Goal: Task Accomplishment & Management: Use online tool/utility

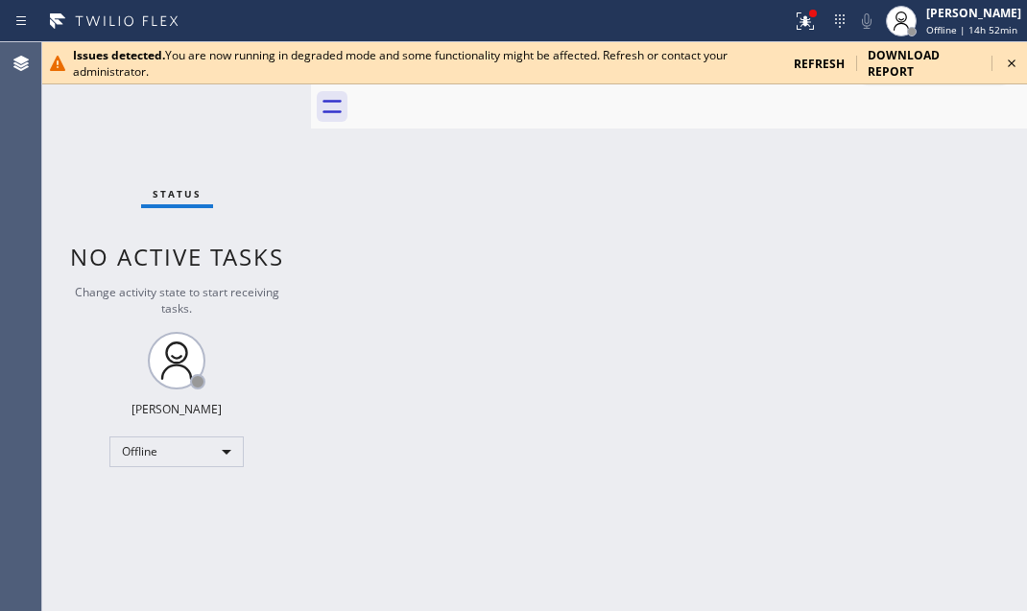
drag, startPoint x: 1013, startPoint y: 65, endPoint x: 1000, endPoint y: 59, distance: 15.0
click at [1012, 62] on icon at bounding box center [1012, 64] width 8 height 8
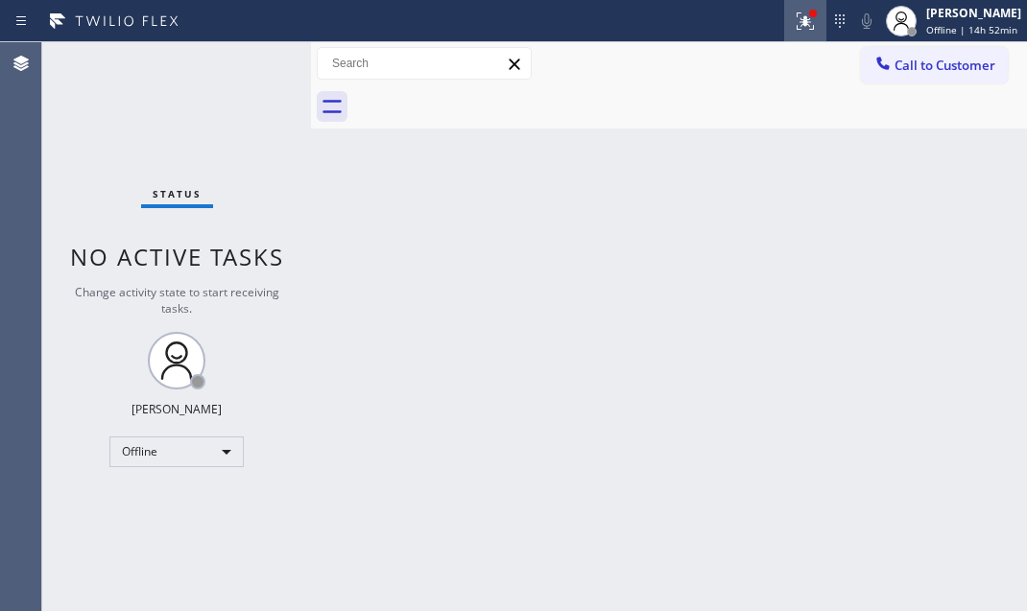
click at [794, 25] on icon at bounding box center [805, 21] width 23 height 23
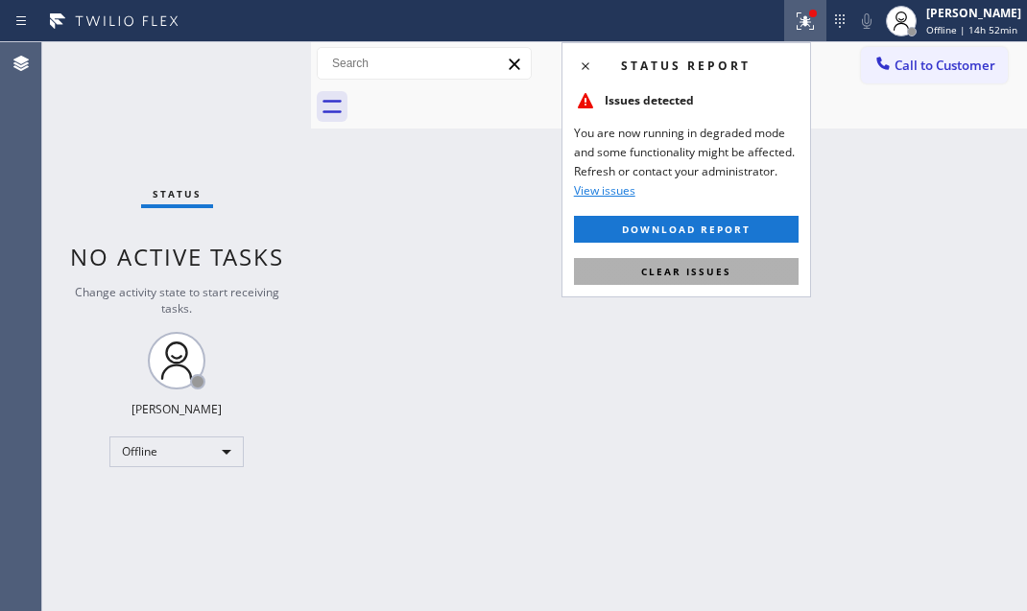
click at [681, 265] on span "Clear issues" at bounding box center [686, 271] width 90 height 13
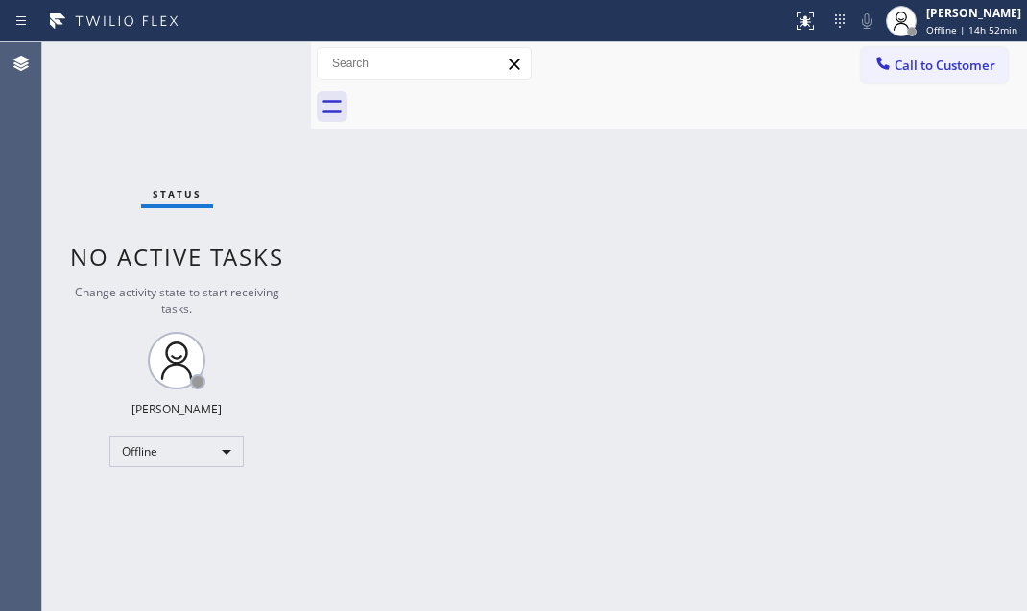
click at [670, 496] on div "Back to Dashboard Change Sender ID Customers Technicians Select a contact Outbo…" at bounding box center [669, 326] width 716 height 569
click at [545, 218] on div "Back to Dashboard Change Sender ID Customers Technicians Select a contact Outbo…" at bounding box center [669, 326] width 716 height 569
click at [215, 451] on div "Offline" at bounding box center [176, 452] width 134 height 31
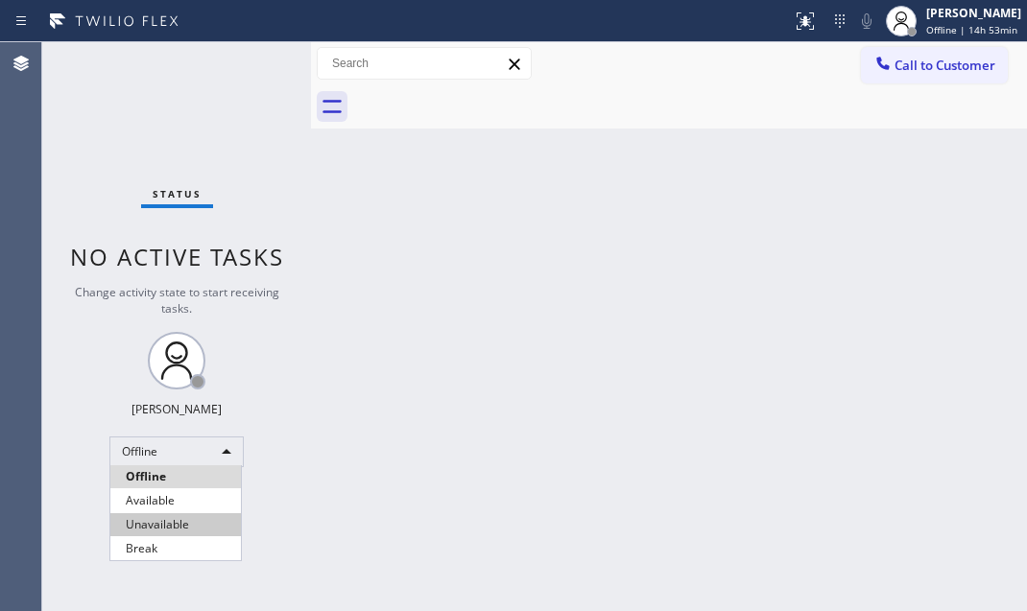
click at [156, 525] on li "Unavailable" at bounding box center [175, 524] width 131 height 23
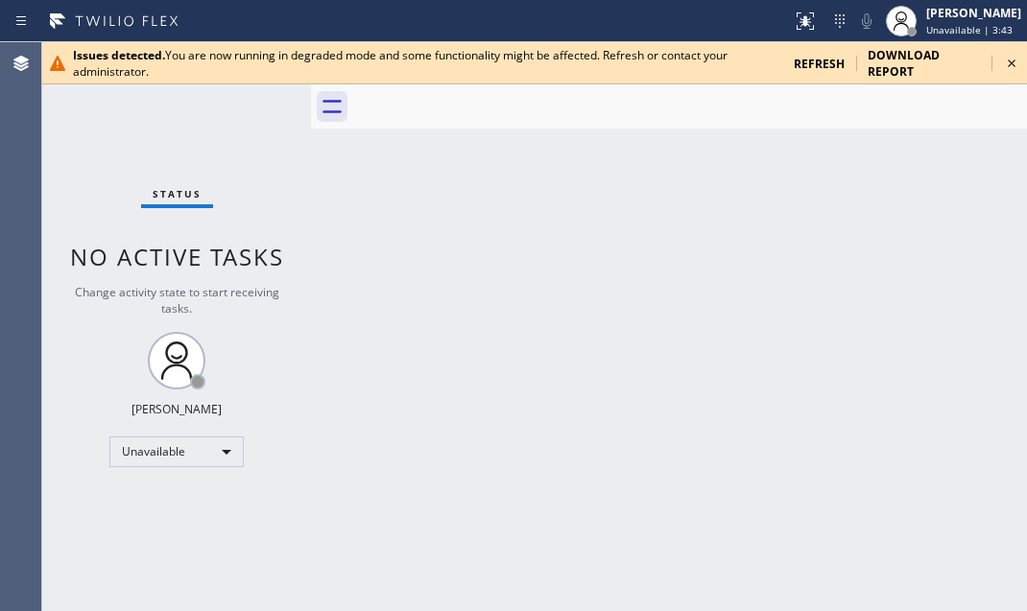
click at [1015, 63] on icon at bounding box center [1011, 63] width 23 height 23
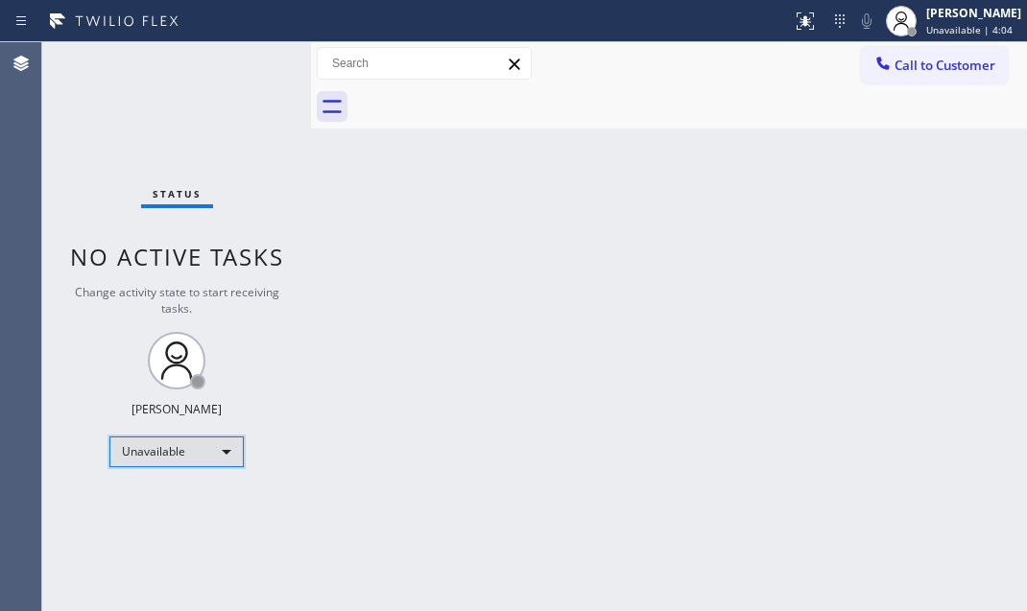
click at [211, 441] on div "Unavailable" at bounding box center [176, 452] width 134 height 31
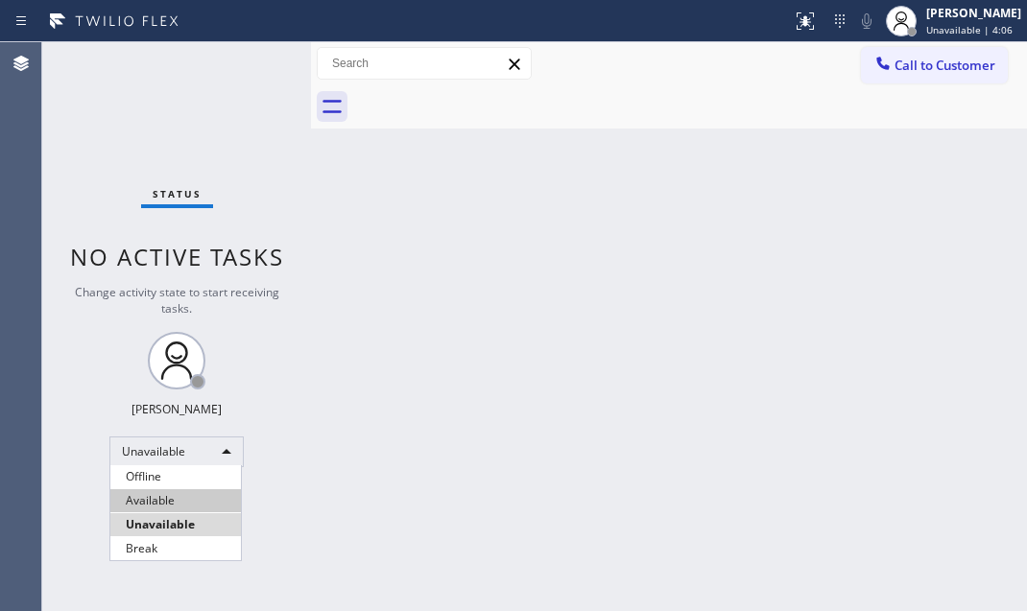
click at [203, 495] on li "Available" at bounding box center [175, 500] width 131 height 23
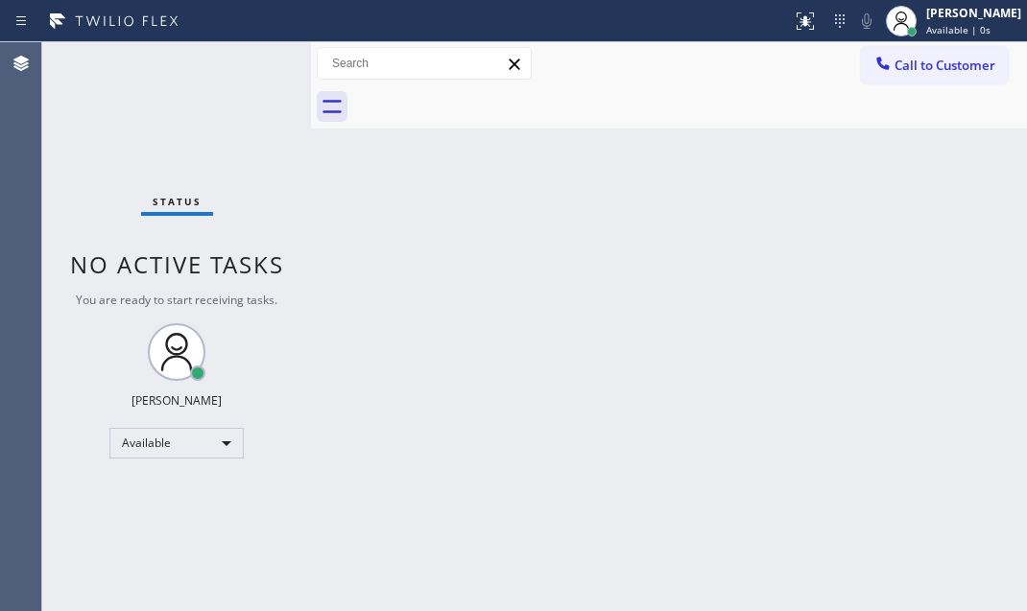
click at [239, 66] on div "Status No active tasks You are ready to start receiving tasks. Judy Mae Saturin…" at bounding box center [176, 326] width 269 height 569
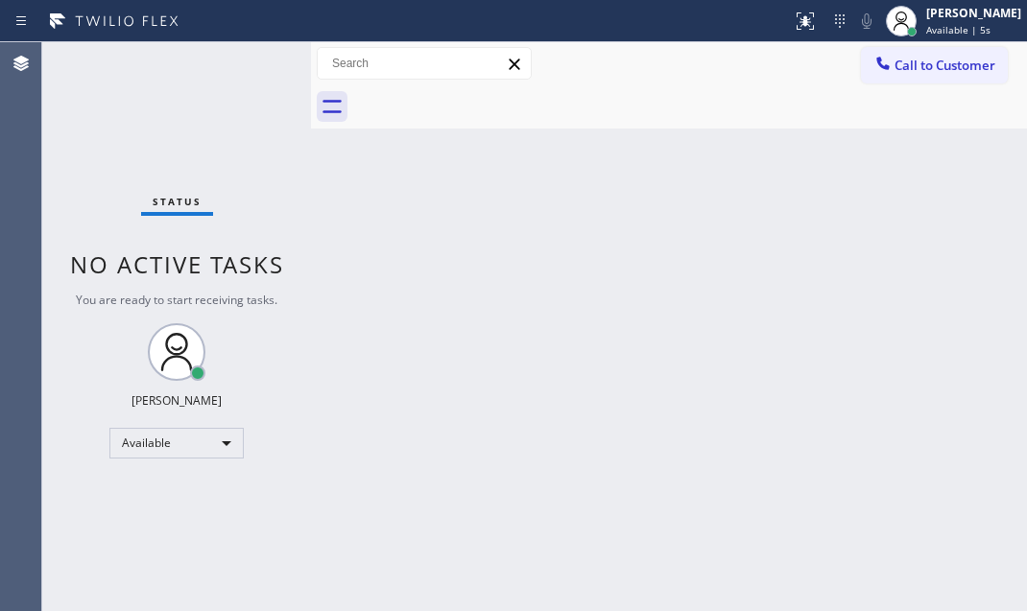
click at [239, 66] on div "Status No active tasks You are ready to start receiving tasks. Judy Mae Saturin…" at bounding box center [176, 326] width 269 height 569
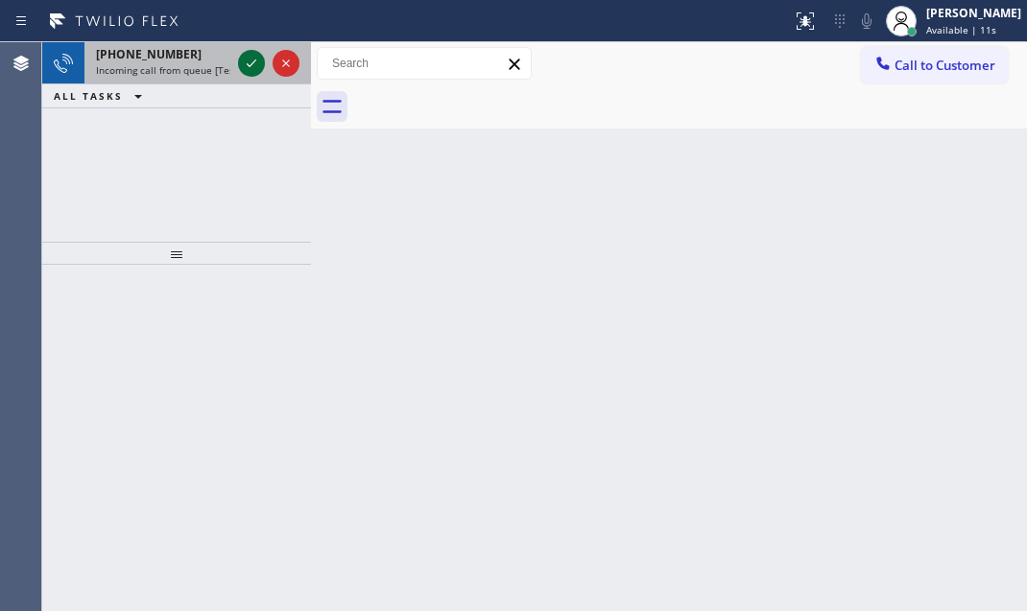
click at [251, 56] on icon at bounding box center [251, 63] width 23 height 23
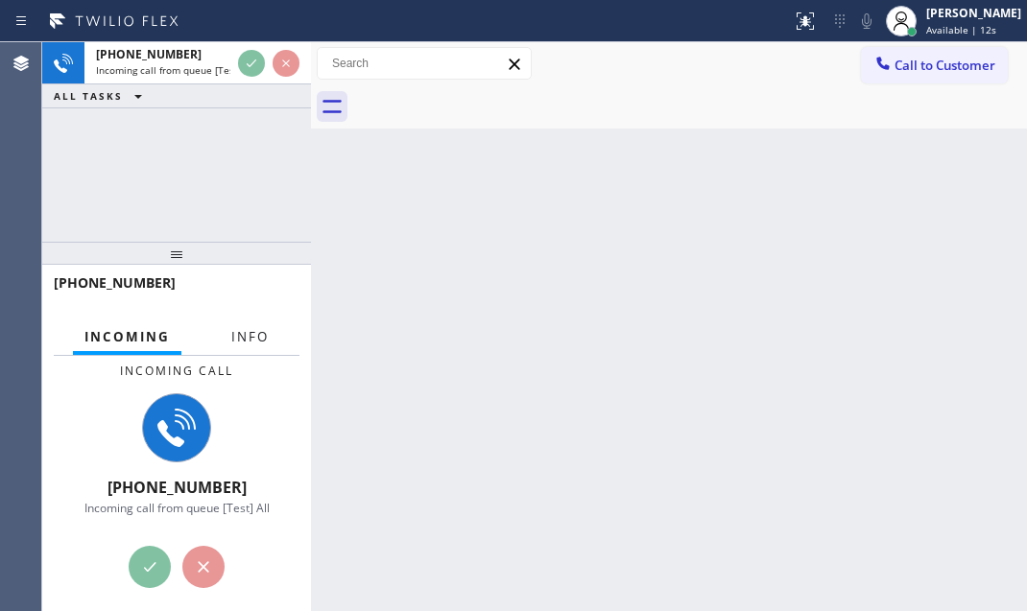
click at [239, 331] on span "Info" at bounding box center [249, 336] width 37 height 17
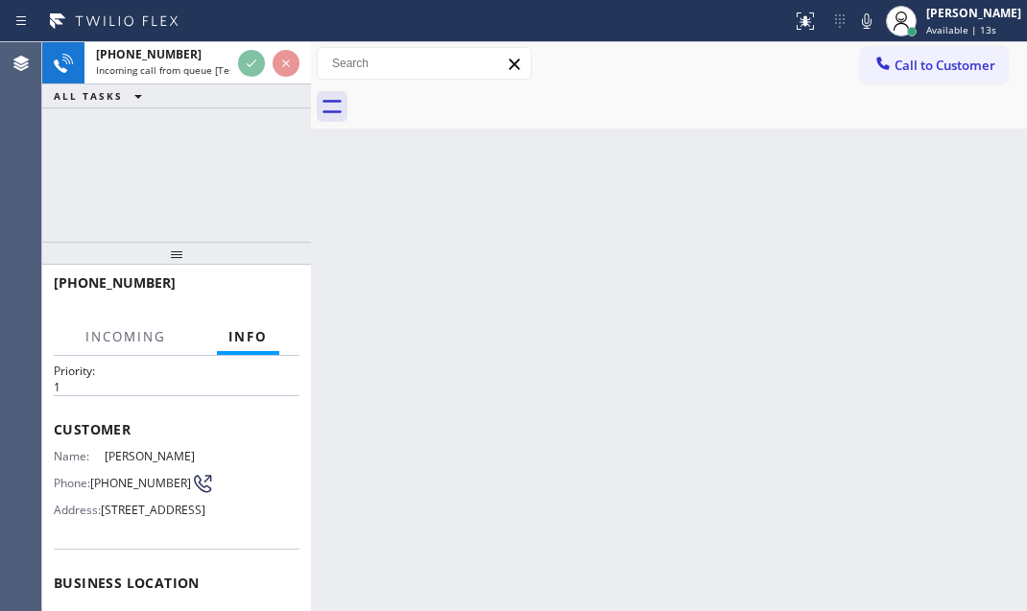
scroll to position [86, 0]
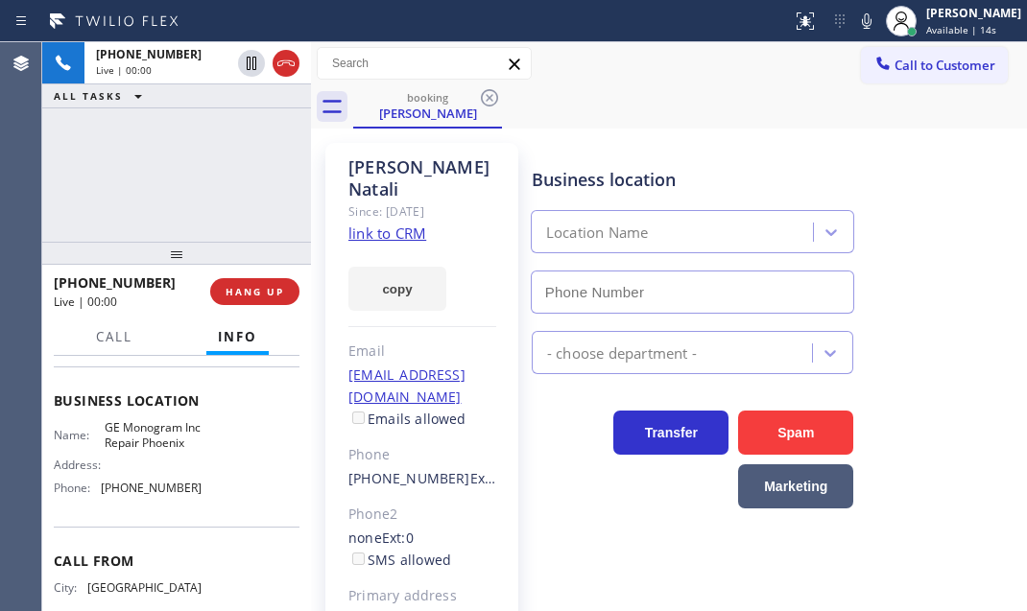
type input "(602) 755-6398"
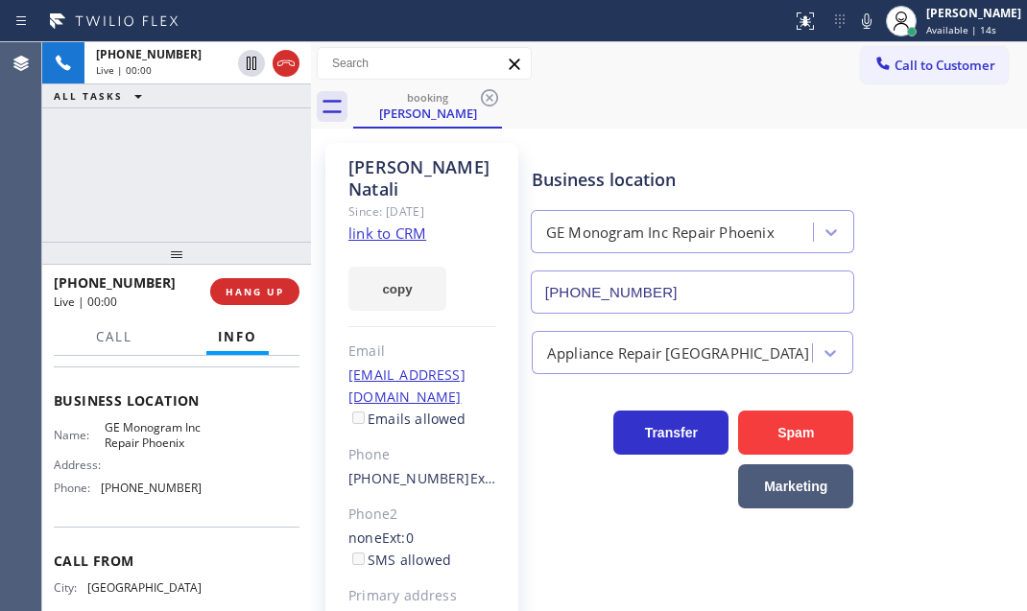
scroll to position [261, 0]
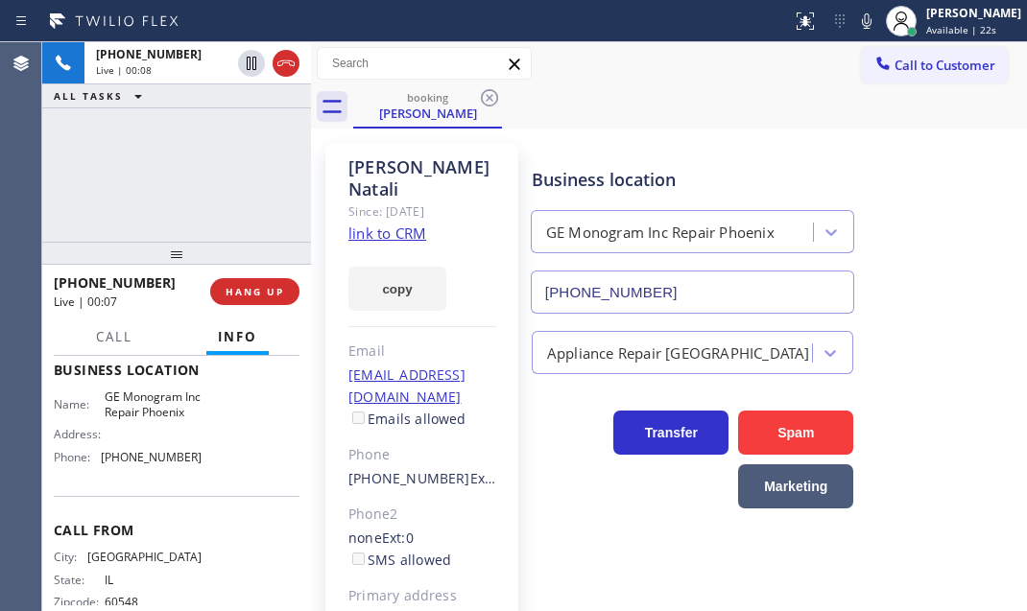
click at [399, 224] on link "link to CRM" at bounding box center [387, 233] width 78 height 19
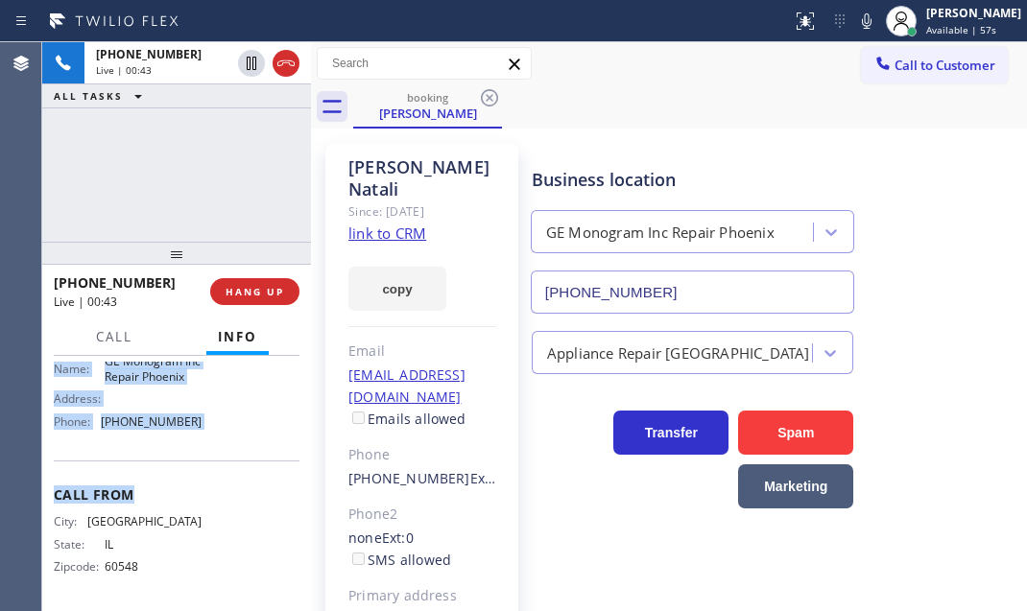
scroll to position [374, 0]
drag, startPoint x: 52, startPoint y: 443, endPoint x: 215, endPoint y: 425, distance: 164.2
click at [215, 425] on div "Context Queue: [Test] All Priority: 1 Customer Name: Fred Natali Phone: (630) 2…" at bounding box center [176, 483] width 269 height 255
copy div "Customer Name: Fred Natali Phone: (630) 258-1262 Address: 2342 W Hazelhurst Dr,…"
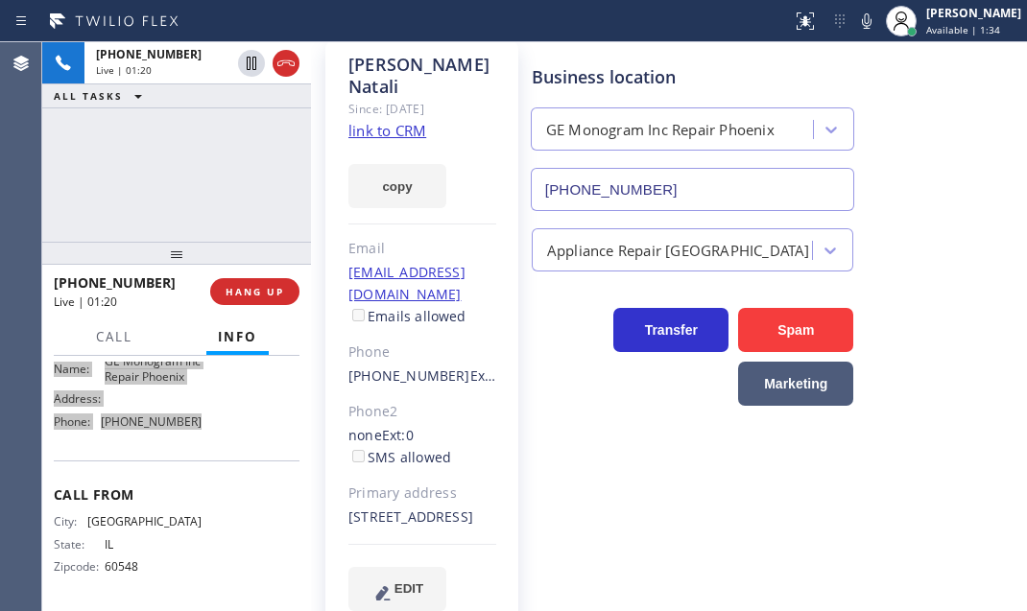
scroll to position [138, 0]
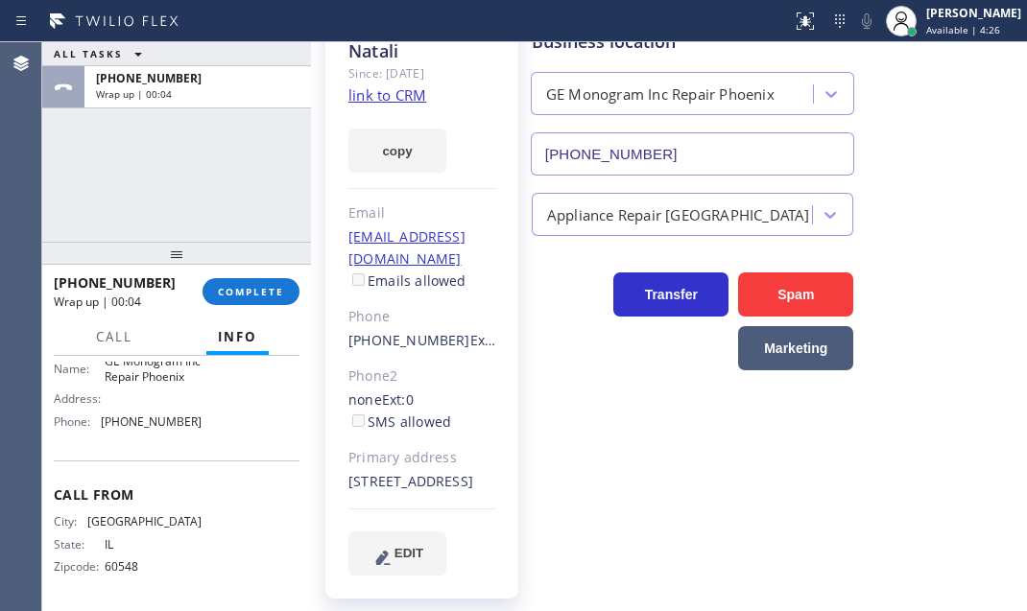
click at [200, 156] on div "ALL TASKS ALL TASKS ACTIVE TASKS TASKS IN WRAP UP +16302581262 Wrap up | 00:04" at bounding box center [176, 142] width 269 height 200
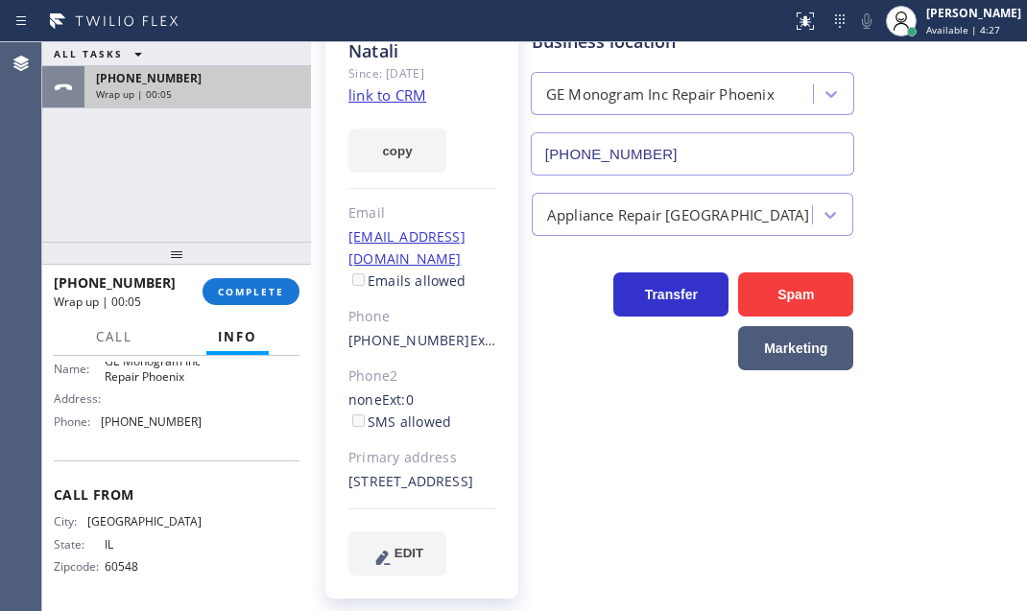
click at [224, 87] on div "Wrap up | 00:05" at bounding box center [197, 93] width 203 height 13
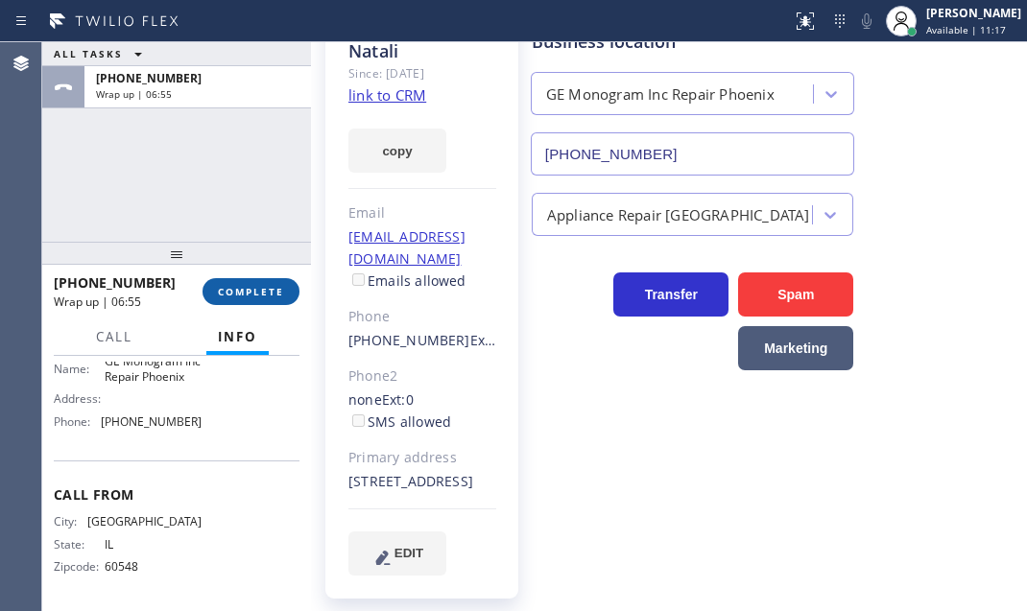
click at [243, 289] on span "COMPLETE" at bounding box center [251, 291] width 66 height 13
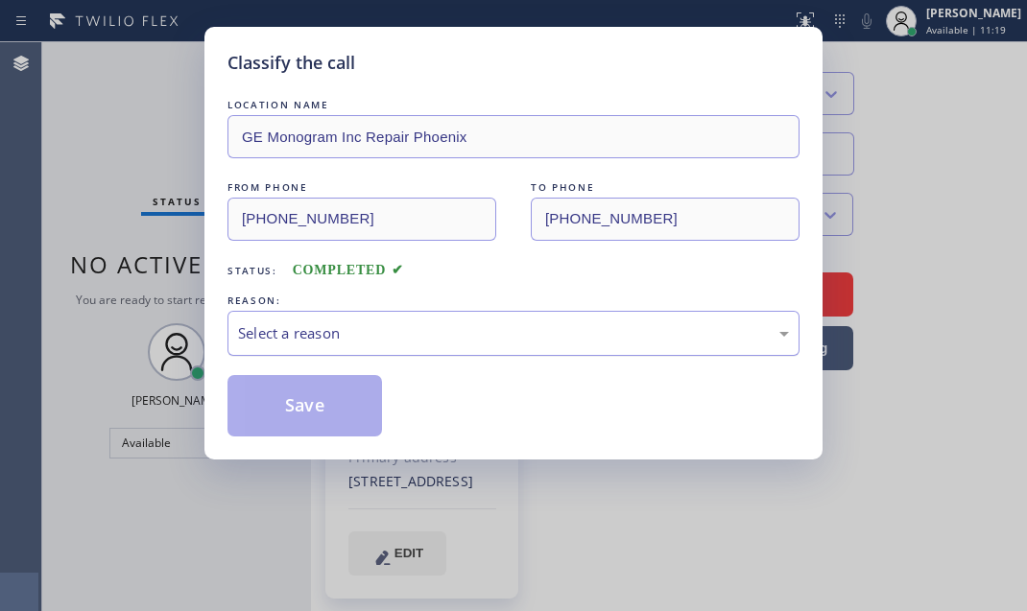
click at [450, 334] on div "Select a reason" at bounding box center [513, 333] width 551 height 22
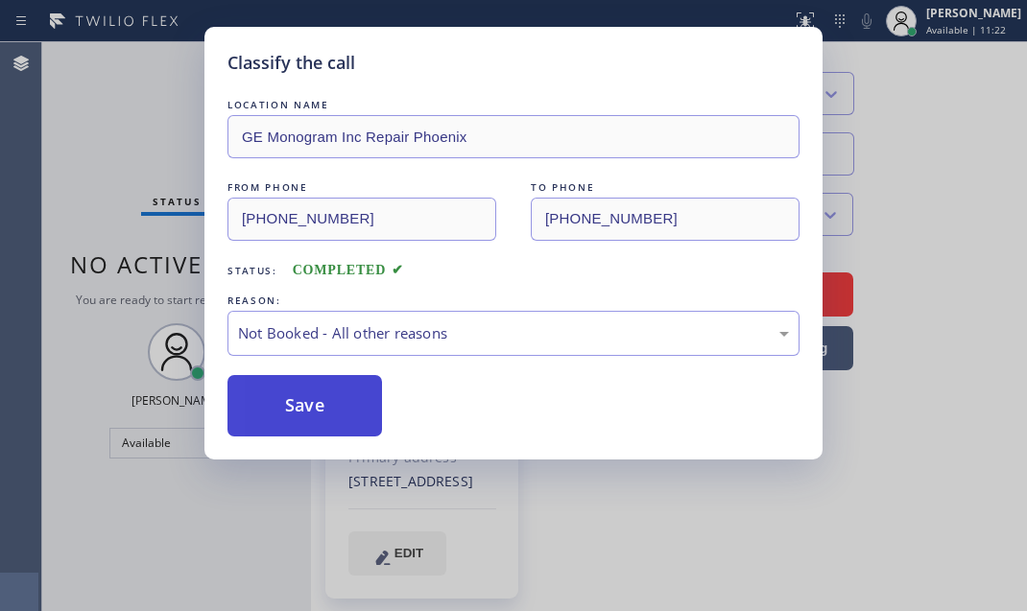
click at [298, 408] on button "Save" at bounding box center [304, 405] width 155 height 61
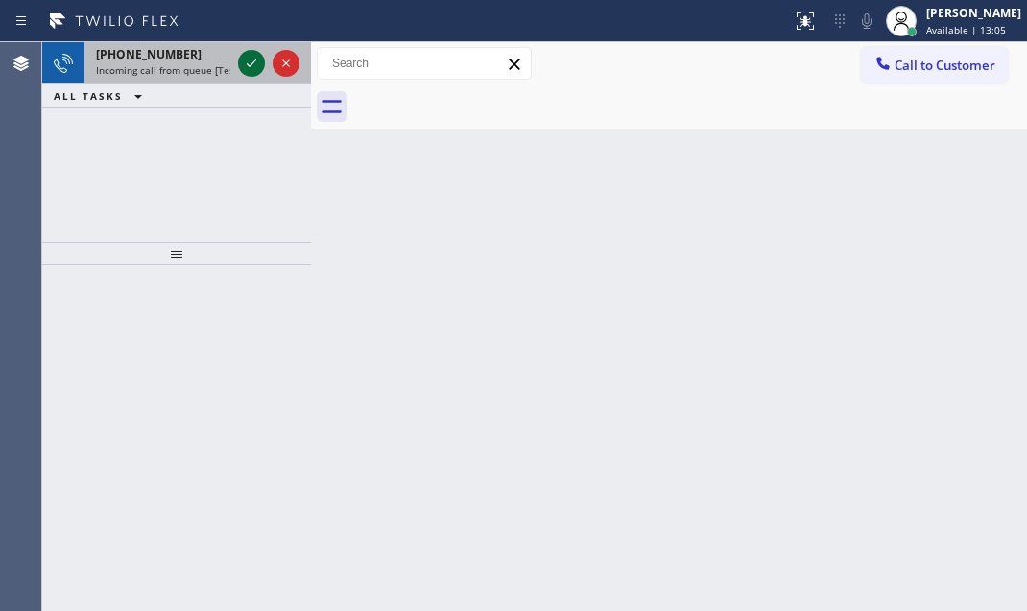
click at [241, 60] on icon at bounding box center [251, 63] width 23 height 23
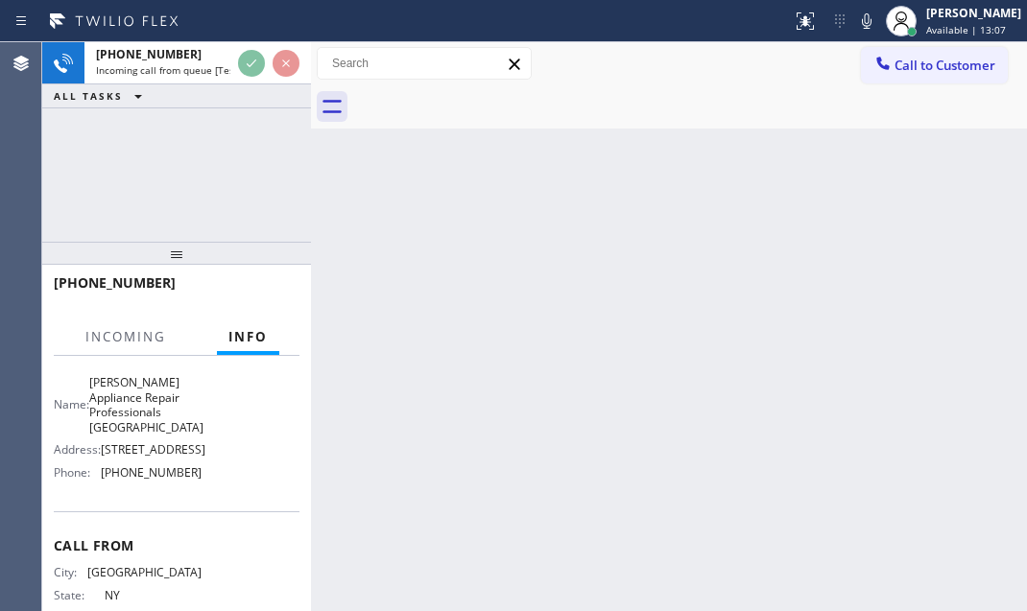
scroll to position [155, 0]
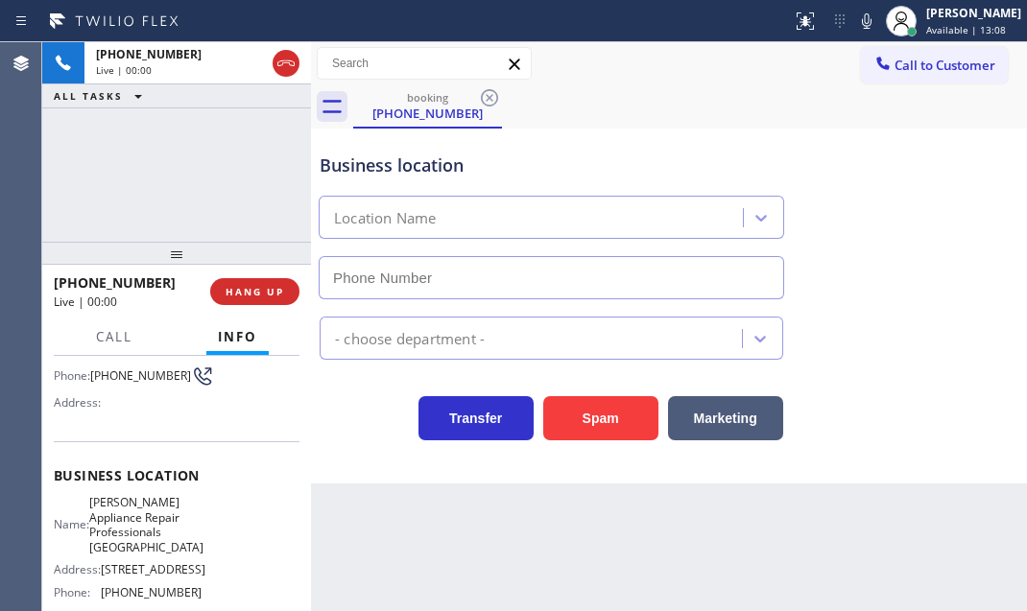
type input "(718) 513-9034"
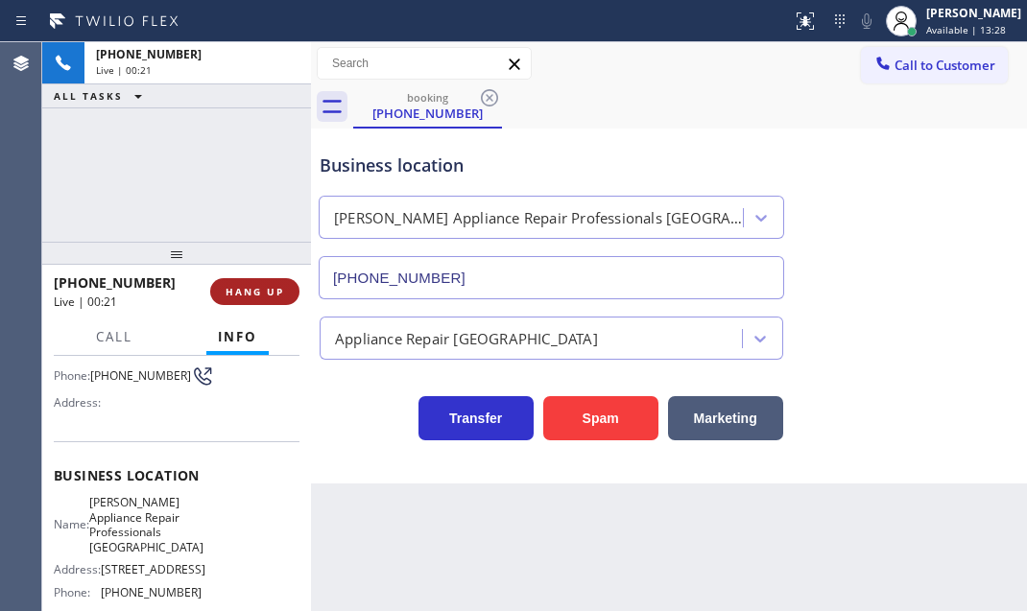
click at [251, 301] on button "HANG UP" at bounding box center [254, 291] width 89 height 27
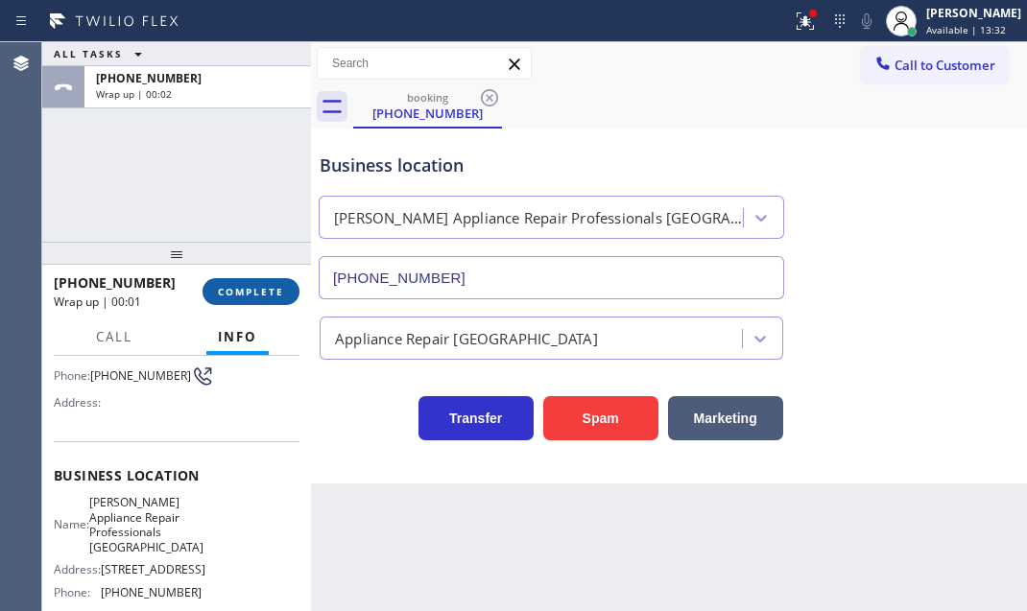
click at [236, 298] on button "COMPLETE" at bounding box center [251, 291] width 97 height 27
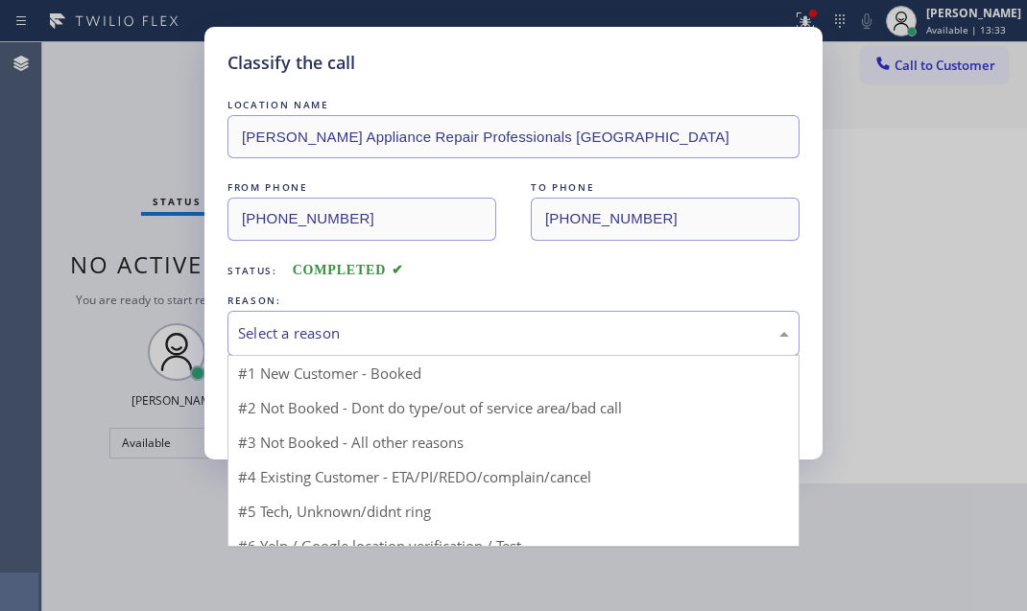
click at [387, 325] on div "Select a reason" at bounding box center [513, 333] width 551 height 22
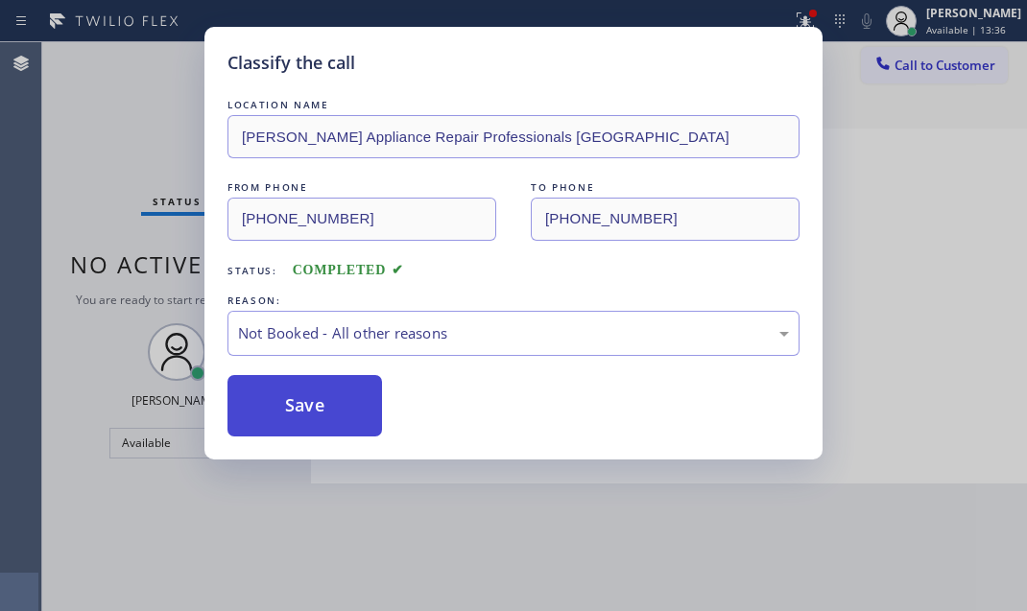
click at [313, 375] on button "Save" at bounding box center [304, 405] width 155 height 61
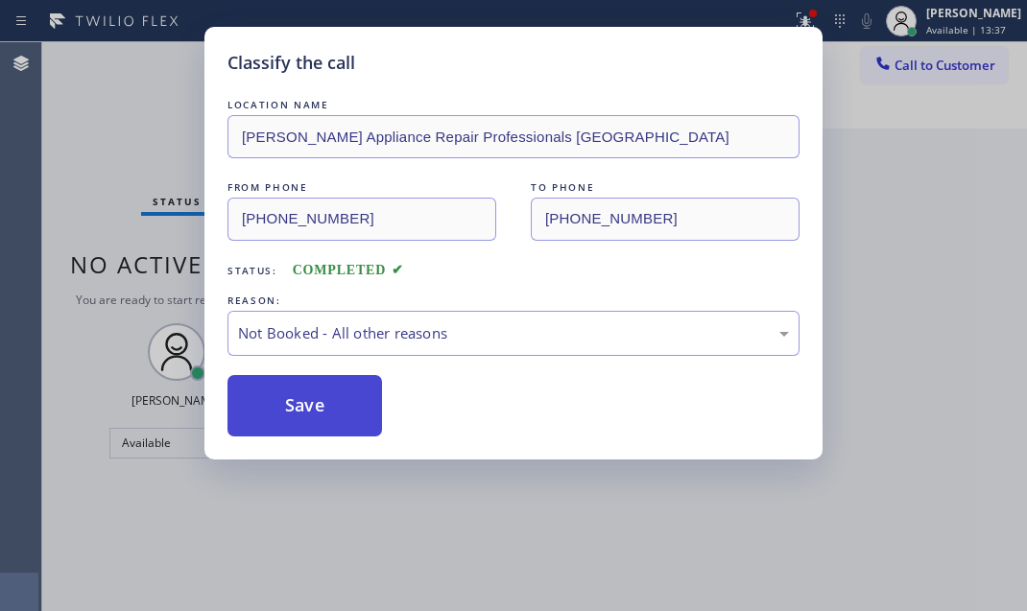
click at [325, 400] on button "Save" at bounding box center [304, 405] width 155 height 61
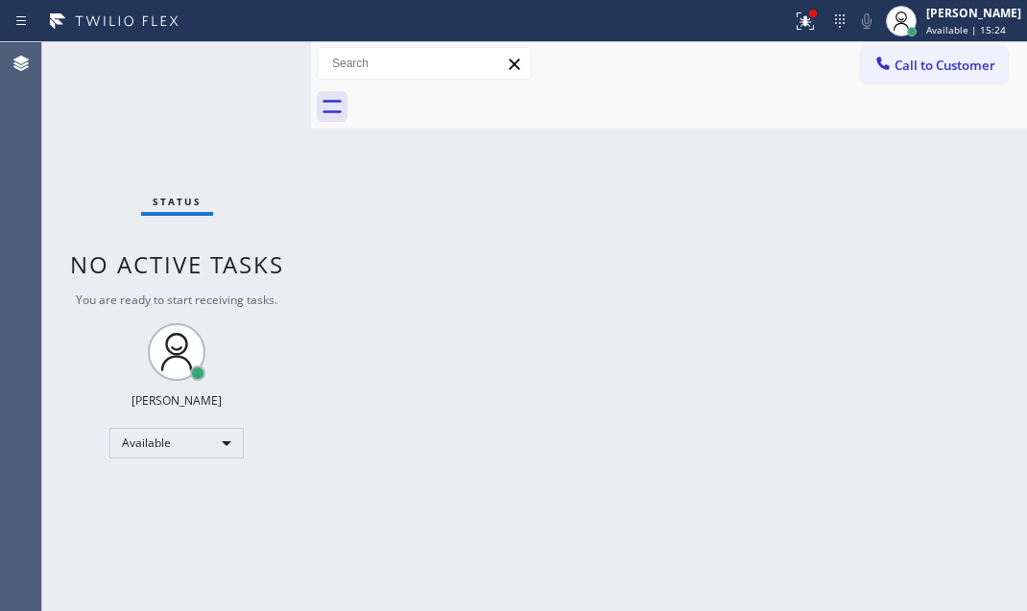
drag, startPoint x: 783, startPoint y: 25, endPoint x: 774, endPoint y: 51, distance: 27.6
click at [794, 25] on icon at bounding box center [805, 21] width 23 height 23
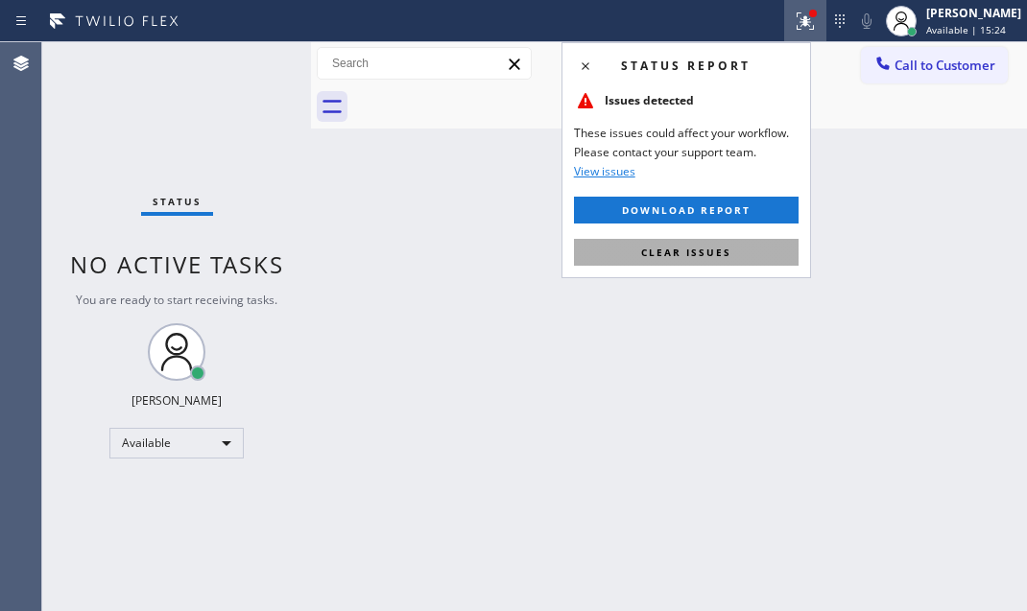
click at [698, 253] on span "Clear issues" at bounding box center [686, 252] width 90 height 13
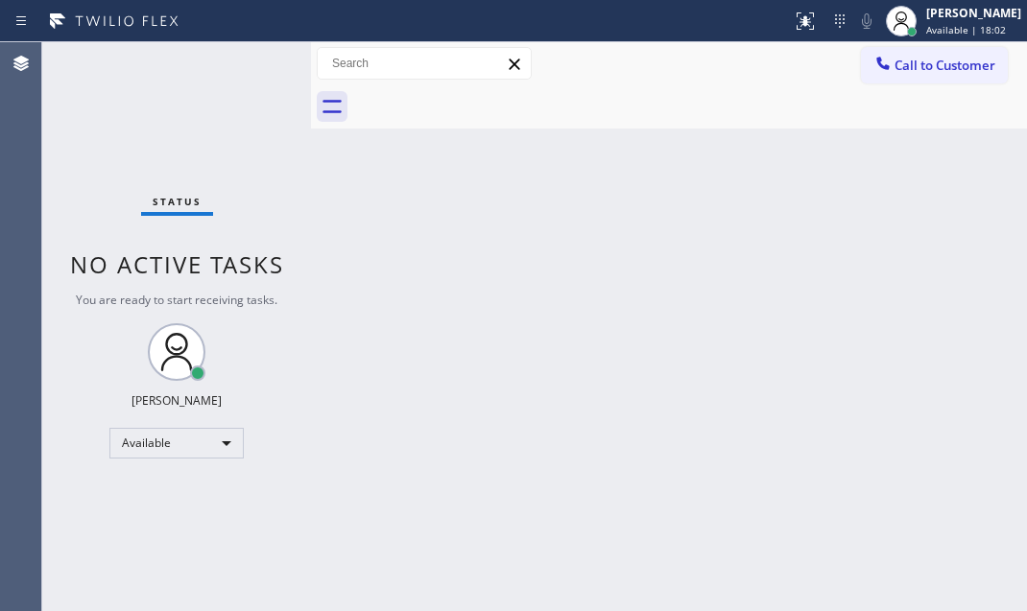
click at [233, 73] on div "Status No active tasks You are ready to start receiving tasks. Judy Mae Saturin…" at bounding box center [176, 326] width 269 height 569
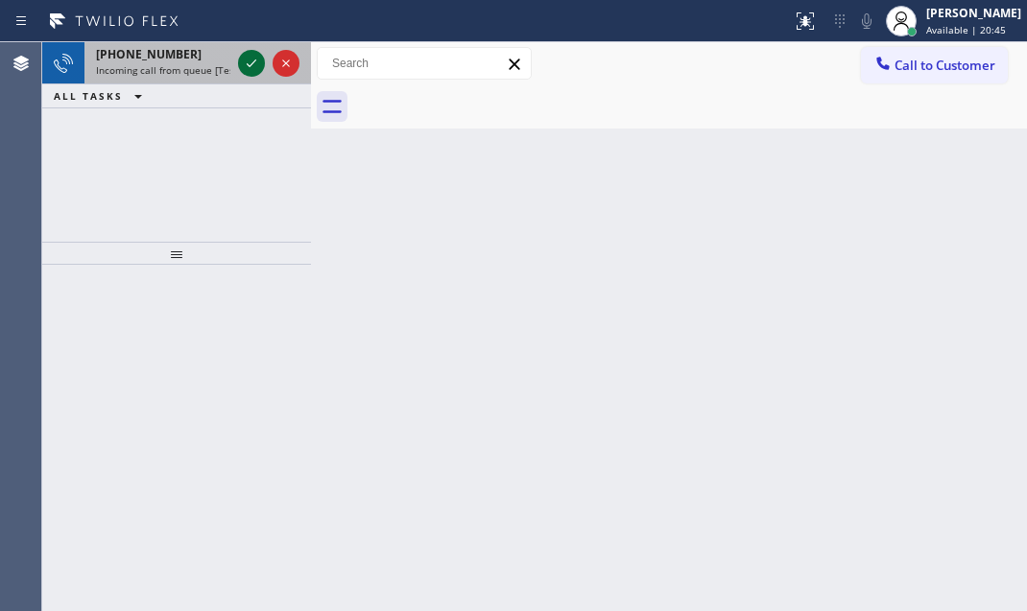
click at [257, 73] on icon at bounding box center [251, 63] width 23 height 23
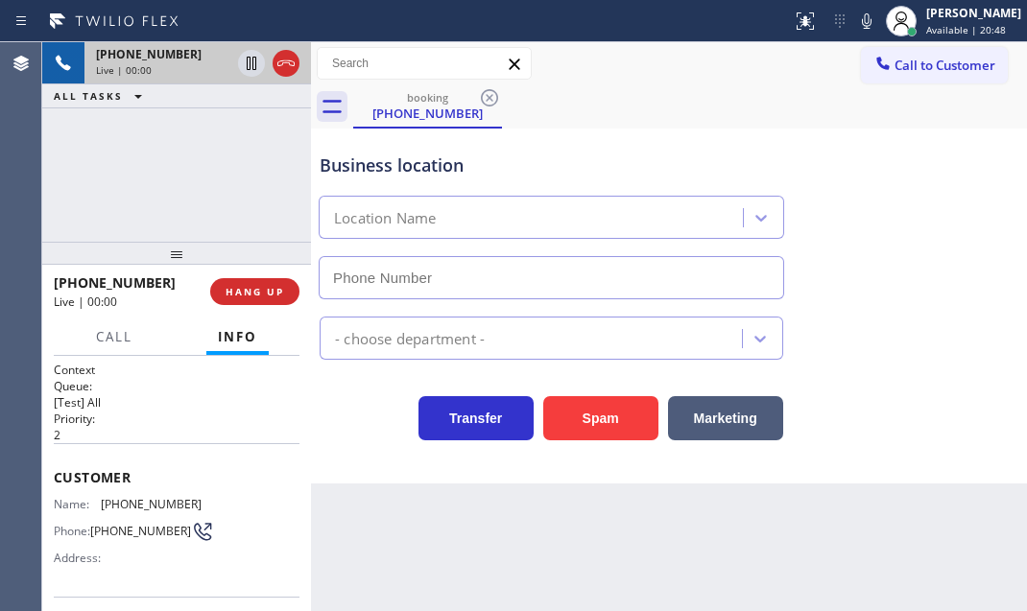
type input "(855) 485-1951"
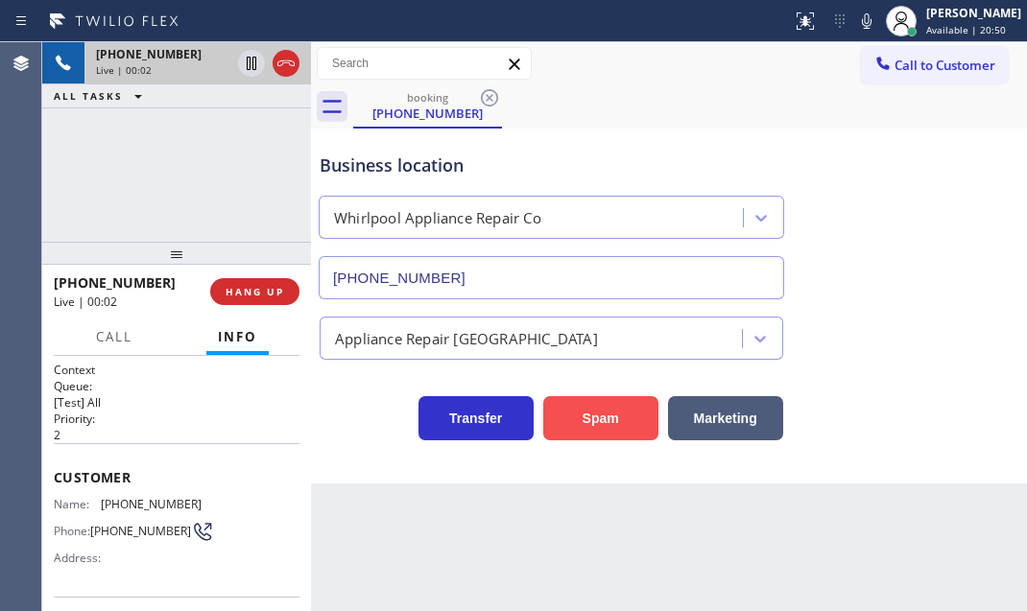
click at [616, 425] on button "Spam" at bounding box center [600, 418] width 115 height 44
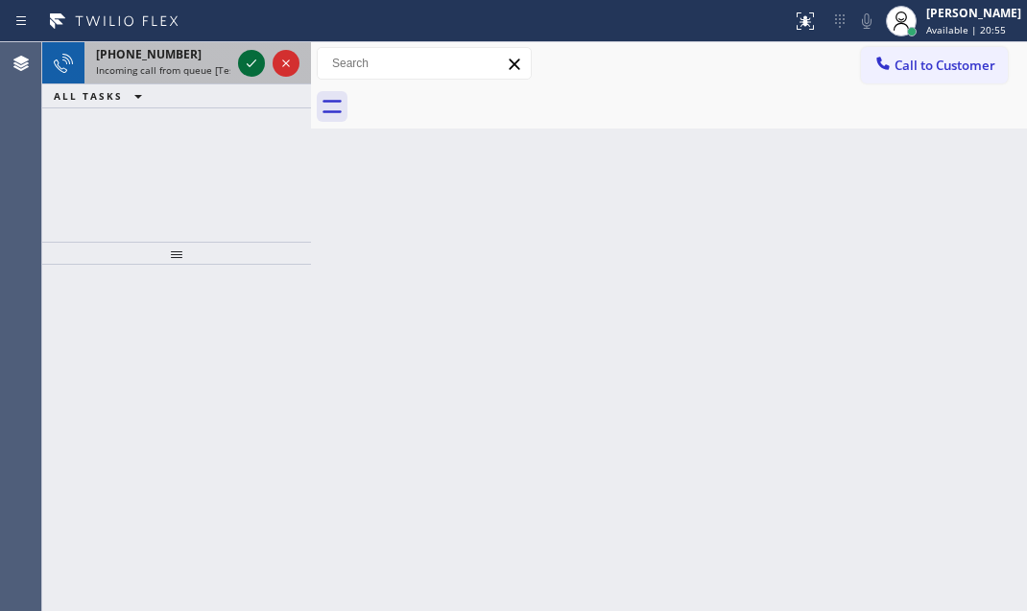
click at [250, 67] on icon at bounding box center [251, 63] width 23 height 23
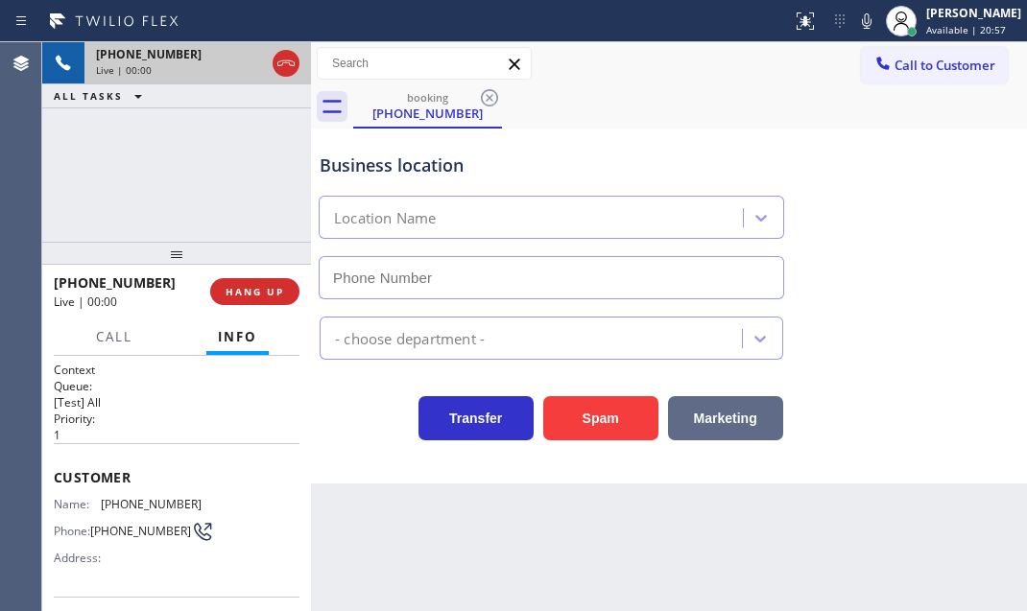
type input "(714) 410-5363"
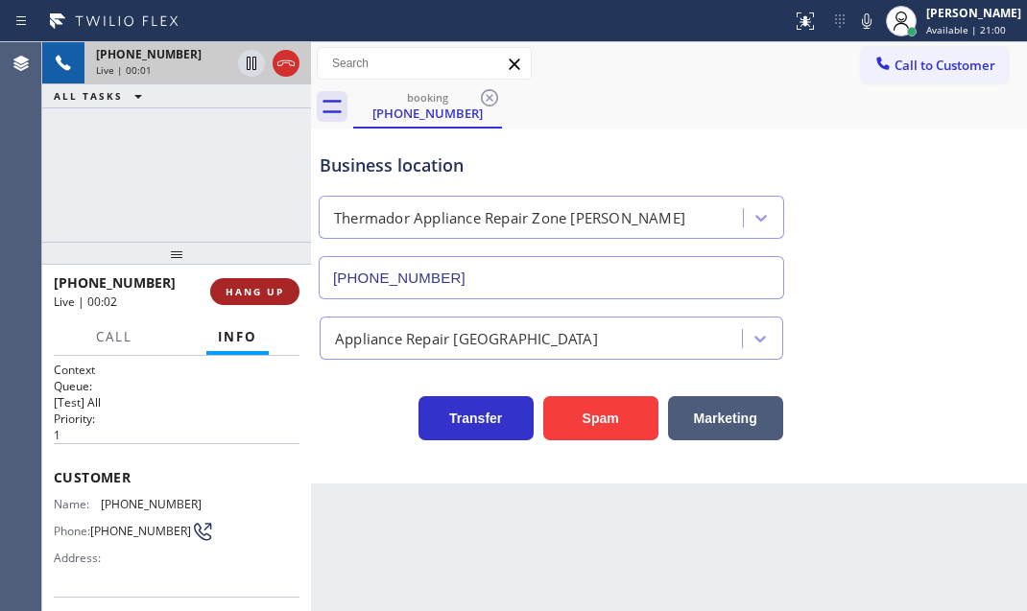
drag, startPoint x: 234, startPoint y: 298, endPoint x: 517, endPoint y: 345, distance: 287.0
click at [238, 298] on button "HANG UP" at bounding box center [254, 291] width 89 height 27
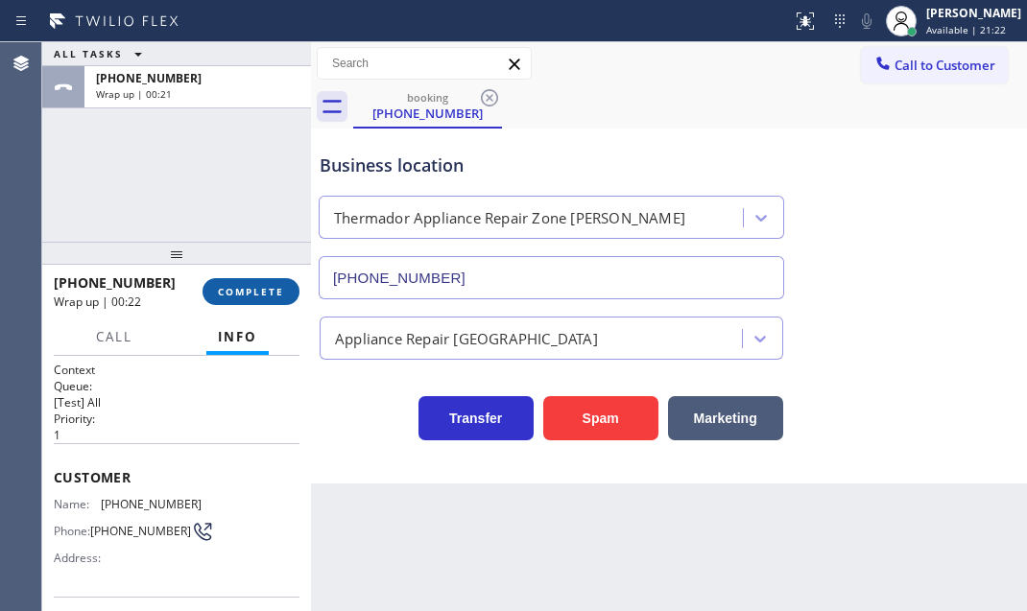
click at [269, 298] on button "COMPLETE" at bounding box center [251, 291] width 97 height 27
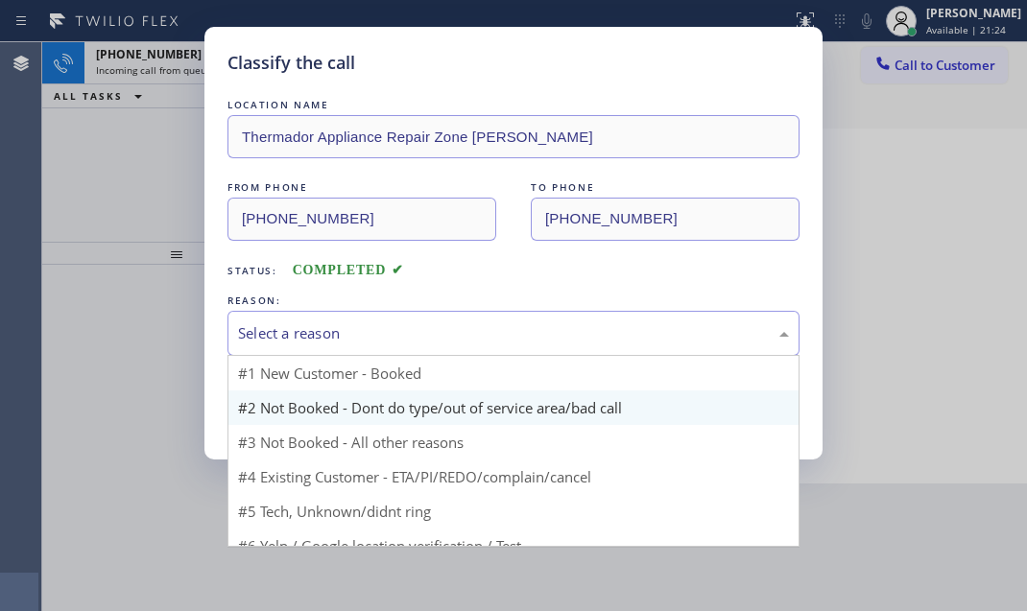
drag, startPoint x: 419, startPoint y: 326, endPoint x: 374, endPoint y: 394, distance: 81.7
click at [415, 336] on div "Select a reason" at bounding box center [513, 333] width 551 height 22
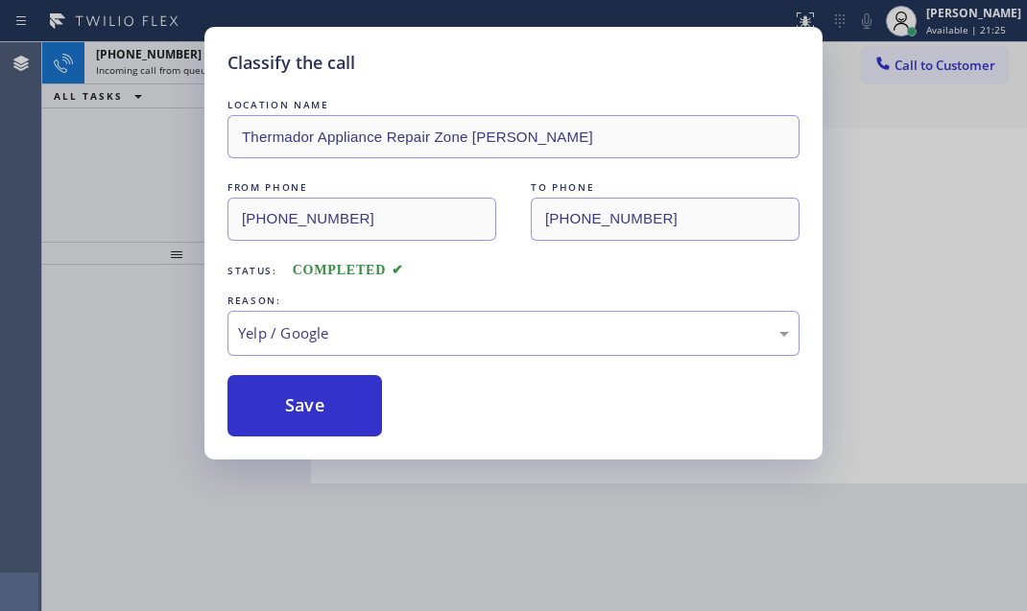
drag, startPoint x: 308, startPoint y: 515, endPoint x: 302, endPoint y: 459, distance: 56.9
drag, startPoint x: 298, startPoint y: 407, endPoint x: 249, endPoint y: 305, distance: 113.3
click at [298, 403] on button "Save" at bounding box center [304, 405] width 155 height 61
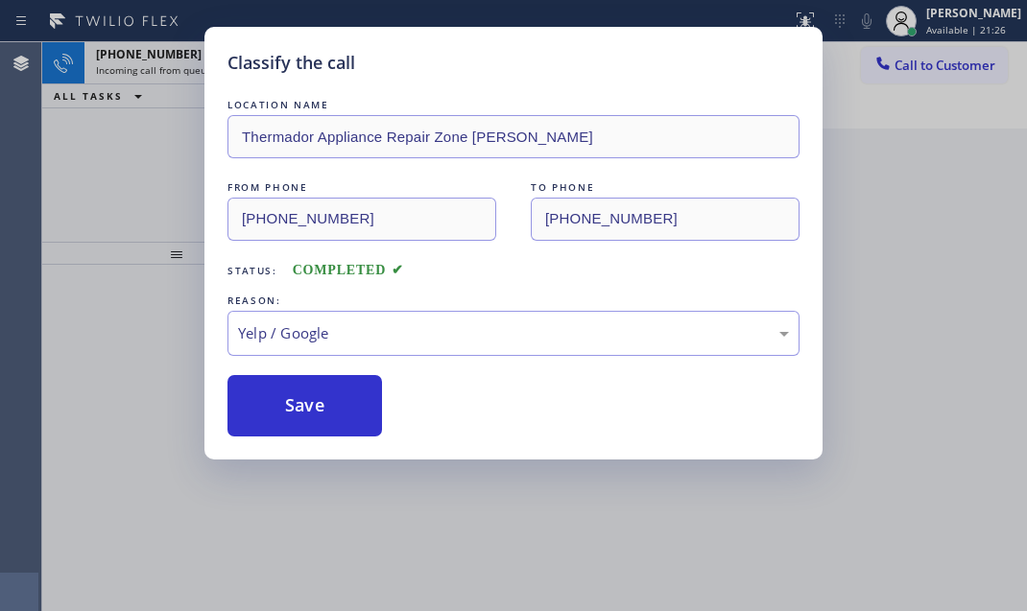
click at [197, 70] on div "Classify the call LOCATION NAME Thermador Appliance Repair Zone Yorba Linda FRO…" at bounding box center [513, 305] width 1027 height 611
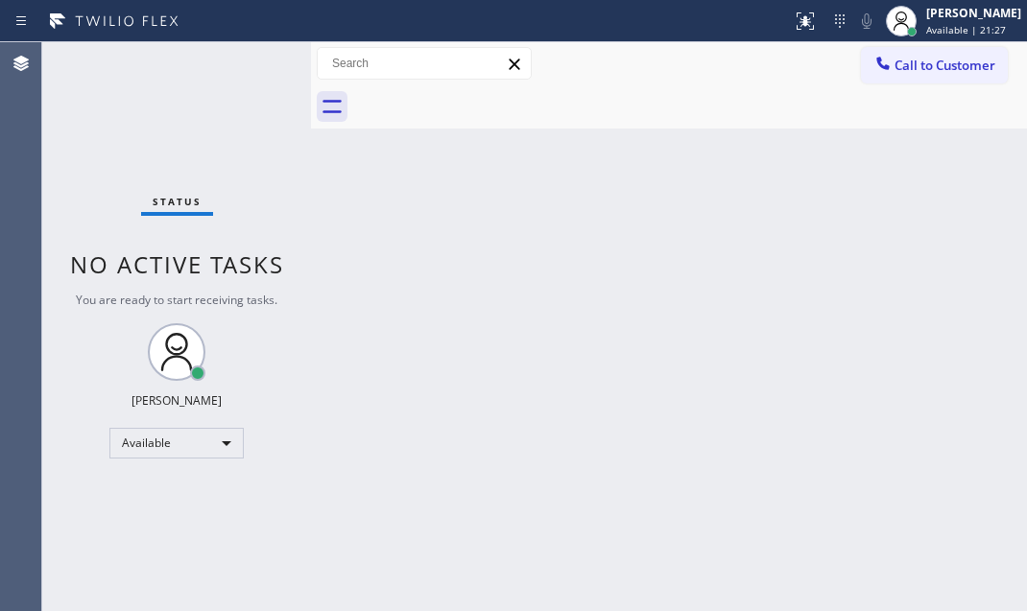
click at [199, 66] on div "Status No active tasks You are ready to start receiving tasks. Judy Mae Saturin…" at bounding box center [176, 326] width 269 height 569
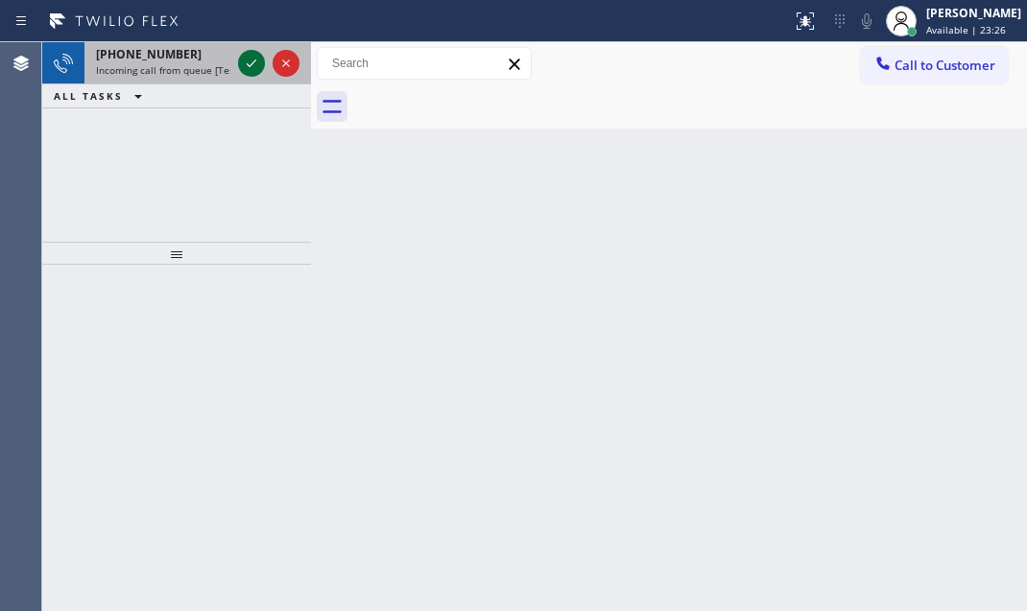
click at [245, 52] on icon at bounding box center [251, 63] width 23 height 23
click at [240, 63] on icon at bounding box center [251, 63] width 23 height 23
click at [243, 64] on icon at bounding box center [251, 63] width 23 height 23
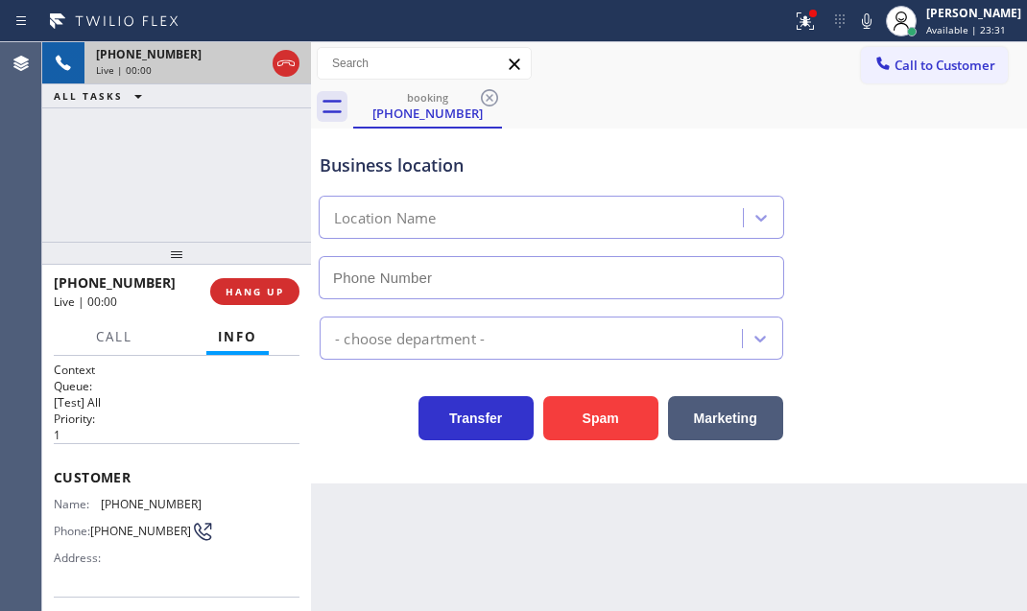
type input "(708) 554-7898"
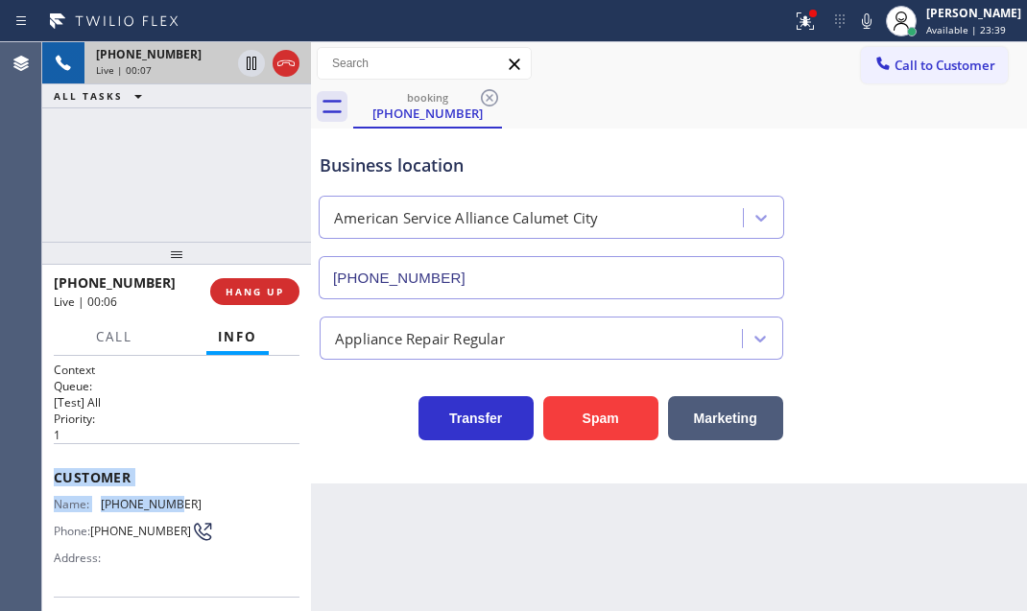
drag, startPoint x: 76, startPoint y: 470, endPoint x: 257, endPoint y: 497, distance: 183.4
click at [193, 499] on div "Context Queue: [Test] All Priority: 1 Customer Name: (312) 320-0441 Phone: (312…" at bounding box center [176, 483] width 269 height 255
click at [192, 411] on h2 "Priority:" at bounding box center [177, 419] width 246 height 16
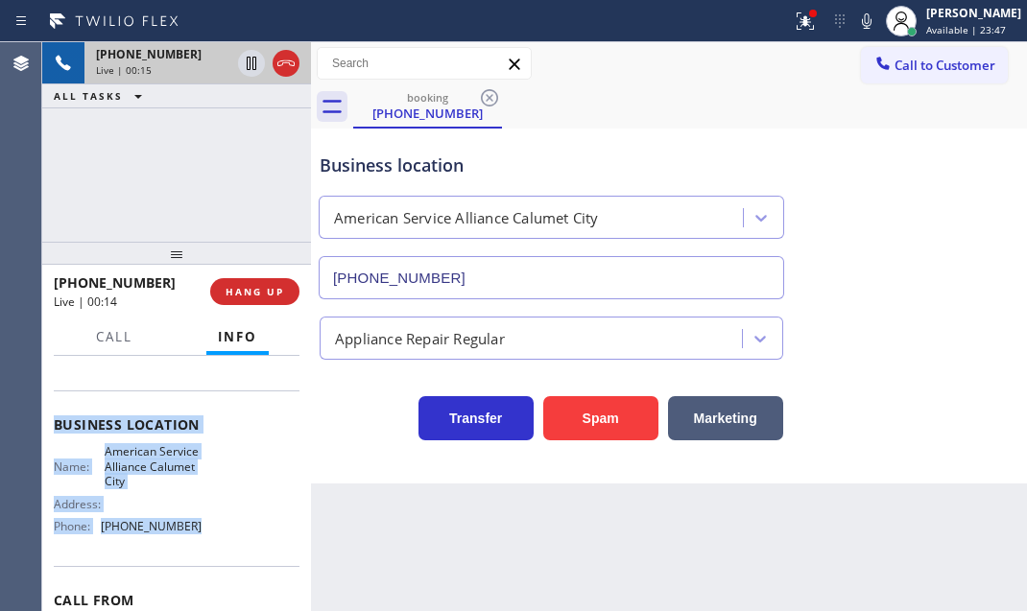
scroll to position [261, 0]
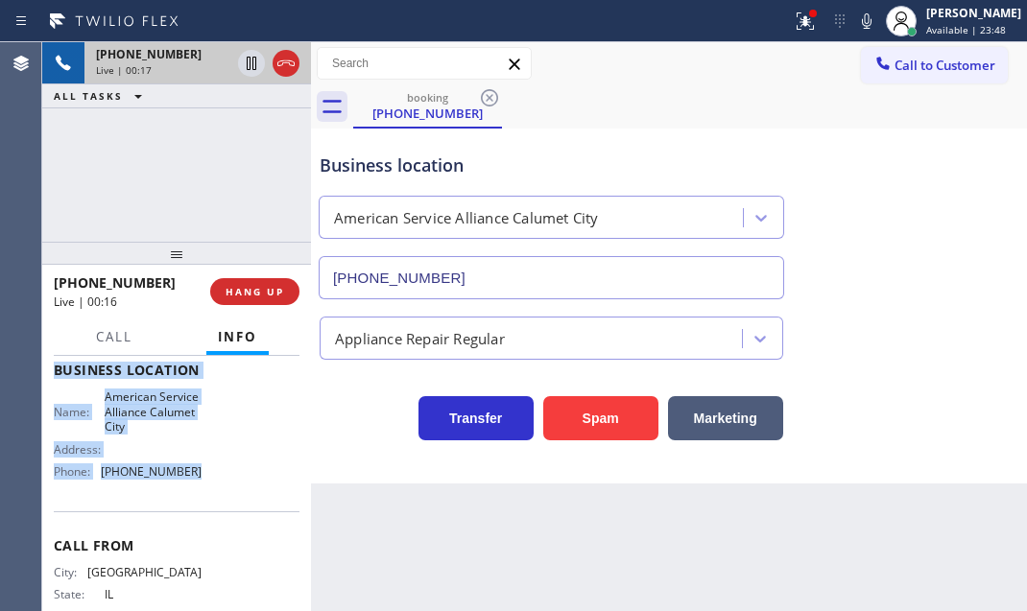
drag, startPoint x: 51, startPoint y: 469, endPoint x: 208, endPoint y: 512, distance: 163.0
click at [208, 512] on div "Context Queue: [Test] All Priority: 1 Customer Name: (312) 320-0441 Phone: (312…" at bounding box center [176, 483] width 269 height 255
copy div "Customer Name: (312) 320-0441 Phone: (312) 320-0441 Address: Business location …"
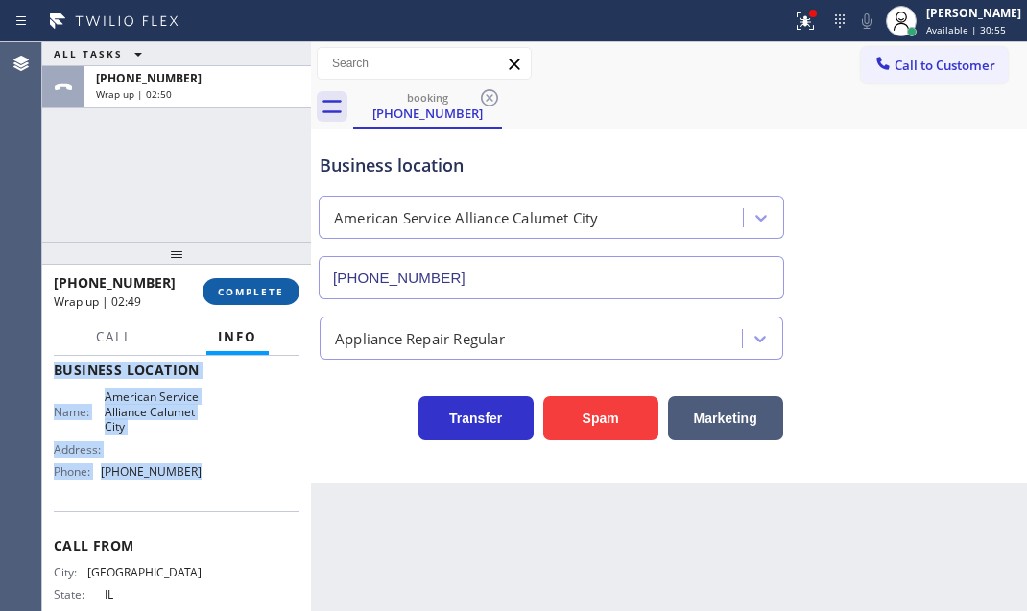
click at [239, 286] on span "COMPLETE" at bounding box center [251, 291] width 66 height 13
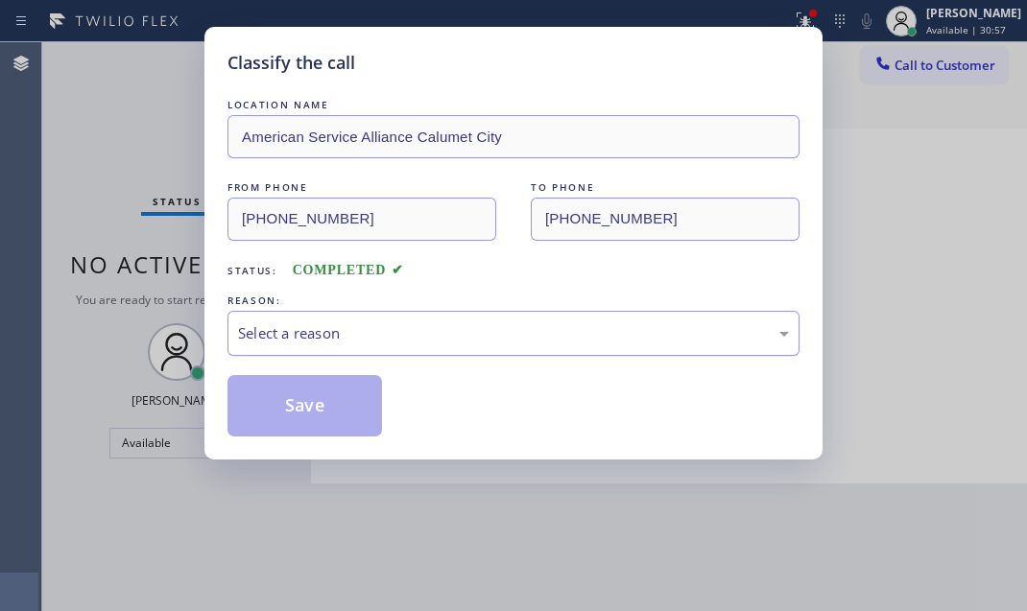
drag, startPoint x: 567, startPoint y: 332, endPoint x: 508, endPoint y: 351, distance: 62.5
click at [563, 332] on div "Select a reason" at bounding box center [513, 333] width 551 height 22
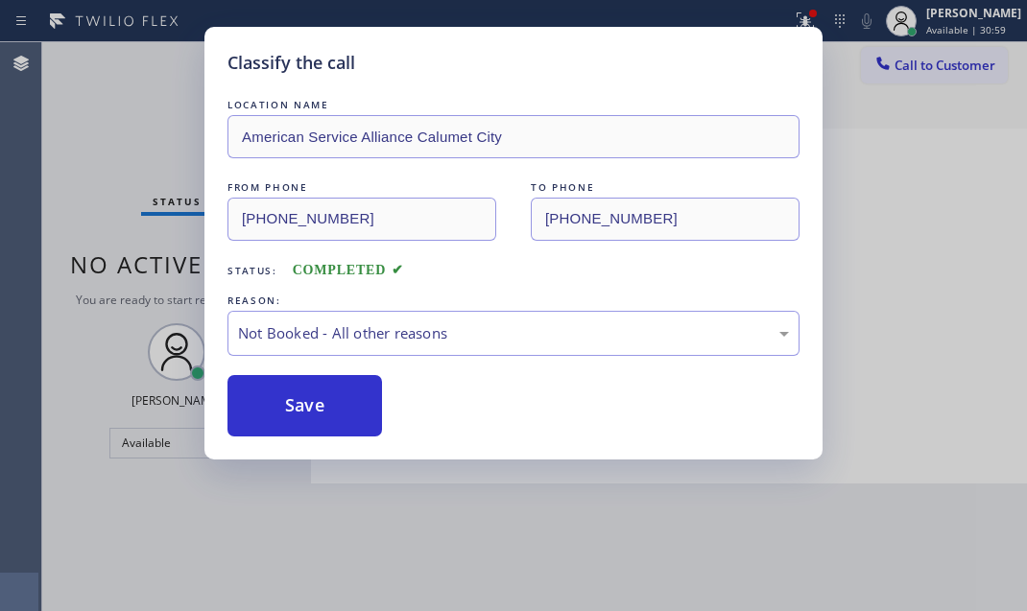
drag, startPoint x: 292, startPoint y: 403, endPoint x: 461, endPoint y: 403, distance: 168.9
click at [312, 403] on button "Save" at bounding box center [304, 405] width 155 height 61
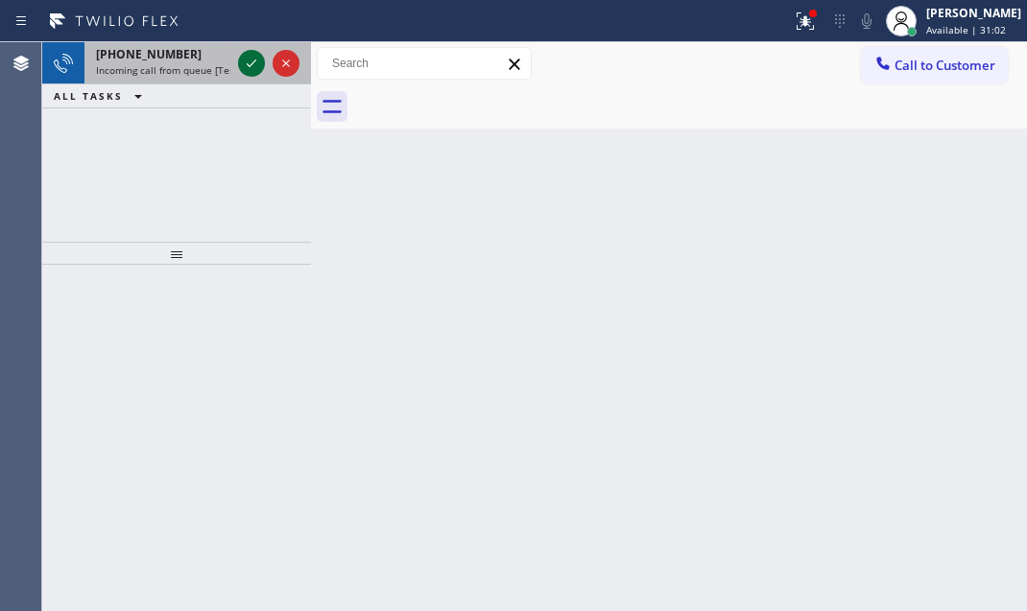
click at [250, 67] on icon at bounding box center [251, 63] width 23 height 23
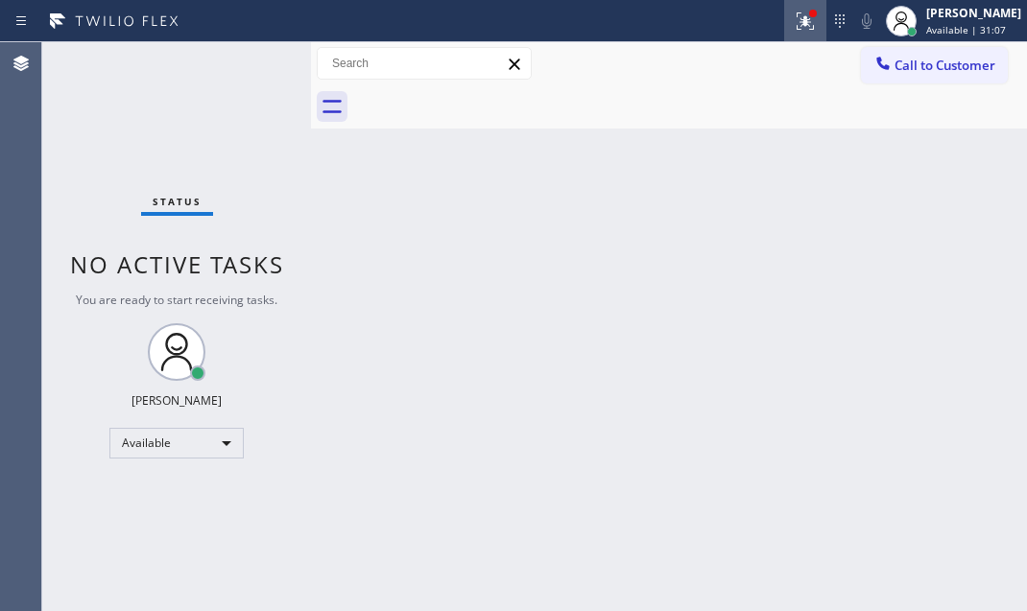
click at [797, 23] on icon at bounding box center [805, 21] width 23 height 23
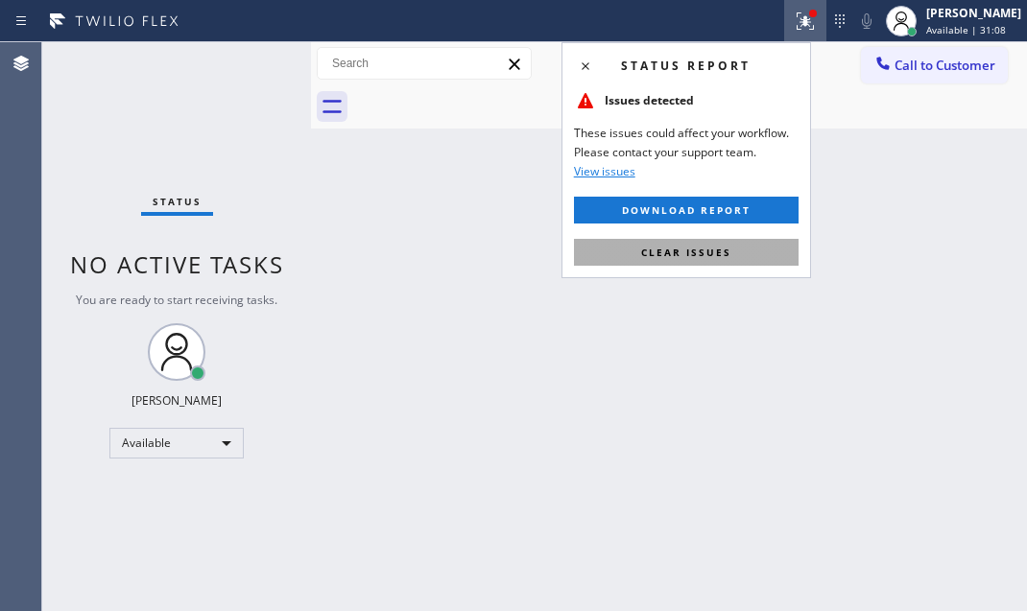
click at [748, 254] on button "Clear issues" at bounding box center [686, 252] width 225 height 27
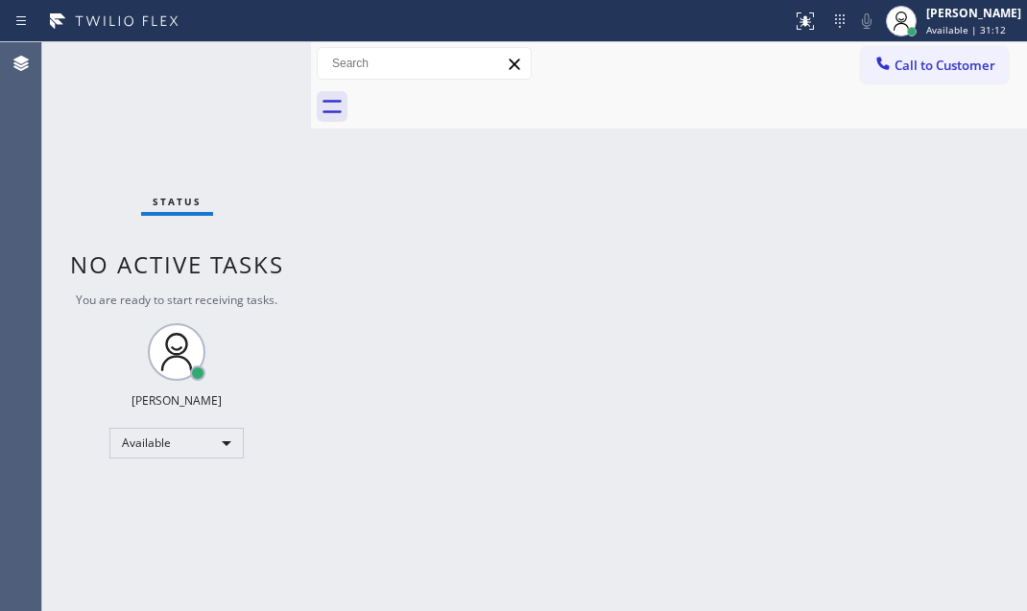
click at [753, 198] on div "Back to Dashboard Change Sender ID Customers Technicians Select a contact Outbo…" at bounding box center [669, 326] width 716 height 569
click at [266, 60] on div "Status No active tasks You are ready to start receiving tasks. Judy Mae Saturin…" at bounding box center [176, 326] width 269 height 569
click at [255, 60] on div "Status No active tasks You are ready to start receiving tasks. Judy Mae Saturin…" at bounding box center [176, 326] width 269 height 569
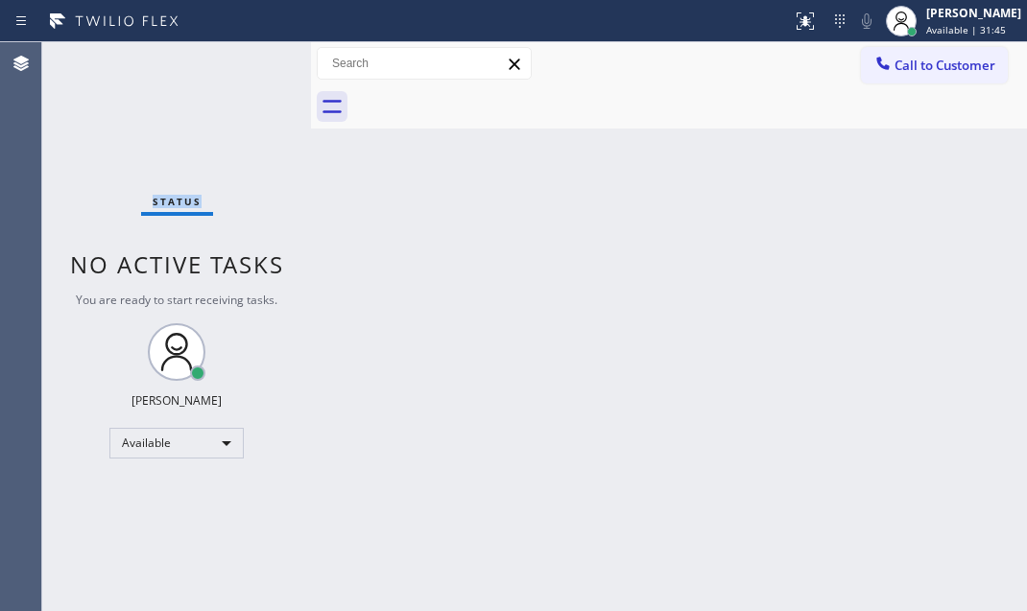
click at [255, 60] on div "Status No active tasks You are ready to start receiving tasks. Judy Mae Saturin…" at bounding box center [176, 326] width 269 height 569
click at [262, 72] on div "Status No active tasks You are ready to start receiving tasks. Judy Mae Saturin…" at bounding box center [176, 326] width 269 height 569
click at [259, 67] on div "Status No active tasks You are ready to start receiving tasks. Judy Mae Saturin…" at bounding box center [176, 326] width 269 height 569
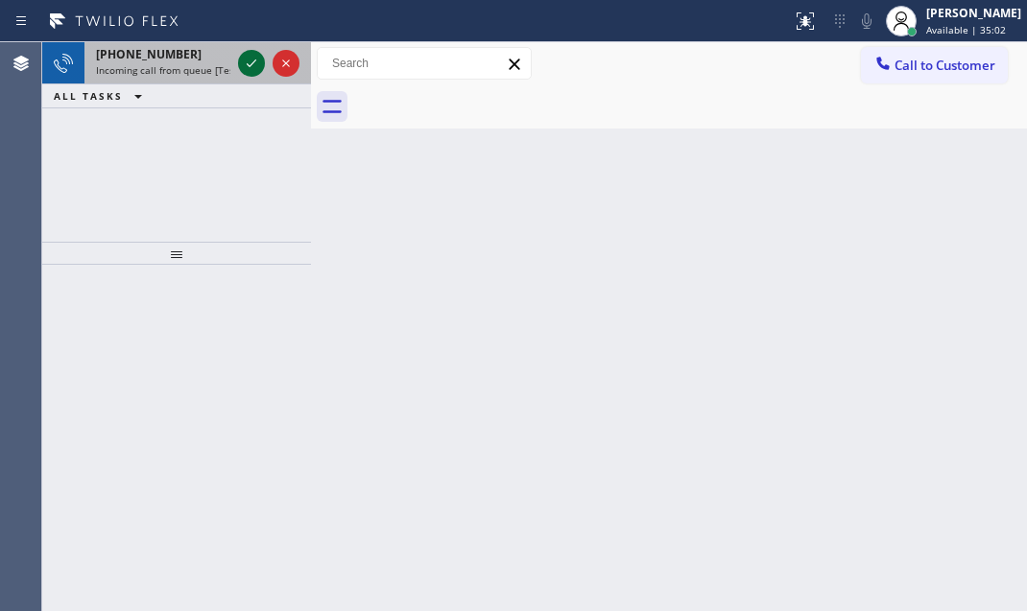
click at [239, 63] on div at bounding box center [251, 63] width 27 height 23
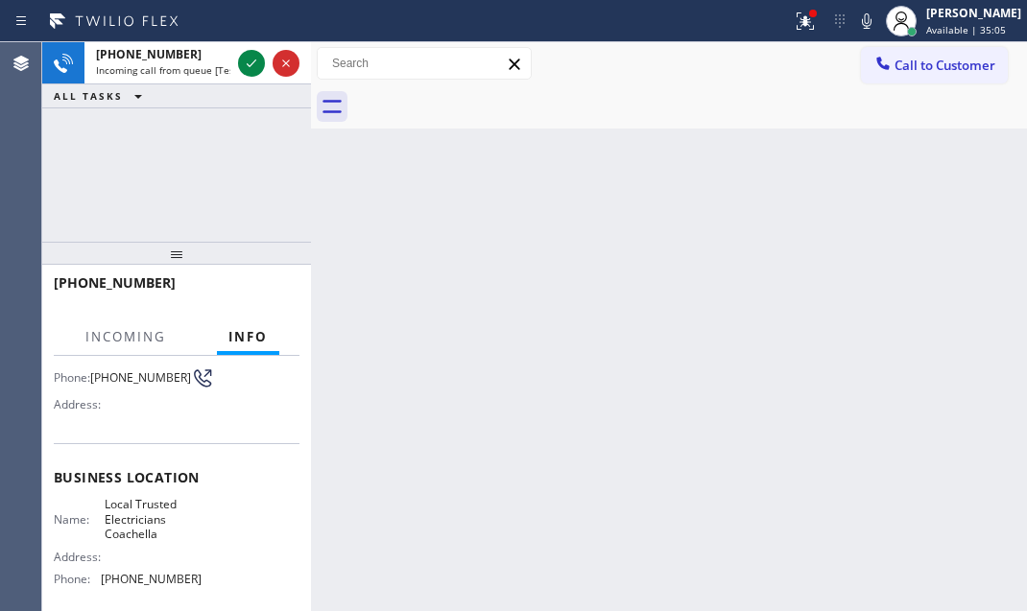
scroll to position [315, 0]
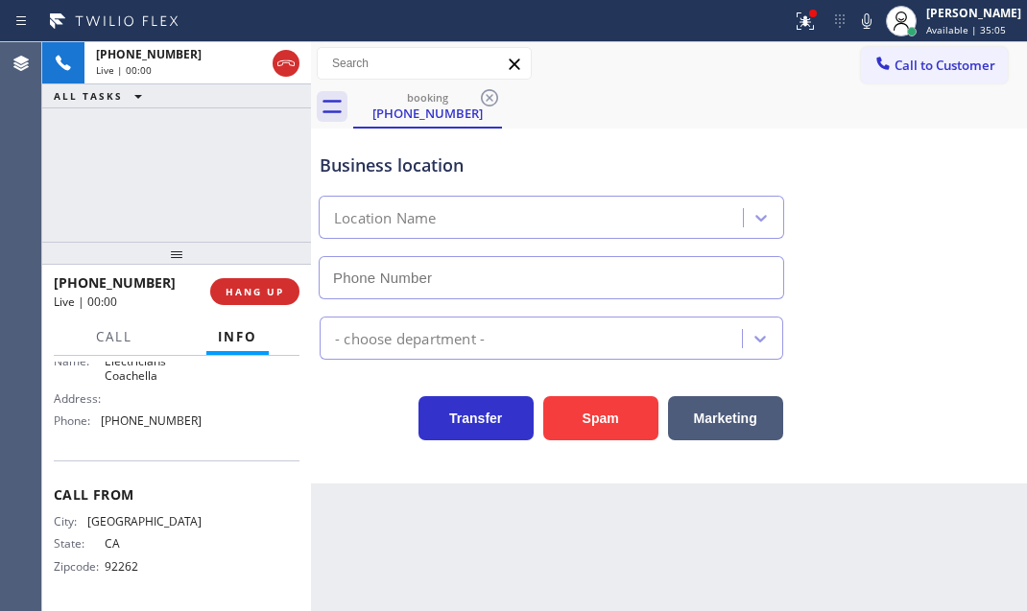
type input "(760) 388-9551"
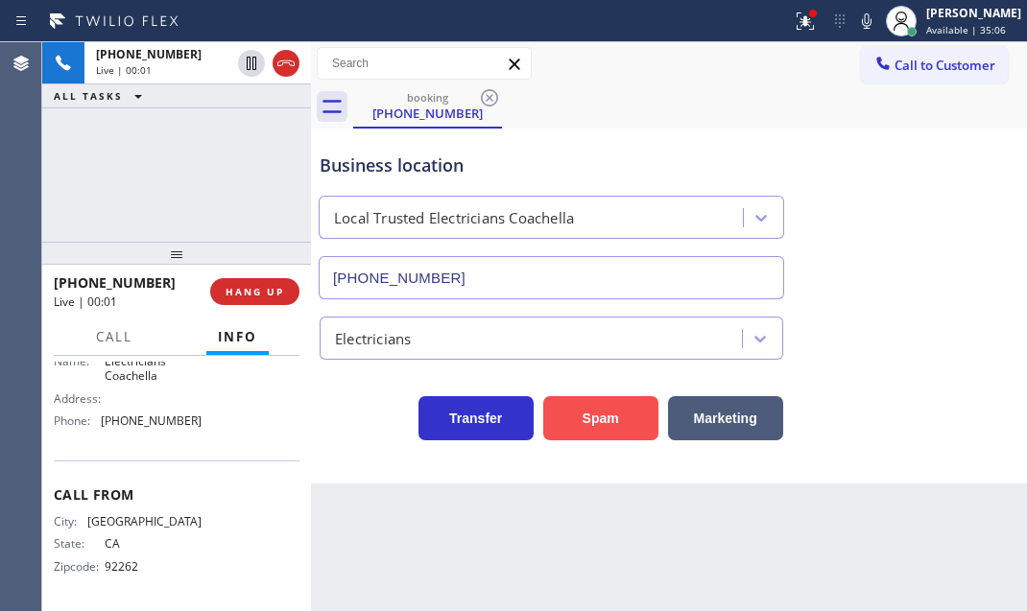
click at [590, 416] on button "Spam" at bounding box center [600, 418] width 115 height 44
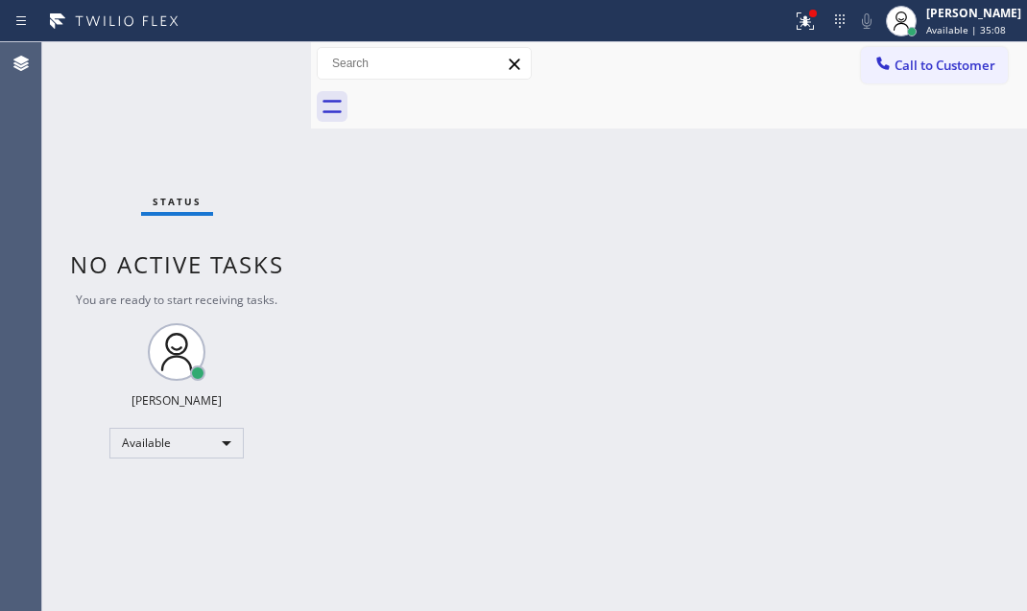
click at [795, 28] on icon at bounding box center [805, 21] width 23 height 23
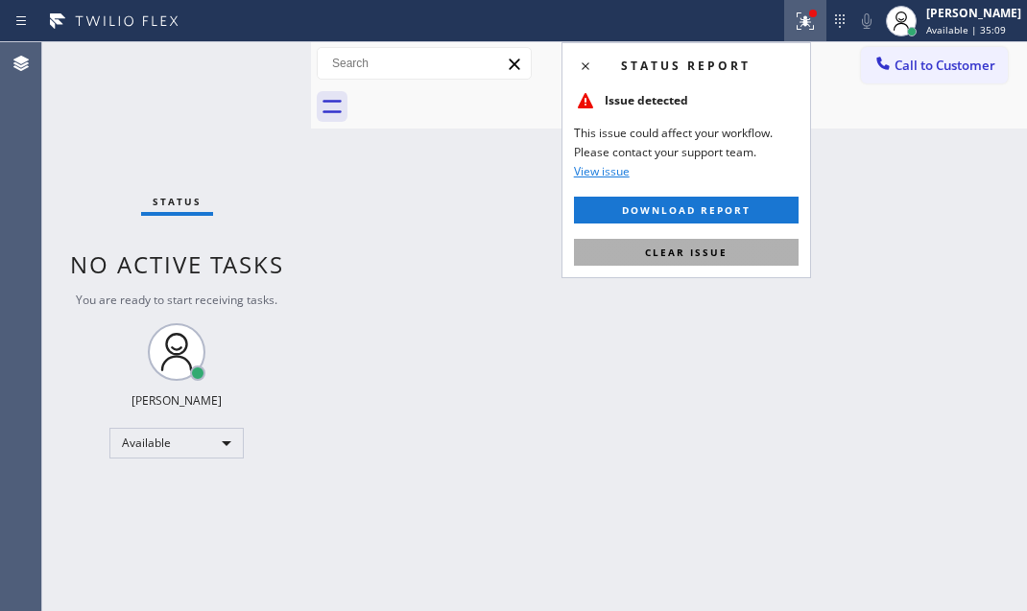
click at [734, 252] on button "Clear issue" at bounding box center [686, 252] width 225 height 27
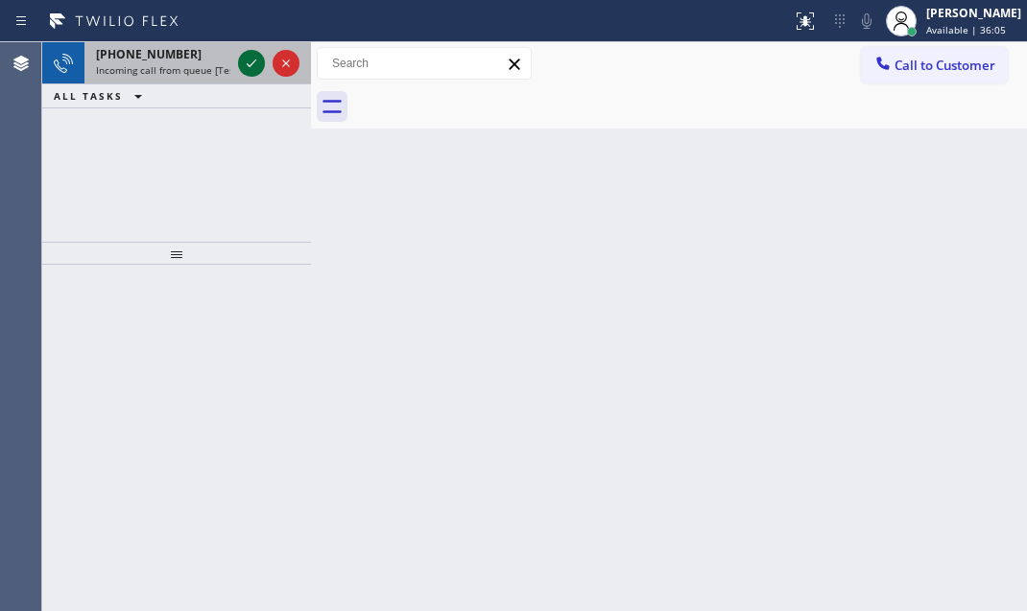
click at [244, 67] on icon at bounding box center [251, 63] width 23 height 23
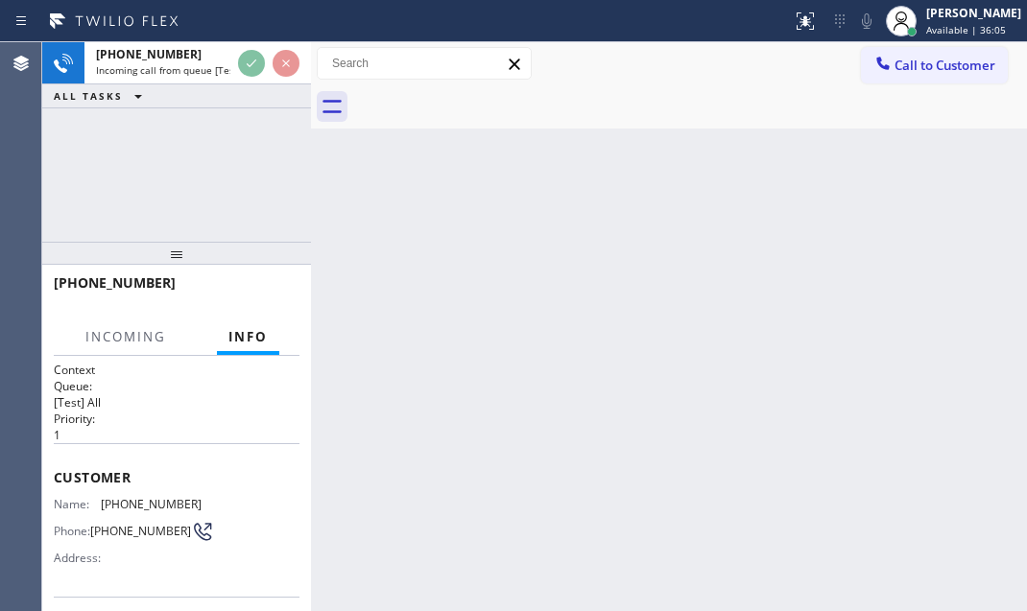
click at [234, 72] on div at bounding box center [268, 63] width 69 height 42
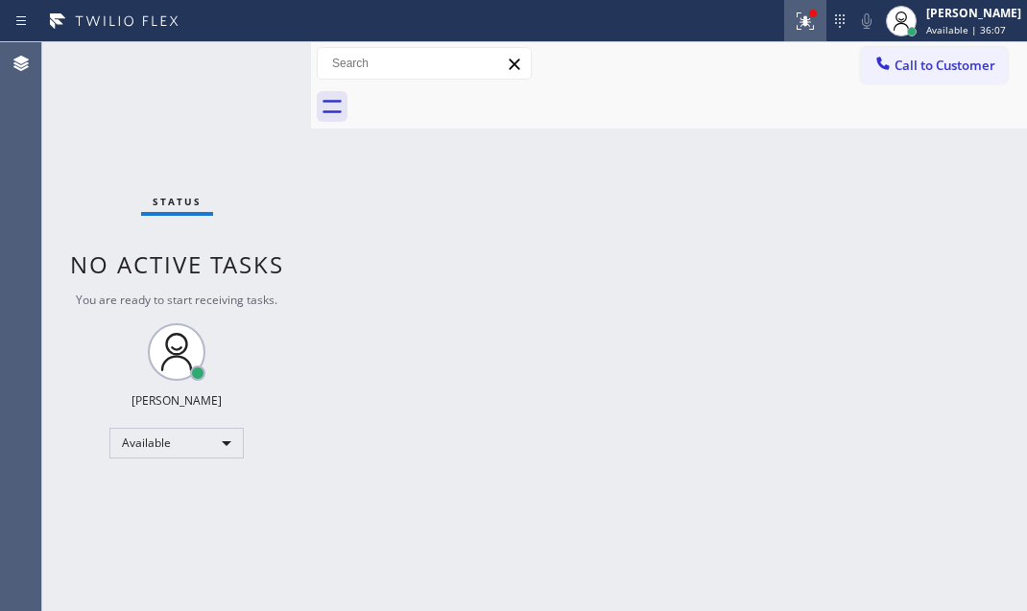
click at [794, 26] on icon at bounding box center [805, 21] width 23 height 23
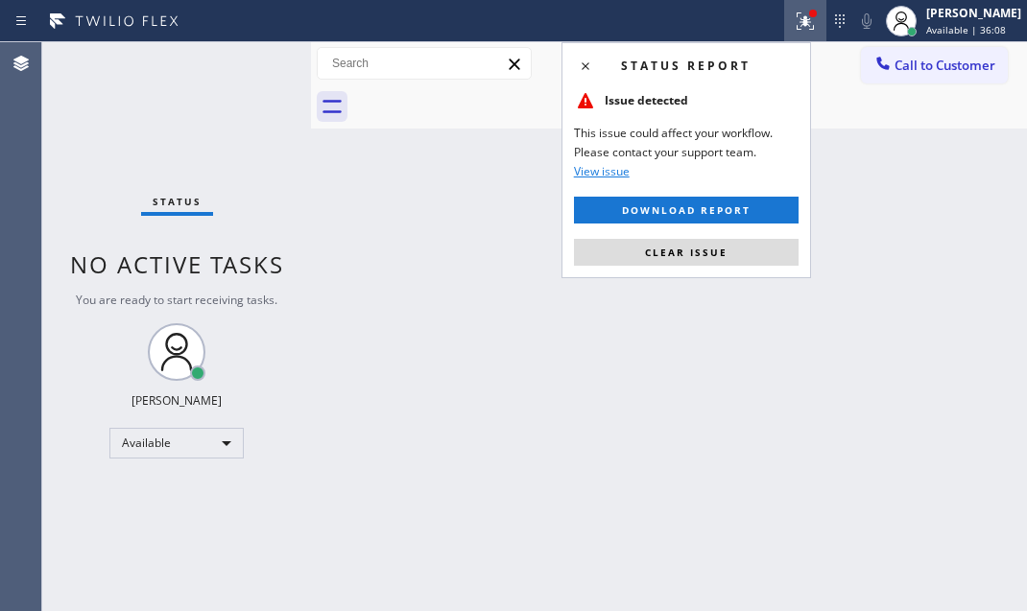
click at [755, 255] on button "Clear issue" at bounding box center [686, 252] width 225 height 27
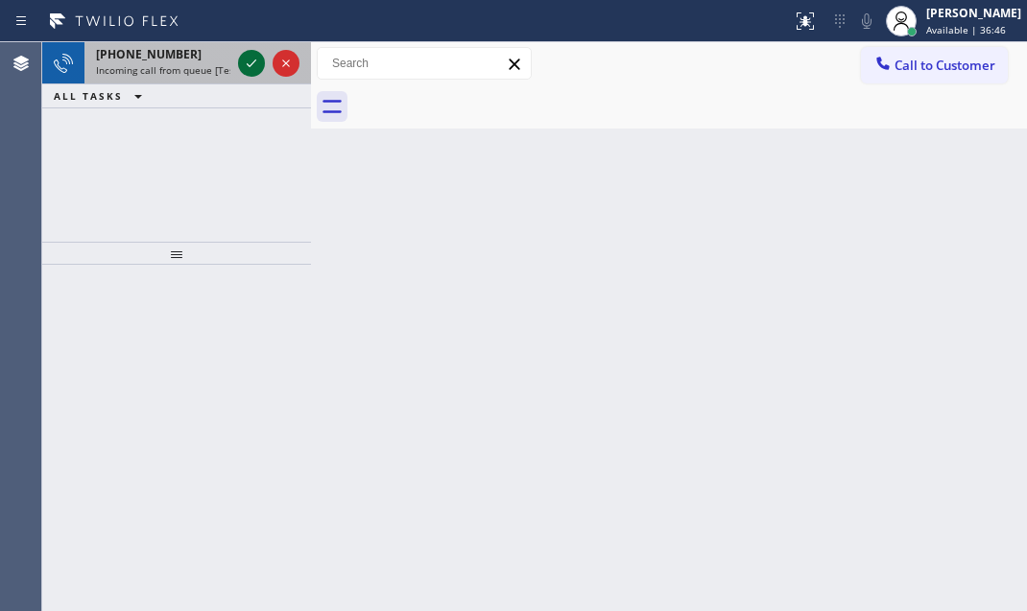
click at [246, 57] on icon at bounding box center [251, 63] width 23 height 23
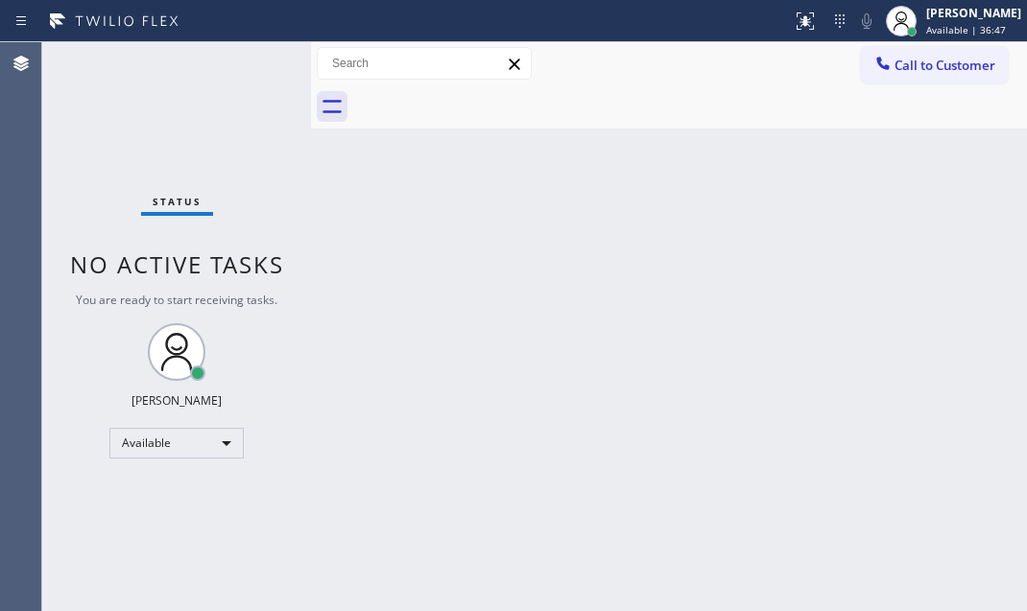
click at [246, 58] on div "Status No active tasks You are ready to start receiving tasks. Judy Mae Saturin…" at bounding box center [176, 326] width 269 height 569
click at [794, 27] on icon at bounding box center [805, 21] width 23 height 23
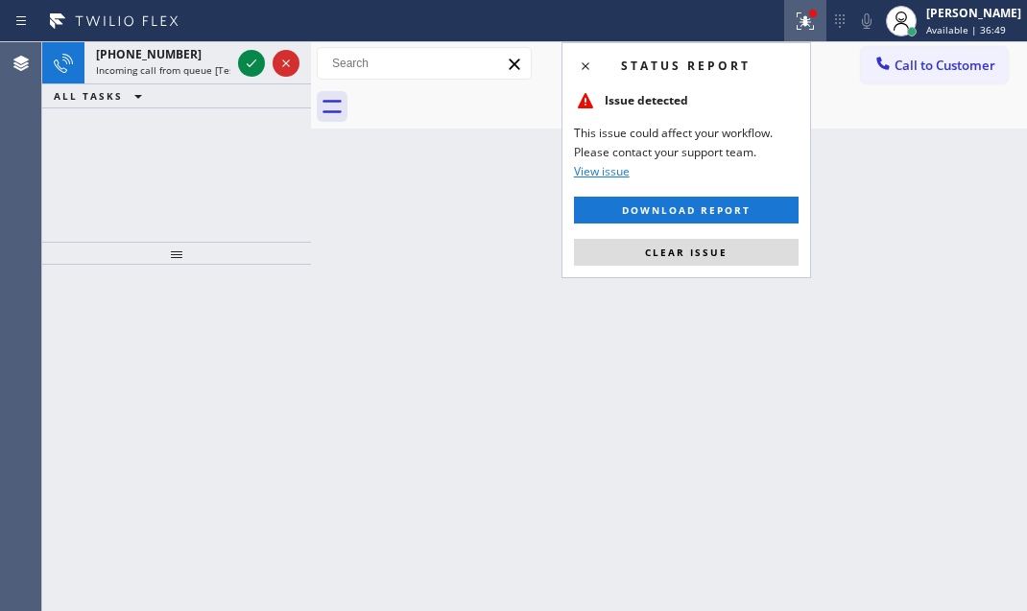
drag, startPoint x: 720, startPoint y: 247, endPoint x: 438, endPoint y: 137, distance: 302.6
click at [717, 247] on span "Clear issue" at bounding box center [686, 252] width 83 height 13
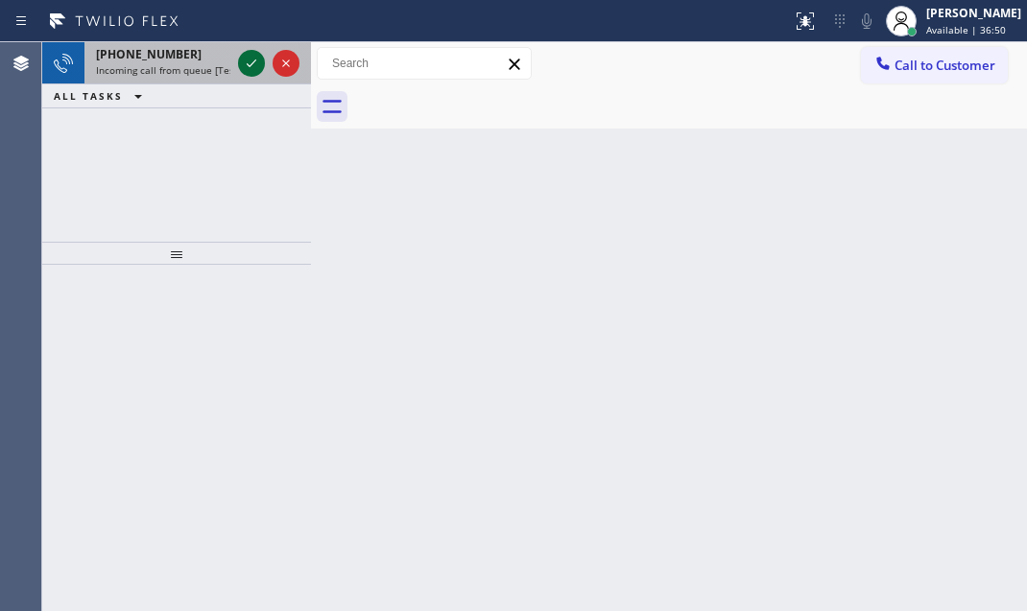
click at [255, 59] on icon at bounding box center [251, 63] width 23 height 23
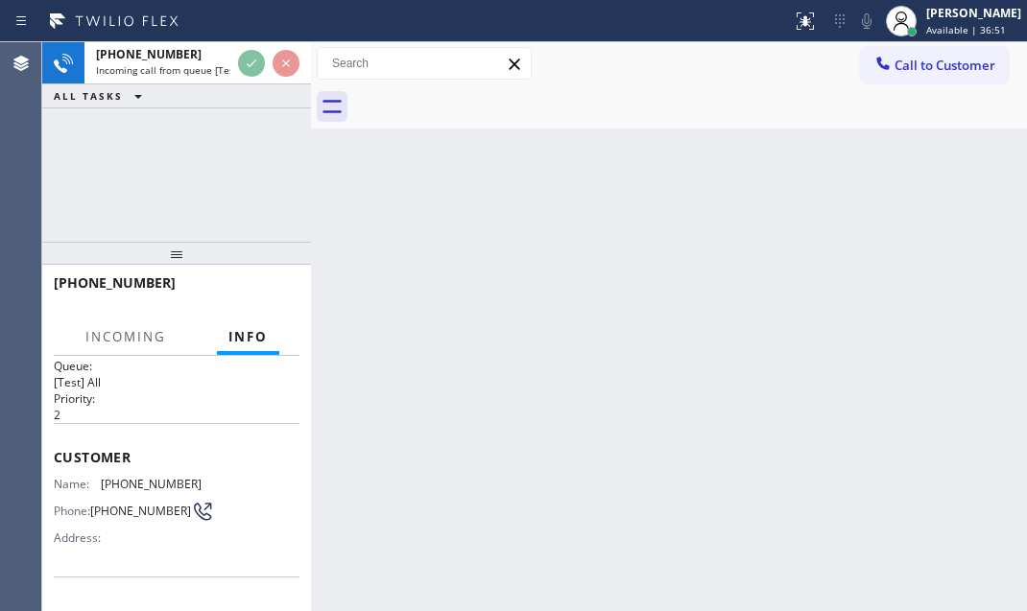
scroll to position [174, 0]
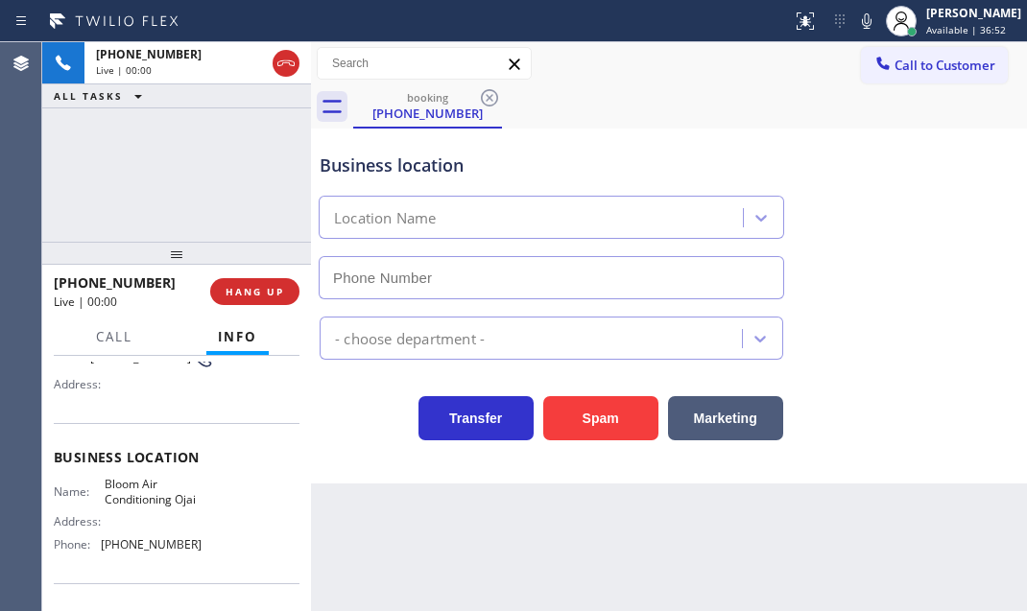
type input "(805) 360-6833"
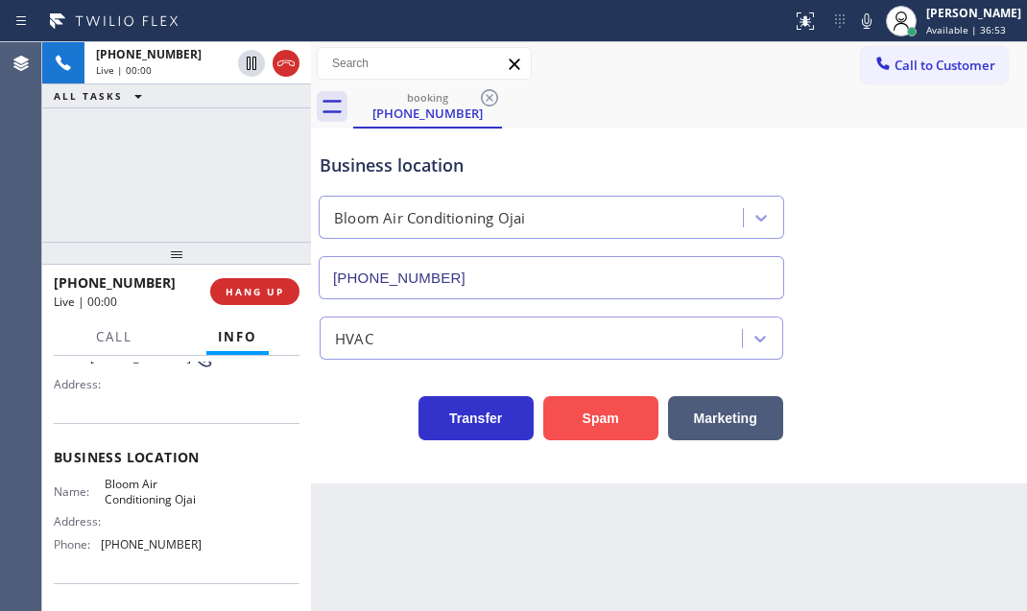
drag, startPoint x: 599, startPoint y: 431, endPoint x: 562, endPoint y: 412, distance: 41.2
click at [599, 431] on button "Spam" at bounding box center [600, 418] width 115 height 44
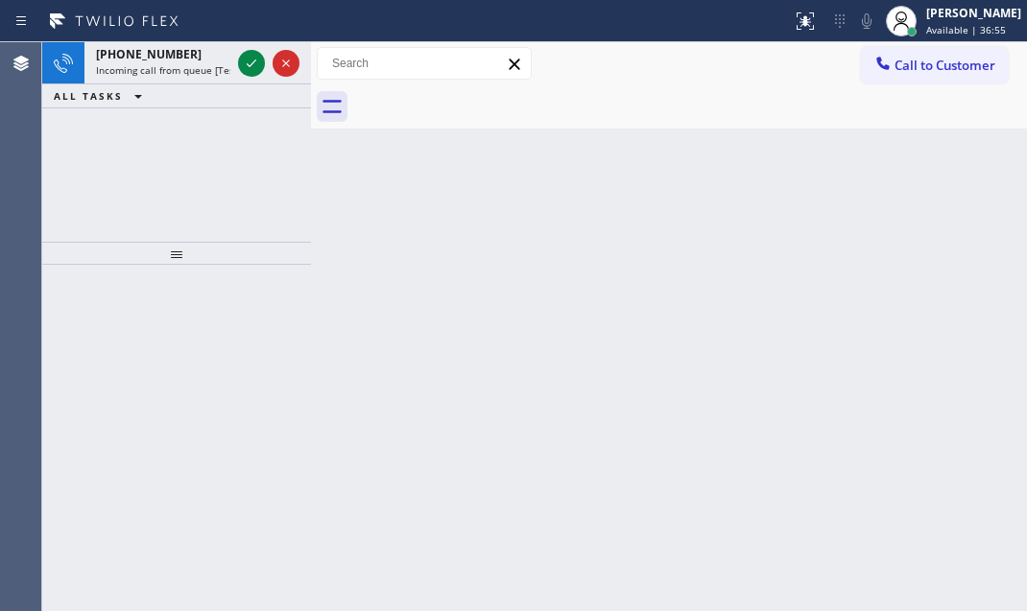
click at [246, 64] on icon at bounding box center [251, 63] width 23 height 23
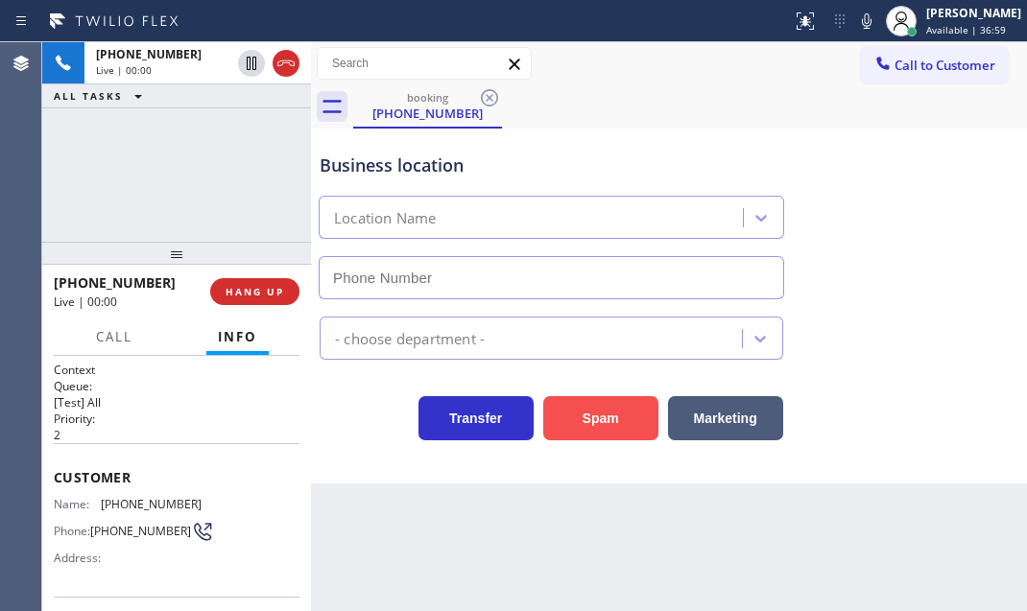
type input "(669) 257-6393"
click at [611, 432] on button "Spam" at bounding box center [600, 418] width 115 height 44
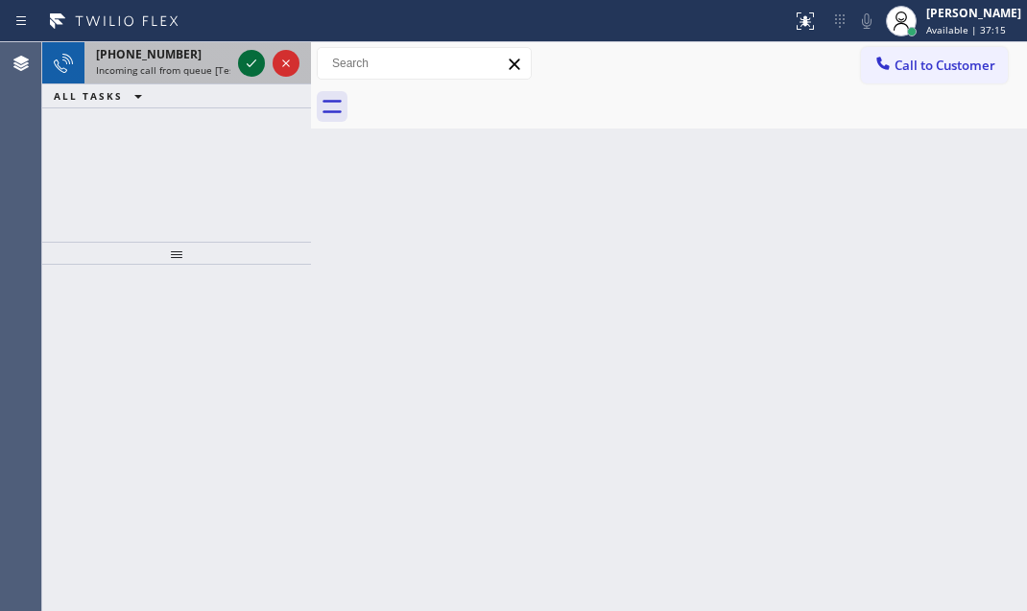
click at [249, 60] on icon at bounding box center [251, 63] width 23 height 23
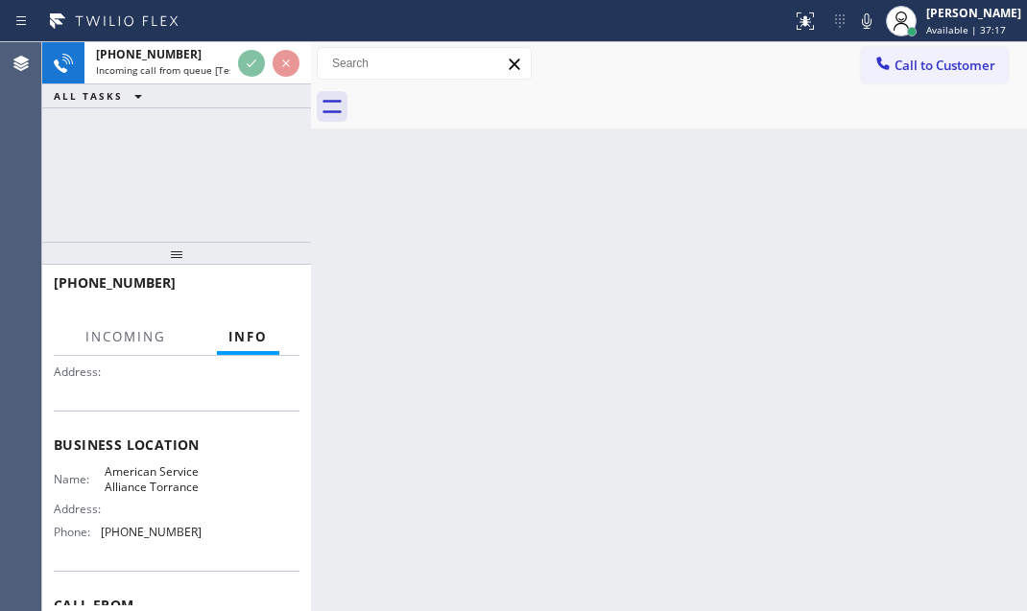
scroll to position [261, 0]
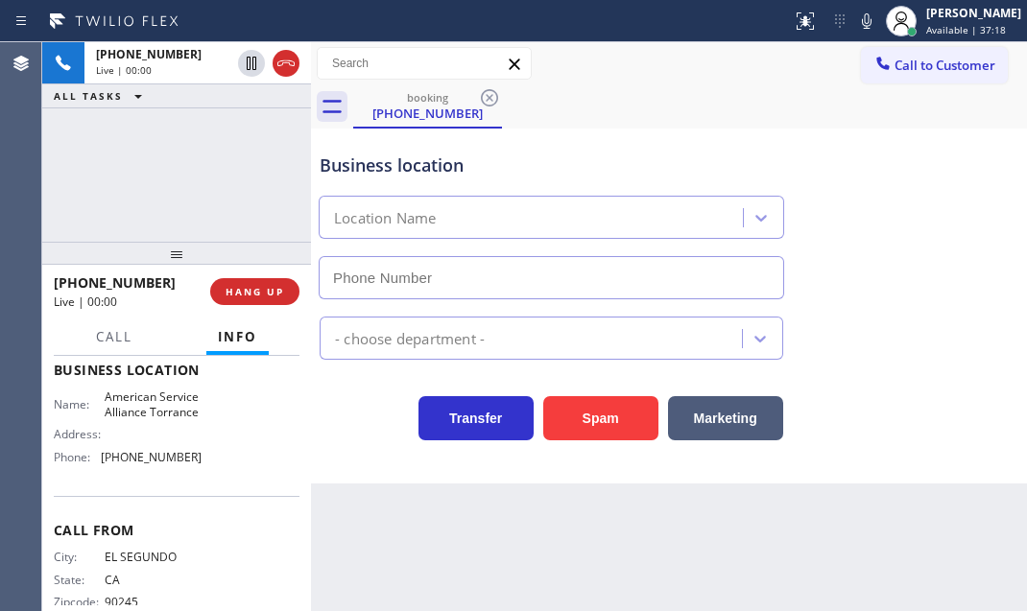
type input "(310) 868-0740"
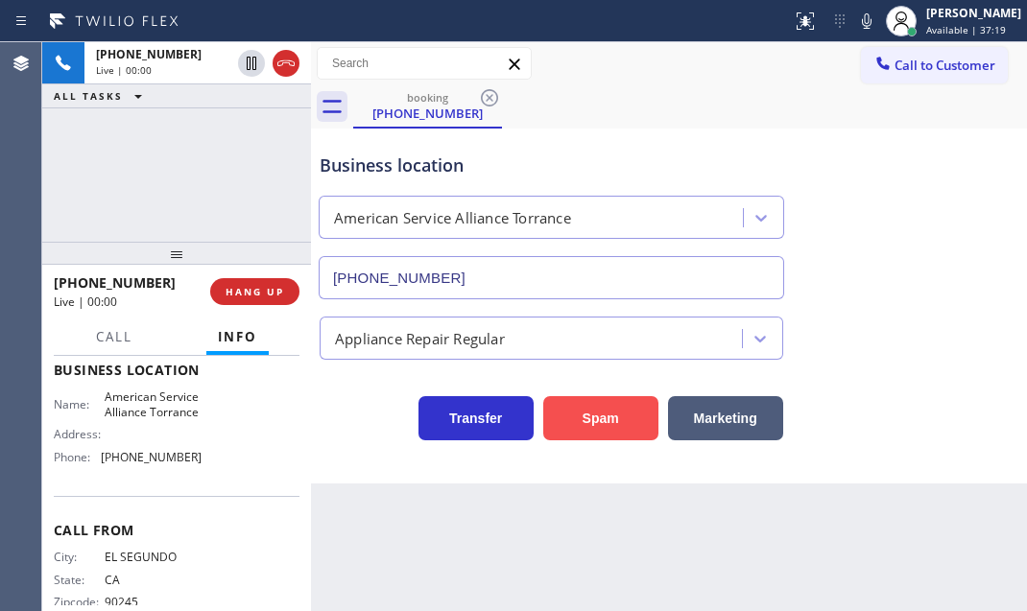
click at [623, 427] on button "Spam" at bounding box center [600, 418] width 115 height 44
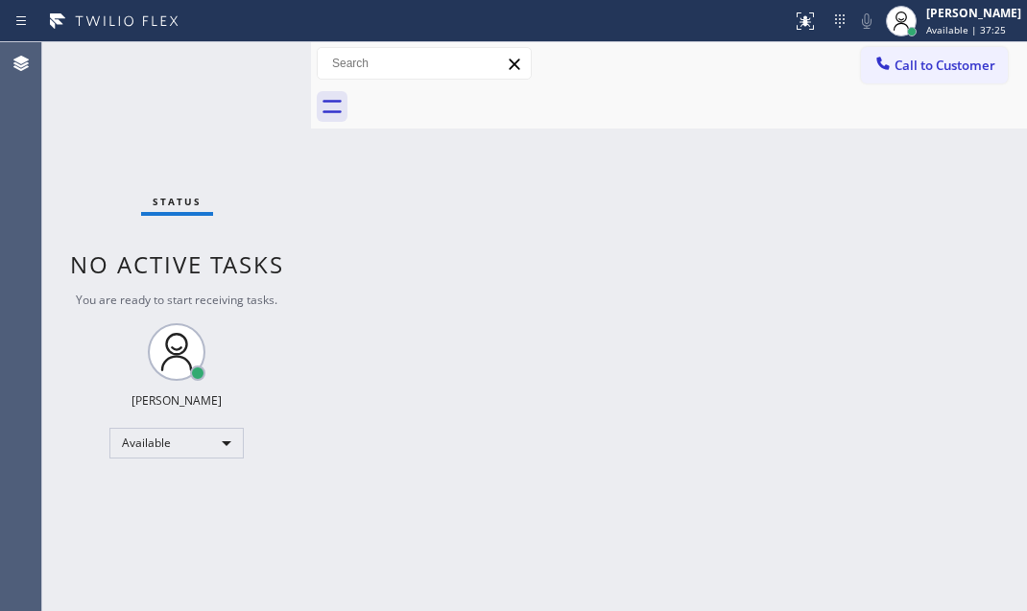
click at [239, 67] on div "Status No active tasks You are ready to start receiving tasks. Judy Mae Saturin…" at bounding box center [176, 326] width 269 height 569
click at [247, 64] on div "Status No active tasks You are ready to start receiving tasks. Judy Mae Saturin…" at bounding box center [176, 326] width 269 height 569
click at [247, 61] on div "Status No active tasks You are ready to start receiving tasks. Judy Mae Saturin…" at bounding box center [176, 326] width 269 height 569
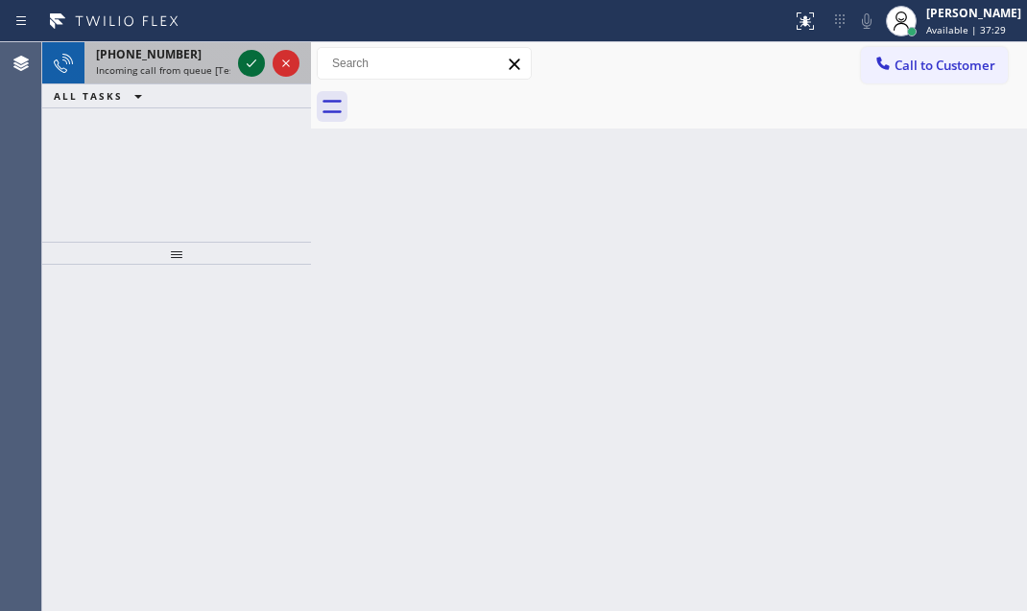
click at [245, 61] on icon at bounding box center [251, 63] width 23 height 23
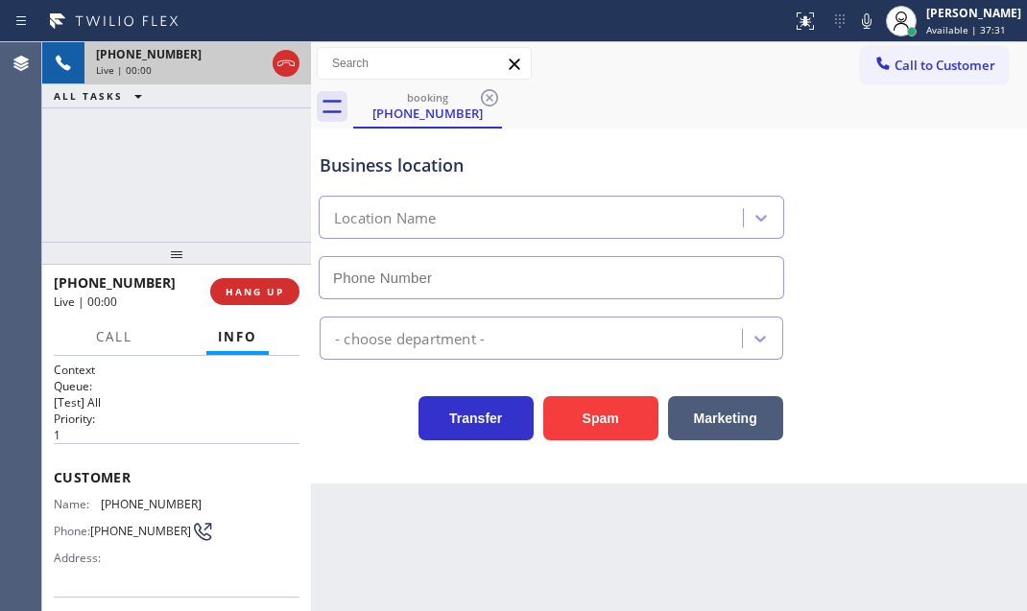
type input "(213) 996-0539"
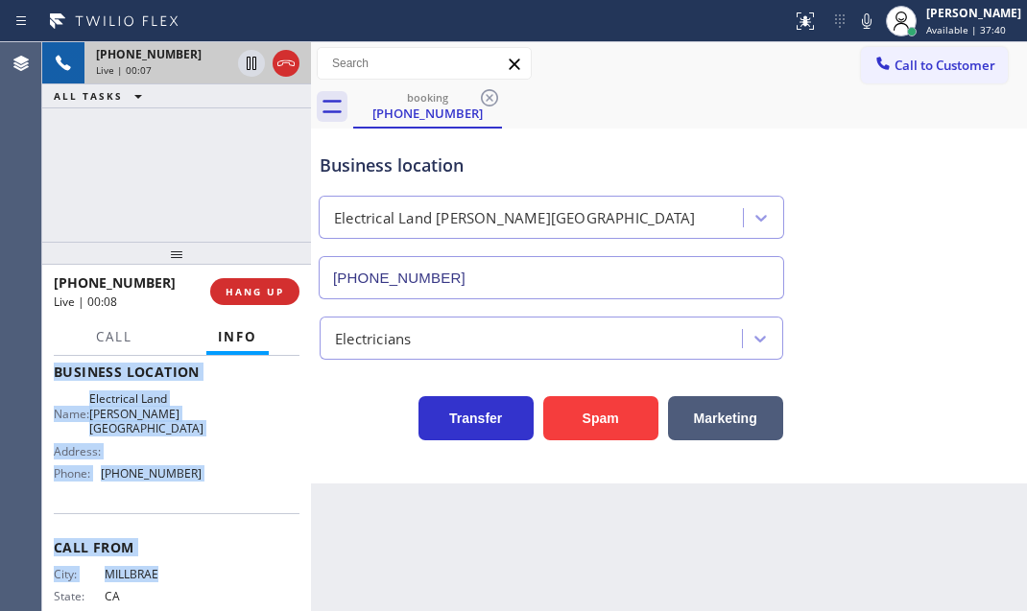
scroll to position [261, 0]
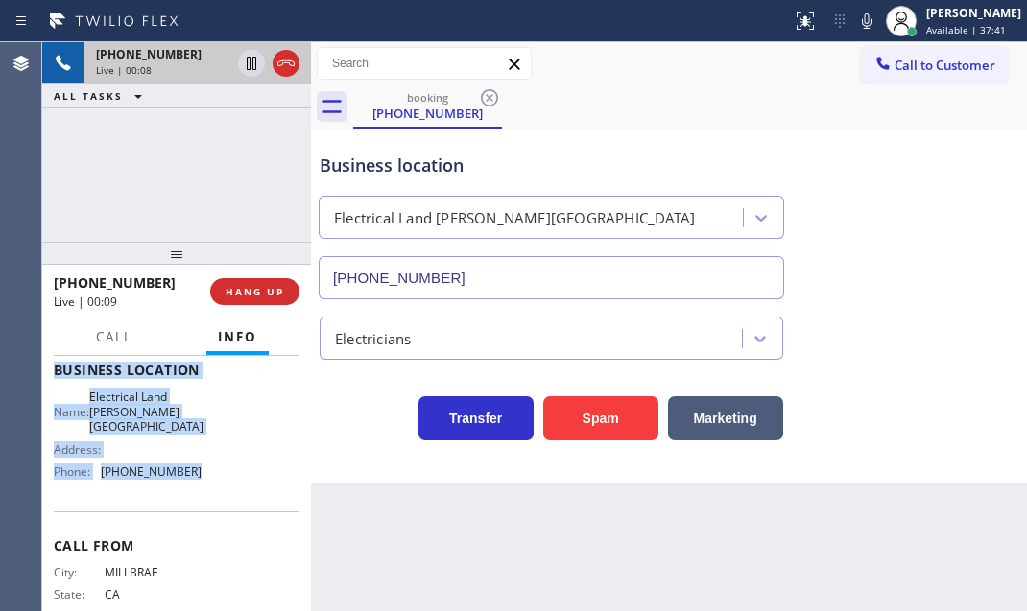
drag, startPoint x: 52, startPoint y: 463, endPoint x: 664, endPoint y: 499, distance: 613.4
click at [225, 473] on div "Context Queue: [Test] All Priority: 1 Customer Name: (650) 455-6635 Phone: (650…" at bounding box center [176, 483] width 269 height 255
copy div "Customer Name: (650) 455-6635 Phone: (650) 455-6635 Address: Business location …"
click at [254, 67] on icon at bounding box center [251, 63] width 23 height 23
click at [250, 62] on icon at bounding box center [251, 63] width 13 height 13
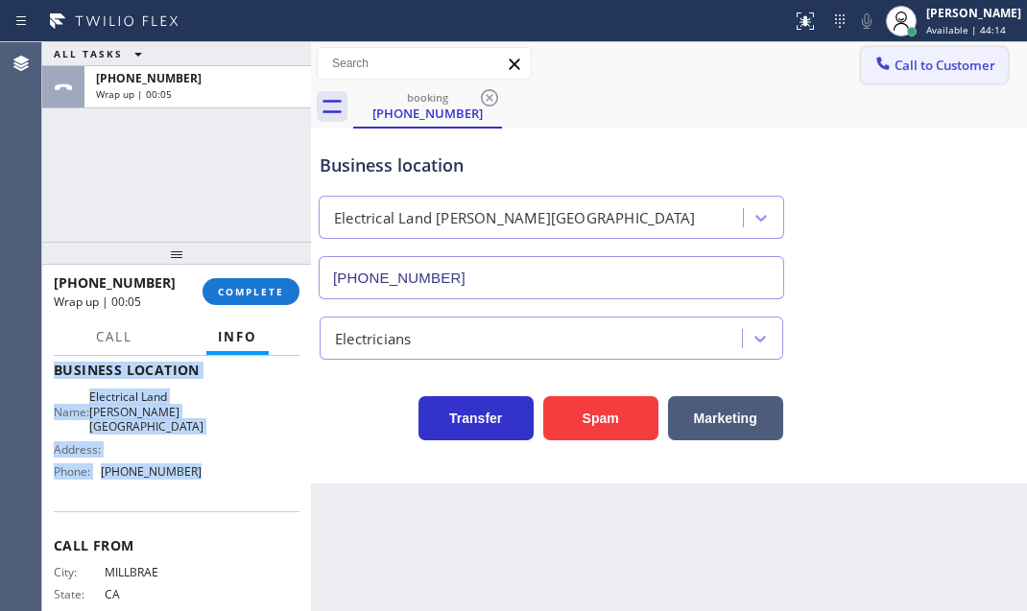
click at [952, 77] on button "Call to Customer" at bounding box center [934, 65] width 147 height 36
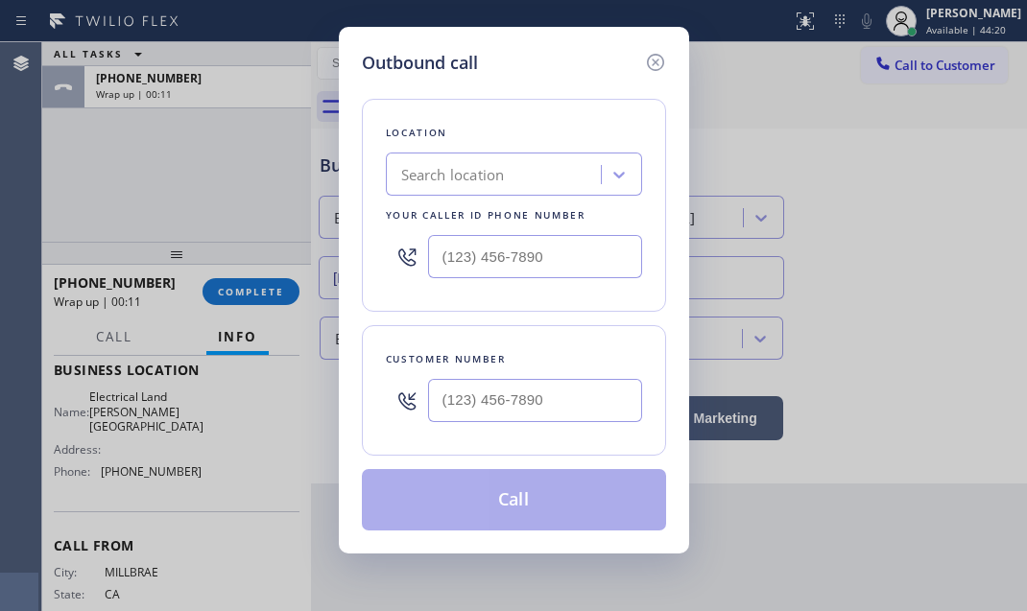
click at [789, 125] on div "Outbound call Location Search location Your caller id phone number Customer num…" at bounding box center [513, 305] width 1027 height 611
click at [669, 62] on div "Outbound call Location Search location Your caller id phone number Customer num…" at bounding box center [514, 290] width 350 height 527
click at [647, 62] on icon at bounding box center [654, 62] width 17 height 17
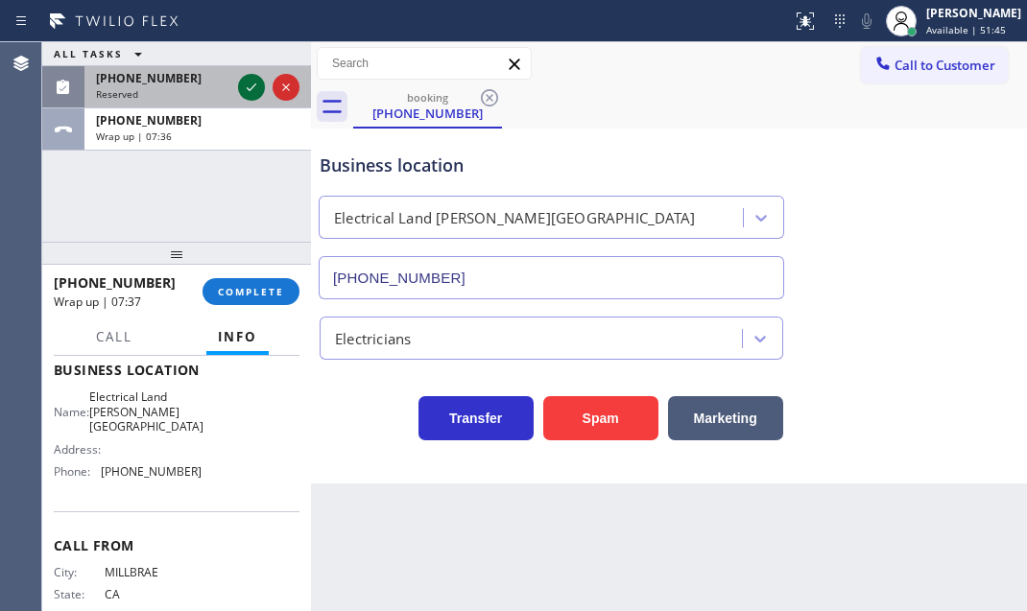
click at [248, 83] on icon at bounding box center [251, 87] width 23 height 23
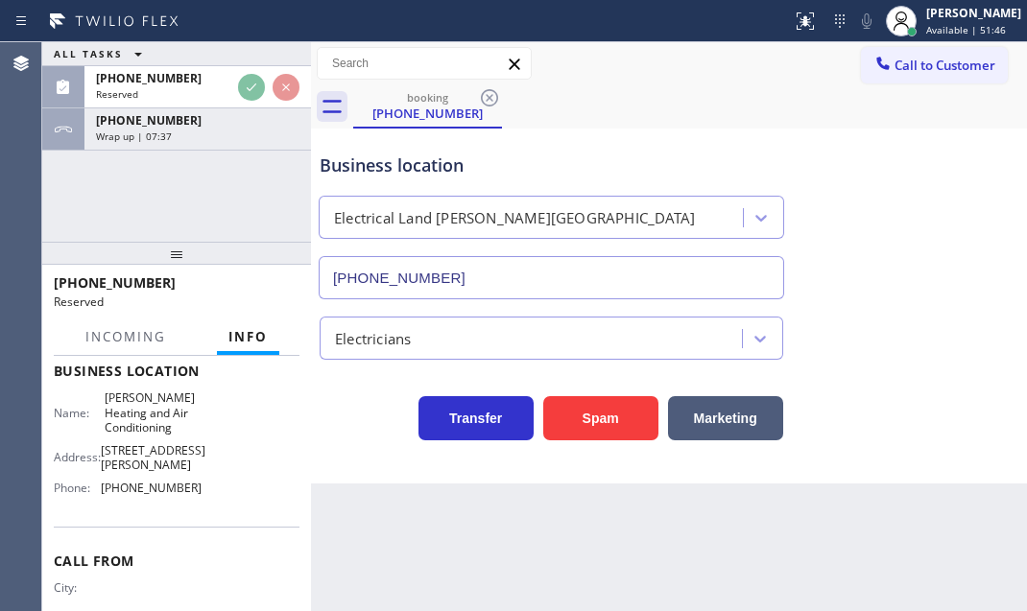
scroll to position [277, 0]
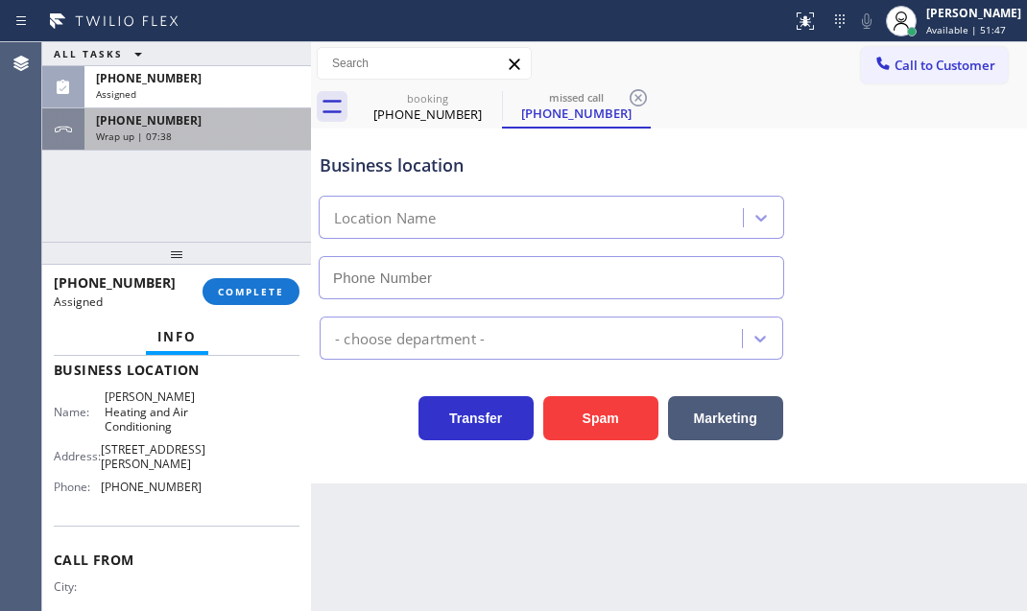
type input "(323) 215-1266"
click at [238, 132] on div "Wrap up | 07:38" at bounding box center [197, 136] width 203 height 13
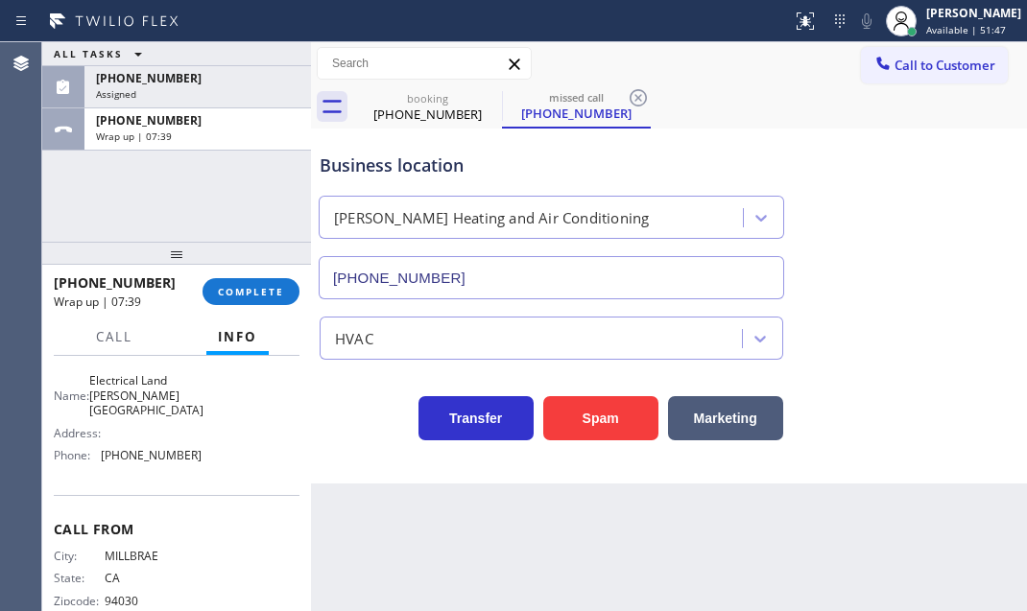
scroll to position [261, 0]
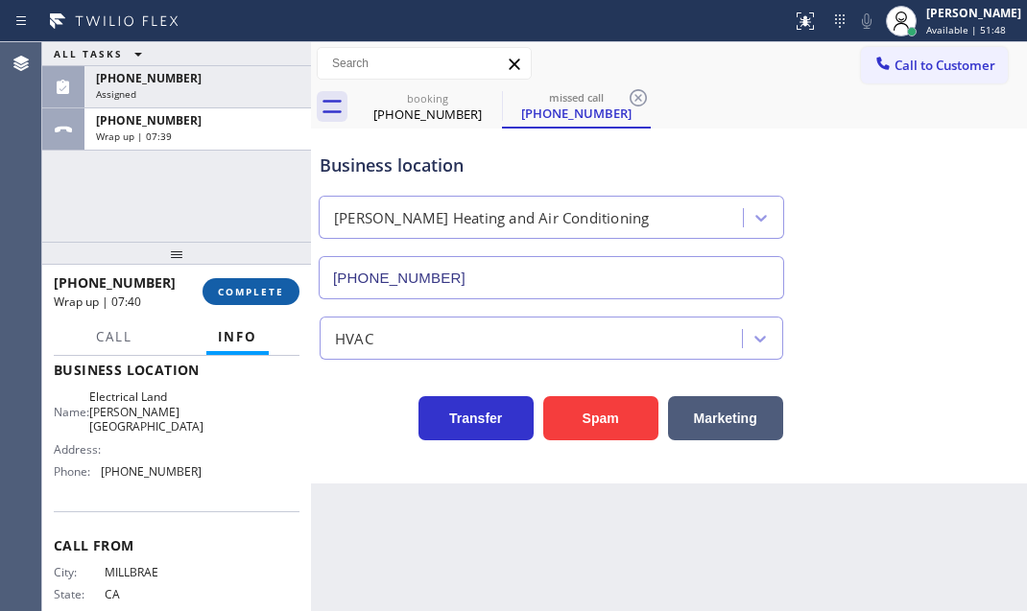
click at [269, 287] on span "COMPLETE" at bounding box center [251, 291] width 66 height 13
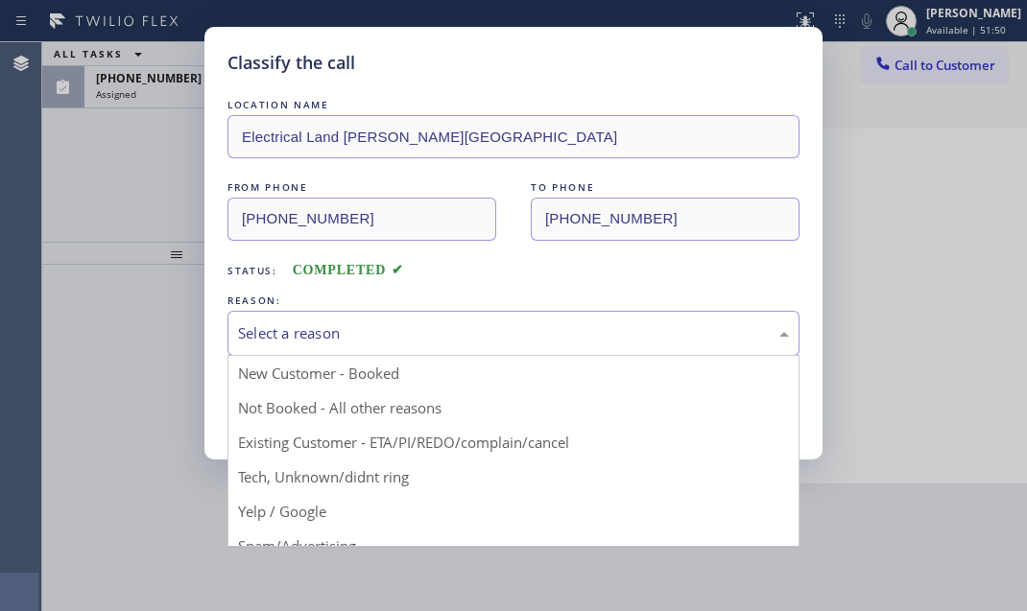
drag, startPoint x: 545, startPoint y: 324, endPoint x: 488, endPoint y: 351, distance: 62.7
click at [542, 325] on div "Select a reason" at bounding box center [513, 333] width 551 height 22
drag, startPoint x: 345, startPoint y: 400, endPoint x: 292, endPoint y: 408, distance: 53.3
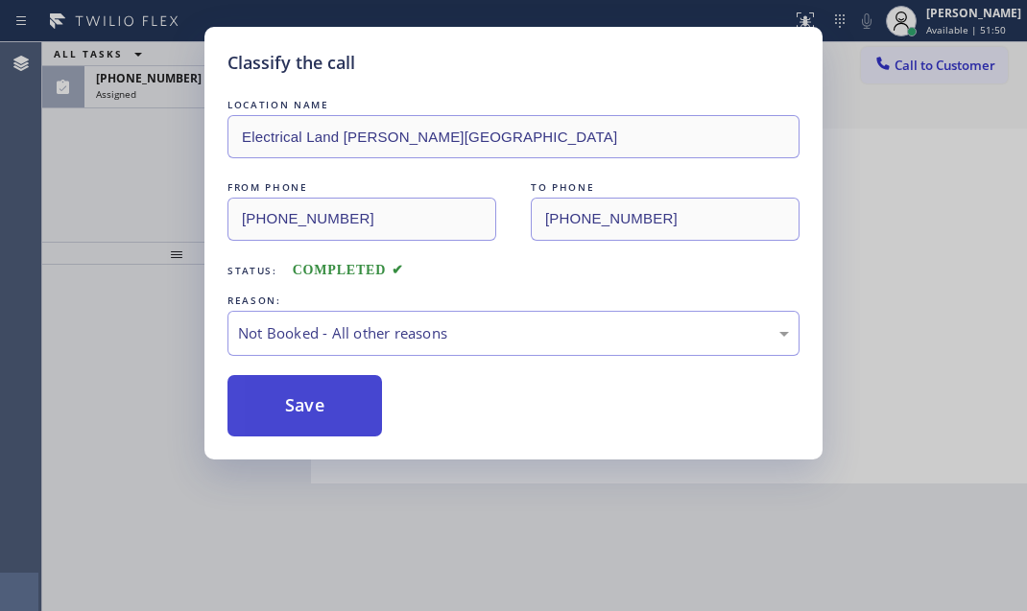
drag, startPoint x: 292, startPoint y: 408, endPoint x: 274, endPoint y: 389, distance: 25.8
click at [291, 408] on button "Save" at bounding box center [304, 405] width 155 height 61
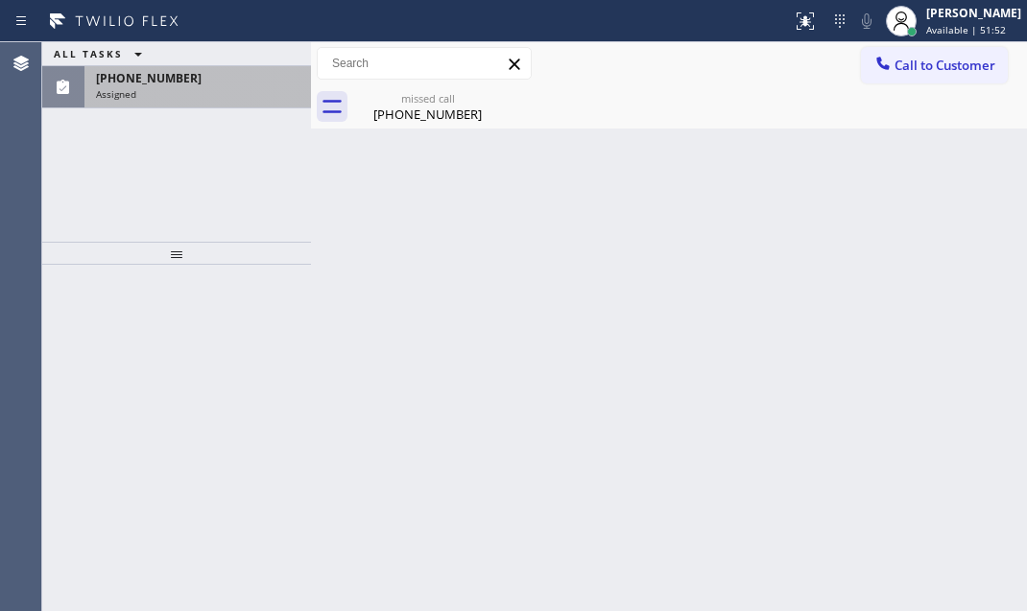
click at [188, 89] on div "Assigned" at bounding box center [197, 93] width 203 height 13
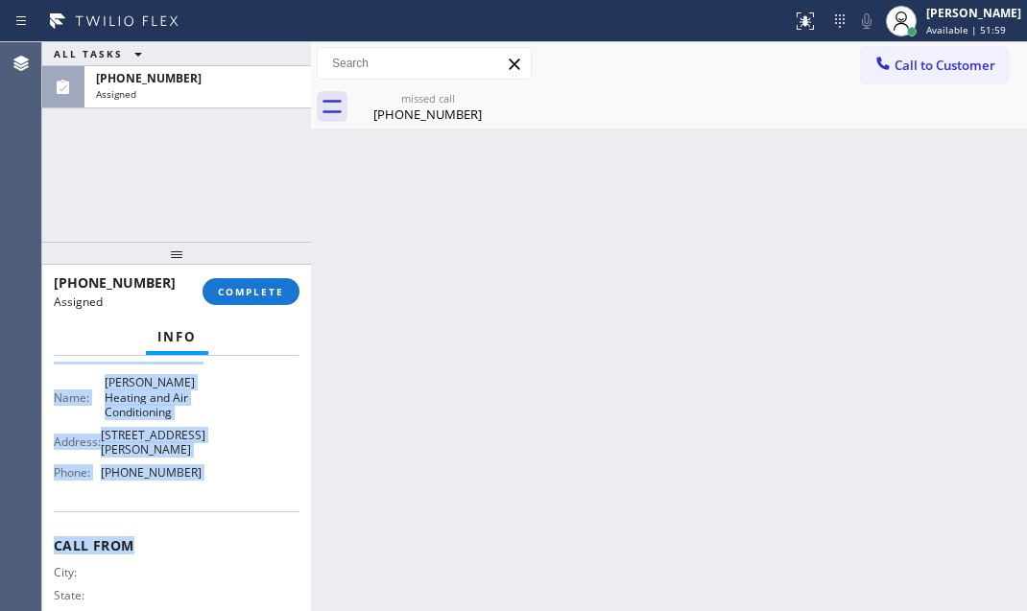
scroll to position [345, 0]
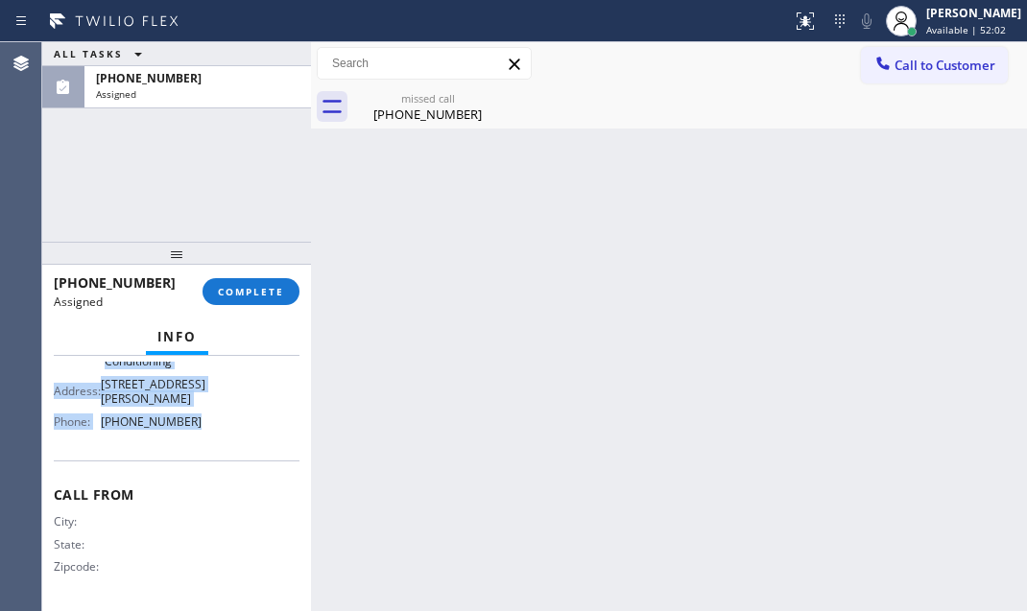
drag, startPoint x: 51, startPoint y: 487, endPoint x: 223, endPoint y: 449, distance: 175.8
click at [223, 449] on div "Context Queue: HVAC Priority: 0 Task Age: Customer Name: (323) 209-1516 Phone: …" at bounding box center [176, 483] width 269 height 255
copy div "Customer Name: (323) 209-1516 Phone: (323) 209-1516 Address: Business location …"
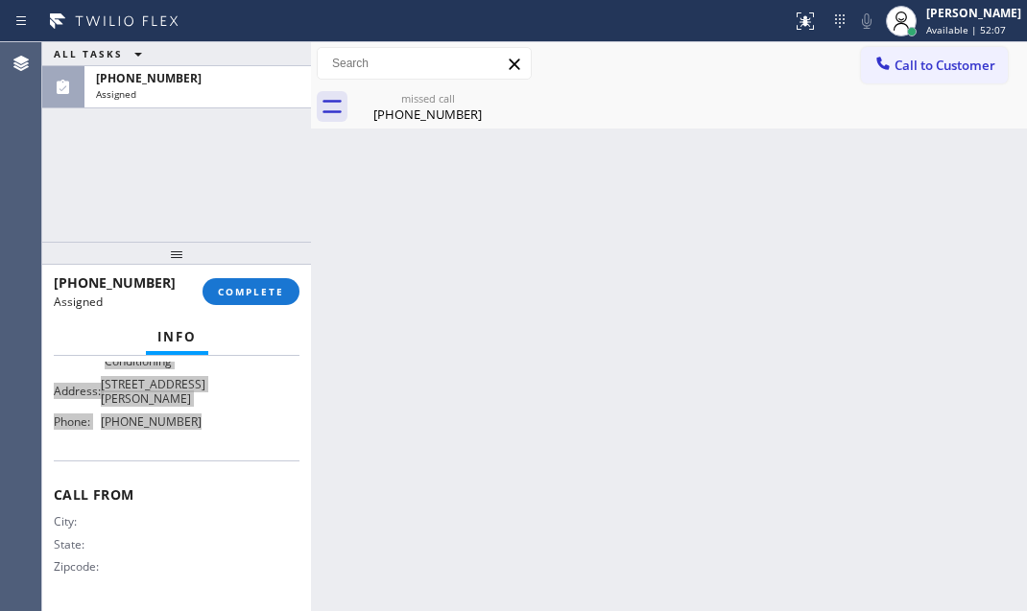
scroll to position [361, 0]
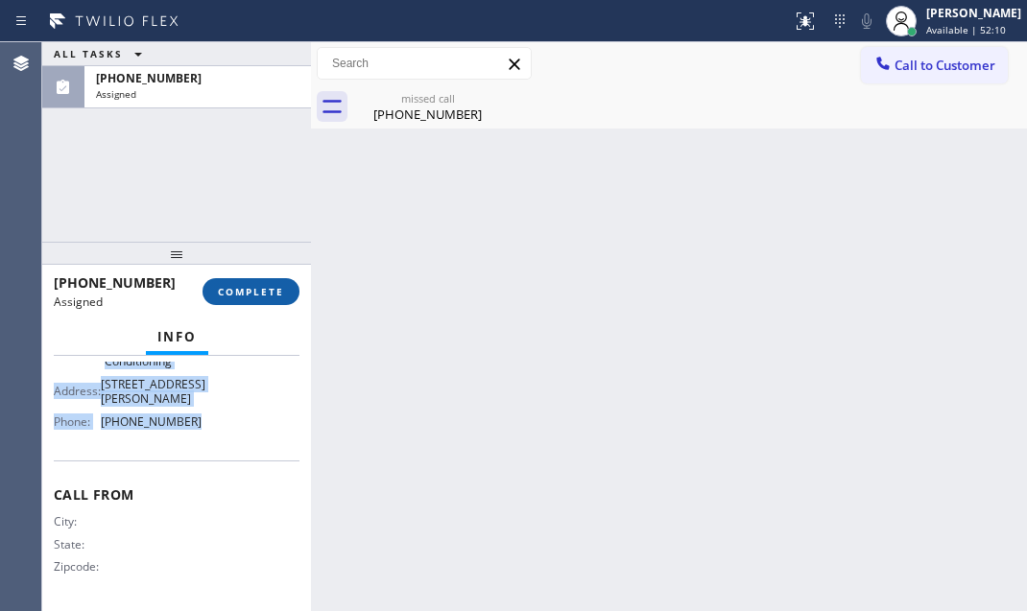
click at [219, 279] on button "COMPLETE" at bounding box center [251, 291] width 97 height 27
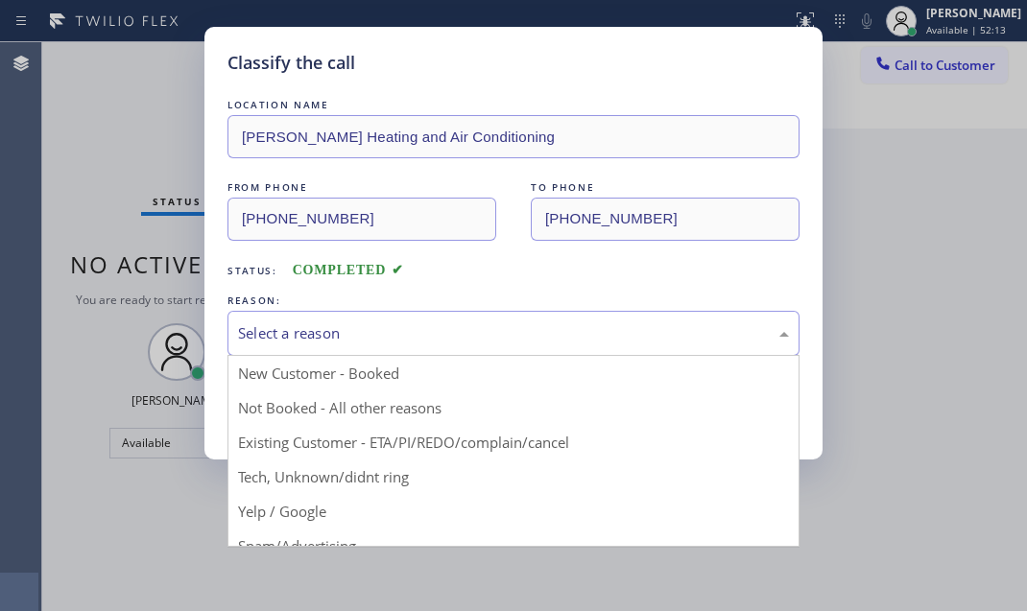
click at [381, 326] on div "Select a reason" at bounding box center [513, 333] width 551 height 22
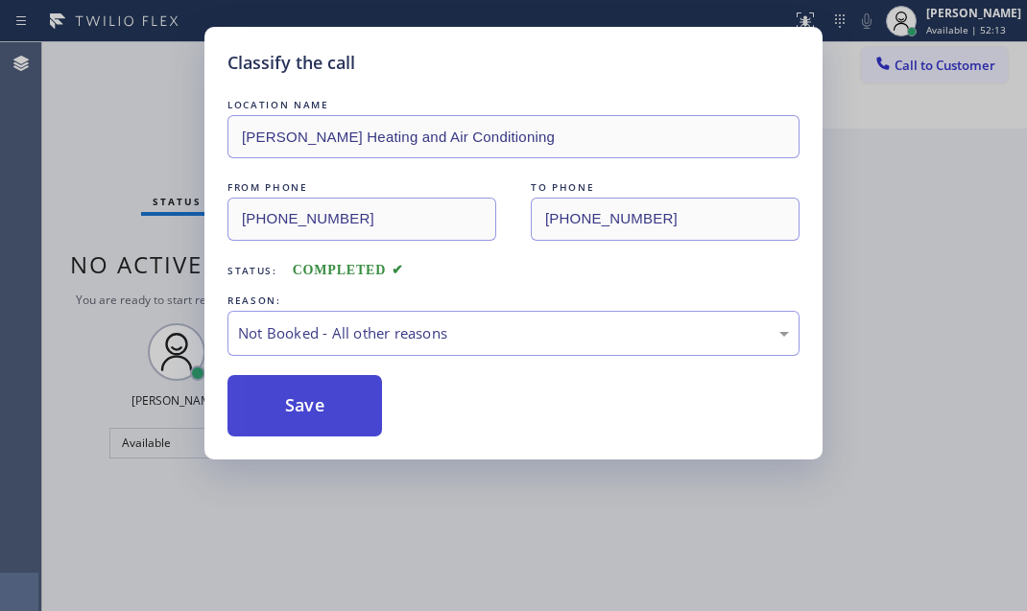
drag, startPoint x: 312, startPoint y: 406, endPoint x: 293, endPoint y: 409, distance: 19.4
click at [292, 409] on button "Save" at bounding box center [304, 405] width 155 height 61
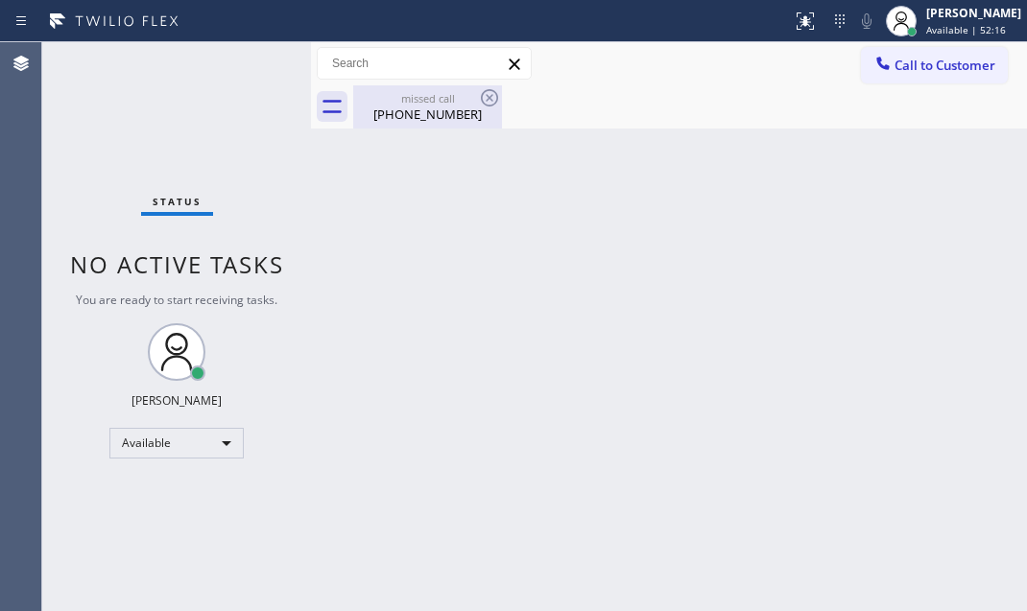
click at [435, 98] on div "missed call" at bounding box center [427, 98] width 145 height 14
click at [919, 69] on span "Call to Customer" at bounding box center [944, 65] width 101 height 17
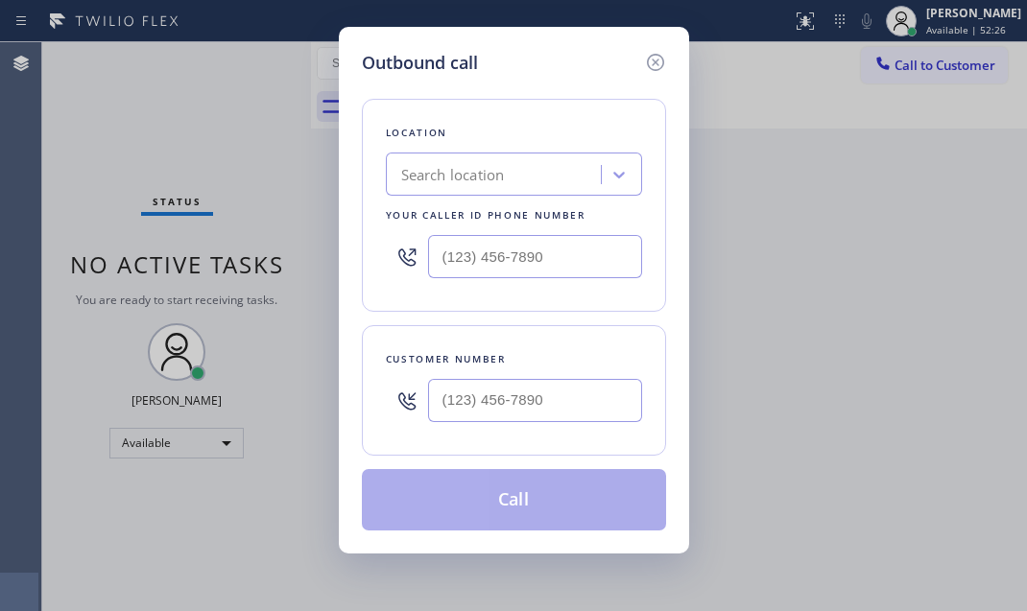
click at [786, 216] on div "Outbound call Location Search location Your caller id phone number Customer num…" at bounding box center [513, 305] width 1027 height 611
click at [658, 65] on icon at bounding box center [655, 62] width 23 height 23
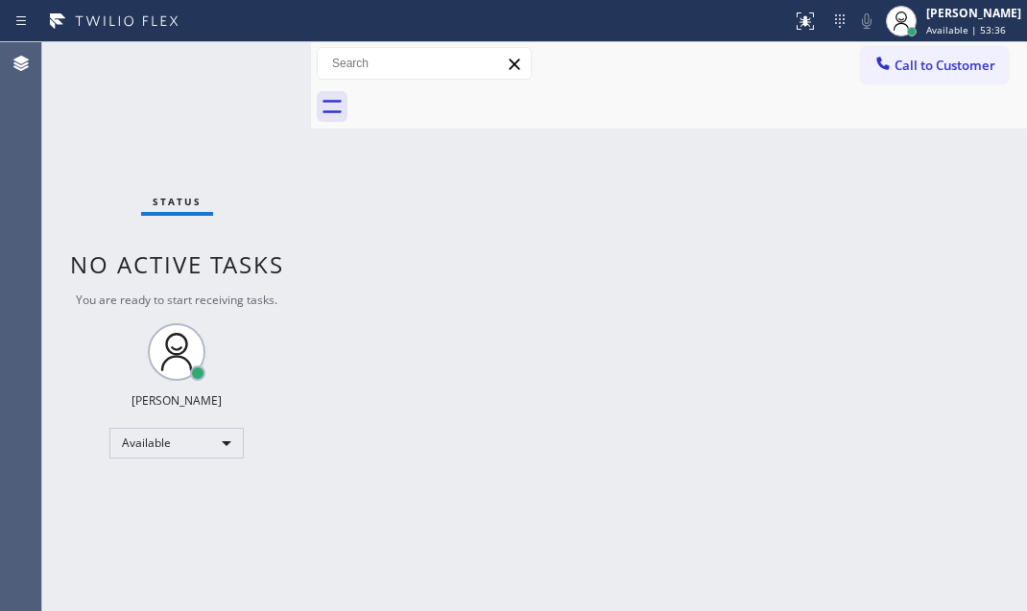
click at [624, 285] on div "Back to Dashboard Change Sender ID Customers Technicians Select a contact Outbo…" at bounding box center [669, 326] width 716 height 569
drag, startPoint x: 927, startPoint y: 58, endPoint x: 953, endPoint y: 139, distance: 85.6
click at [927, 60] on span "Call to Customer" at bounding box center [944, 65] width 101 height 17
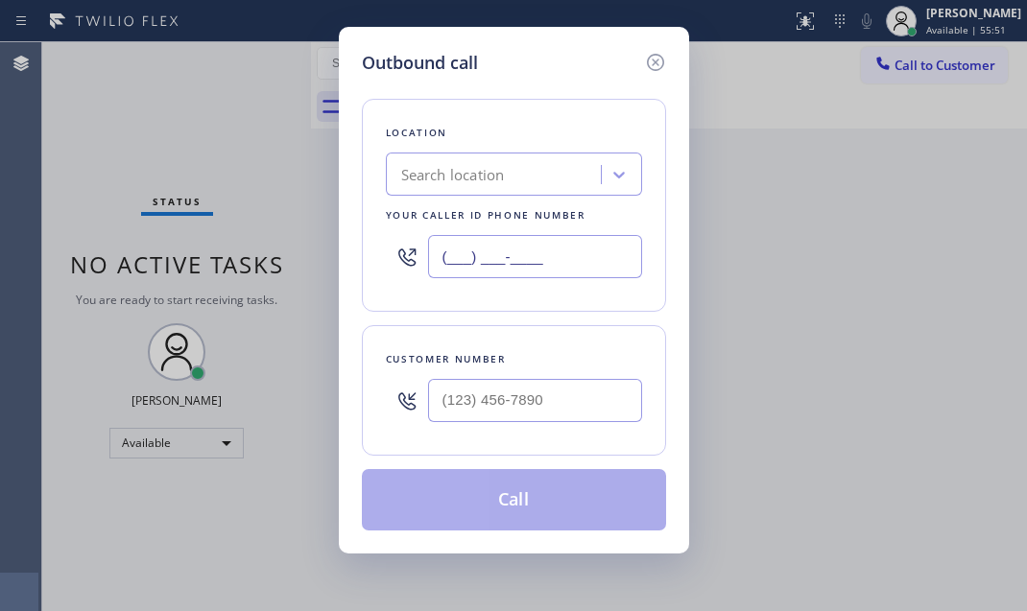
click at [572, 243] on input "(___) ___-____" at bounding box center [535, 256] width 214 height 43
click at [564, 267] on input "(___) ___-____" at bounding box center [535, 256] width 214 height 43
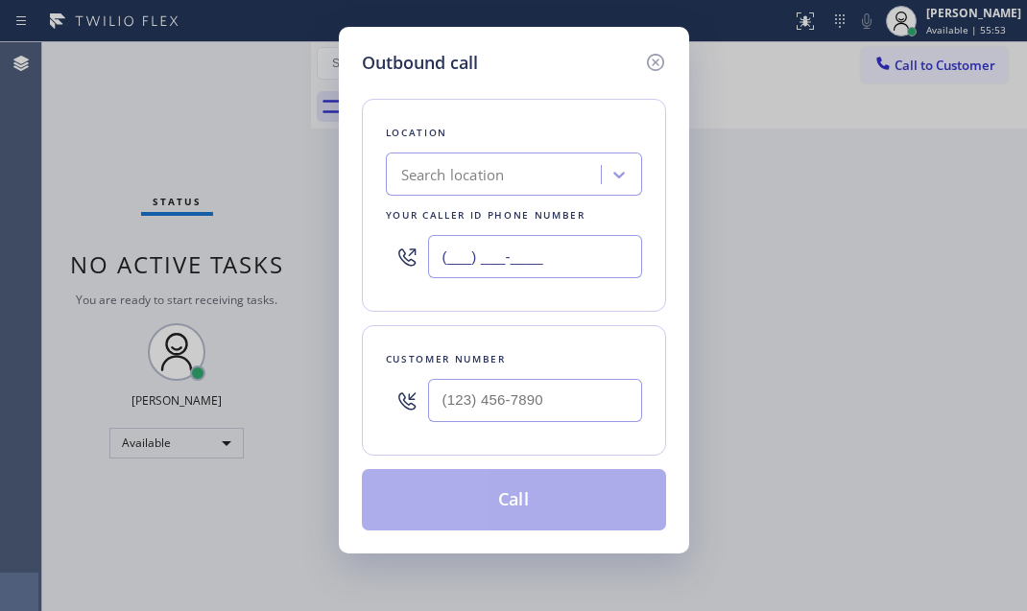
paste input "213) 996-0539"
click at [652, 64] on icon at bounding box center [654, 62] width 17 height 17
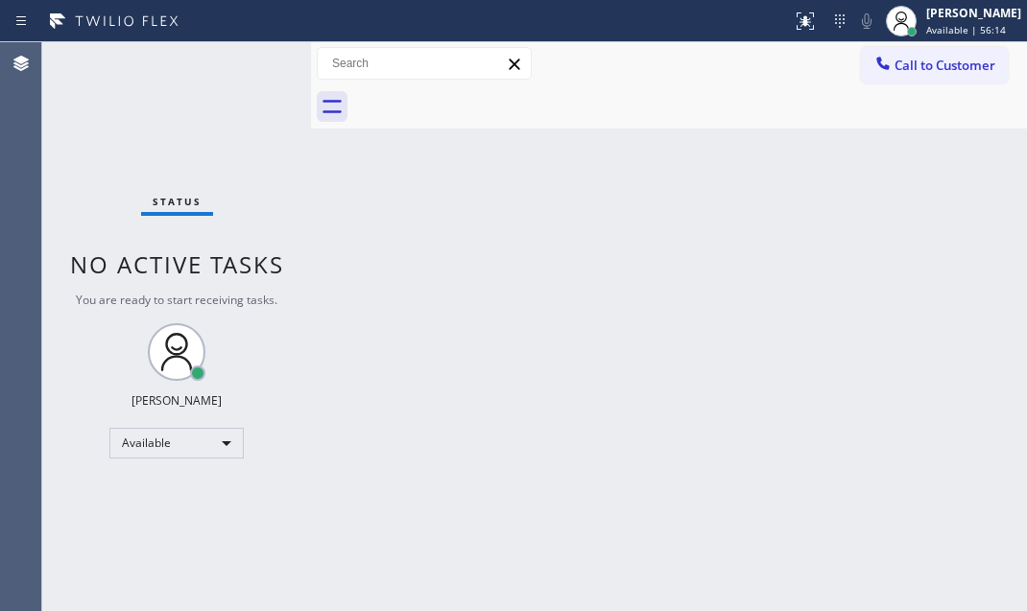
click at [779, 294] on div "Back to Dashboard Change Sender ID Customers Technicians Select a contact Outbo…" at bounding box center [669, 326] width 716 height 569
click at [617, 80] on div "Call to Customer Outbound call Location Electrical Land Beverly Hills Your call…" at bounding box center [669, 64] width 716 height 34
click at [941, 27] on span "Available | 56:43" at bounding box center [966, 29] width 80 height 13
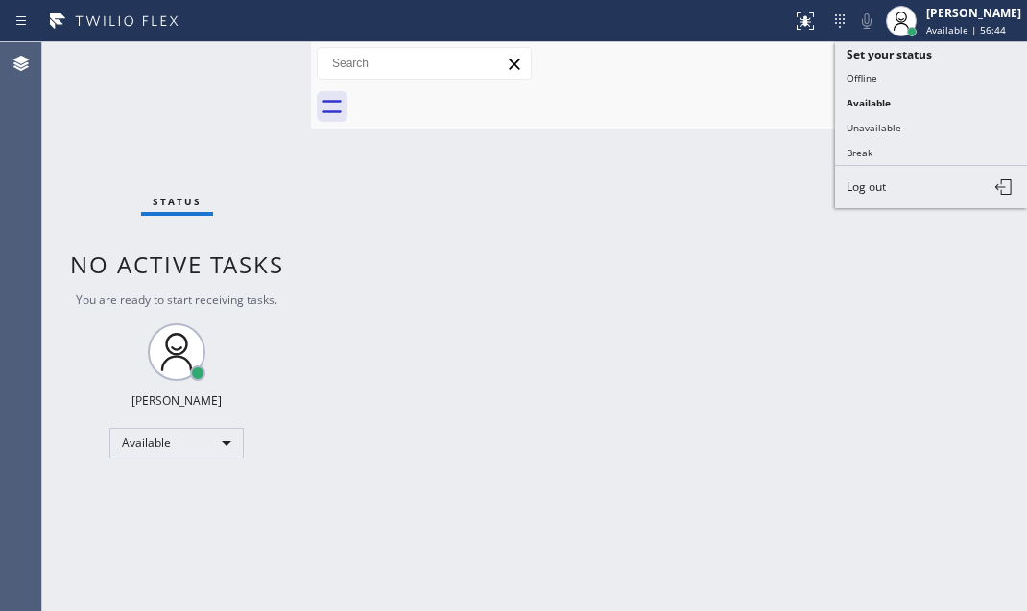
drag, startPoint x: 695, startPoint y: 151, endPoint x: 872, endPoint y: 87, distance: 188.5
click at [708, 148] on div "Back to Dashboard Change Sender ID Customers Technicians Select a contact Outbo…" at bounding box center [669, 326] width 716 height 569
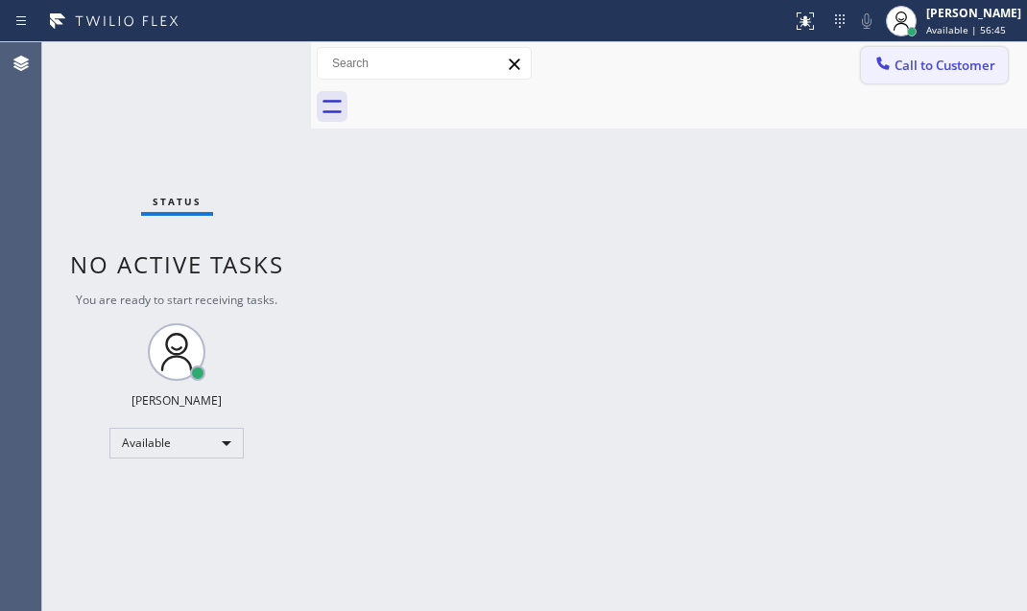
click at [911, 60] on span "Call to Customer" at bounding box center [944, 65] width 101 height 17
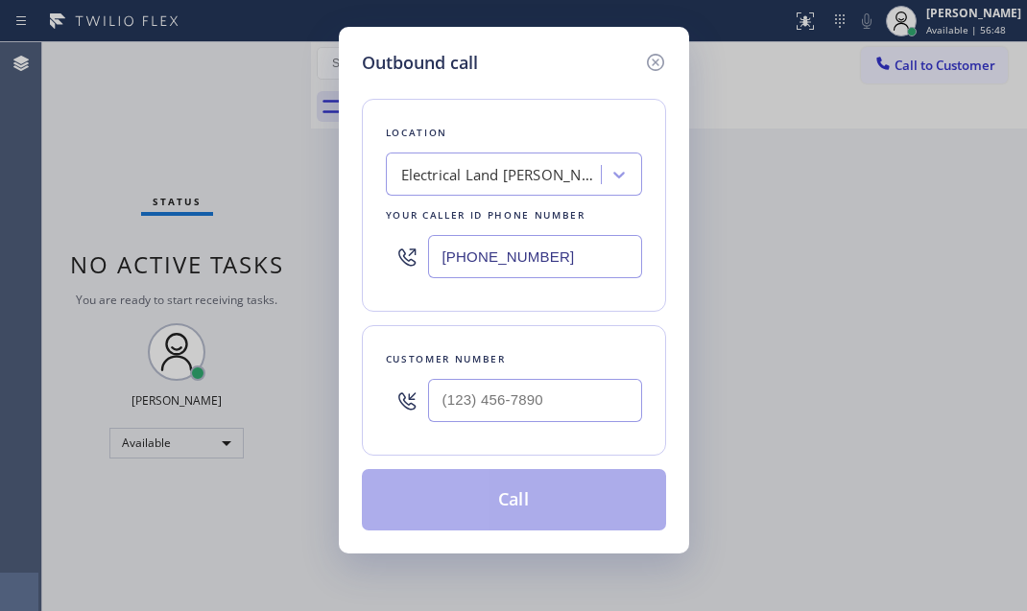
click at [563, 254] on input "(213) 996-0539" at bounding box center [535, 256] width 214 height 43
paste input "text"
type input "(213) 996-0539"
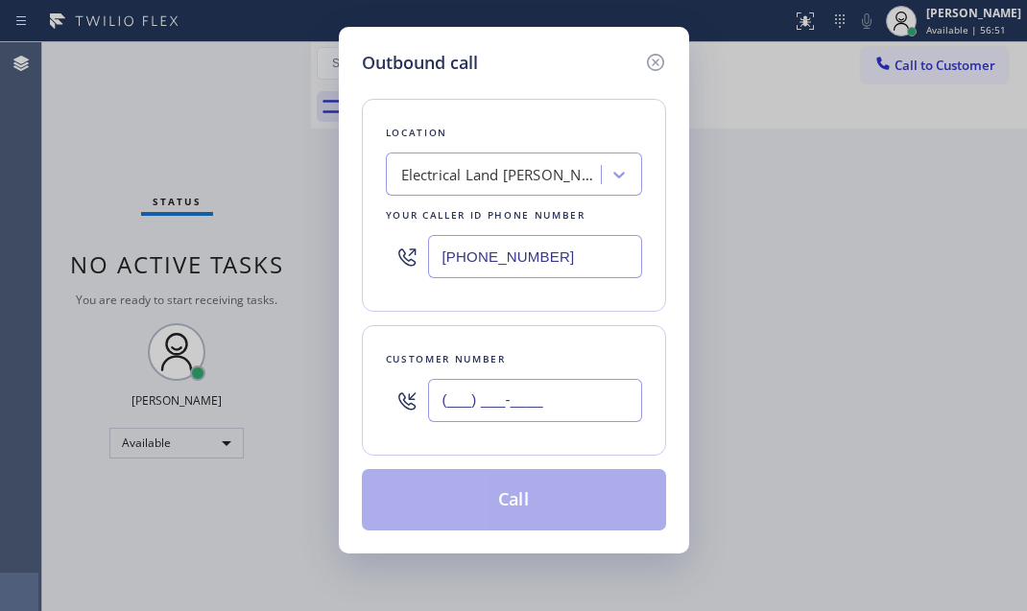
click at [578, 400] on input "(___) ___-____" at bounding box center [535, 400] width 214 height 43
paste input "650) 455-6635"
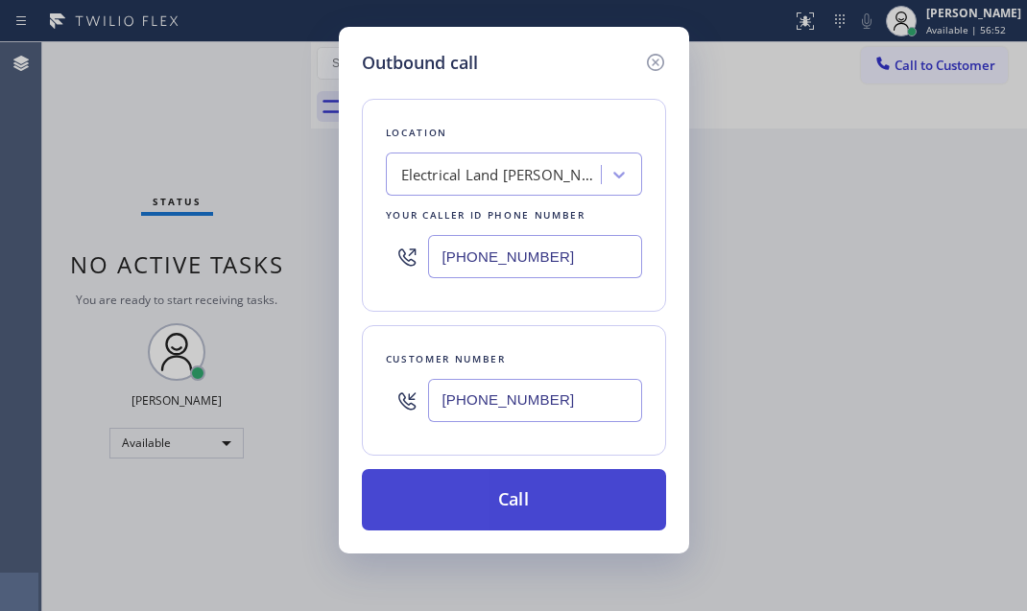
type input "(650) 455-6635"
click at [534, 494] on button "Call" at bounding box center [514, 499] width 304 height 61
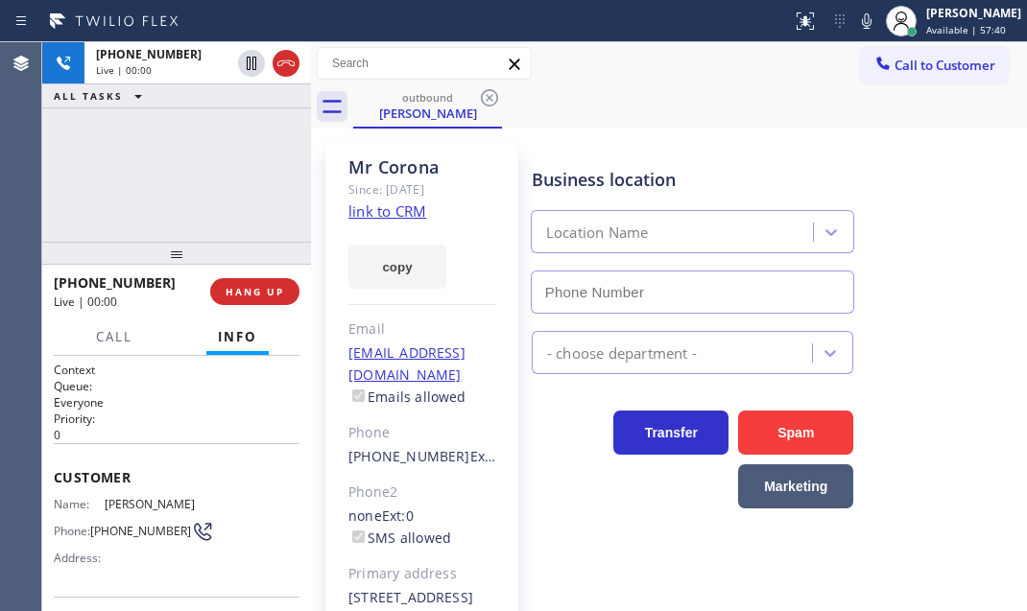
type input "(213) 996-0539"
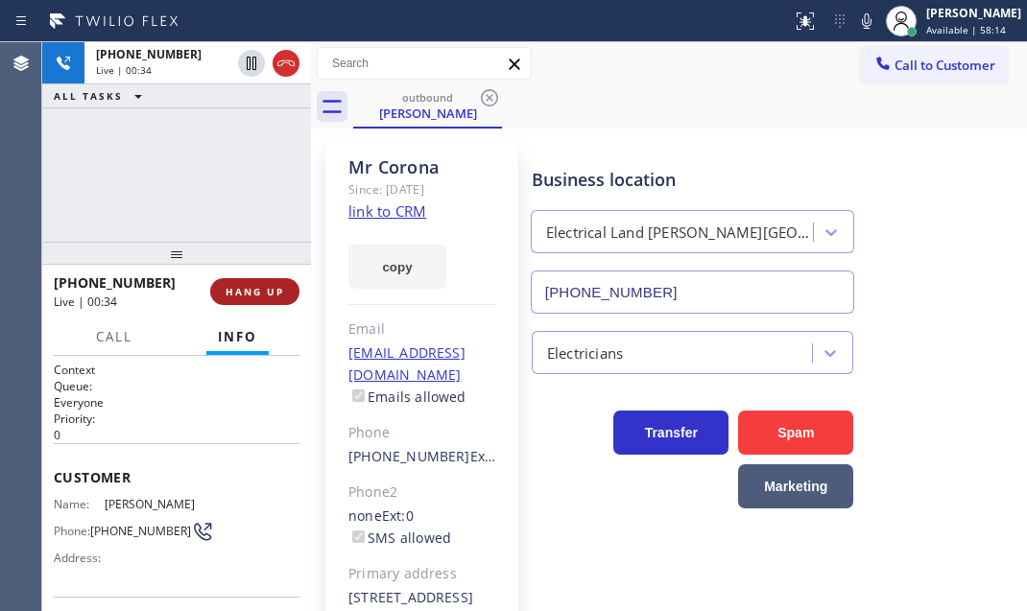
click at [269, 285] on span "HANG UP" at bounding box center [255, 291] width 59 height 13
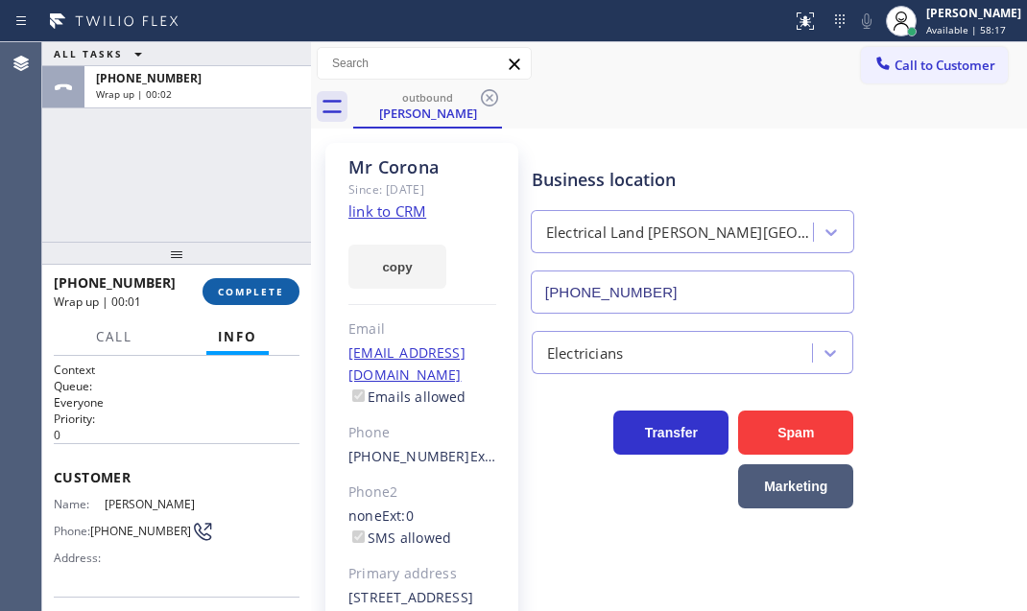
click at [252, 285] on span "COMPLETE" at bounding box center [251, 291] width 66 height 13
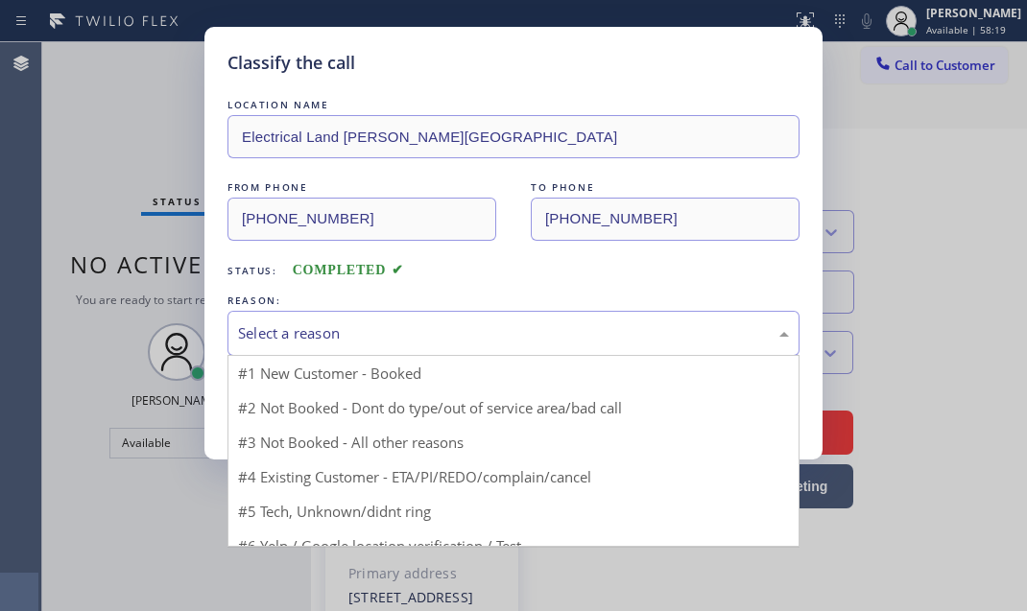
click at [416, 340] on div "Select a reason" at bounding box center [513, 333] width 551 height 22
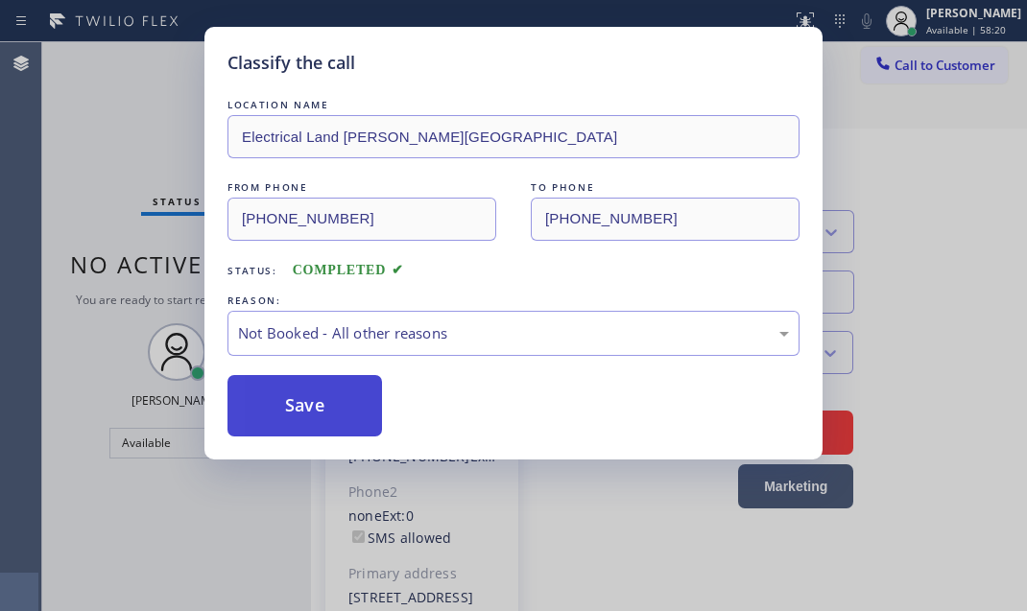
drag, startPoint x: 303, startPoint y: 403, endPoint x: 277, endPoint y: 401, distance: 26.0
click at [277, 401] on button "Save" at bounding box center [304, 405] width 155 height 61
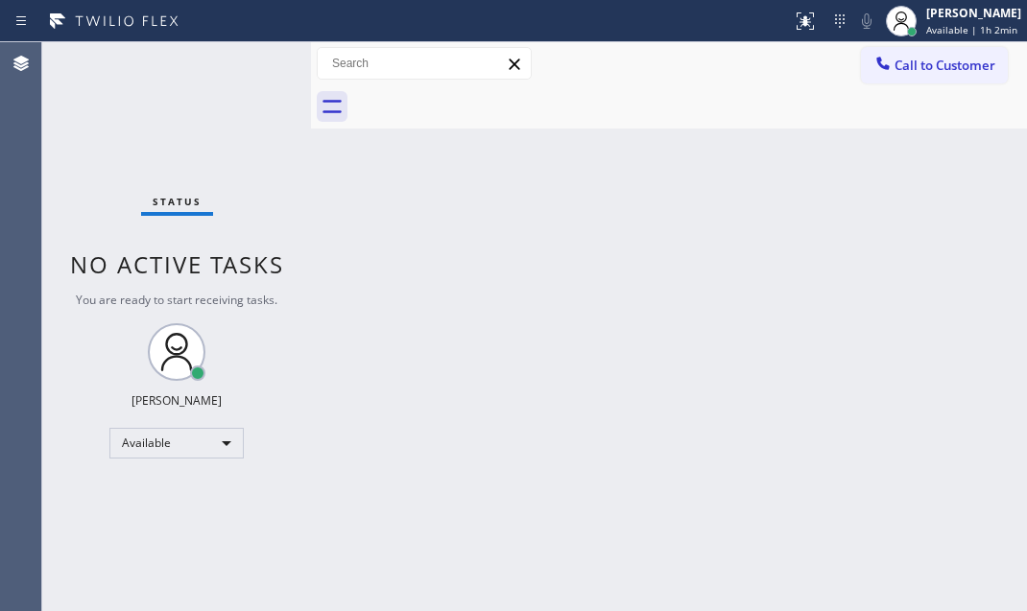
click at [253, 62] on div "Status No active tasks You are ready to start receiving tasks. Judy Mae Saturin…" at bounding box center [176, 326] width 269 height 569
drag, startPoint x: 253, startPoint y: 62, endPoint x: 278, endPoint y: 81, distance: 30.9
click at [257, 61] on div "Status No active tasks You are ready to start receiving tasks. Judy Mae Saturin…" at bounding box center [176, 326] width 269 height 569
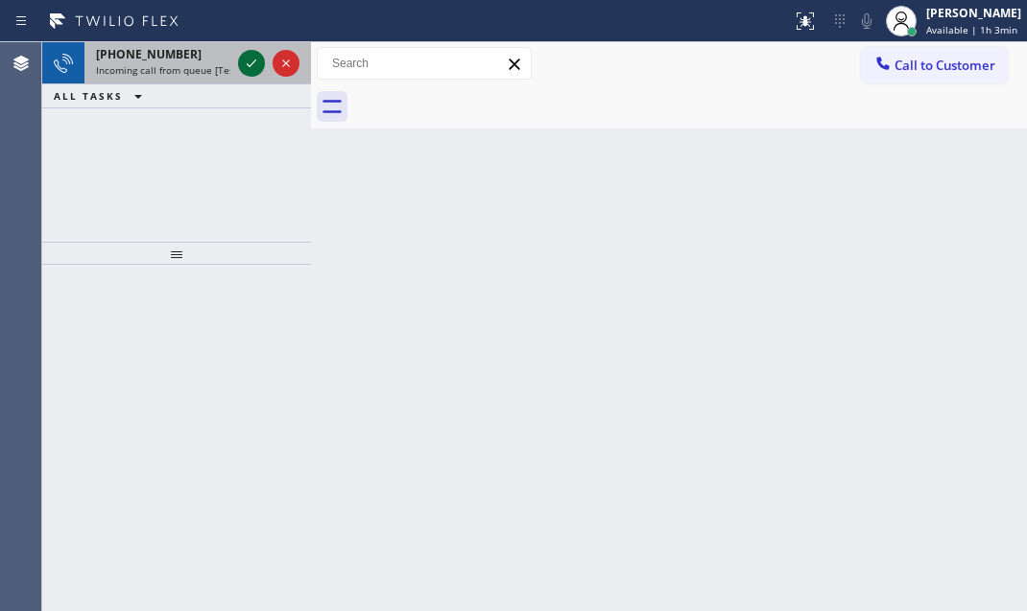
click at [250, 68] on icon at bounding box center [251, 63] width 23 height 23
click at [244, 54] on icon at bounding box center [251, 63] width 23 height 23
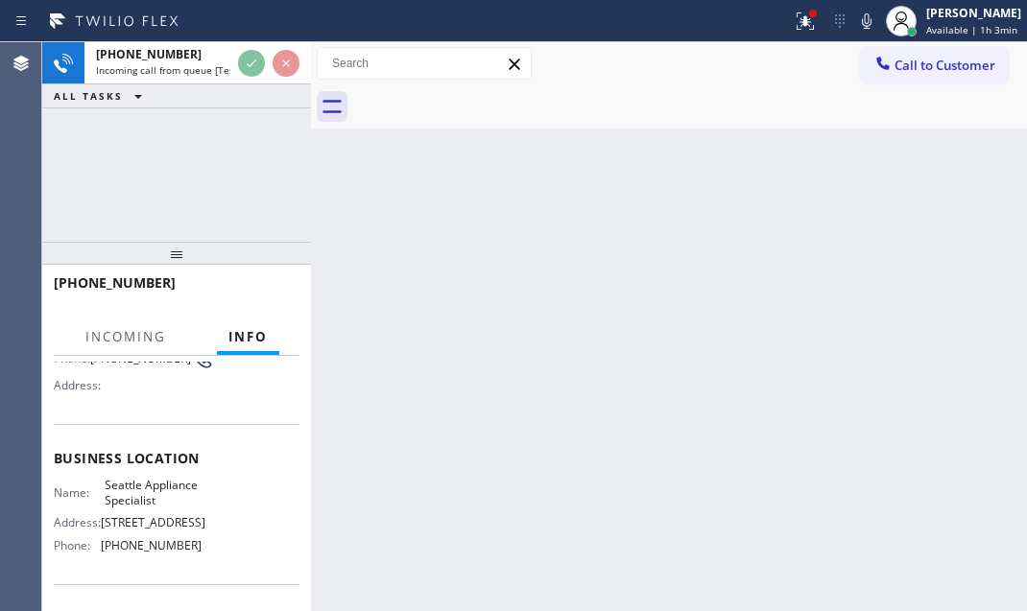
scroll to position [174, 0]
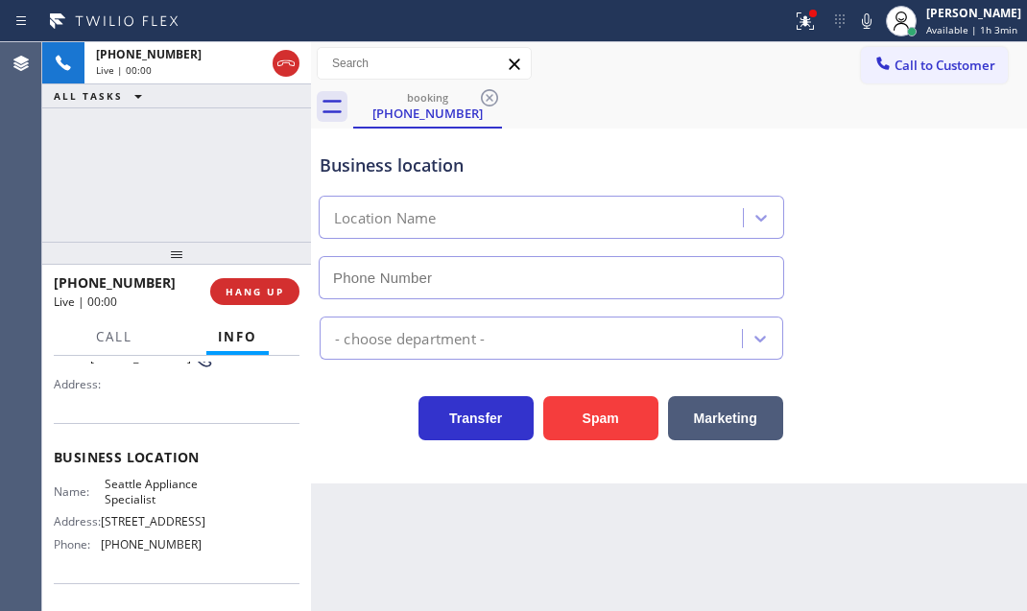
type input "(206) 445-7361"
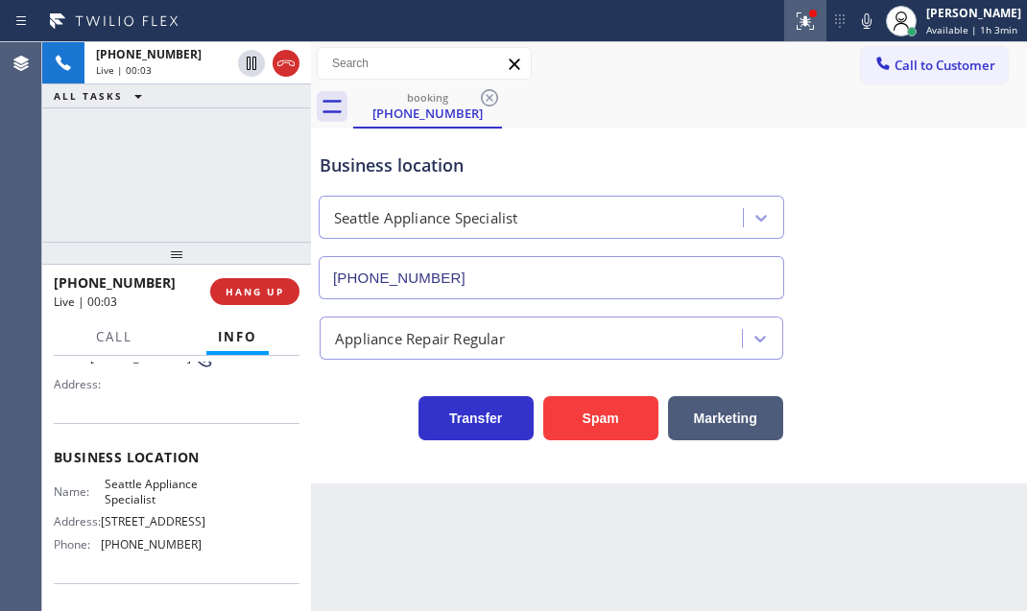
click at [796, 26] on icon at bounding box center [805, 21] width 23 height 23
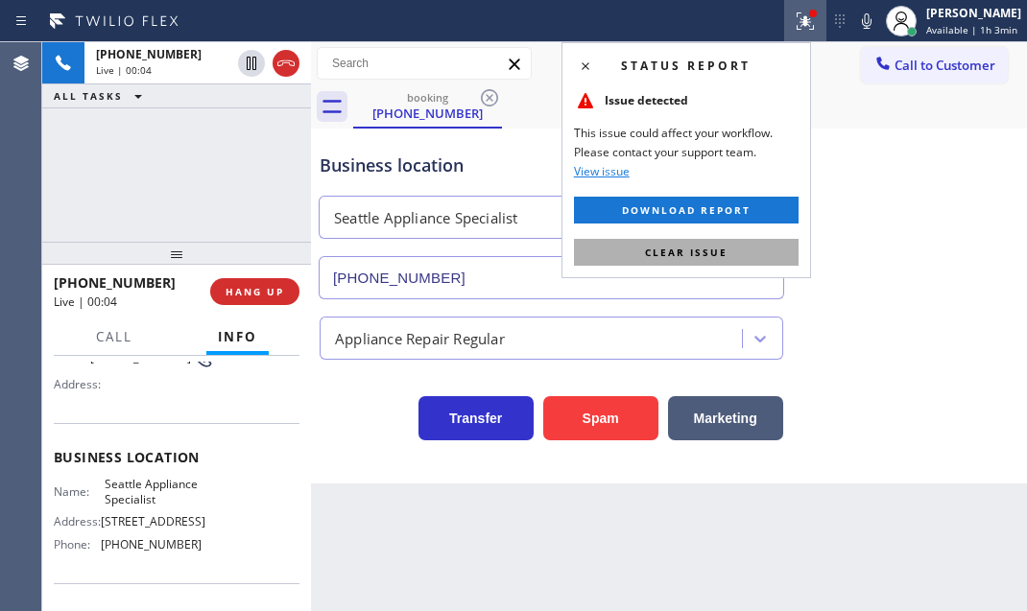
click at [744, 239] on button "Clear issue" at bounding box center [686, 252] width 225 height 27
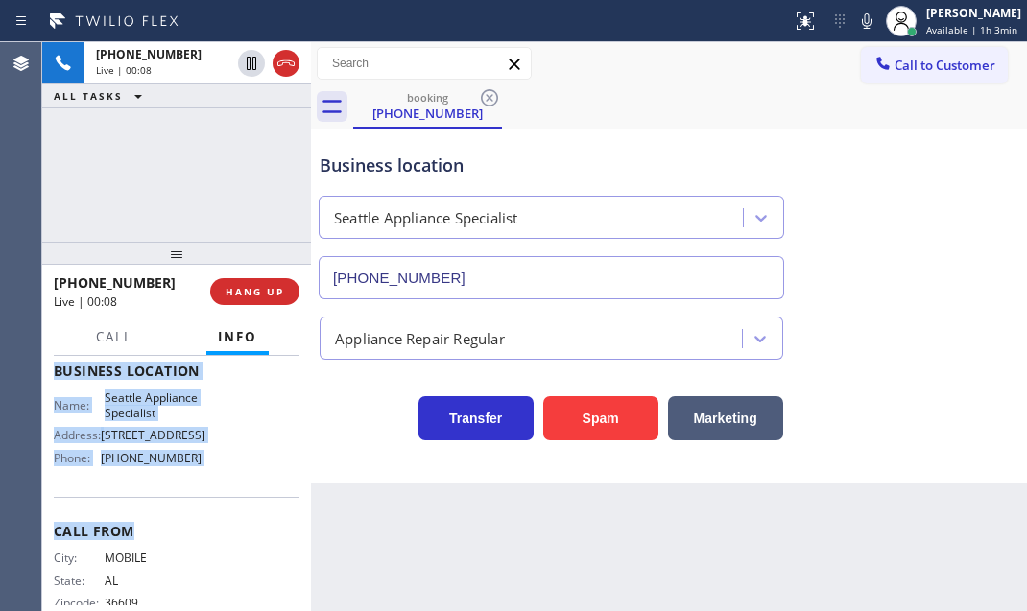
scroll to position [261, 0]
drag, startPoint x: 52, startPoint y: 469, endPoint x: 206, endPoint y: 493, distance: 156.4
click at [206, 493] on div "Context Queue: [Test] All Priority: 1 Customer Name: (251) 751-7542 Phone: (251…" at bounding box center [176, 483] width 269 height 255
copy div "Customer Name: (251) 751-7542 Phone: (251) 751-7542 Address: Business location …"
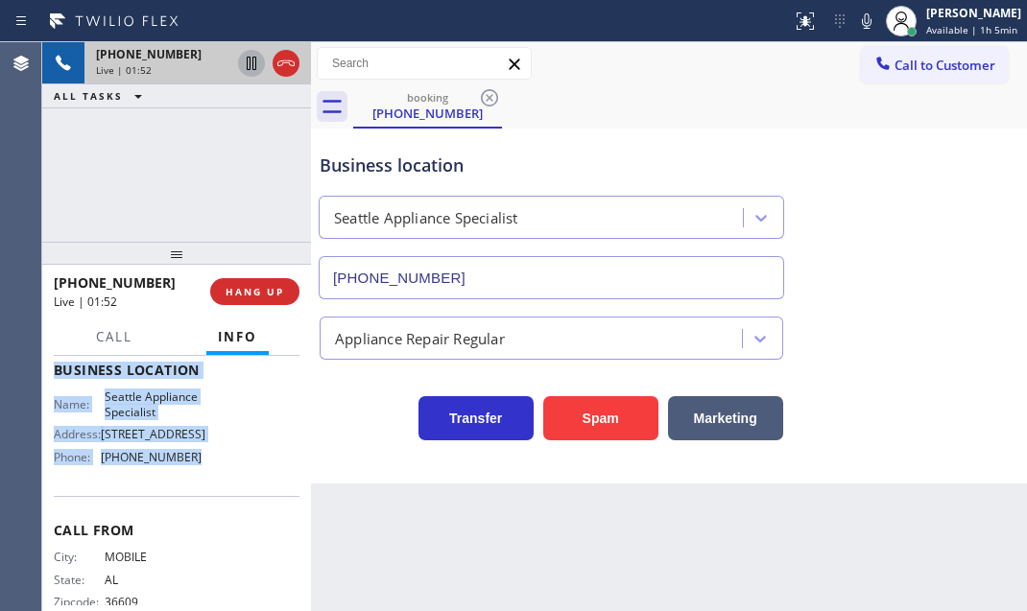
click at [250, 60] on icon at bounding box center [251, 63] width 23 height 23
click at [250, 59] on icon at bounding box center [251, 63] width 13 height 13
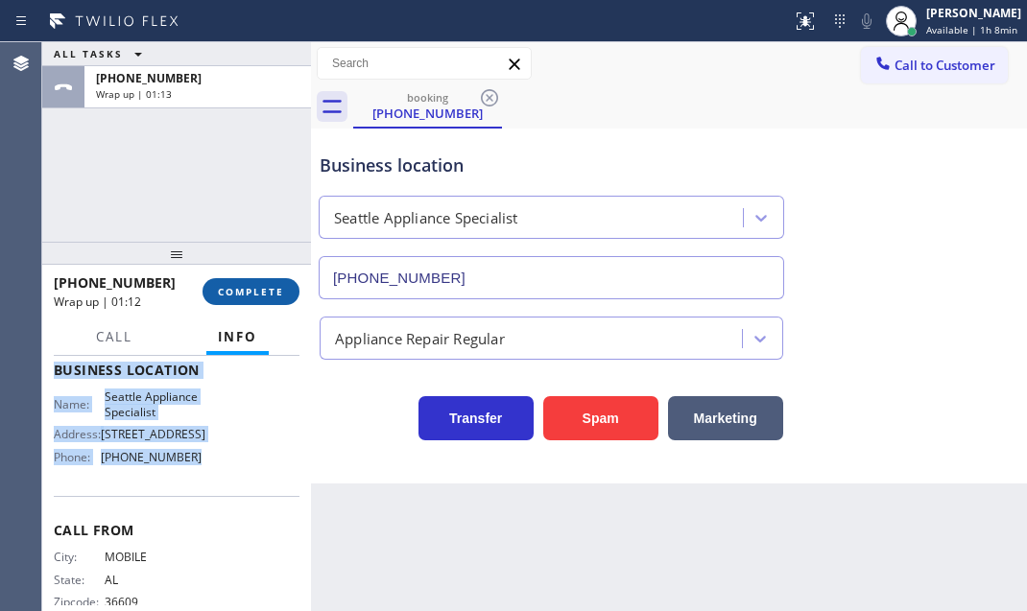
click at [259, 290] on span "COMPLETE" at bounding box center [251, 291] width 66 height 13
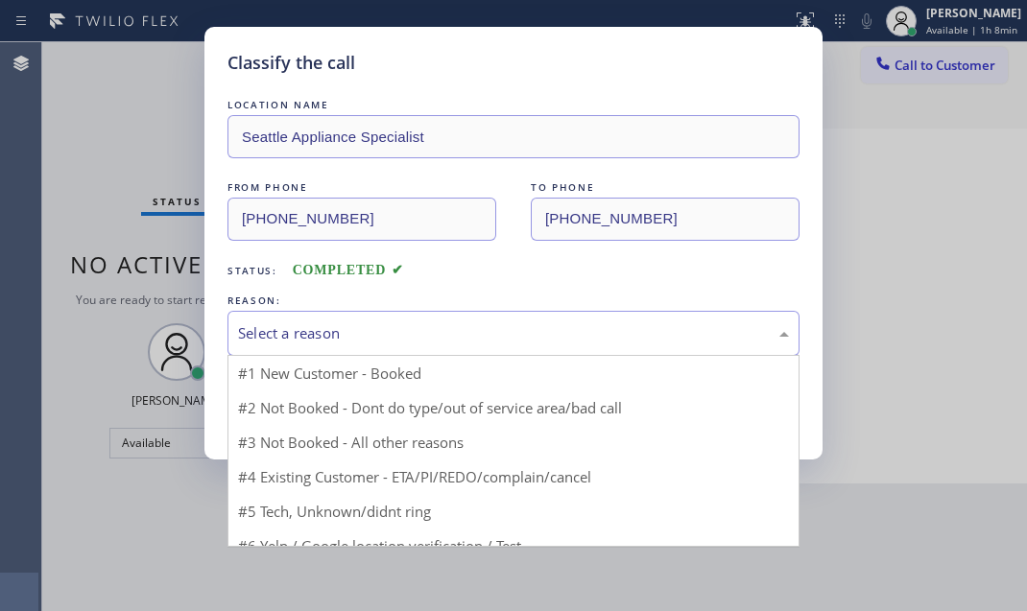
click at [573, 335] on div "Select a reason" at bounding box center [513, 333] width 551 height 22
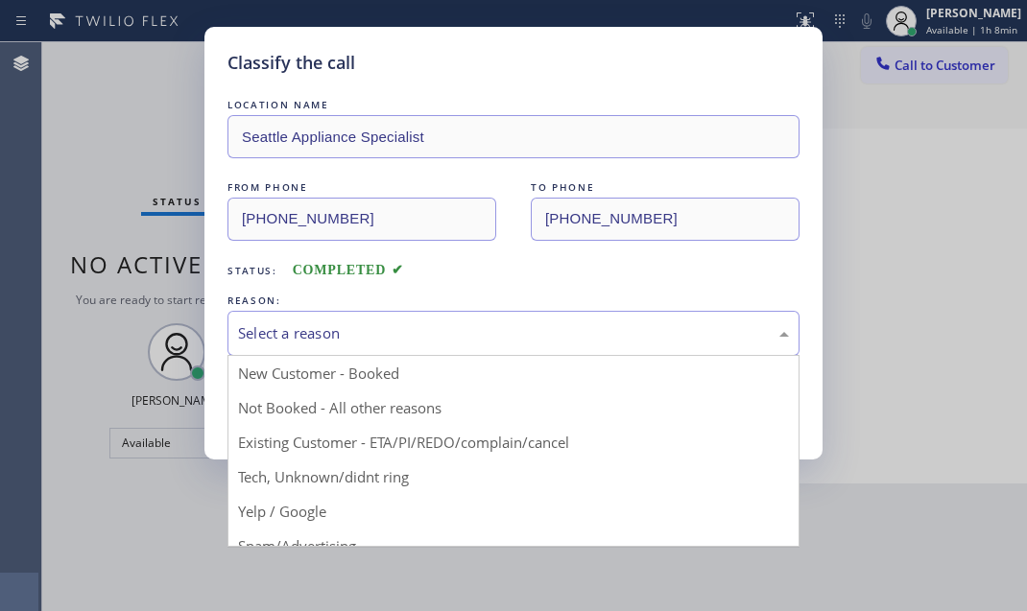
drag, startPoint x: 332, startPoint y: 402, endPoint x: 299, endPoint y: 411, distance: 33.8
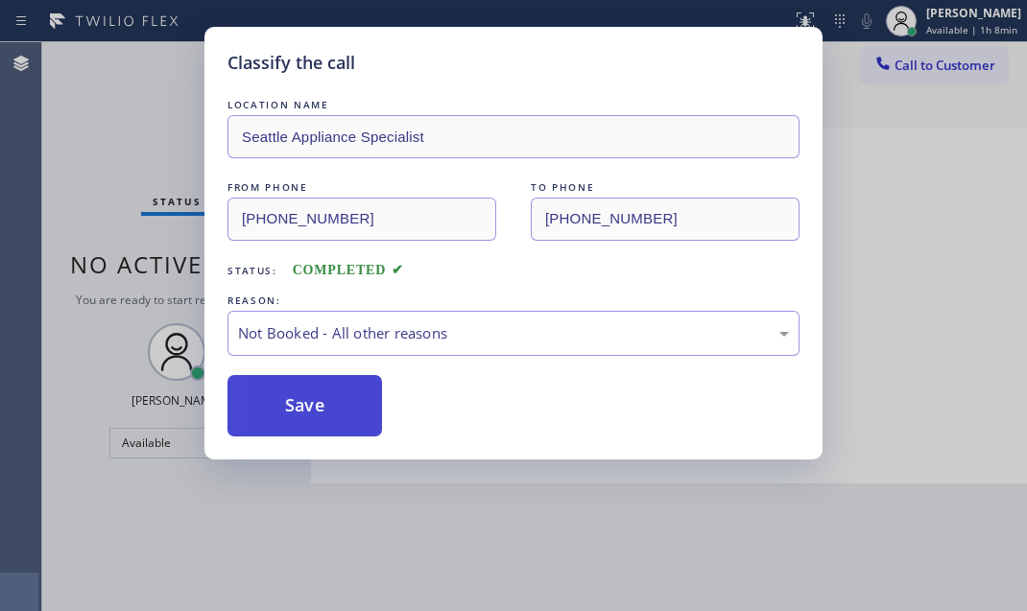
click at [299, 411] on button "Save" at bounding box center [304, 405] width 155 height 61
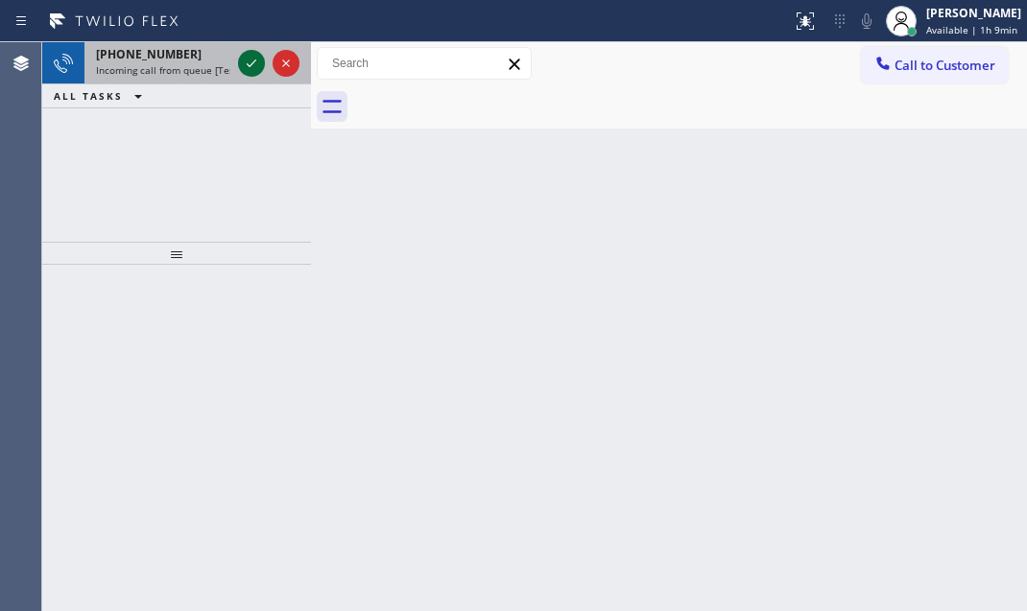
click at [250, 66] on icon at bounding box center [252, 64] width 10 height 8
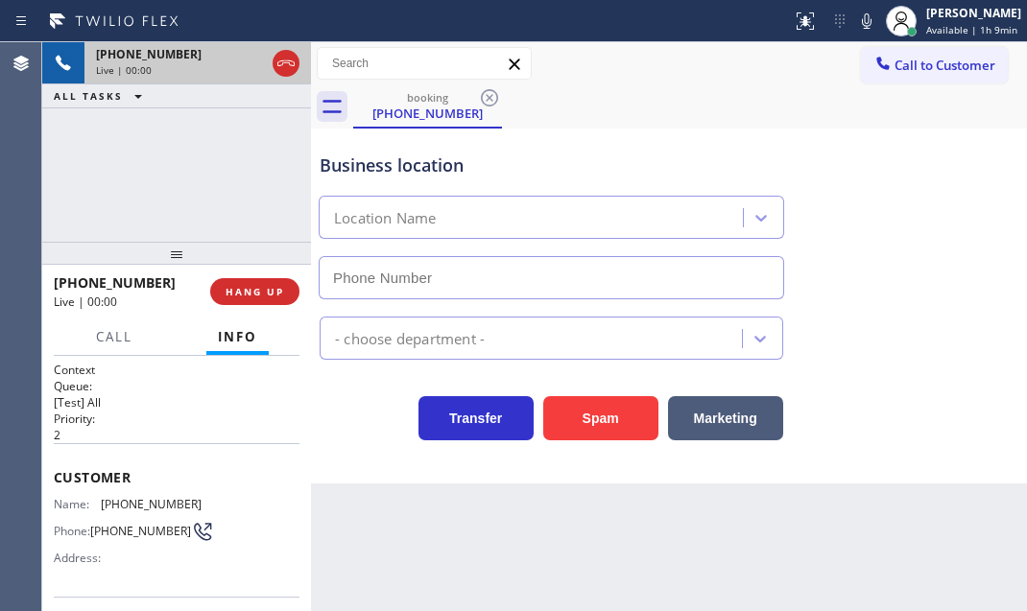
type input "(516) 613-5646"
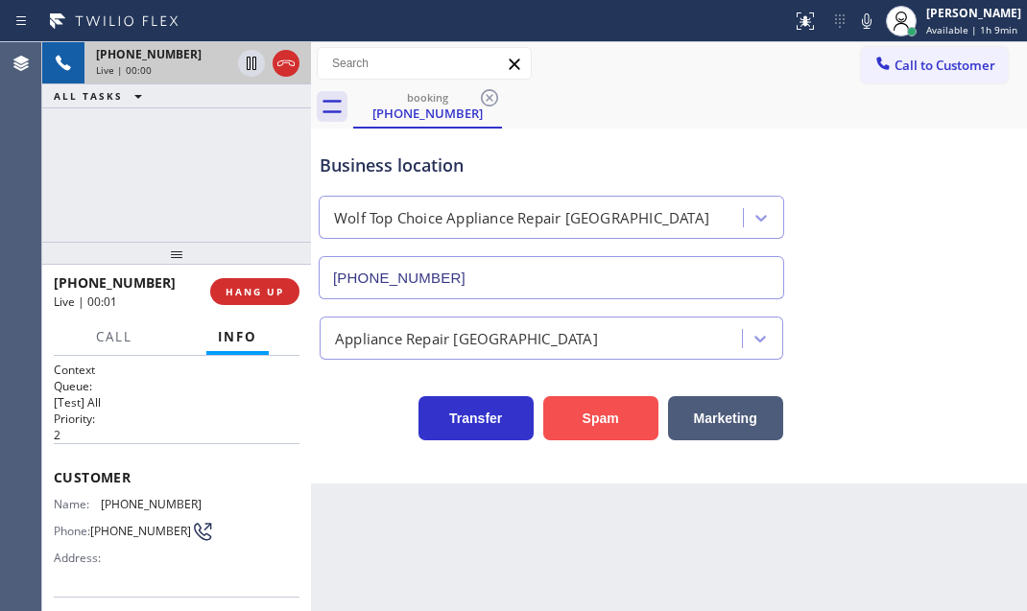
click at [610, 430] on button "Spam" at bounding box center [600, 418] width 115 height 44
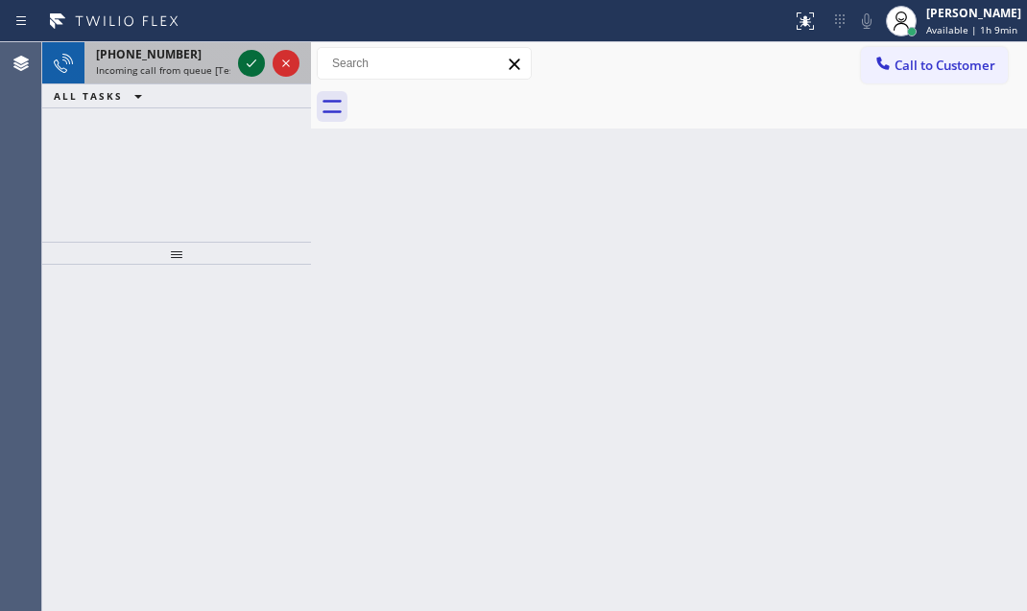
click at [262, 67] on icon at bounding box center [251, 63] width 23 height 23
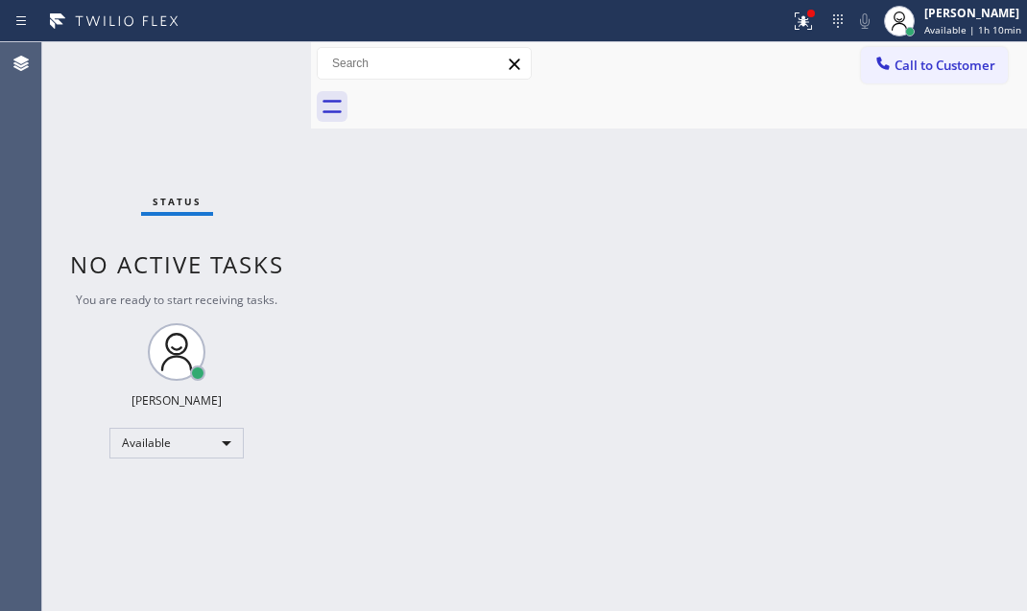
click at [252, 62] on div "Status No active tasks You are ready to start receiving tasks. Judy Mae Saturin…" at bounding box center [176, 326] width 269 height 569
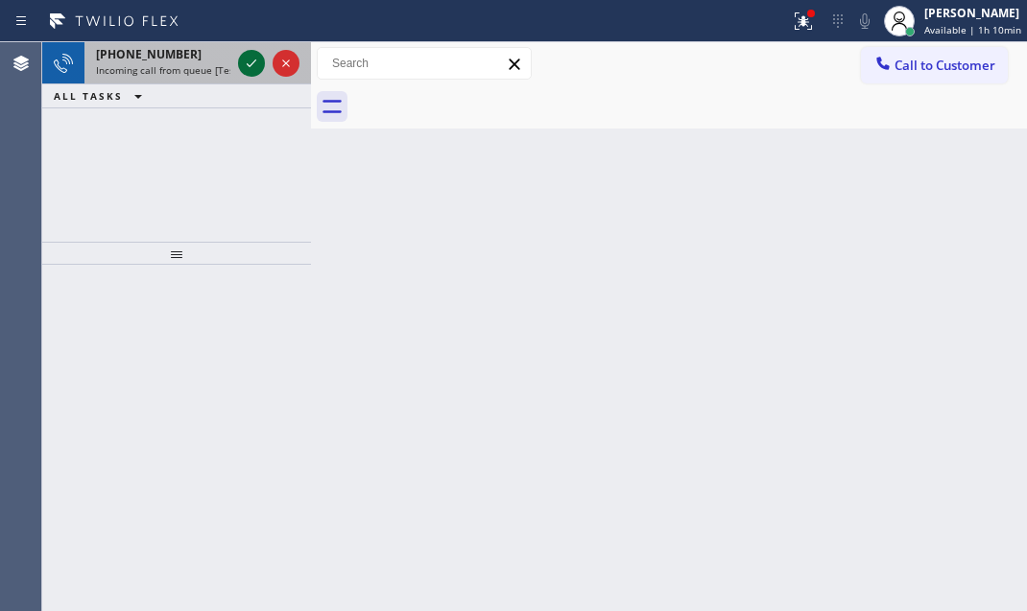
click at [255, 56] on icon at bounding box center [251, 63] width 23 height 23
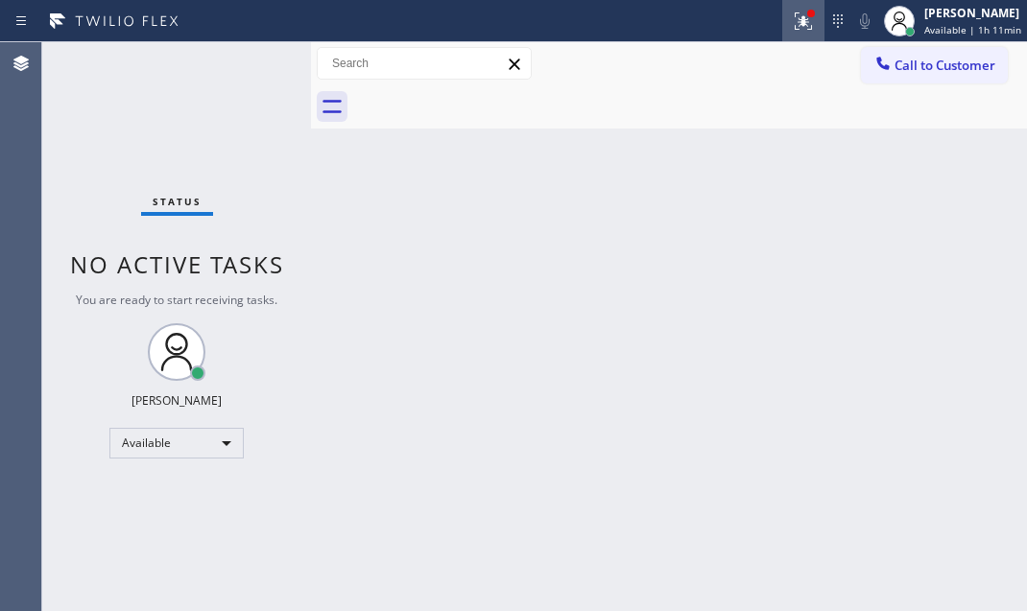
drag, startPoint x: 797, startPoint y: 15, endPoint x: 806, endPoint y: 32, distance: 18.9
click at [807, 15] on div at bounding box center [811, 14] width 8 height 8
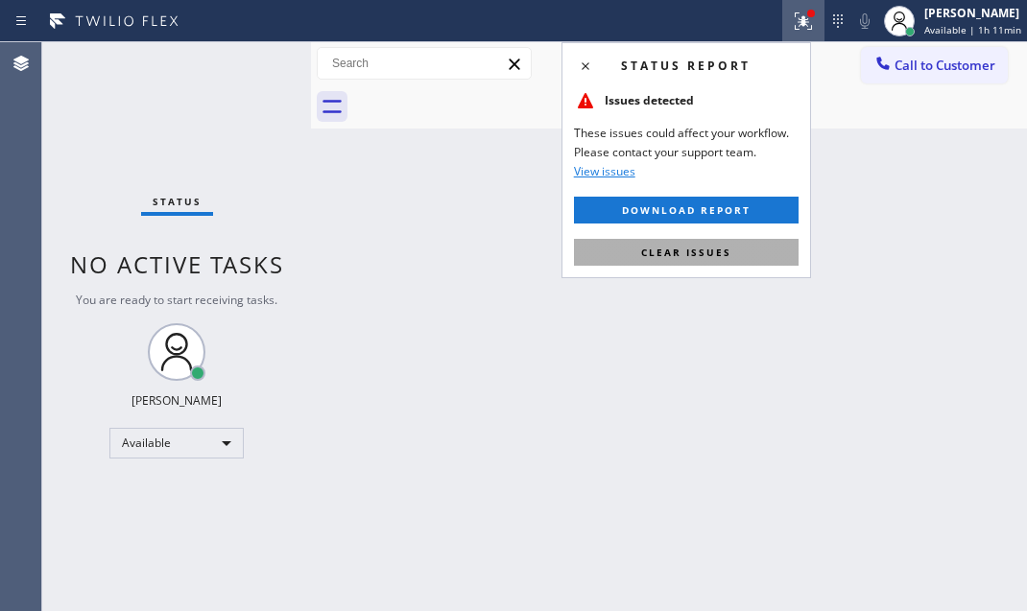
click at [710, 249] on span "Clear issues" at bounding box center [686, 252] width 90 height 13
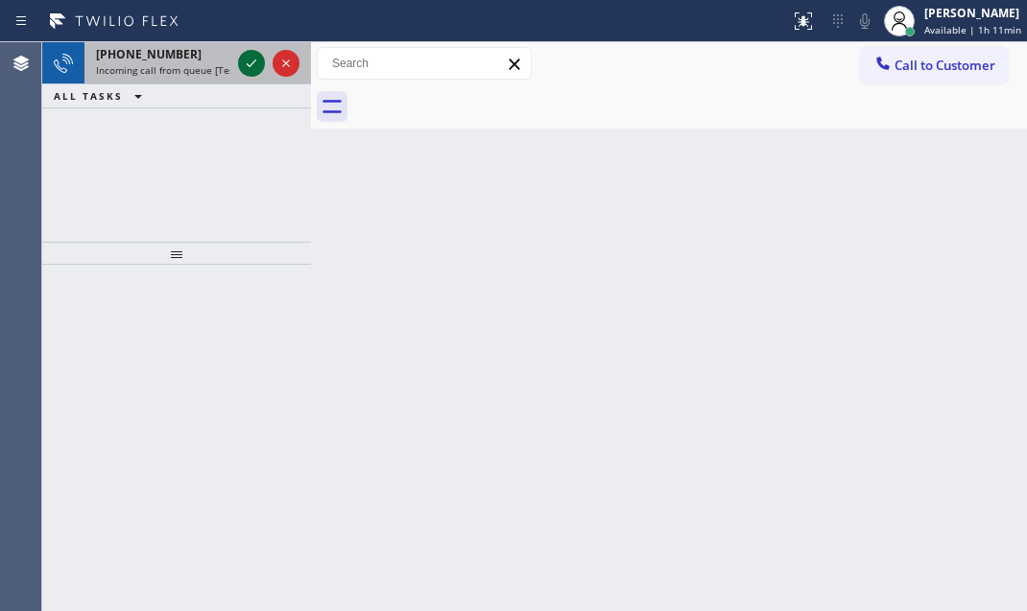
click at [247, 57] on icon at bounding box center [251, 63] width 23 height 23
click at [250, 59] on icon at bounding box center [251, 63] width 23 height 23
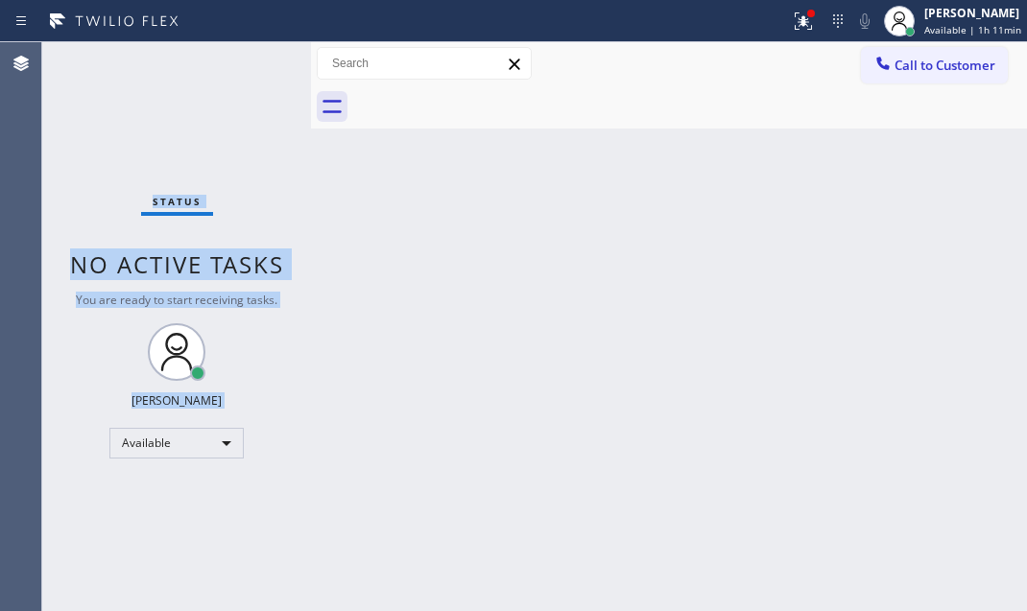
click at [250, 59] on div "Status No active tasks You are ready to start receiving tasks. Judy Mae Saturin…" at bounding box center [176, 326] width 269 height 569
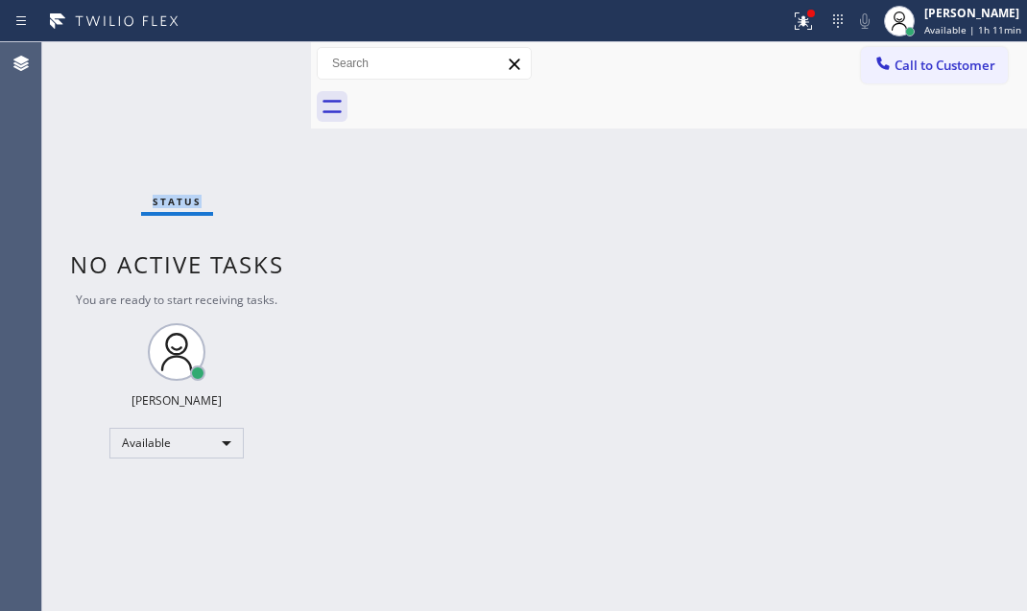
drag, startPoint x: 250, startPoint y: 59, endPoint x: 250, endPoint y: 83, distance: 25.0
click at [250, 60] on div "Status No active tasks You are ready to start receiving tasks. Judy Mae Saturin…" at bounding box center [176, 326] width 269 height 569
drag, startPoint x: 797, startPoint y: 26, endPoint x: 797, endPoint y: 132, distance: 106.5
click at [796, 30] on icon at bounding box center [803, 21] width 23 height 23
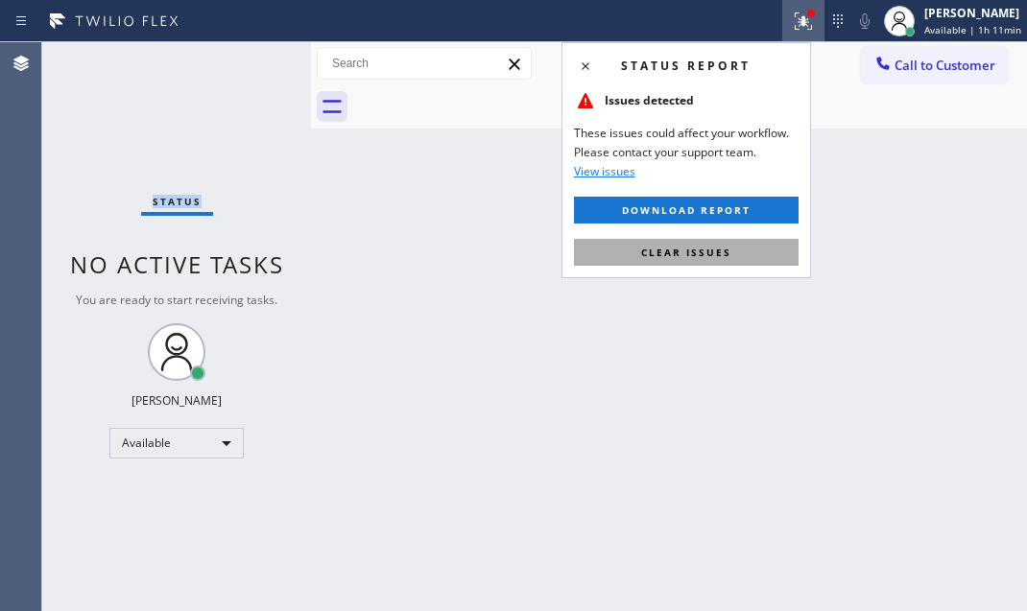
click at [717, 253] on span "Clear issues" at bounding box center [686, 252] width 90 height 13
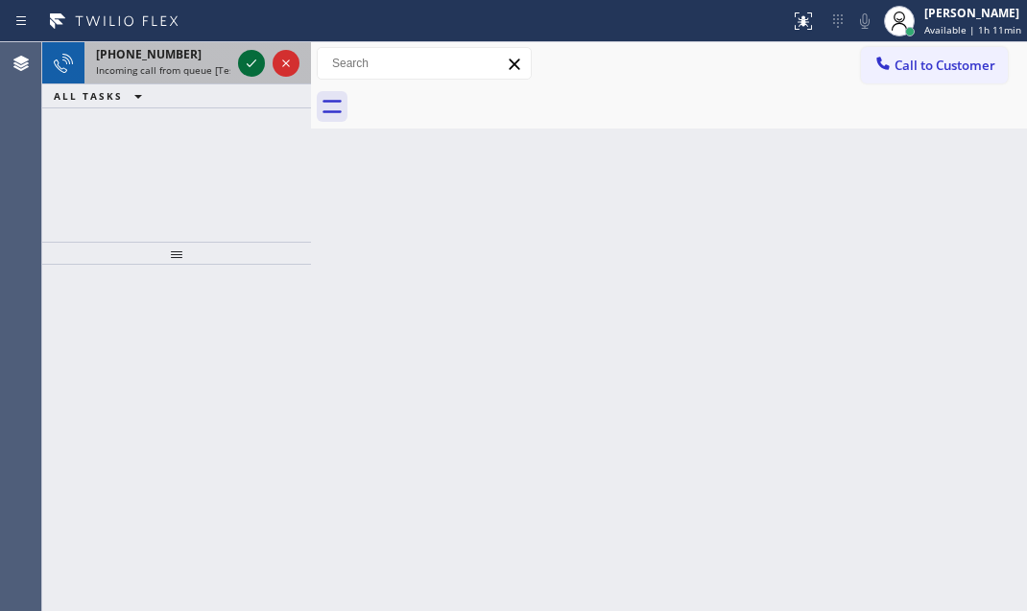
click at [250, 68] on icon at bounding box center [251, 63] width 23 height 23
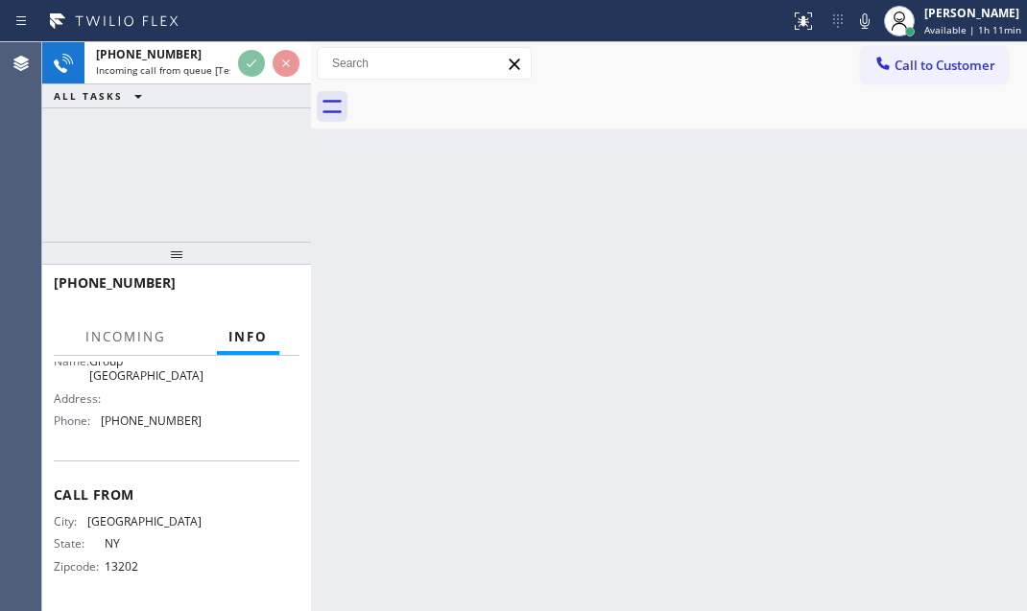
scroll to position [228, 0]
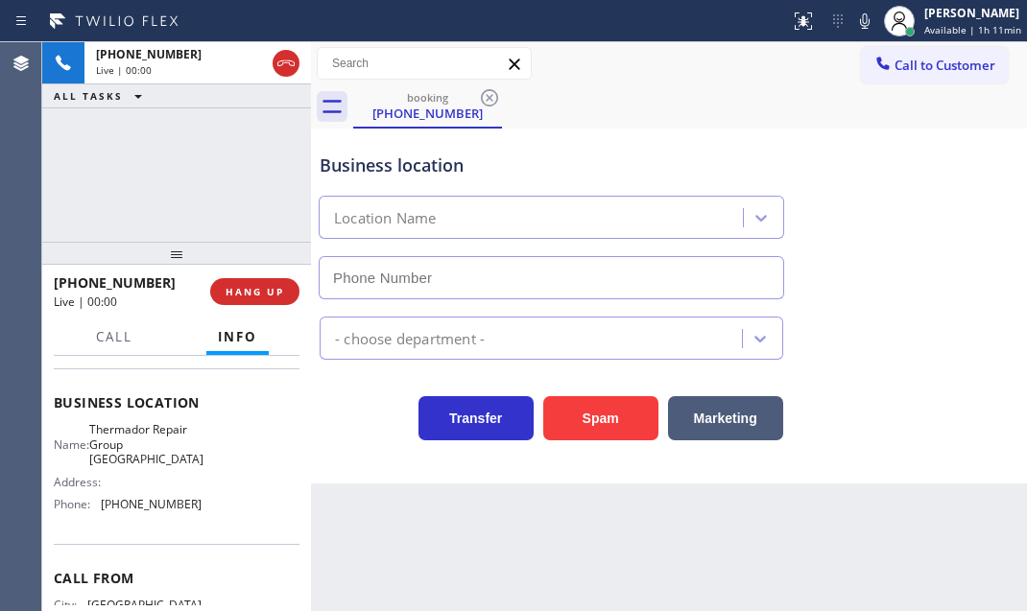
type input "(914) 685-6566"
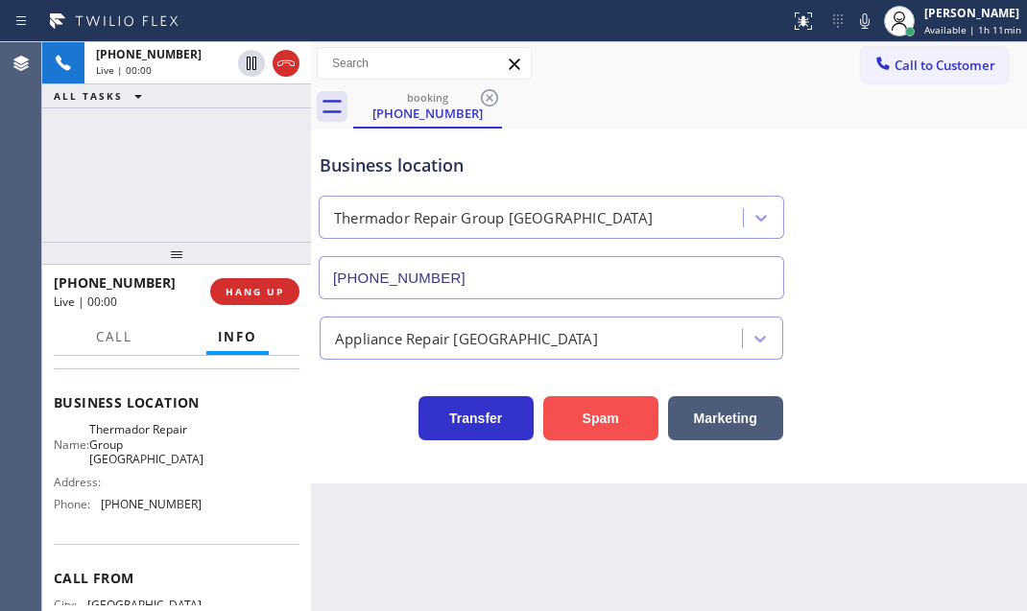
click at [595, 409] on button "Spam" at bounding box center [600, 418] width 115 height 44
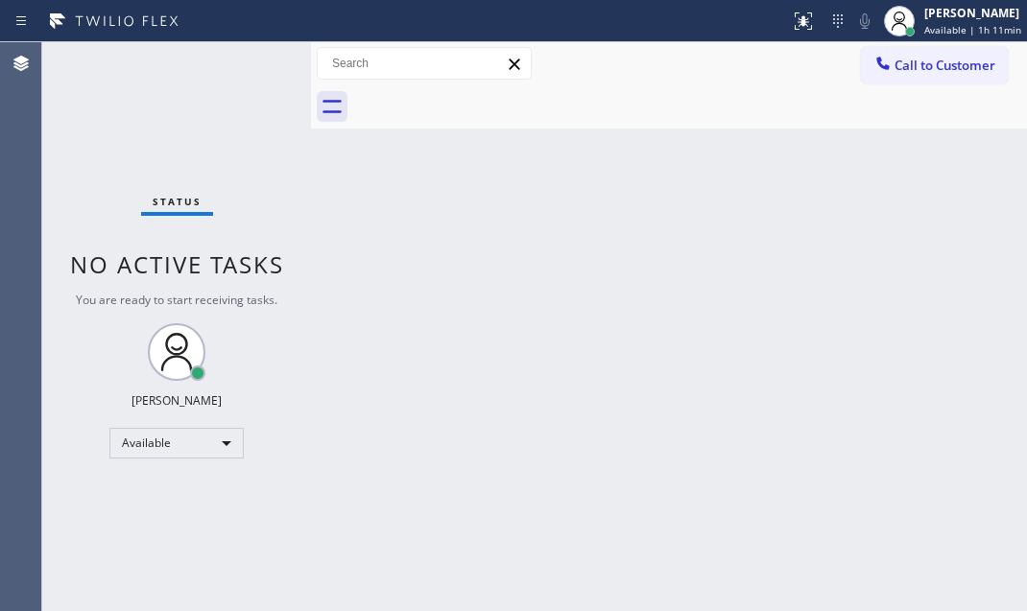
click at [255, 68] on div "Status No active tasks You are ready to start receiving tasks. Judy Mae Saturin…" at bounding box center [176, 326] width 269 height 569
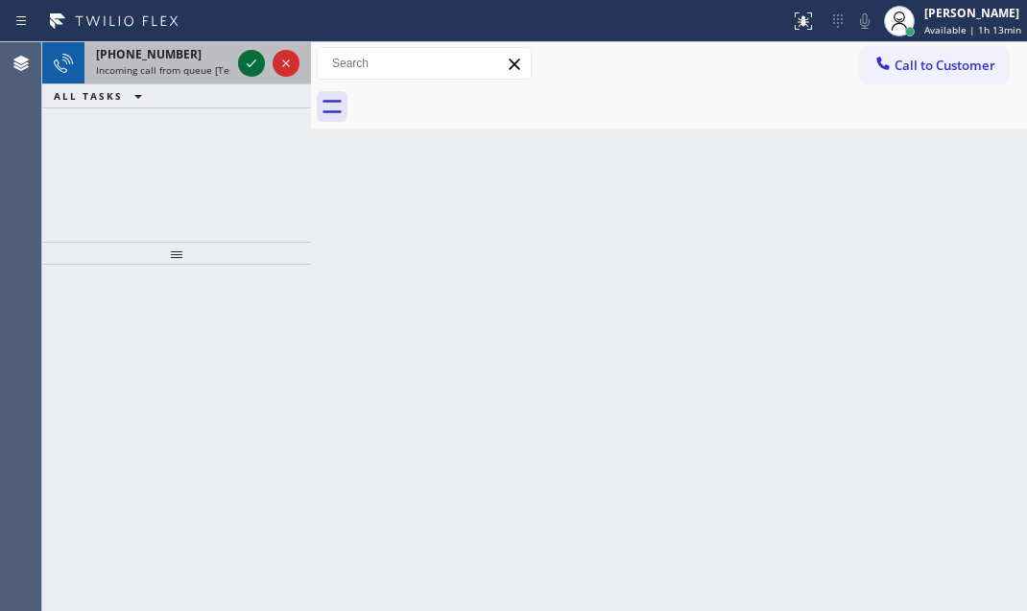
click at [247, 60] on icon at bounding box center [251, 63] width 23 height 23
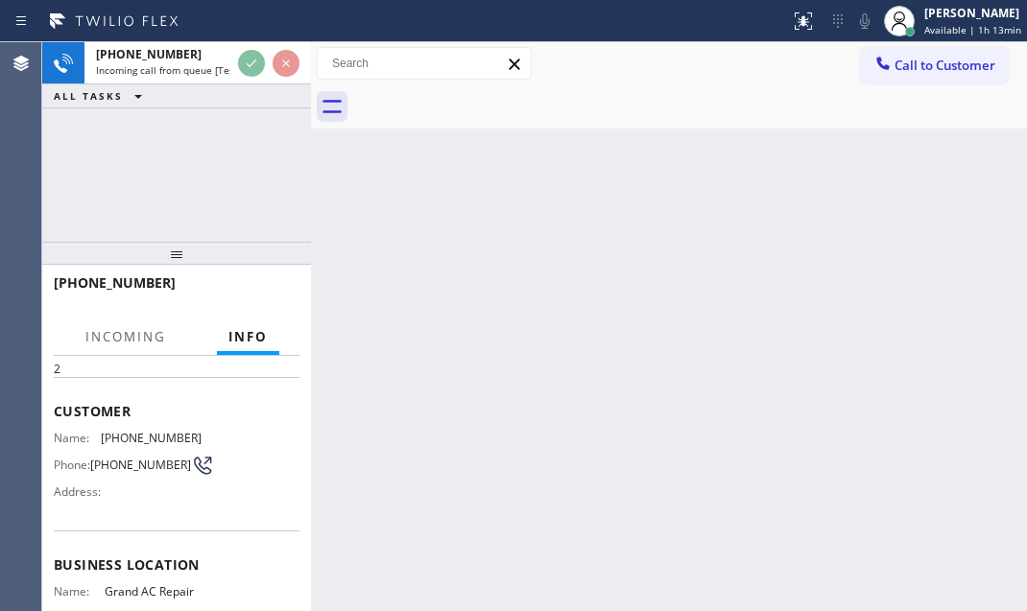
scroll to position [174, 0]
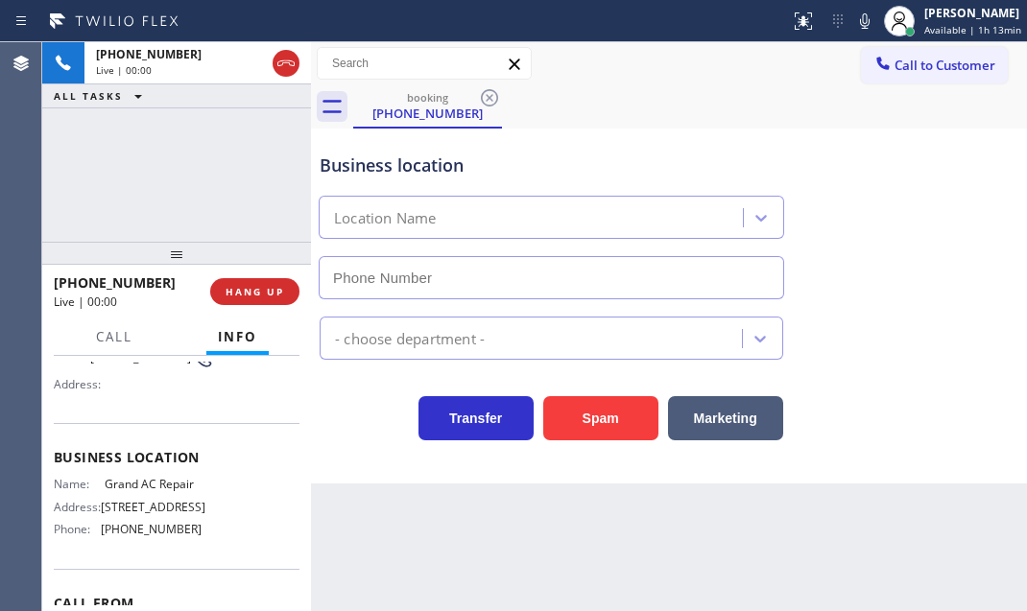
type input "(786) 269-0401"
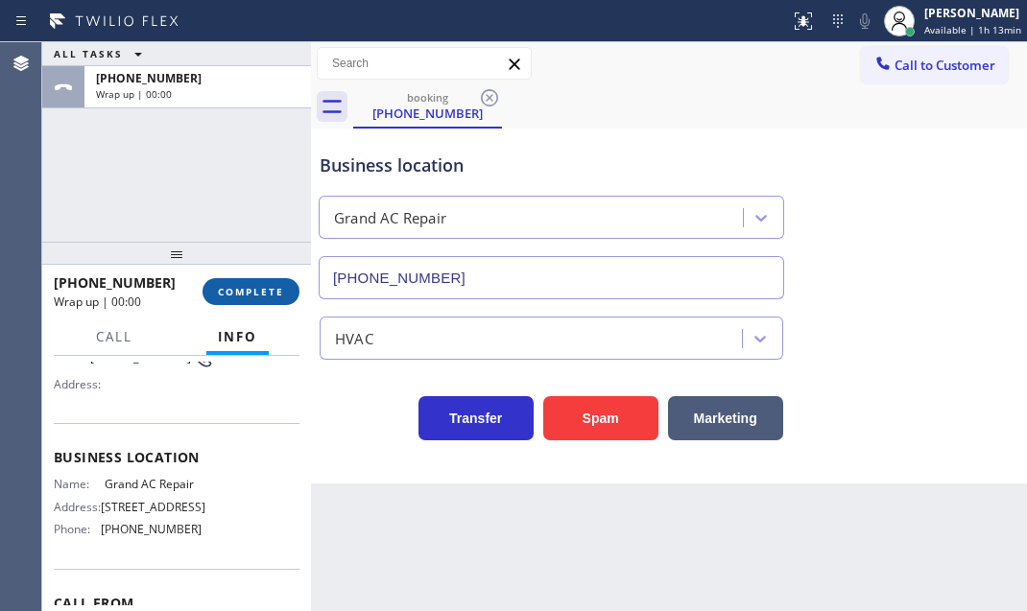
click at [218, 296] on span "COMPLETE" at bounding box center [251, 291] width 66 height 13
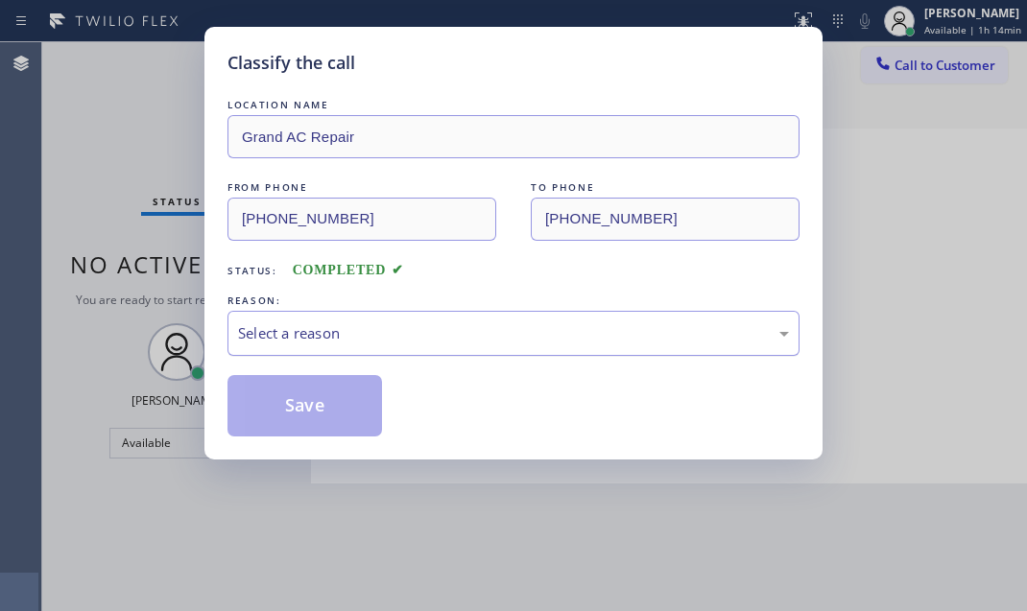
click at [379, 324] on div "Select a reason" at bounding box center [513, 333] width 551 height 22
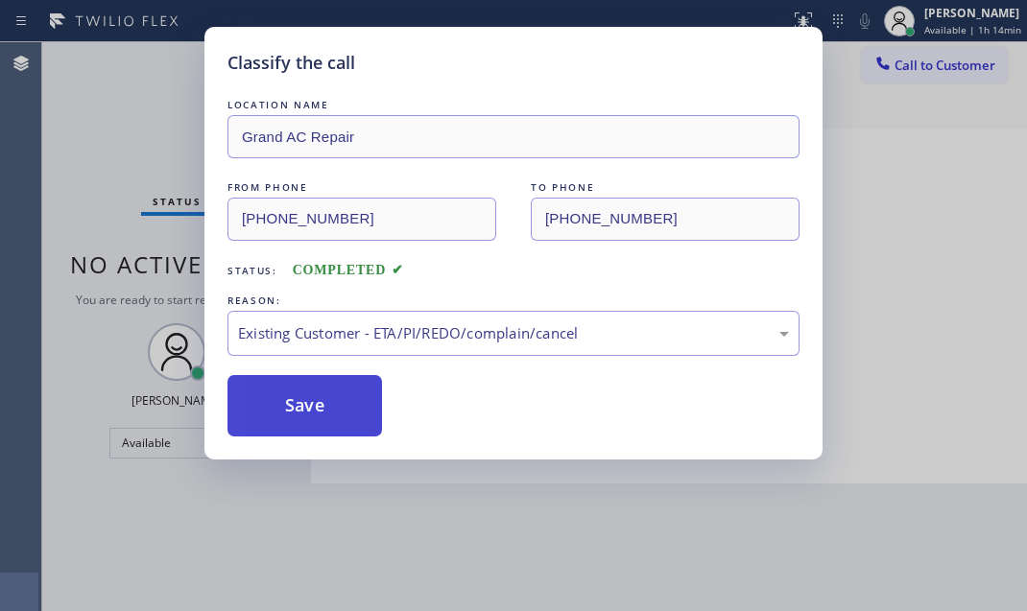
click at [317, 401] on button "Save" at bounding box center [304, 405] width 155 height 61
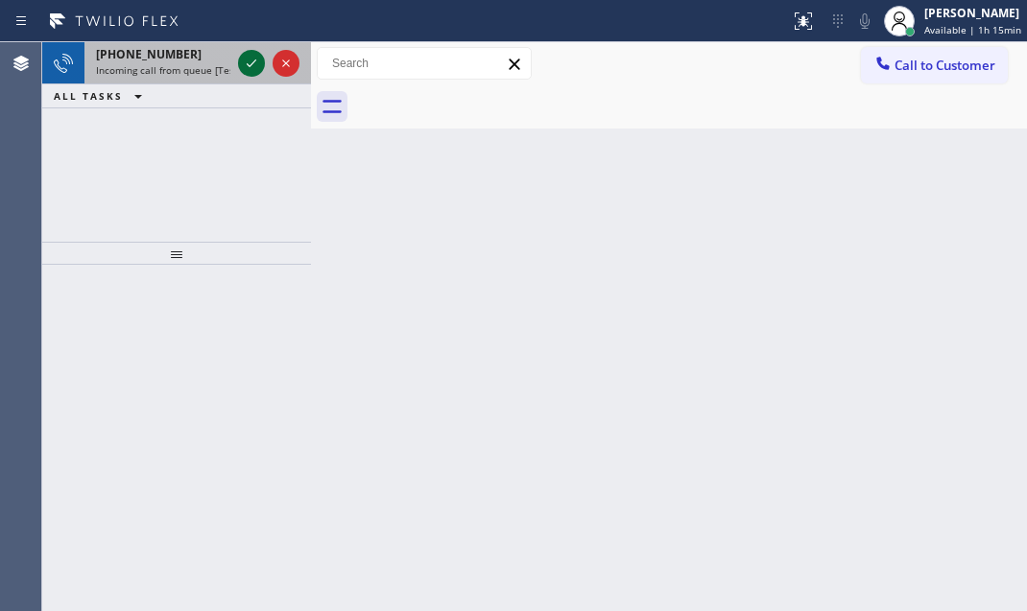
click at [247, 63] on icon at bounding box center [252, 64] width 10 height 8
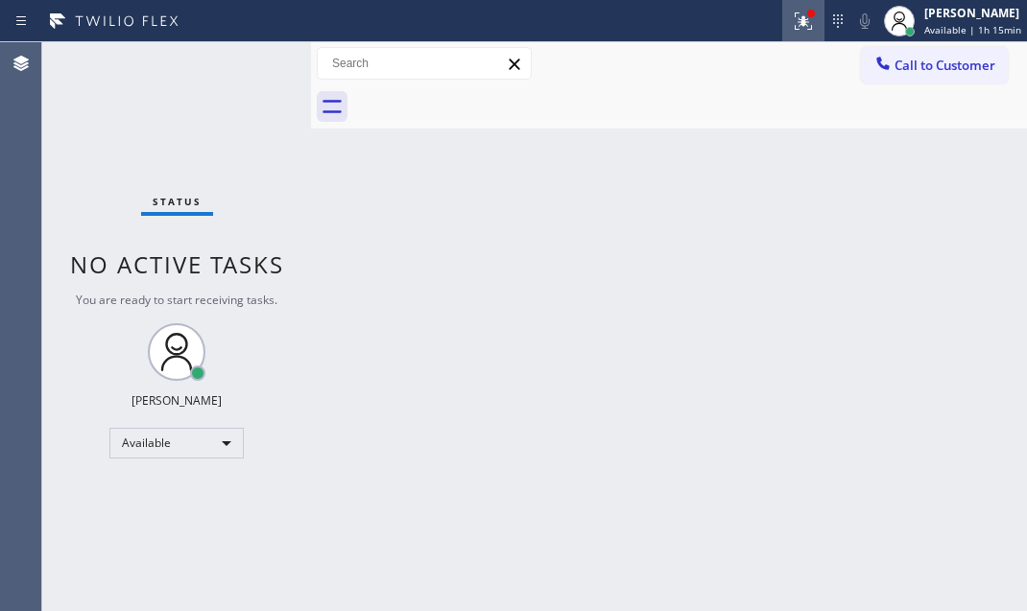
click at [810, 25] on div at bounding box center [803, 21] width 42 height 23
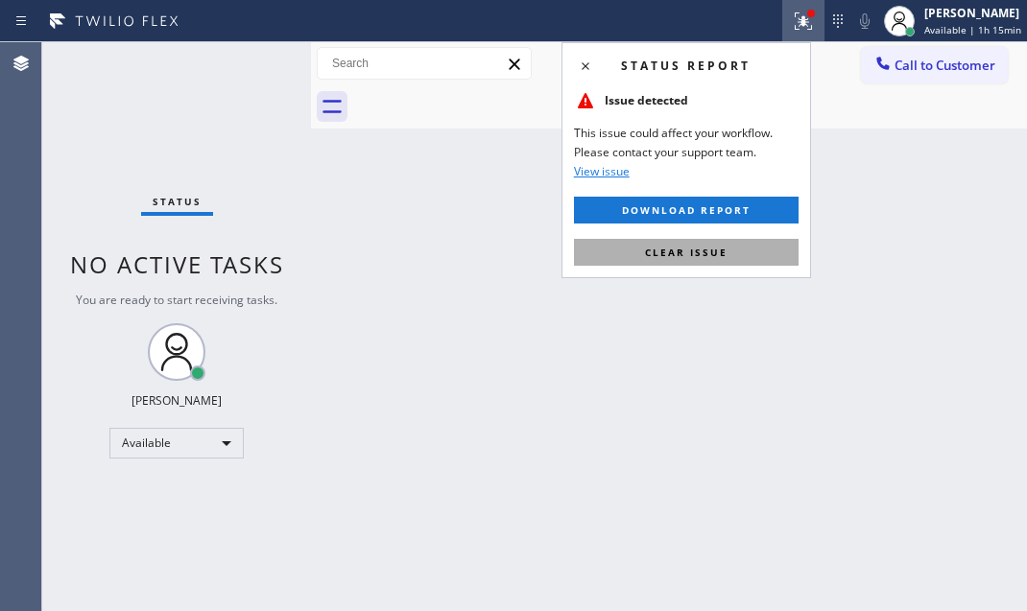
click at [675, 261] on button "Clear issue" at bounding box center [686, 252] width 225 height 27
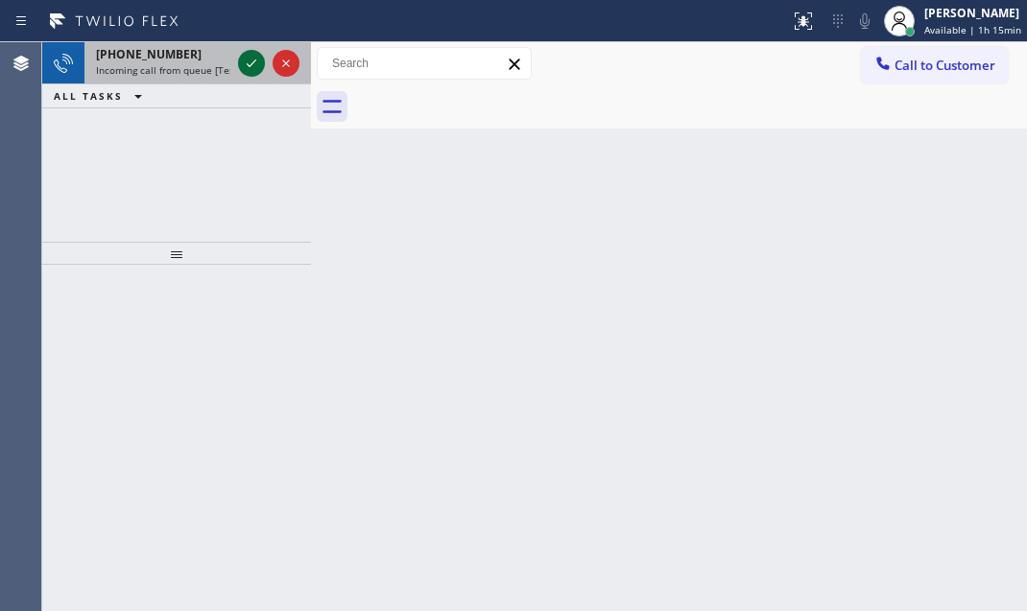
click at [251, 63] on icon at bounding box center [252, 64] width 10 height 8
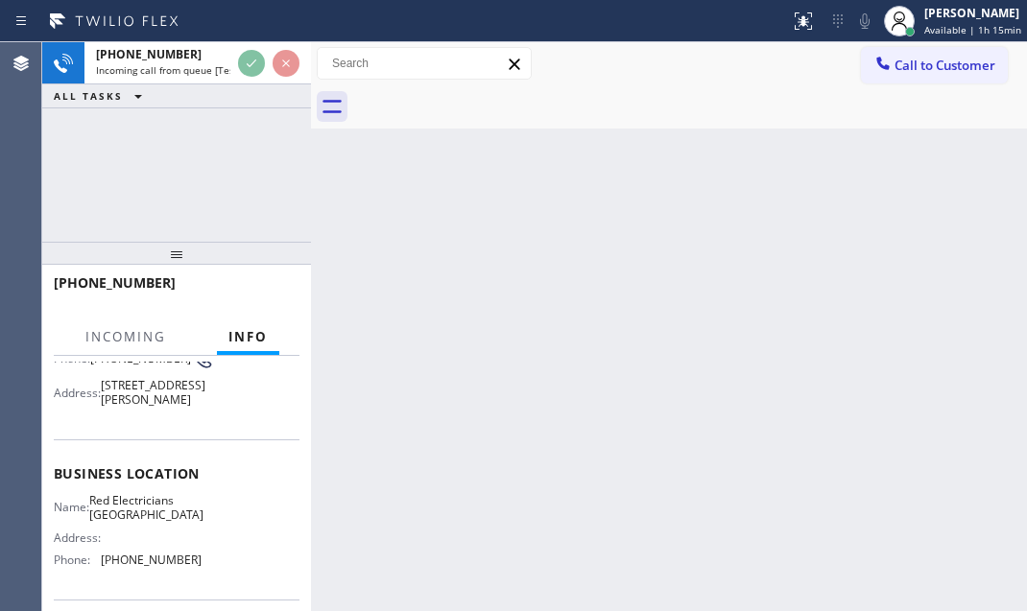
scroll to position [174, 0]
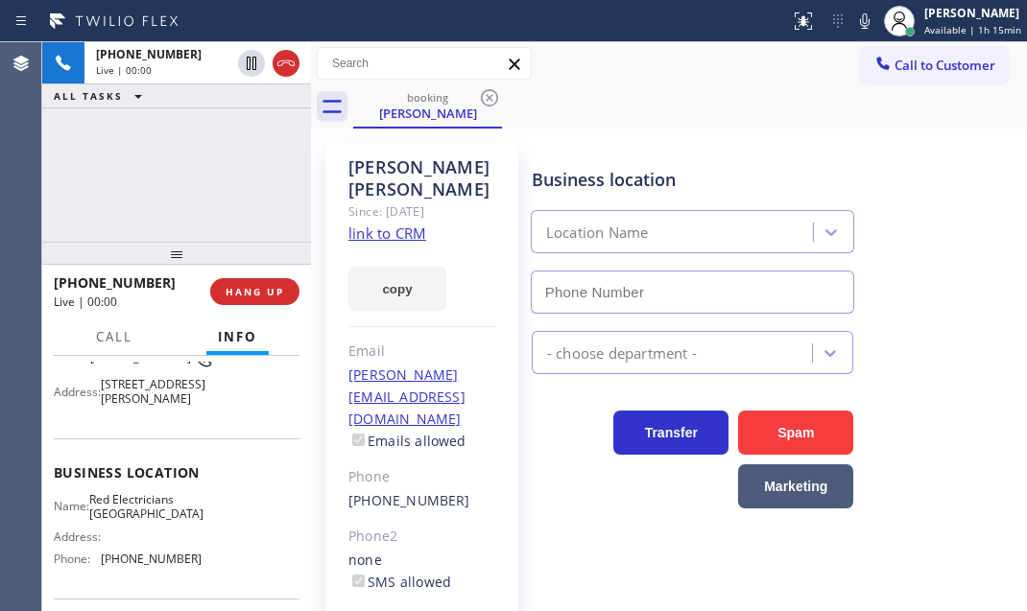
type input "(626) 247-3860"
click at [403, 224] on link "link to CRM" at bounding box center [387, 233] width 78 height 19
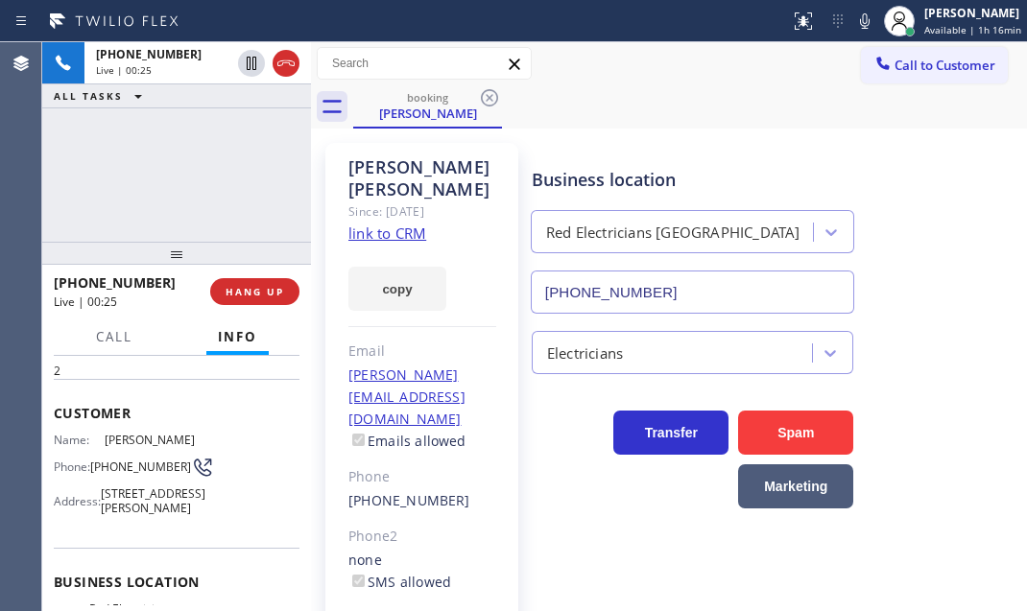
scroll to position [261, 0]
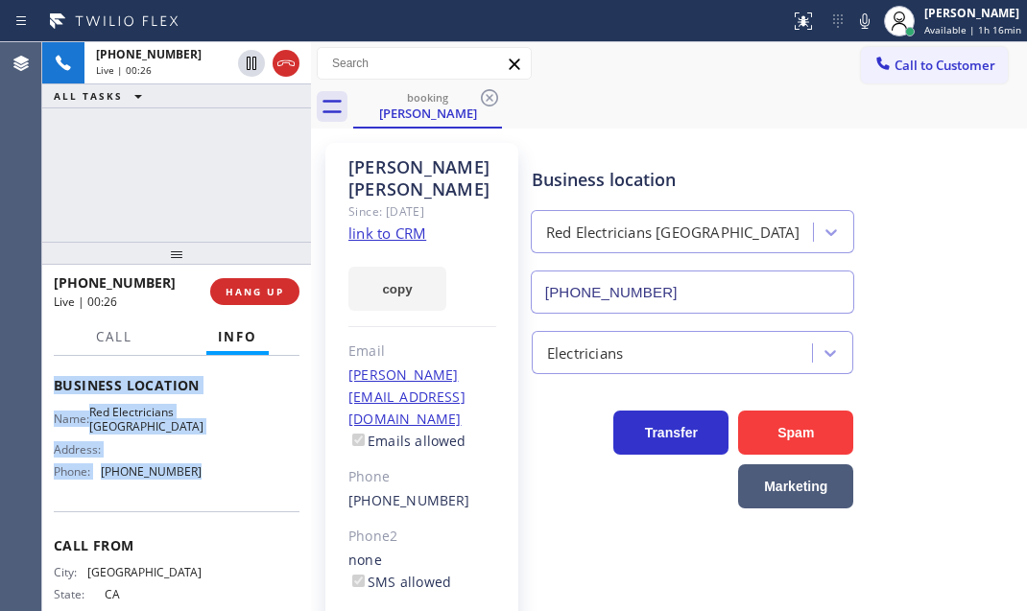
drag, startPoint x: 48, startPoint y: 466, endPoint x: 234, endPoint y: 510, distance: 191.1
click at [234, 510] on div "Context Queue: [Test] All Priority: 2 Customer Name: John Cheng Phone: (626) 84…" at bounding box center [176, 483] width 269 height 255
copy div "Customer Name: John Cheng Phone: (626) 840-0881 Address: 688 E Las Flores Dr, A…"
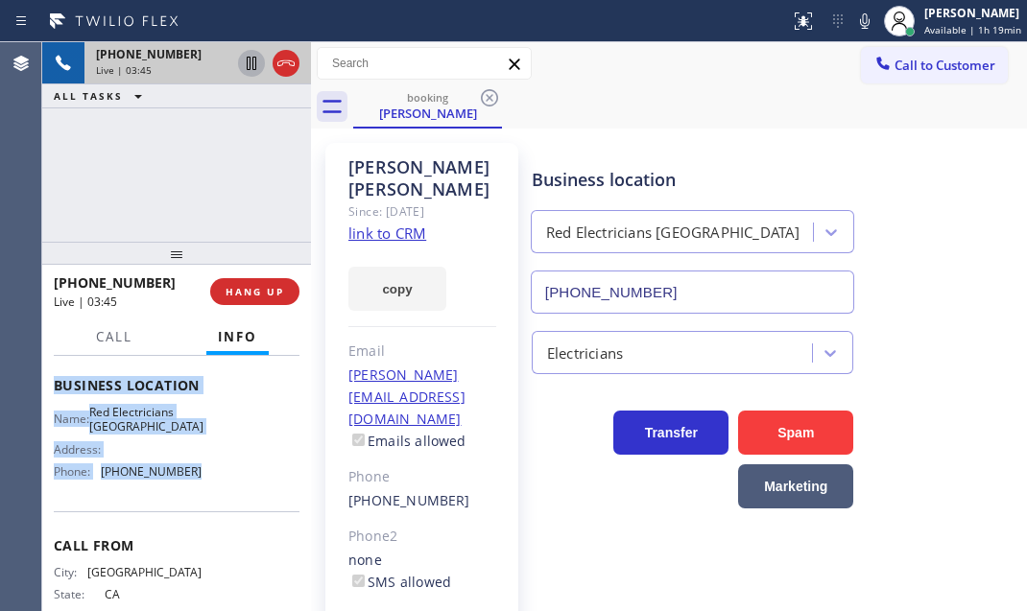
click at [245, 64] on icon at bounding box center [251, 63] width 23 height 23
click at [242, 58] on icon at bounding box center [251, 63] width 23 height 23
click at [288, 57] on icon at bounding box center [285, 63] width 23 height 23
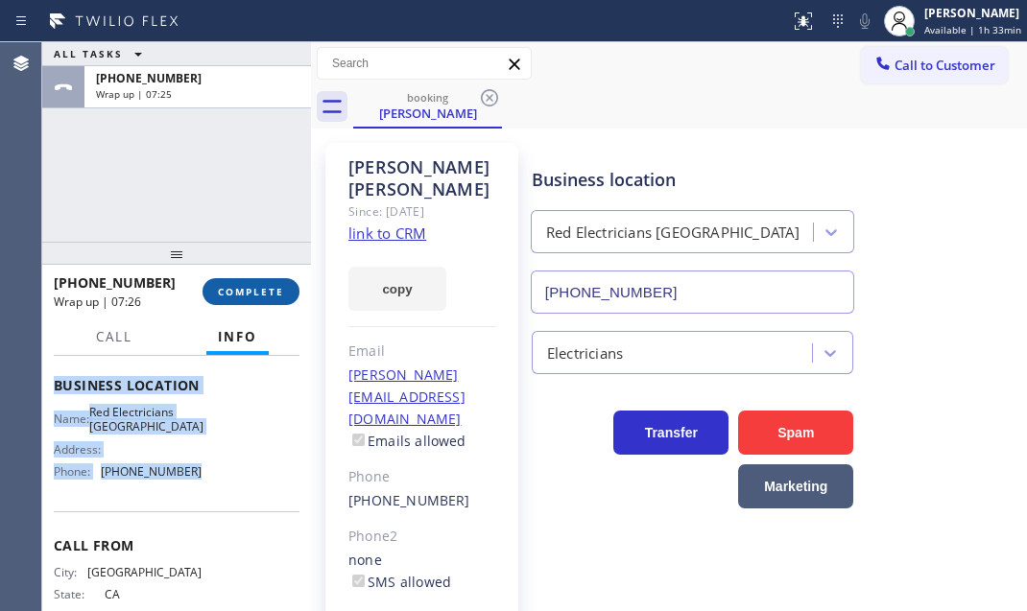
click at [280, 297] on span "COMPLETE" at bounding box center [251, 291] width 66 height 13
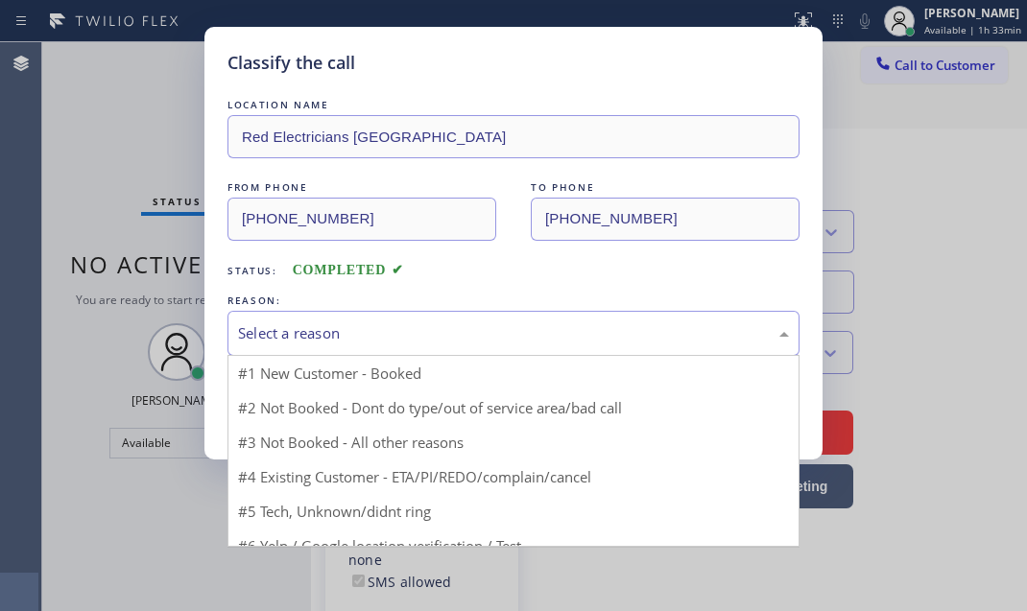
drag, startPoint x: 509, startPoint y: 321, endPoint x: 394, endPoint y: 350, distance: 118.0
click at [507, 322] on div "Select a reason" at bounding box center [513, 333] width 551 height 22
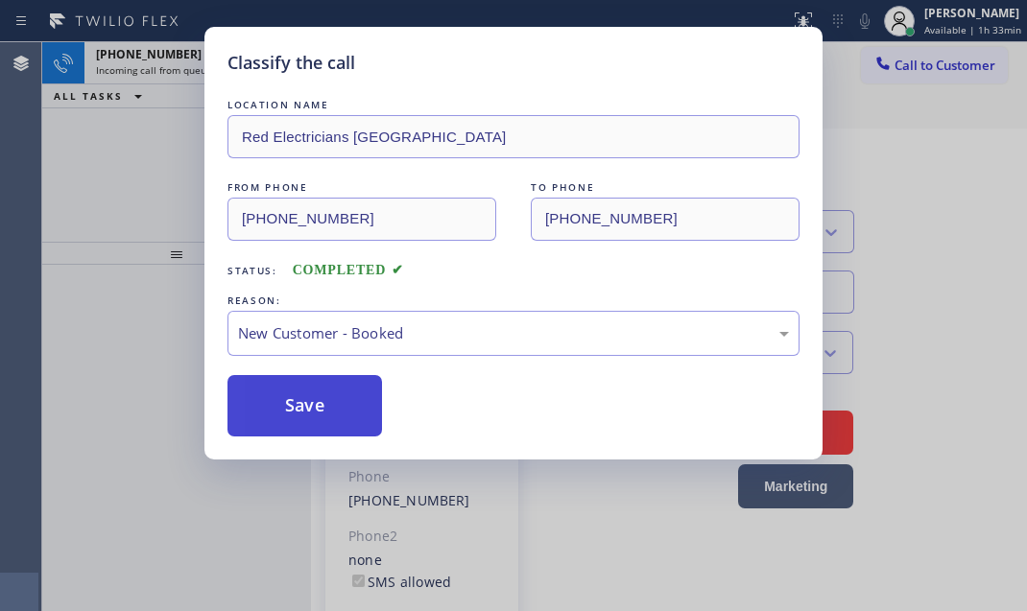
click at [291, 390] on button "Save" at bounding box center [304, 405] width 155 height 61
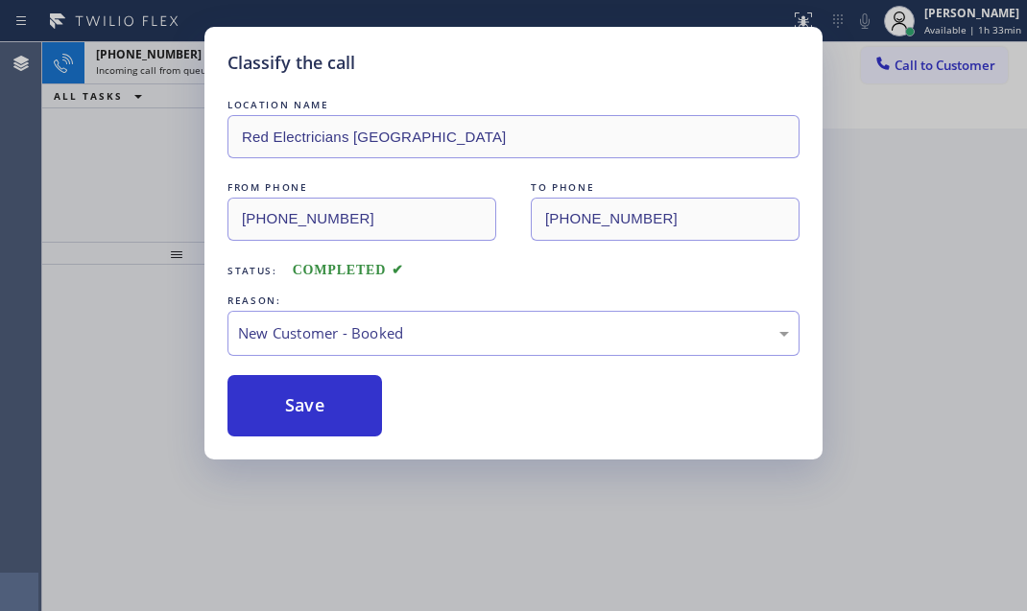
click at [171, 57] on div "Classify the call LOCATION NAME Red Electricians Pasadena FROM PHONE (626) 840-…" at bounding box center [513, 305] width 1027 height 611
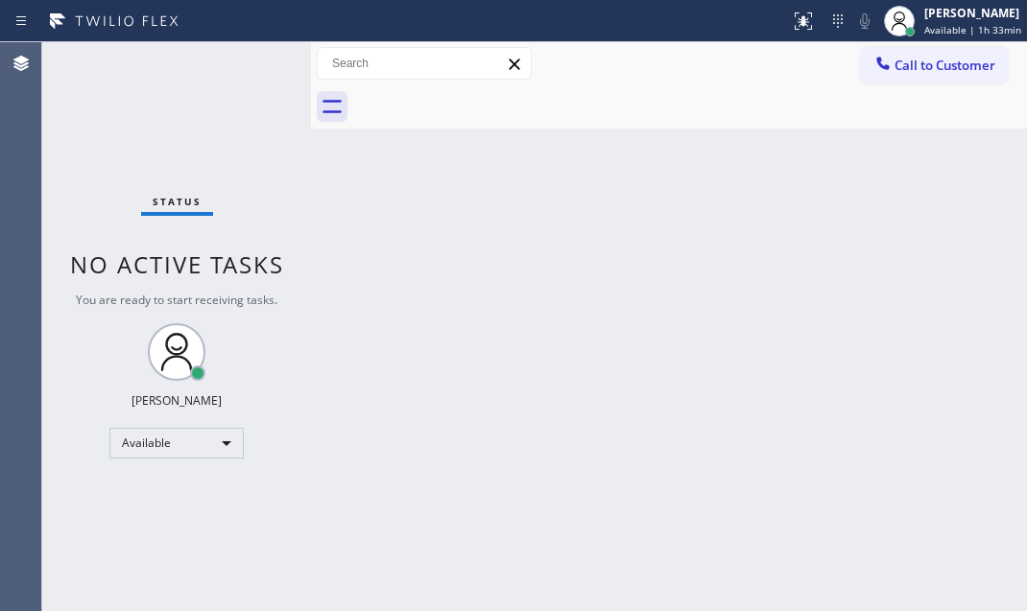
drag, startPoint x: 244, startPoint y: 60, endPoint x: 249, endPoint y: 86, distance: 27.3
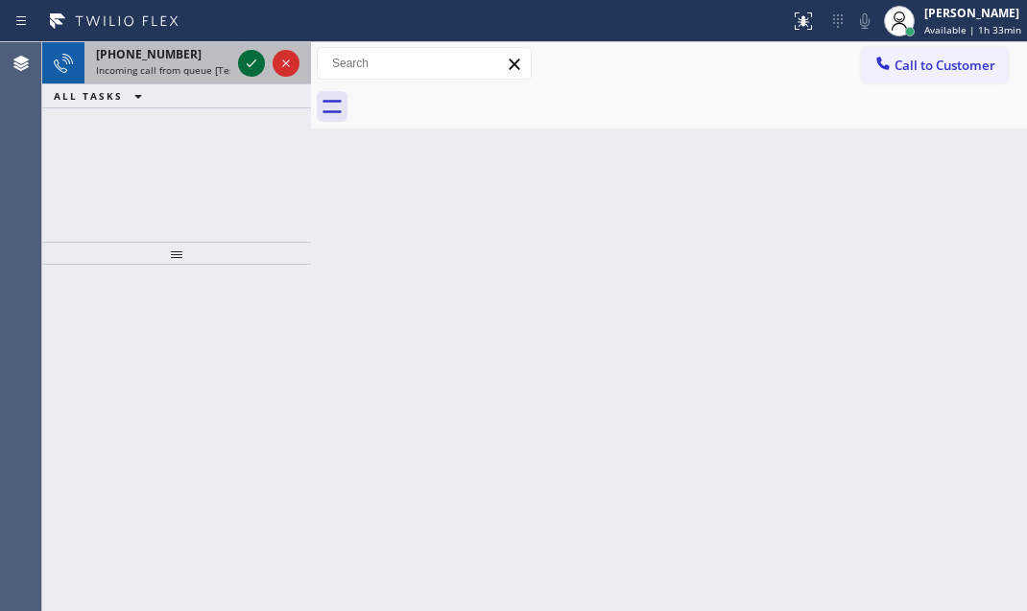
click at [243, 58] on icon at bounding box center [251, 63] width 23 height 23
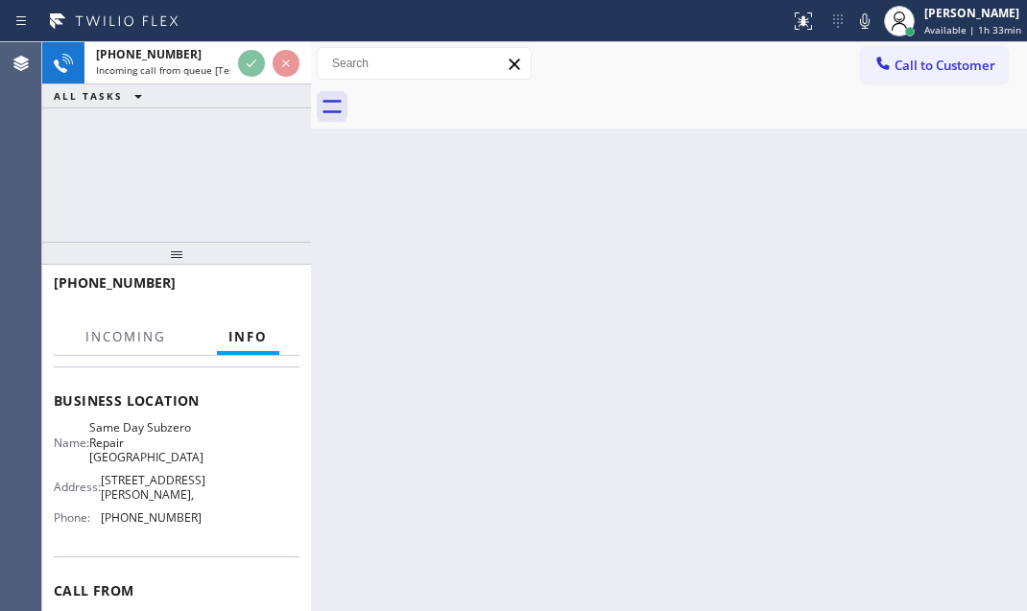
scroll to position [261, 0]
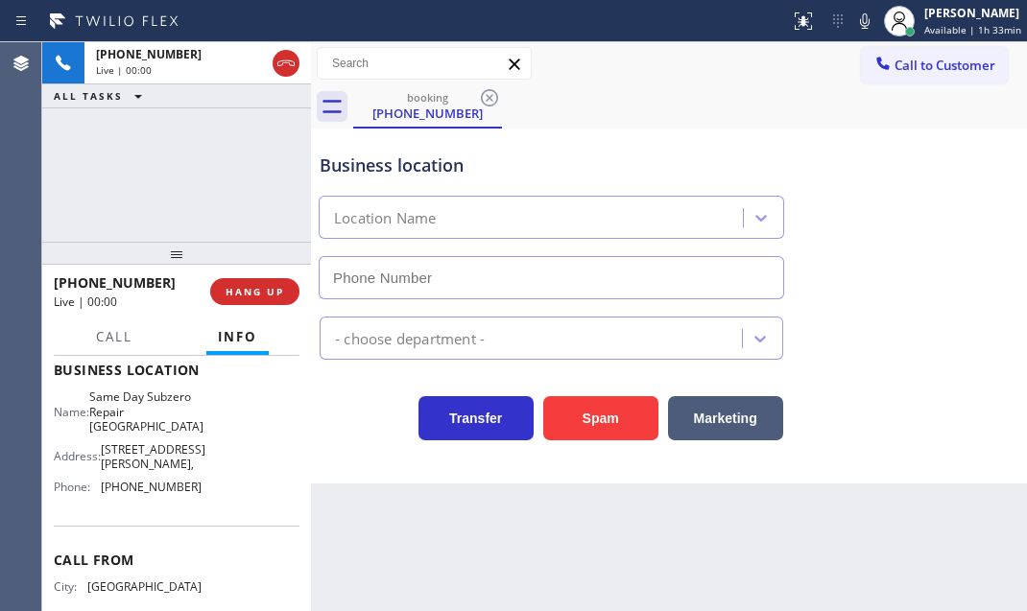
type input "(323) 417-6141"
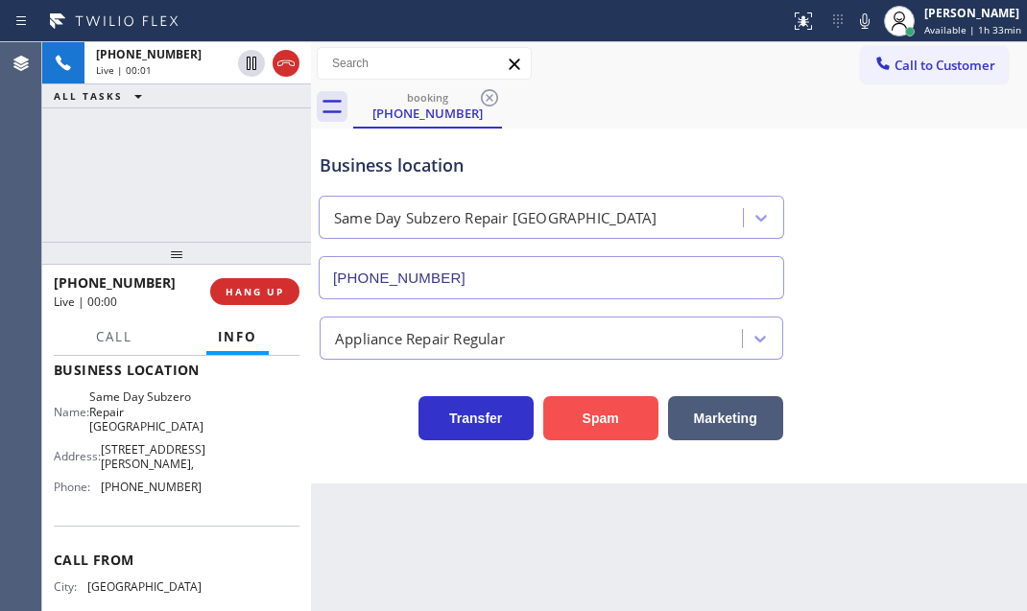
click at [605, 418] on button "Spam" at bounding box center [600, 418] width 115 height 44
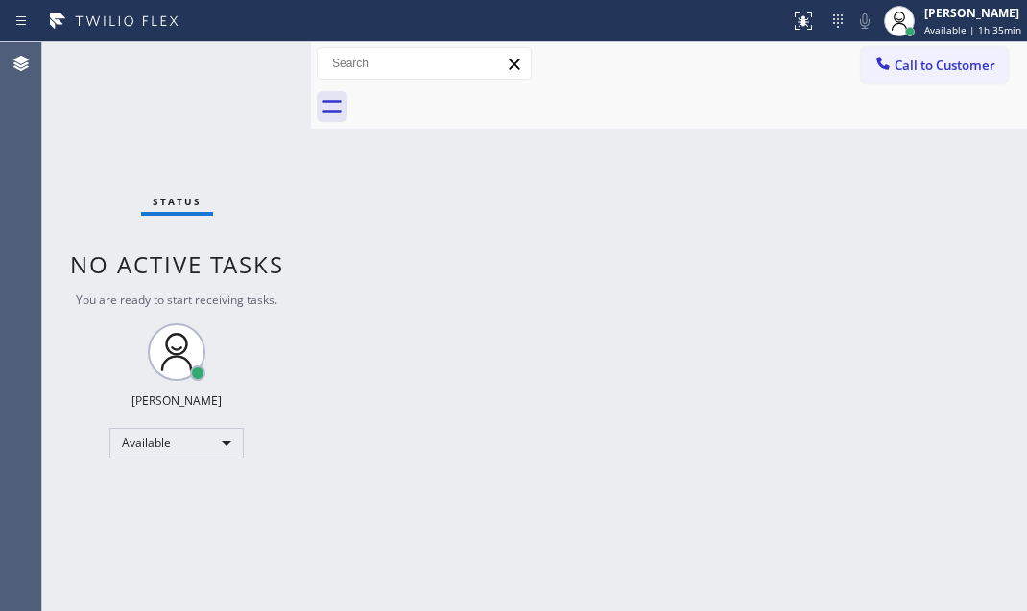
click at [230, 63] on div "Status No active tasks You are ready to start receiving tasks. Judy Mae Saturin…" at bounding box center [176, 326] width 269 height 569
click at [594, 235] on div "Back to Dashboard Change Sender ID Customers Technicians Select a contact Outbo…" at bounding box center [669, 326] width 716 height 569
click at [253, 63] on div "Status No active tasks You are ready to start receiving tasks. Judy Mae Saturin…" at bounding box center [176, 326] width 269 height 569
click at [254, 63] on div "Status No active tasks You are ready to start receiving tasks. Judy Mae Saturin…" at bounding box center [176, 326] width 269 height 569
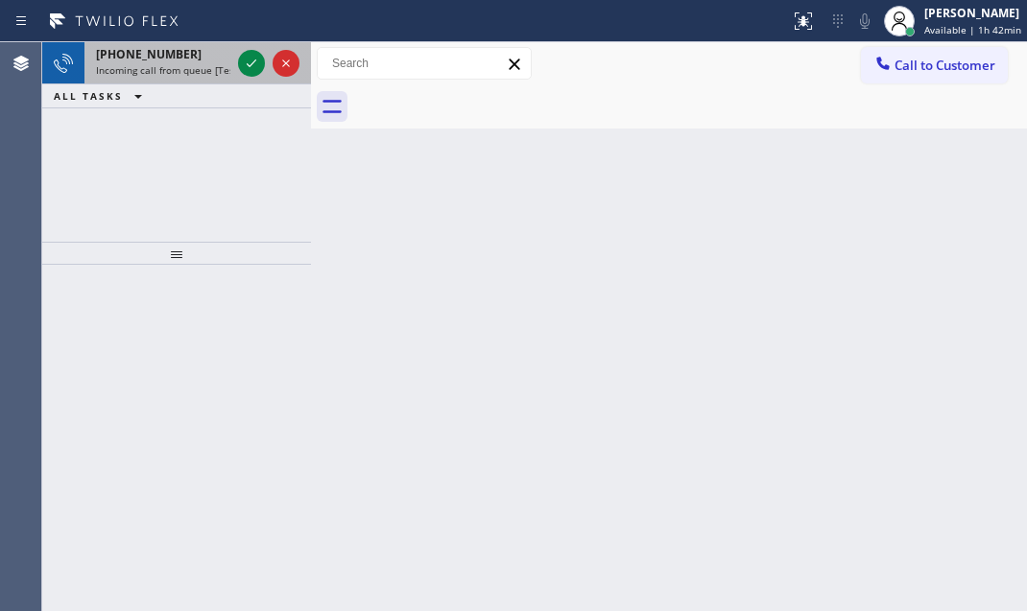
drag, startPoint x: 223, startPoint y: 36, endPoint x: 232, endPoint y: 49, distance: 15.7
click at [227, 38] on div "Status report No issues detected If you experience an issue, please download th…" at bounding box center [513, 21] width 1027 height 42
click at [247, 68] on icon at bounding box center [251, 63] width 23 height 23
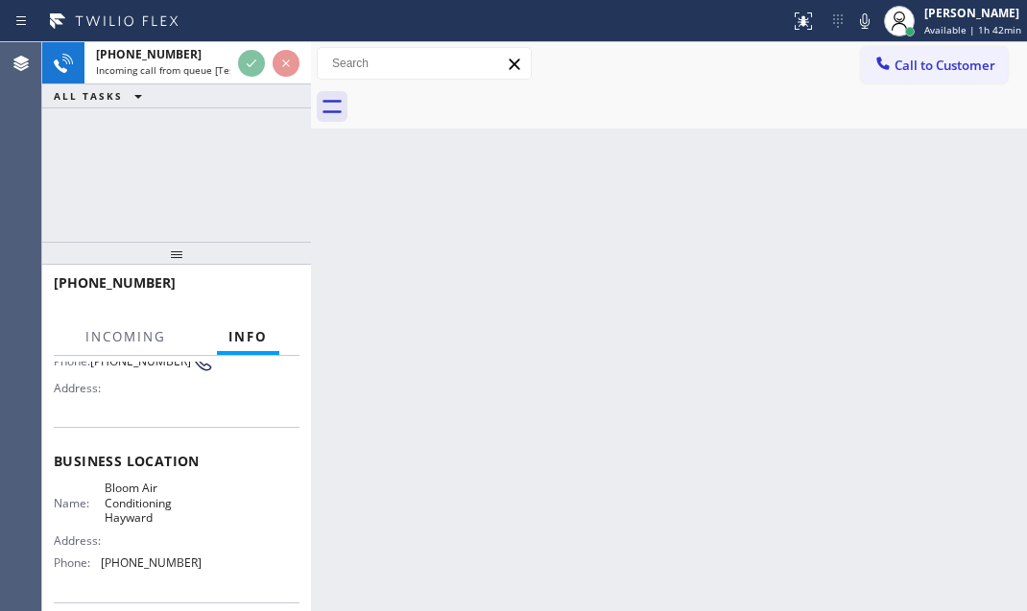
scroll to position [174, 0]
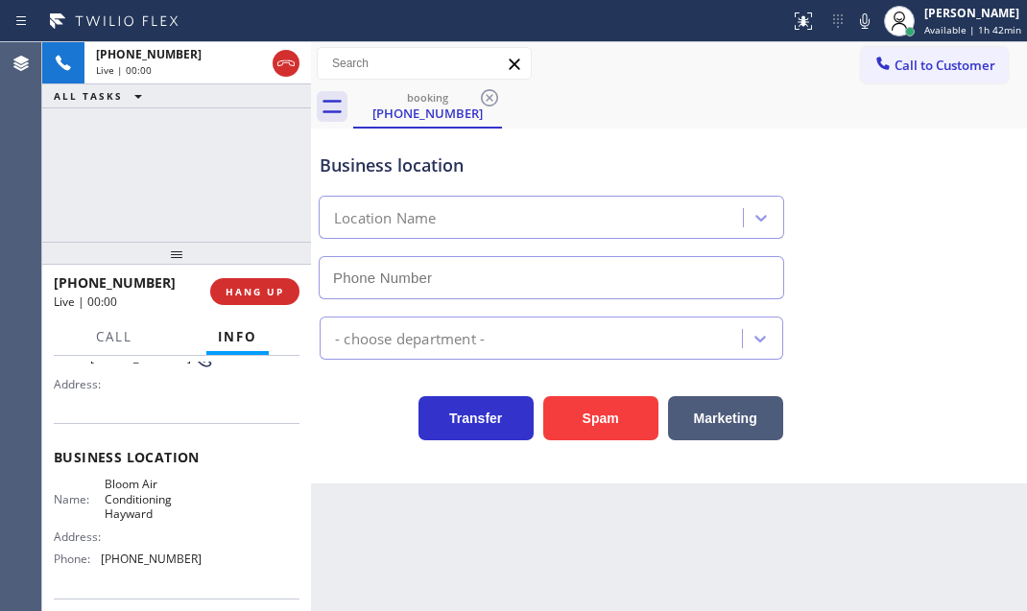
type input "(510) 737-7222"
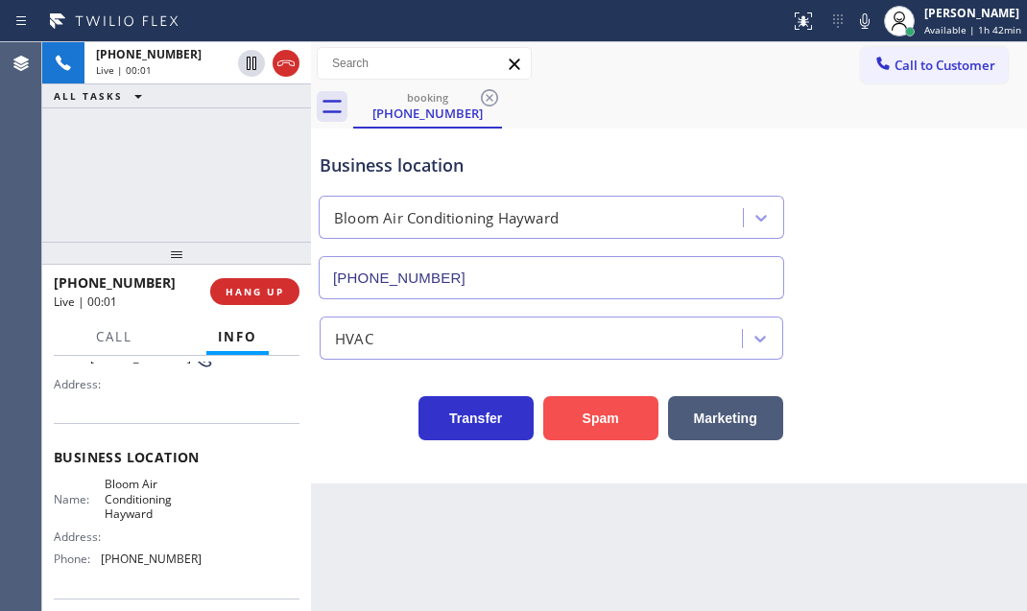
click at [572, 422] on button "Spam" at bounding box center [600, 418] width 115 height 44
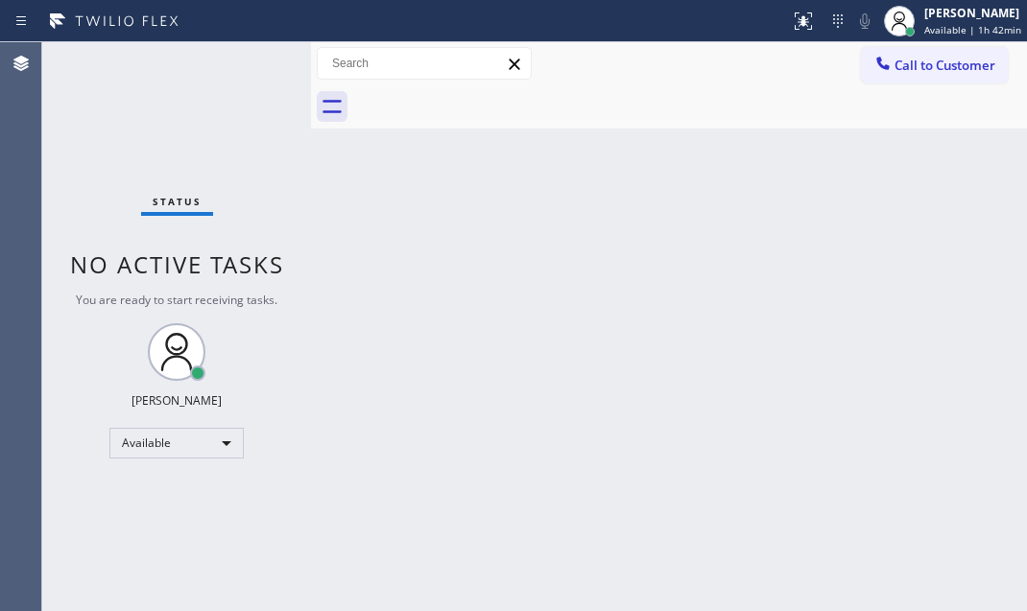
click at [250, 63] on div "Status No active tasks You are ready to start receiving tasks. Judy Mae Saturin…" at bounding box center [176, 326] width 269 height 569
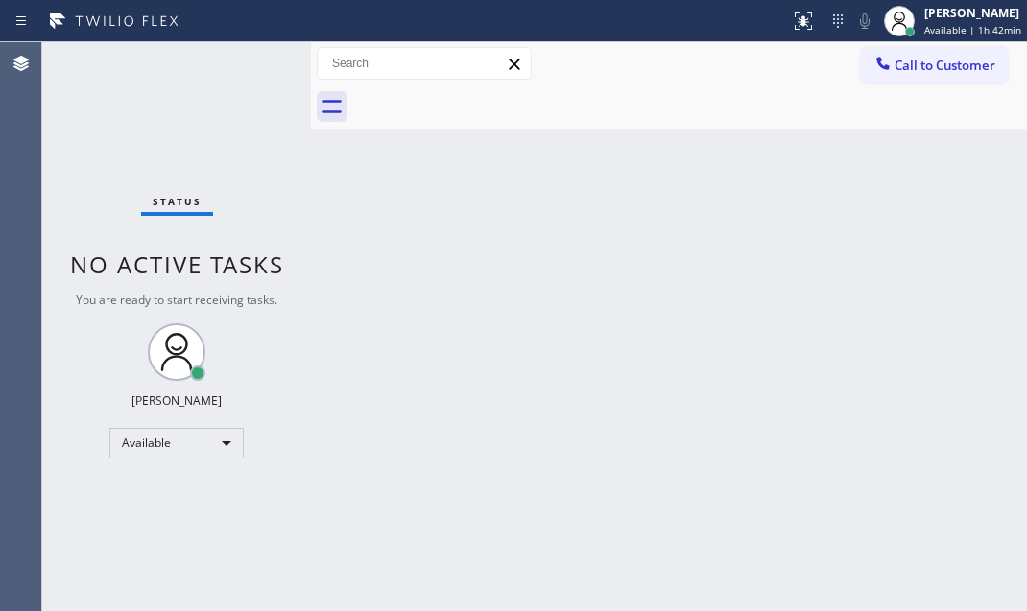
click at [250, 63] on div "Status No active tasks You are ready to start receiving tasks. Judy Mae Saturin…" at bounding box center [176, 326] width 269 height 569
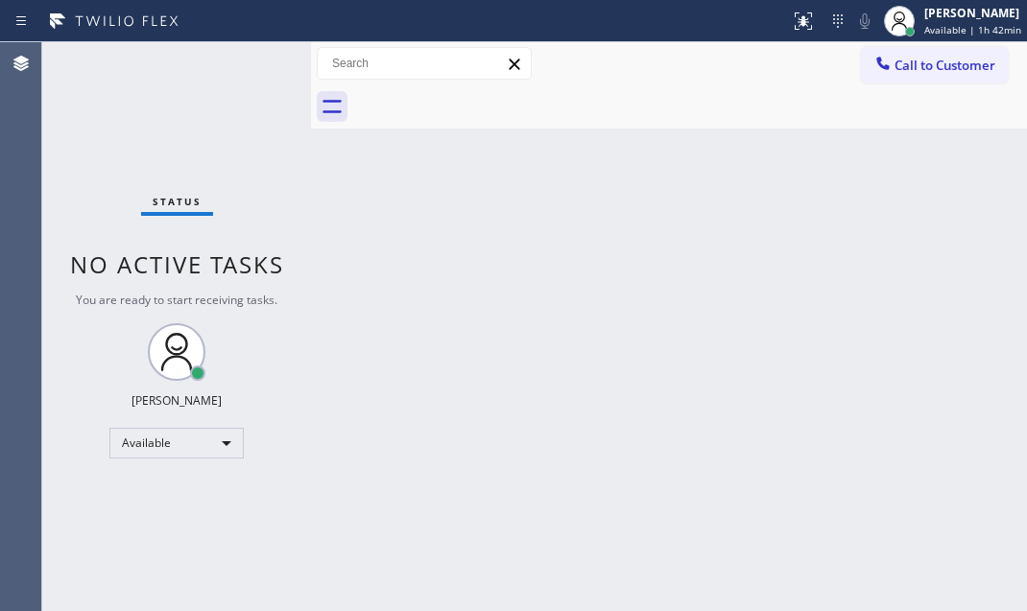
click at [250, 63] on div "Status No active tasks You are ready to start receiving tasks. Judy Mae Saturin…" at bounding box center [176, 326] width 269 height 569
click at [250, 62] on div "Status No active tasks You are ready to start receiving tasks. Judy Mae Saturin…" at bounding box center [176, 326] width 269 height 569
click at [250, 60] on div "Status No active tasks You are ready to start receiving tasks. Judy Mae Saturin…" at bounding box center [176, 326] width 269 height 569
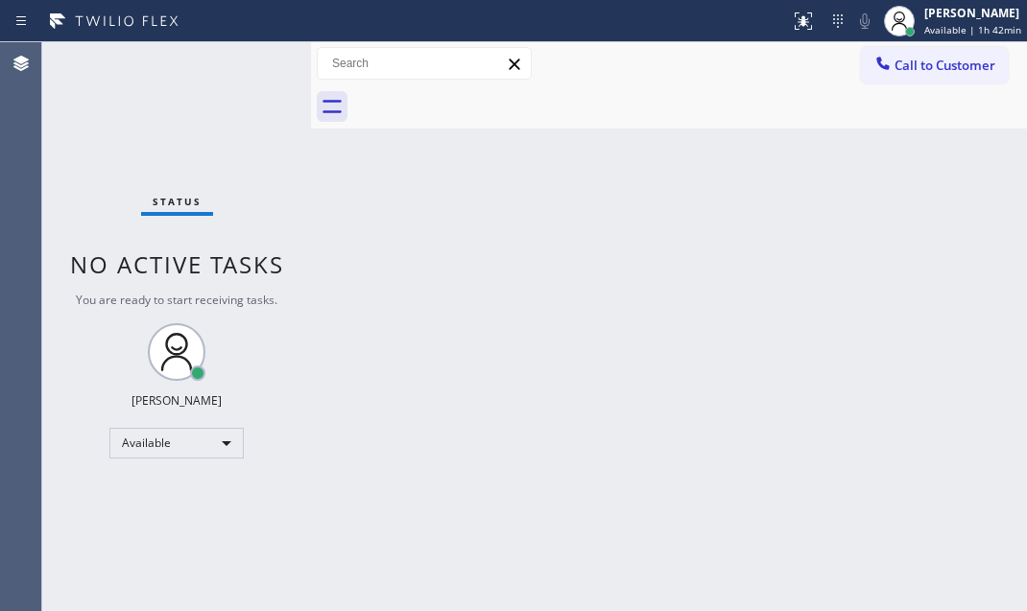
click at [250, 60] on div "Status No active tasks You are ready to start receiving tasks. Judy Mae Saturin…" at bounding box center [176, 326] width 269 height 569
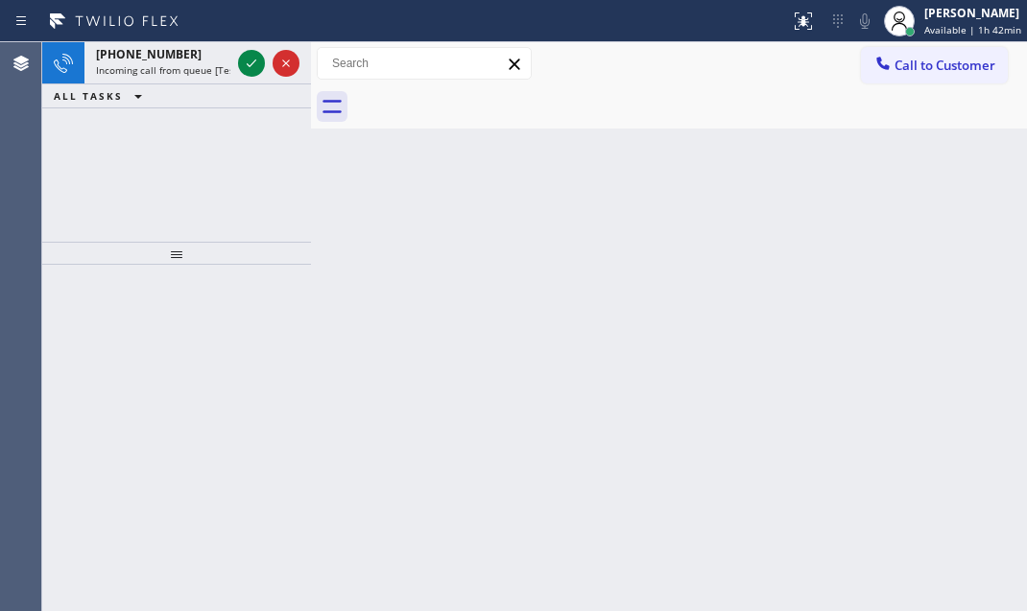
click at [250, 60] on icon at bounding box center [251, 63] width 23 height 23
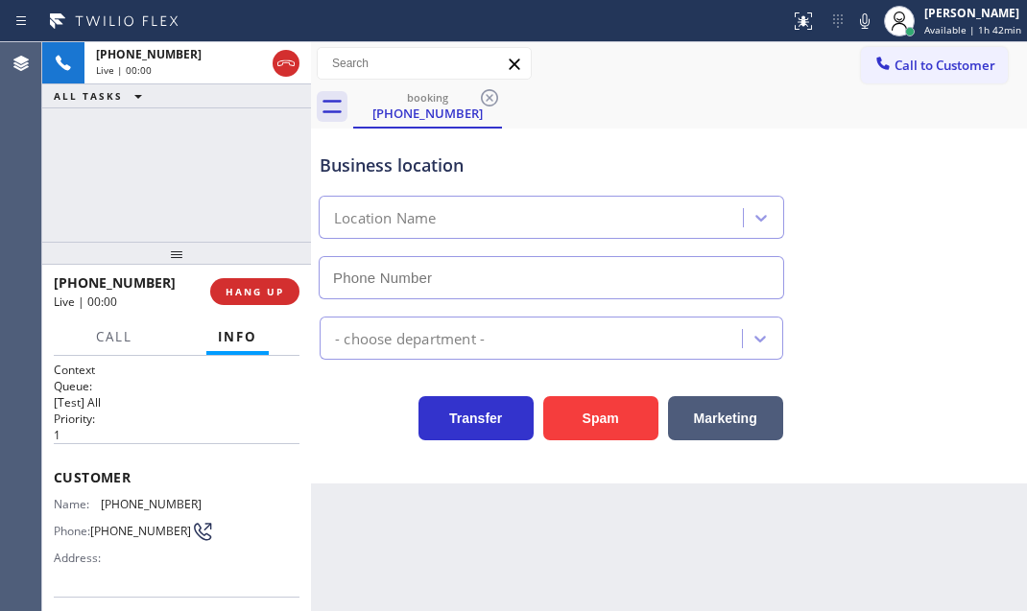
type input "(949) 353-6478"
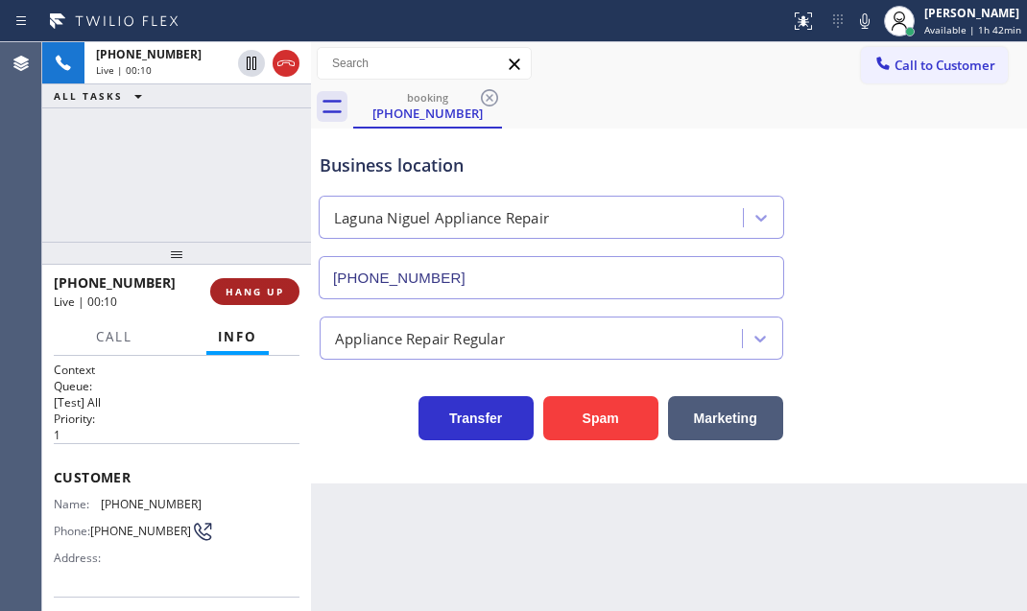
click at [270, 298] on span "HANG UP" at bounding box center [255, 291] width 59 height 13
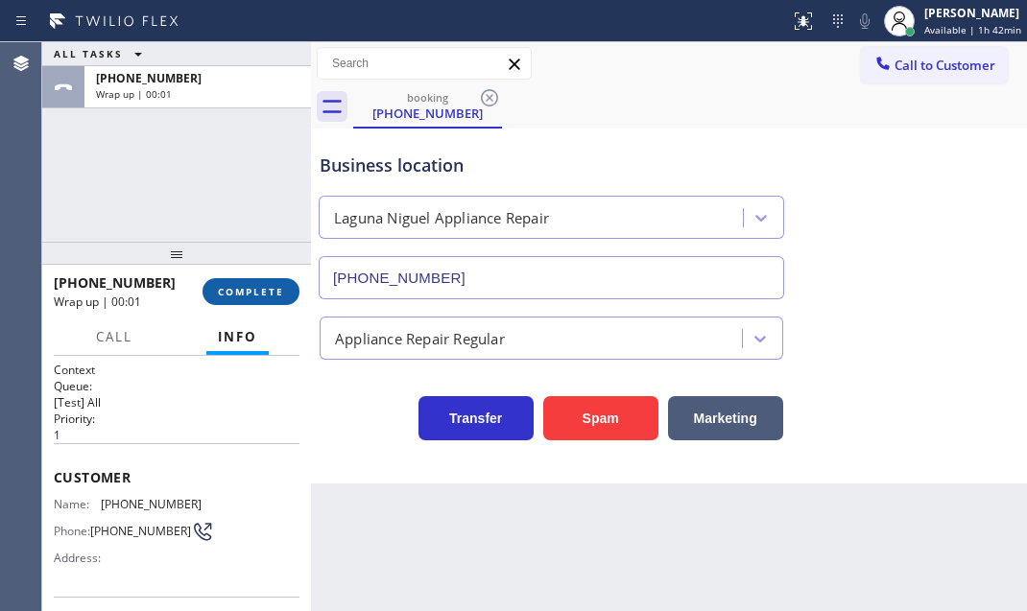
click at [267, 297] on span "COMPLETE" at bounding box center [251, 291] width 66 height 13
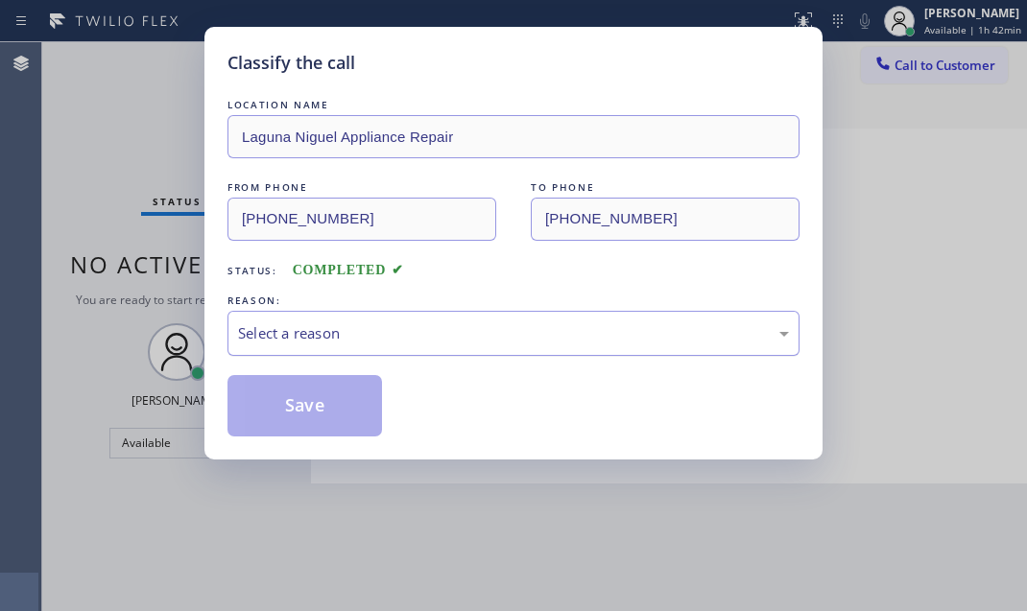
drag, startPoint x: 364, startPoint y: 336, endPoint x: 362, endPoint y: 351, distance: 15.5
click at [364, 338] on div "Select a reason" at bounding box center [513, 333] width 551 height 22
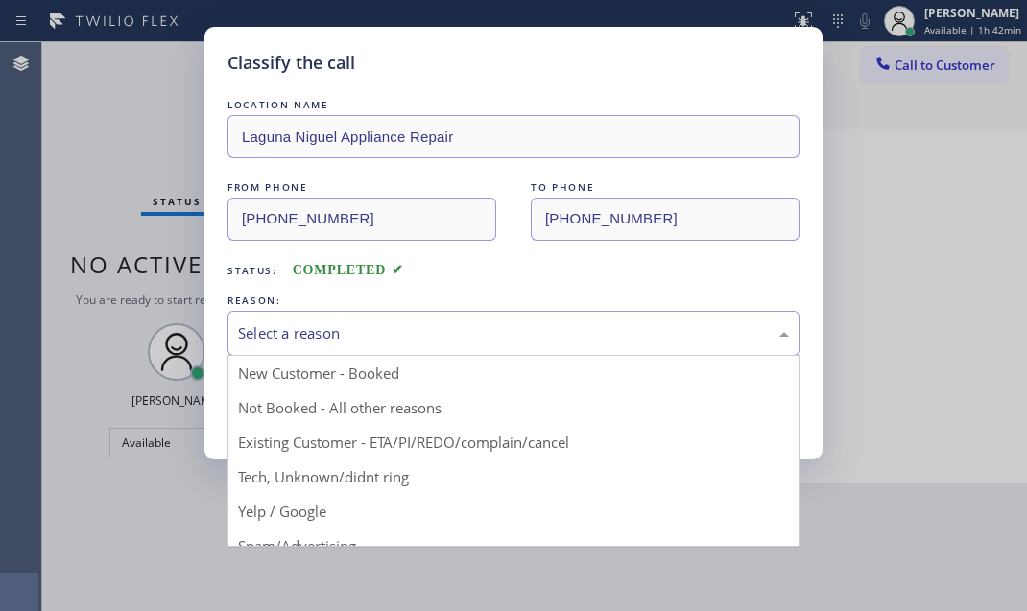
drag, startPoint x: 298, startPoint y: 406, endPoint x: 277, endPoint y: 408, distance: 20.2
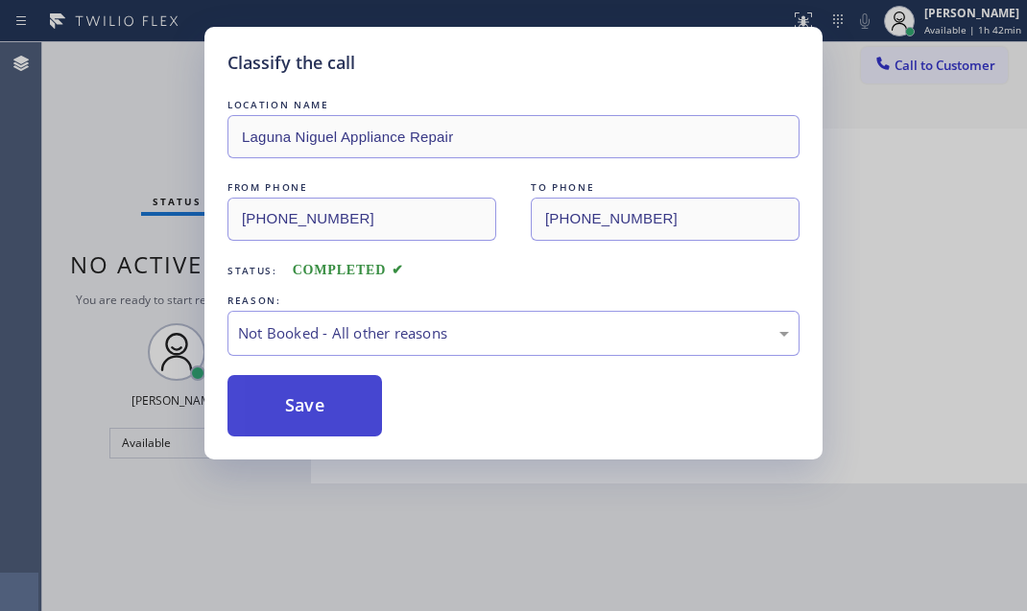
click at [265, 403] on button "Save" at bounding box center [304, 405] width 155 height 61
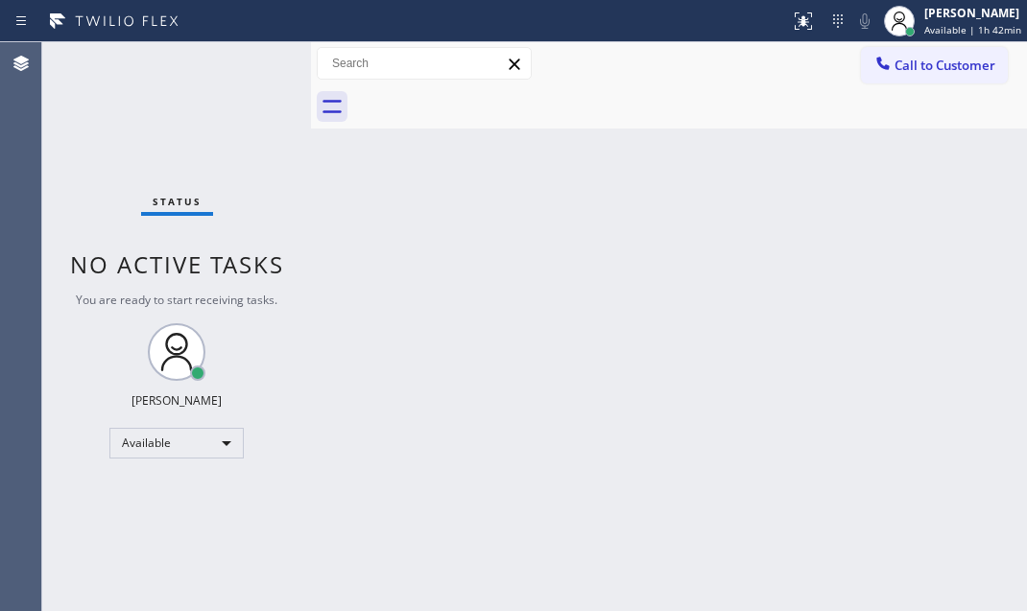
click at [466, 231] on div "Back to Dashboard Change Sender ID Customers Technicians Select a contact Outbo…" at bounding box center [669, 326] width 716 height 569
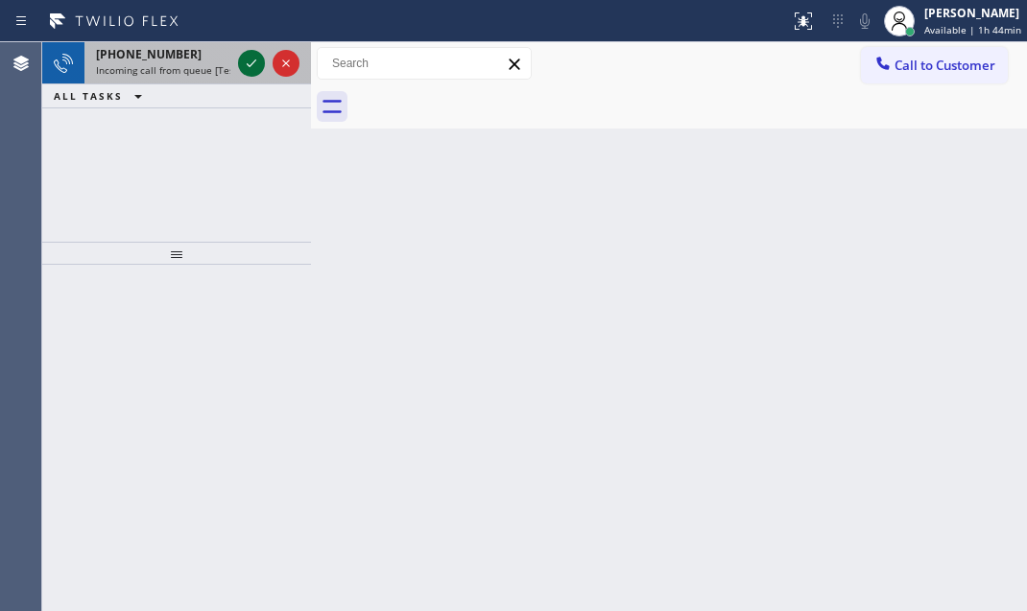
click at [257, 67] on icon at bounding box center [251, 63] width 23 height 23
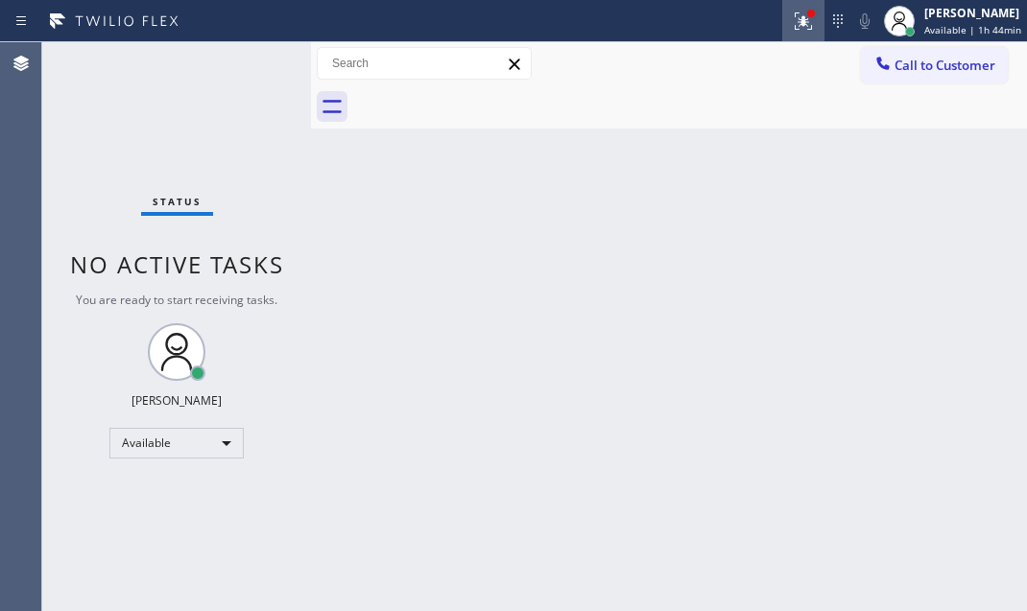
click at [797, 29] on icon at bounding box center [803, 21] width 23 height 23
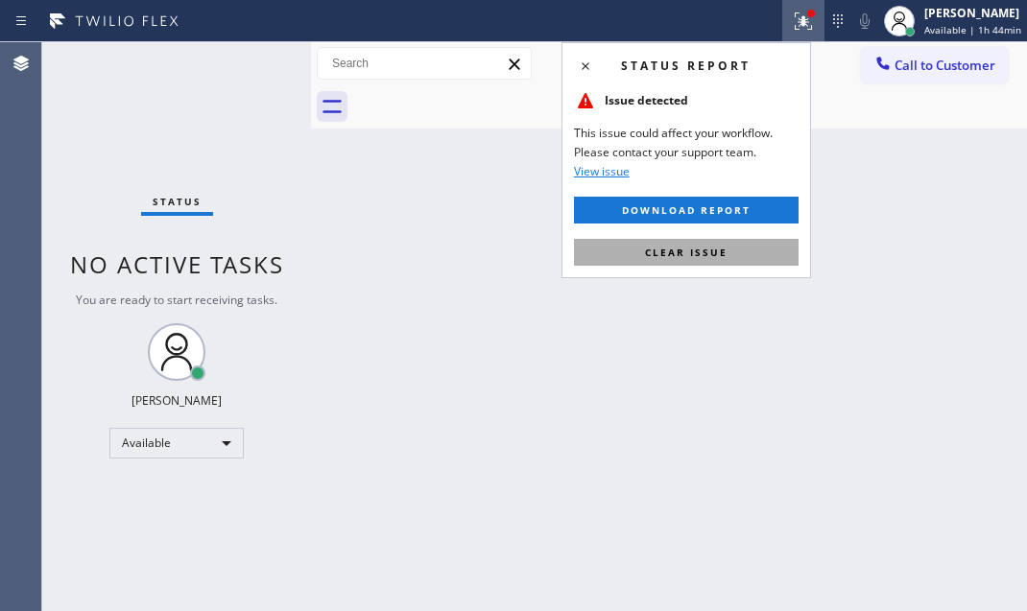
click at [723, 252] on span "Clear issue" at bounding box center [686, 252] width 83 height 13
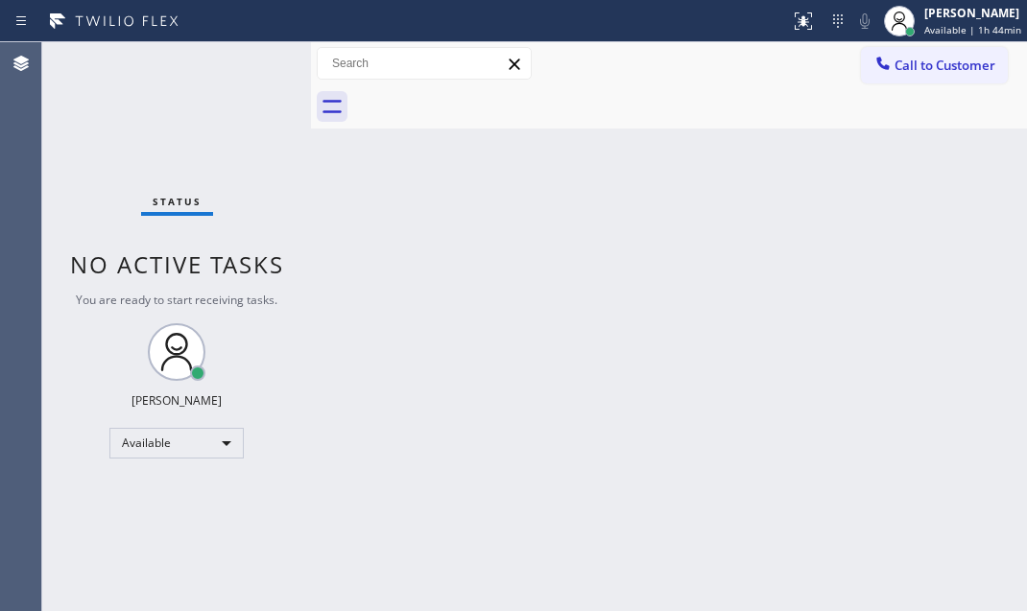
click at [596, 298] on div "Back to Dashboard Change Sender ID Customers Technicians Select a contact Outbo…" at bounding box center [669, 326] width 716 height 569
click at [490, 333] on div "Back to Dashboard Change Sender ID Customers Technicians Select a contact Outbo…" at bounding box center [669, 326] width 716 height 569
click at [771, 476] on div "Back to Dashboard Change Sender ID Customers Technicians Select a contact Outbo…" at bounding box center [669, 326] width 716 height 569
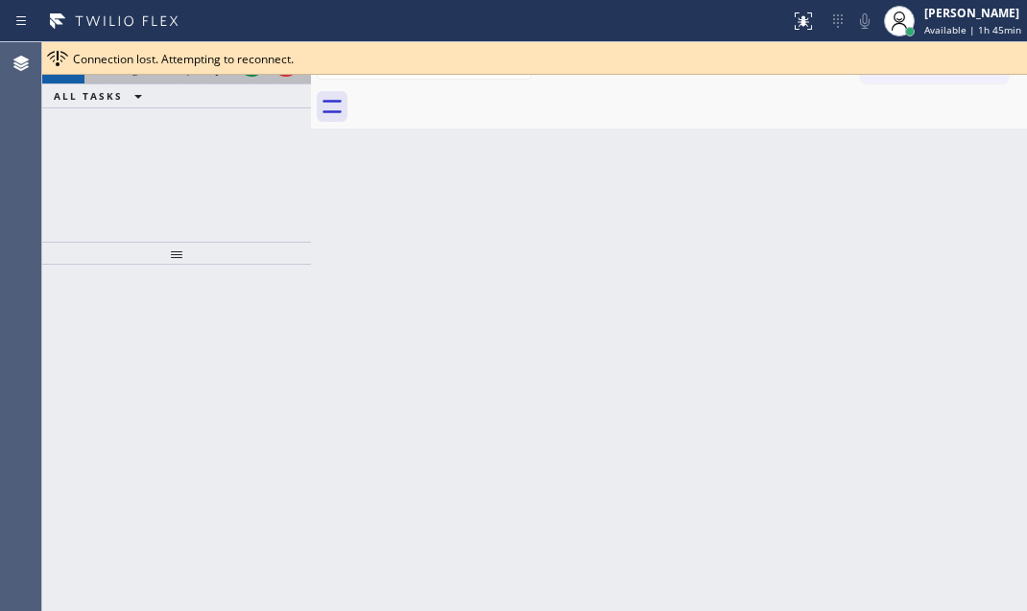
click at [253, 80] on div at bounding box center [268, 63] width 69 height 42
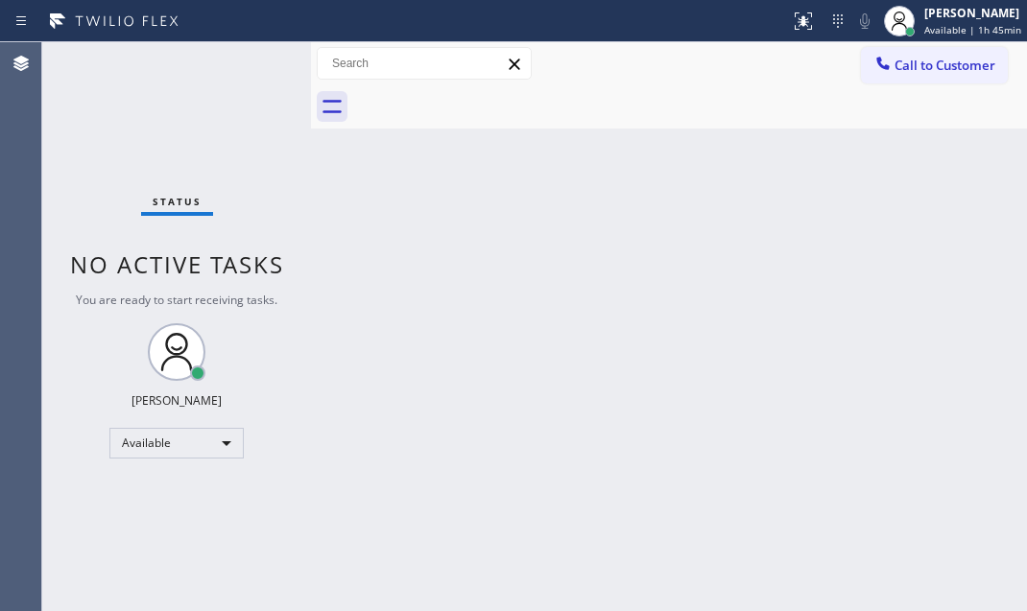
click at [252, 66] on div "Status No active tasks You are ready to start receiving tasks. Judy Mae Saturin…" at bounding box center [176, 326] width 269 height 569
click at [707, 183] on div "Back to Dashboard Change Sender ID Customers Technicians Select a contact Outbo…" at bounding box center [669, 326] width 716 height 569
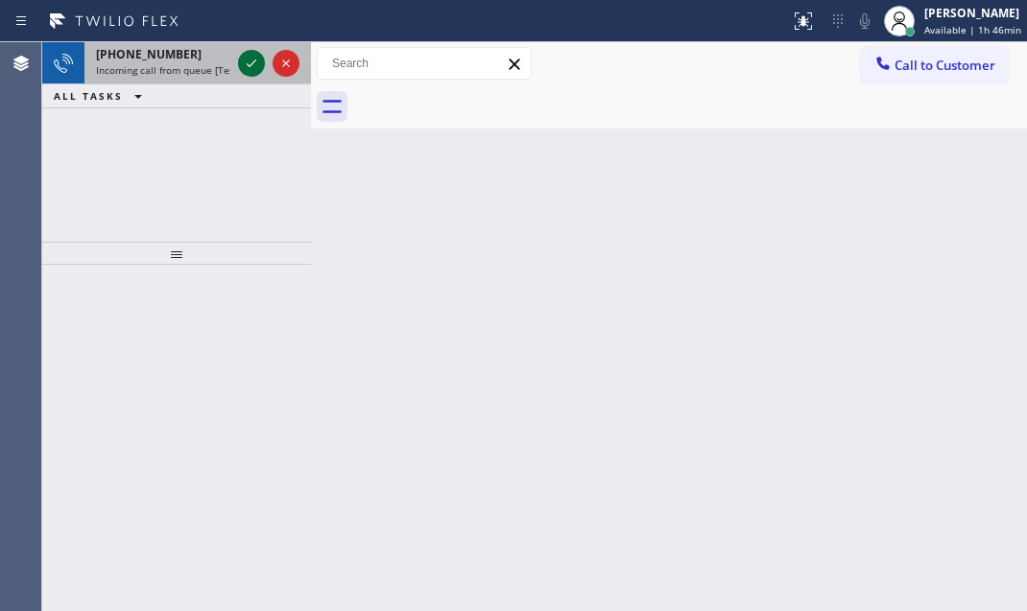
click at [243, 60] on icon at bounding box center [251, 63] width 23 height 23
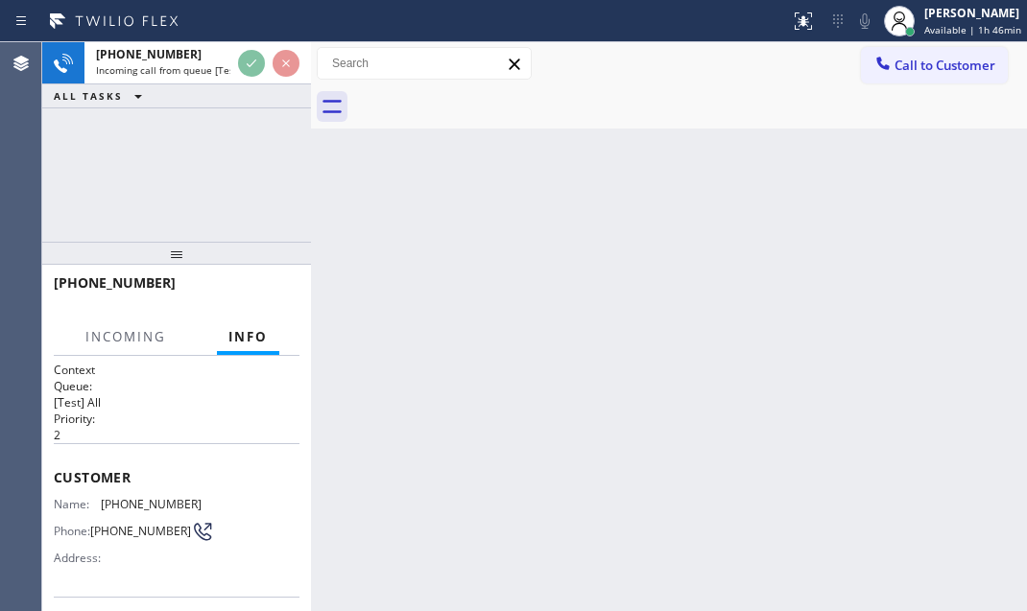
scroll to position [37, 0]
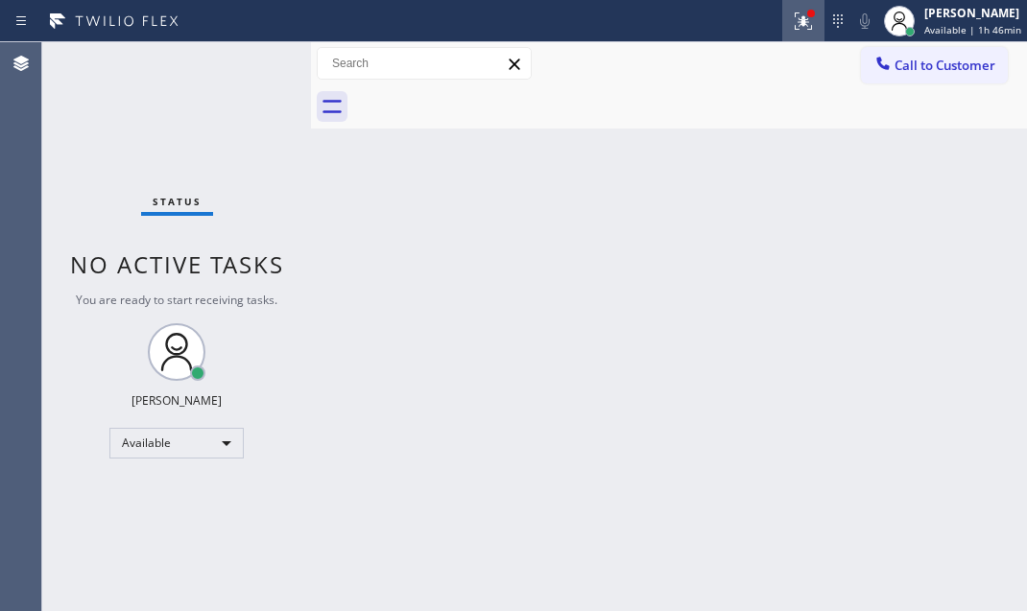
click at [782, 32] on button at bounding box center [803, 21] width 42 height 42
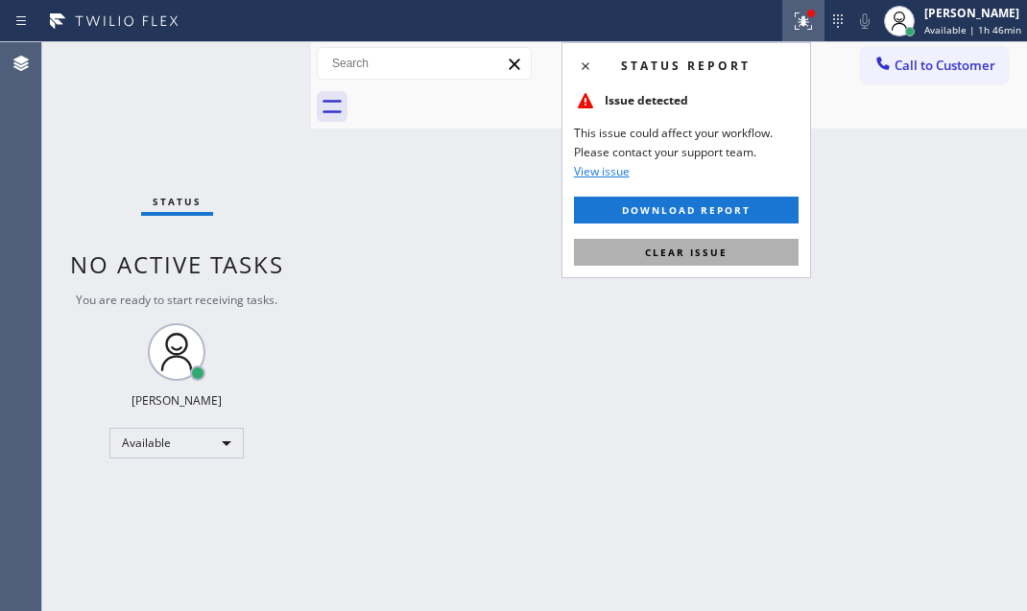
drag, startPoint x: 674, startPoint y: 256, endPoint x: 662, endPoint y: 256, distance: 11.5
click at [672, 256] on span "Clear issue" at bounding box center [686, 252] width 83 height 13
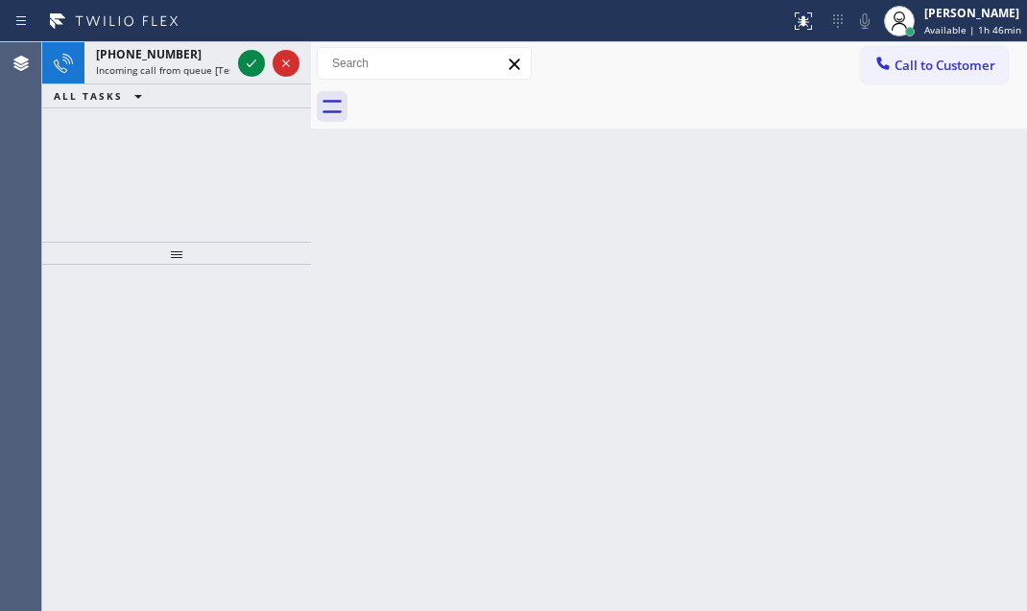
click at [250, 61] on icon at bounding box center [251, 63] width 23 height 23
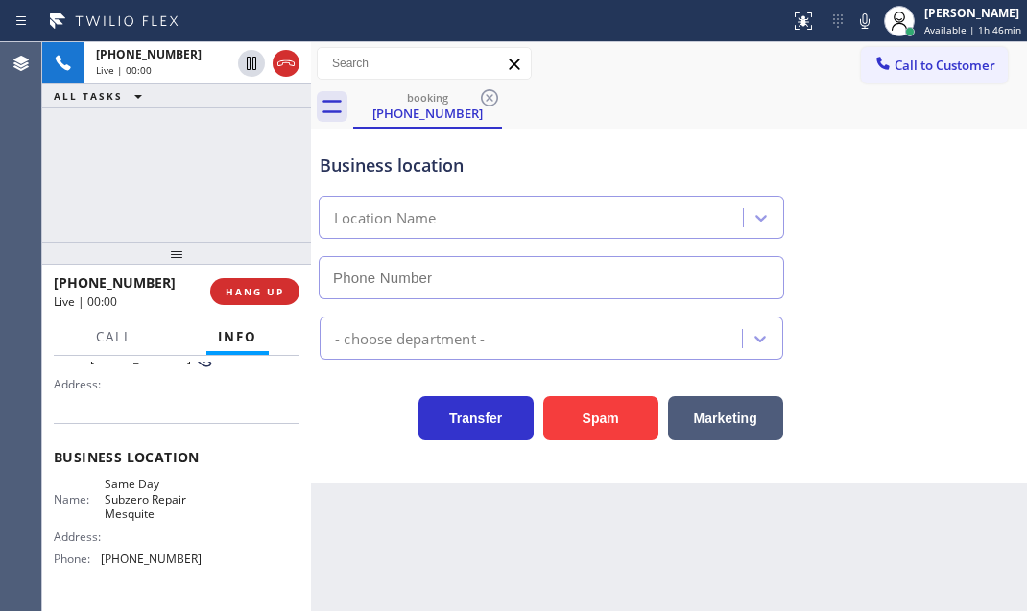
scroll to position [261, 0]
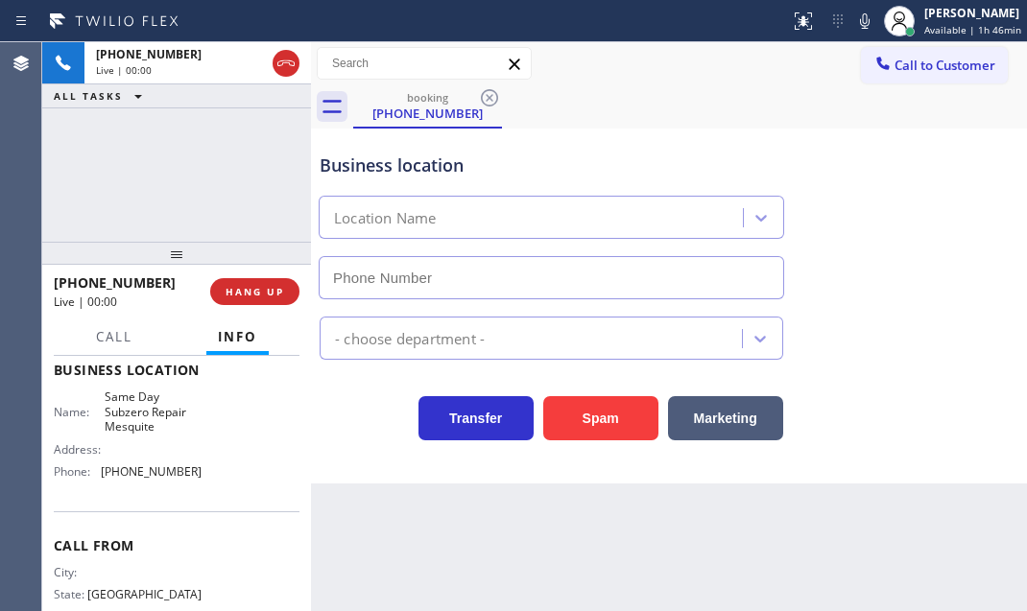
type input "(469) 447-9094"
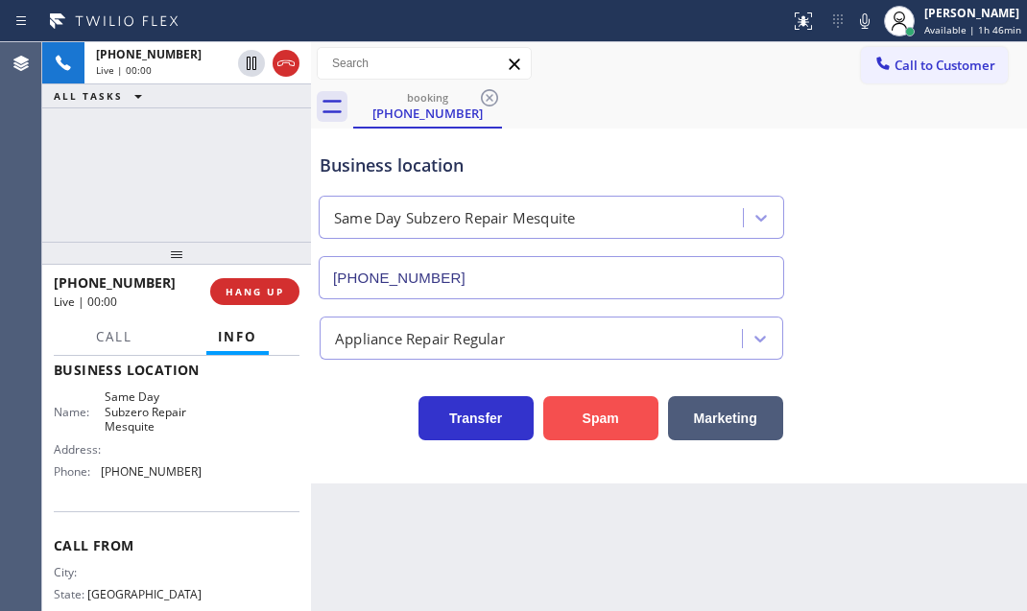
drag, startPoint x: 581, startPoint y: 413, endPoint x: 325, endPoint y: 170, distance: 352.3
click at [573, 403] on button "Spam" at bounding box center [600, 418] width 115 height 44
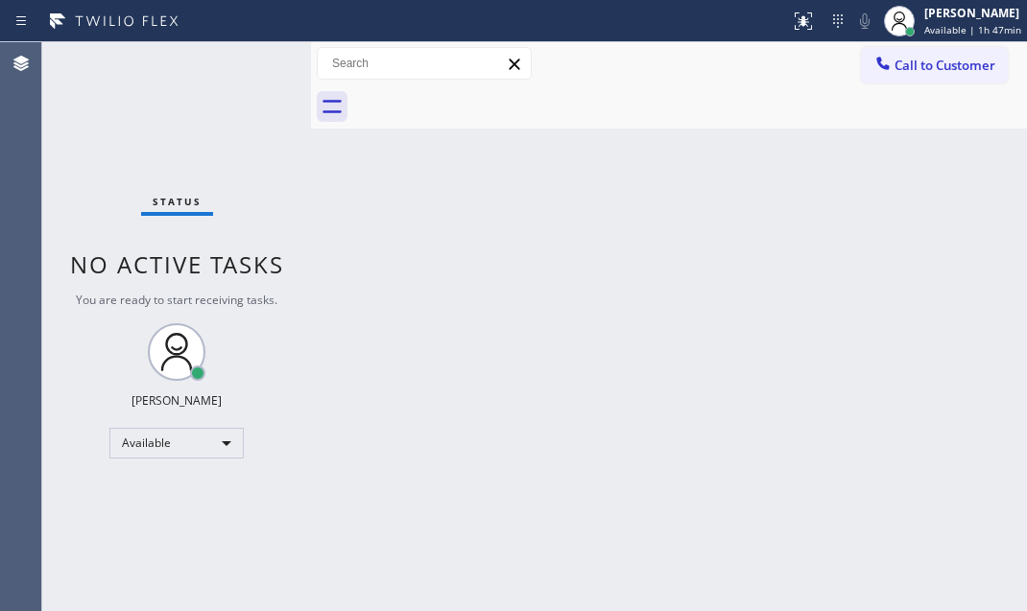
click at [251, 67] on div "Status No active tasks You are ready to start receiving tasks. Judy Mae Saturin…" at bounding box center [176, 326] width 269 height 569
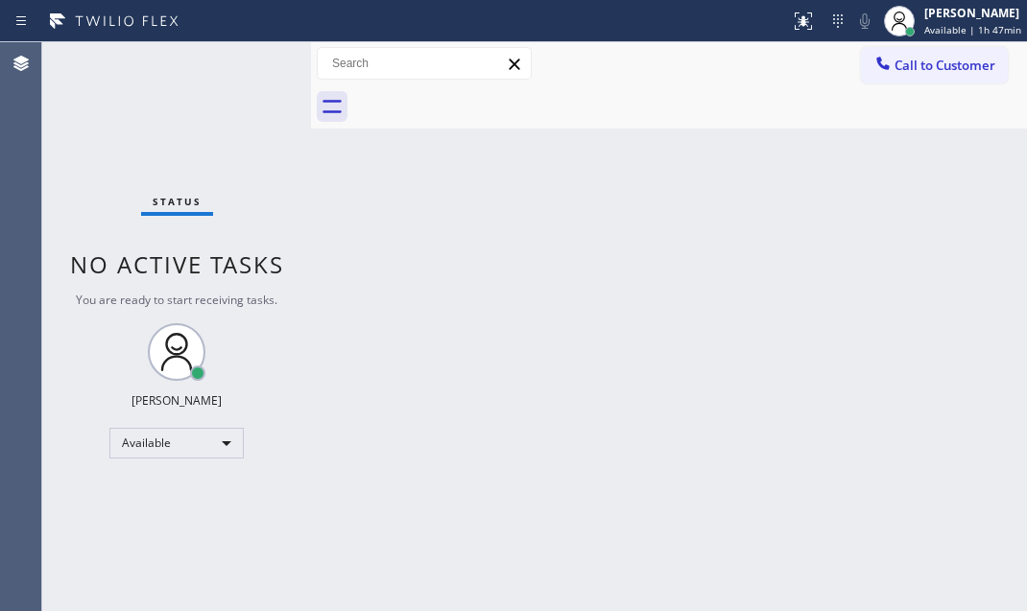
click at [251, 67] on div "Status No active tasks You are ready to start receiving tasks. Judy Mae Saturin…" at bounding box center [176, 326] width 269 height 569
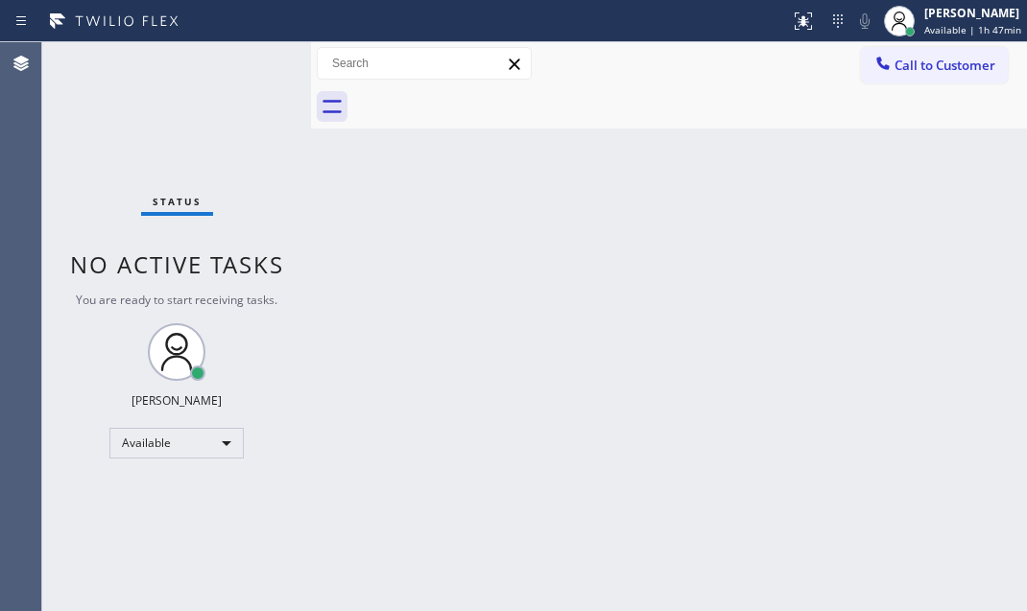
click at [251, 67] on div "Status No active tasks You are ready to start receiving tasks. Judy Mae Saturin…" at bounding box center [176, 326] width 269 height 569
click at [245, 62] on div "Status No active tasks You are ready to start receiving tasks. Judy Mae Saturin…" at bounding box center [176, 326] width 269 height 569
click at [250, 61] on div "Status No active tasks You are ready to start receiving tasks. Judy Mae Saturin…" at bounding box center [176, 326] width 269 height 569
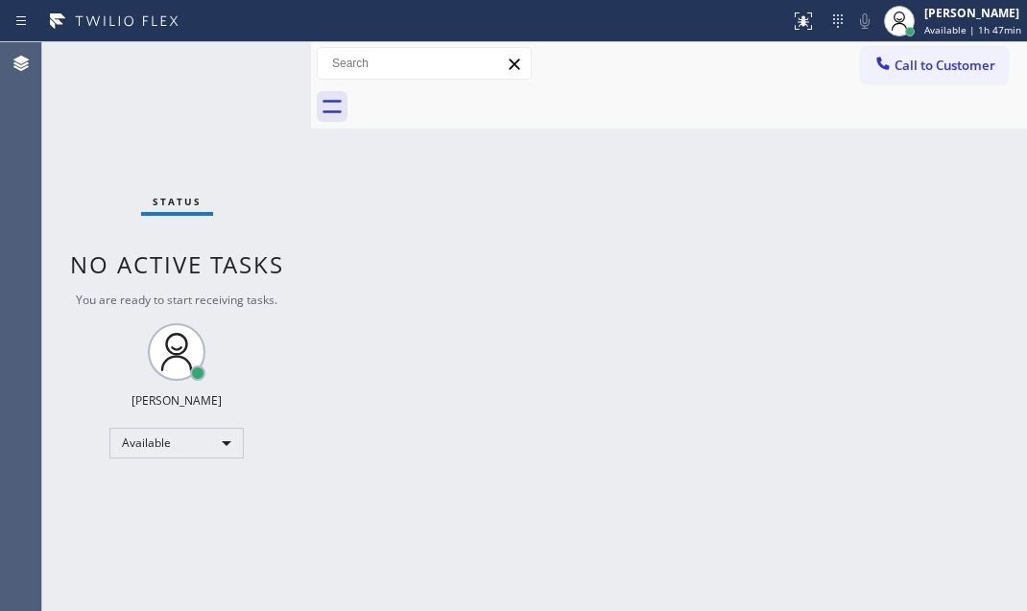
click at [250, 61] on div "Status No active tasks You are ready to start receiving tasks. Judy Mae Saturin…" at bounding box center [176, 326] width 269 height 569
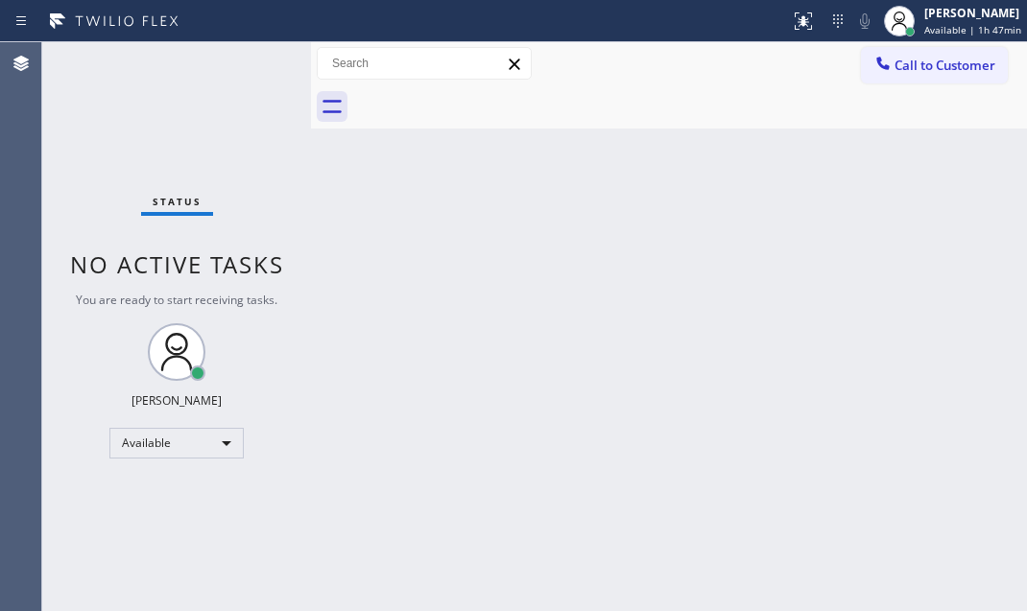
click at [250, 61] on div "Status No active tasks You are ready to start receiving tasks. Judy Mae Saturin…" at bounding box center [176, 326] width 269 height 569
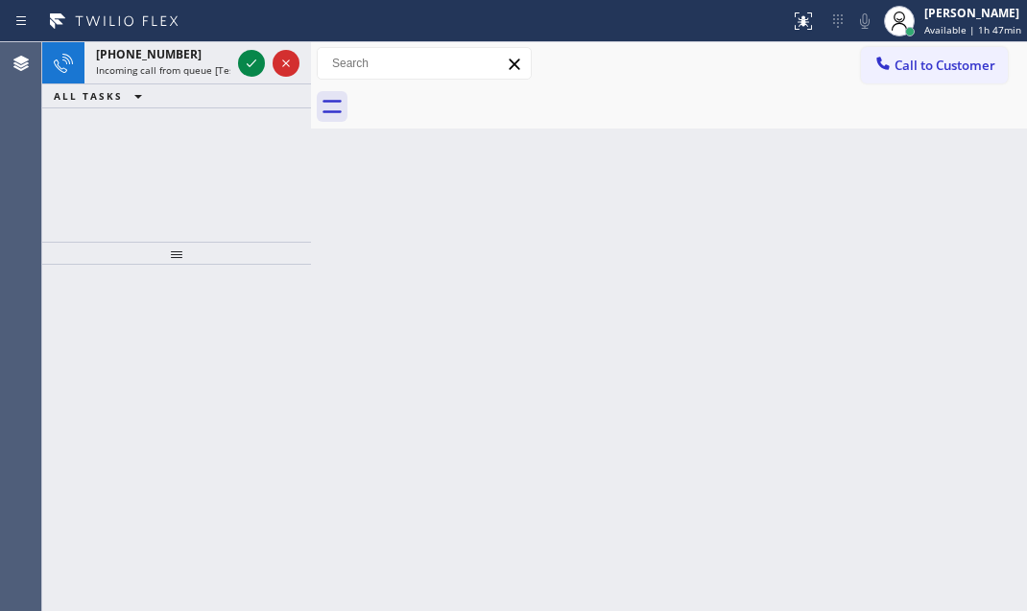
click at [250, 61] on icon at bounding box center [251, 63] width 23 height 23
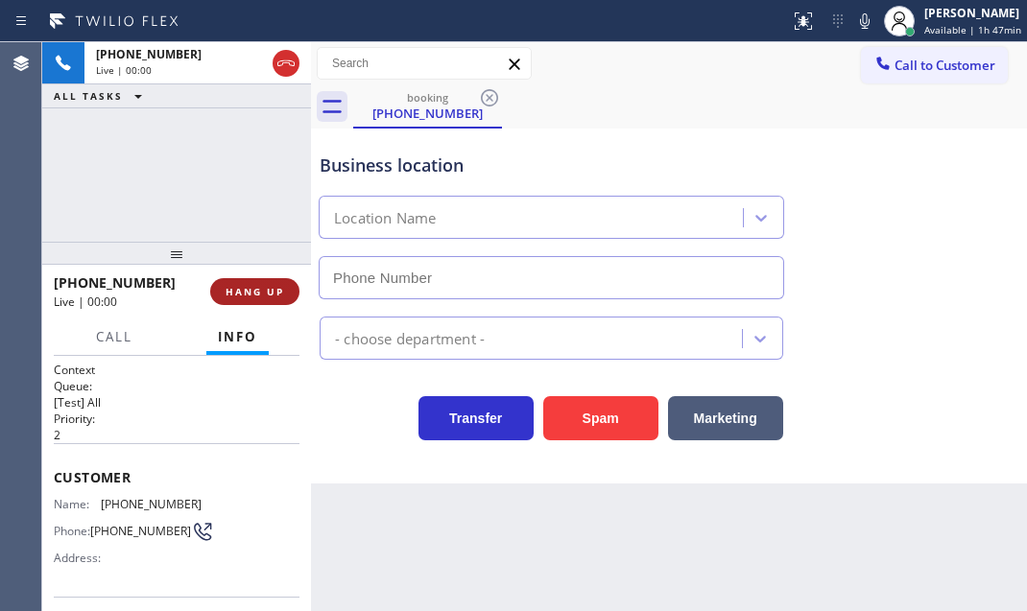
type input "(609) 710-8354"
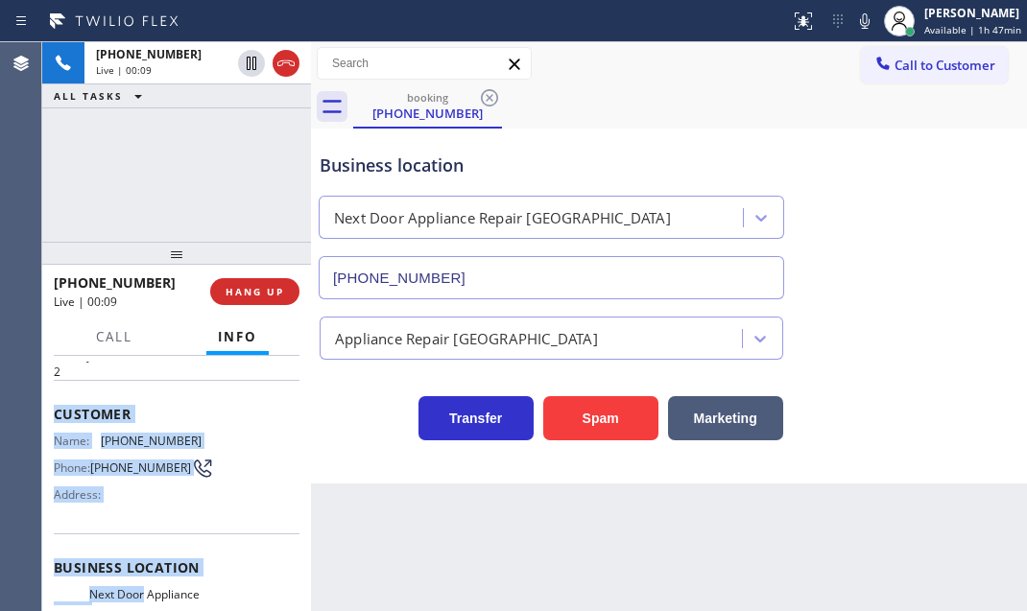
scroll to position [174, 0]
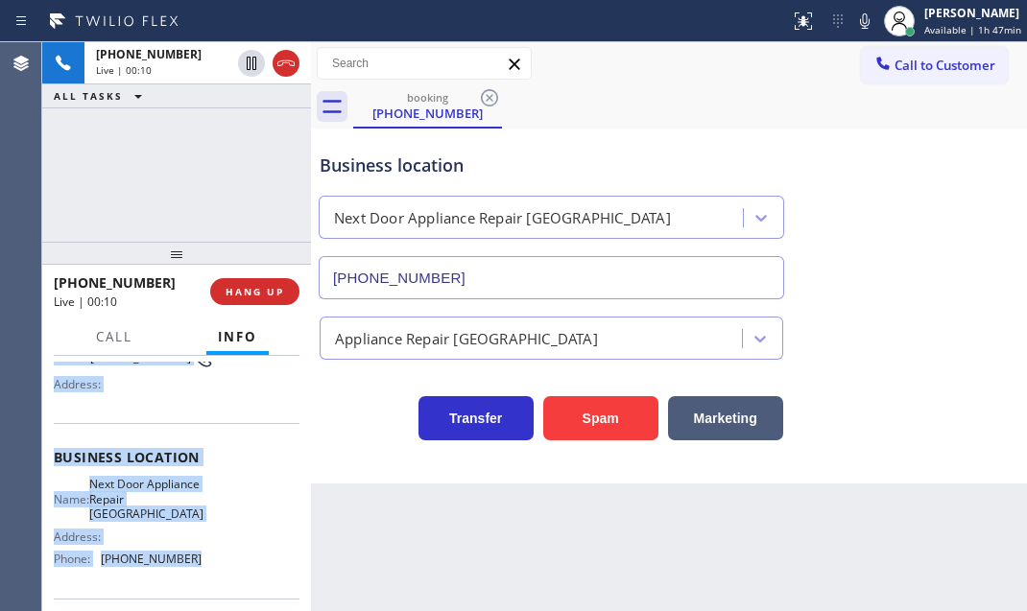
drag, startPoint x: 55, startPoint y: 468, endPoint x: 202, endPoint y: 562, distance: 174.4
click at [202, 562] on div "Context Queue: [Test] All Priority: 2 Customer Name: (609) 392-6241 Phone: (609…" at bounding box center [177, 466] width 246 height 556
copy div "Customer Name: (609) 392-6241 Phone: (609) 392-6241 Address: Business location …"
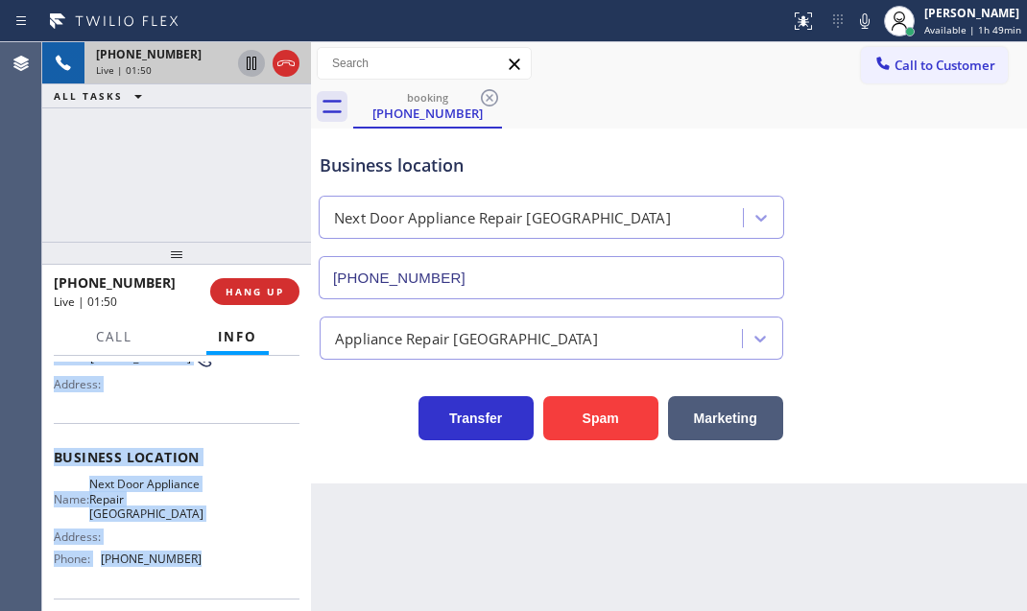
click at [243, 60] on icon at bounding box center [251, 63] width 23 height 23
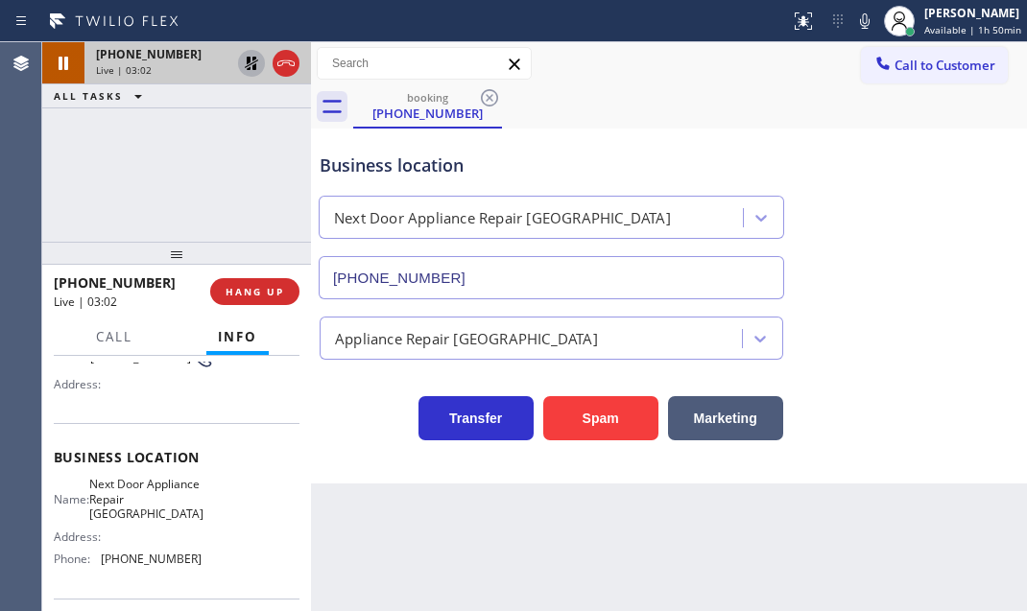
click at [1026, 208] on div "Business location Next Door Appliance Repair Trenton (609) 710-8354 Appliance R…" at bounding box center [669, 306] width 716 height 355
click at [249, 66] on icon at bounding box center [251, 63] width 23 height 23
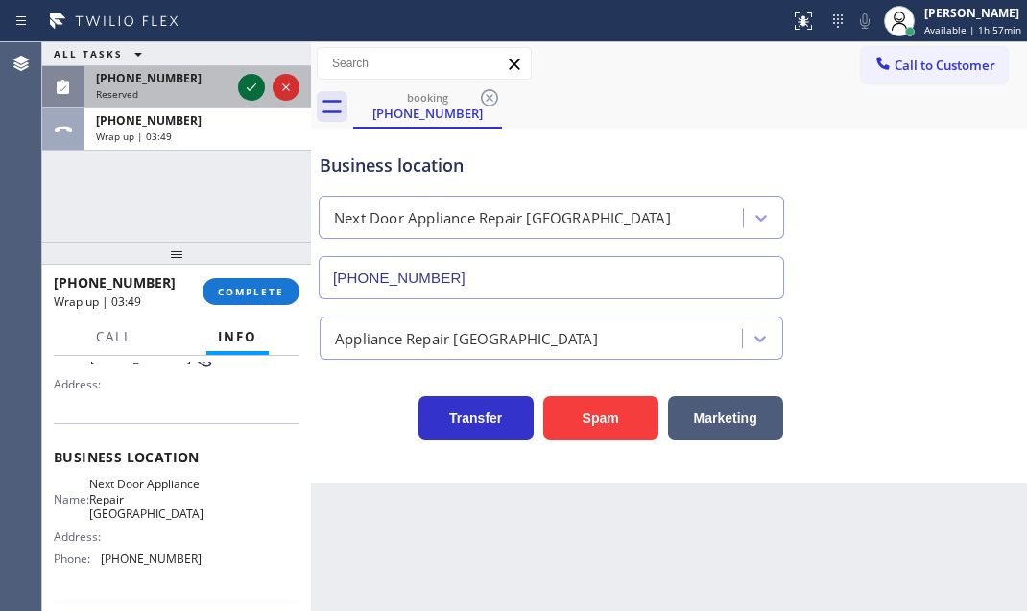
click at [250, 91] on icon at bounding box center [251, 87] width 23 height 23
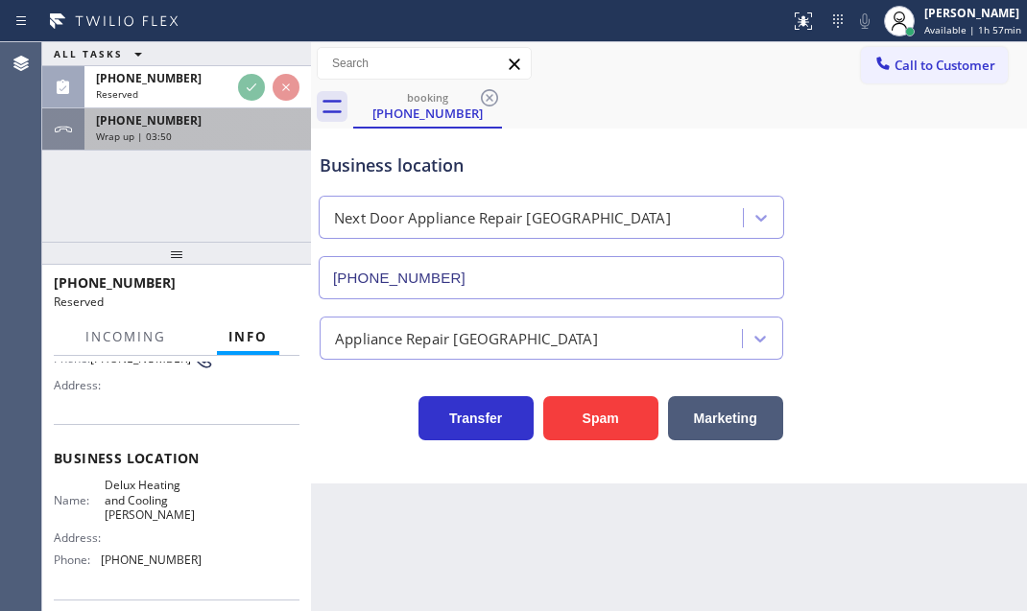
click at [220, 137] on div "Wrap up | 03:50" at bounding box center [197, 136] width 203 height 13
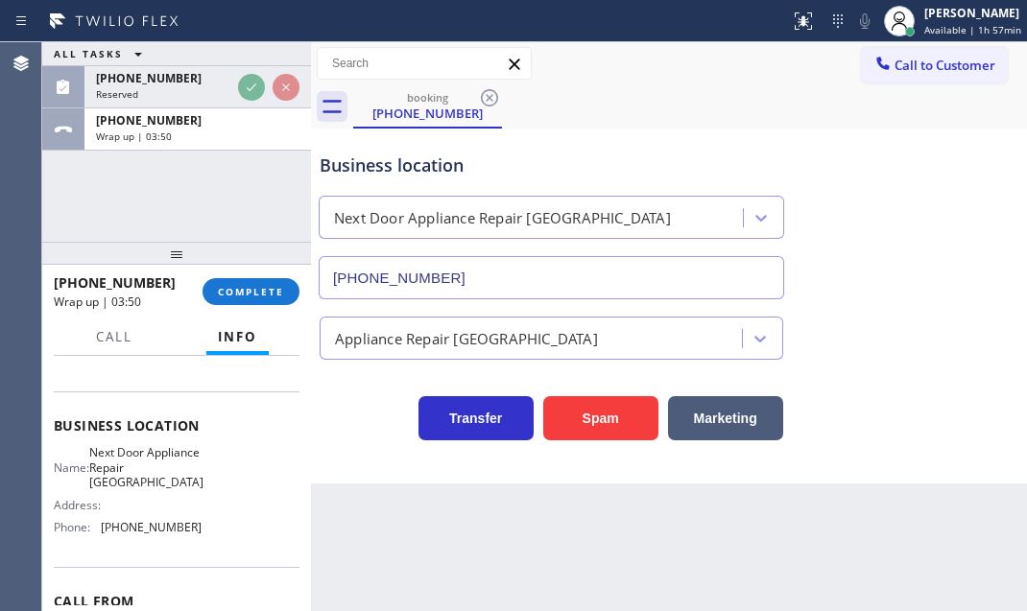
scroll to position [174, 0]
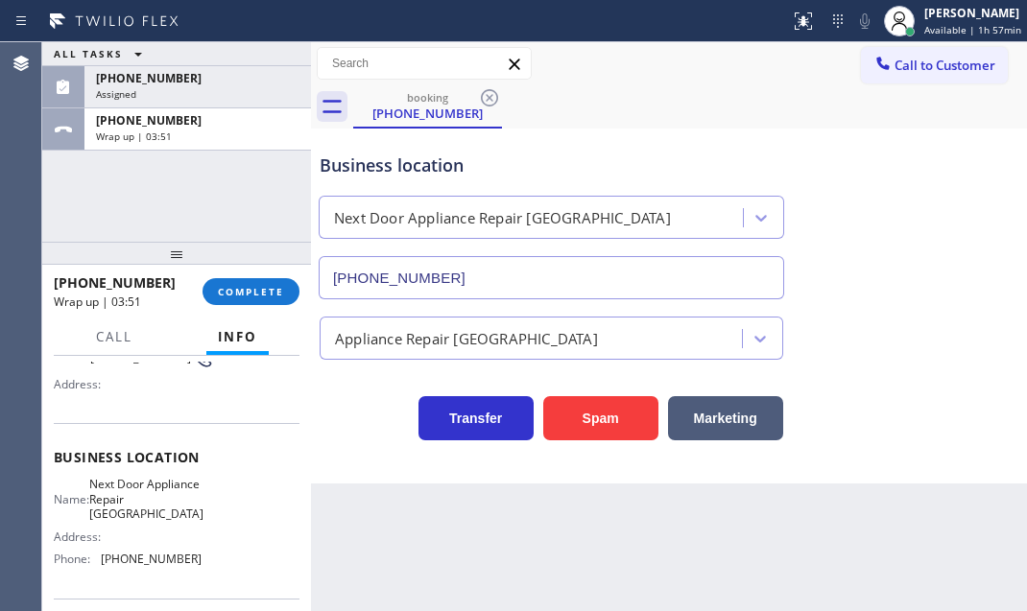
click at [251, 273] on div "+16093926241 Wrap up | 03:51 COMPLETE" at bounding box center [177, 292] width 246 height 50
click at [254, 287] on span "COMPLETE" at bounding box center [251, 291] width 66 height 13
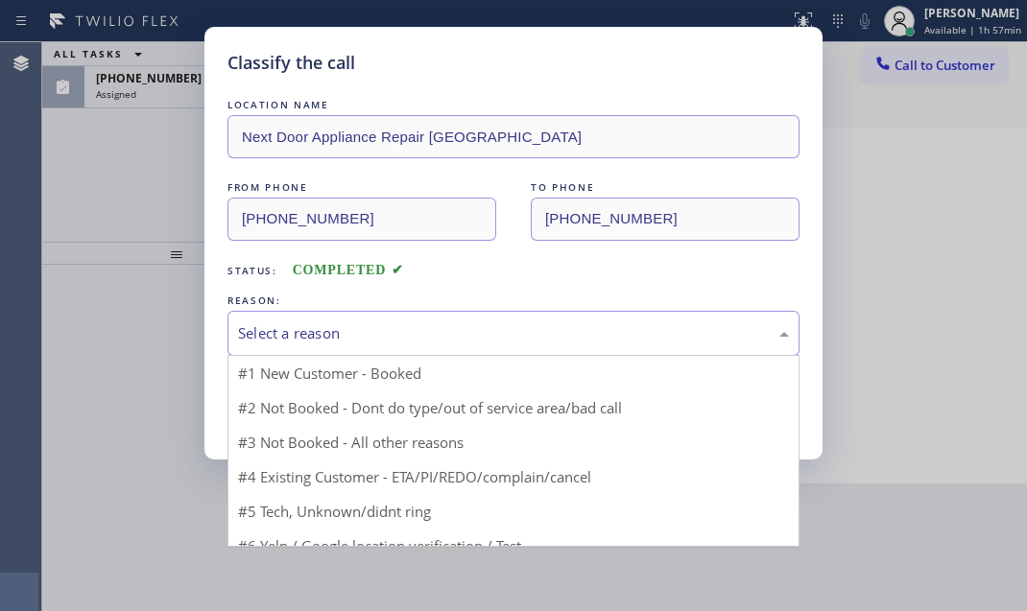
drag, startPoint x: 464, startPoint y: 336, endPoint x: 454, endPoint y: 340, distance: 10.3
click at [462, 336] on div "Select a reason" at bounding box center [513, 333] width 551 height 22
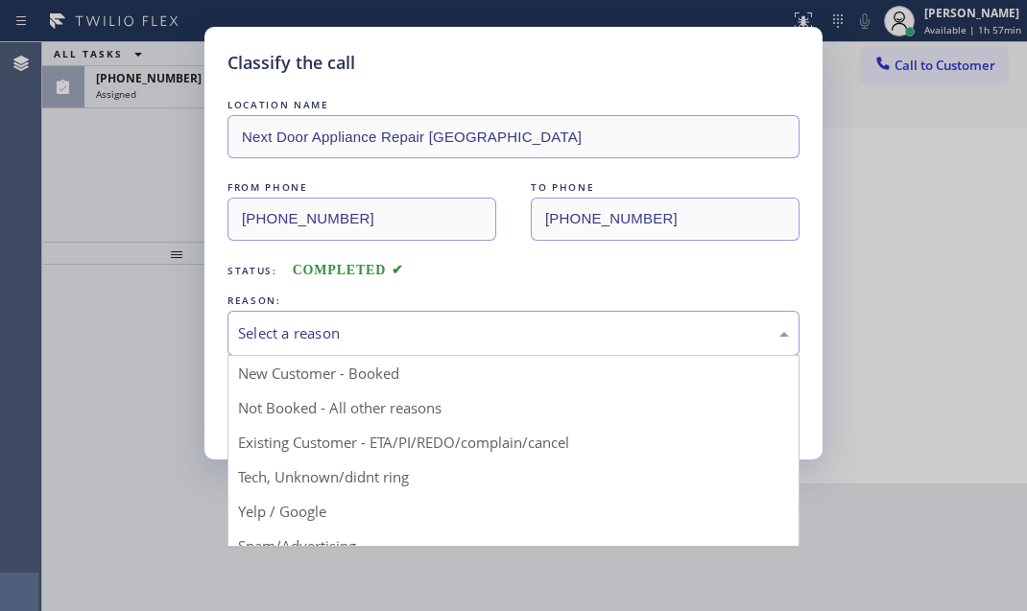
drag, startPoint x: 345, startPoint y: 401, endPoint x: 288, endPoint y: 408, distance: 58.0
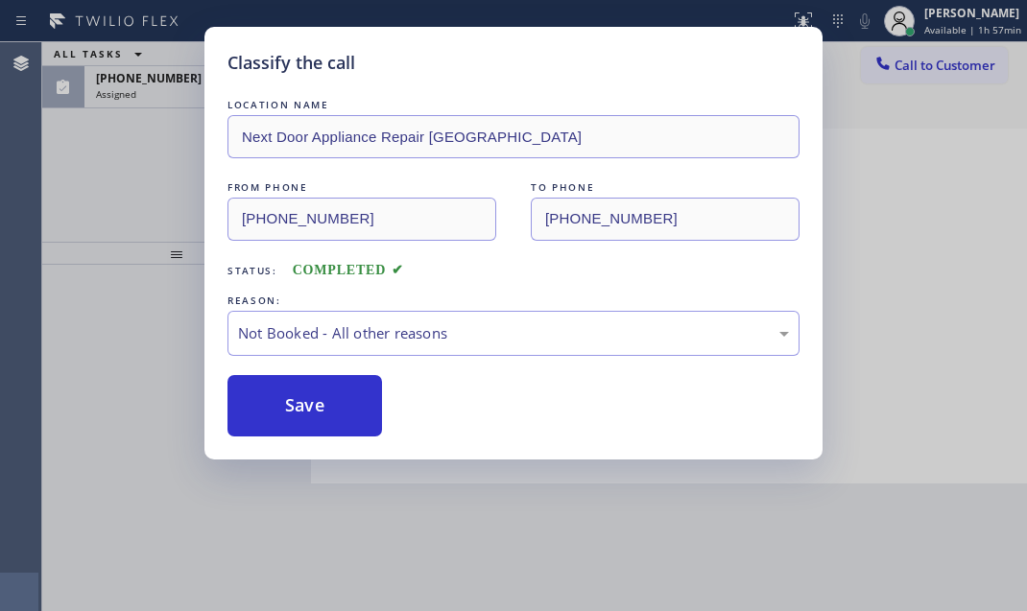
drag, startPoint x: 288, startPoint y: 408, endPoint x: 236, endPoint y: 293, distance: 126.3
click at [288, 408] on button "Save" at bounding box center [304, 405] width 155 height 61
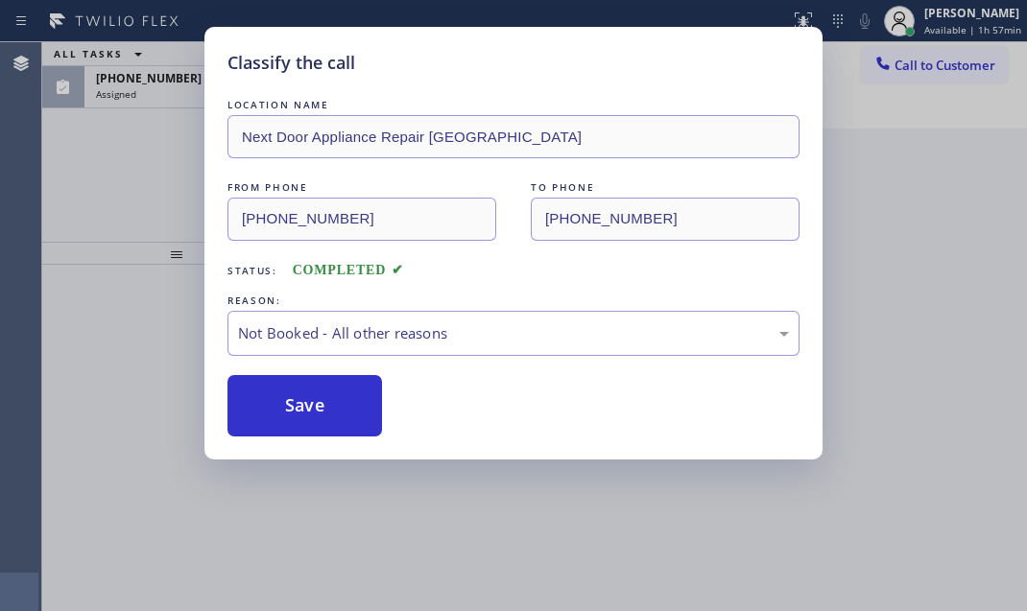
click at [160, 97] on div "Classify the call LOCATION NAME Next Door Appliance Repair Trenton FROM PHONE (…" at bounding box center [513, 305] width 1027 height 611
click at [161, 89] on div "Classify the call LOCATION NAME Next Door Appliance Repair Trenton FROM PHONE (…" at bounding box center [513, 305] width 1027 height 611
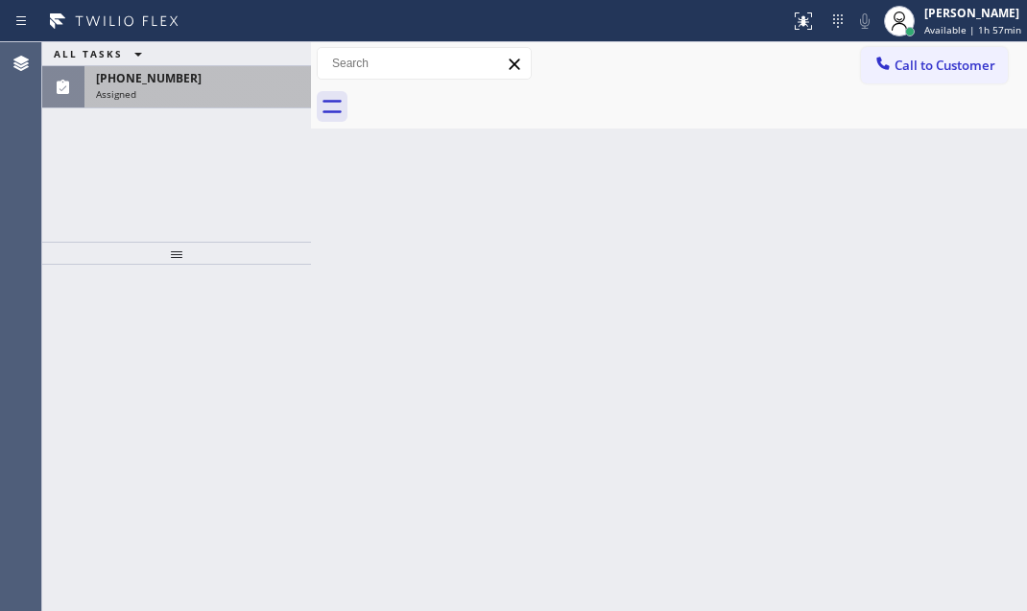
click at [174, 89] on div "Assigned" at bounding box center [197, 93] width 203 height 13
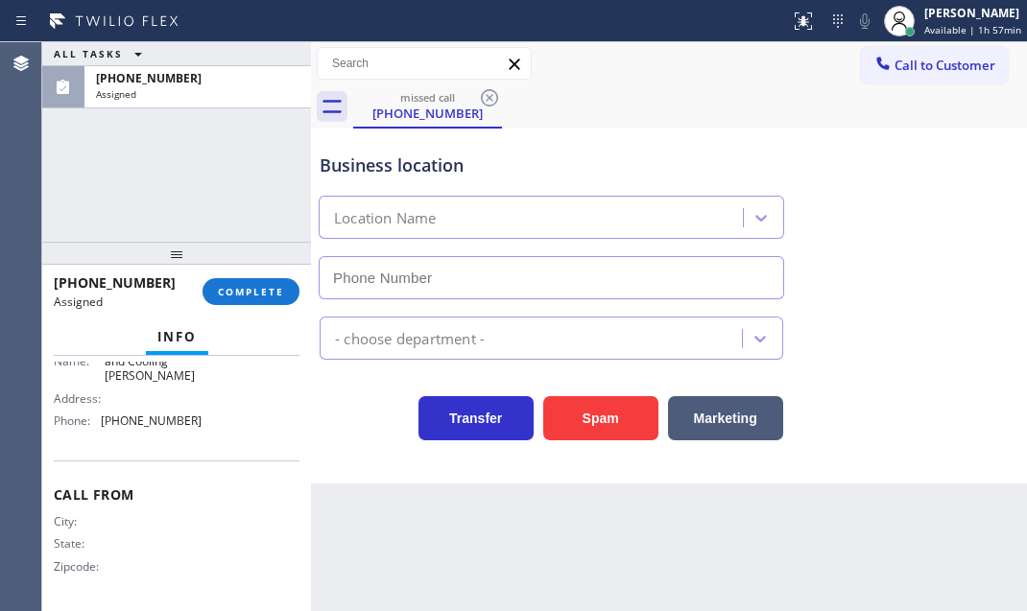
type input "(480) 339-0090"
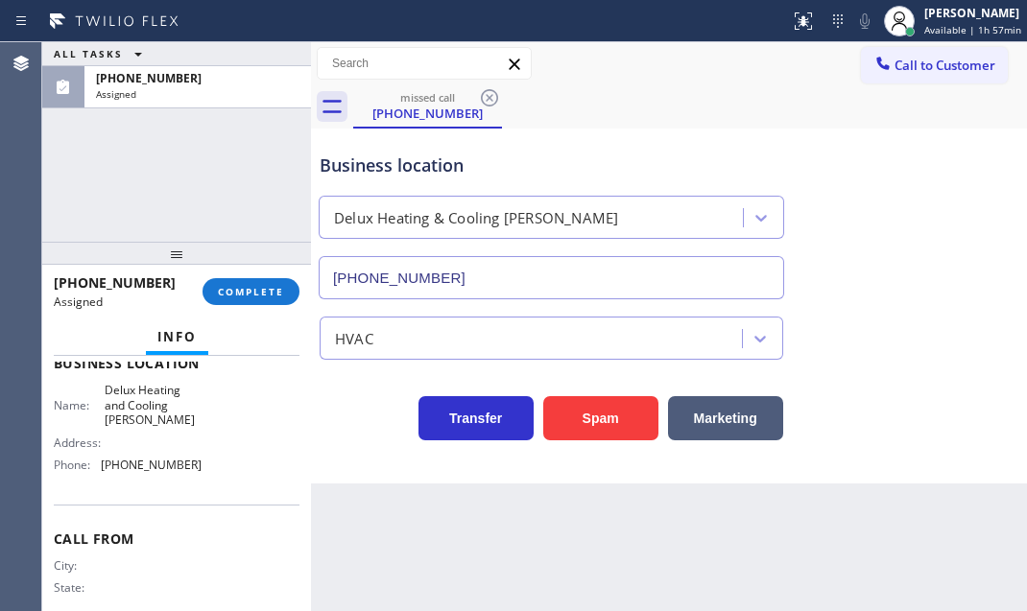
scroll to position [259, 0]
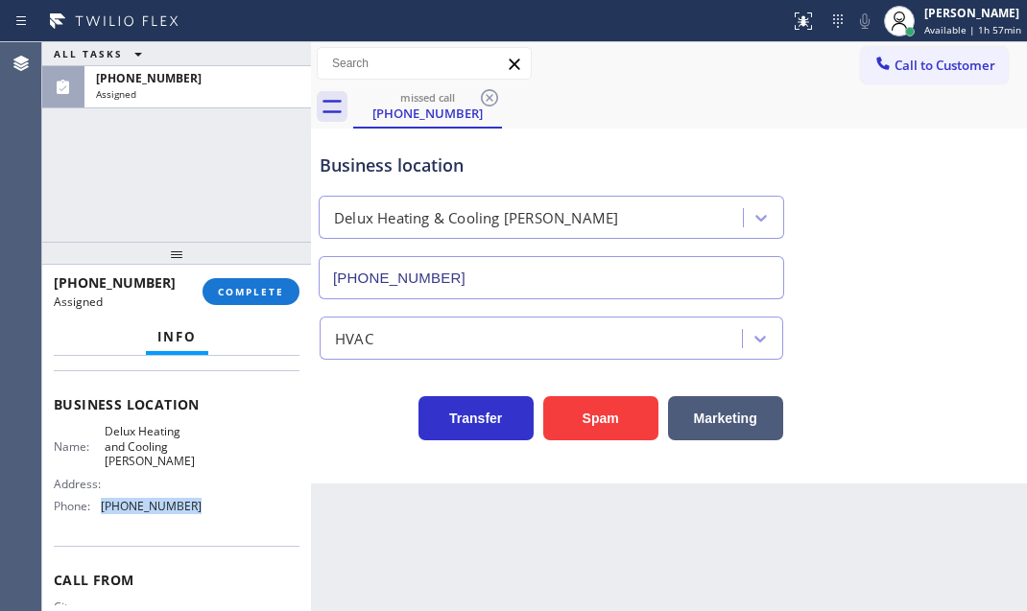
drag, startPoint x: 196, startPoint y: 509, endPoint x: 163, endPoint y: 509, distance: 32.6
click at [103, 514] on div "Name: Delux Heating and Cooling Chandler Address: Phone: (480) 339-0090" at bounding box center [177, 472] width 246 height 97
copy span "(480) 339-0090"
click at [911, 73] on span "Call to Customer" at bounding box center [944, 65] width 101 height 17
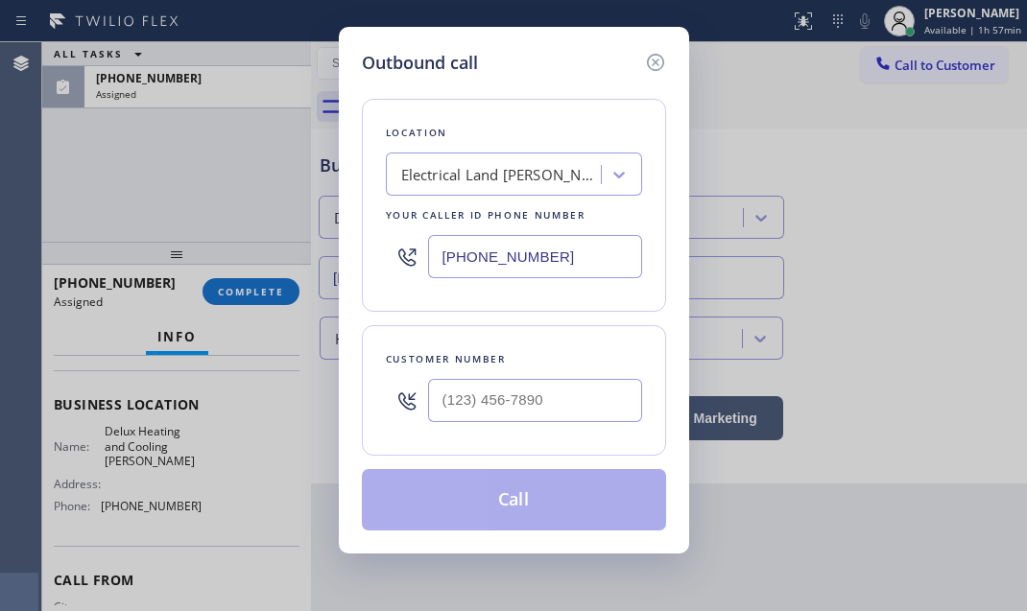
click at [557, 261] on input "(213) 996-0539" at bounding box center [535, 256] width 214 height 43
click at [279, 307] on div "Outbound call Location Electrical Land Beverly Hills Your caller id phone numbe…" at bounding box center [513, 305] width 1027 height 611
drag, startPoint x: 657, startPoint y: 60, endPoint x: 405, endPoint y: 282, distance: 335.9
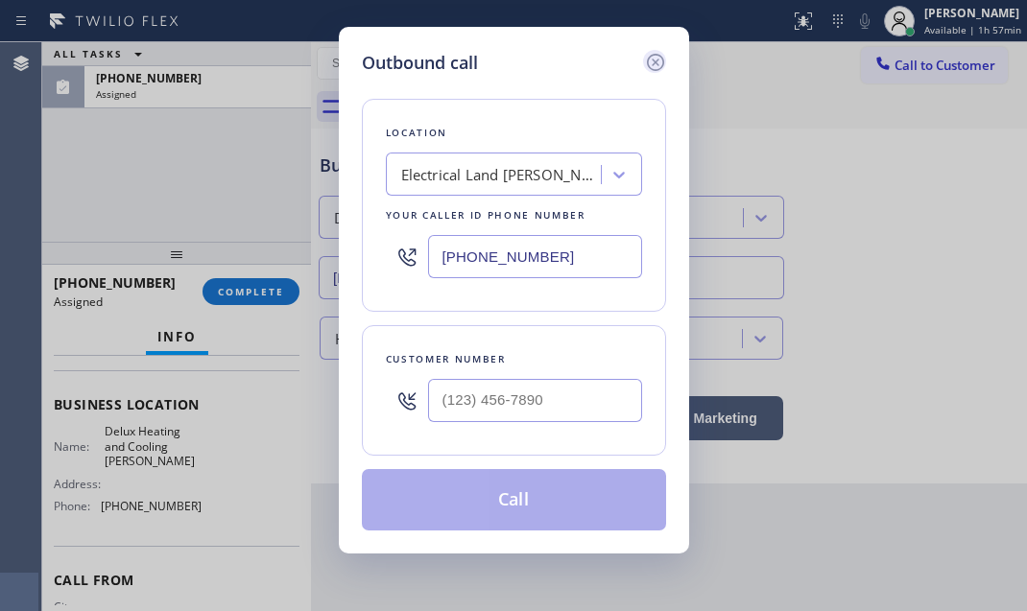
click at [655, 60] on icon at bounding box center [655, 62] width 23 height 23
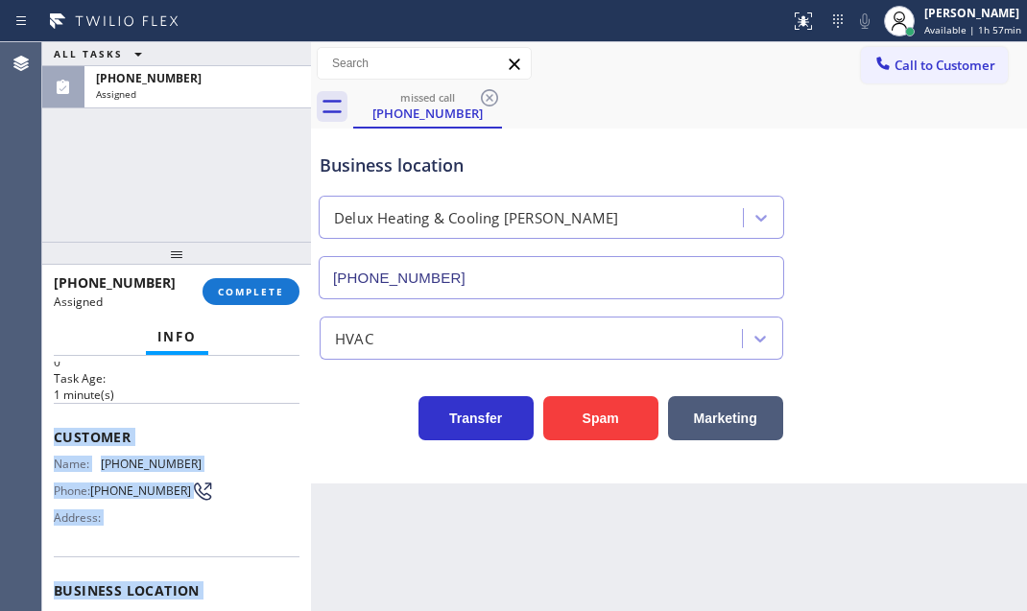
scroll to position [261, 0]
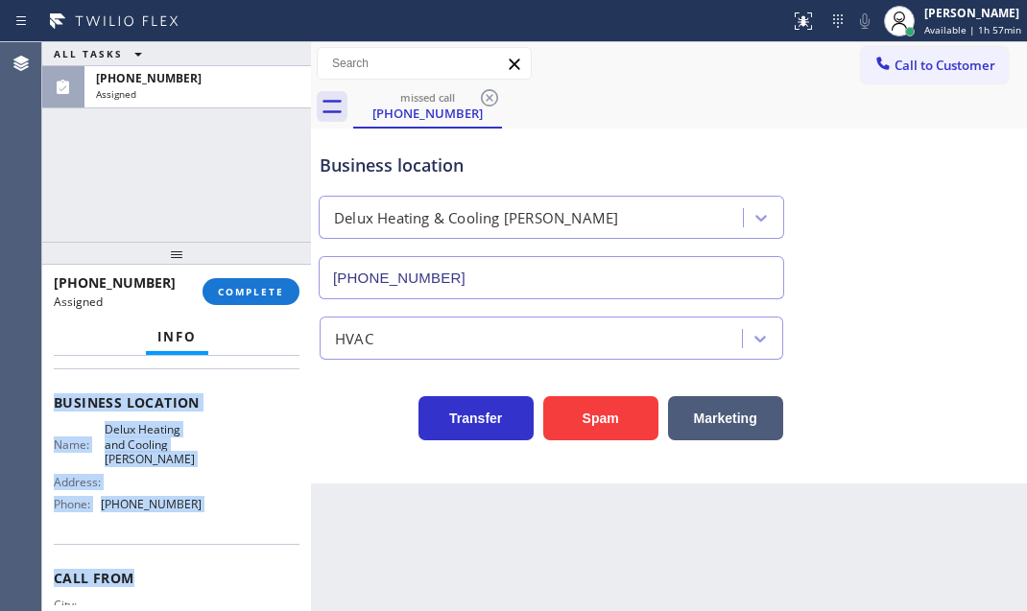
drag, startPoint x: 47, startPoint y: 503, endPoint x: 220, endPoint y: 541, distance: 177.0
click at [200, 555] on div "Context Queue: HVAC Priority: 0 Task Age: 1 minute(s) Customer Name: (480) 480-…" at bounding box center [176, 483] width 269 height 255
copy div "Customer Name: (480) 480-4146 Phone: (480) 480-4146 Address: Business location …"
drag, startPoint x: 254, startPoint y: 297, endPoint x: 297, endPoint y: 310, distance: 44.3
click at [254, 295] on span "COMPLETE" at bounding box center [251, 291] width 66 height 13
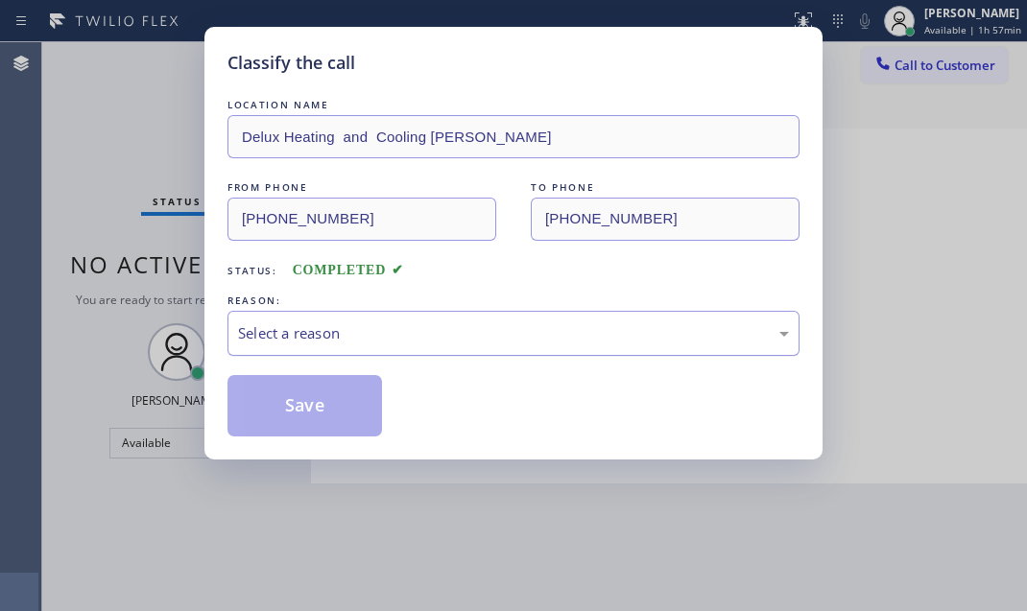
drag, startPoint x: 454, startPoint y: 322, endPoint x: 450, endPoint y: 344, distance: 22.4
click at [454, 322] on div "Select a reason" at bounding box center [513, 333] width 551 height 22
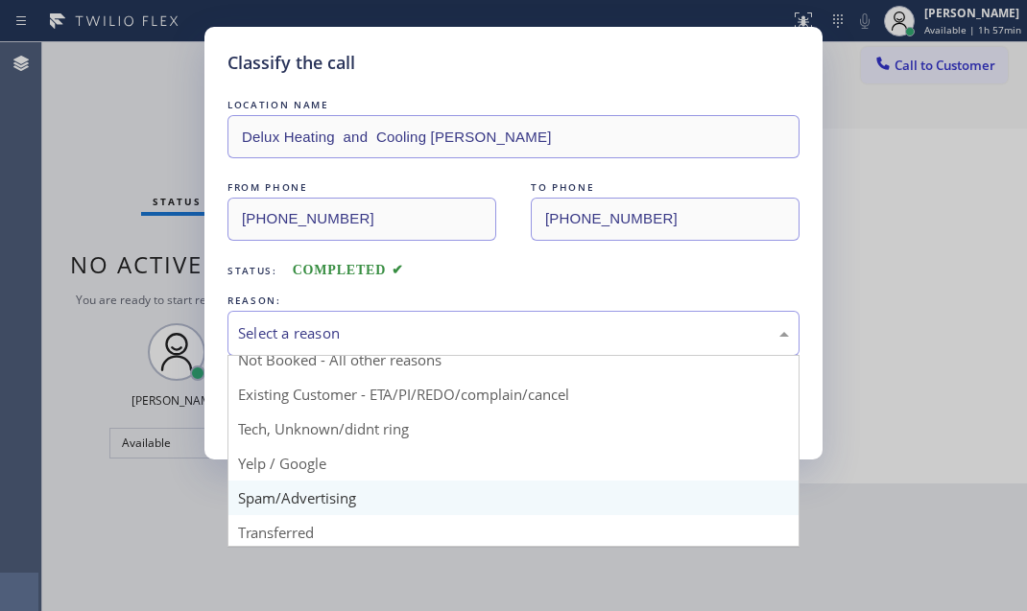
scroll to position [86, 0]
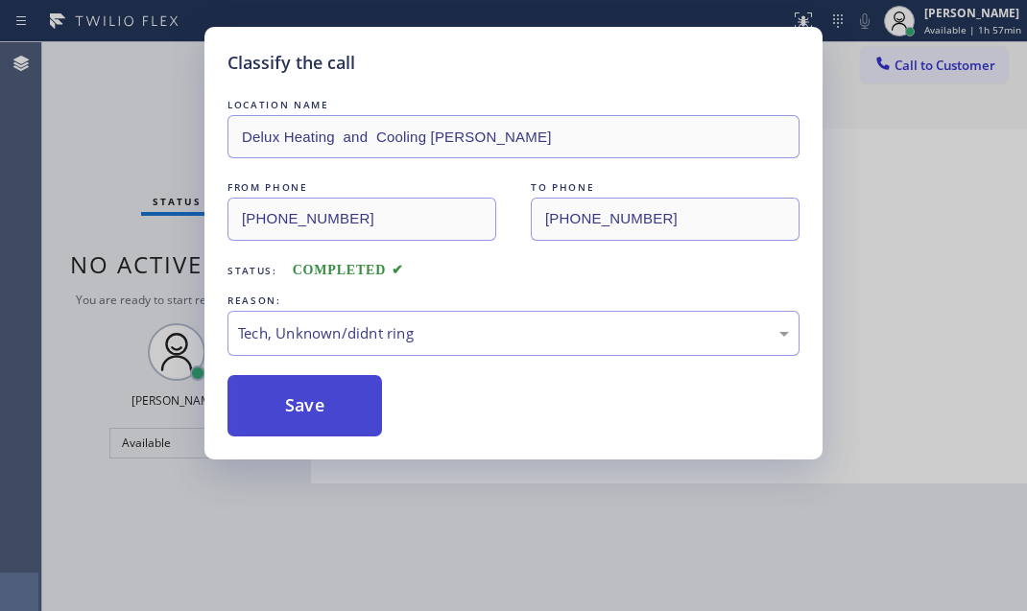
drag, startPoint x: 319, startPoint y: 406, endPoint x: 533, endPoint y: 442, distance: 217.1
click at [320, 406] on button "Save" at bounding box center [304, 405] width 155 height 61
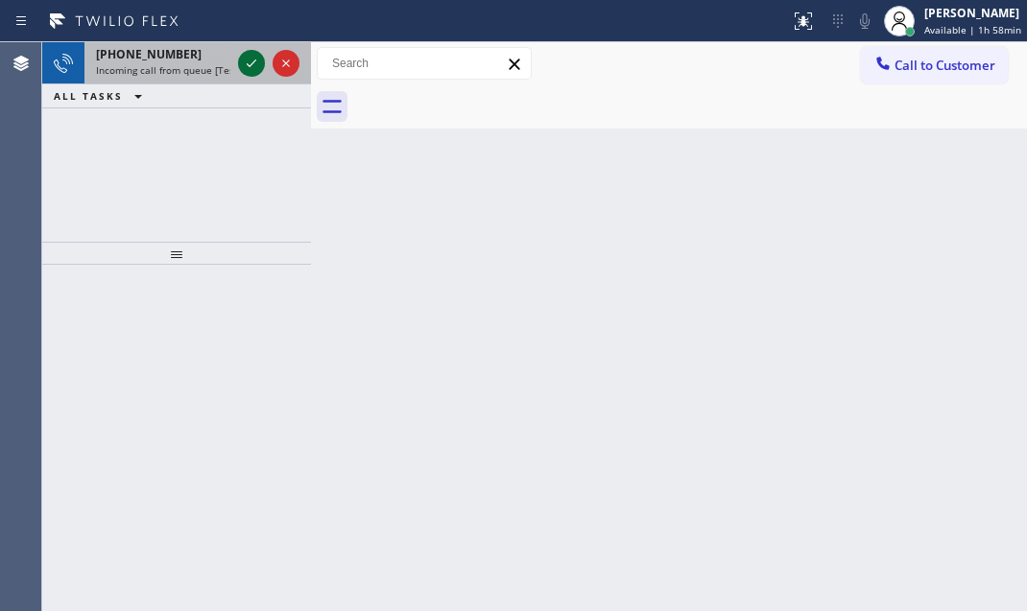
click at [241, 54] on icon at bounding box center [251, 63] width 23 height 23
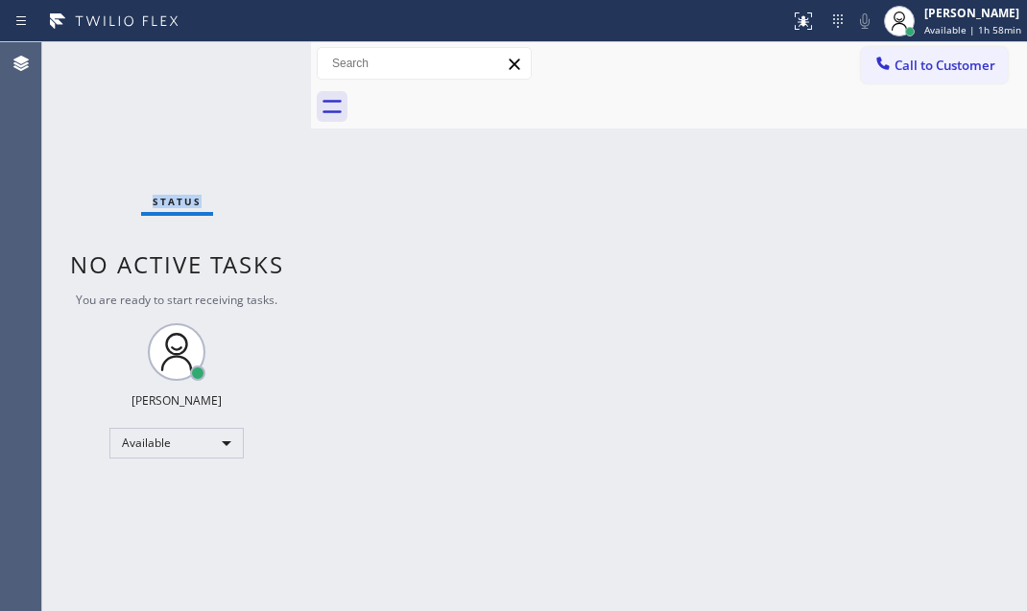
click at [241, 55] on div "Status No active tasks You are ready to start receiving tasks. Judy Mae Saturin…" at bounding box center [176, 326] width 269 height 569
click at [795, 24] on icon at bounding box center [803, 20] width 17 height 17
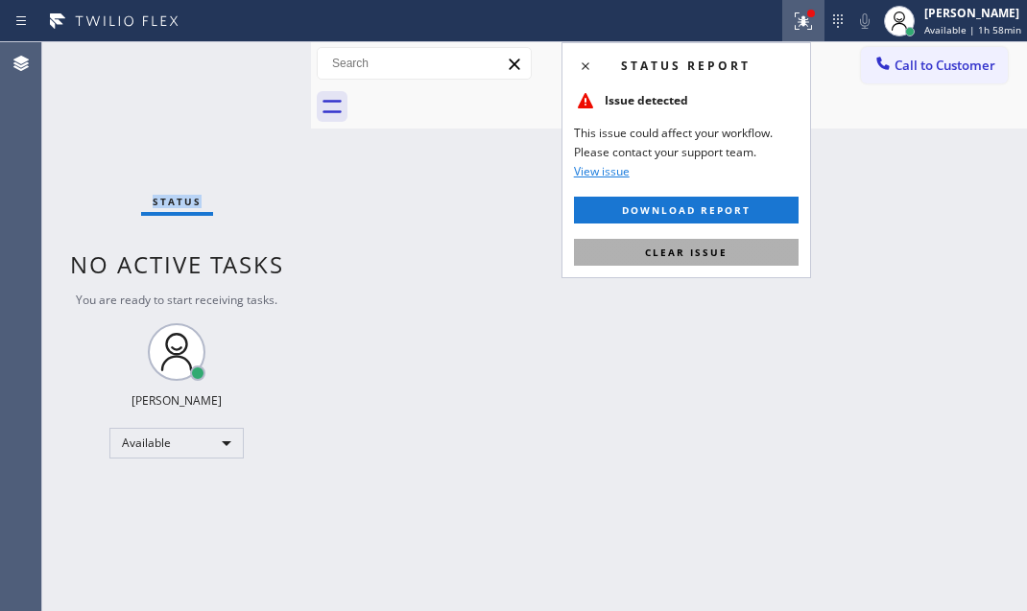
click at [702, 249] on span "Clear issue" at bounding box center [686, 252] width 83 height 13
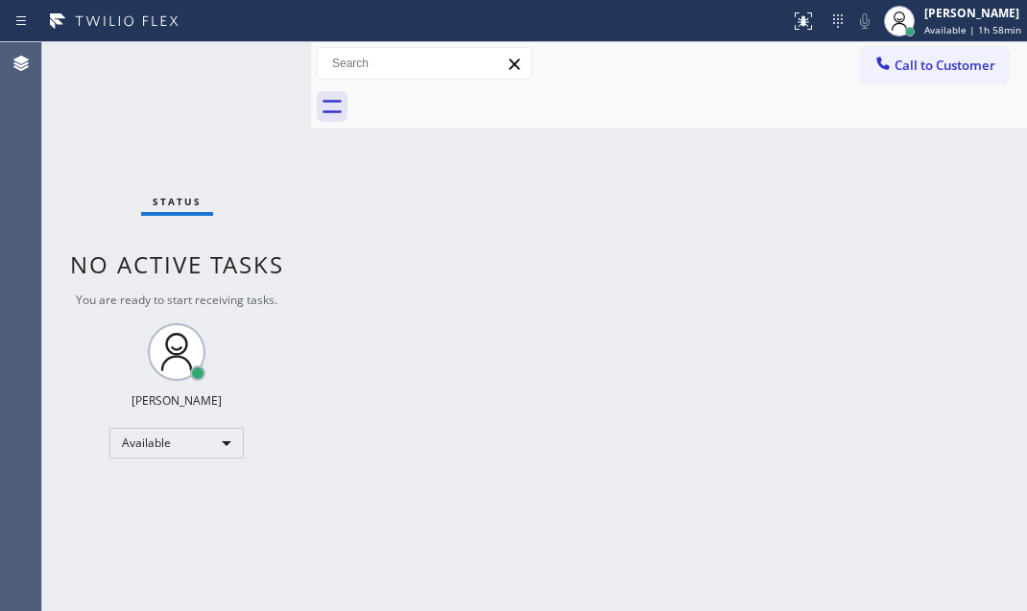
click at [827, 192] on div "Back to Dashboard Change Sender ID Customers Technicians Select a contact Outbo…" at bounding box center [669, 326] width 716 height 569
click at [766, 296] on div "Back to Dashboard Change Sender ID Customers Technicians Select a contact Outbo…" at bounding box center [669, 326] width 716 height 569
click at [638, 224] on div "Back to Dashboard Change Sender ID Customers Technicians Select a contact Outbo…" at bounding box center [669, 326] width 716 height 569
click at [922, 21] on div "Judy Mae Saturinas Available | 2h 1min" at bounding box center [974, 21] width 105 height 34
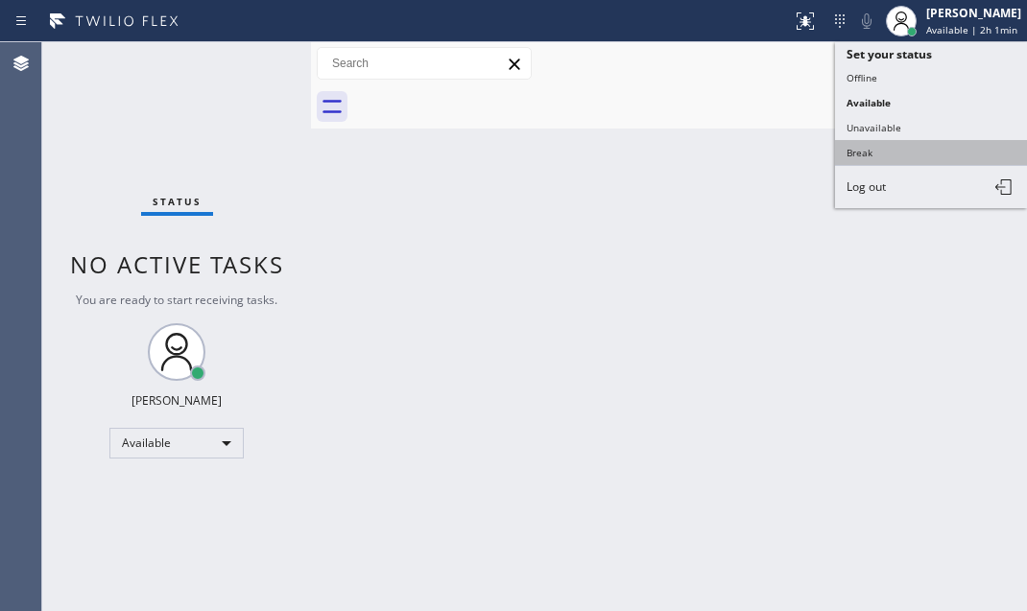
click at [881, 155] on button "Break" at bounding box center [931, 152] width 192 height 25
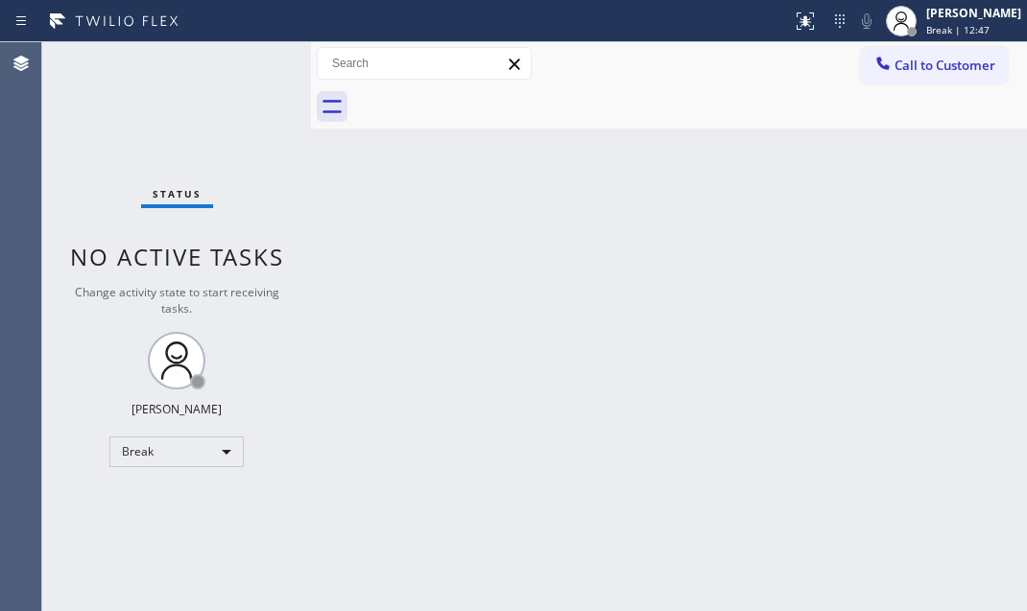
click at [945, 274] on div "Back to Dashboard Change Sender ID Customers Technicians Select a contact Outbo…" at bounding box center [669, 326] width 716 height 569
click at [199, 444] on div "Break" at bounding box center [176, 452] width 134 height 31
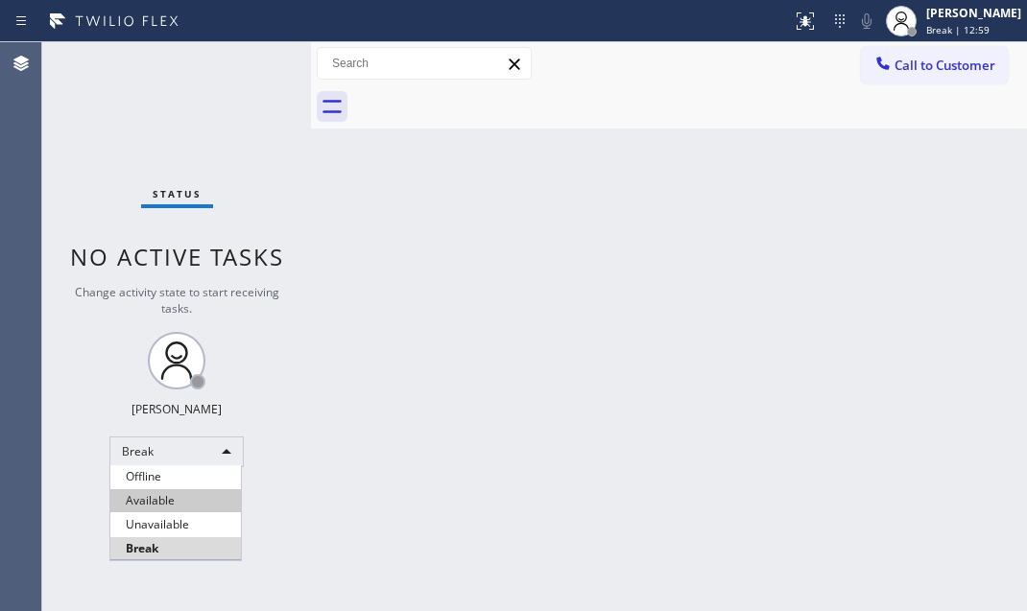
click at [193, 493] on li "Available" at bounding box center [175, 500] width 131 height 23
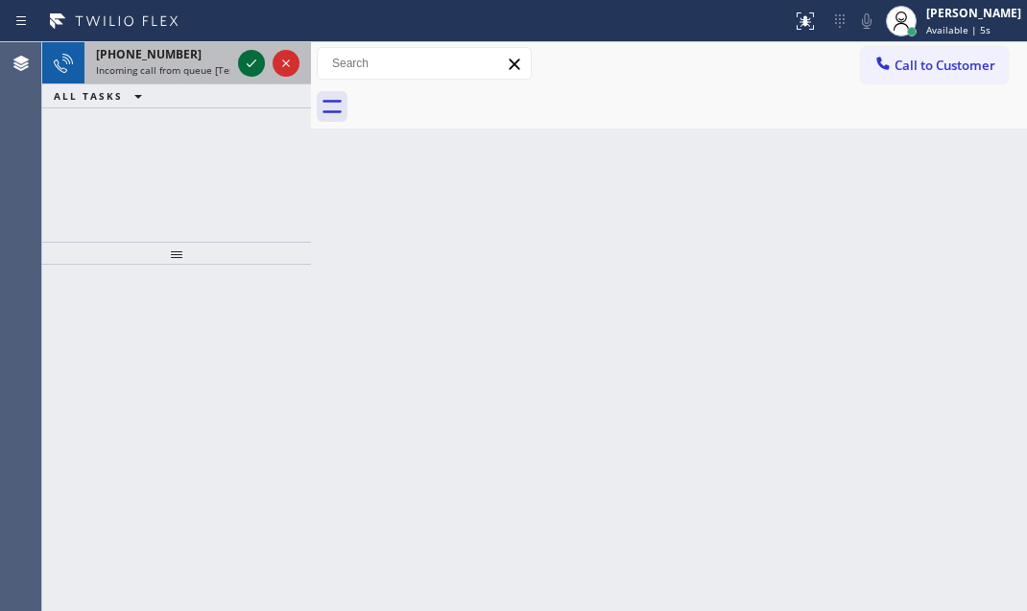
click at [250, 61] on icon at bounding box center [251, 63] width 23 height 23
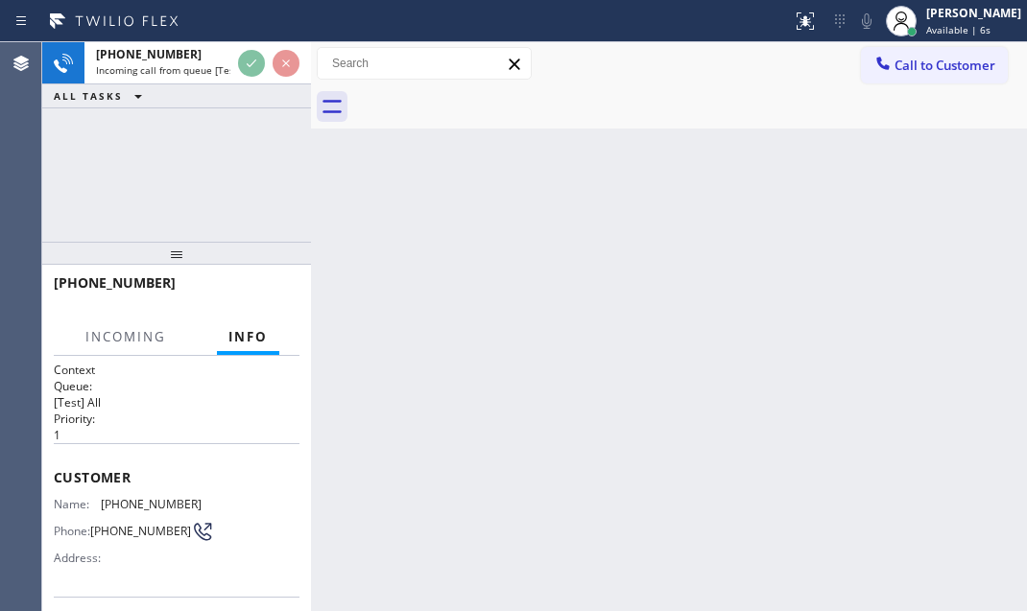
scroll to position [115, 0]
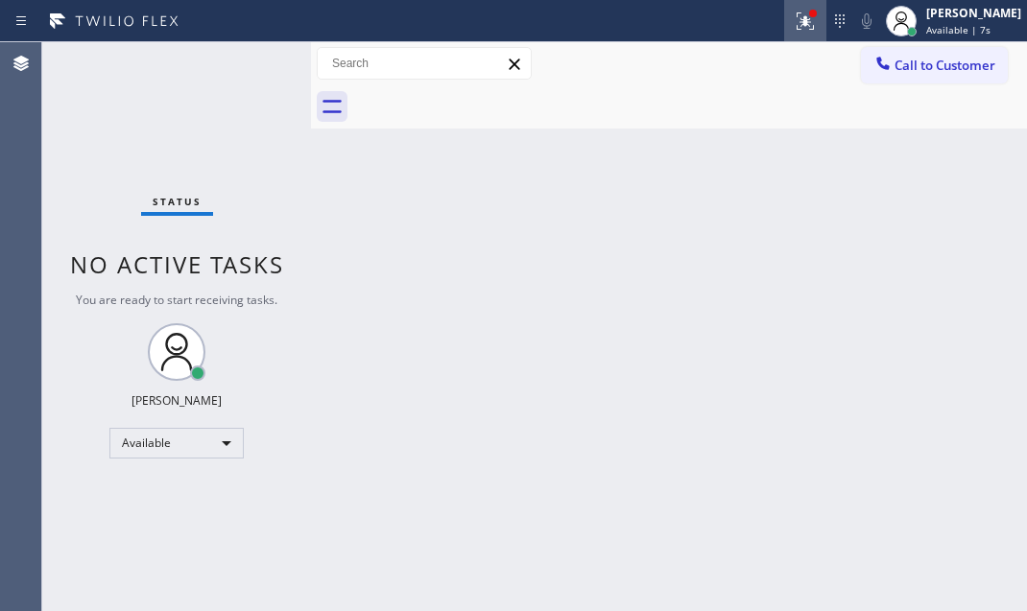
click at [797, 20] on icon at bounding box center [803, 18] width 12 height 13
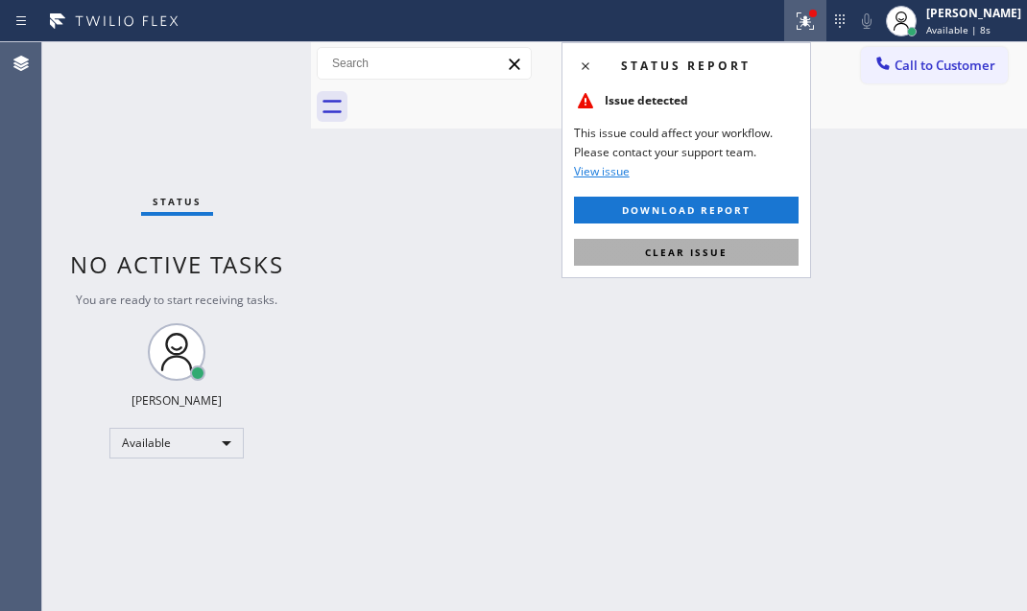
click at [727, 247] on button "Clear issue" at bounding box center [686, 252] width 225 height 27
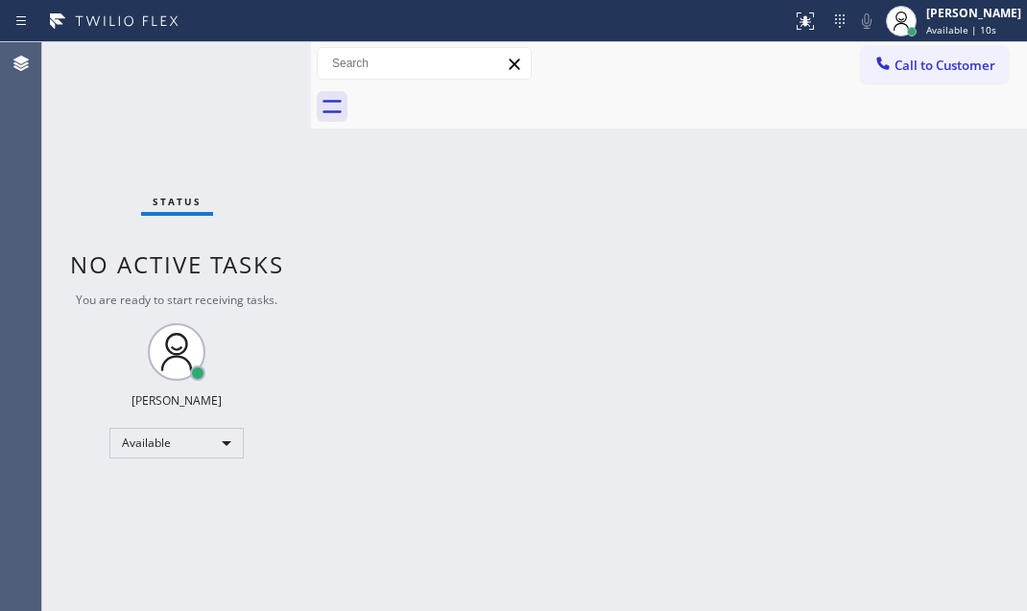
click at [238, 57] on div "Status No active tasks You are ready to start receiving tasks. Judy Mae Saturin…" at bounding box center [176, 326] width 269 height 569
click at [237, 60] on div "Status No active tasks You are ready to start receiving tasks. Judy Mae Saturin…" at bounding box center [176, 326] width 269 height 569
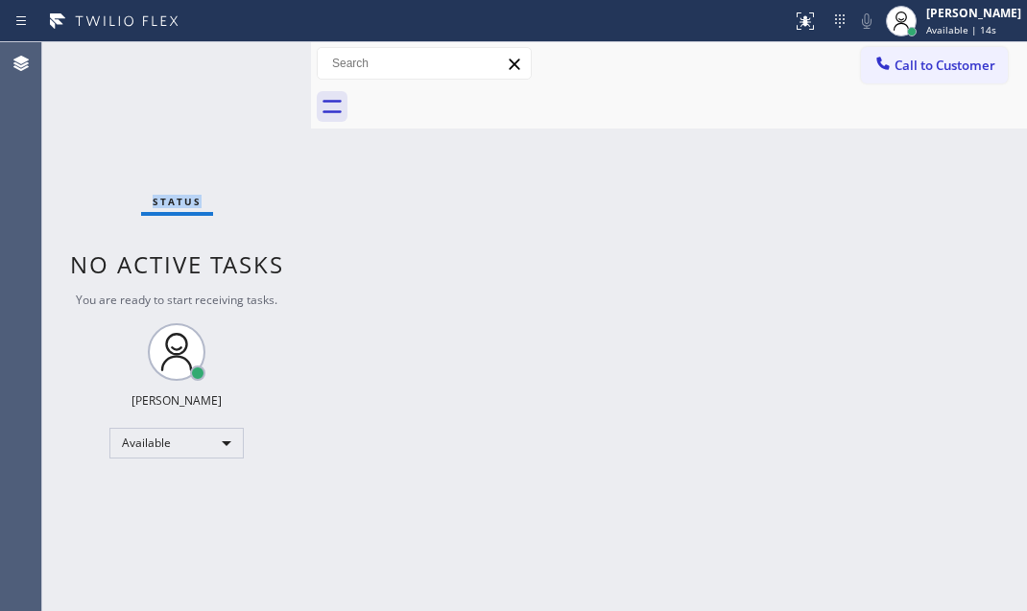
click at [237, 60] on div "Status No active tasks You are ready to start receiving tasks. Judy Mae Saturin…" at bounding box center [176, 326] width 269 height 569
click at [242, 56] on div "Status No active tasks You are ready to start receiving tasks. Judy Mae Saturin…" at bounding box center [176, 326] width 269 height 569
click at [242, 55] on div "Status No active tasks You are ready to start receiving tasks. Judy Mae Saturin…" at bounding box center [176, 326] width 269 height 569
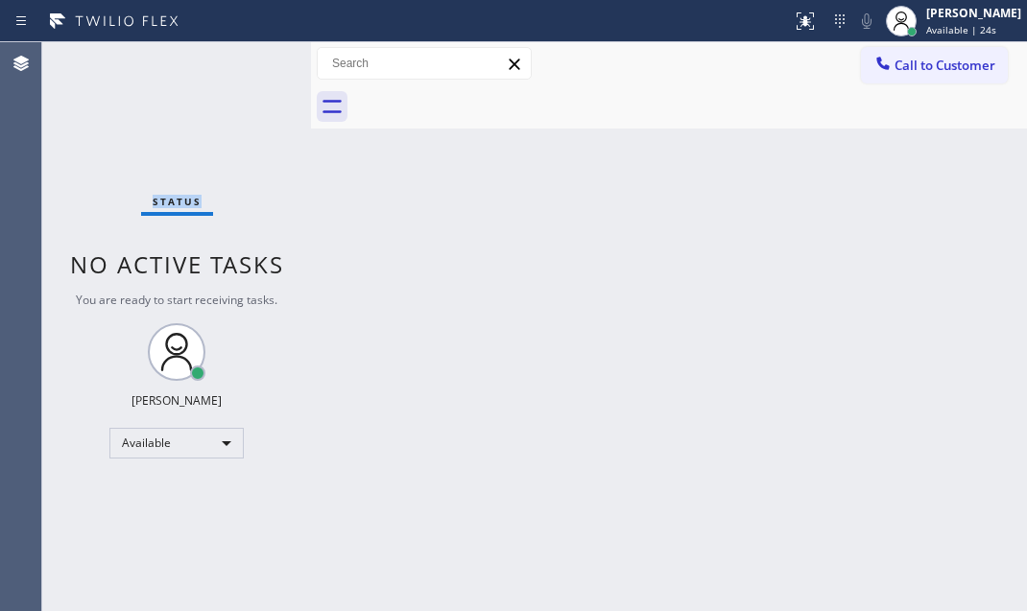
click at [242, 55] on div "Status No active tasks You are ready to start receiving tasks. Judy Mae Saturin…" at bounding box center [176, 326] width 269 height 569
click at [241, 55] on div "Status No active tasks You are ready to start receiving tasks. Judy Mae Saturin…" at bounding box center [176, 326] width 269 height 569
click at [249, 64] on div "Status No active tasks You are ready to start receiving tasks. Judy Mae Saturin…" at bounding box center [176, 326] width 269 height 569
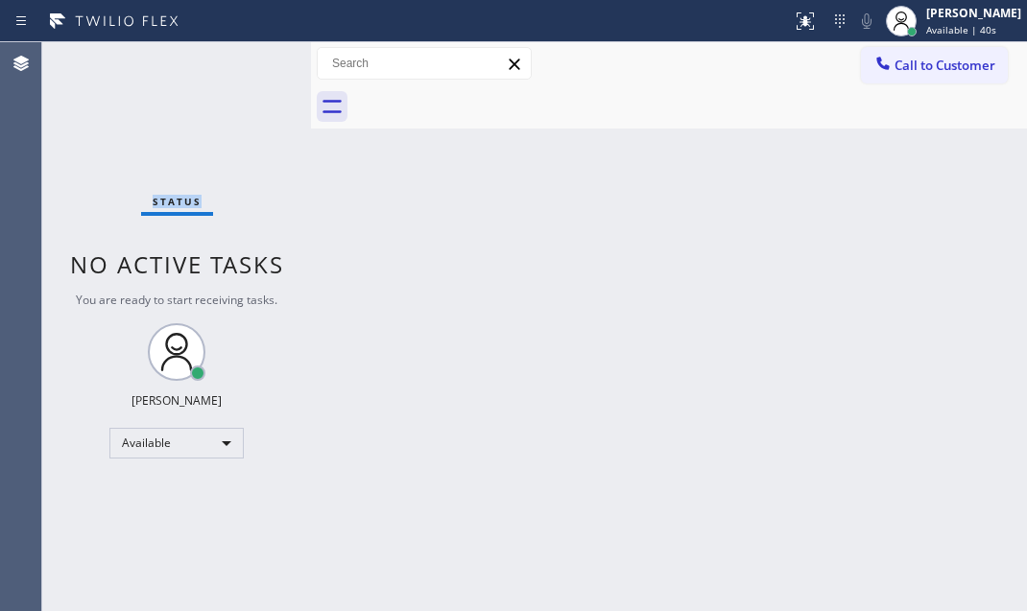
click at [249, 64] on div "Status No active tasks You are ready to start receiving tasks. Judy Mae Saturin…" at bounding box center [176, 326] width 269 height 569
click at [248, 60] on div "Status No active tasks You are ready to start receiving tasks. Judy Mae Saturin…" at bounding box center [176, 326] width 269 height 569
click at [235, 66] on div "Status No active tasks You are ready to start receiving tasks. Judy Mae Saturin…" at bounding box center [176, 326] width 269 height 569
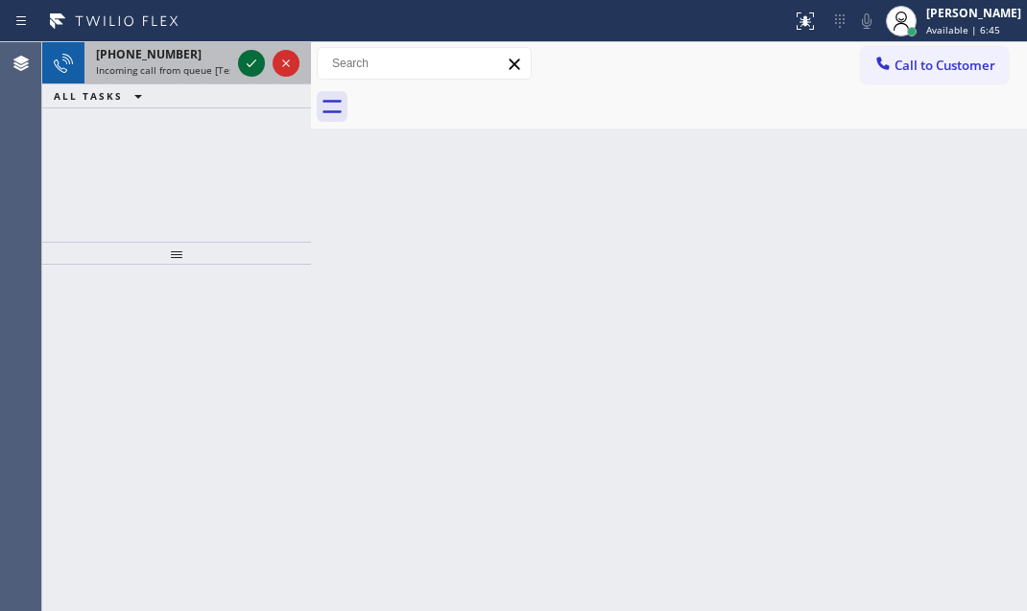
click at [252, 64] on icon at bounding box center [251, 63] width 23 height 23
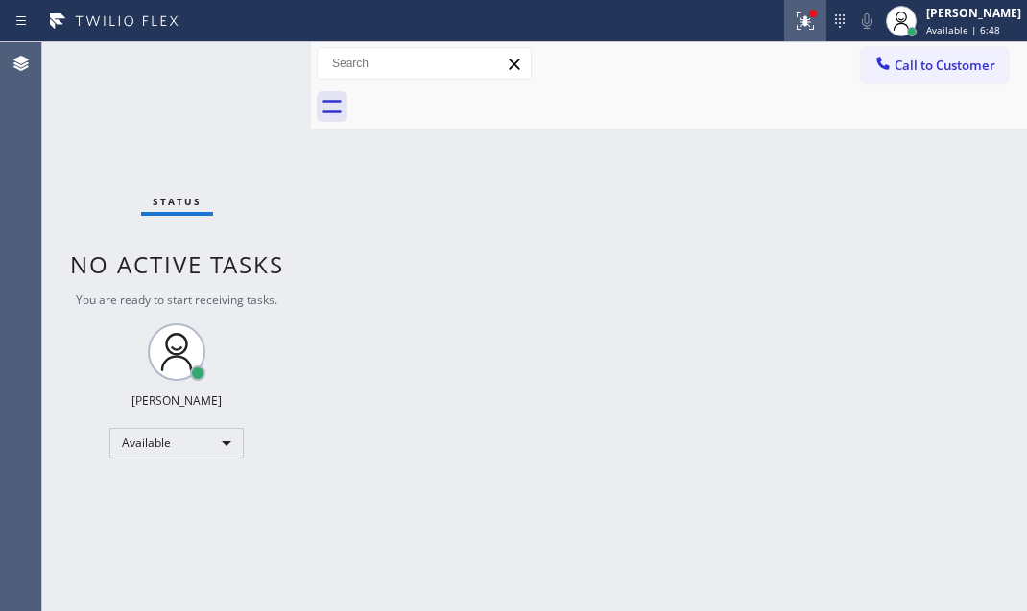
click at [794, 22] on icon at bounding box center [805, 21] width 23 height 23
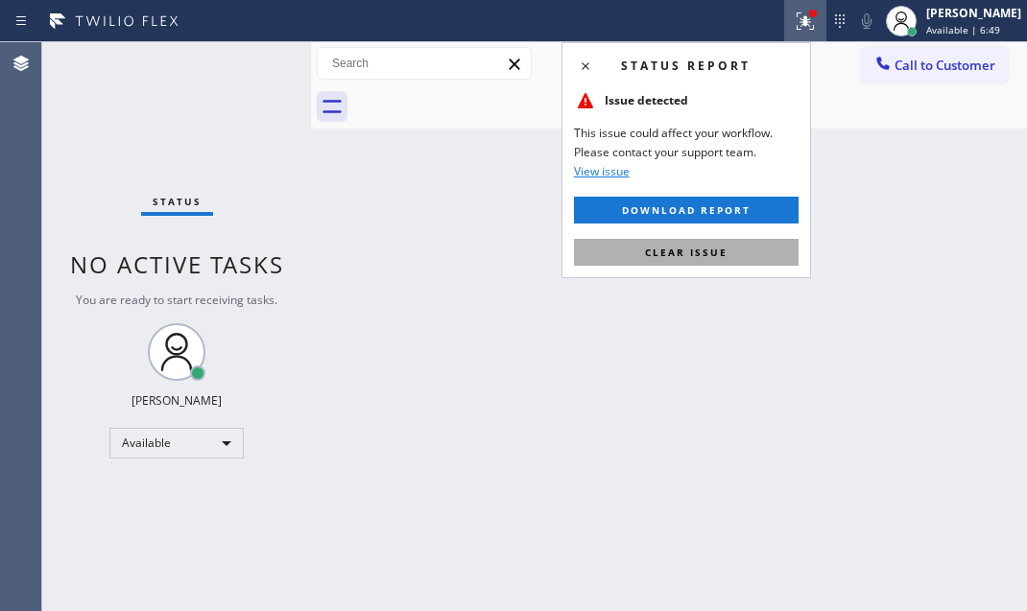
click at [692, 247] on span "Clear issue" at bounding box center [686, 252] width 83 height 13
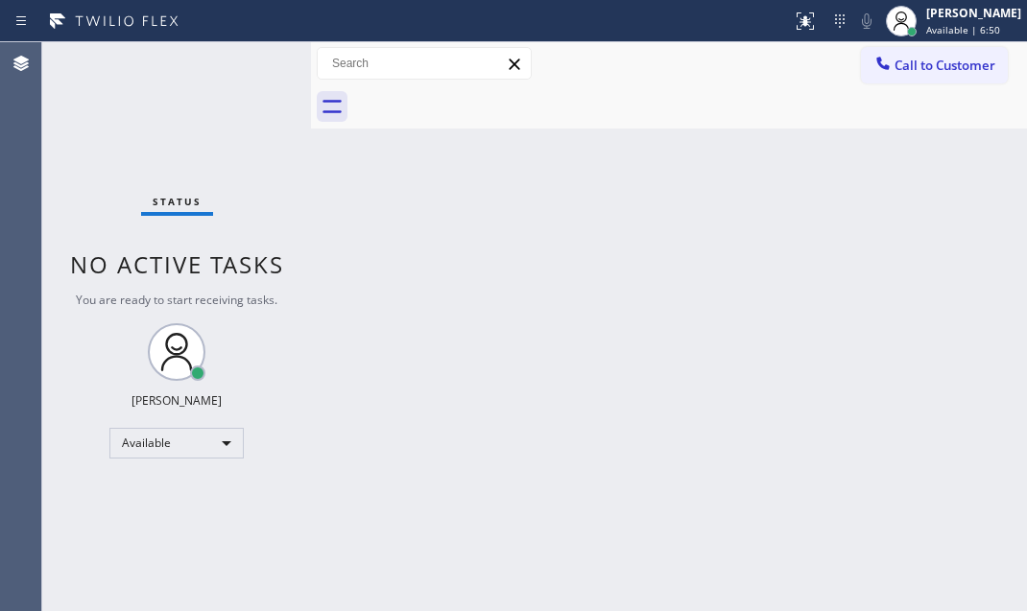
click at [250, 62] on div "Status No active tasks You are ready to start receiving tasks. Judy Mae Saturin…" at bounding box center [176, 326] width 269 height 569
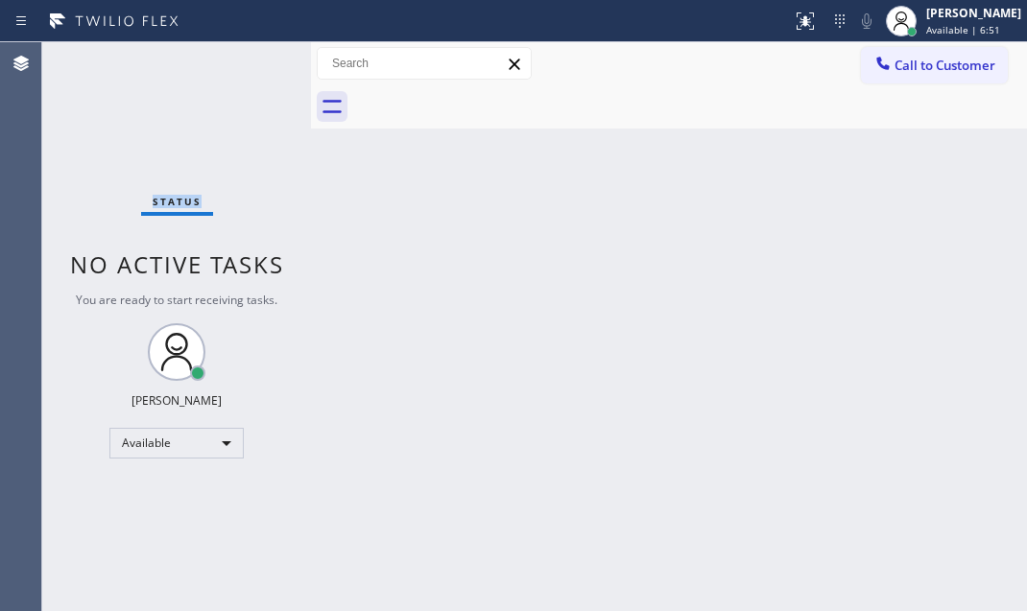
click at [250, 62] on div "Status No active tasks You are ready to start receiving tasks. Judy Mae Saturin…" at bounding box center [176, 326] width 269 height 569
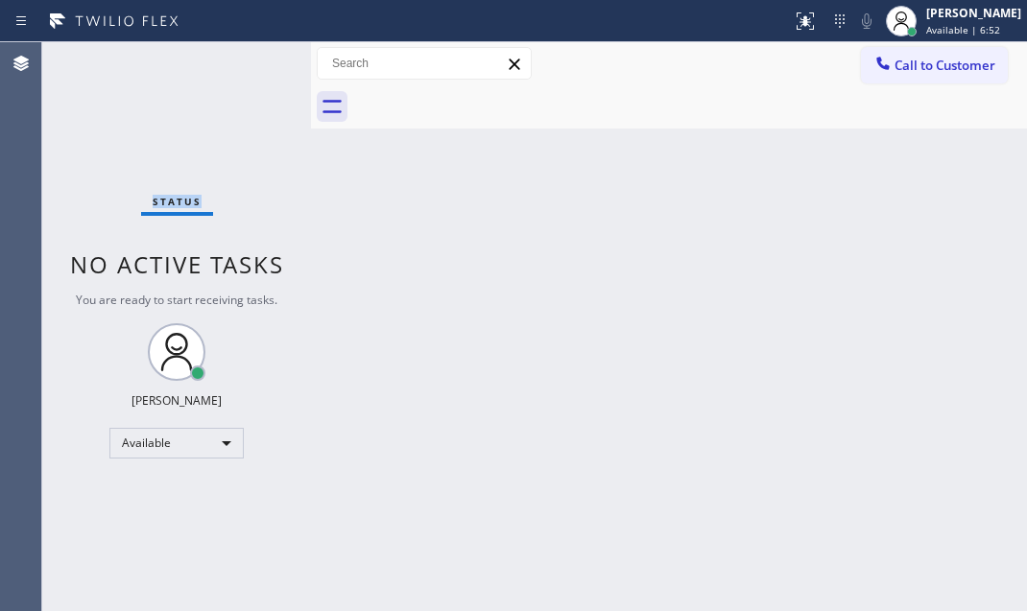
click at [250, 62] on div "Status No active tasks You are ready to start receiving tasks. Judy Mae Saturin…" at bounding box center [176, 326] width 269 height 569
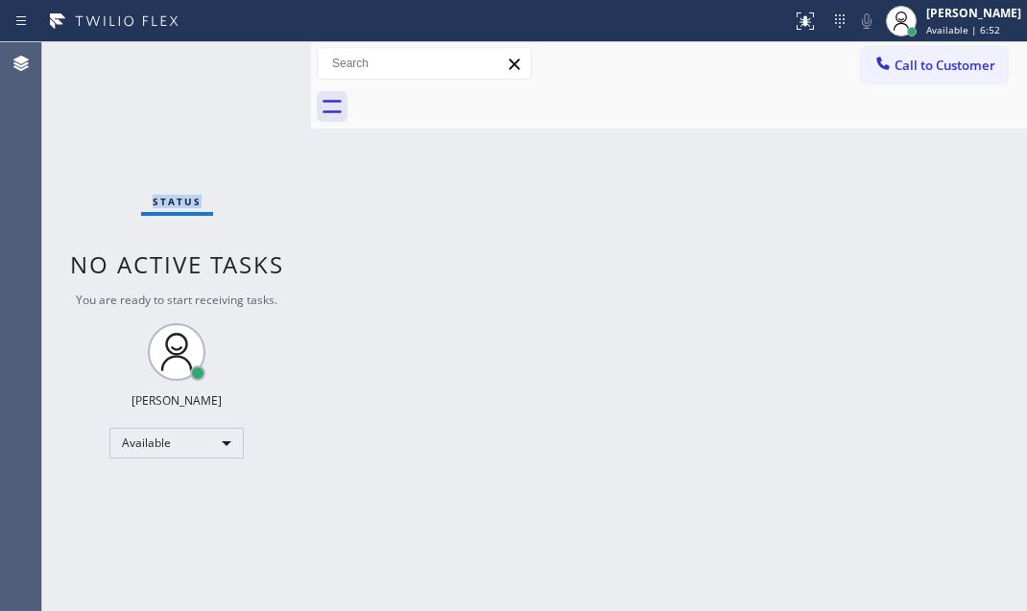
click at [250, 62] on div "Status No active tasks You are ready to start receiving tasks. Judy Mae Saturin…" at bounding box center [176, 326] width 269 height 569
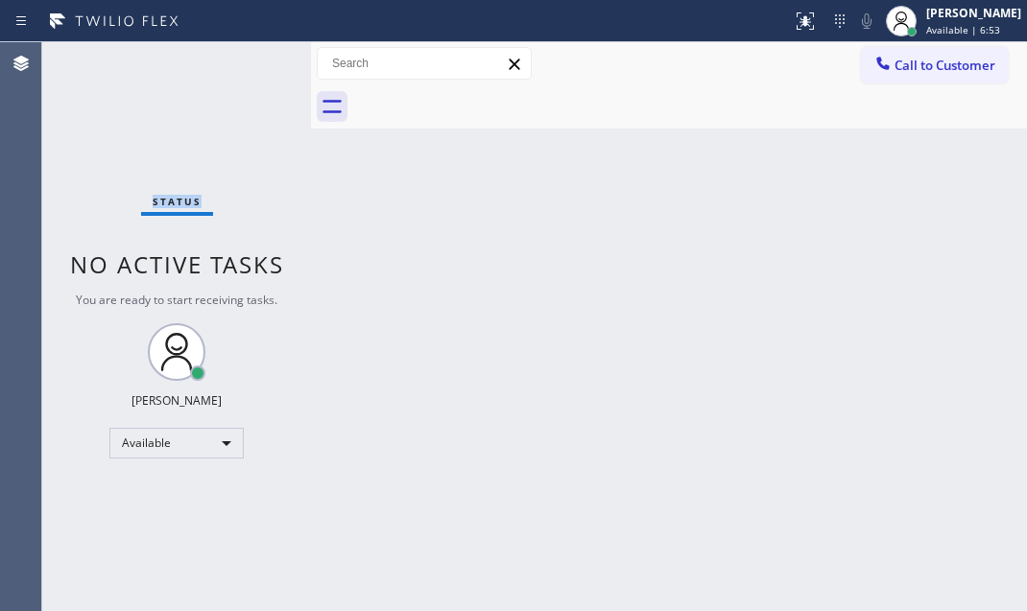
click at [250, 62] on div "Status No active tasks You are ready to start receiving tasks. Judy Mae Saturin…" at bounding box center [176, 326] width 269 height 569
click at [231, 65] on div "Status No active tasks You are ready to start receiving tasks. Judy Mae Saturin…" at bounding box center [176, 326] width 269 height 569
click at [233, 65] on div "Status No active tasks You are ready to start receiving tasks. Judy Mae Saturin…" at bounding box center [176, 326] width 269 height 569
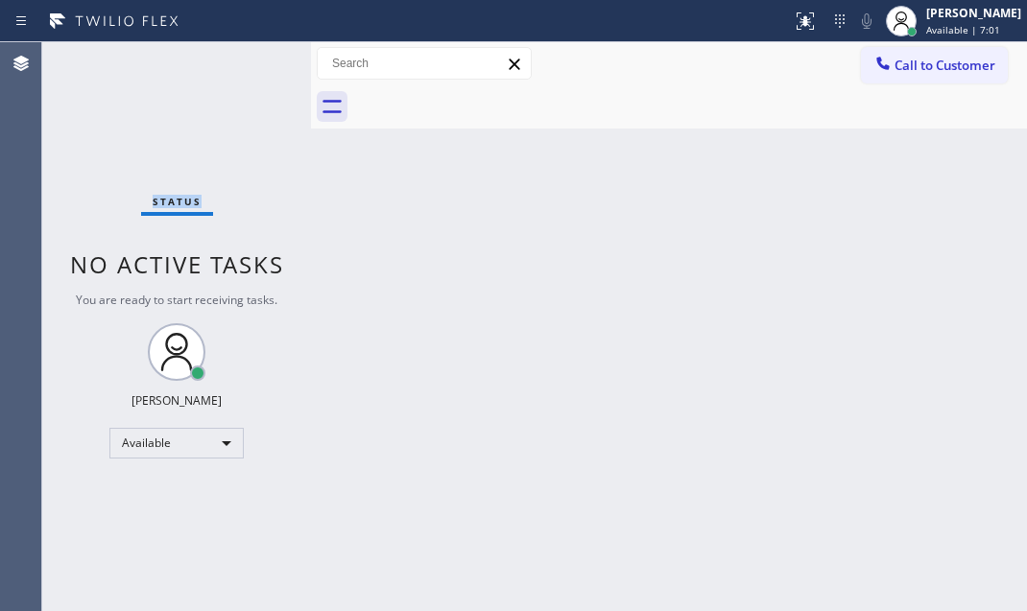
click at [248, 60] on div "Status No active tasks You are ready to start receiving tasks. Judy Mae Saturin…" at bounding box center [176, 326] width 269 height 569
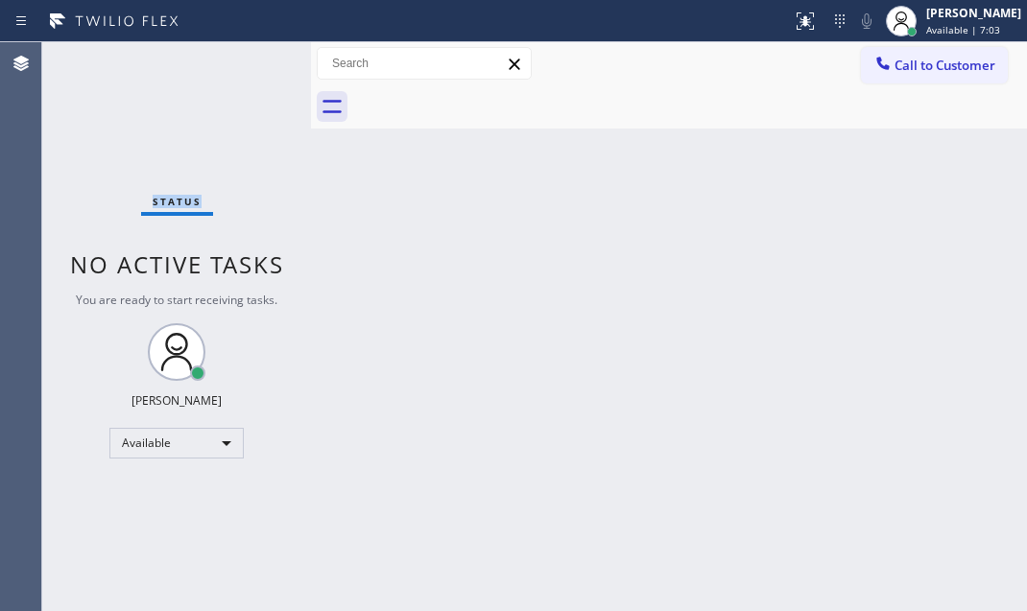
click at [248, 60] on div "Status No active tasks You are ready to start receiving tasks. Judy Mae Saturin…" at bounding box center [176, 326] width 269 height 569
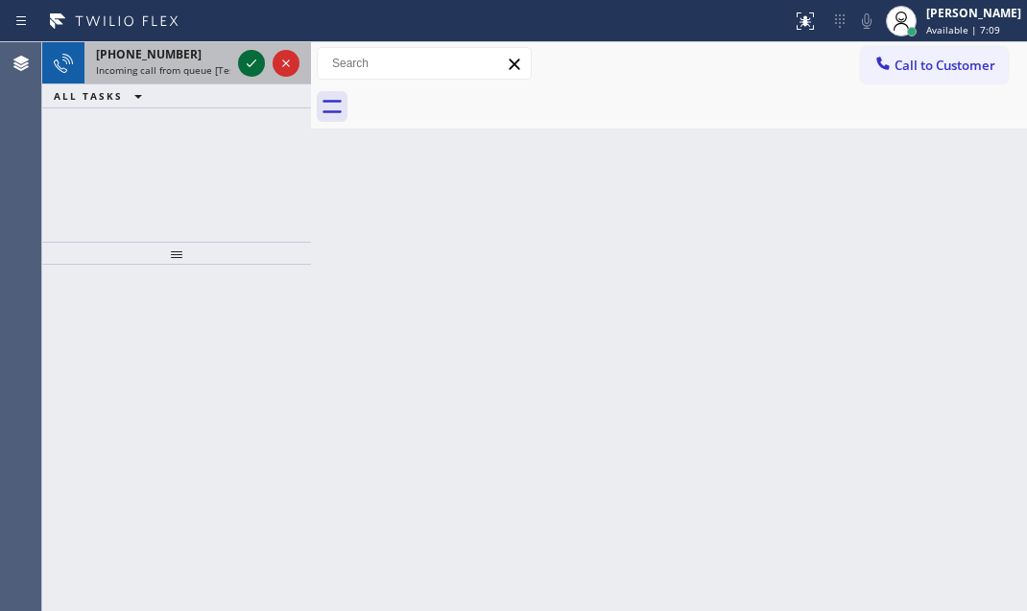
click at [248, 60] on icon at bounding box center [251, 63] width 23 height 23
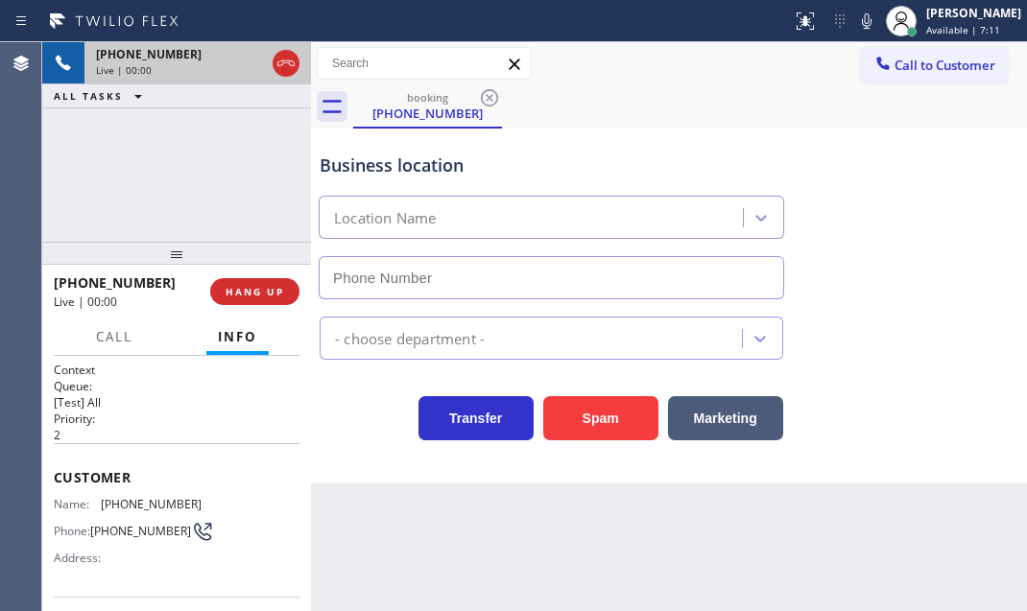
type input "(425) 242-3889"
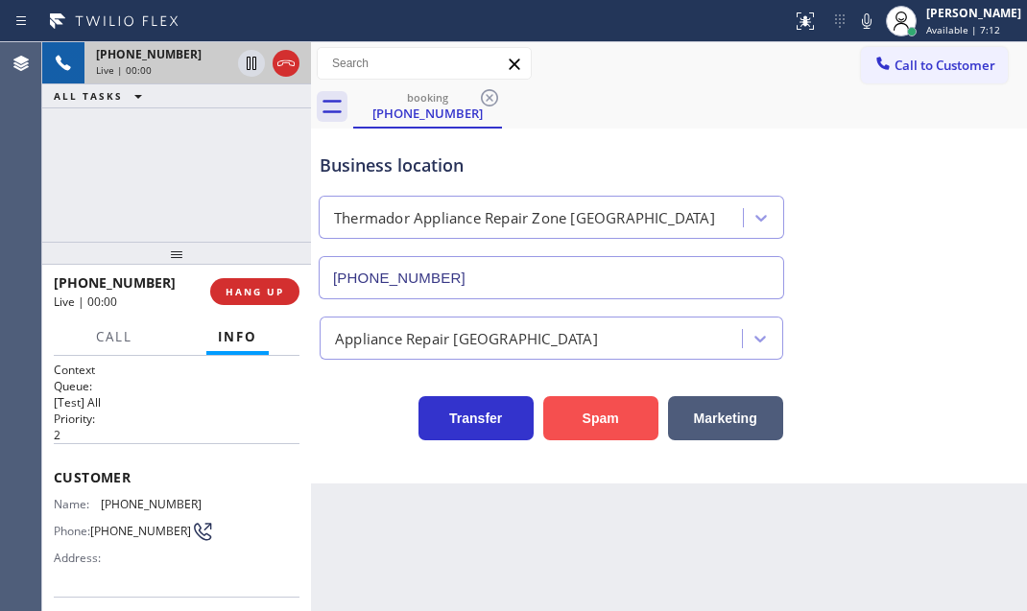
click at [597, 410] on button "Spam" at bounding box center [600, 418] width 115 height 44
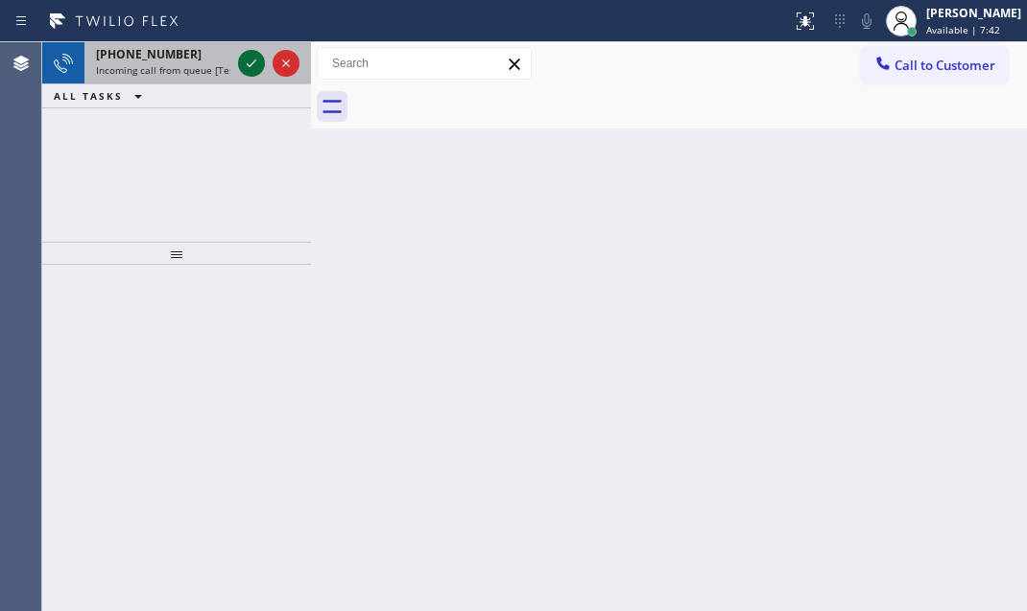
click at [241, 67] on icon at bounding box center [251, 63] width 23 height 23
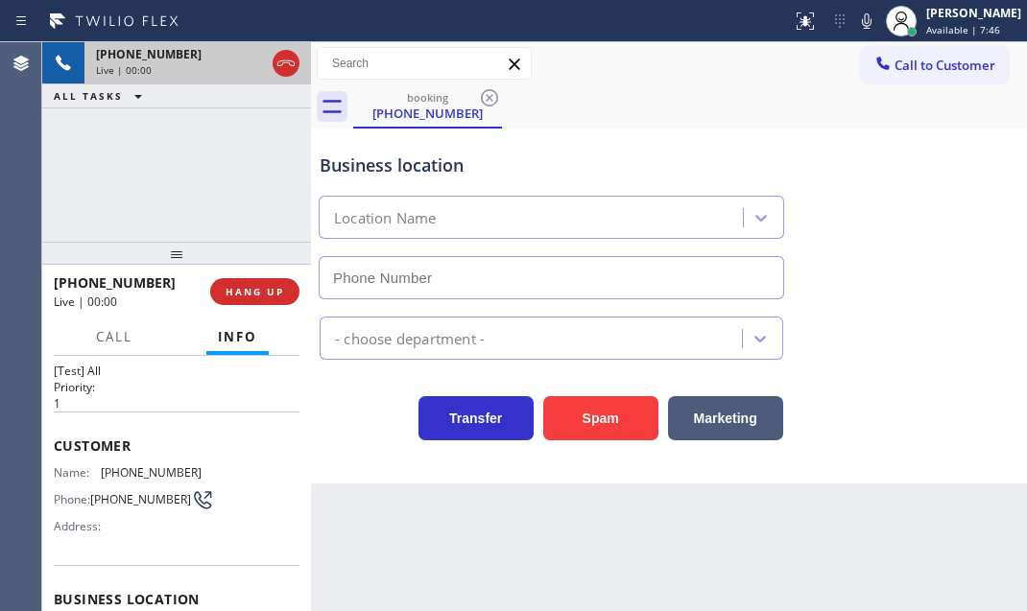
scroll to position [86, 0]
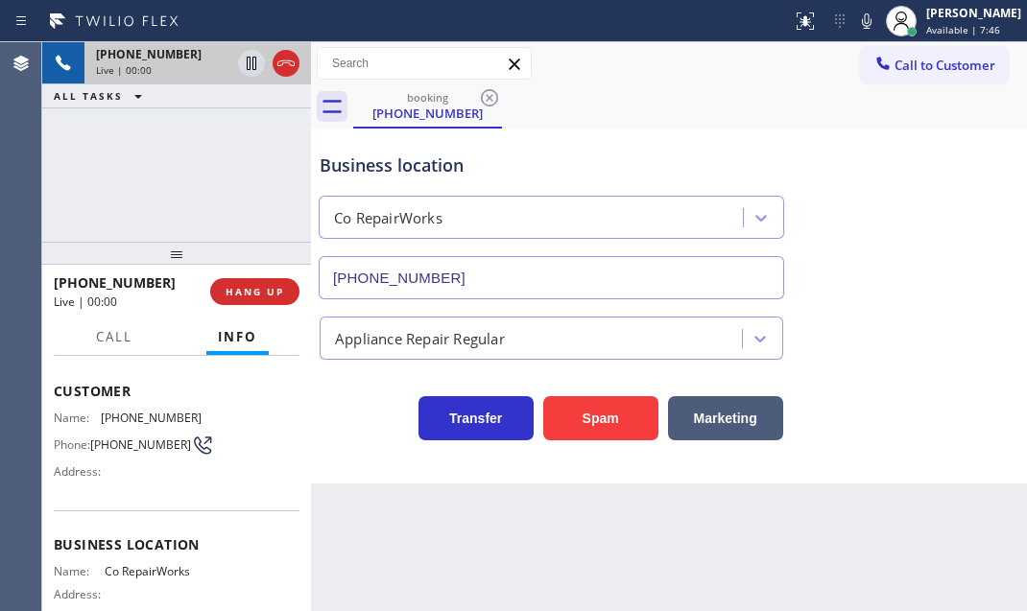
type input "(954) 507-2871"
click at [611, 411] on button "Spam" at bounding box center [600, 418] width 115 height 44
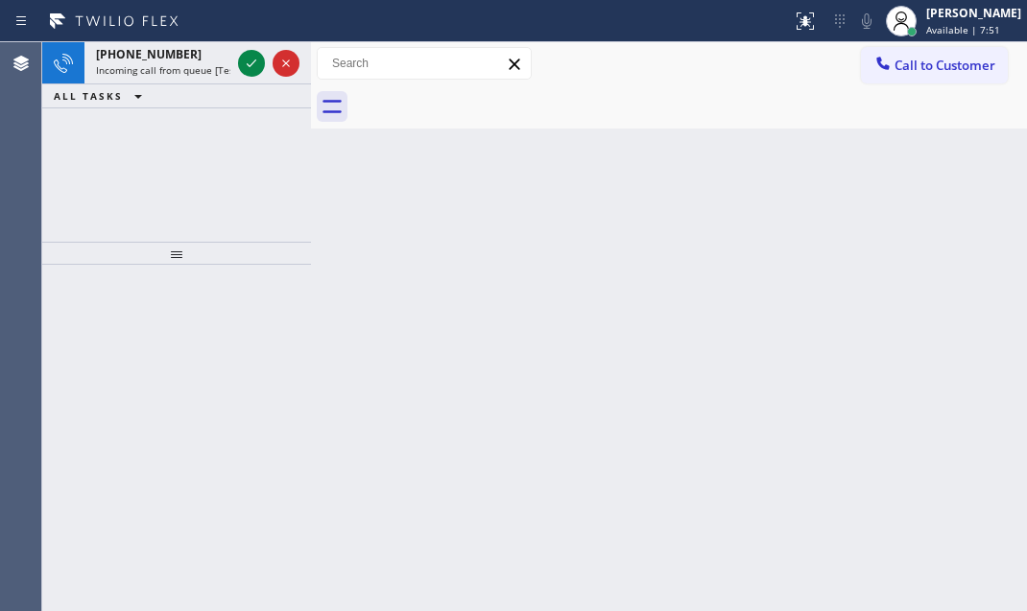
click at [252, 62] on icon at bounding box center [252, 64] width 10 height 8
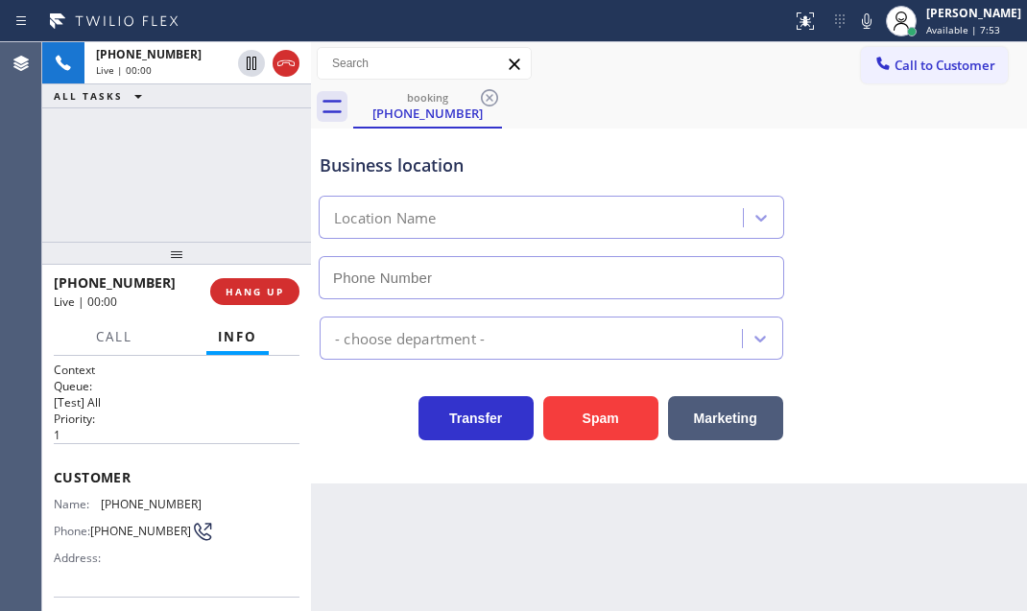
type input "(213) 566-1222"
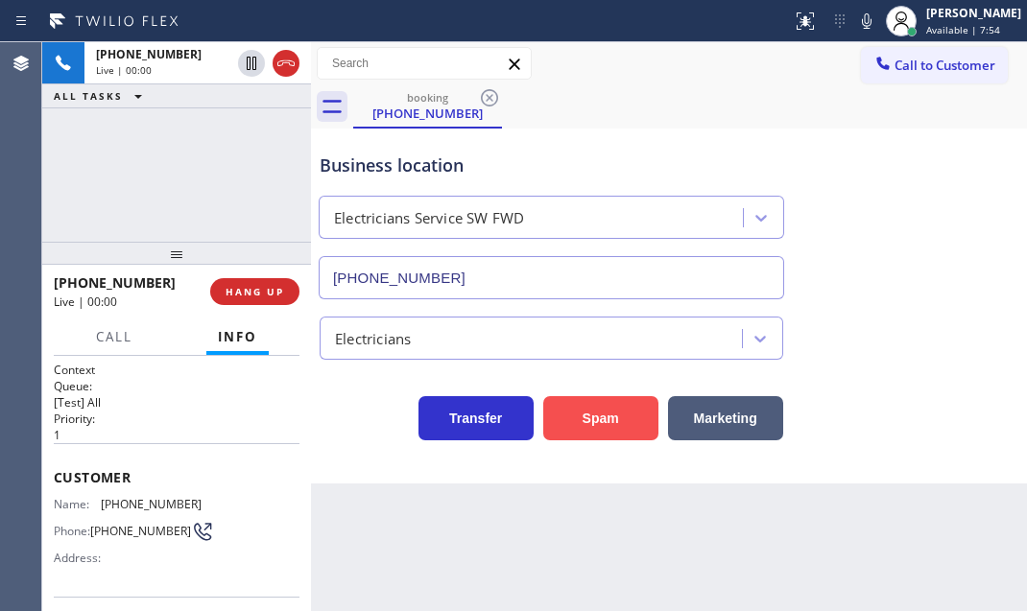
click at [585, 403] on button "Spam" at bounding box center [600, 418] width 115 height 44
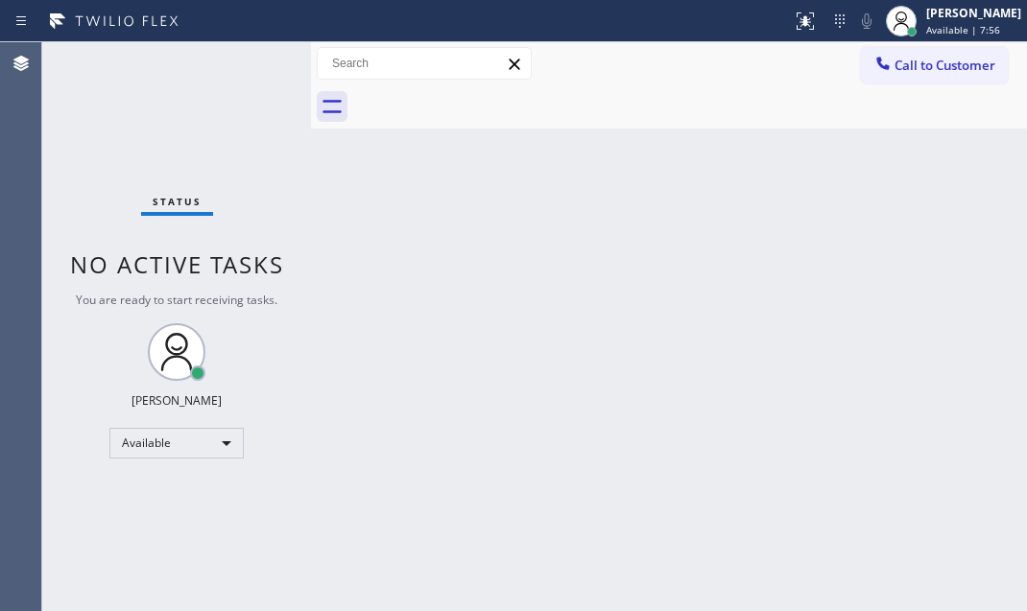
click at [250, 65] on div "Status No active tasks You are ready to start receiving tasks. Judy Mae Saturin…" at bounding box center [176, 326] width 269 height 569
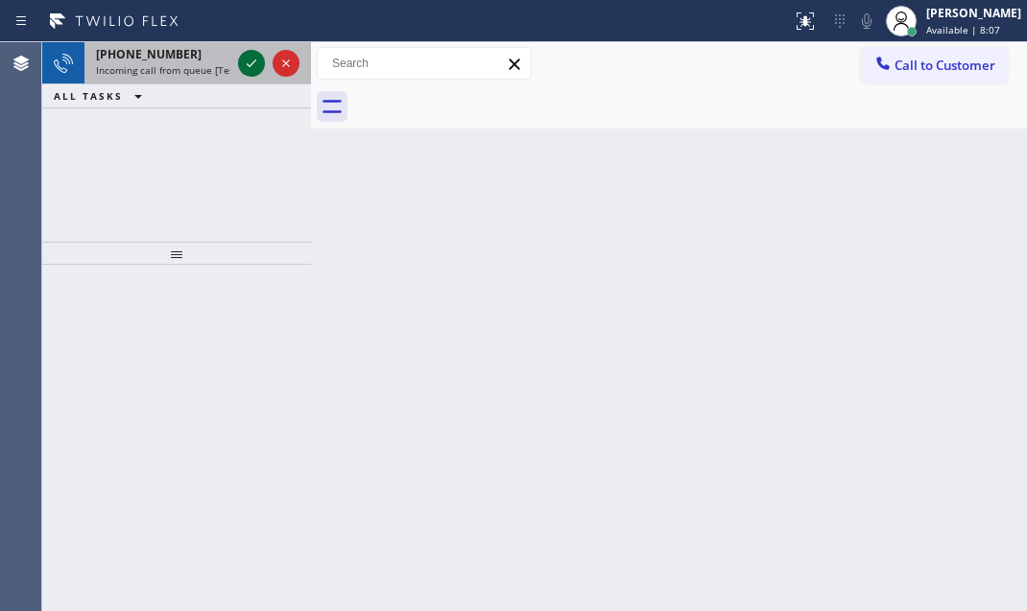
click at [250, 65] on icon at bounding box center [252, 64] width 10 height 8
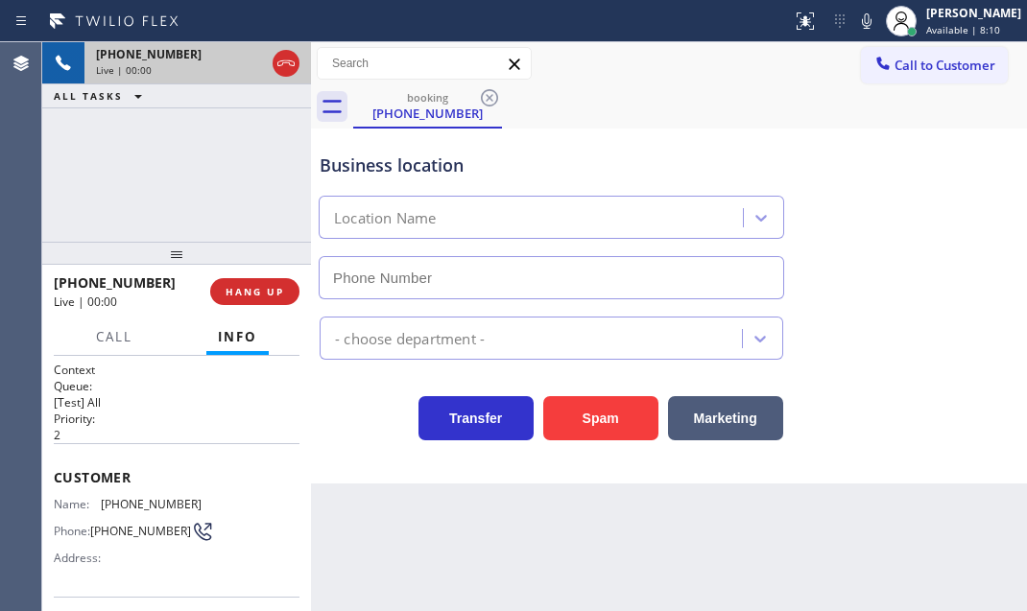
type input "(714) 933-9082"
click at [251, 286] on span "HANG UP" at bounding box center [255, 291] width 59 height 13
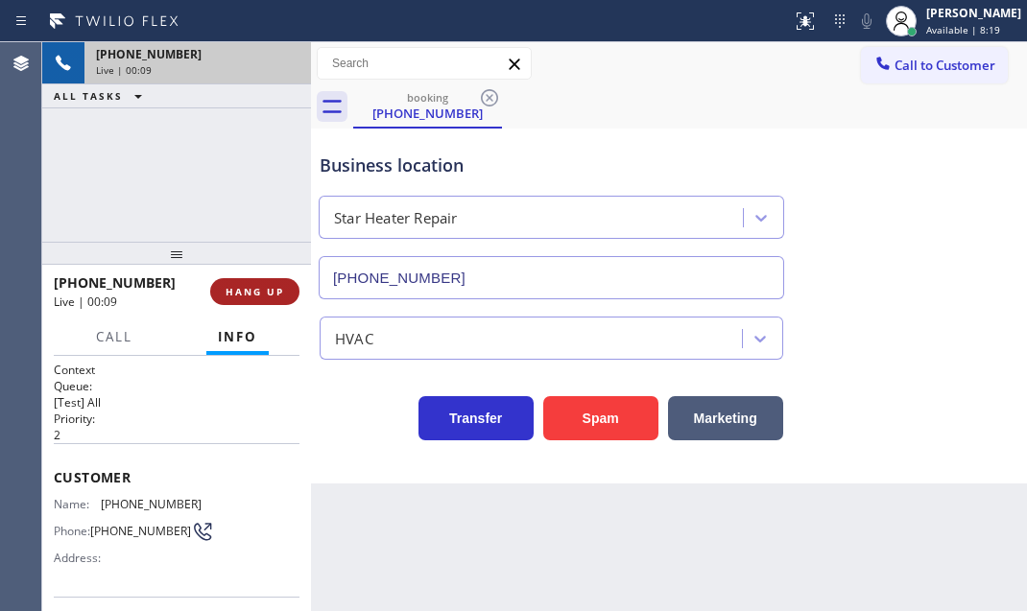
click at [250, 291] on span "HANG UP" at bounding box center [255, 291] width 59 height 13
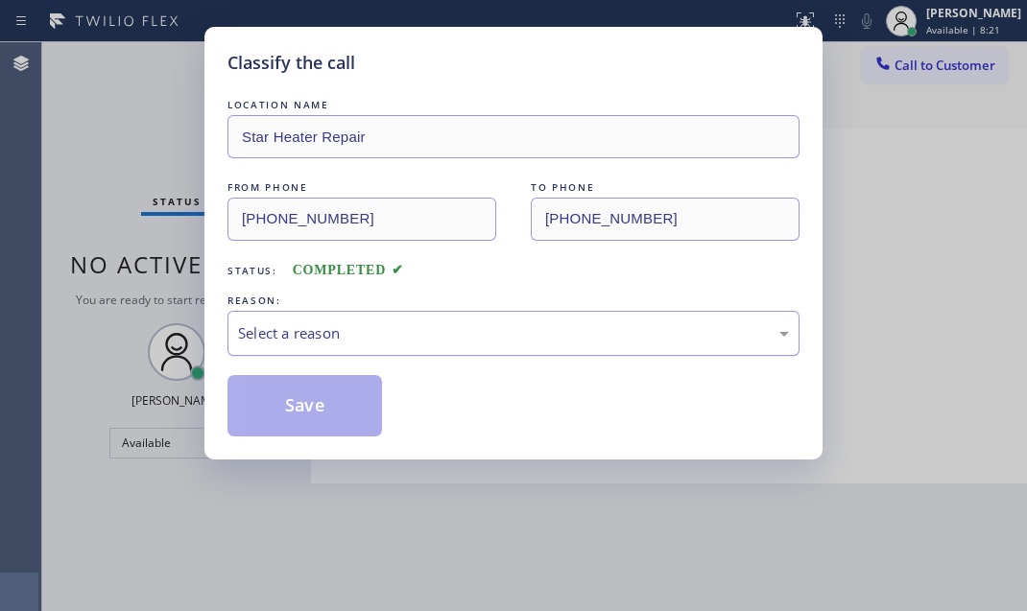
click at [417, 343] on div "Select a reason" at bounding box center [513, 333] width 551 height 22
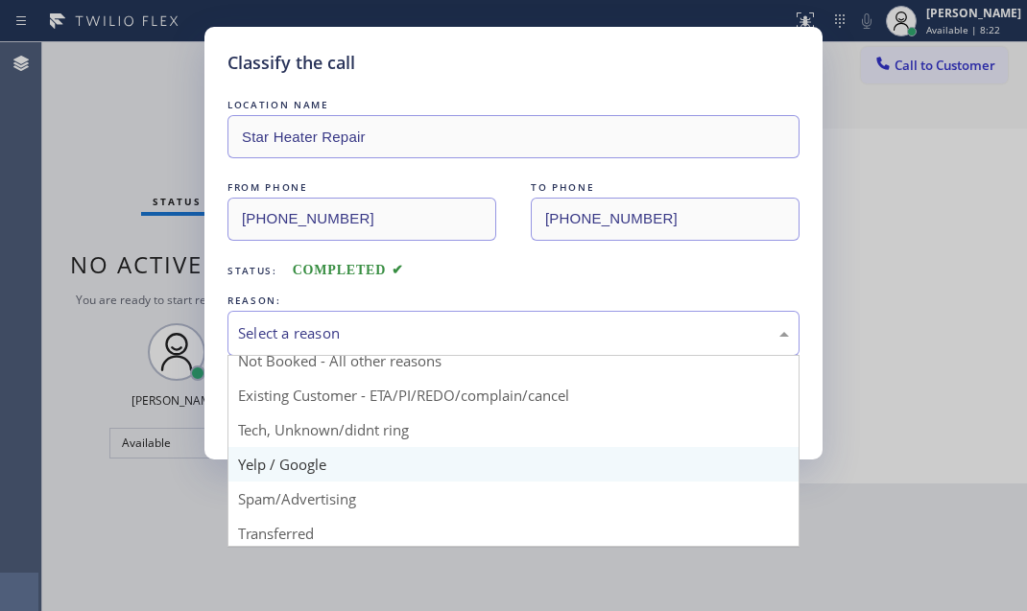
scroll to position [86, 0]
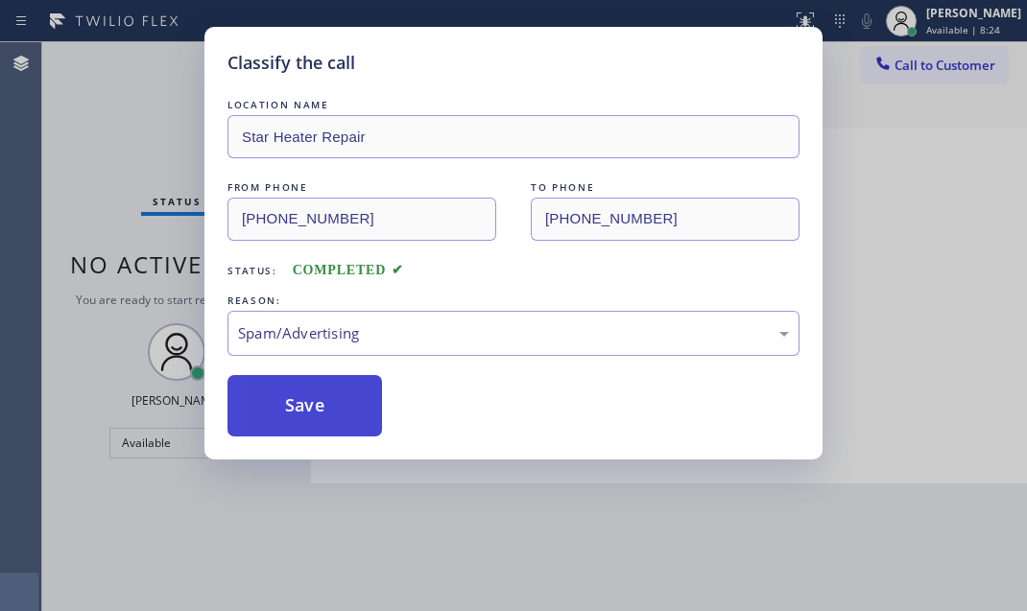
click at [302, 408] on button "Save" at bounding box center [304, 405] width 155 height 61
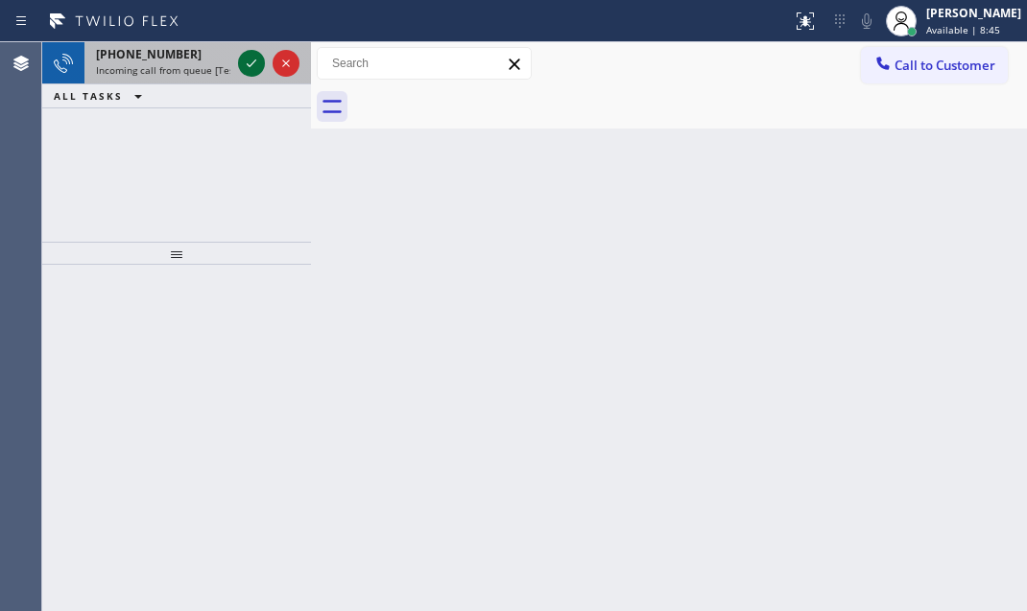
click at [237, 60] on div at bounding box center [268, 63] width 69 height 42
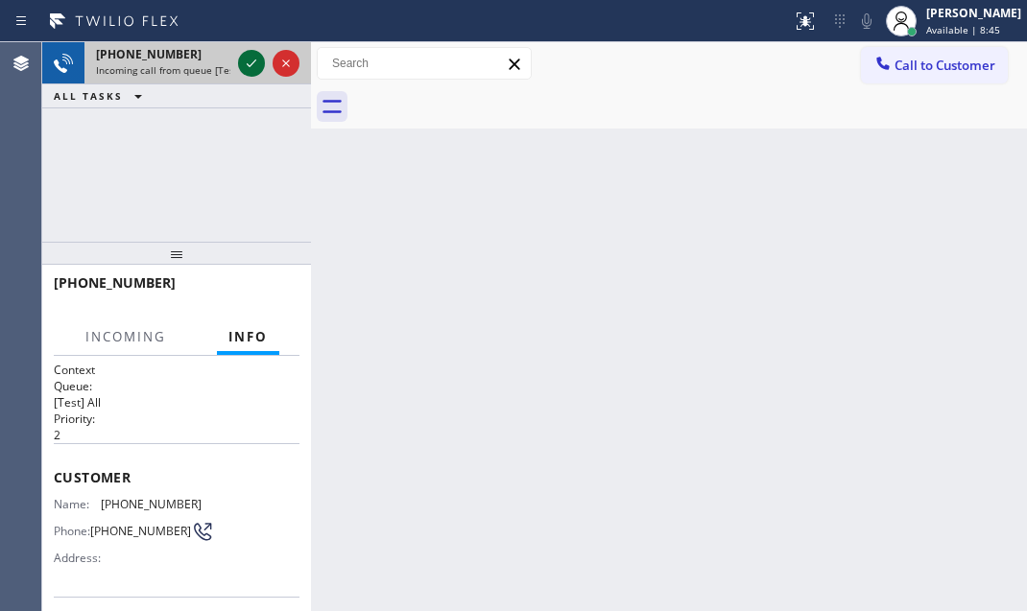
click at [241, 60] on div at bounding box center [251, 63] width 27 height 23
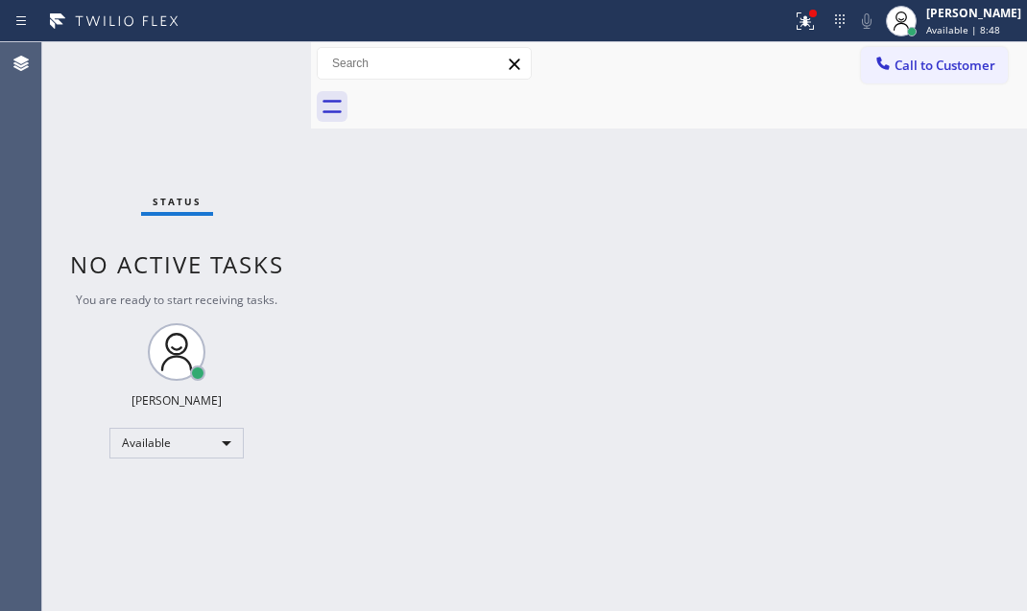
drag, startPoint x: 798, startPoint y: 29, endPoint x: 793, endPoint y: 86, distance: 57.9
click at [799, 29] on icon at bounding box center [805, 21] width 23 height 23
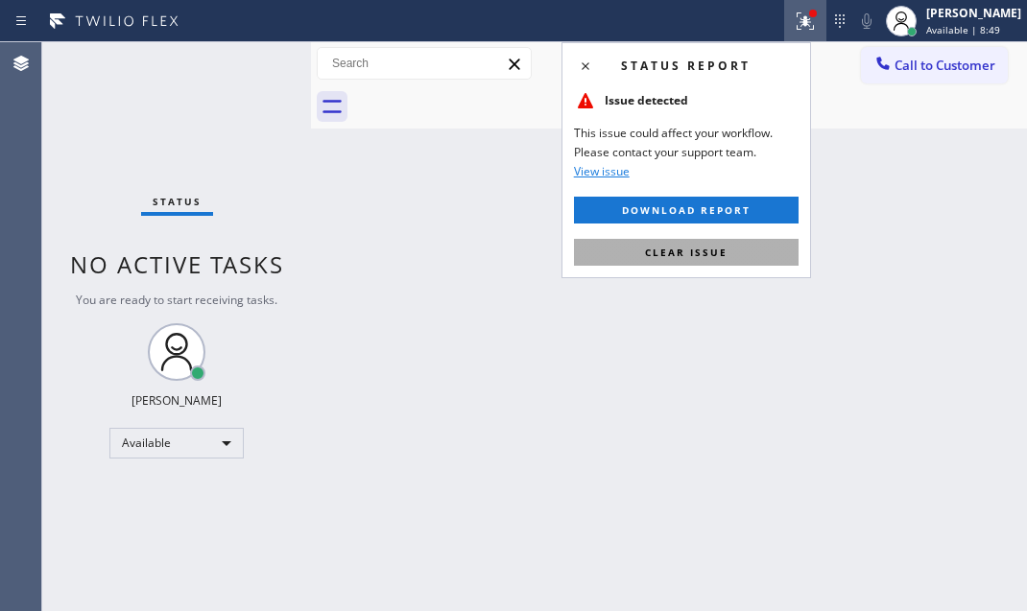
click at [723, 254] on span "Clear issue" at bounding box center [686, 252] width 83 height 13
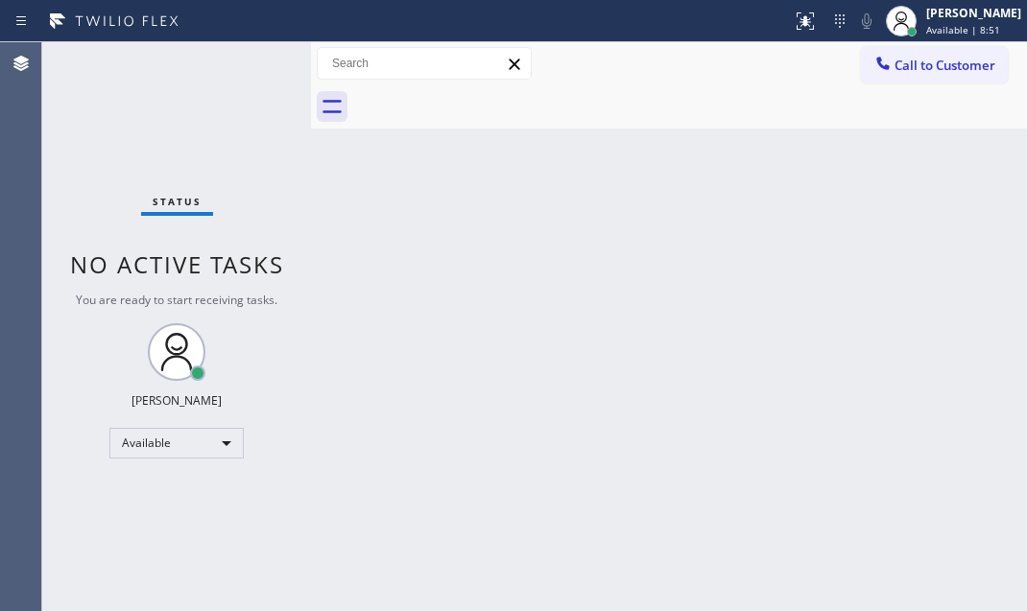
click at [252, 64] on div "Status No active tasks You are ready to start receiving tasks. Judy Mae Saturin…" at bounding box center [176, 326] width 269 height 569
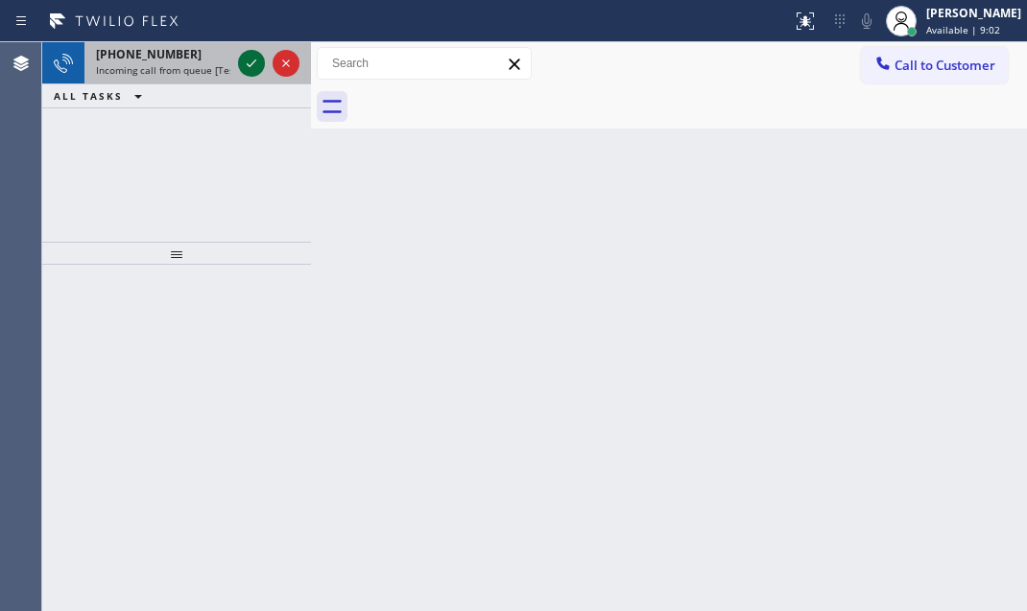
click at [251, 63] on icon at bounding box center [252, 64] width 10 height 8
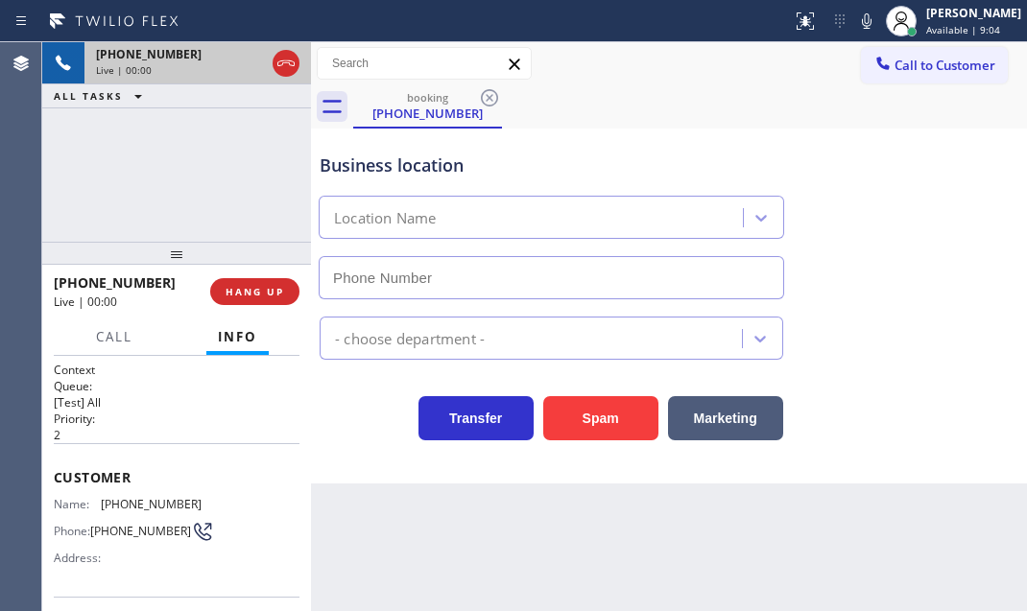
type input "(619) 375-0282"
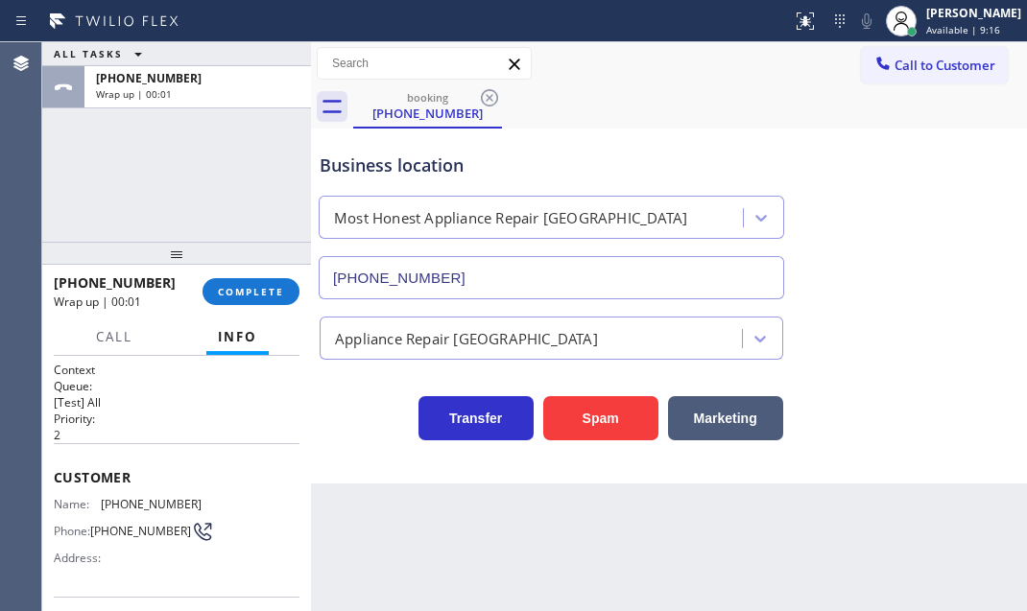
drag, startPoint x: 268, startPoint y: 285, endPoint x: 278, endPoint y: 366, distance: 81.3
click at [267, 285] on span "COMPLETE" at bounding box center [251, 291] width 66 height 13
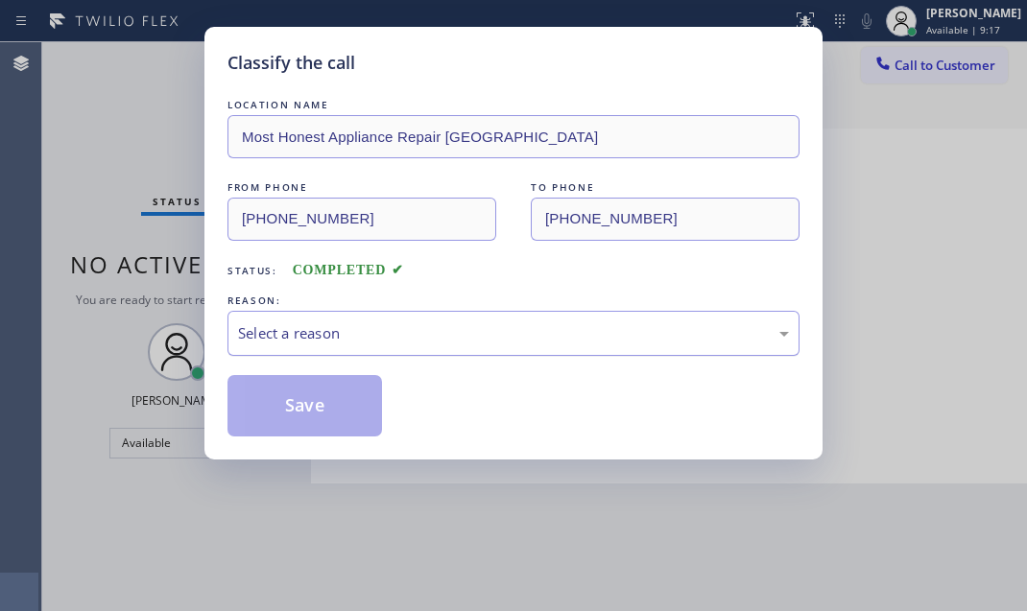
click at [374, 325] on div "Select a reason" at bounding box center [513, 333] width 551 height 22
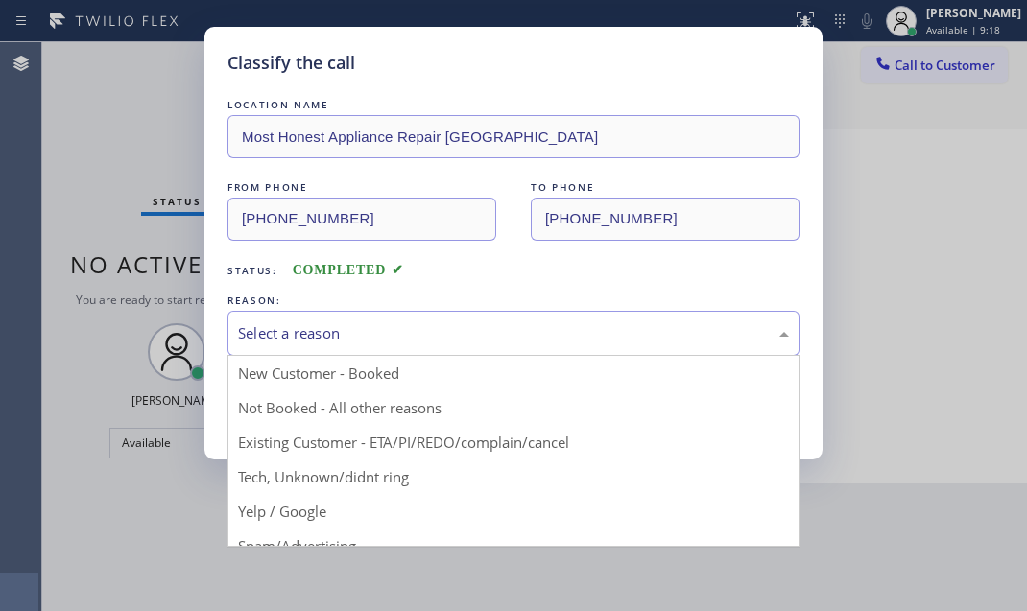
drag, startPoint x: 334, startPoint y: 480, endPoint x: 336, endPoint y: 435, distance: 45.1
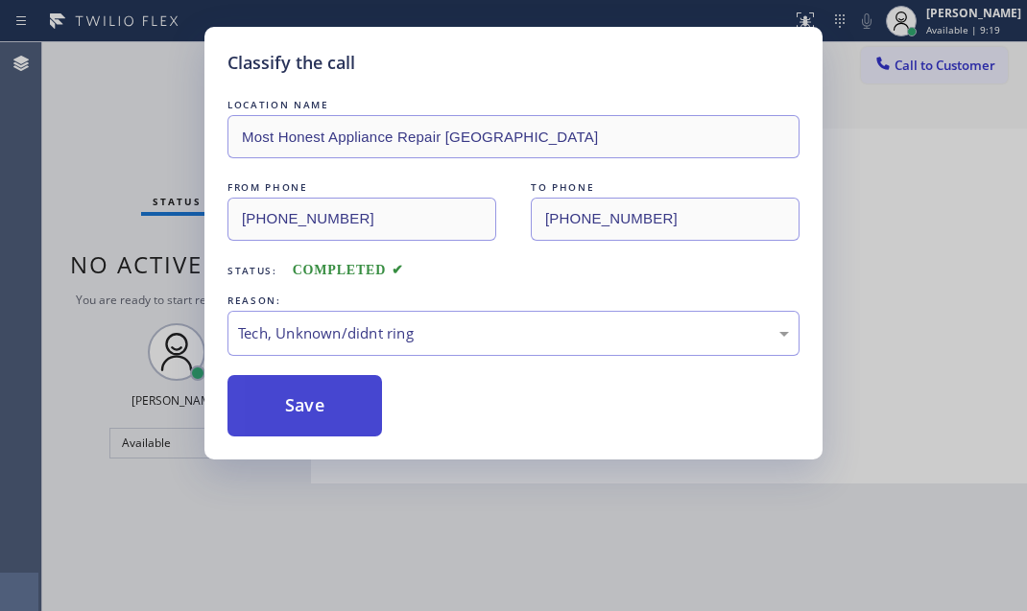
click at [320, 379] on button "Save" at bounding box center [304, 405] width 155 height 61
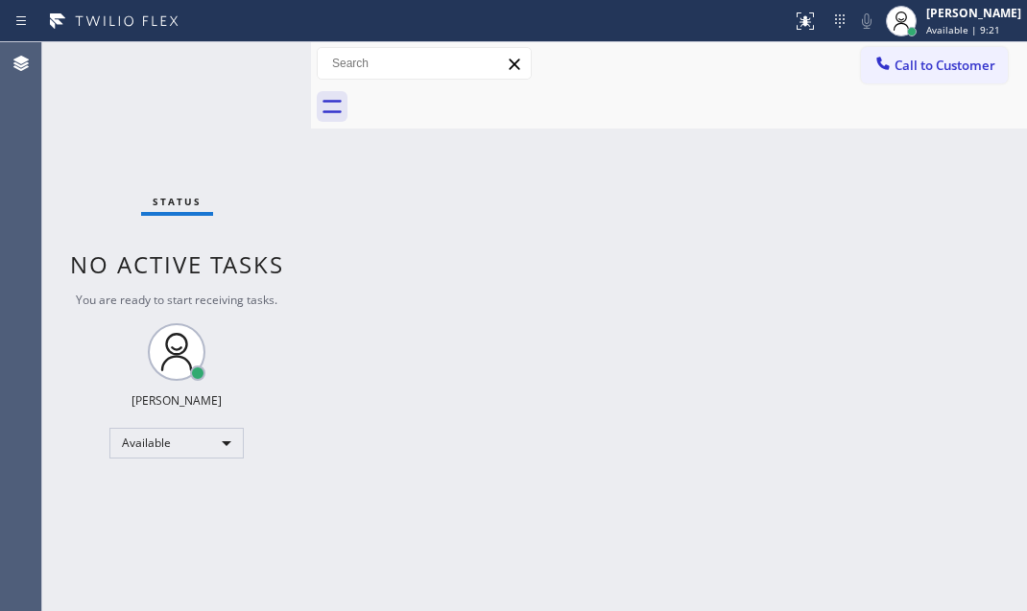
click at [257, 63] on div "Status No active tasks You are ready to start receiving tasks. Judy Mae Saturin…" at bounding box center [176, 326] width 269 height 569
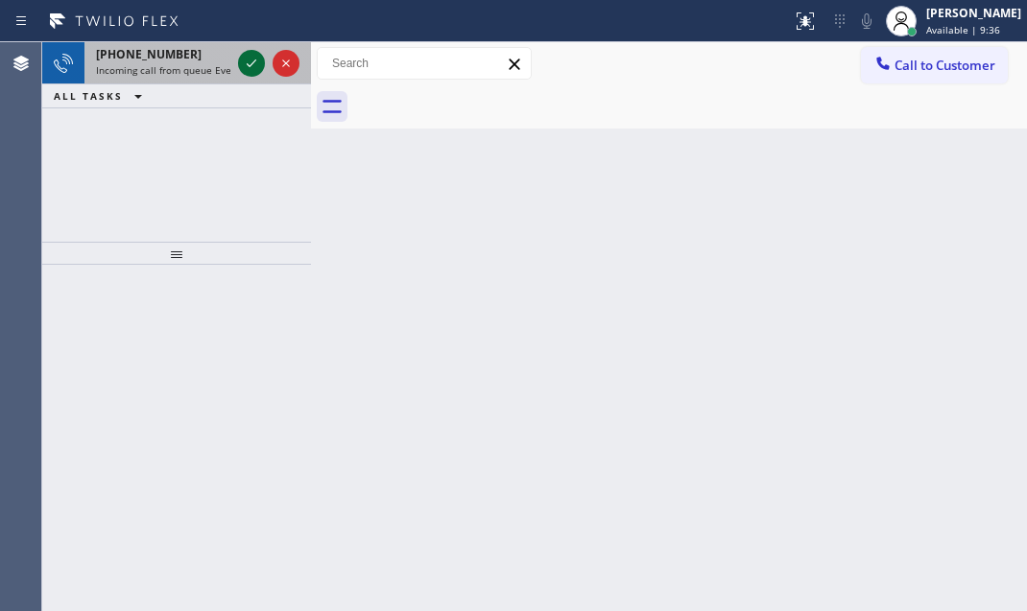
click at [256, 53] on div at bounding box center [268, 63] width 69 height 42
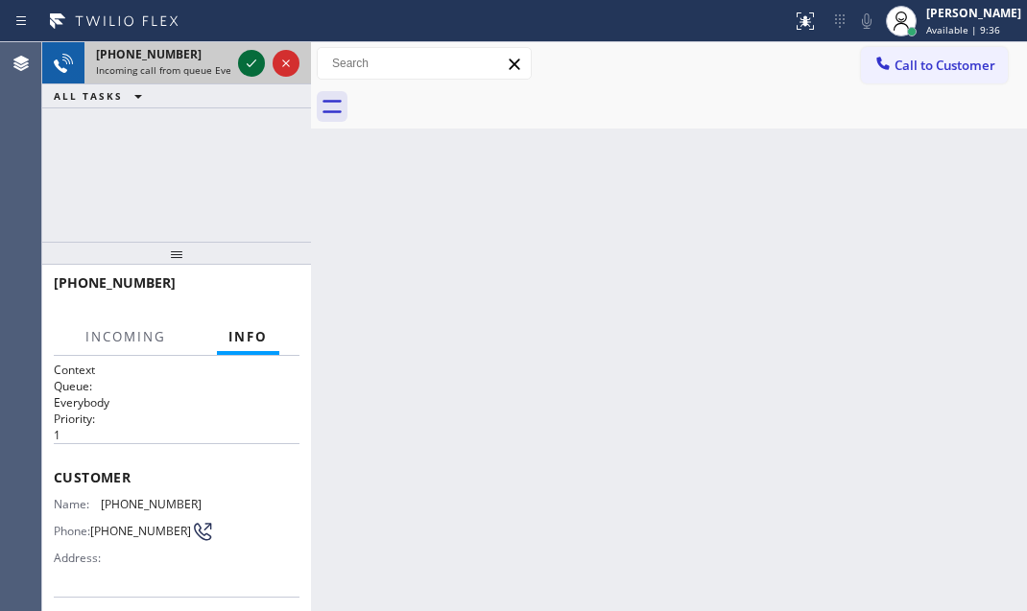
click at [247, 60] on icon at bounding box center [251, 63] width 23 height 23
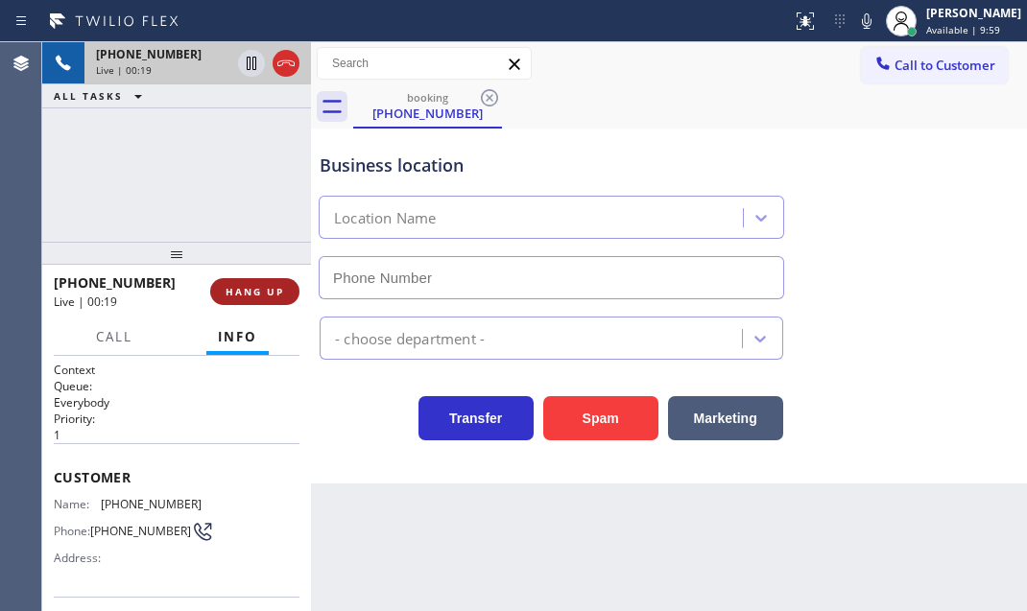
click at [259, 293] on span "HANG UP" at bounding box center [255, 291] width 59 height 13
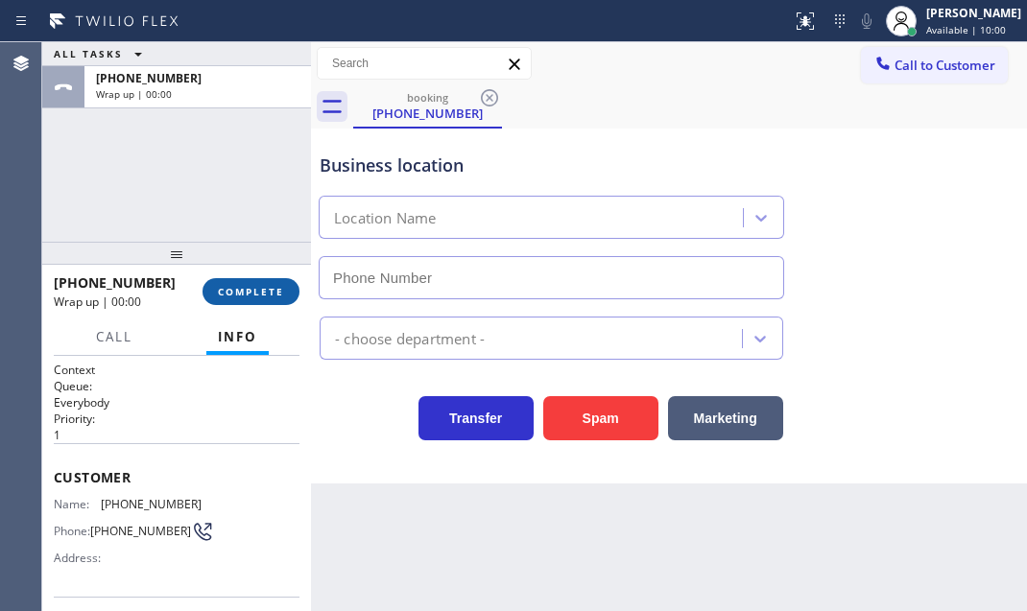
click at [262, 292] on span "COMPLETE" at bounding box center [251, 291] width 66 height 13
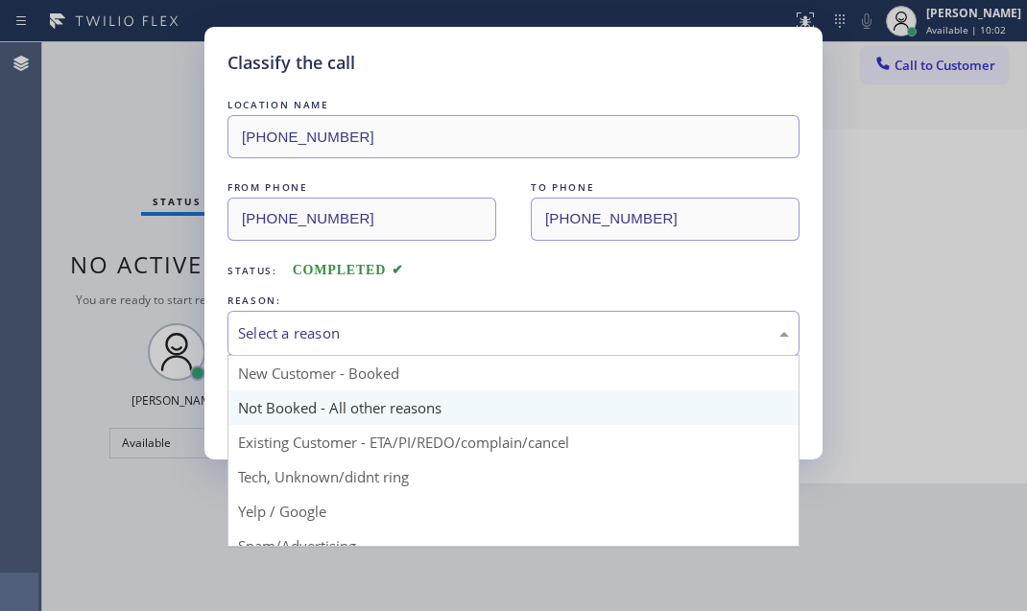
drag, startPoint x: 317, startPoint y: 327, endPoint x: 319, endPoint y: 410, distance: 82.6
click at [317, 329] on div "Select a reason" at bounding box center [513, 333] width 551 height 22
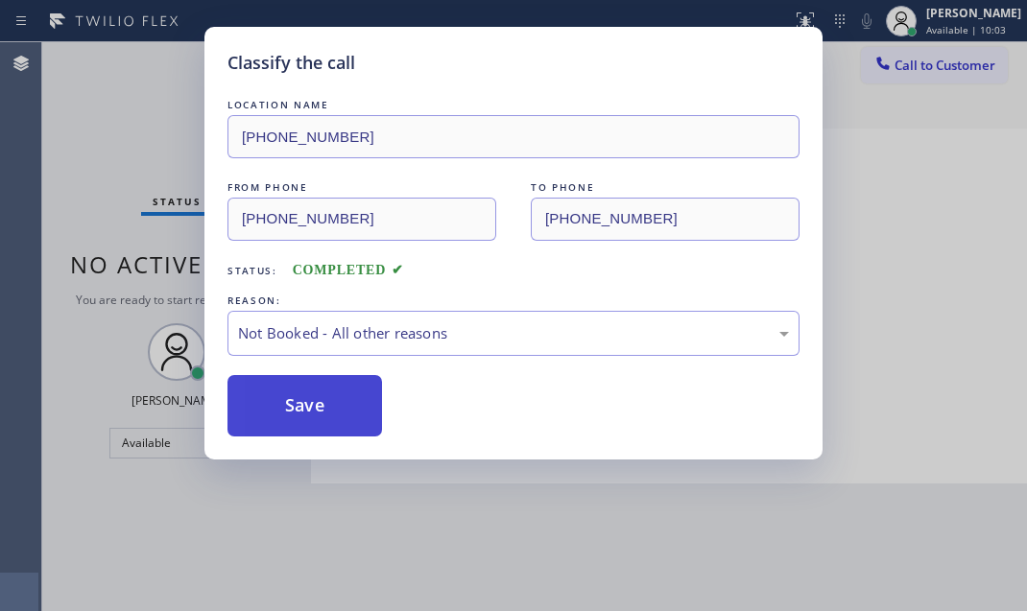
click at [265, 404] on button "Save" at bounding box center [304, 405] width 155 height 61
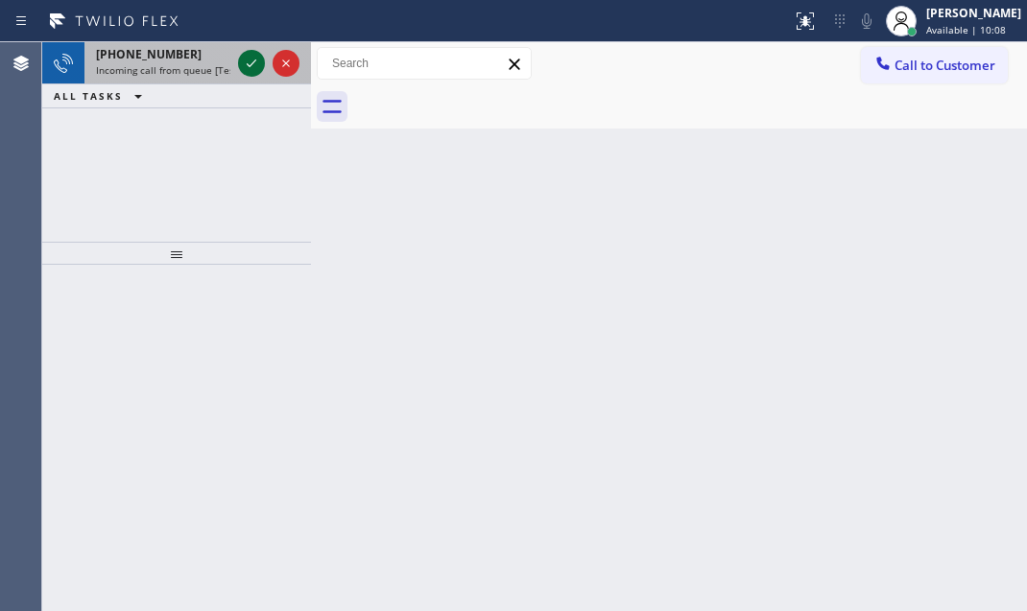
click at [249, 64] on icon at bounding box center [251, 63] width 23 height 23
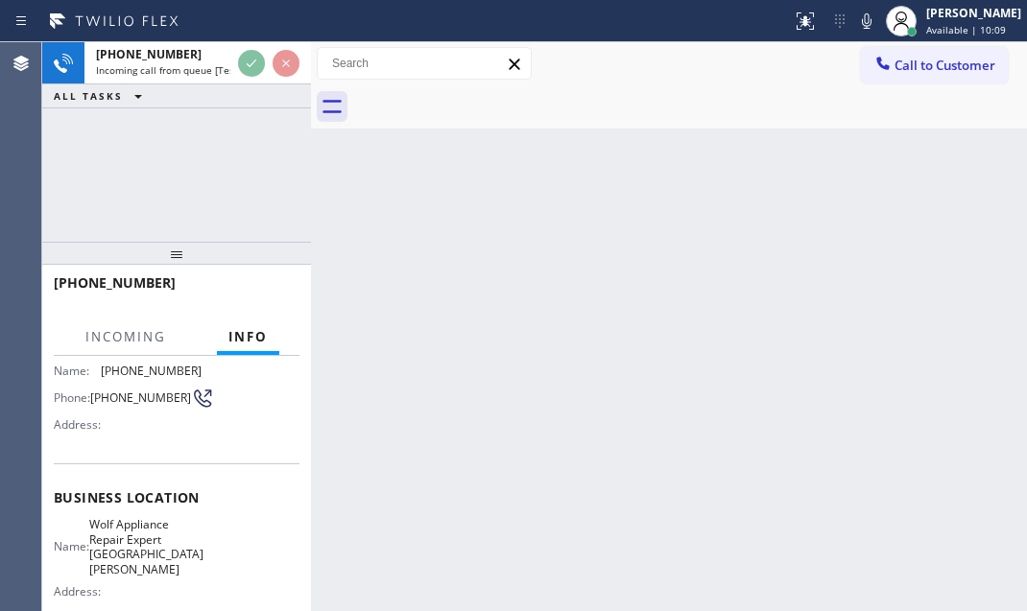
scroll to position [174, 0]
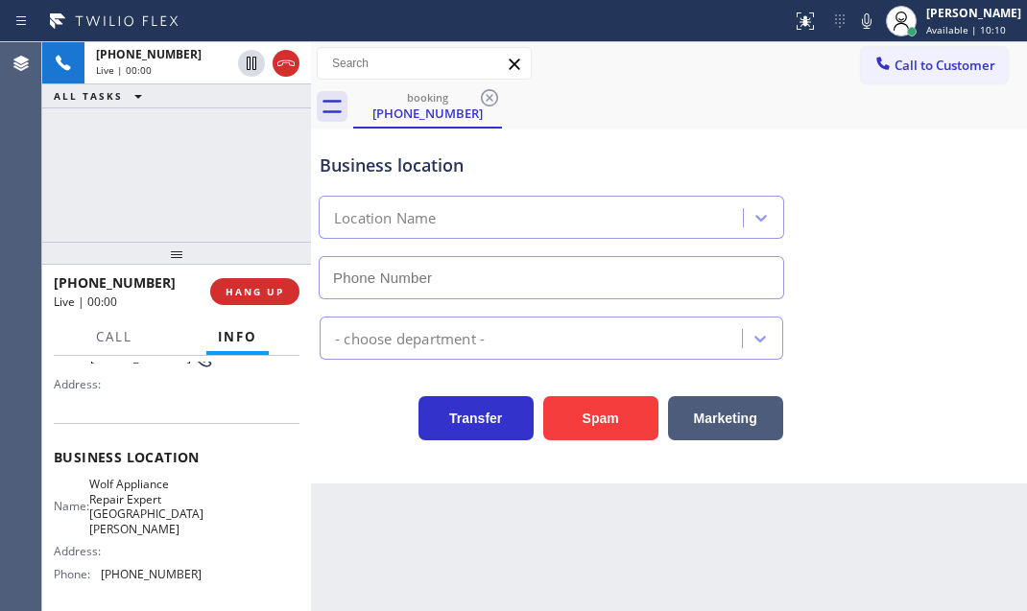
type input "(408) 539-3559"
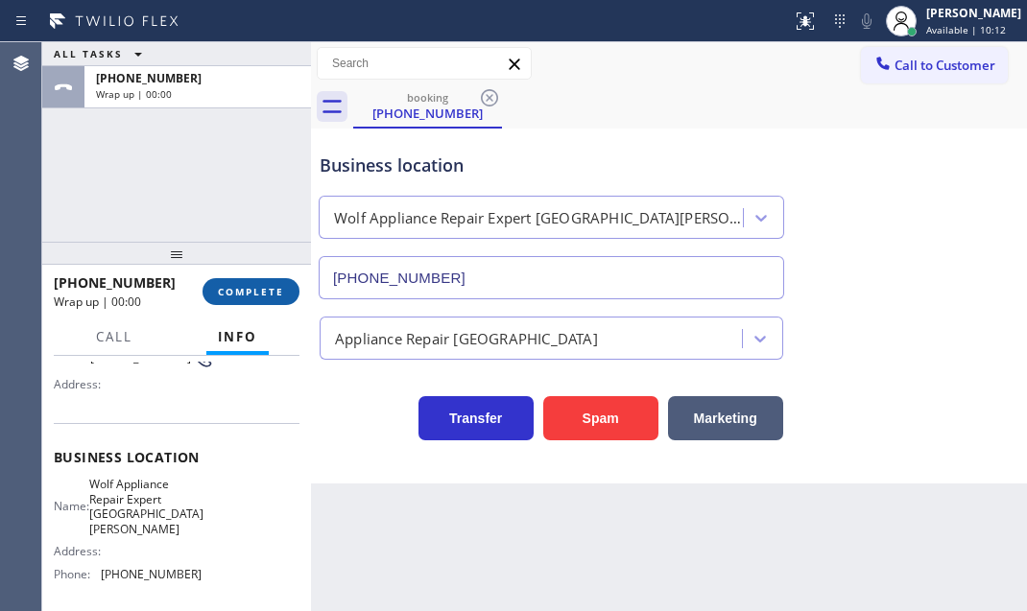
click at [248, 289] on span "COMPLETE" at bounding box center [251, 291] width 66 height 13
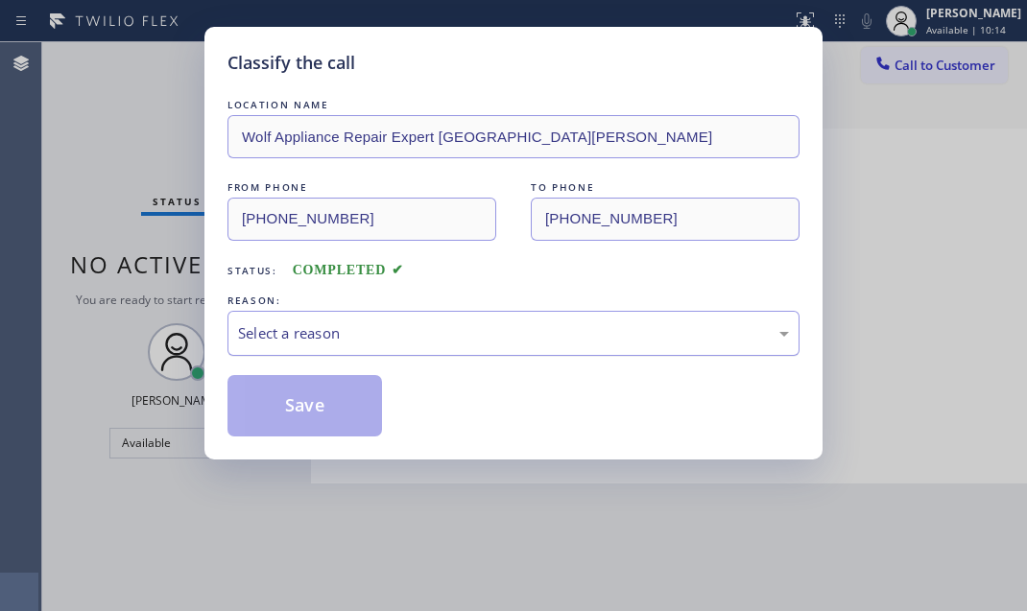
click at [349, 324] on div "Select a reason" at bounding box center [513, 333] width 551 height 22
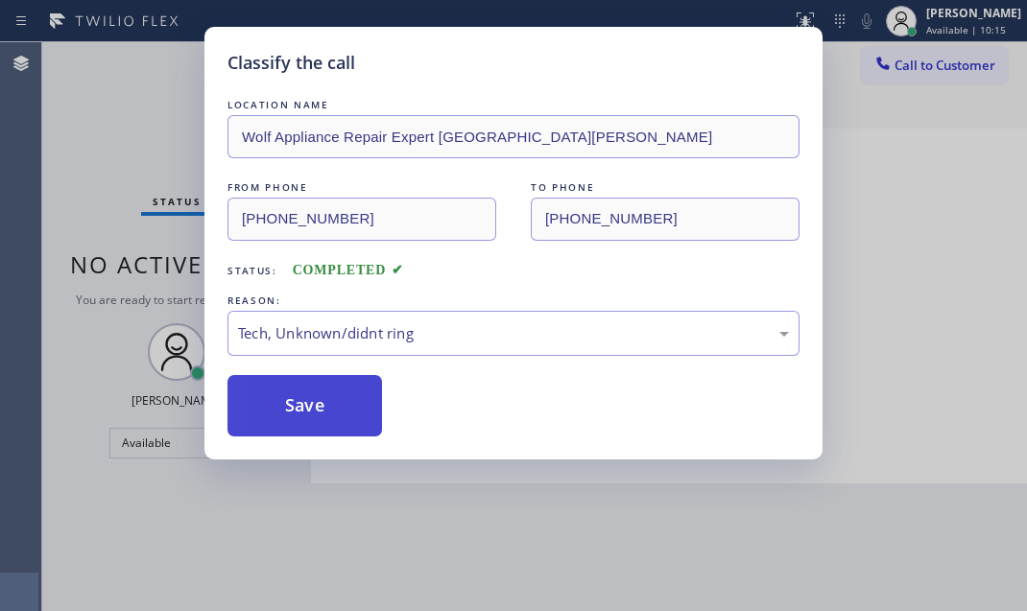
click at [320, 400] on button "Save" at bounding box center [304, 405] width 155 height 61
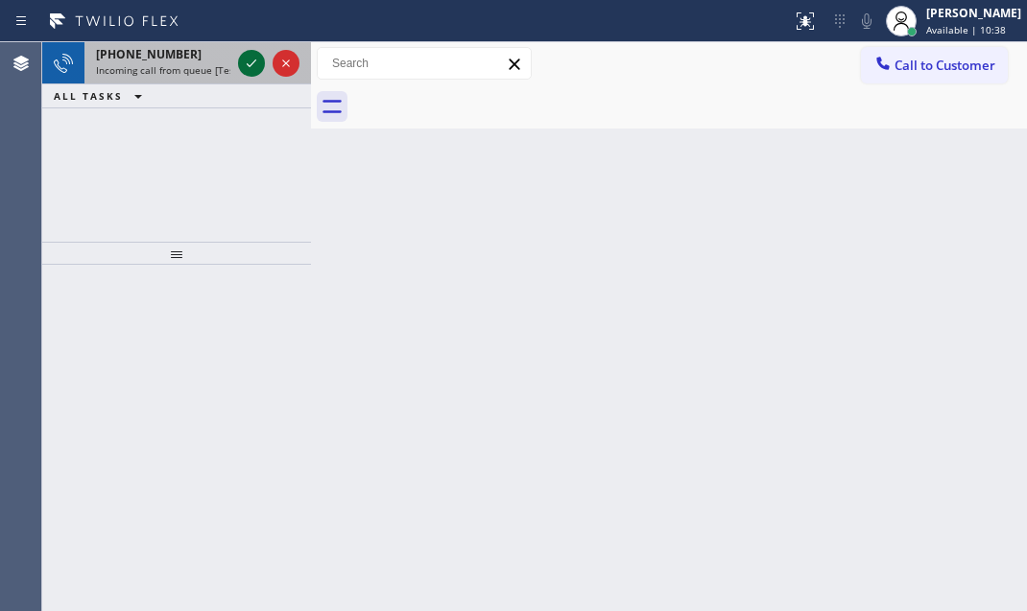
click at [259, 70] on icon at bounding box center [251, 63] width 23 height 23
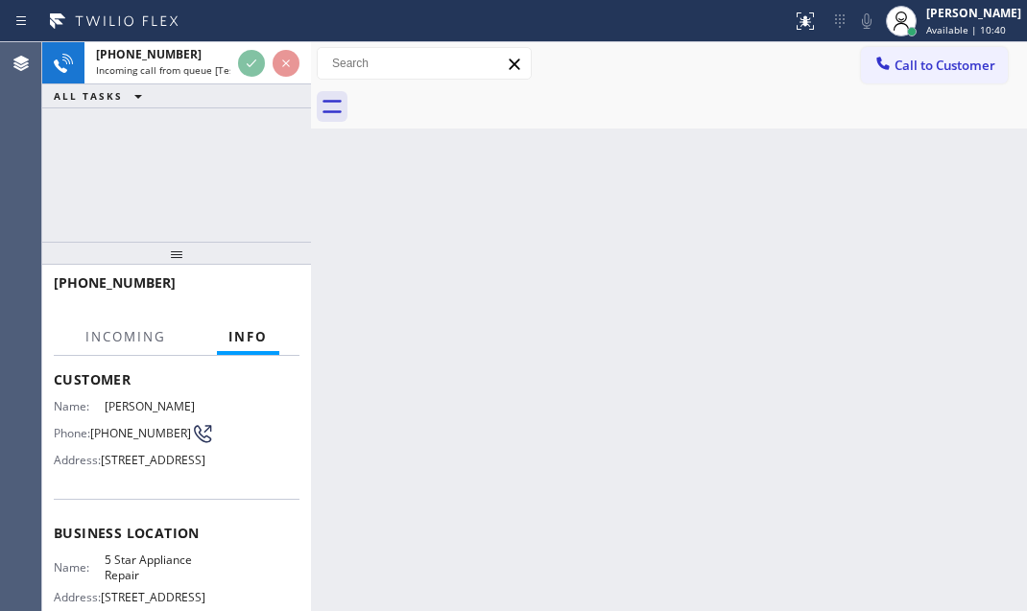
scroll to position [261, 0]
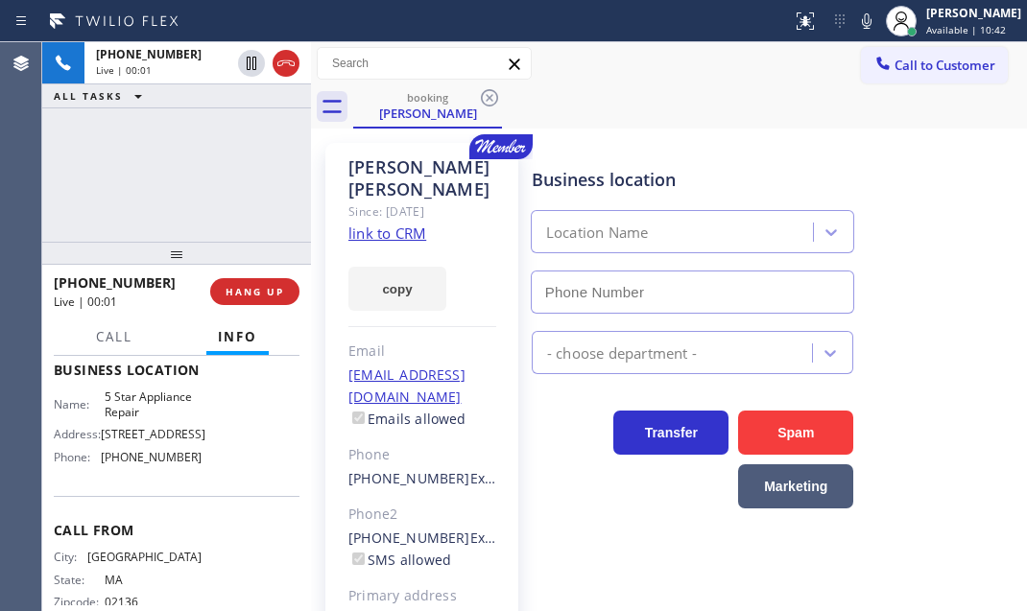
type input "(855) 731-4952"
click at [384, 224] on link "link to CRM" at bounding box center [387, 233] width 78 height 19
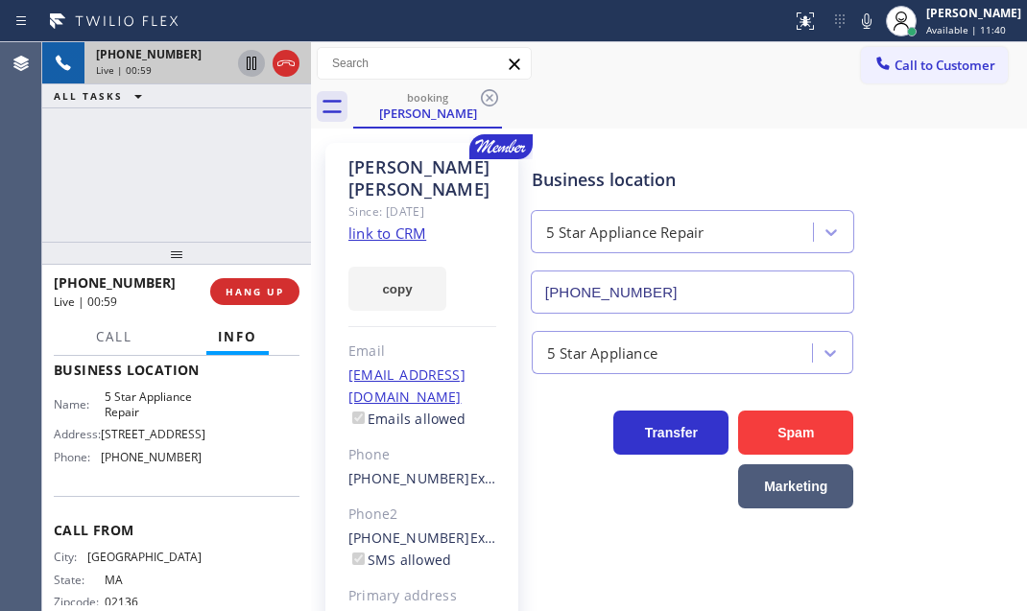
click at [251, 70] on icon at bounding box center [251, 63] width 23 height 23
click at [249, 66] on icon at bounding box center [251, 63] width 23 height 23
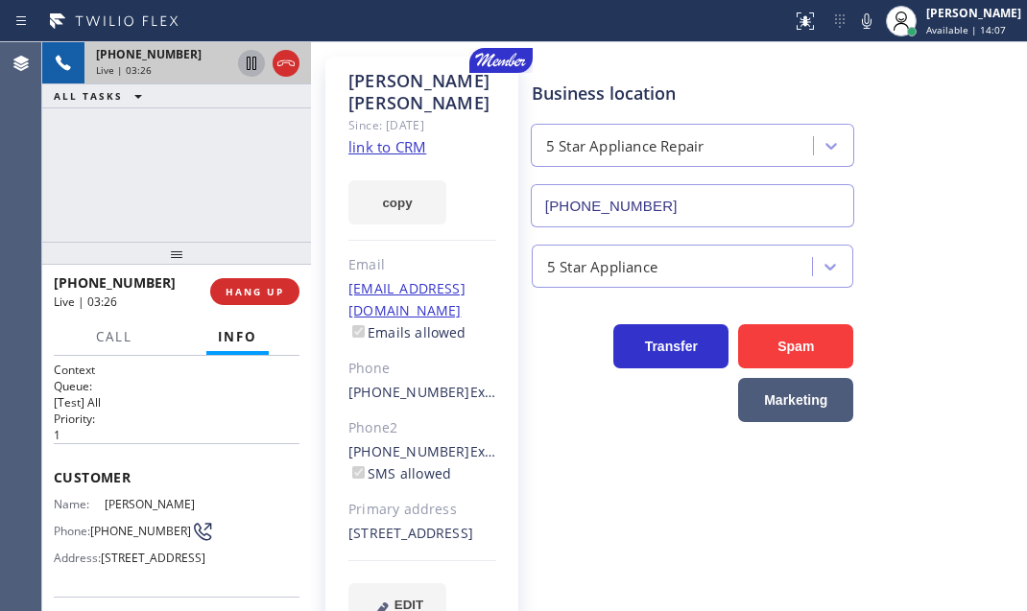
scroll to position [86, 0]
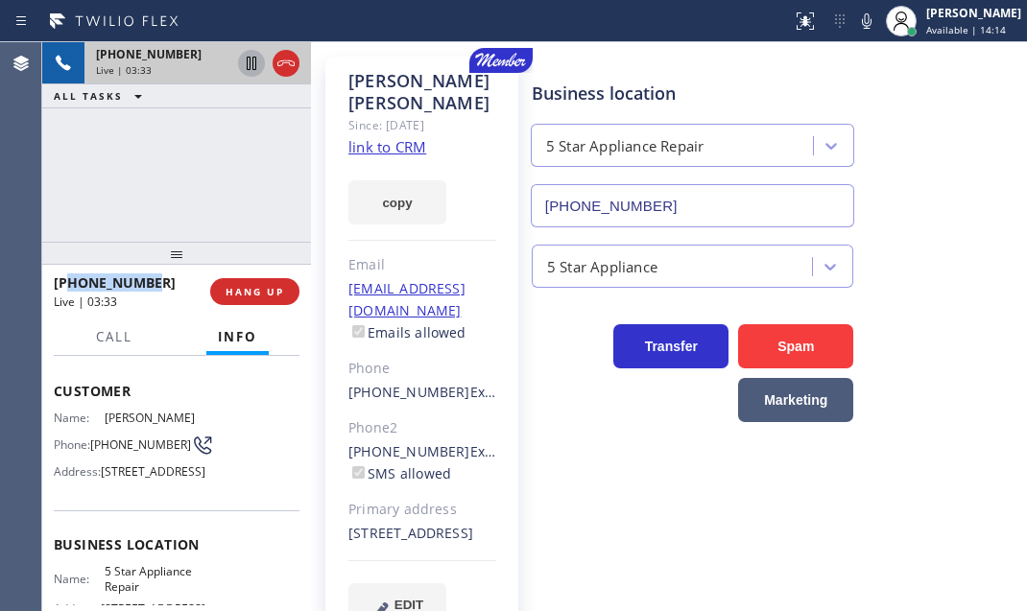
drag, startPoint x: 164, startPoint y: 278, endPoint x: 71, endPoint y: 278, distance: 93.1
click at [71, 278] on div "+16178331789" at bounding box center [125, 283] width 143 height 18
copy span "6178331789"
click at [154, 298] on div "Live | 03:34" at bounding box center [125, 302] width 143 height 16
drag, startPoint x: 155, startPoint y: 278, endPoint x: 49, endPoint y: 282, distance: 105.6
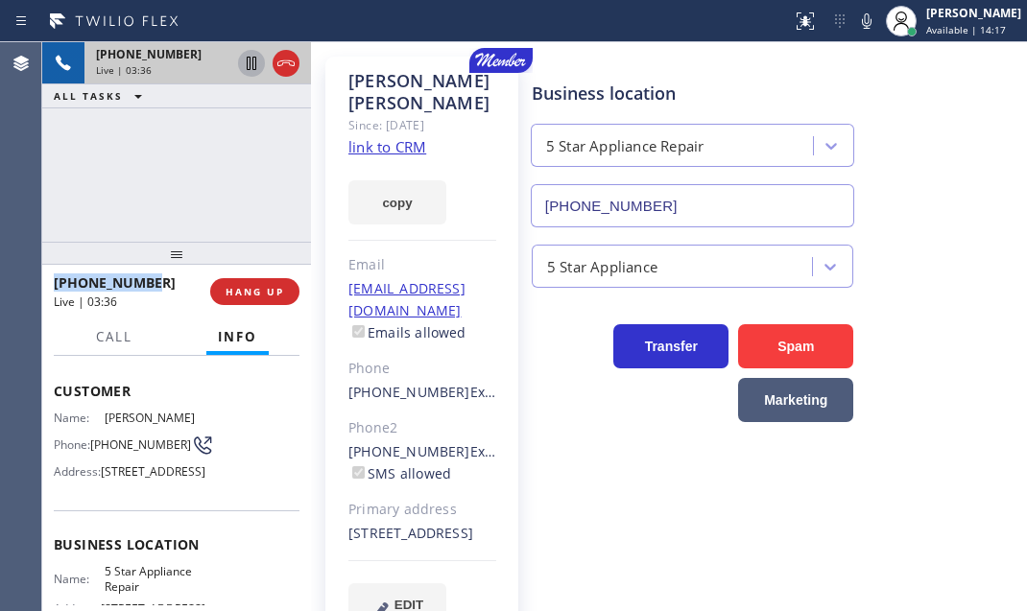
click at [49, 282] on div "+16178331789 Live | 03:36 HANG UP" at bounding box center [176, 292] width 269 height 54
click at [269, 282] on button "HANG UP" at bounding box center [254, 291] width 89 height 27
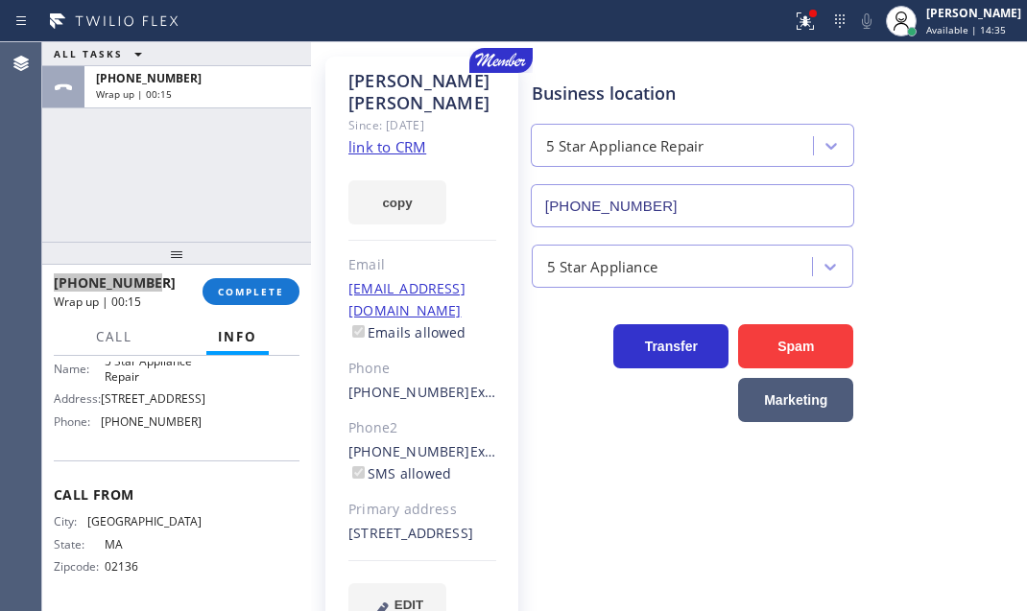
scroll to position [257, 0]
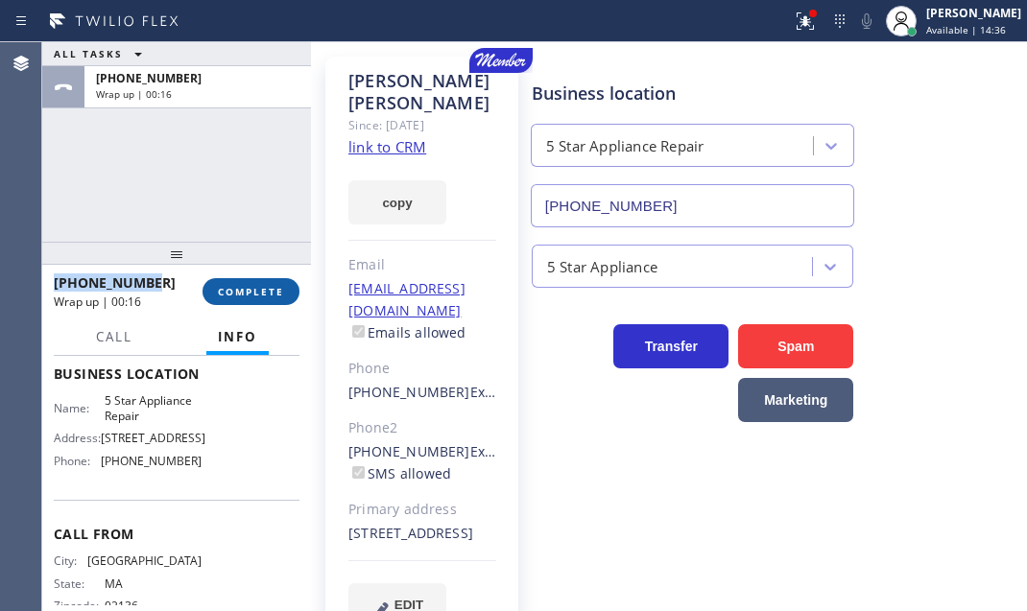
drag, startPoint x: 261, startPoint y: 291, endPoint x: 283, endPoint y: 298, distance: 23.4
click at [261, 291] on span "COMPLETE" at bounding box center [251, 291] width 66 height 13
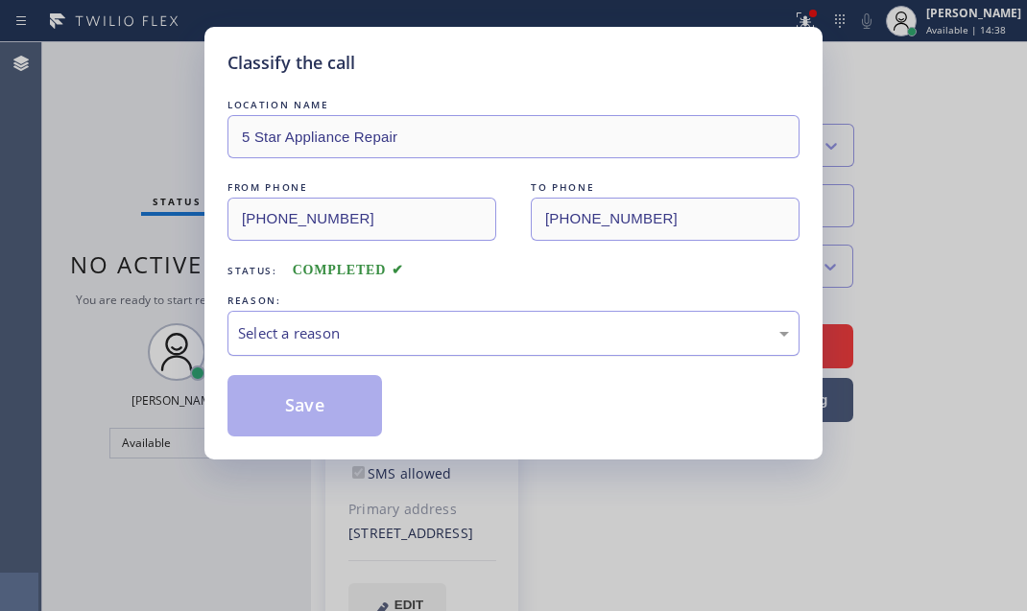
click at [417, 331] on div "Select a reason" at bounding box center [513, 333] width 551 height 22
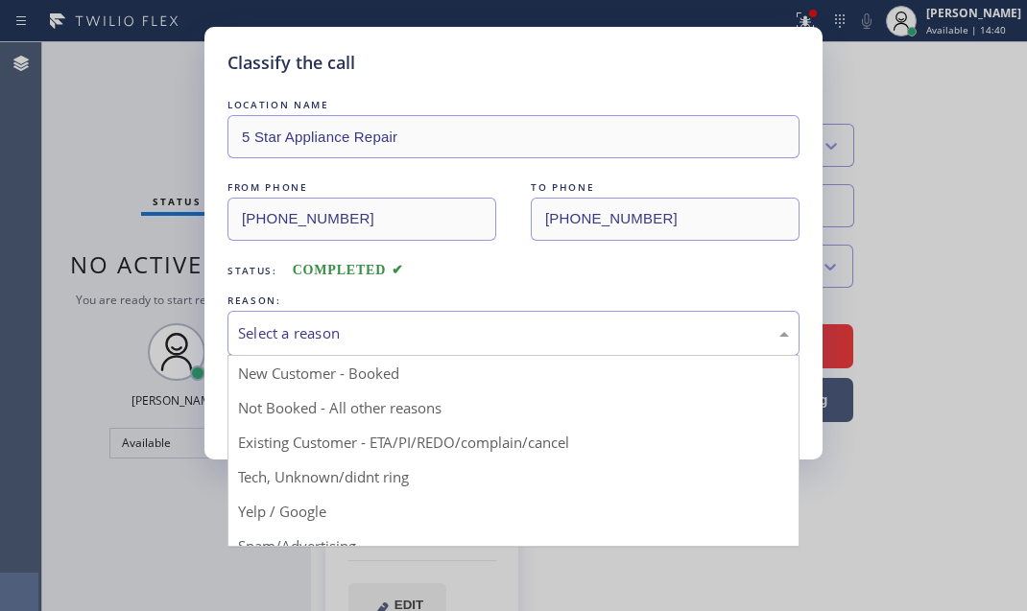
drag, startPoint x: 362, startPoint y: 445, endPoint x: 345, endPoint y: 432, distance: 21.9
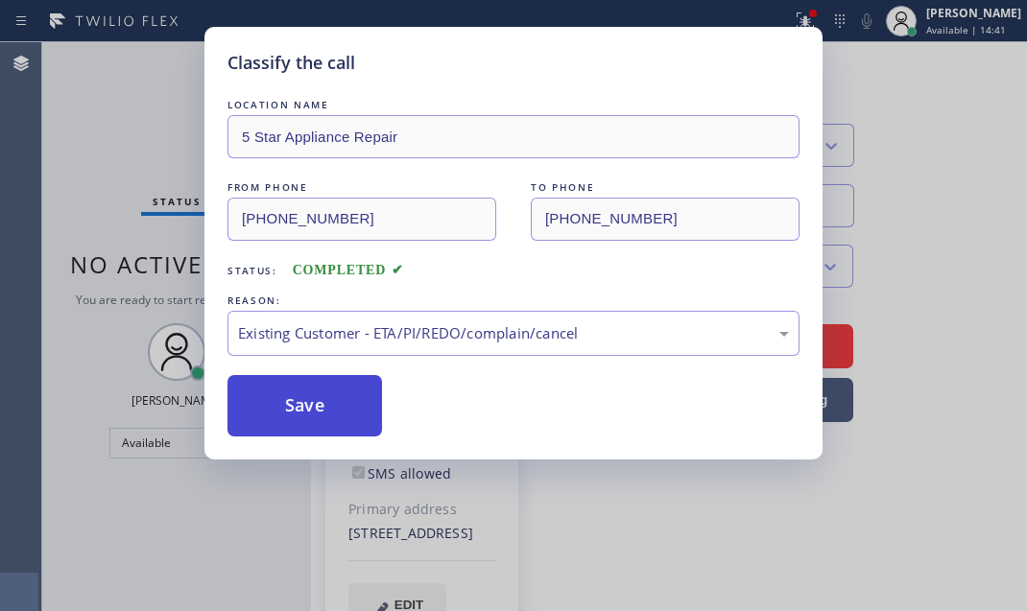
click at [332, 412] on button "Save" at bounding box center [304, 405] width 155 height 61
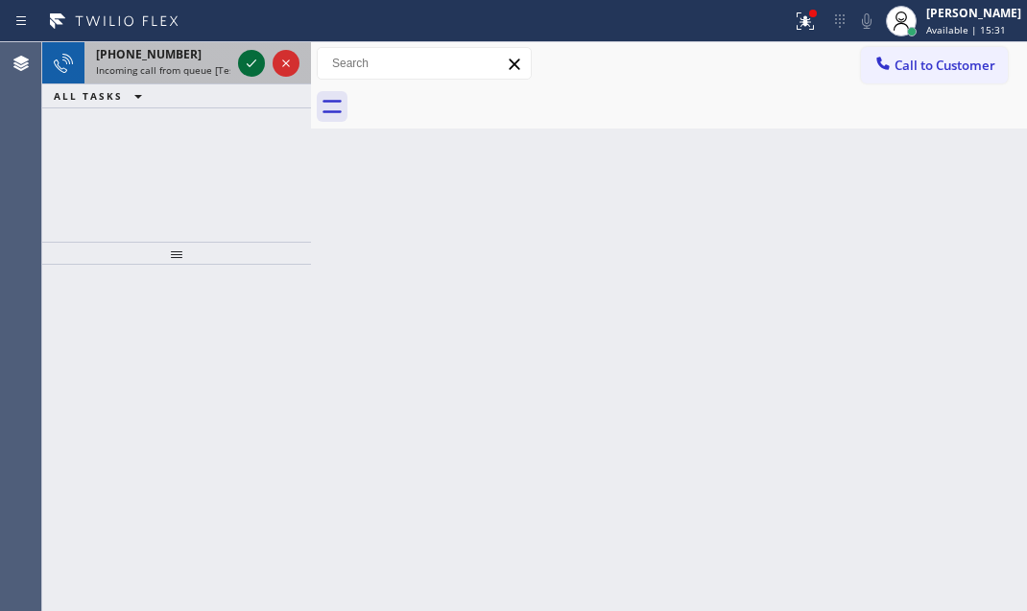
click at [250, 59] on icon at bounding box center [251, 63] width 23 height 23
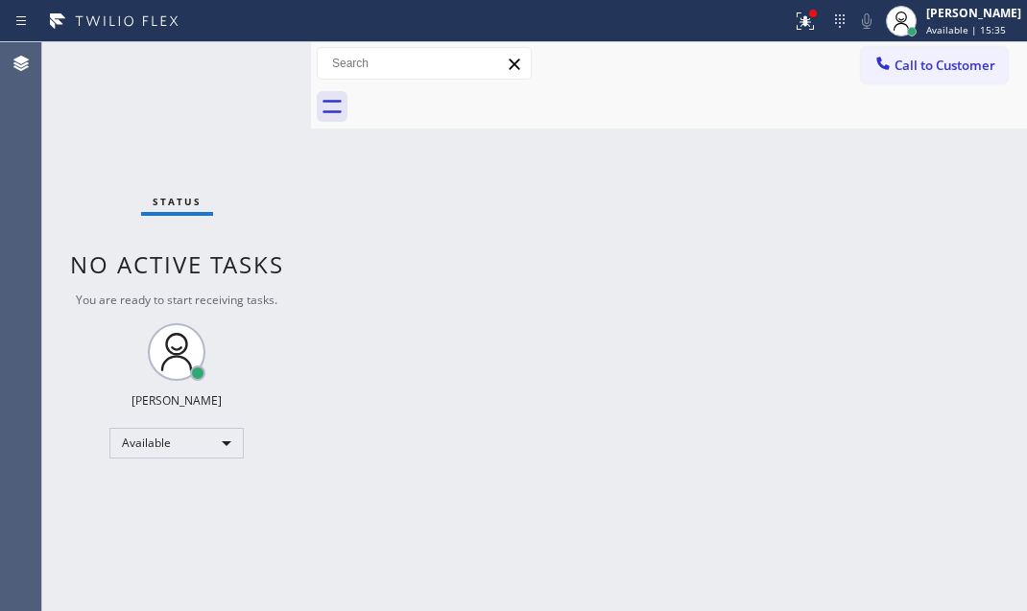
click at [237, 69] on div "Status No active tasks You are ready to start receiving tasks. Judy Mae Saturin…" at bounding box center [176, 326] width 269 height 569
click at [237, 68] on div "Status No active tasks You are ready to start receiving tasks. Judy Mae Saturin…" at bounding box center [176, 326] width 269 height 569
click at [236, 69] on div "Status No active tasks You are ready to start receiving tasks. Judy Mae Saturin…" at bounding box center [176, 326] width 269 height 569
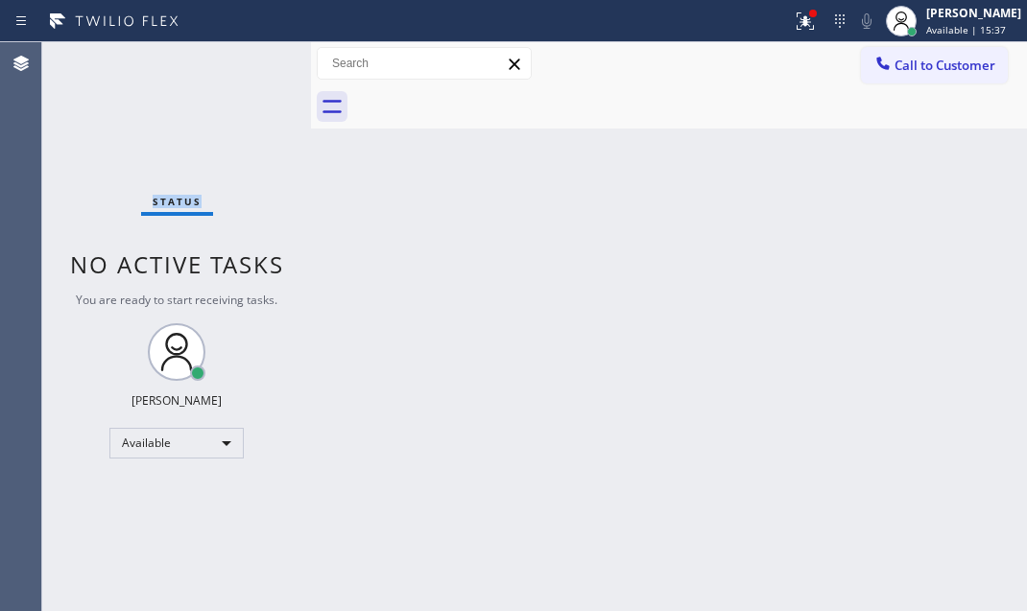
click at [236, 69] on div "Status No active tasks You are ready to start receiving tasks. Judy Mae Saturin…" at bounding box center [176, 326] width 269 height 569
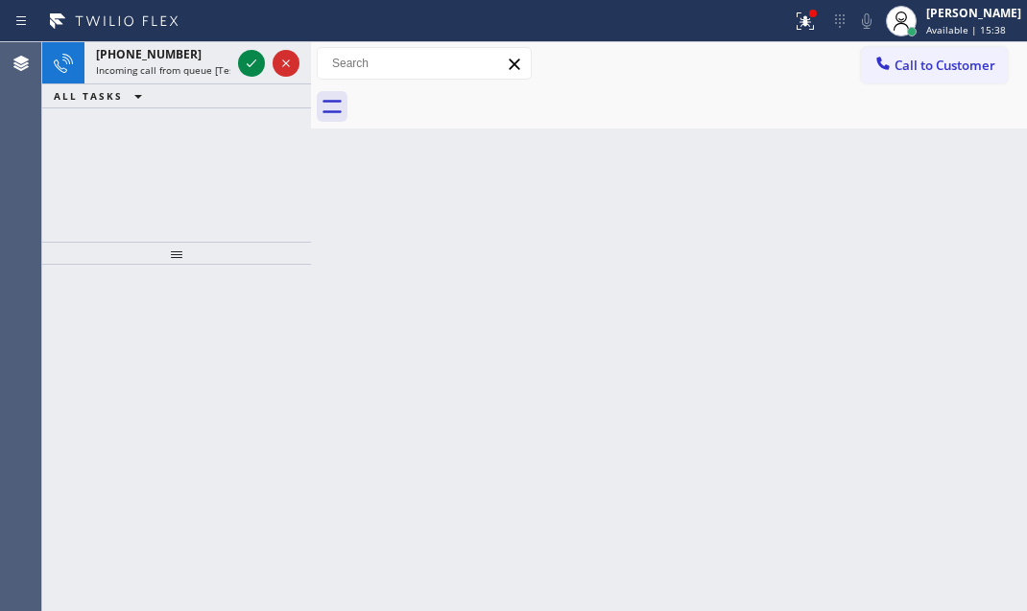
click at [236, 69] on div at bounding box center [268, 63] width 69 height 42
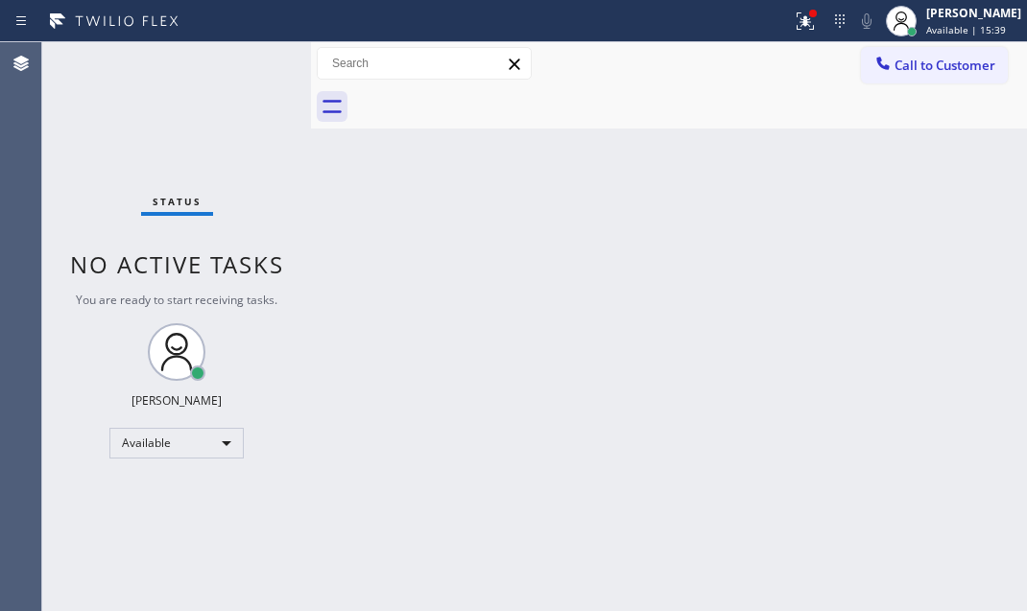
click at [245, 62] on div "Status No active tasks You are ready to start receiving tasks. Judy Mae Saturin…" at bounding box center [176, 326] width 269 height 569
click at [241, 66] on div "Status No active tasks You are ready to start receiving tasks. Judy Mae Saturin…" at bounding box center [176, 326] width 269 height 569
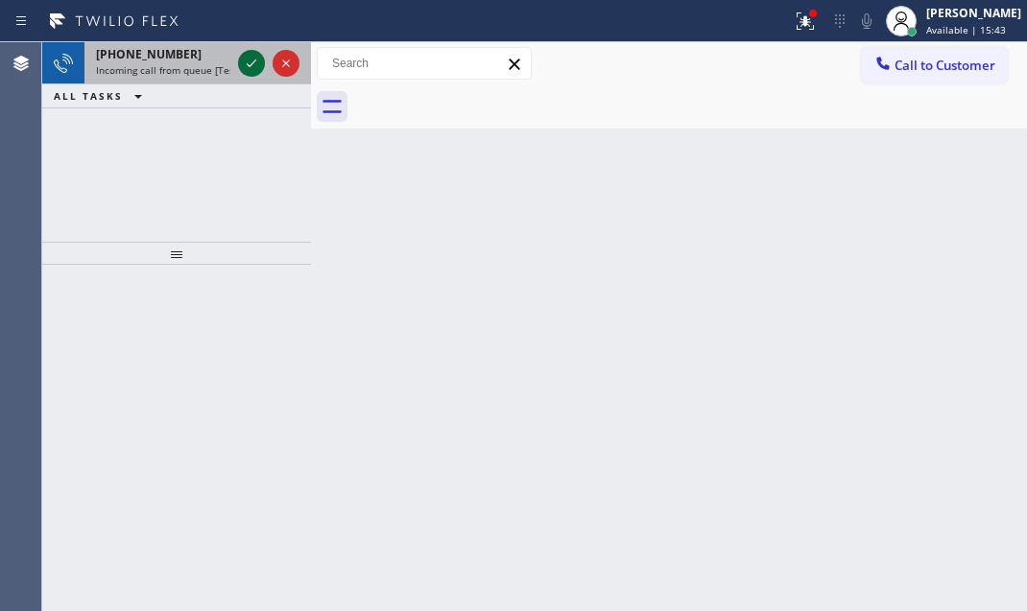
click at [241, 66] on icon at bounding box center [251, 63] width 23 height 23
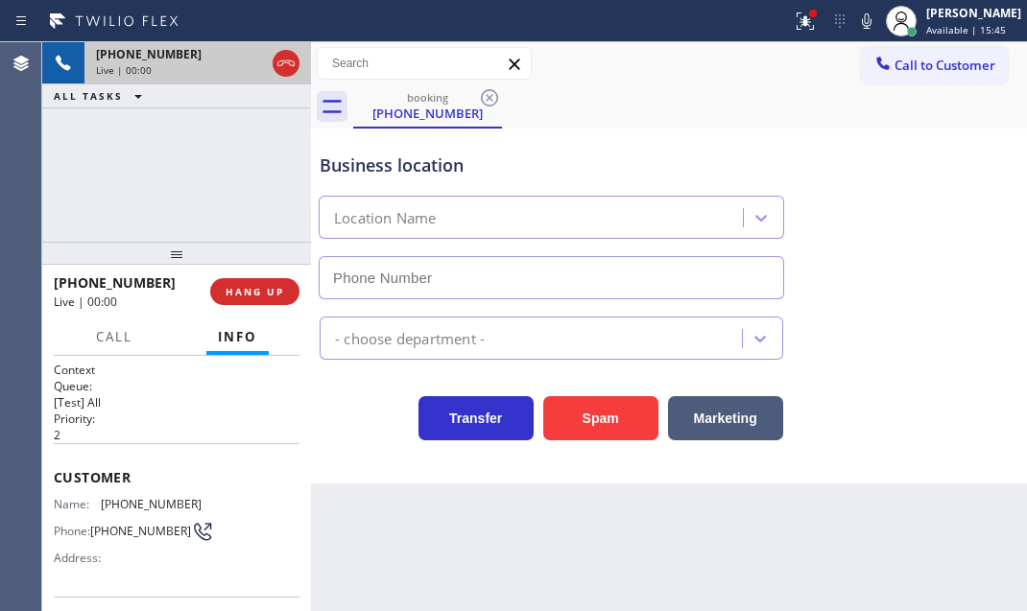
type input "(626) 768-9548"
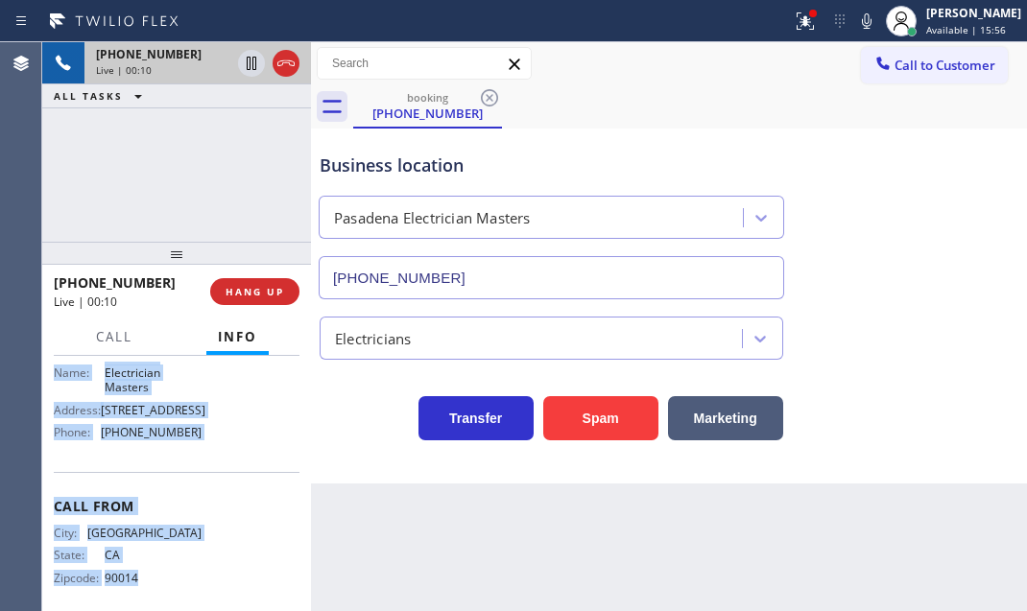
scroll to position [329, 0]
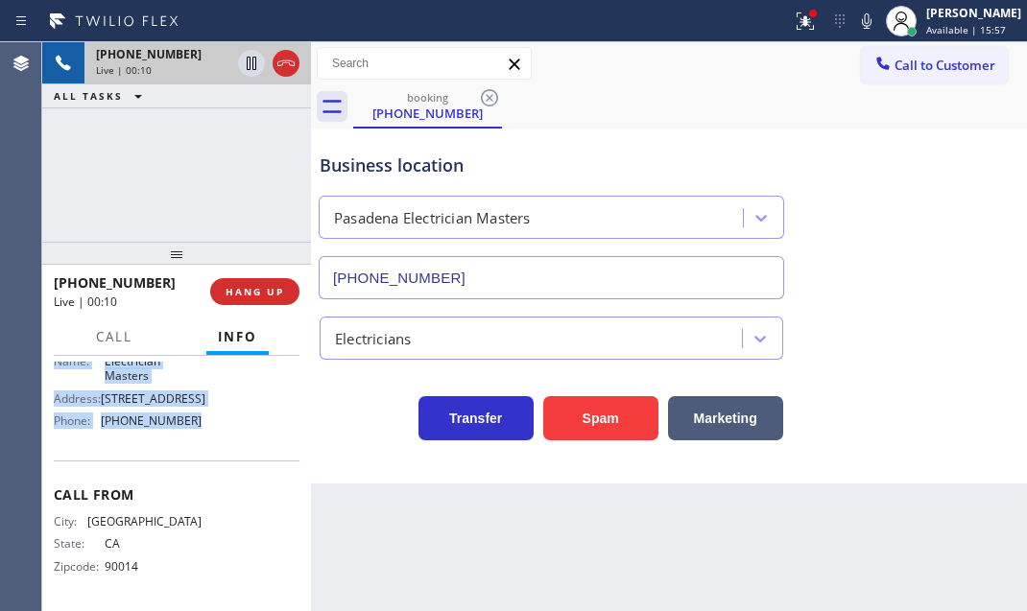
drag, startPoint x: 48, startPoint y: 459, endPoint x: 668, endPoint y: 349, distance: 629.6
click at [237, 450] on div "Context Queue: [Test] All Priority: 2 Customer Name: (626) 755-1510 Phone: (626…" at bounding box center [176, 483] width 269 height 255
click at [246, 67] on icon at bounding box center [251, 63] width 23 height 23
click at [245, 57] on icon at bounding box center [251, 63] width 23 height 23
click at [794, 31] on icon at bounding box center [805, 21] width 23 height 23
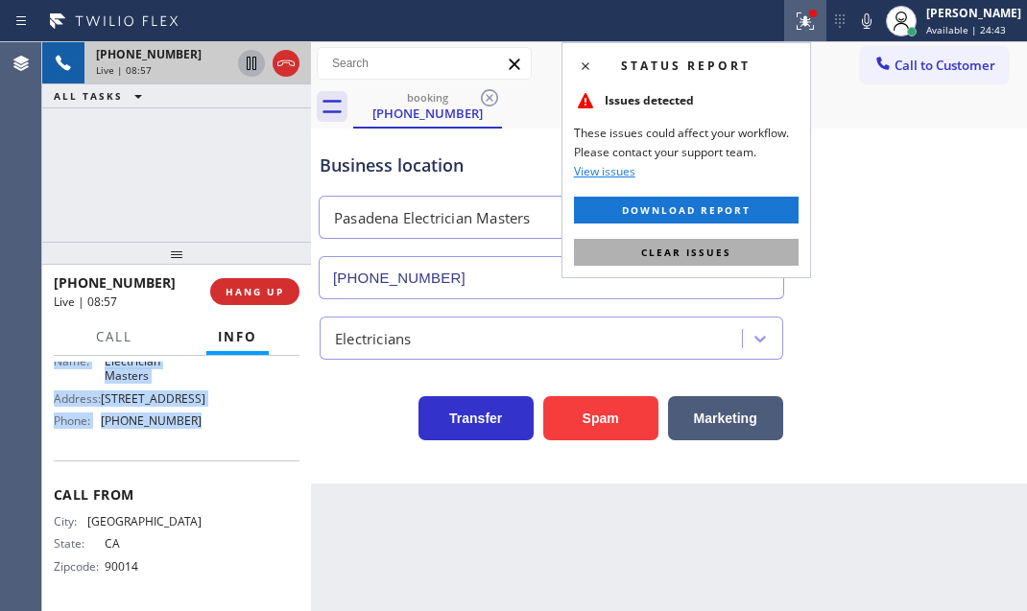
click at [728, 249] on span "Clear issues" at bounding box center [686, 252] width 90 height 13
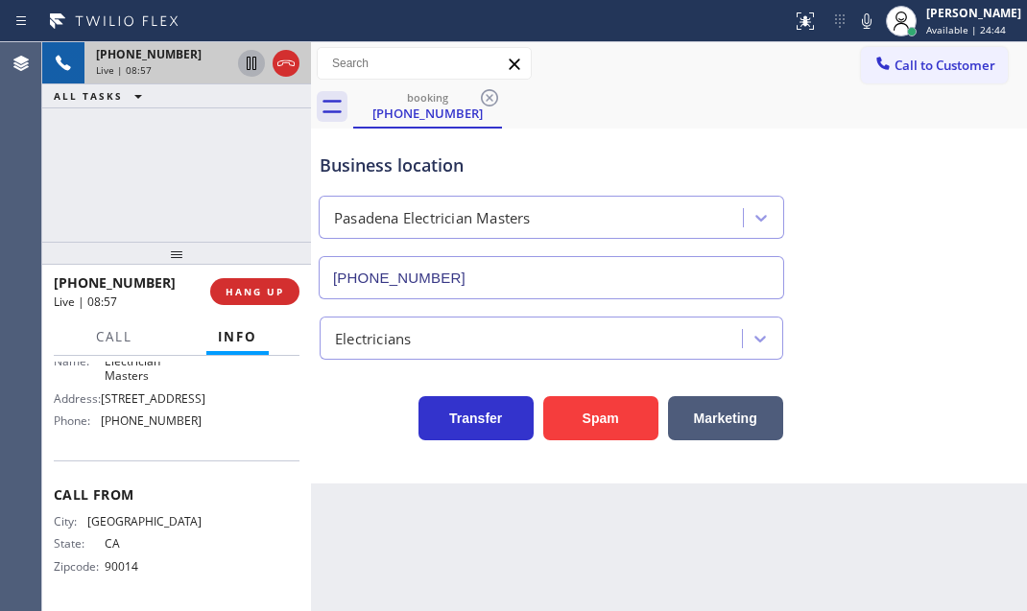
click at [831, 179] on div "Business location Pasadena Electrician Masters (626) 768-9548" at bounding box center [669, 213] width 706 height 174
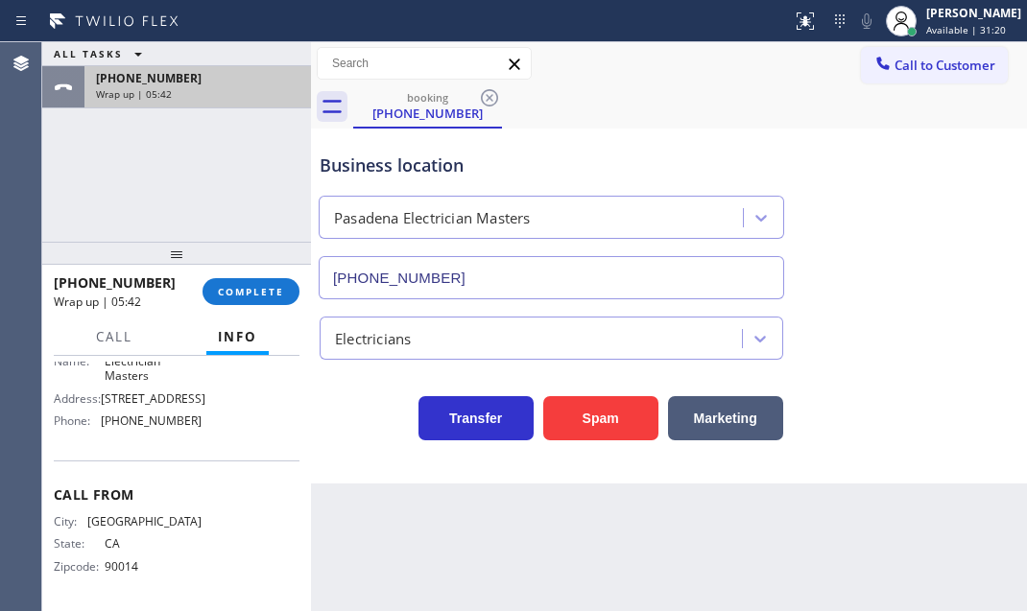
click at [232, 93] on div "Wrap up | 05:42" at bounding box center [197, 93] width 203 height 13
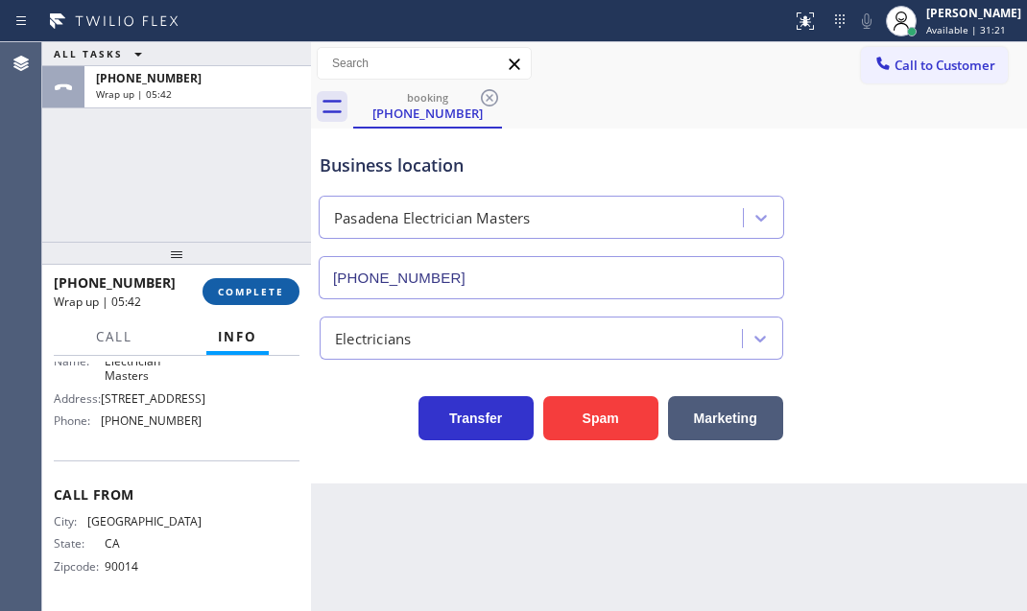
click at [227, 291] on span "COMPLETE" at bounding box center [251, 291] width 66 height 13
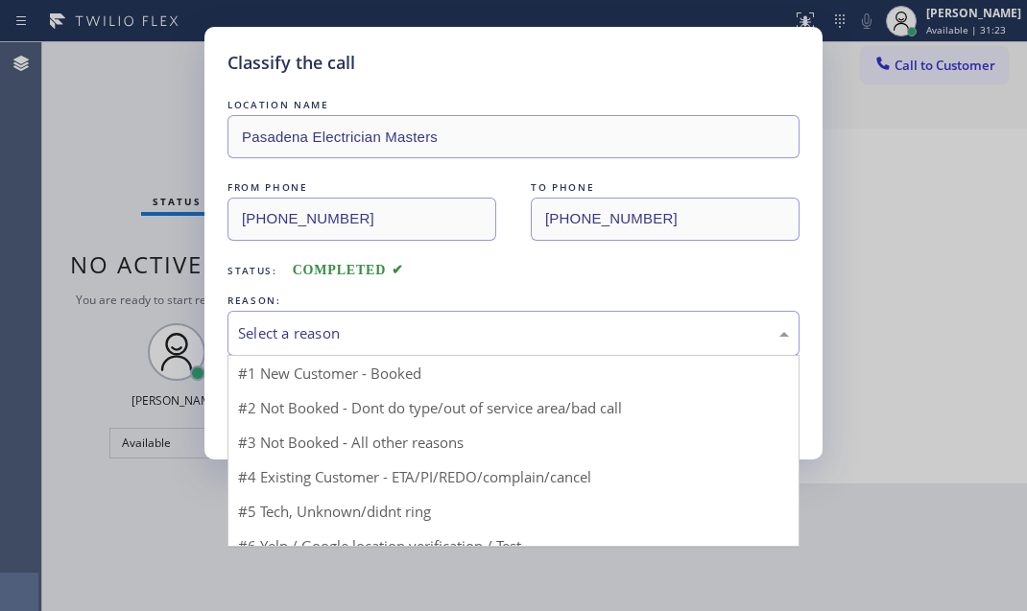
drag, startPoint x: 430, startPoint y: 340, endPoint x: 398, endPoint y: 376, distance: 48.3
click at [429, 340] on div "Select a reason" at bounding box center [513, 333] width 551 height 22
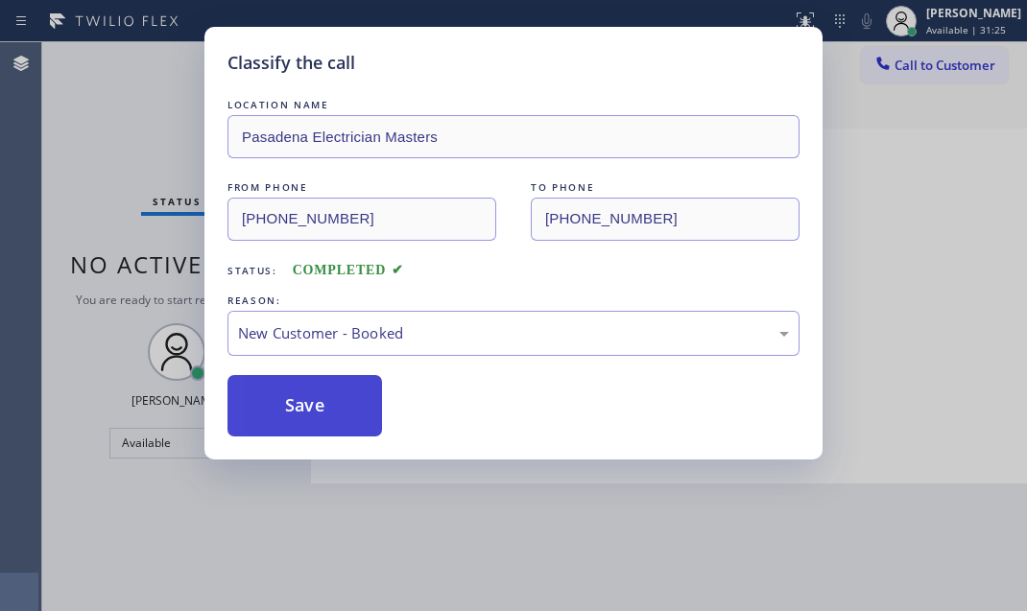
click at [297, 402] on button "Save" at bounding box center [304, 405] width 155 height 61
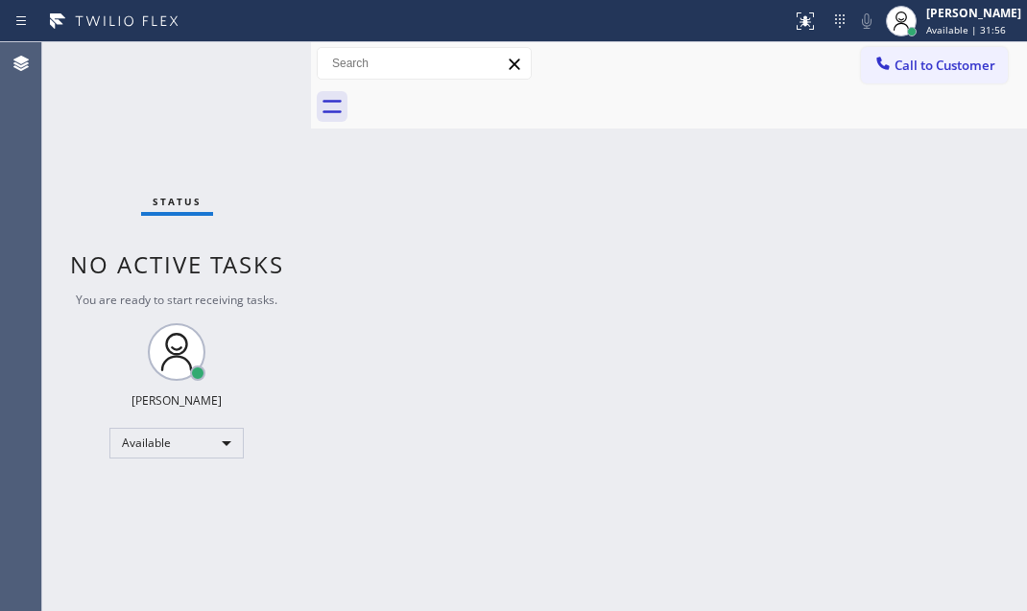
drag, startPoint x: 773, startPoint y: 308, endPoint x: 757, endPoint y: 307, distance: 15.4
click at [765, 317] on div "Back to Dashboard Change Sender ID Customers Technicians Select a contact Outbo…" at bounding box center [669, 326] width 716 height 569
click at [252, 66] on div "Status No active tasks You are ready to start receiving tasks. Judy Mae Saturin…" at bounding box center [176, 326] width 269 height 569
click at [254, 67] on div "Status No active tasks You are ready to start receiving tasks. Judy Mae Saturin…" at bounding box center [176, 326] width 269 height 569
click at [255, 70] on div "Status No active tasks You are ready to start receiving tasks. Judy Mae Saturin…" at bounding box center [176, 326] width 269 height 569
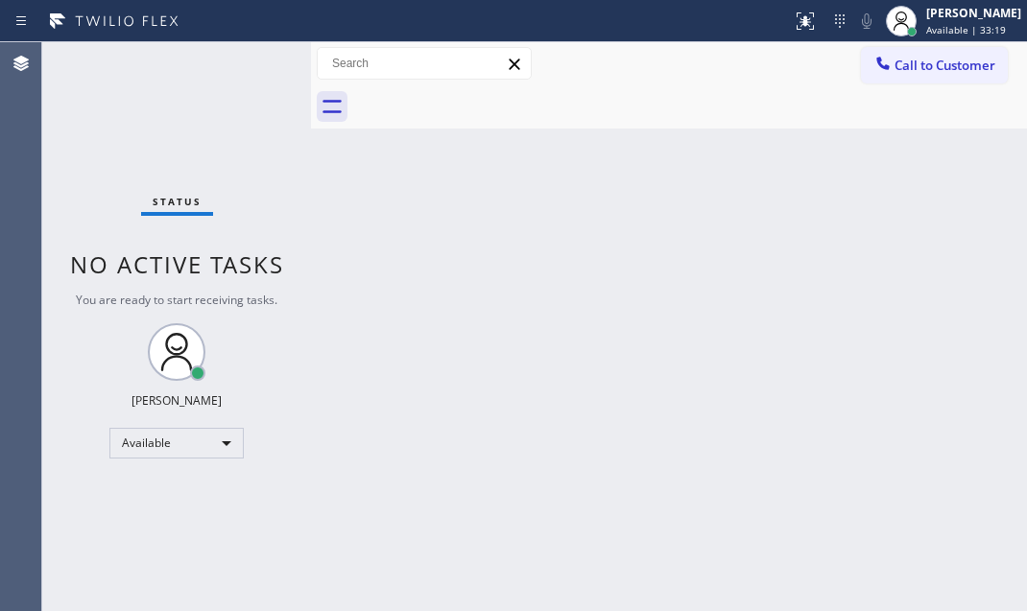
click at [243, 70] on div "Status No active tasks You are ready to start receiving tasks. Judy Mae Saturin…" at bounding box center [176, 326] width 269 height 569
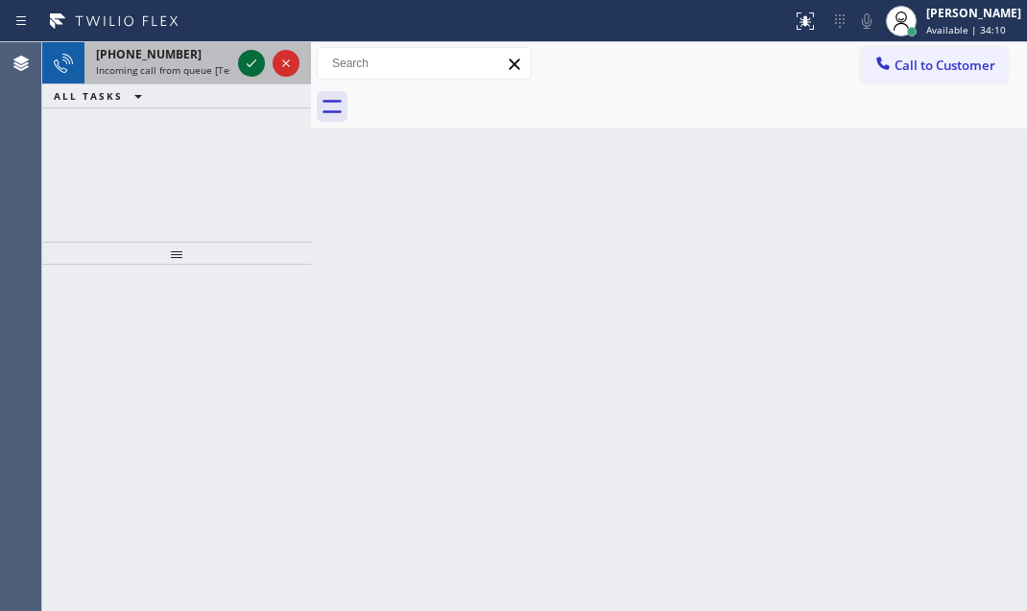
click at [242, 62] on icon at bounding box center [251, 63] width 23 height 23
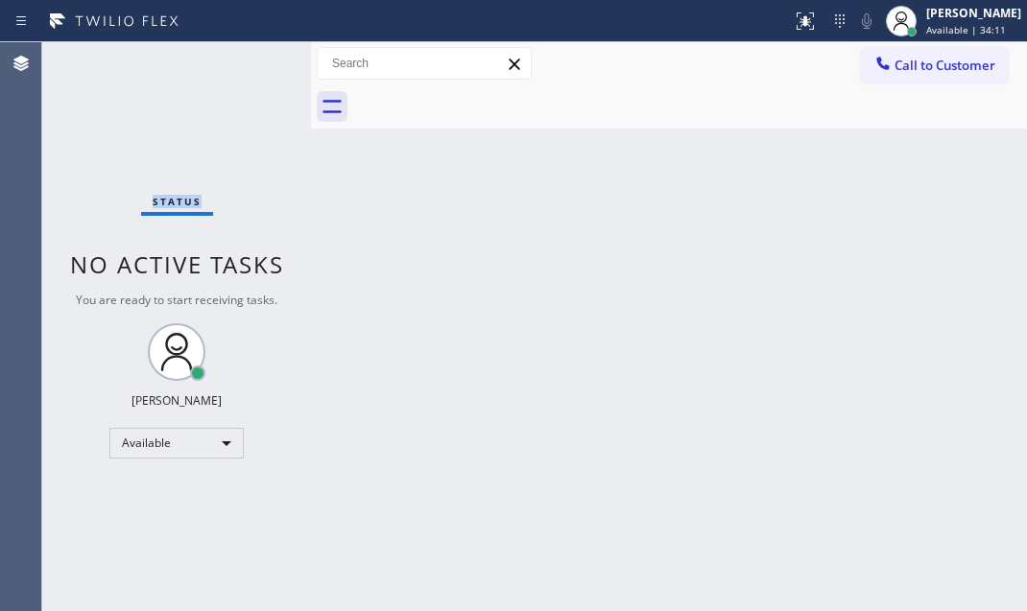
click at [243, 62] on div "Status No active tasks You are ready to start receiving tasks. Judy Mae Saturin…" at bounding box center [176, 326] width 269 height 569
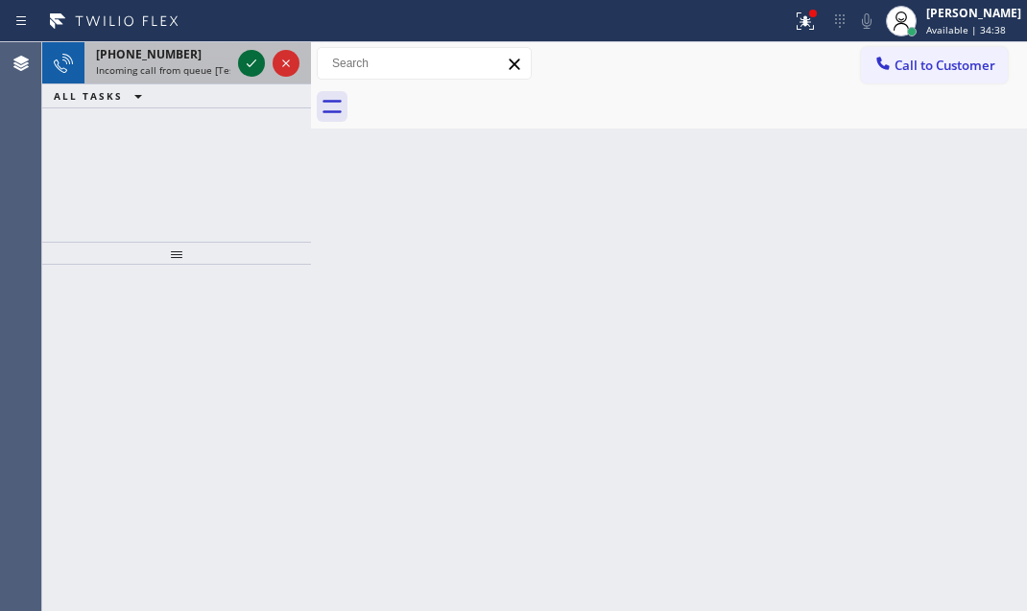
click at [247, 61] on icon at bounding box center [251, 63] width 23 height 23
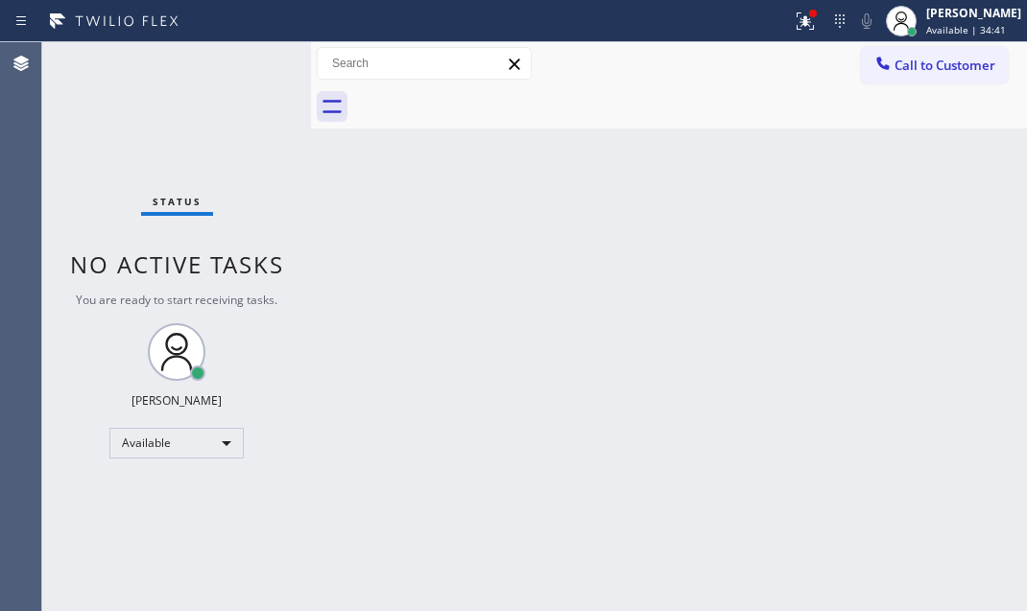
drag, startPoint x: 781, startPoint y: 28, endPoint x: 772, endPoint y: 52, distance: 25.8
click at [794, 28] on icon at bounding box center [805, 21] width 23 height 23
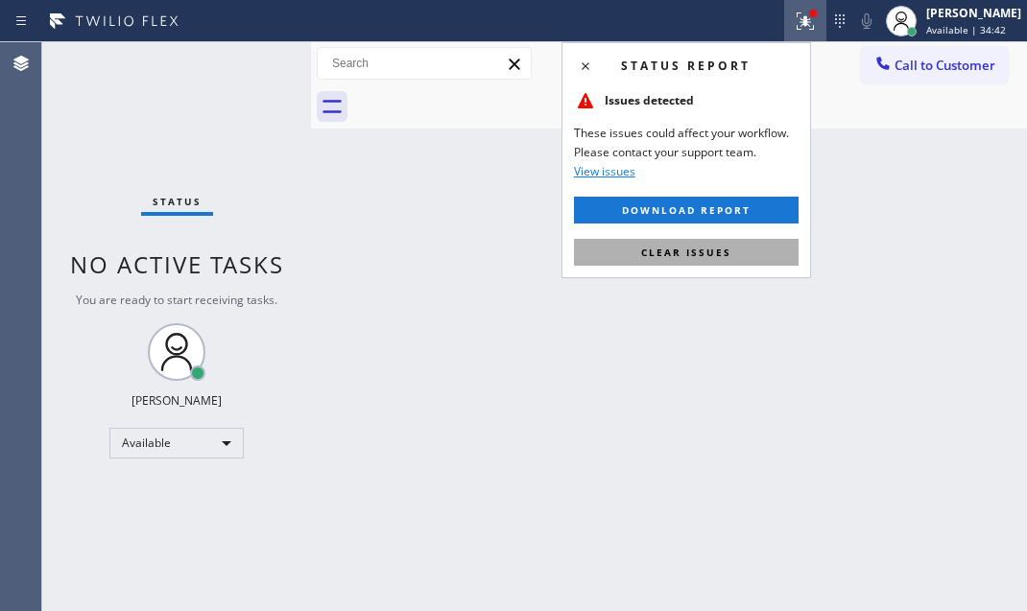
click at [683, 255] on span "Clear issues" at bounding box center [686, 252] width 90 height 13
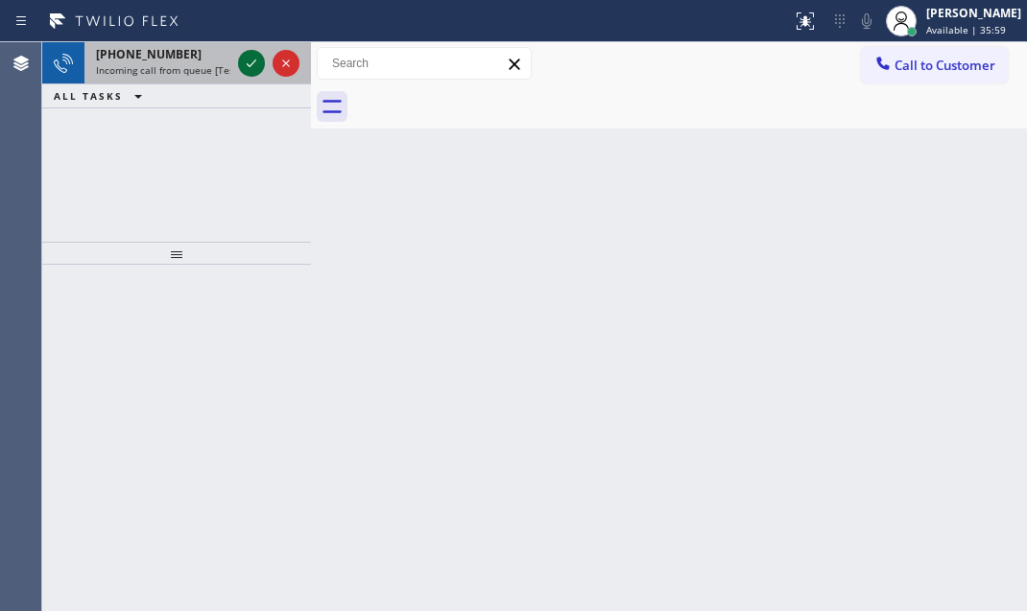
click at [250, 57] on icon at bounding box center [251, 63] width 23 height 23
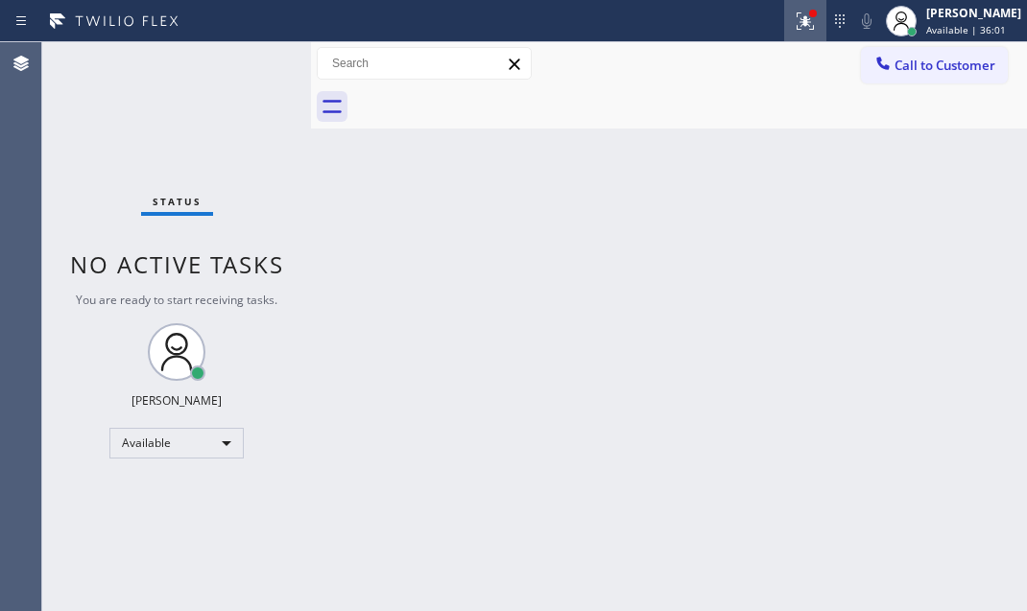
click at [794, 12] on icon at bounding box center [805, 21] width 23 height 23
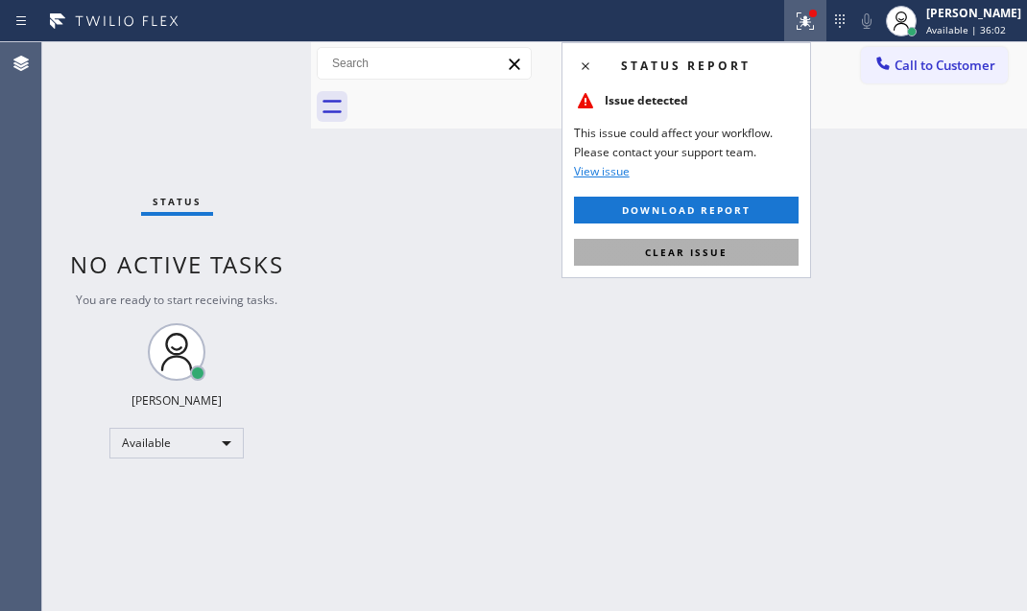
click at [701, 247] on span "Clear issue" at bounding box center [686, 252] width 83 height 13
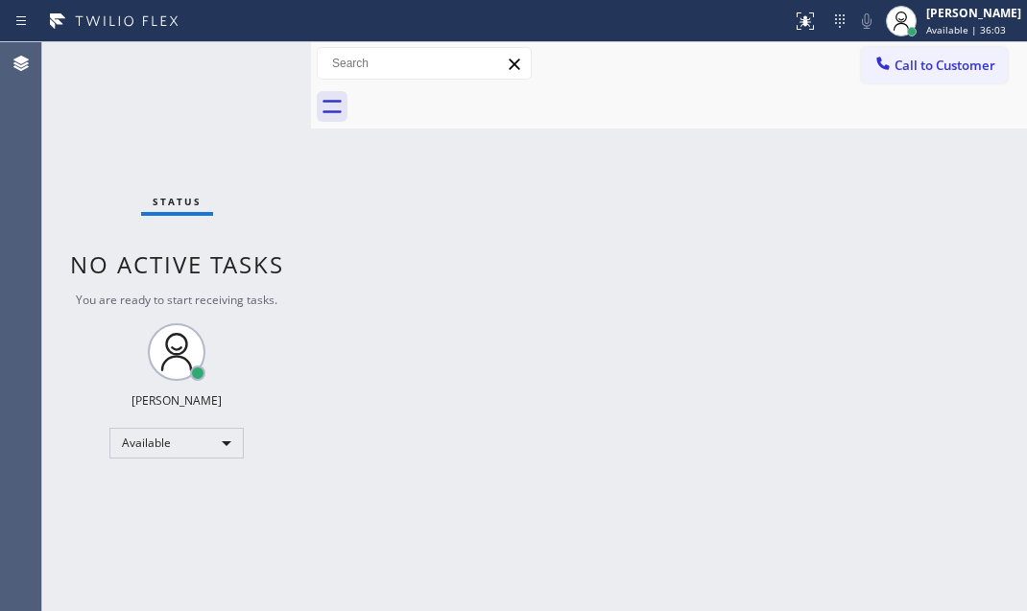
click at [239, 67] on div "Status No active tasks You are ready to start receiving tasks. Judy Mae Saturin…" at bounding box center [176, 326] width 269 height 569
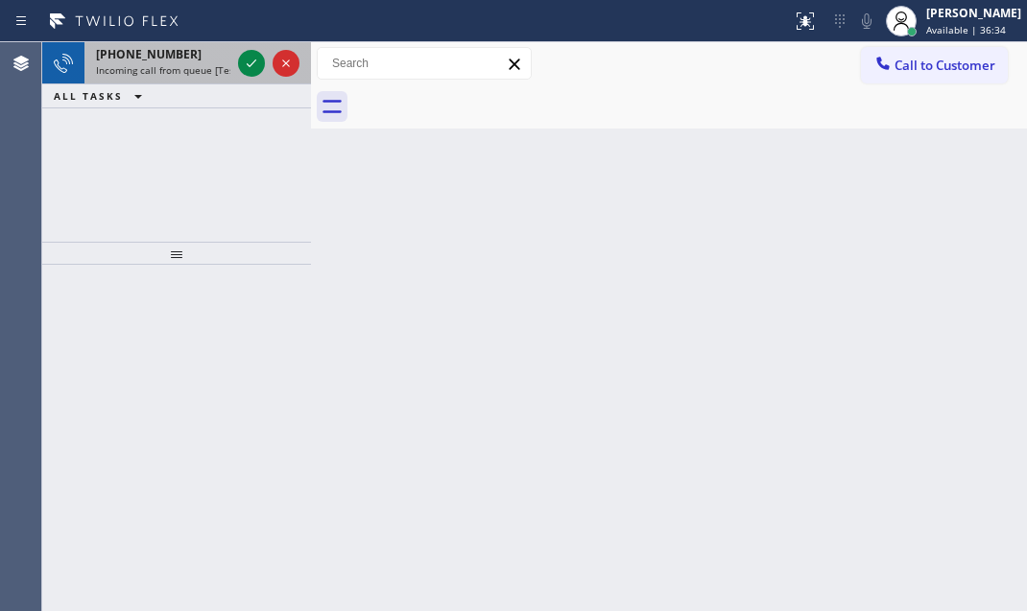
click at [239, 81] on div at bounding box center [268, 63] width 69 height 42
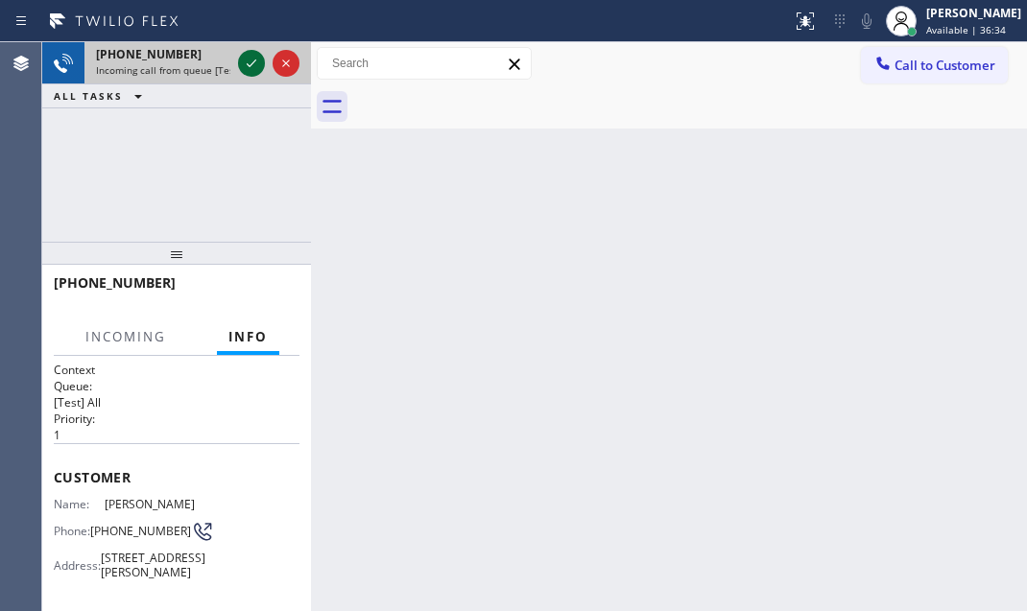
click at [245, 61] on icon at bounding box center [251, 63] width 23 height 23
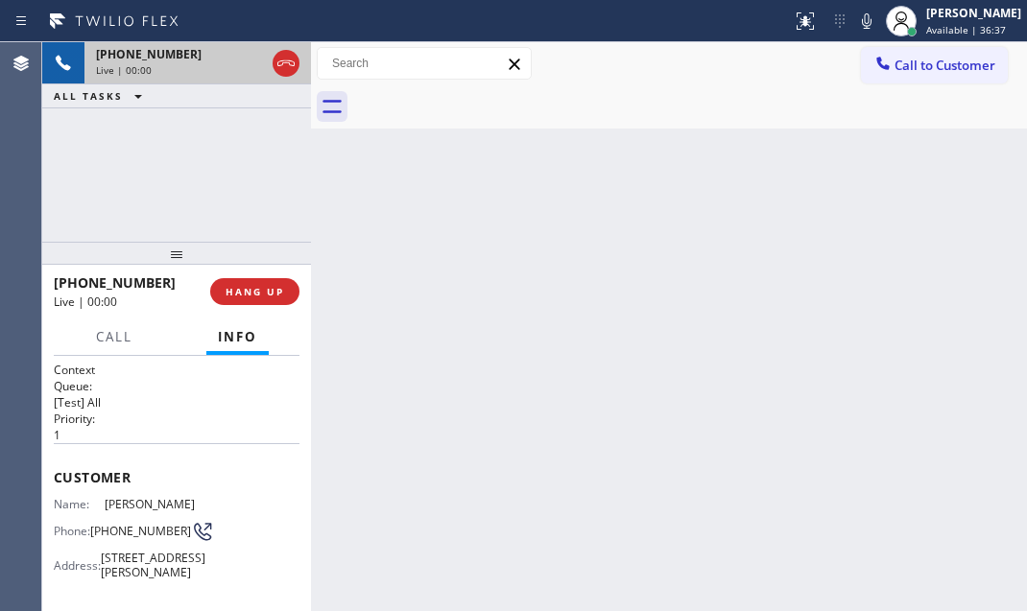
scroll to position [174, 0]
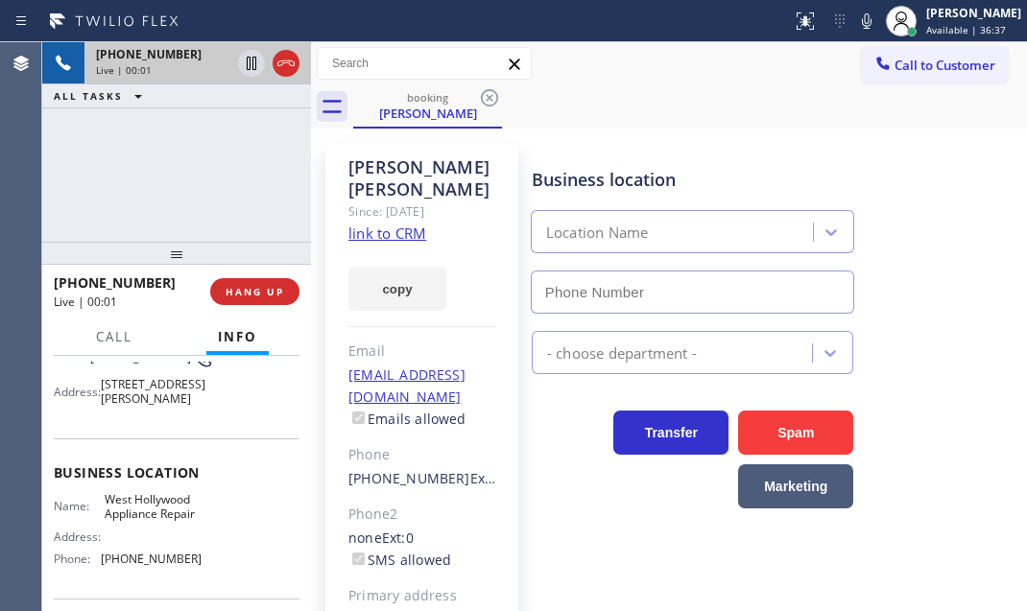
type input "(323) 992-0047"
click at [408, 224] on link "link to CRM" at bounding box center [387, 233] width 78 height 19
click at [250, 66] on icon at bounding box center [251, 63] width 23 height 23
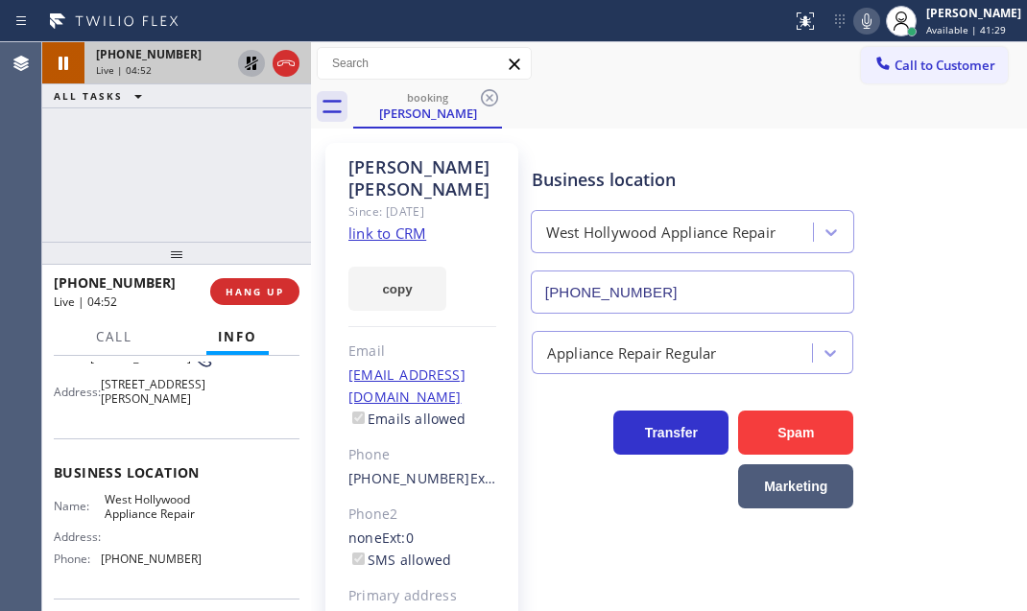
click at [855, 24] on icon at bounding box center [866, 21] width 23 height 23
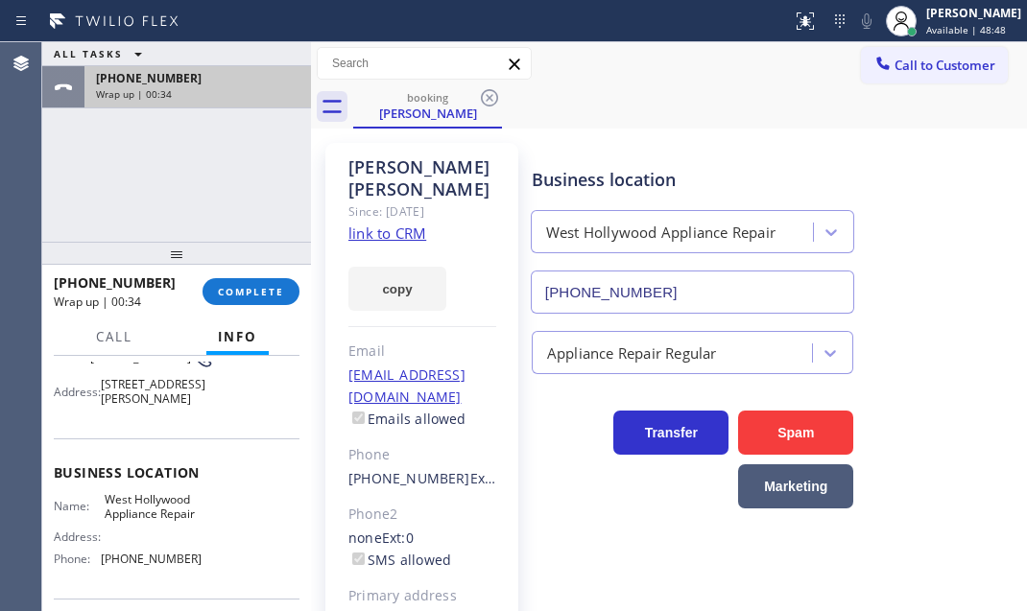
click at [240, 97] on div "Wrap up | 00:34" at bounding box center [197, 93] width 203 height 13
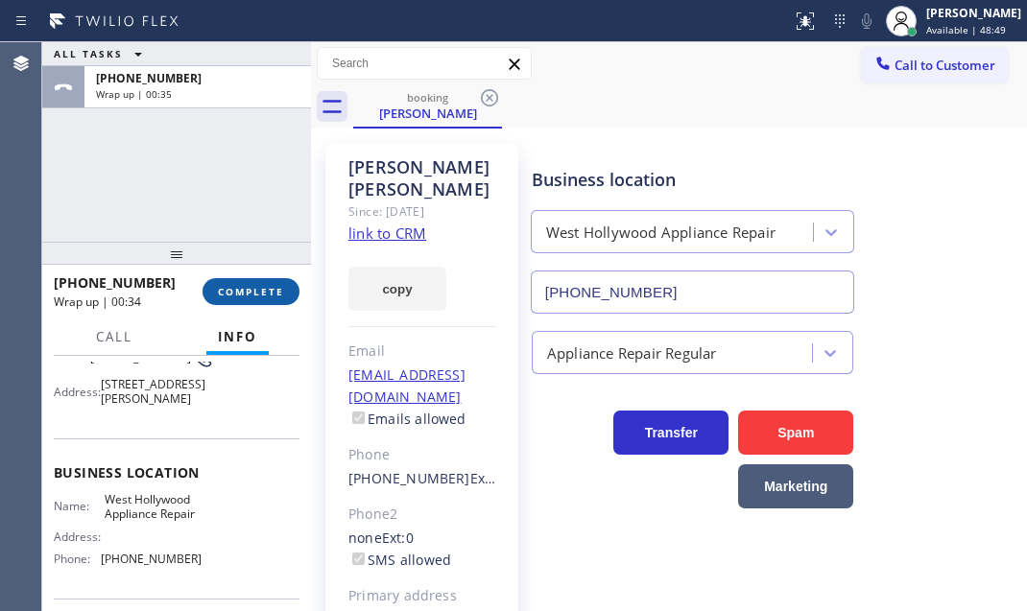
click at [247, 297] on span "COMPLETE" at bounding box center [251, 291] width 66 height 13
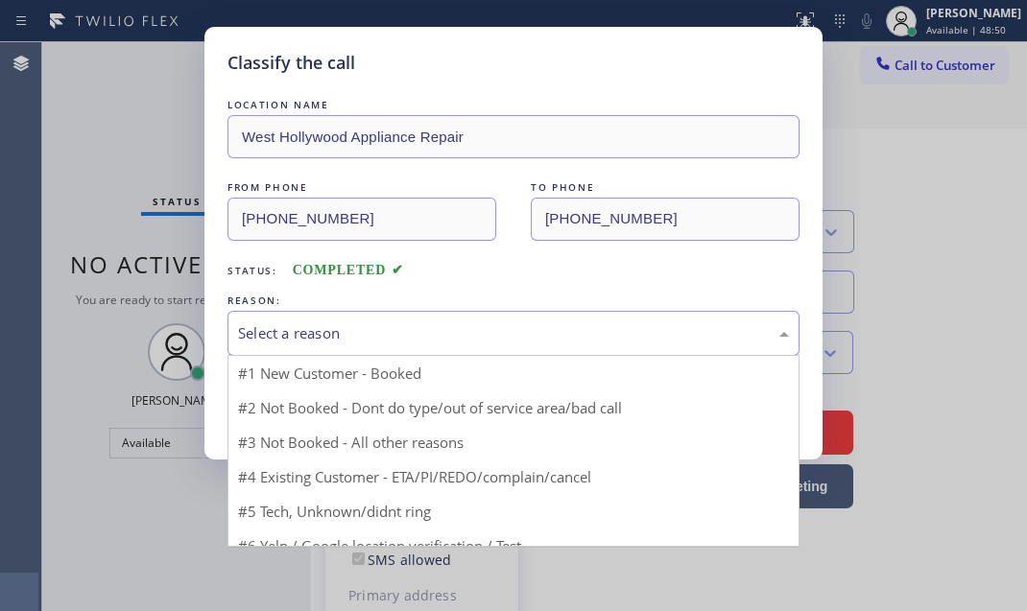
click at [424, 318] on div "Select a reason" at bounding box center [513, 333] width 572 height 45
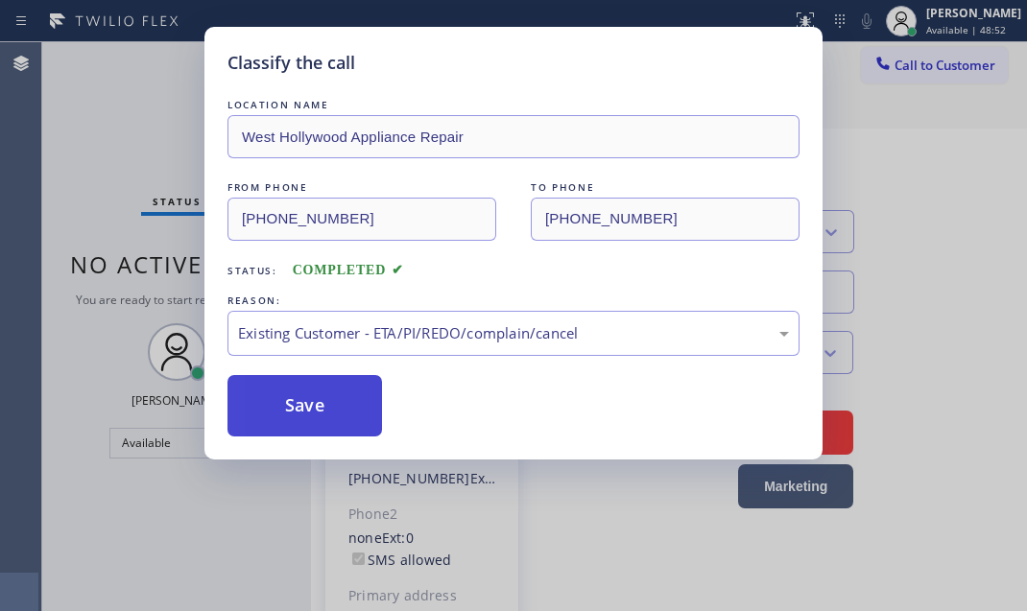
click at [329, 393] on button "Save" at bounding box center [304, 405] width 155 height 61
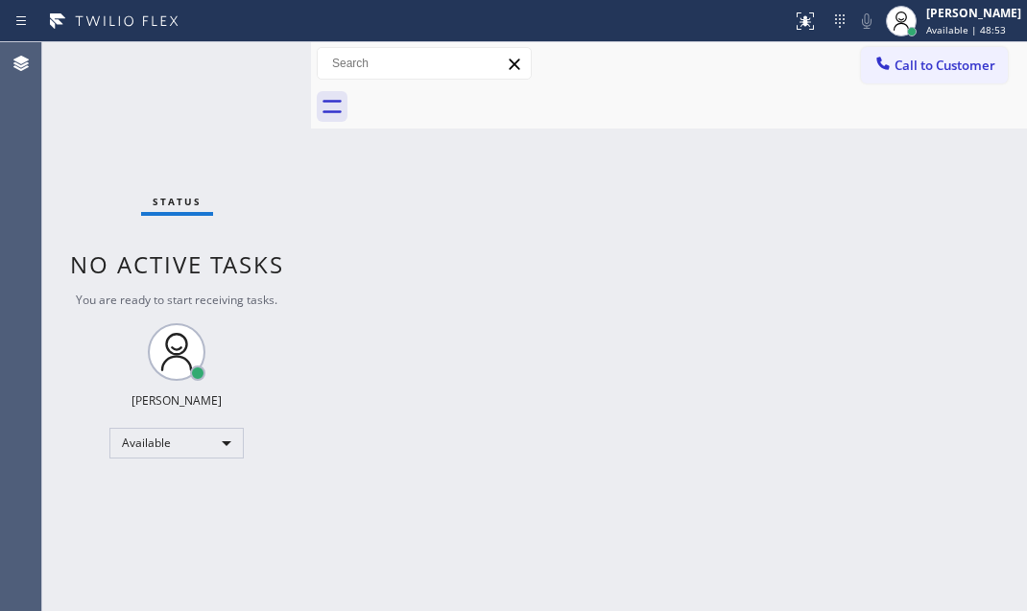
click at [892, 269] on div "Back to Dashboard Change Sender ID Customers Technicians Select a contact Outbo…" at bounding box center [669, 326] width 716 height 569
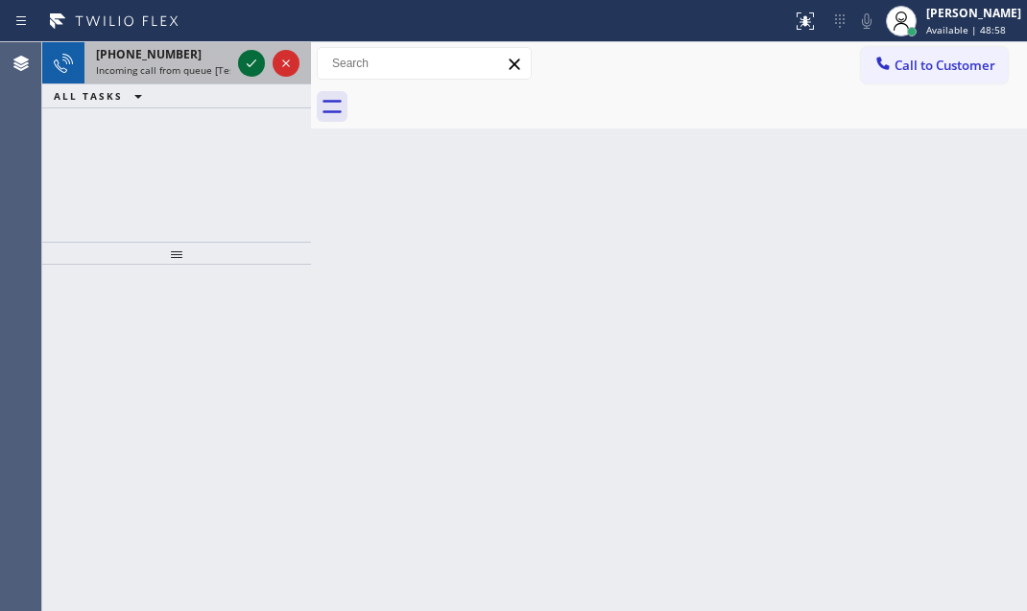
click at [246, 64] on icon at bounding box center [251, 63] width 23 height 23
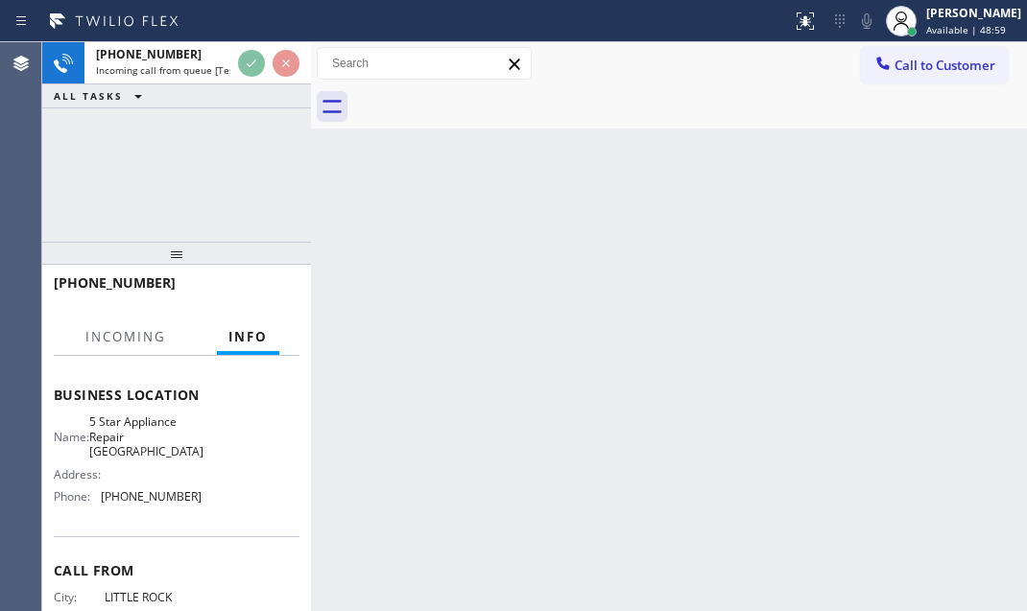
scroll to position [261, 0]
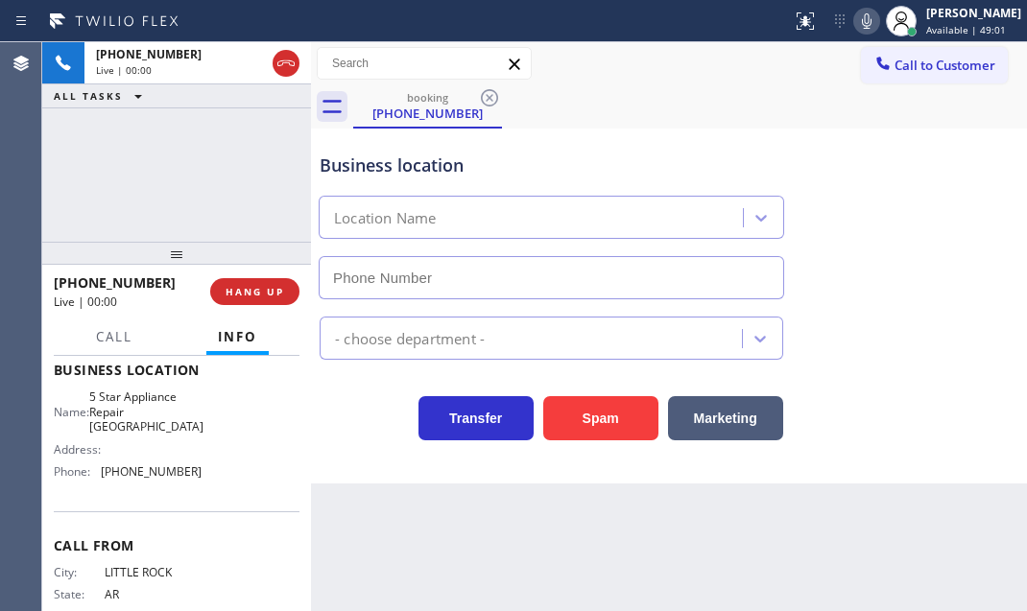
type input "(954) 737-5545"
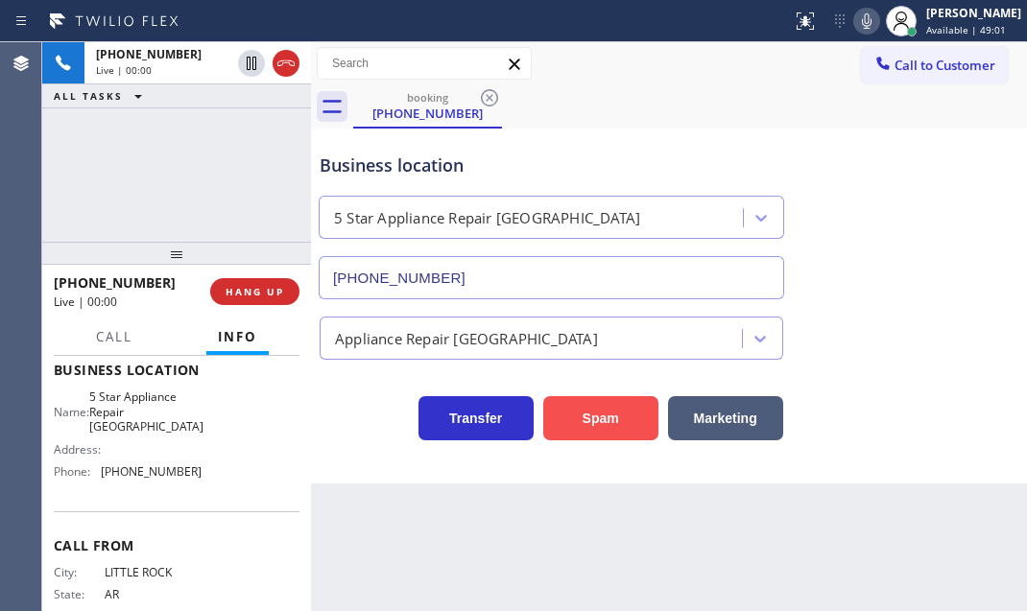
click at [623, 413] on button "Spam" at bounding box center [600, 418] width 115 height 44
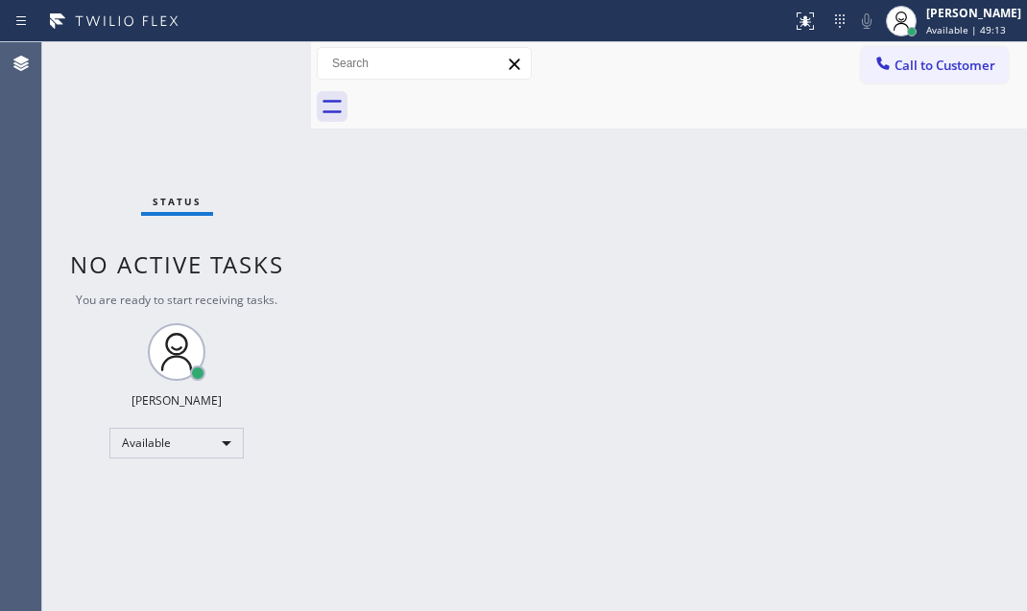
click at [251, 69] on div "Status No active tasks You are ready to start receiving tasks. Judy Mae Saturin…" at bounding box center [176, 326] width 269 height 569
click at [252, 77] on div "Status No active tasks You are ready to start receiving tasks. Judy Mae Saturin…" at bounding box center [176, 326] width 269 height 569
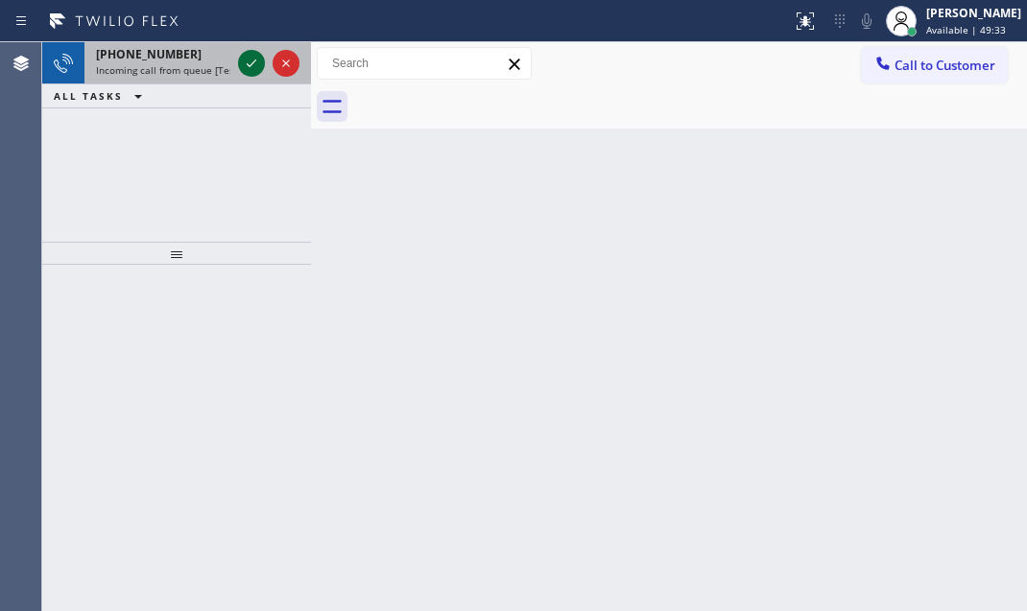
drag, startPoint x: 234, startPoint y: 61, endPoint x: 245, endPoint y: 66, distance: 11.6
click at [245, 66] on icon at bounding box center [251, 63] width 23 height 23
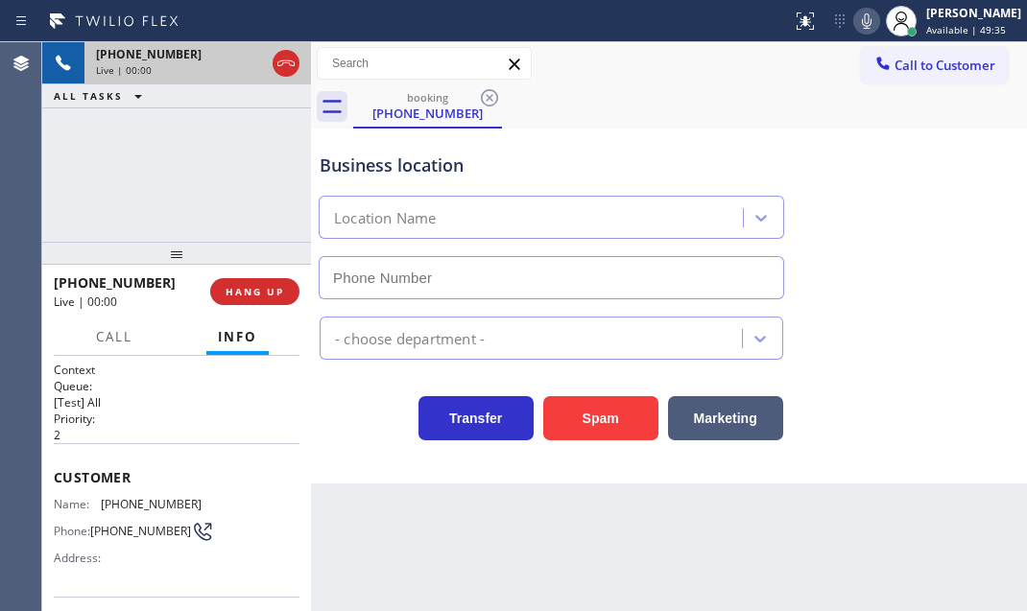
type input "(650) 640-3466"
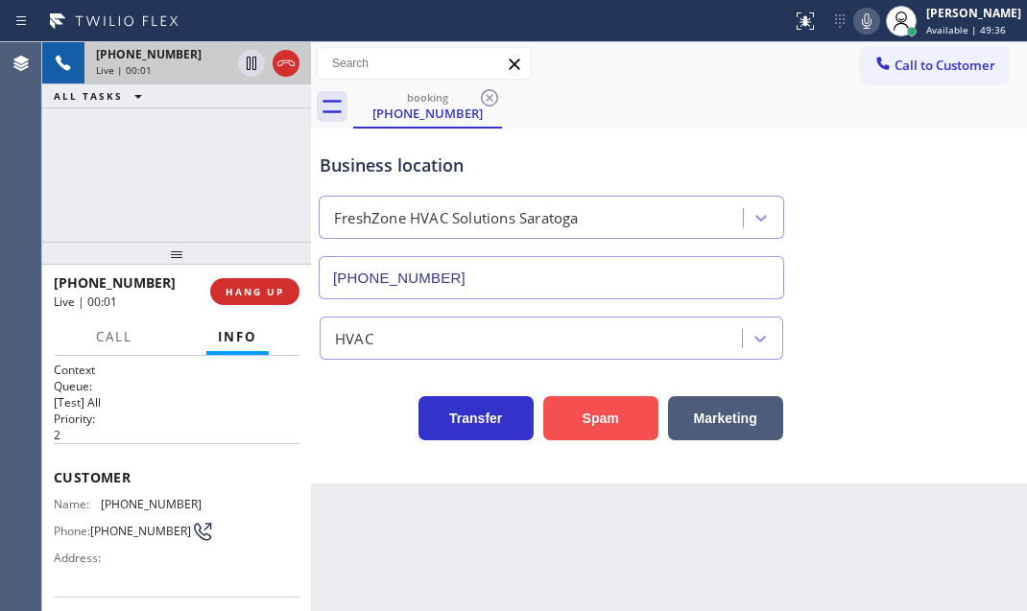
click at [618, 405] on button "Spam" at bounding box center [600, 418] width 115 height 44
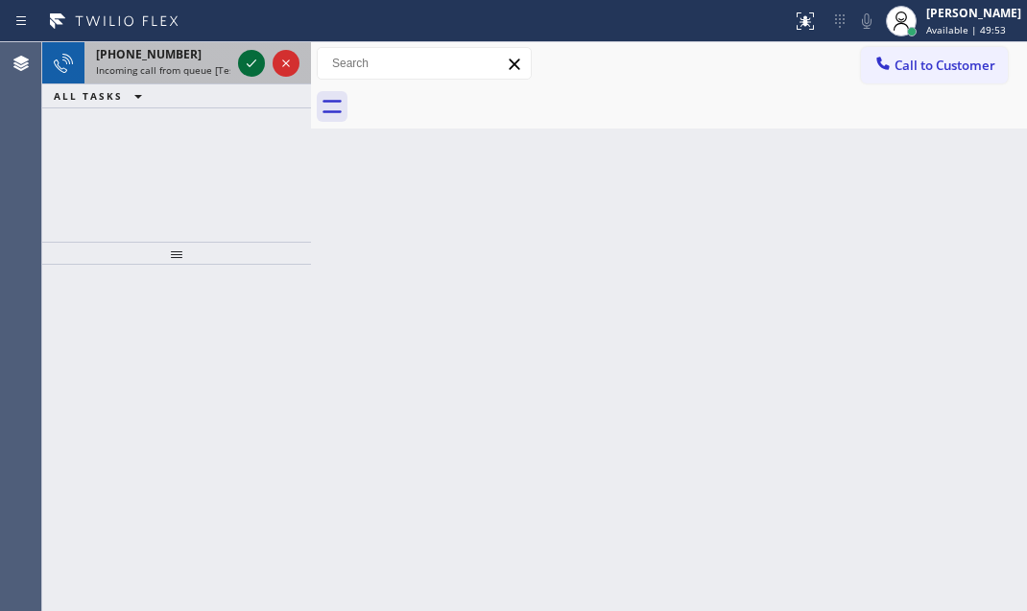
click at [250, 66] on icon at bounding box center [251, 63] width 23 height 23
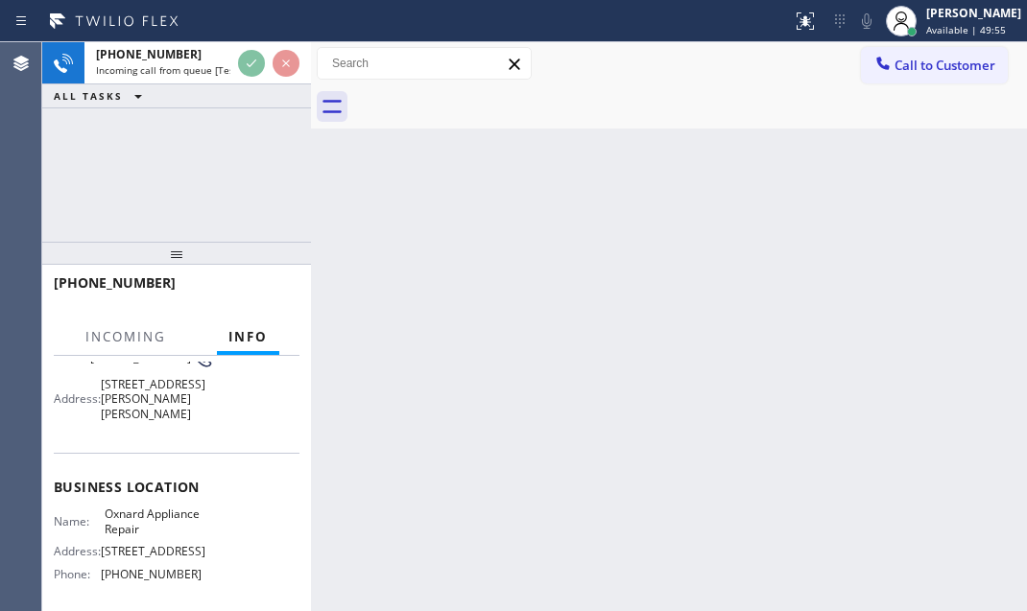
scroll to position [261, 0]
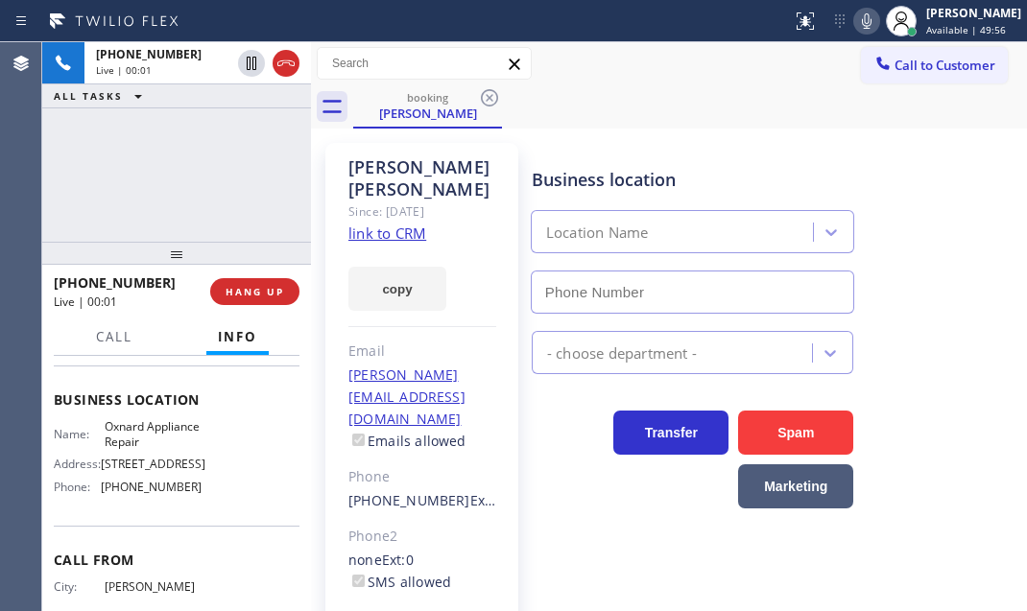
type input "(805) 728-9087"
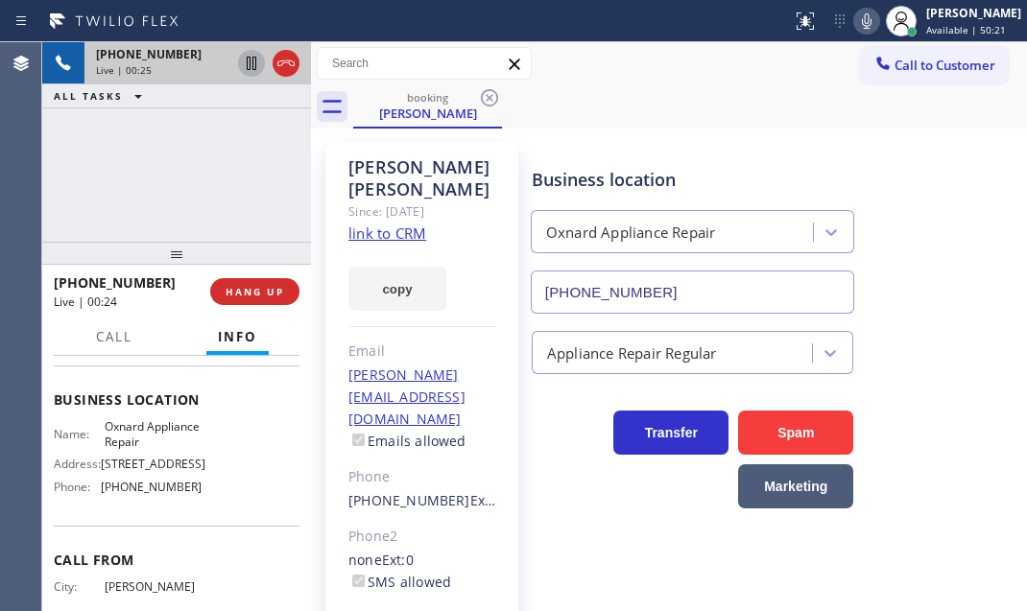
click at [250, 64] on icon at bounding box center [251, 63] width 23 height 23
click at [251, 64] on icon at bounding box center [251, 63] width 23 height 23
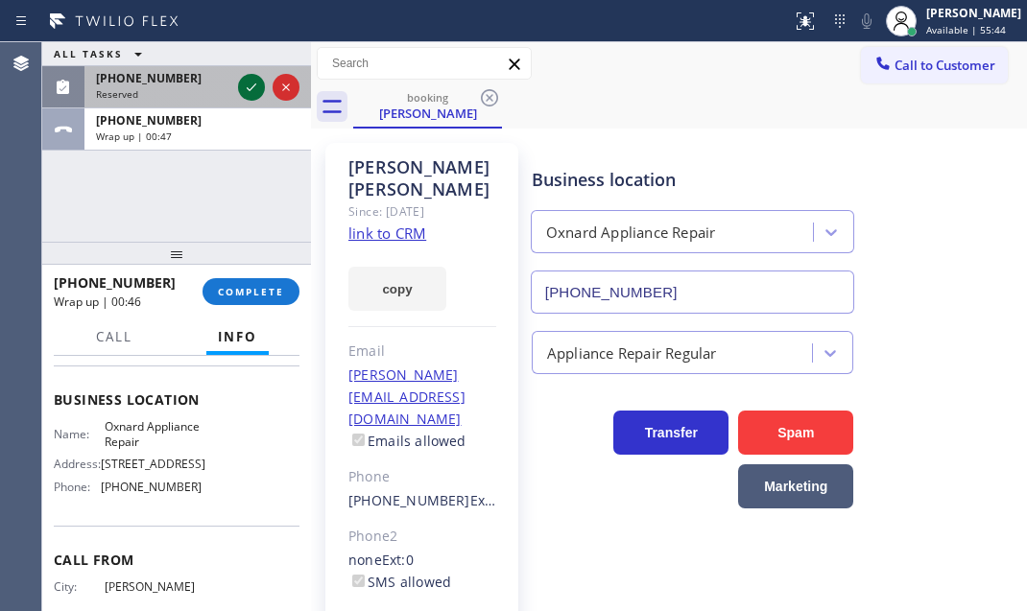
click at [244, 82] on icon at bounding box center [251, 87] width 23 height 23
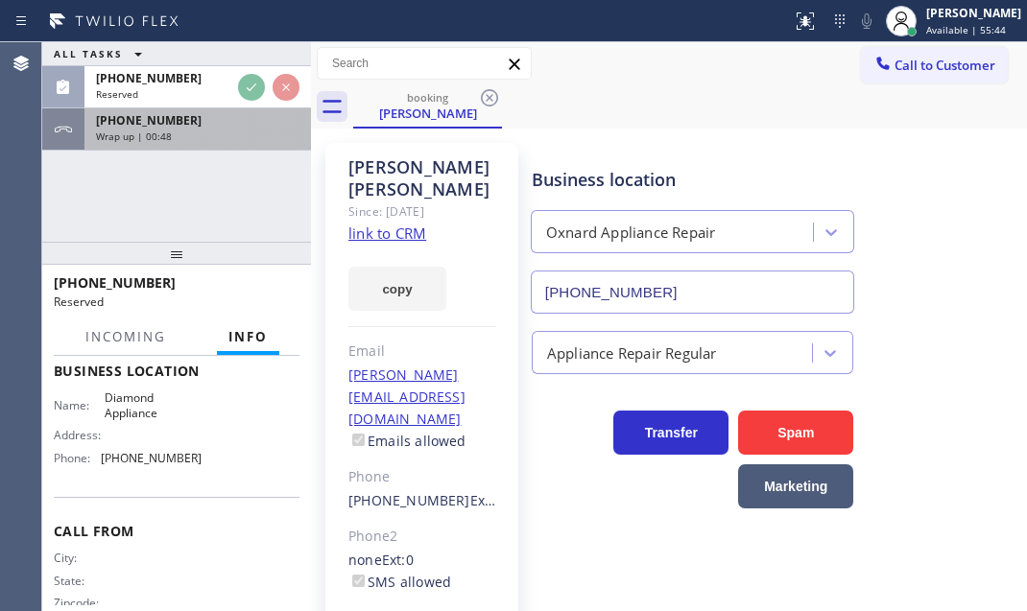
click at [227, 131] on div "Wrap up | 00:48" at bounding box center [197, 136] width 203 height 13
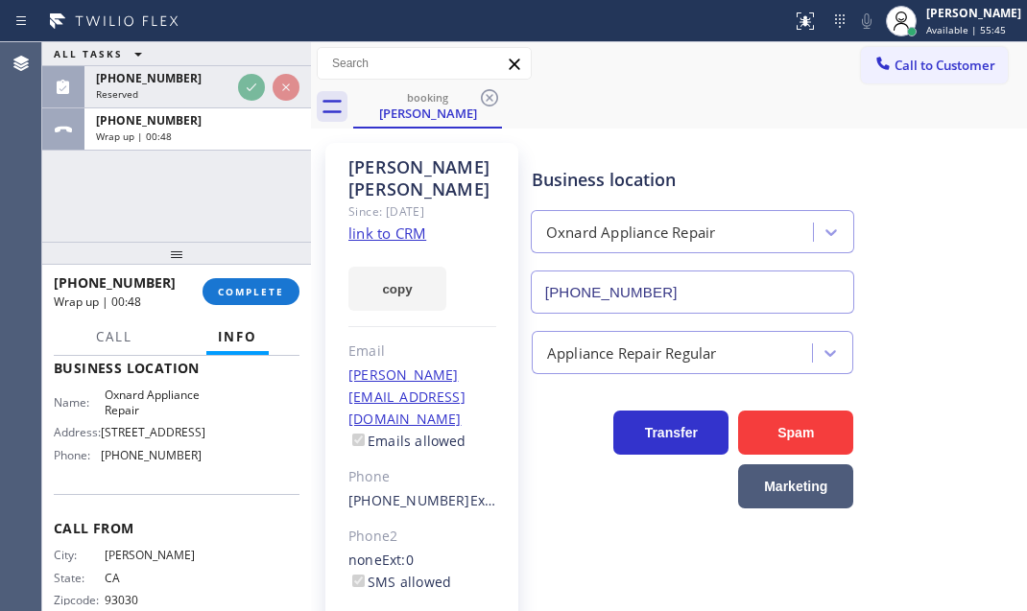
scroll to position [261, 0]
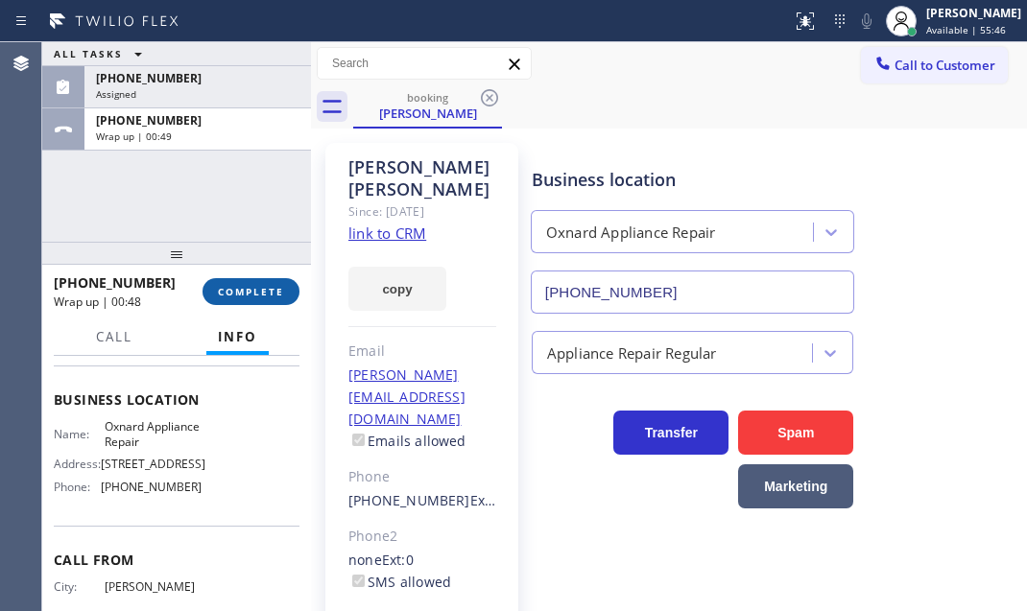
click at [269, 289] on span "COMPLETE" at bounding box center [251, 291] width 66 height 13
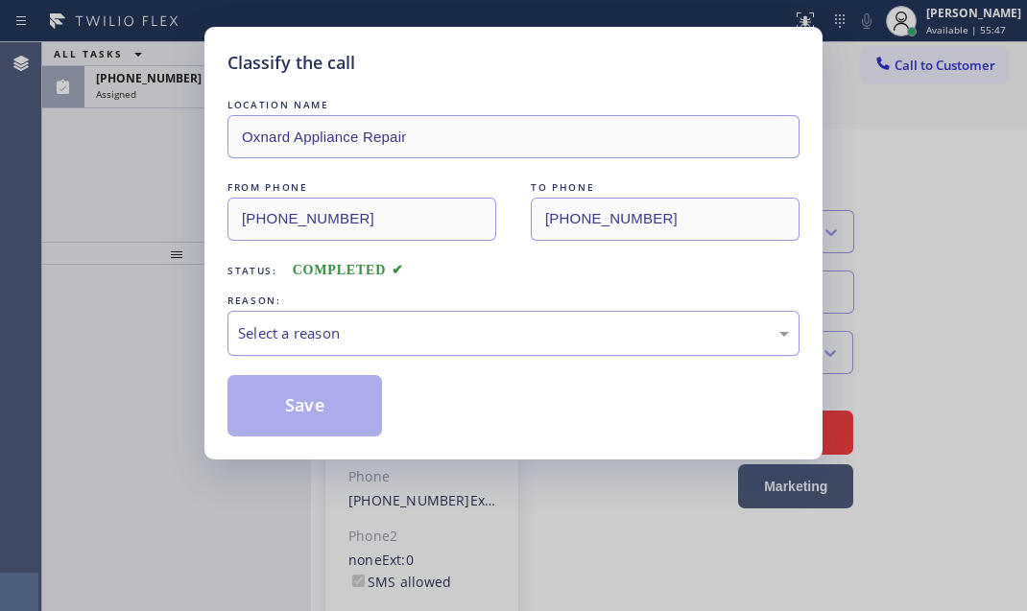
click at [492, 333] on div "Select a reason" at bounding box center [513, 333] width 551 height 22
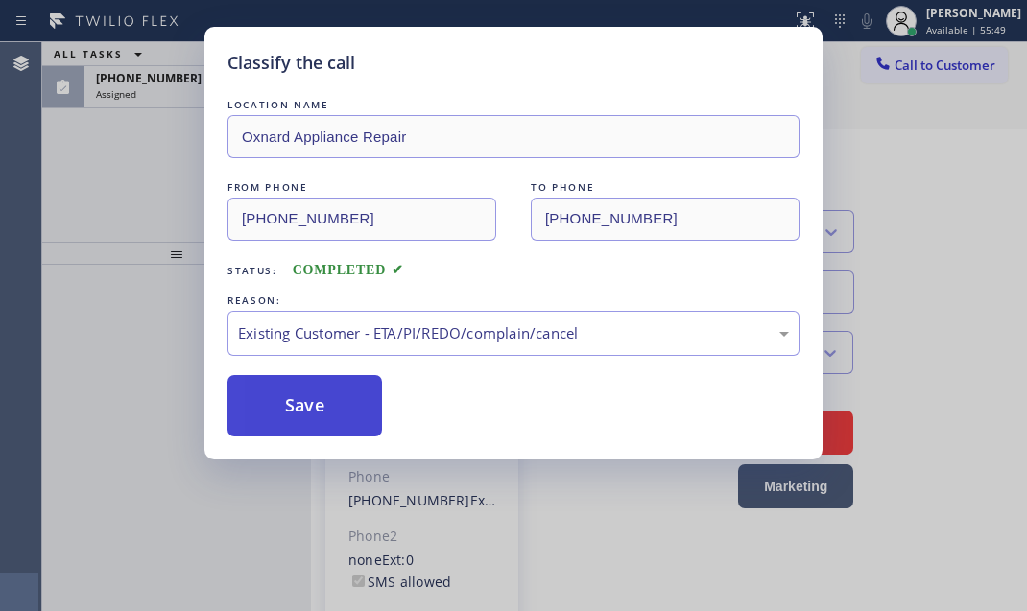
click at [310, 412] on button "Save" at bounding box center [304, 405] width 155 height 61
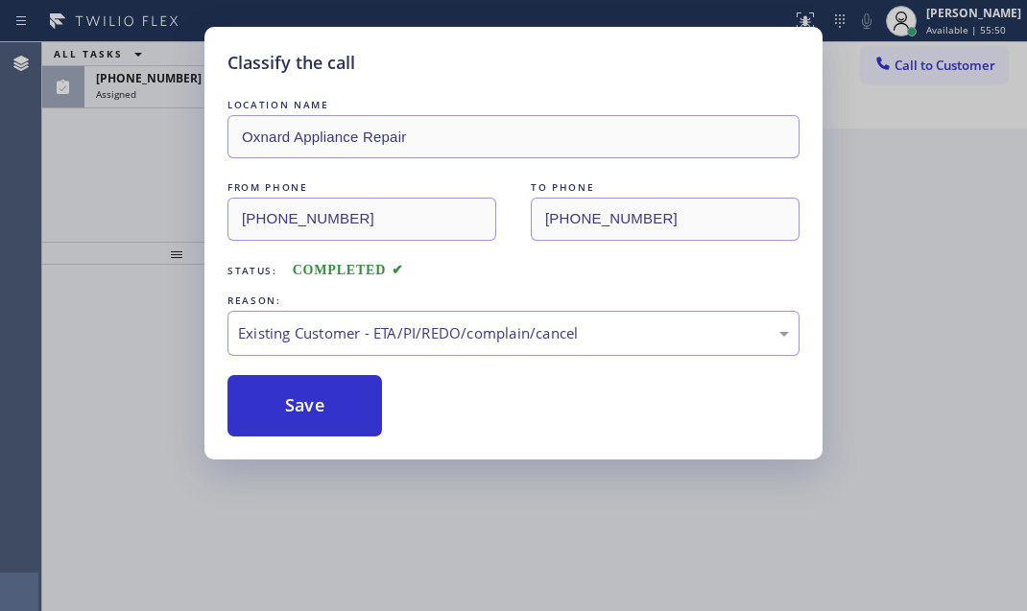
click at [166, 79] on div "Classify the call LOCATION NAME Oxnard Appliance Repair FROM PHONE (805) 954-14…" at bounding box center [513, 305] width 1027 height 611
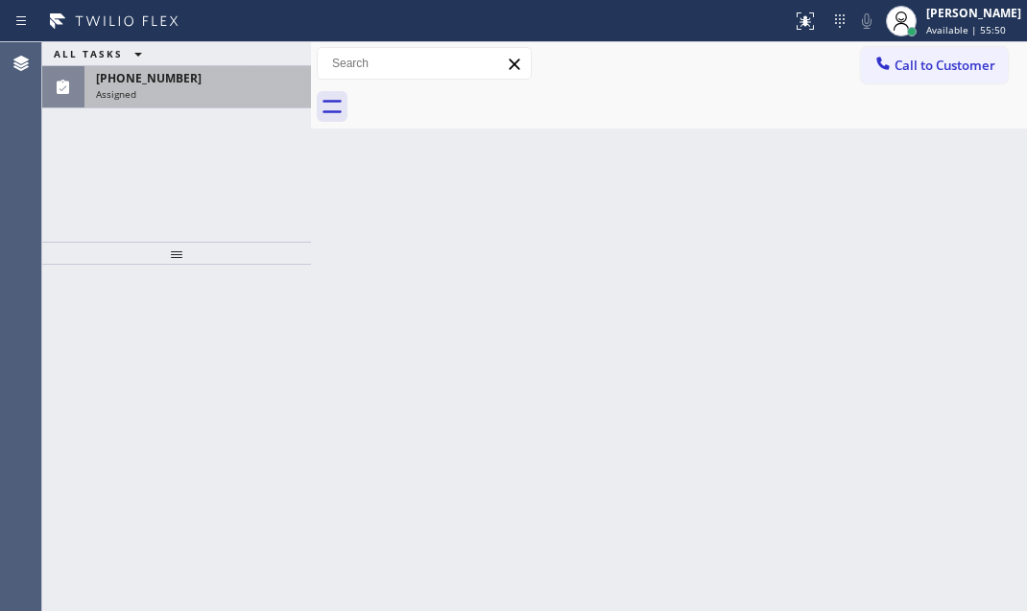
click at [169, 87] on div "Assigned" at bounding box center [197, 93] width 203 height 13
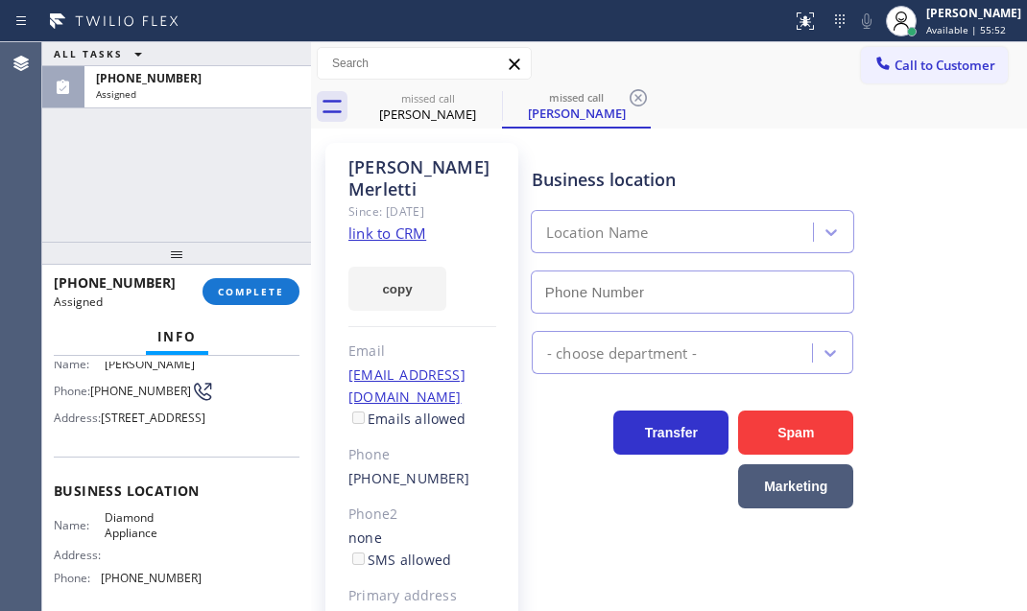
scroll to position [86, 0]
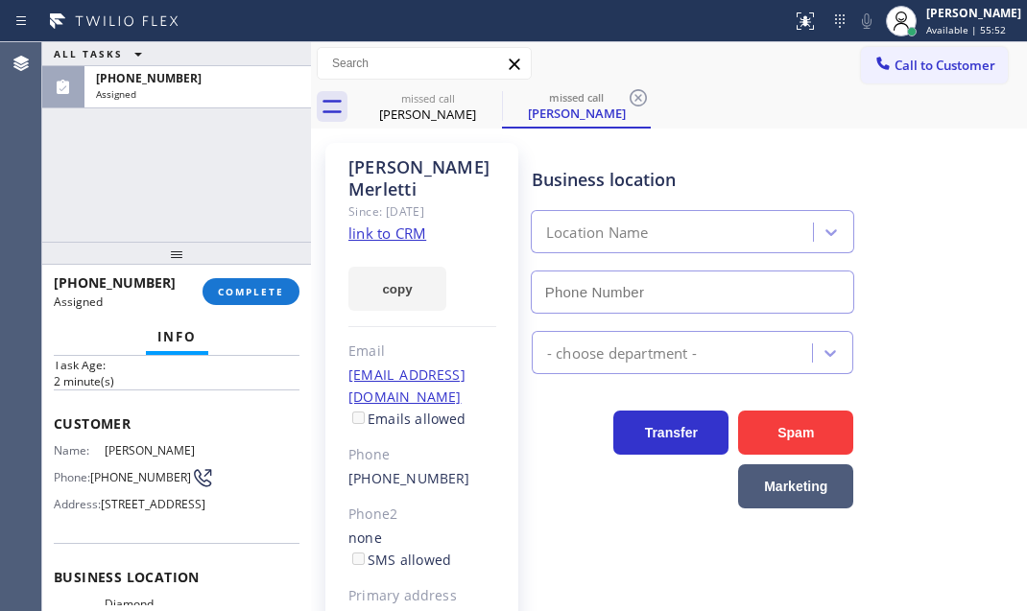
type input "(909) 895-0954"
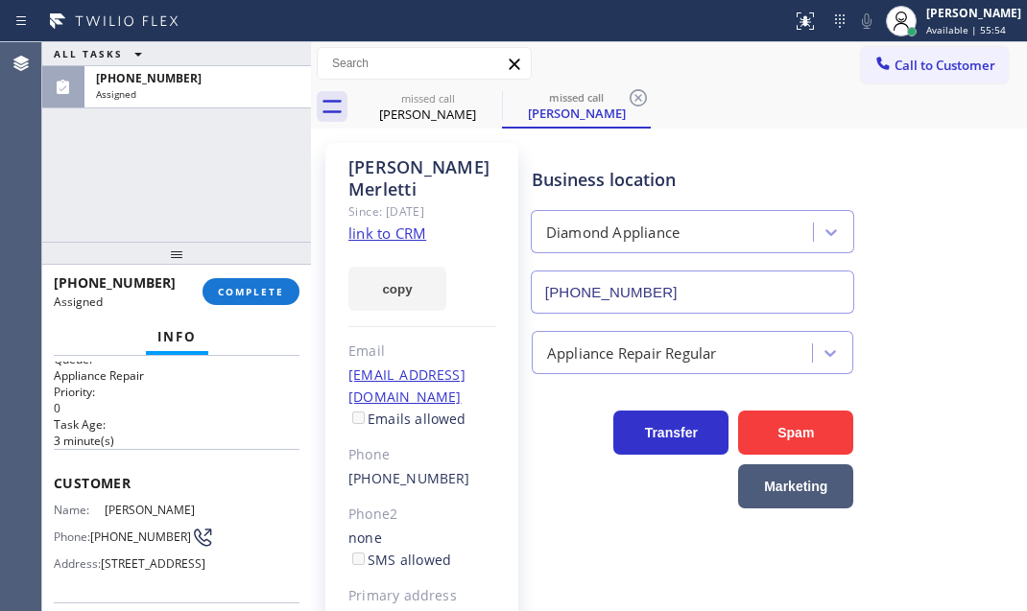
scroll to position [0, 0]
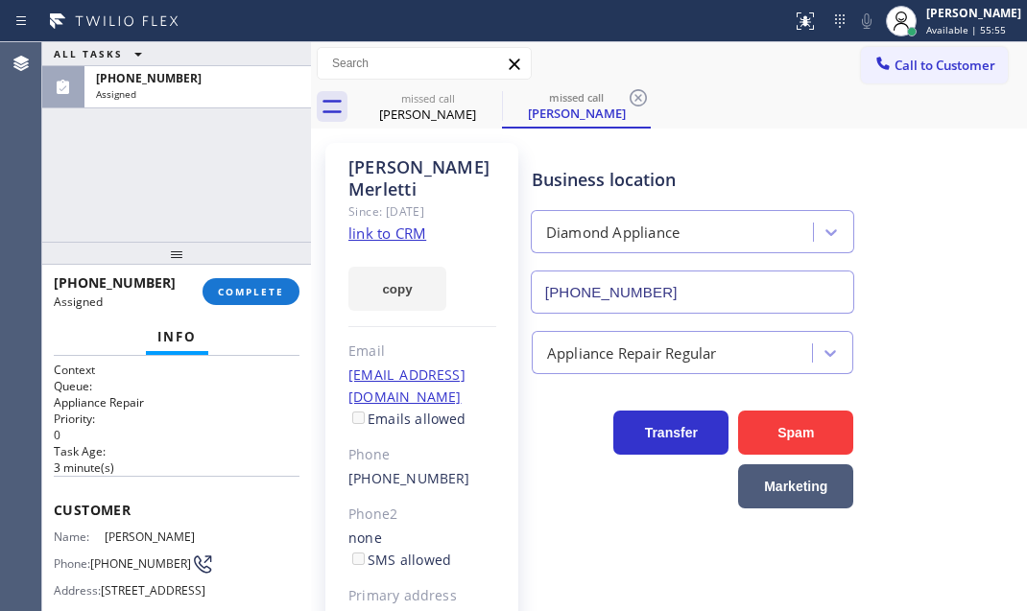
drag, startPoint x: 39, startPoint y: 497, endPoint x: 196, endPoint y: 517, distance: 157.7
click at [196, 520] on div "Agent Desktop Classify the call LOCATION NAME GE Monogram Inc Repair Phoenix FR…" at bounding box center [513, 326] width 1027 height 569
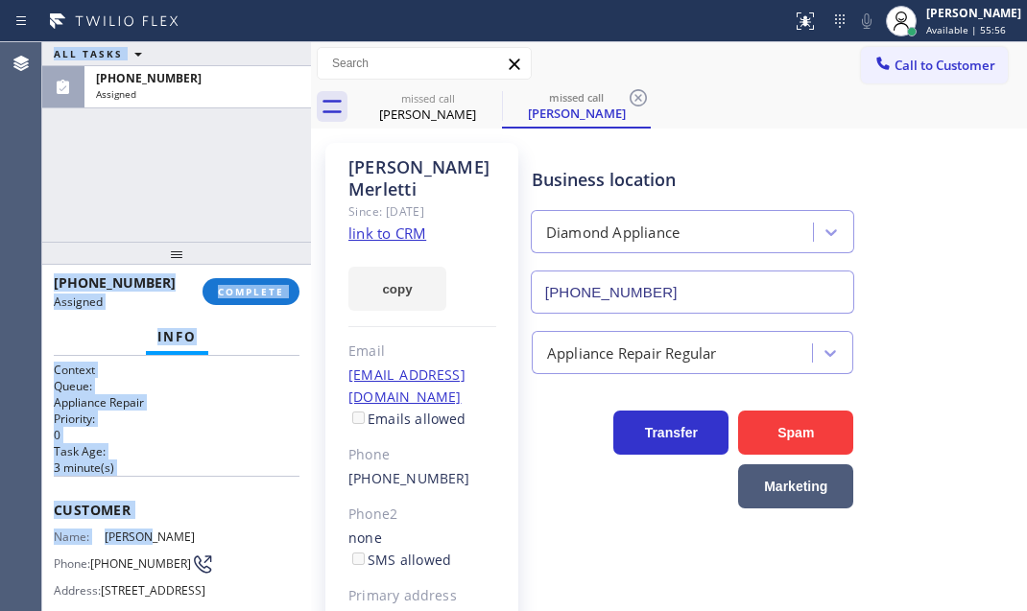
click at [204, 509] on span "Customer" at bounding box center [177, 510] width 246 height 18
click at [193, 505] on span "Customer" at bounding box center [177, 510] width 246 height 18
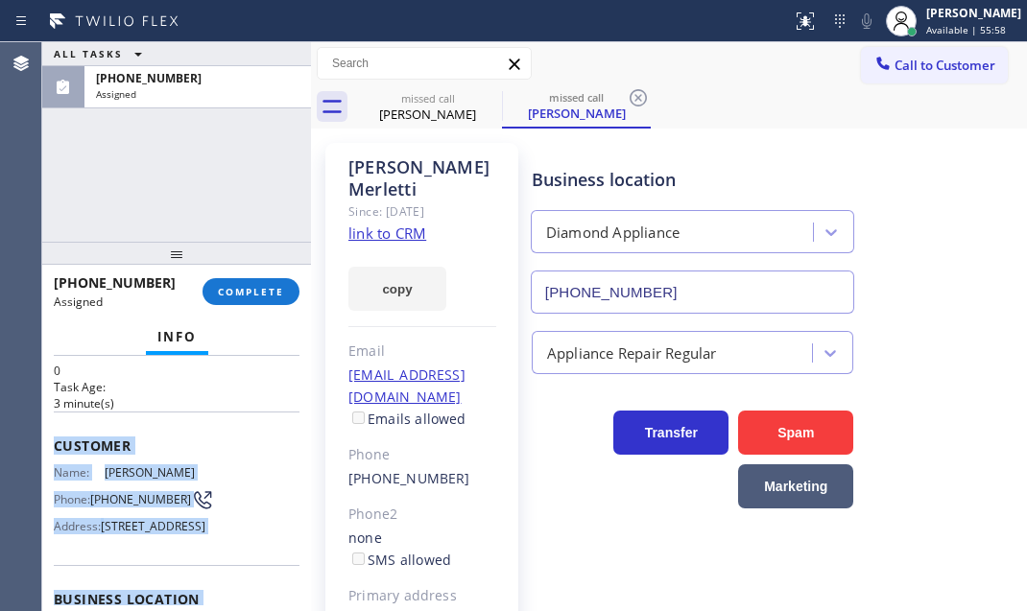
scroll to position [261, 0]
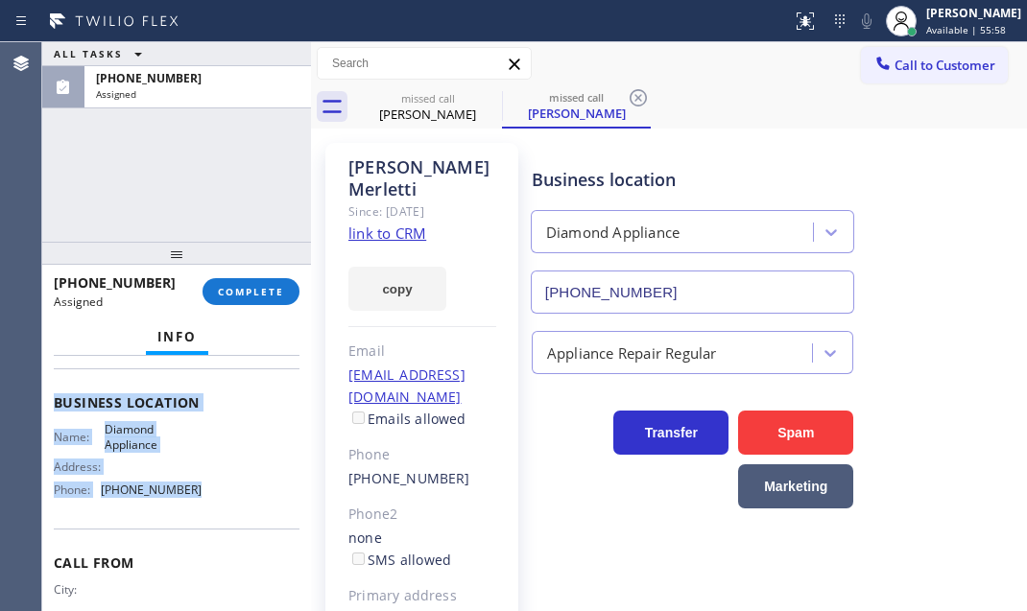
drag, startPoint x: 53, startPoint y: 500, endPoint x: 215, endPoint y: 565, distance: 174.8
click at [215, 565] on div "Context Queue: Appliance Repair Priority: 0 Task Age: 3 minute(s) Customer Name…" at bounding box center [176, 483] width 269 height 255
click at [278, 295] on span "COMPLETE" at bounding box center [251, 291] width 66 height 13
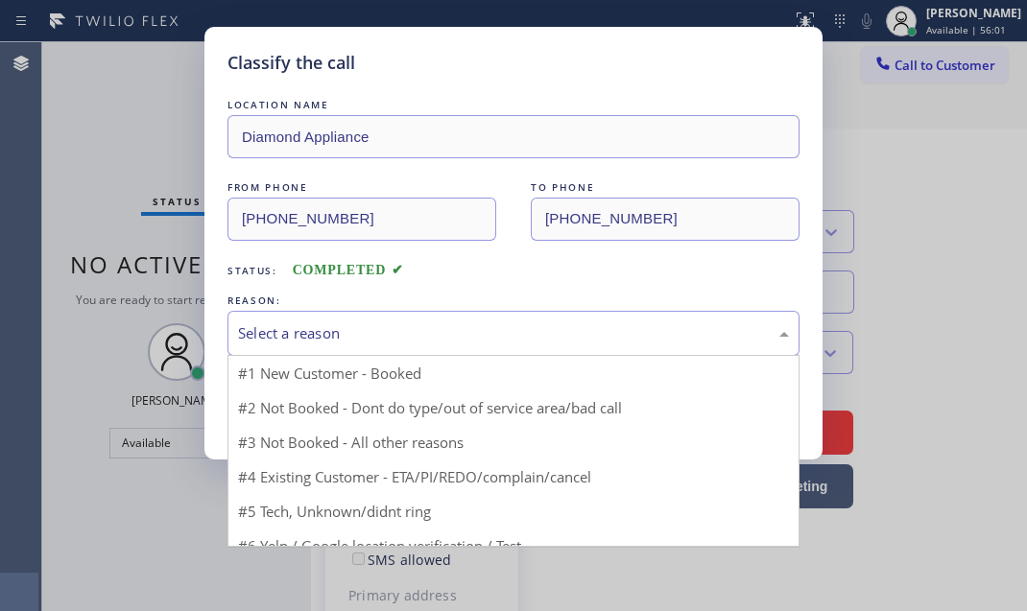
click at [395, 322] on div "Select a reason" at bounding box center [513, 333] width 551 height 22
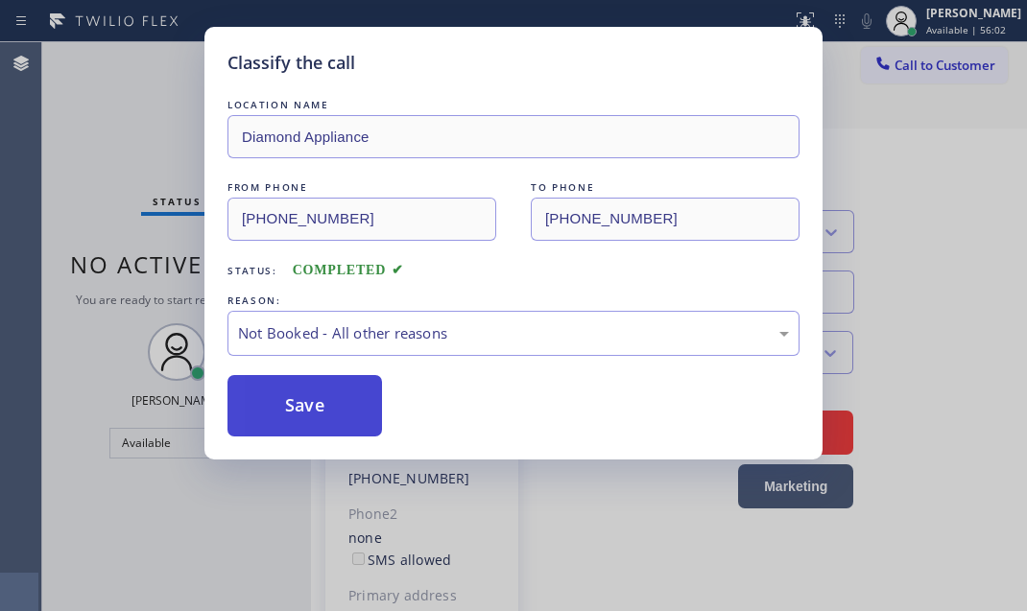
click at [275, 398] on button "Save" at bounding box center [304, 405] width 155 height 61
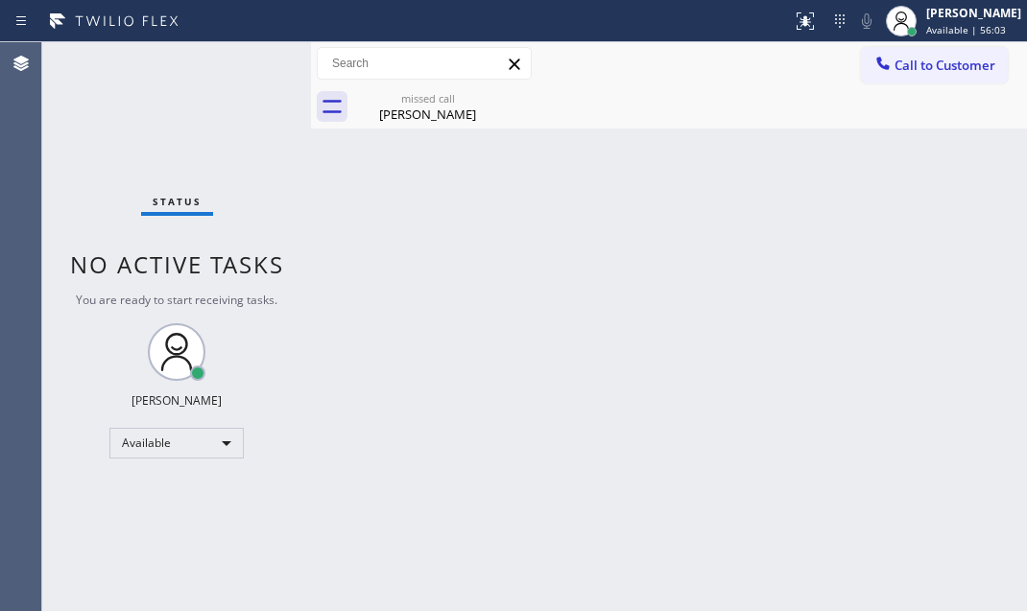
drag, startPoint x: 276, startPoint y: 397, endPoint x: 951, endPoint y: 404, distance: 674.7
click at [300, 400] on div "Status No active tasks You are ready to start receiving tasks. Judy Mae Saturin…" at bounding box center [176, 326] width 269 height 569
click at [449, 106] on div "Raymond Merletti" at bounding box center [427, 114] width 145 height 17
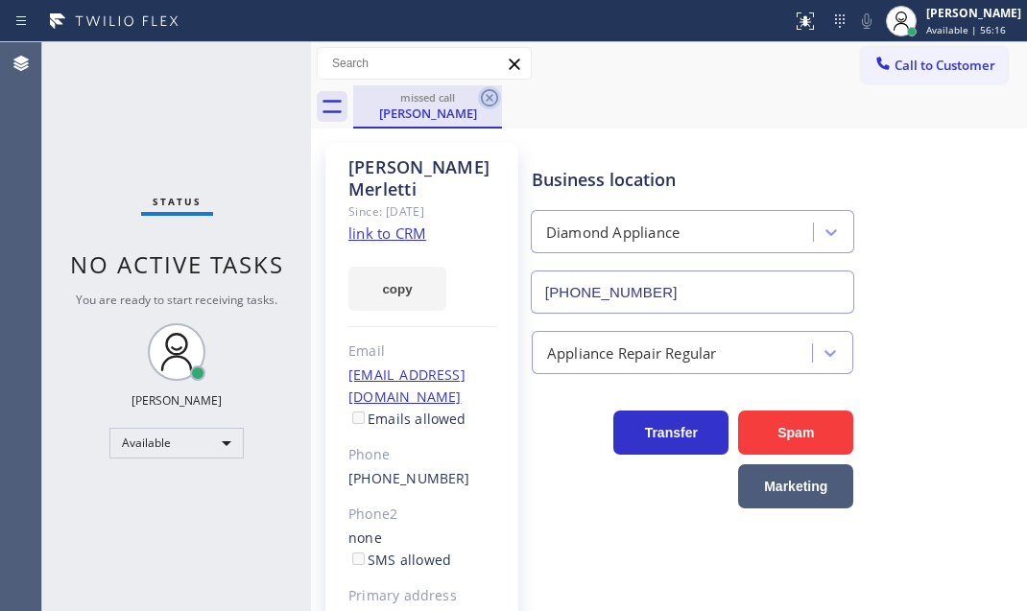
click at [488, 103] on icon at bounding box center [489, 97] width 23 height 23
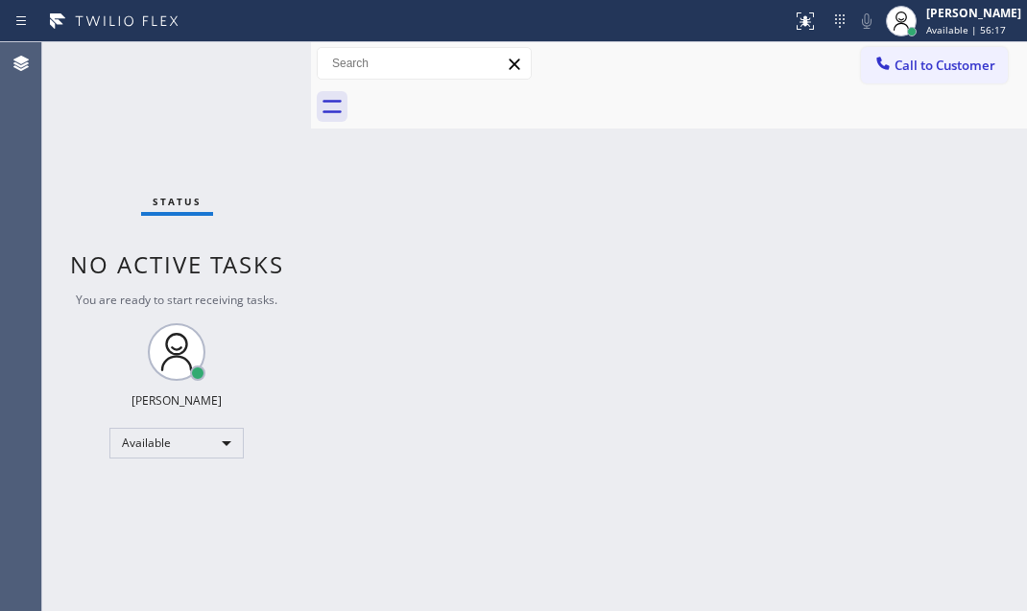
drag, startPoint x: 949, startPoint y: 383, endPoint x: 949, endPoint y: 401, distance: 18.2
click at [965, 393] on div "Back to Dashboard Change Sender ID Customers Technicians Select a contact Outbo…" at bounding box center [669, 326] width 716 height 569
click at [827, 214] on div "Back to Dashboard Change Sender ID Customers Technicians Select a contact Outbo…" at bounding box center [669, 326] width 716 height 569
click at [533, 255] on div "Back to Dashboard Change Sender ID Customers Technicians Select a contact Outbo…" at bounding box center [669, 326] width 716 height 569
click at [248, 67] on div "Status No active tasks You are ready to start receiving tasks. Judy Mae Saturin…" at bounding box center [176, 326] width 269 height 569
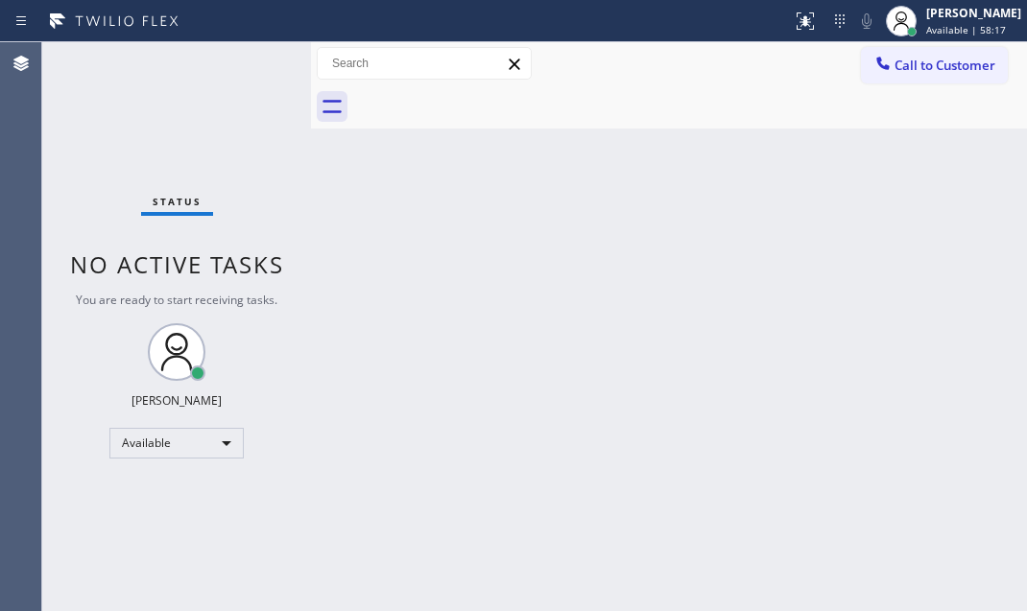
click at [247, 67] on div "Status No active tasks You are ready to start receiving tasks. Judy Mae Saturin…" at bounding box center [176, 326] width 269 height 569
click at [246, 68] on div "Status No active tasks You are ready to start receiving tasks. Judy Mae Saturin…" at bounding box center [176, 326] width 269 height 569
click at [246, 69] on div "Status No active tasks You are ready to start receiving tasks. Judy Mae Saturin…" at bounding box center [176, 326] width 269 height 569
click at [246, 72] on div "Status No active tasks You are ready to start receiving tasks. Judy Mae Saturin…" at bounding box center [176, 326] width 269 height 569
click at [245, 72] on div "Status No active tasks You are ready to start receiving tasks. Judy Mae Saturin…" at bounding box center [176, 326] width 269 height 569
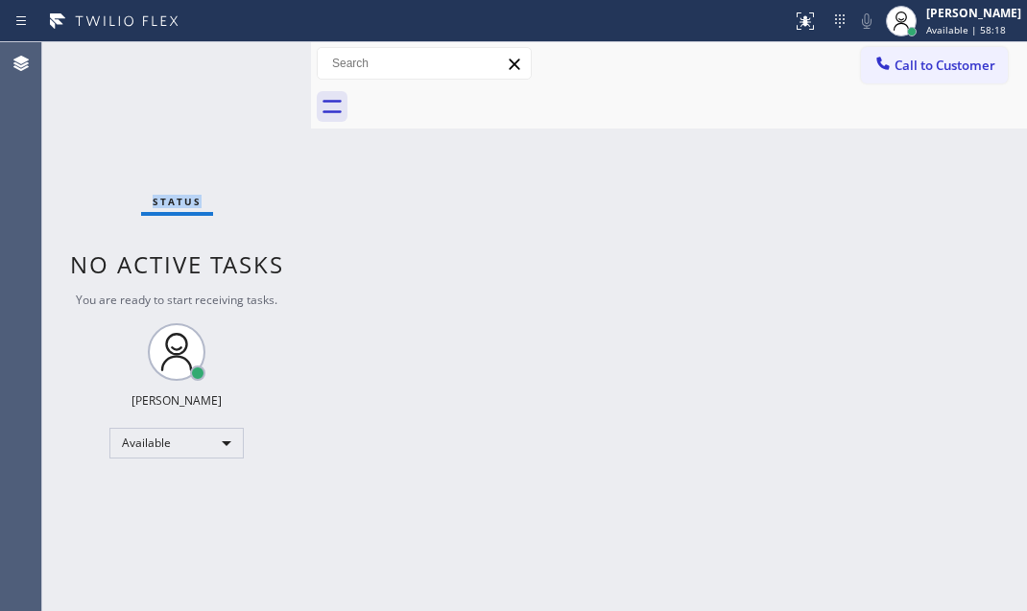
click at [245, 72] on div "Status No active tasks You are ready to start receiving tasks. Judy Mae Saturin…" at bounding box center [176, 326] width 269 height 569
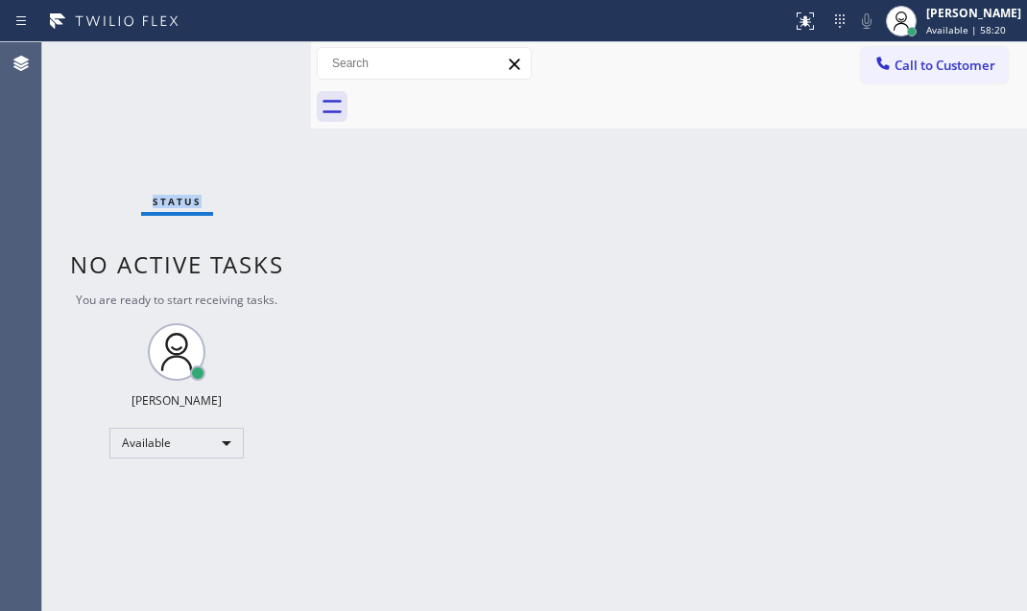
click at [245, 72] on div "Status No active tasks You are ready to start receiving tasks. Judy Mae Saturin…" at bounding box center [176, 326] width 269 height 569
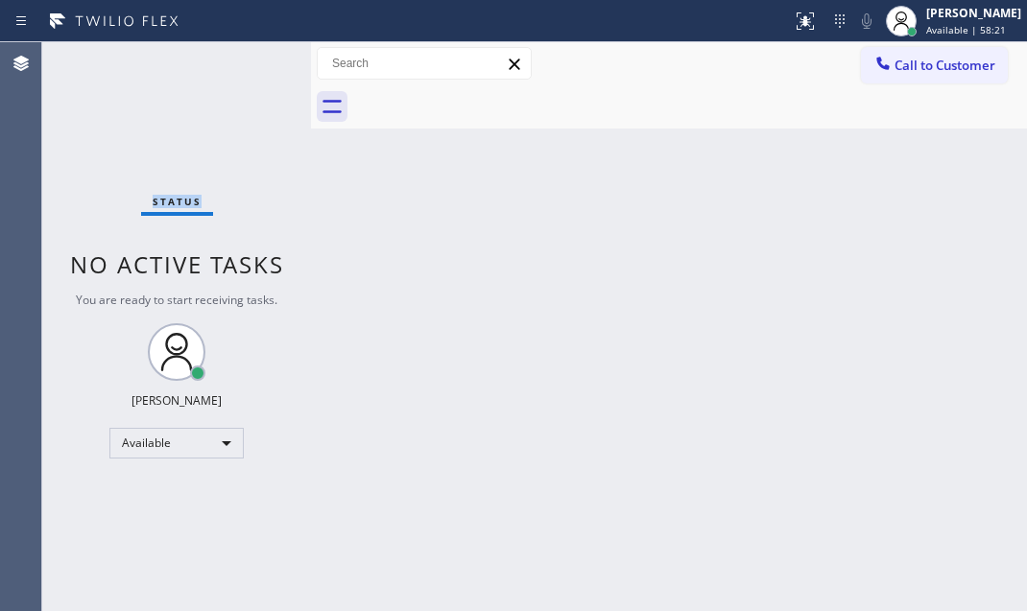
click at [245, 72] on div "Status No active tasks You are ready to start receiving tasks. Judy Mae Saturin…" at bounding box center [176, 326] width 269 height 569
click at [251, 53] on div "Status No active tasks You are ready to start receiving tasks. Judy Mae Saturin…" at bounding box center [176, 326] width 269 height 569
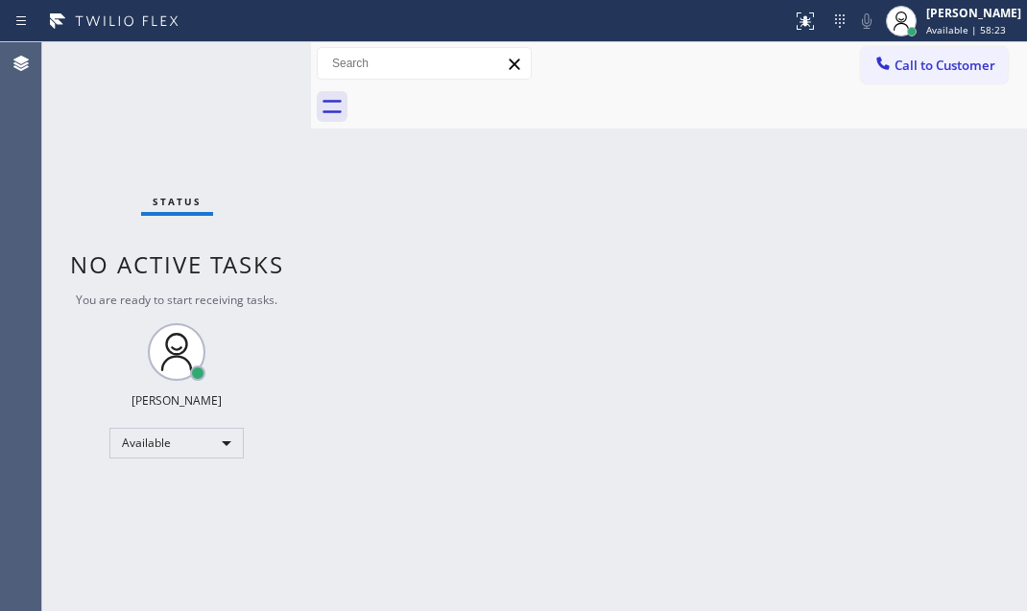
click at [248, 57] on div "Status No active tasks You are ready to start receiving tasks. Judy Mae Saturin…" at bounding box center [176, 326] width 269 height 569
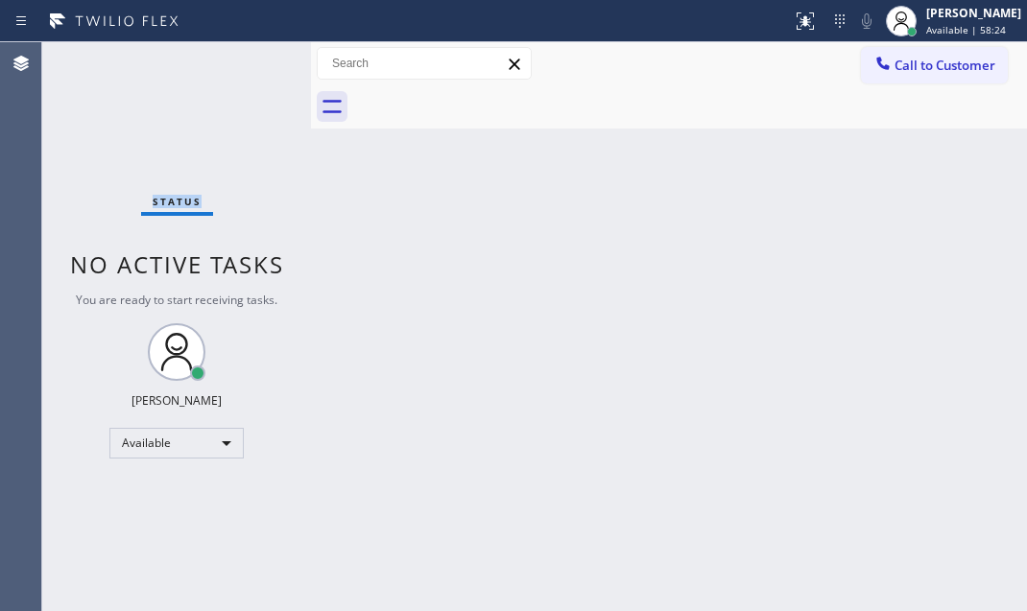
click at [248, 57] on div "Status No active tasks You are ready to start receiving tasks. Judy Mae Saturin…" at bounding box center [176, 326] width 269 height 569
click at [244, 60] on div "Status No active tasks You are ready to start receiving tasks. Judy Mae Saturin…" at bounding box center [176, 326] width 269 height 569
click at [242, 62] on div "Status No active tasks You are ready to start receiving tasks. Judy Mae Saturin…" at bounding box center [176, 326] width 269 height 569
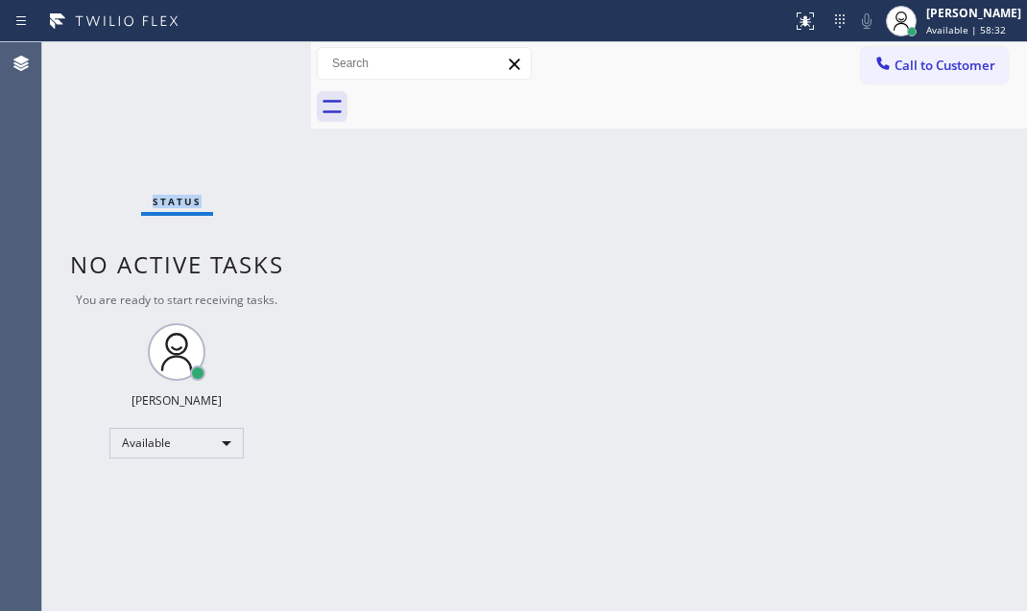
click at [241, 65] on div "Status No active tasks You are ready to start receiving tasks. Judy Mae Saturin…" at bounding box center [176, 326] width 269 height 569
click at [239, 72] on div "Status No active tasks You are ready to start receiving tasks. Judy Mae Saturin…" at bounding box center [176, 326] width 269 height 569
click at [240, 72] on div "Status No active tasks You are ready to start receiving tasks. Judy Mae Saturin…" at bounding box center [176, 326] width 269 height 569
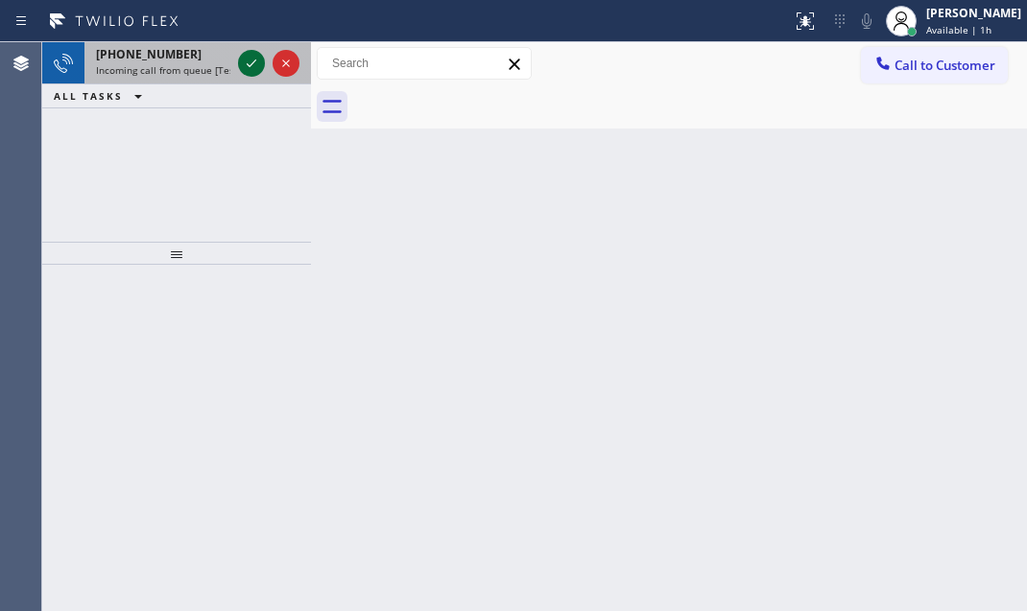
click at [253, 58] on icon at bounding box center [251, 63] width 23 height 23
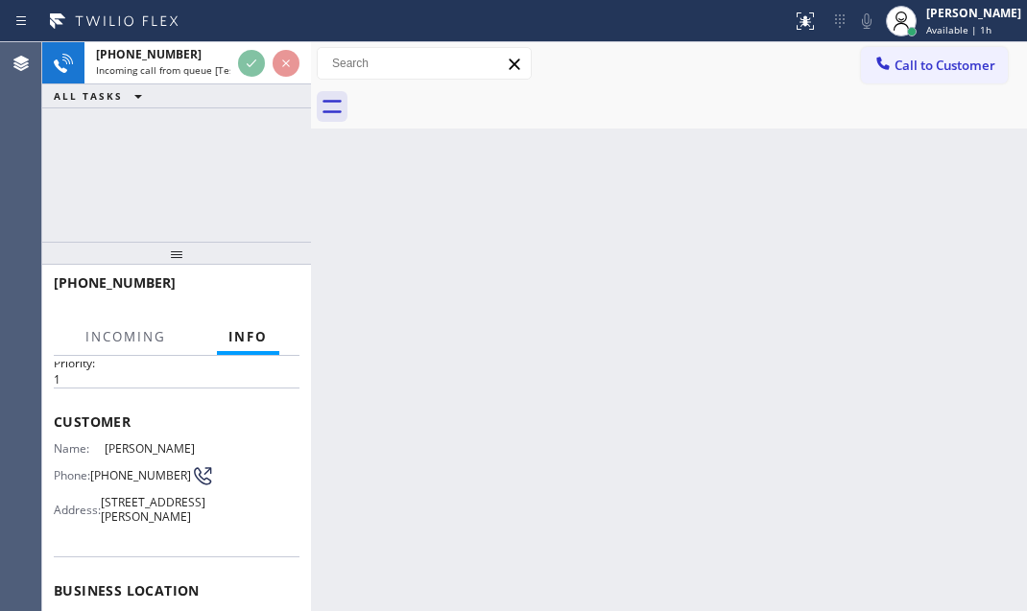
scroll to position [261, 0]
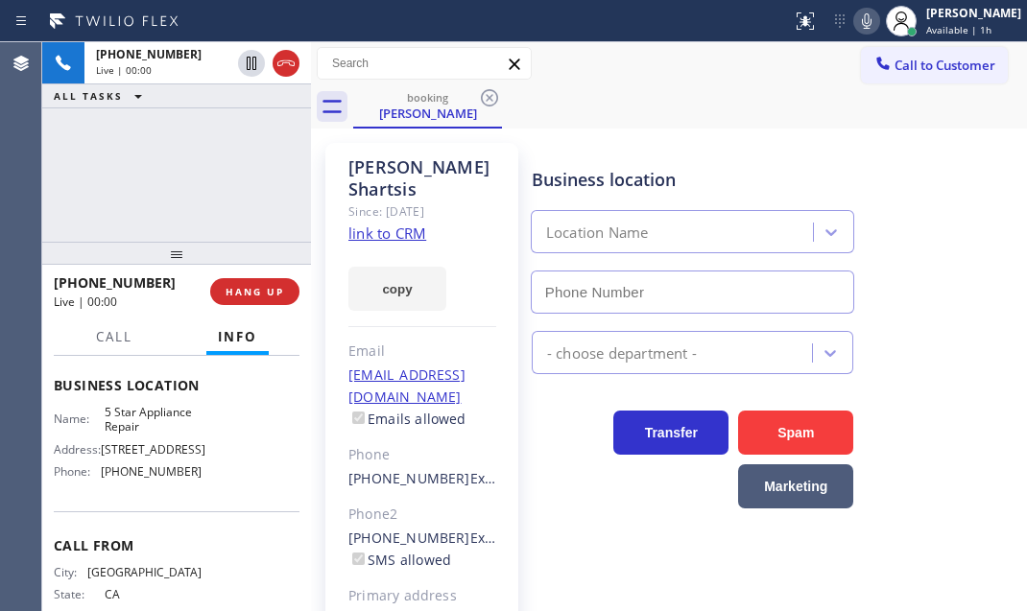
type input "(855) 731-4952"
click at [377, 238] on link "link to CRM" at bounding box center [387, 233] width 78 height 19
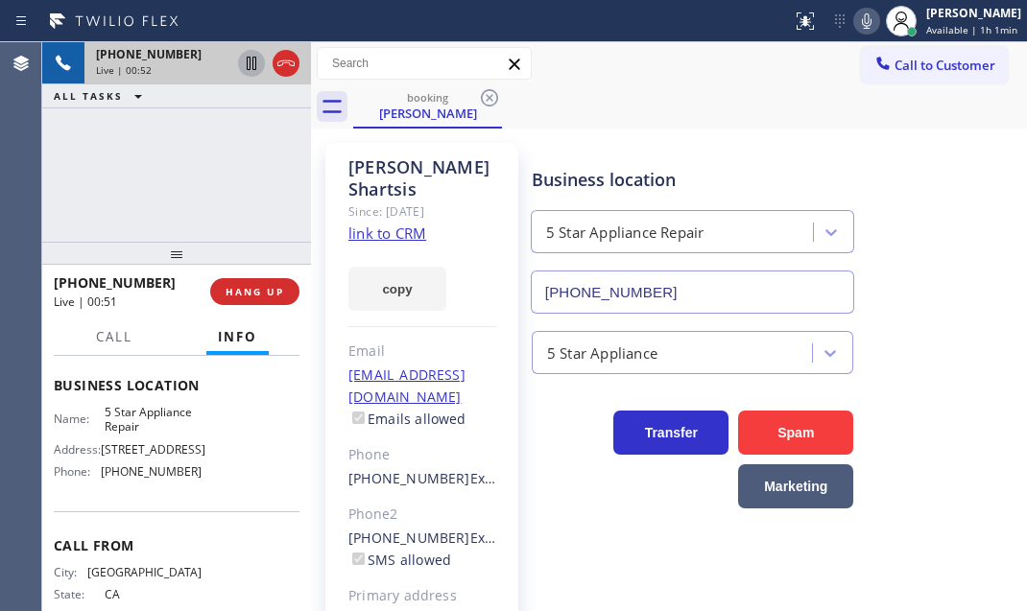
click at [249, 70] on icon at bounding box center [251, 63] width 23 height 23
click at [250, 60] on icon at bounding box center [251, 63] width 23 height 23
click at [613, 105] on div "booking Stephanie Shartsis" at bounding box center [690, 106] width 674 height 43
click at [295, 65] on icon at bounding box center [285, 63] width 23 height 23
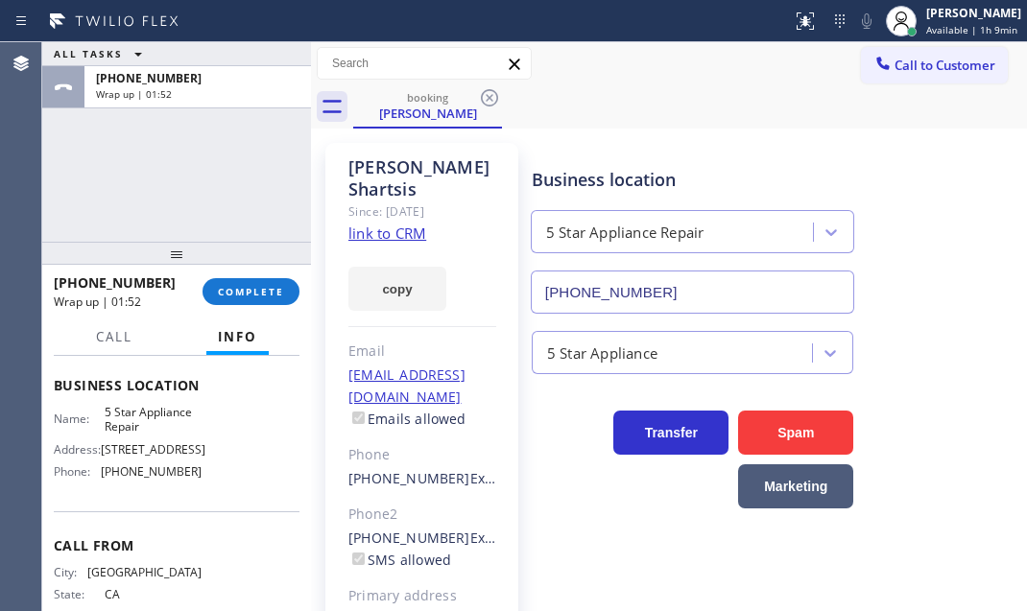
drag, startPoint x: 254, startPoint y: 290, endPoint x: 235, endPoint y: 310, distance: 27.8
click at [251, 290] on span "COMPLETE" at bounding box center [251, 291] width 66 height 13
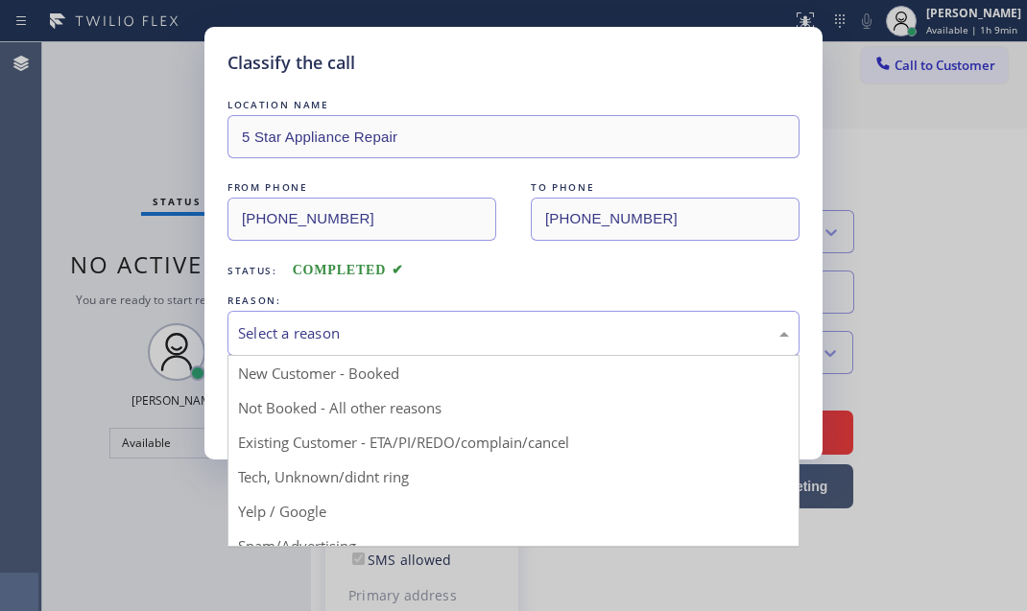
click at [326, 322] on div "Select a reason" at bounding box center [513, 333] width 551 height 22
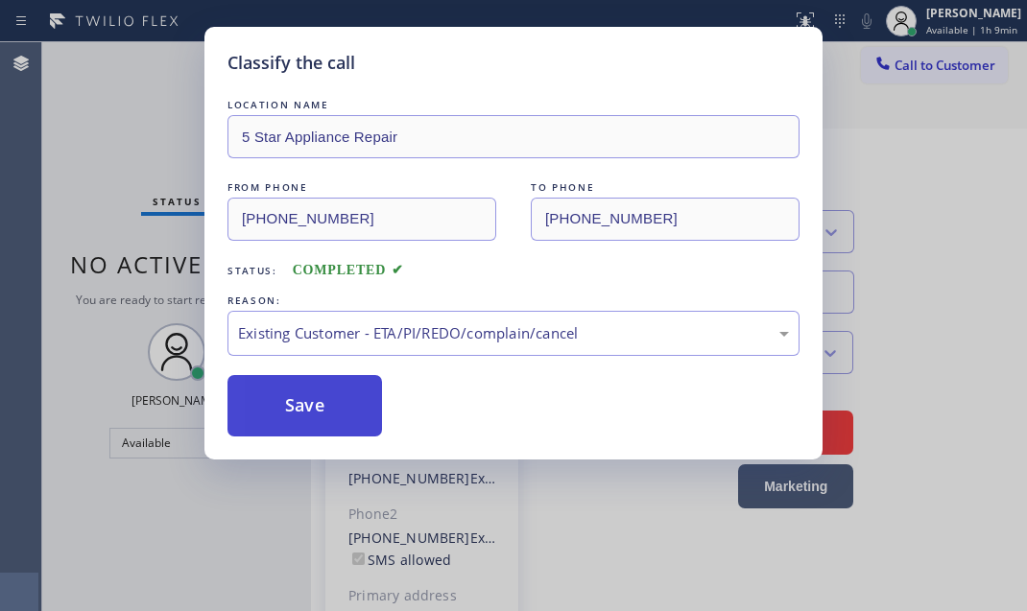
click at [303, 421] on button "Save" at bounding box center [304, 405] width 155 height 61
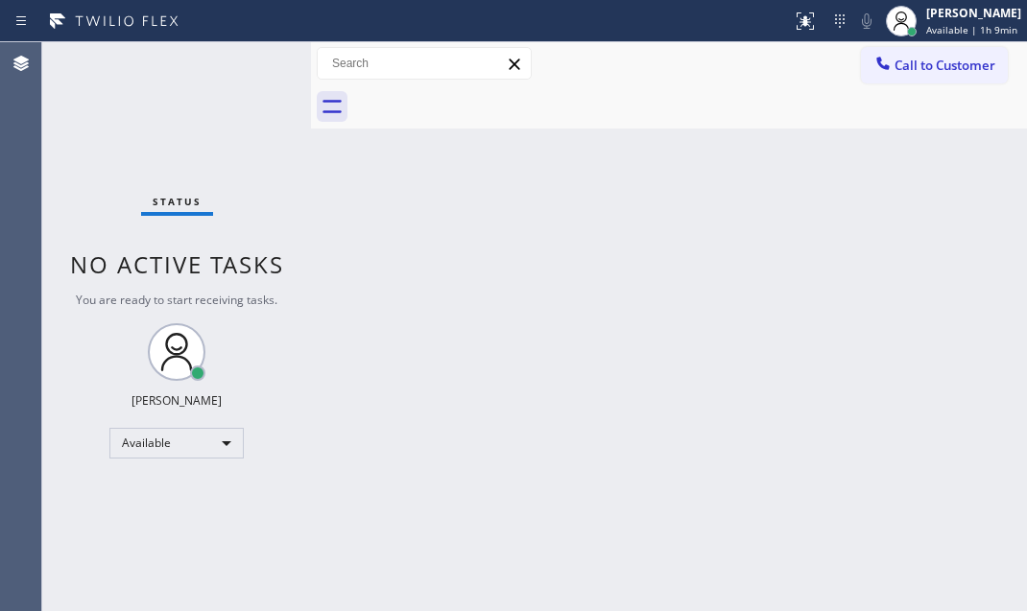
click at [258, 65] on div "Status No active tasks You are ready to start receiving tasks. Judy Mae Saturin…" at bounding box center [176, 326] width 269 height 569
drag, startPoint x: 254, startPoint y: 60, endPoint x: 225, endPoint y: 12, distance: 57.3
click at [254, 60] on div "Status No active tasks You are ready to start receiving tasks. Judy Mae Saturin…" at bounding box center [176, 326] width 269 height 569
click at [244, 71] on div "Status No active tasks You are ready to start receiving tasks. Judy Mae Saturin…" at bounding box center [176, 326] width 269 height 569
click at [250, 70] on div "Status No active tasks You are ready to start receiving tasks. Judy Mae Saturin…" at bounding box center [176, 326] width 269 height 569
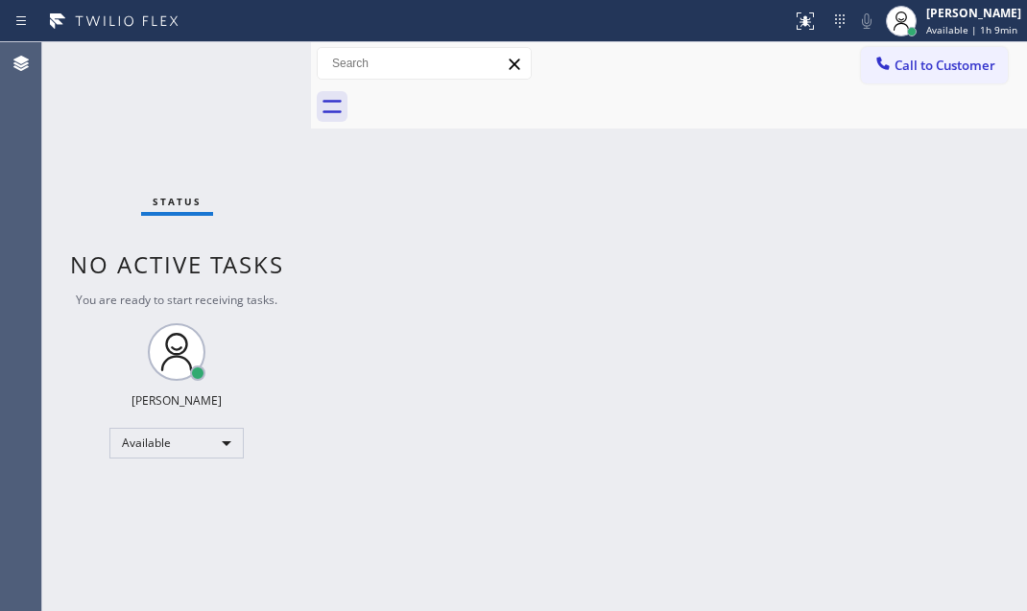
click at [250, 70] on div "Status No active tasks You are ready to start receiving tasks. Judy Mae Saturin…" at bounding box center [176, 326] width 269 height 569
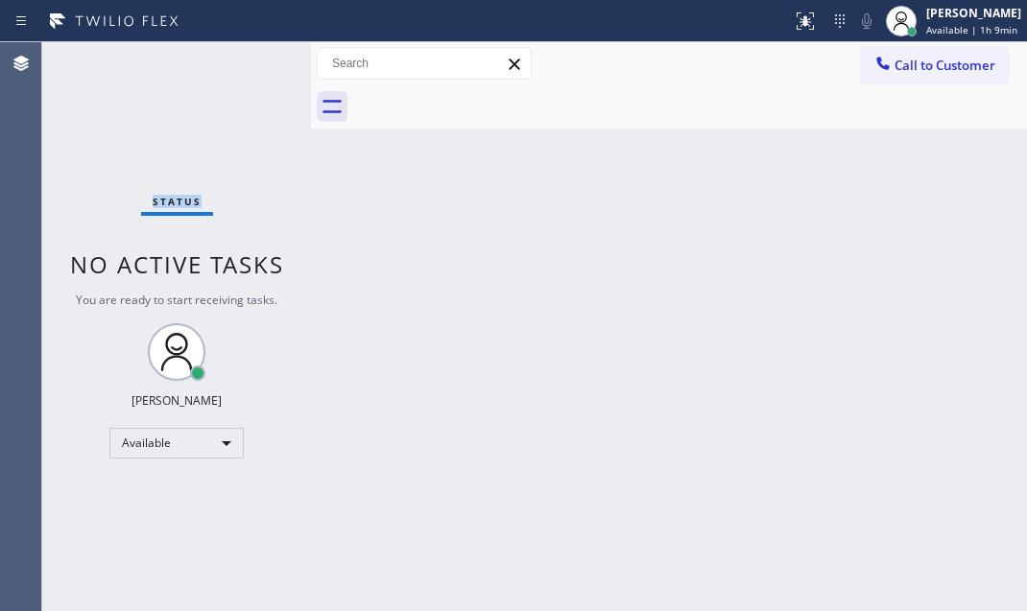
click at [250, 70] on div "Status No active tasks You are ready to start receiving tasks. Judy Mae Saturin…" at bounding box center [176, 326] width 269 height 569
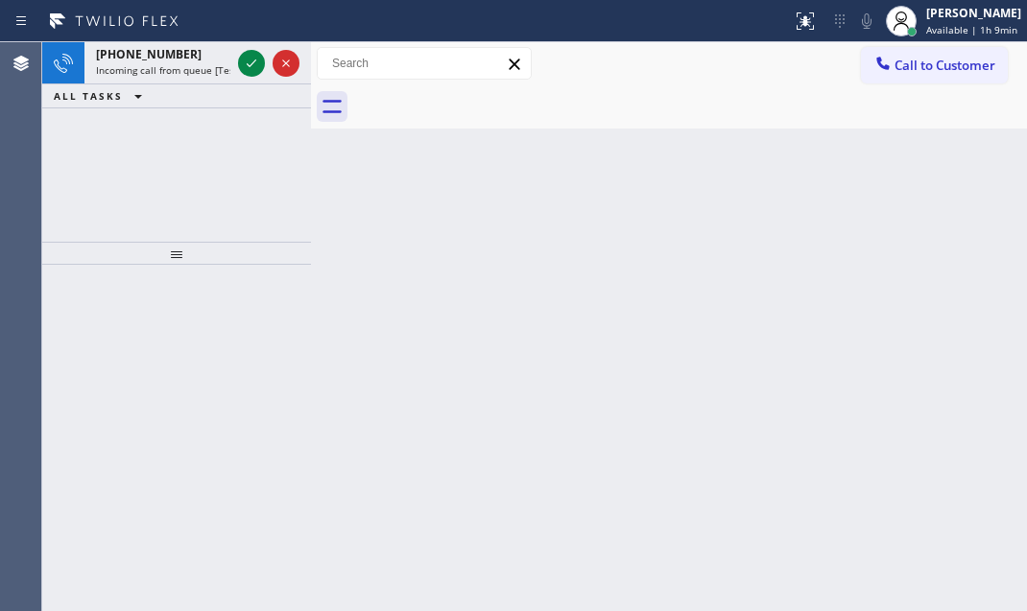
click at [250, 70] on icon at bounding box center [251, 63] width 23 height 23
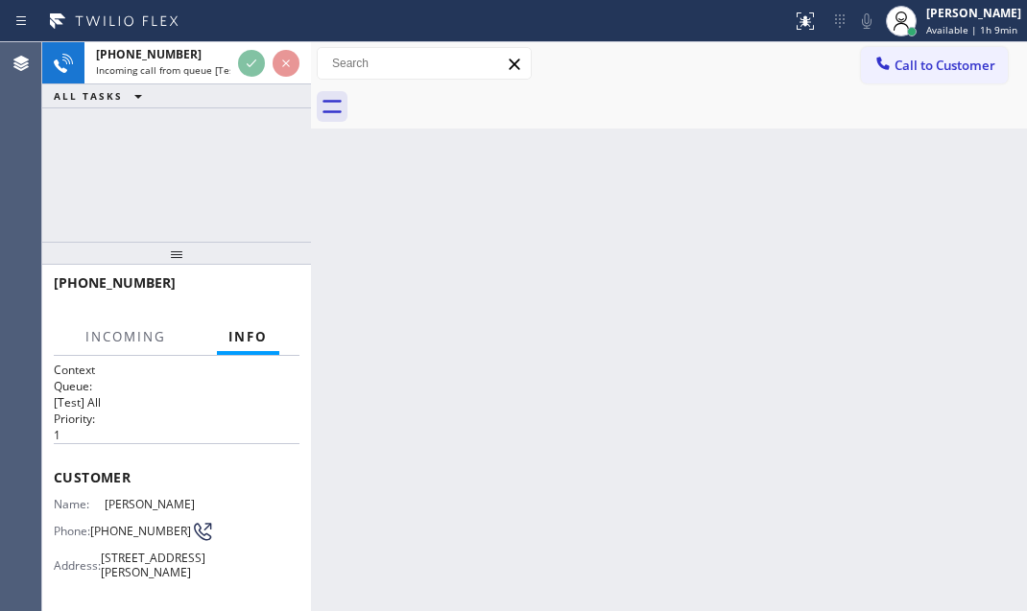
scroll to position [174, 0]
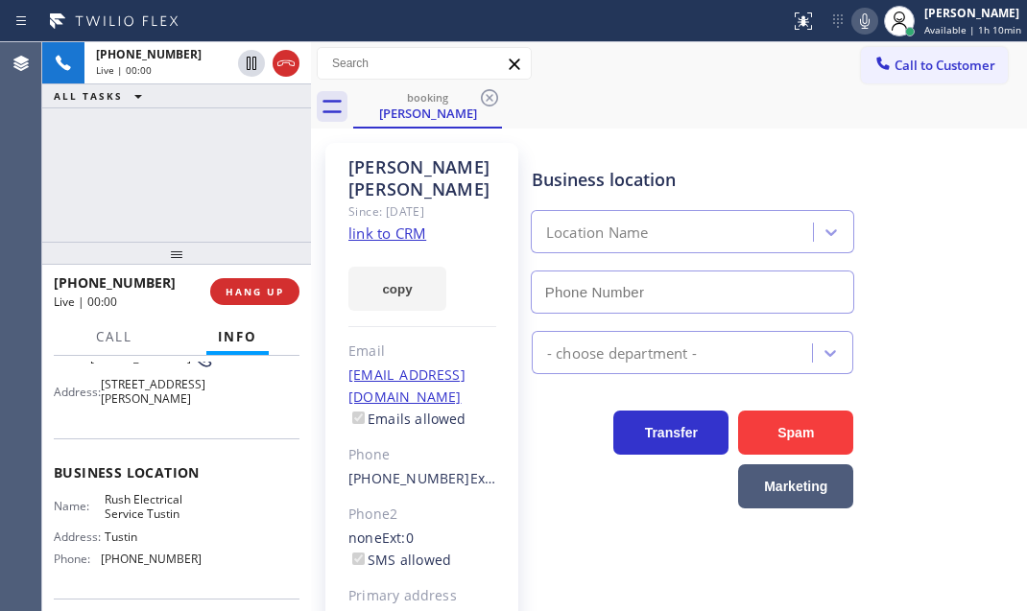
type input "(949) 998-4239"
click at [374, 224] on link "link to CRM" at bounding box center [387, 233] width 78 height 19
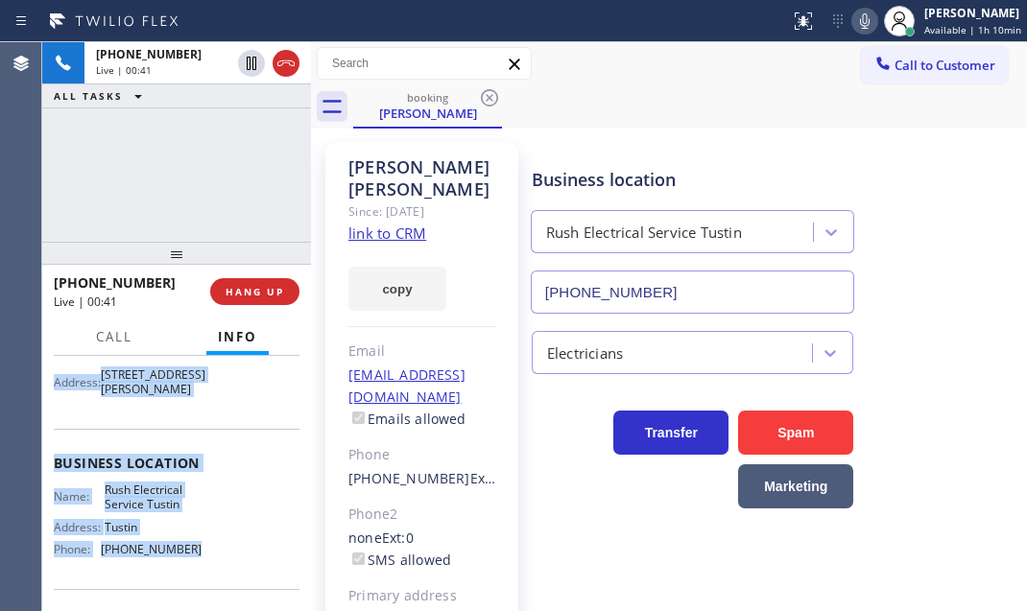
scroll to position [261, 0]
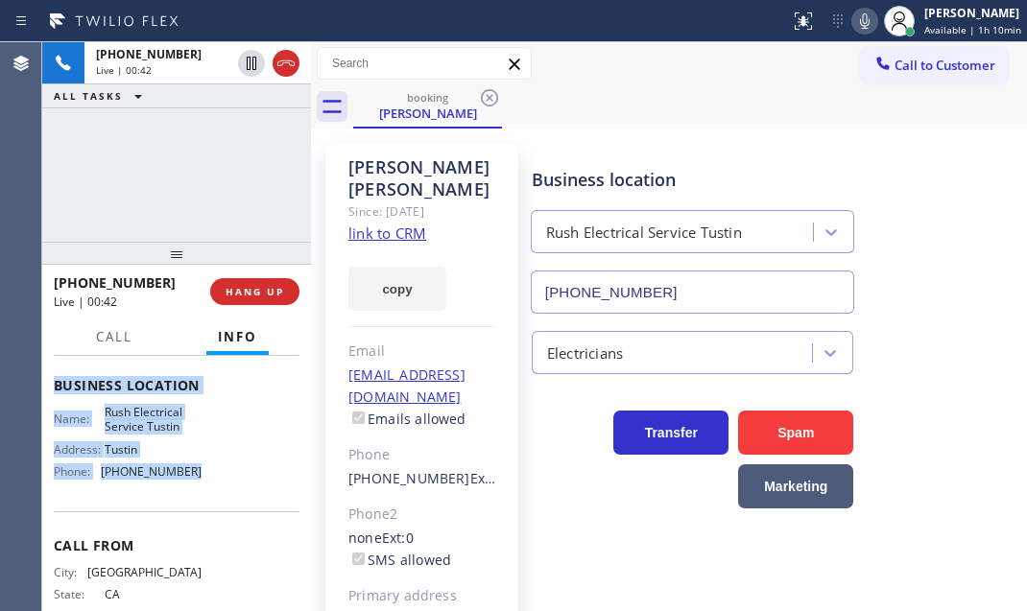
drag, startPoint x: 56, startPoint y: 469, endPoint x: 193, endPoint y: 515, distance: 144.8
click at [193, 515] on div "Context Queue: [Test] All Priority: 1 Customer Name: Tracy Penner Phone: (714) …" at bounding box center [177, 379] width 246 height 556
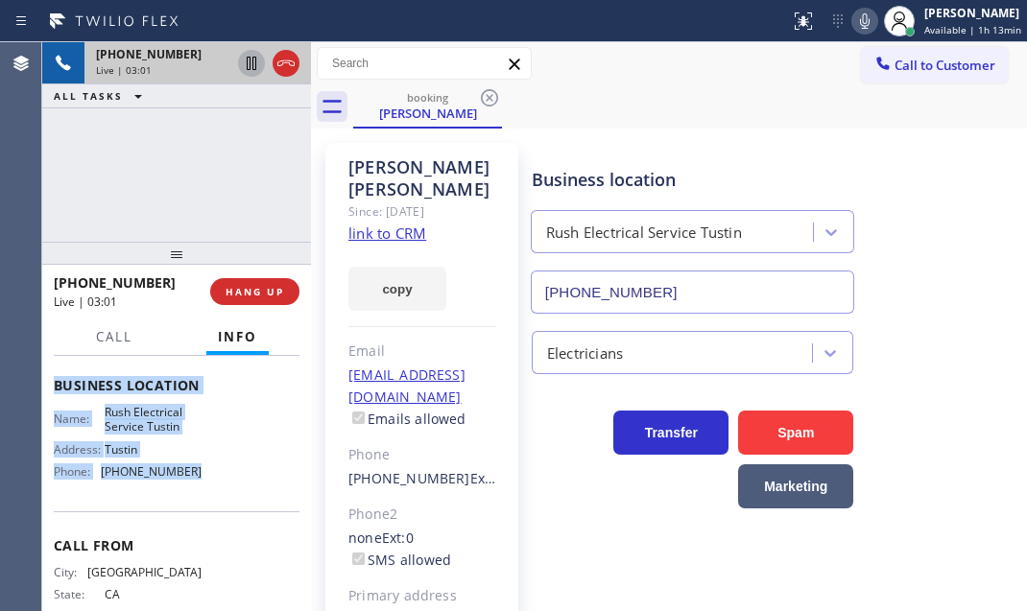
click at [249, 67] on icon at bounding box center [251, 63] width 23 height 23
click at [250, 59] on icon at bounding box center [251, 63] width 23 height 23
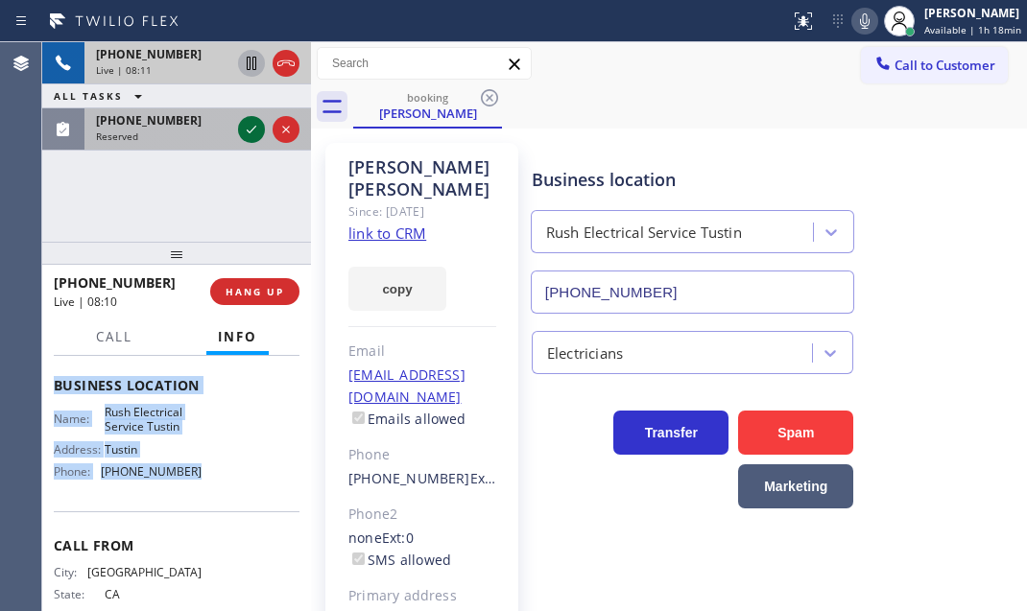
click at [249, 126] on icon at bounding box center [251, 129] width 23 height 23
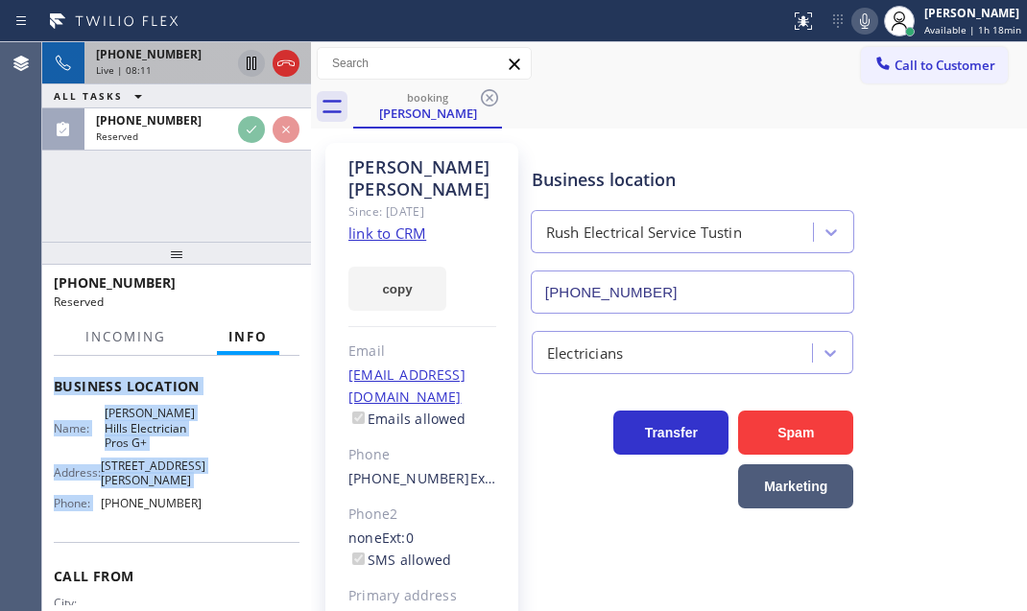
scroll to position [277, 0]
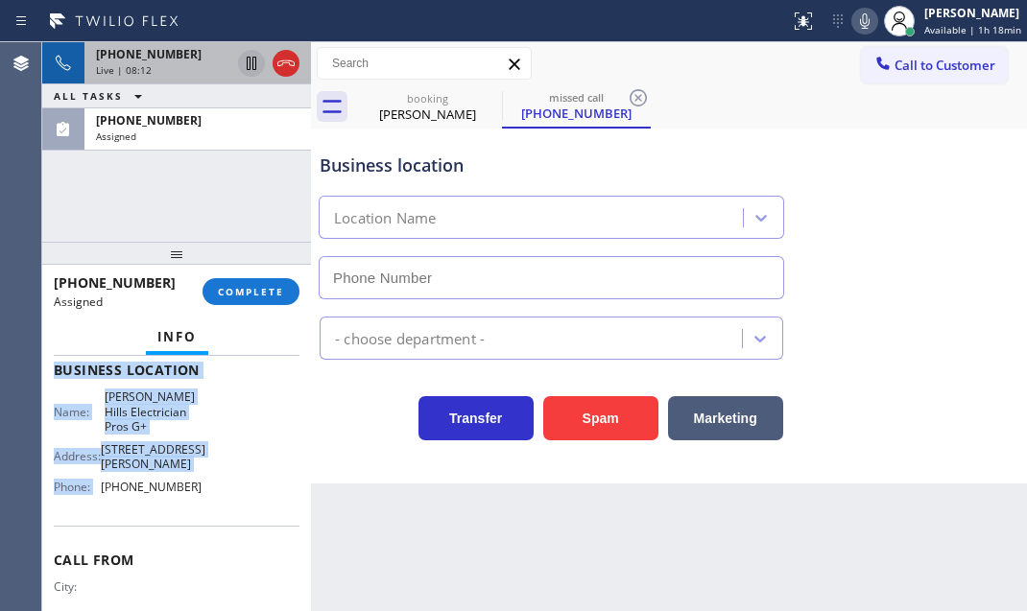
type input "(424) 281-6513"
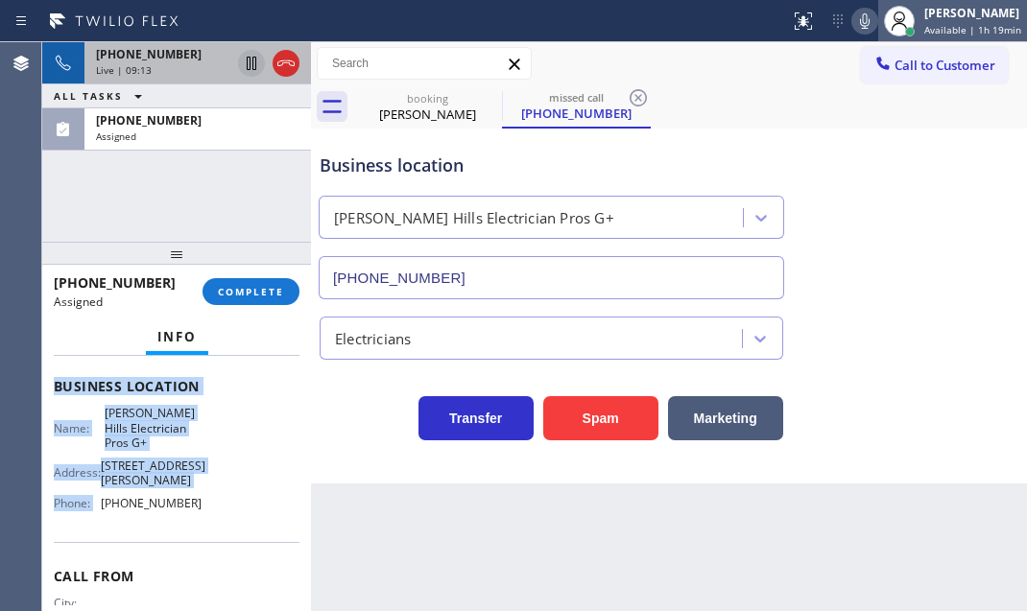
scroll to position [293, 0]
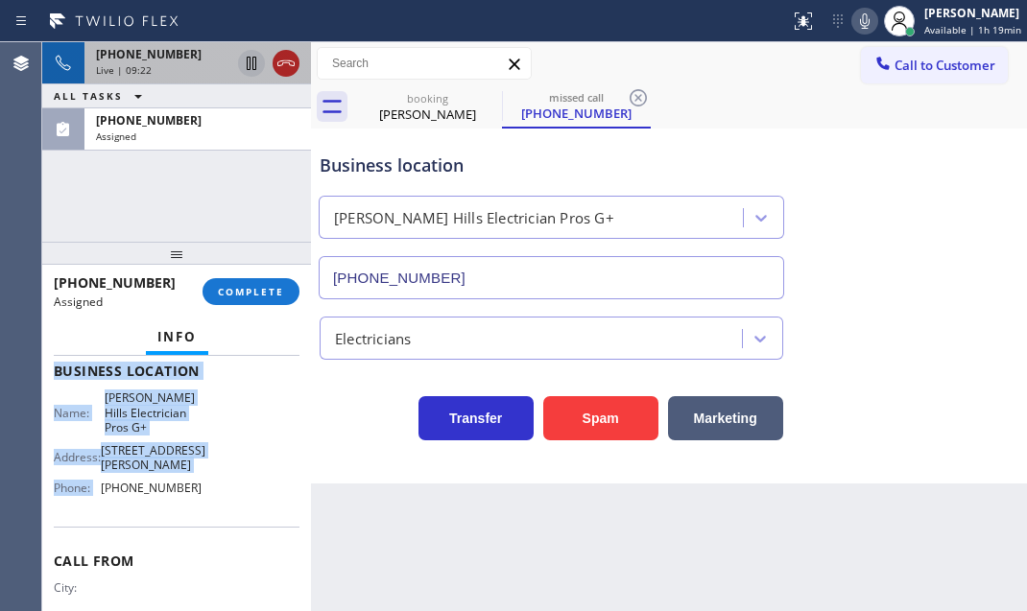
click at [292, 63] on icon at bounding box center [285, 63] width 23 height 23
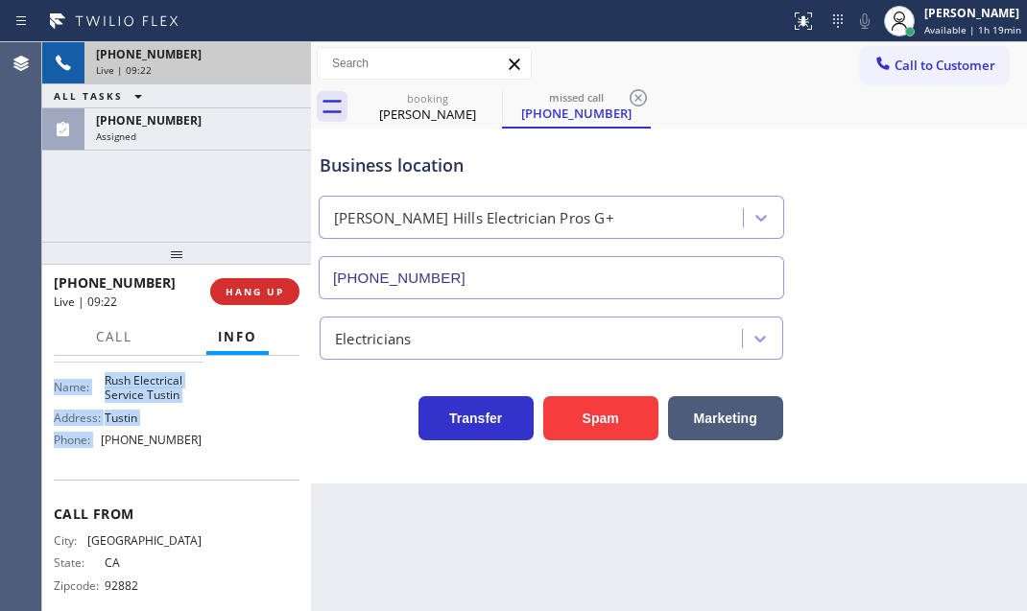
scroll to position [261, 0]
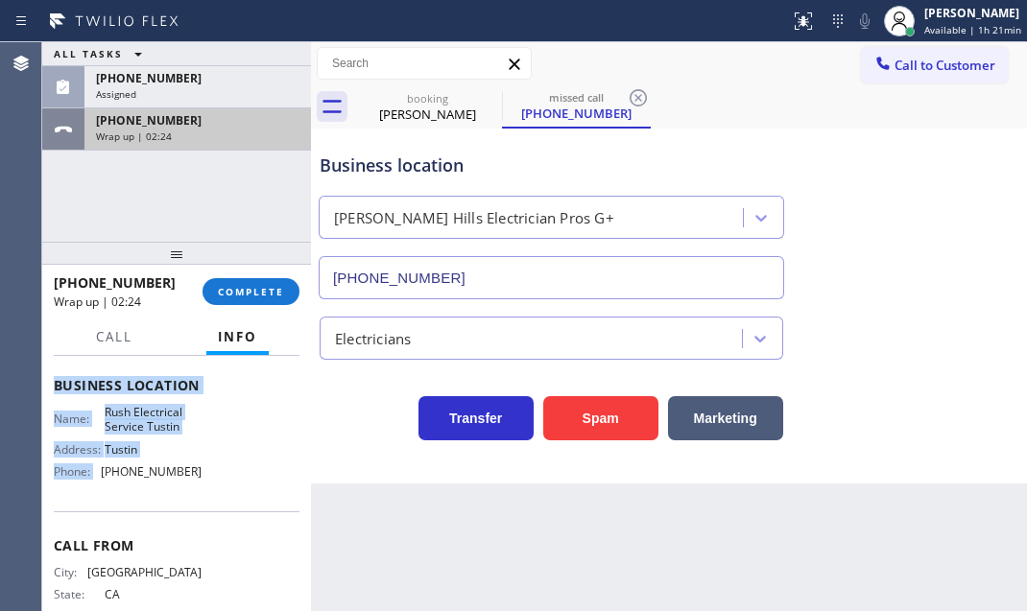
click at [215, 125] on div "+17143504592" at bounding box center [197, 120] width 203 height 16
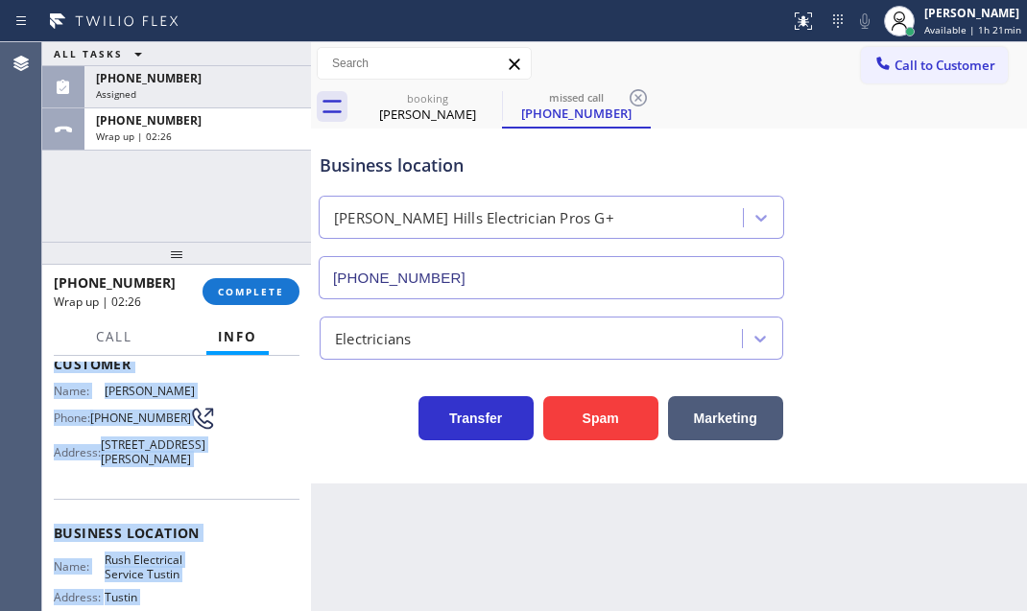
scroll to position [0, 0]
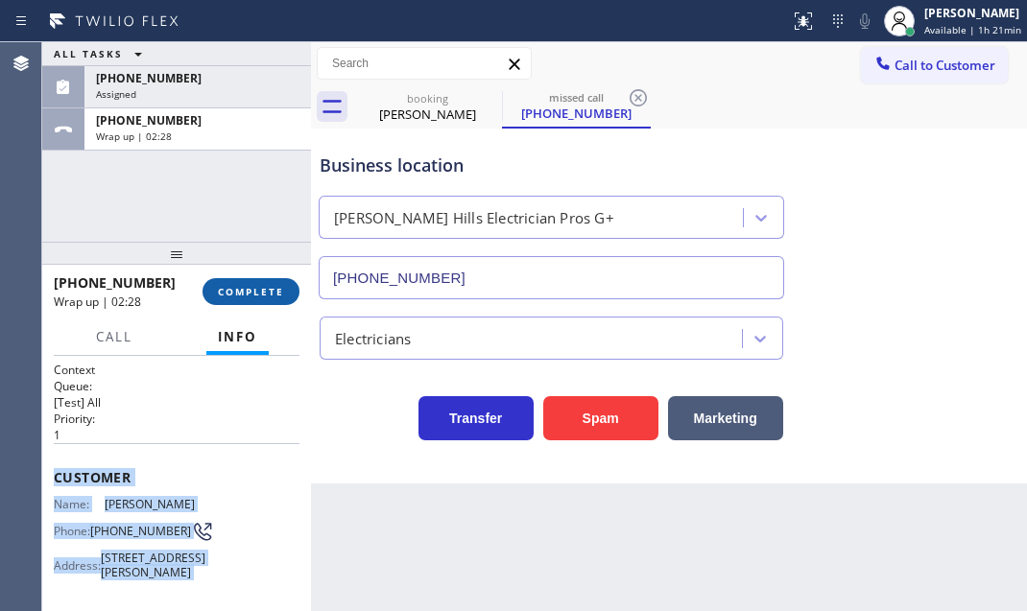
click at [248, 290] on span "COMPLETE" at bounding box center [251, 291] width 66 height 13
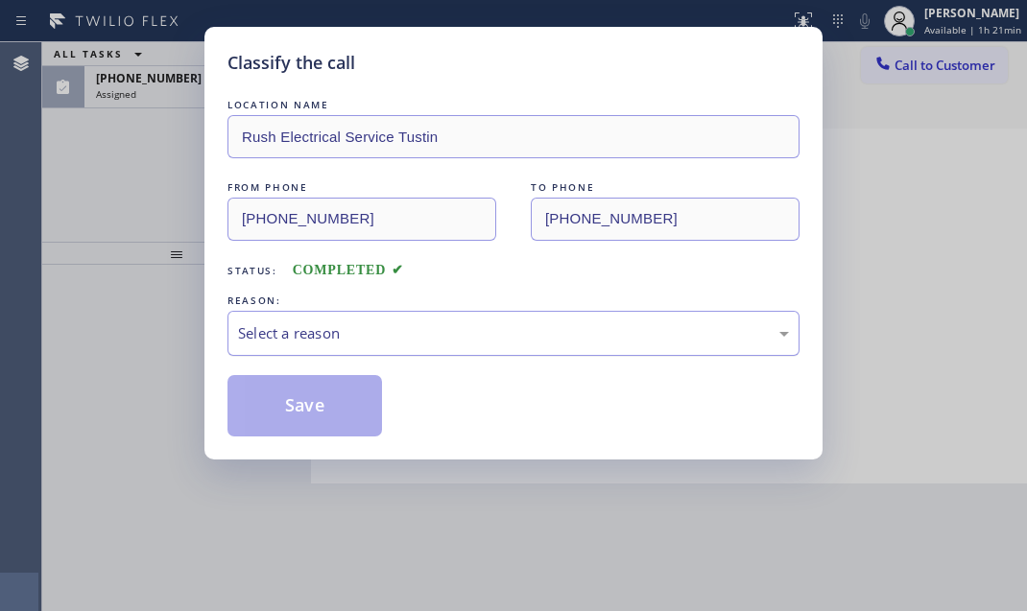
click at [382, 326] on div "Select a reason" at bounding box center [513, 333] width 551 height 22
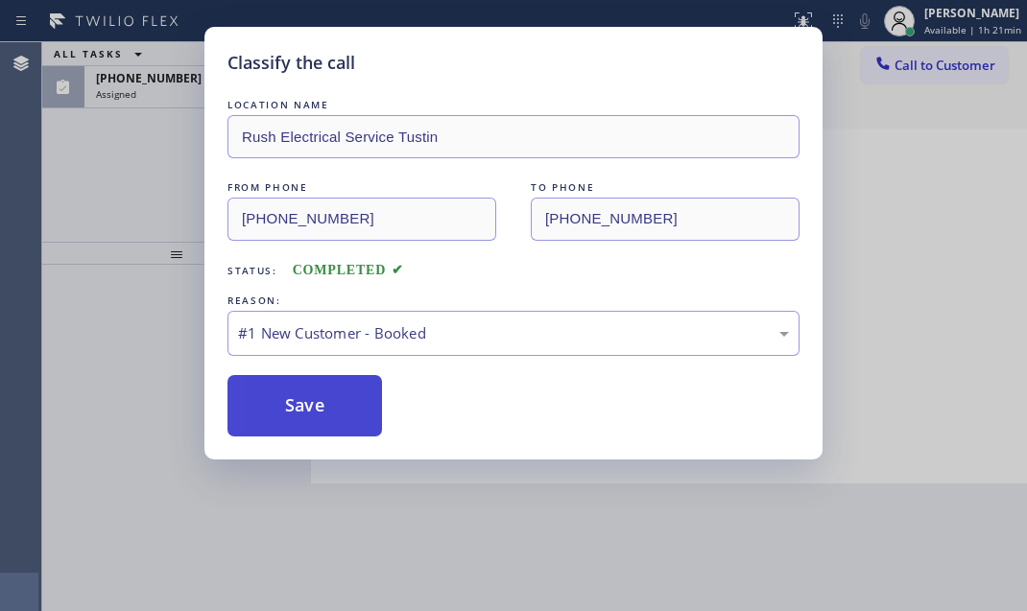
click at [301, 389] on button "Save" at bounding box center [304, 405] width 155 height 61
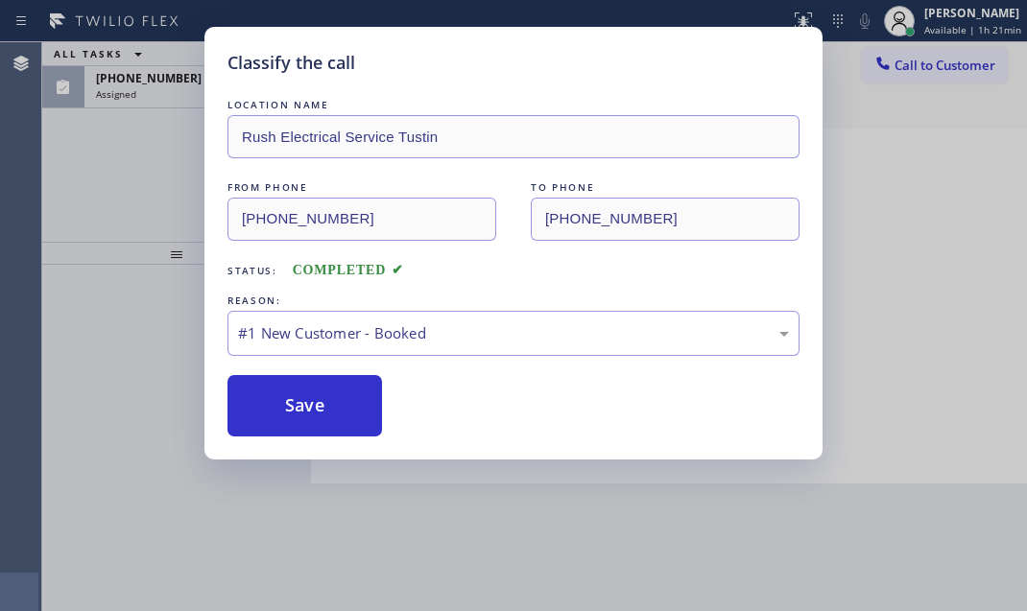
click at [158, 99] on div "Classify the call LOCATION NAME Rush Electrical Service Tustin FROM PHONE (714)…" at bounding box center [513, 305] width 1027 height 611
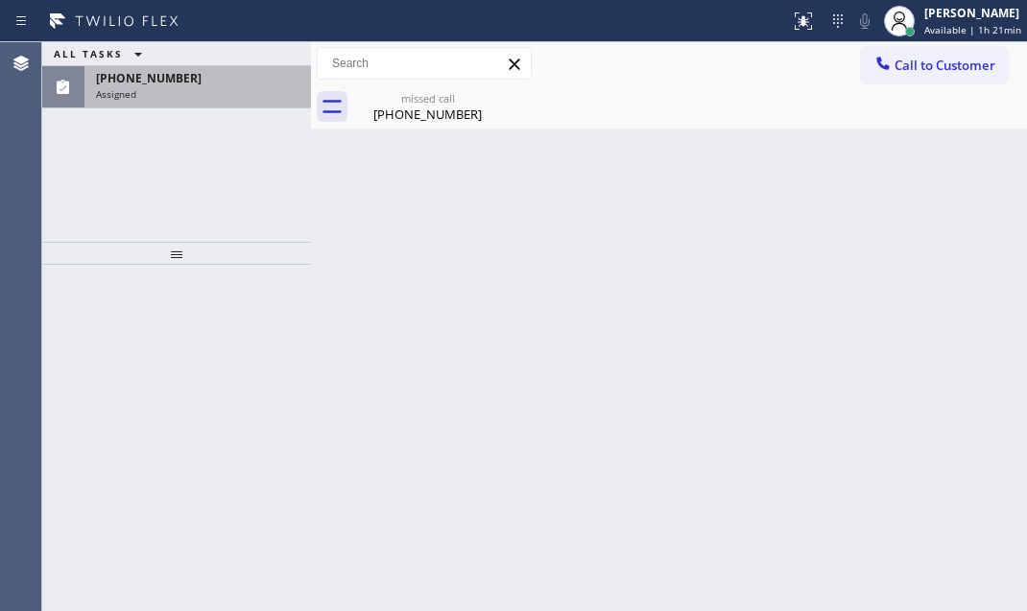
click at [166, 94] on div "Assigned" at bounding box center [197, 93] width 203 height 13
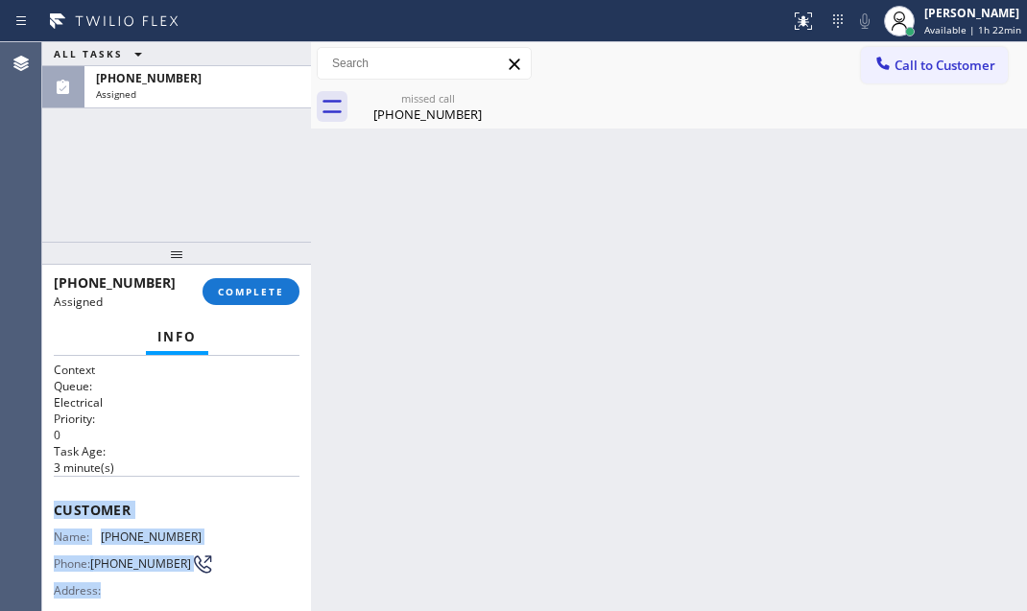
drag, startPoint x: 51, startPoint y: 499, endPoint x: 207, endPoint y: 534, distance: 160.2
click at [201, 558] on div "Context Queue: Electrical Priority: 0 Task Age: 3 minute(s) Customer Name: (321…" at bounding box center [176, 483] width 269 height 255
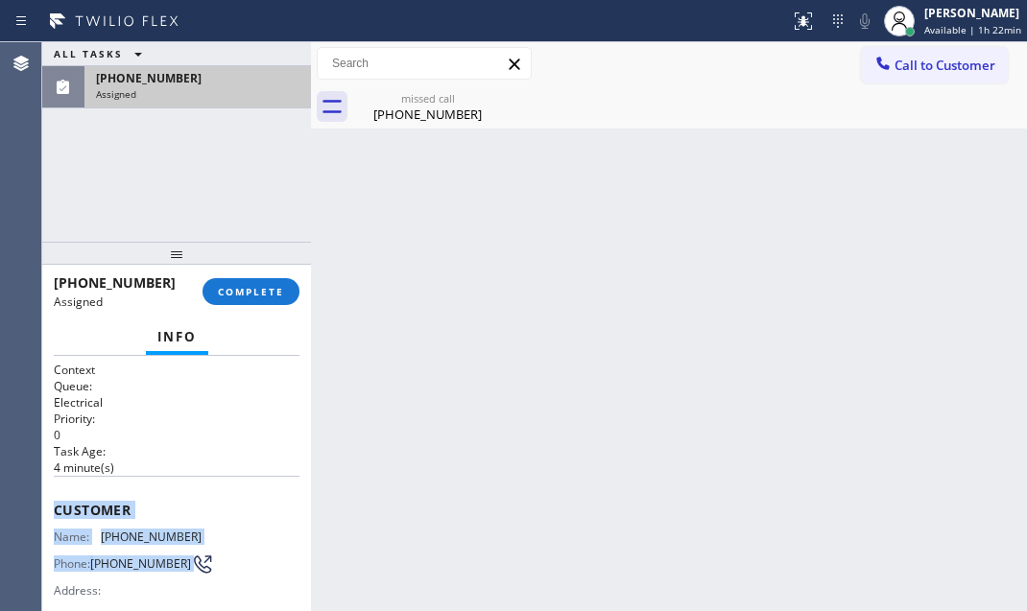
click at [227, 107] on div "(321) 352-6080 Assigned" at bounding box center [176, 87] width 269 height 42
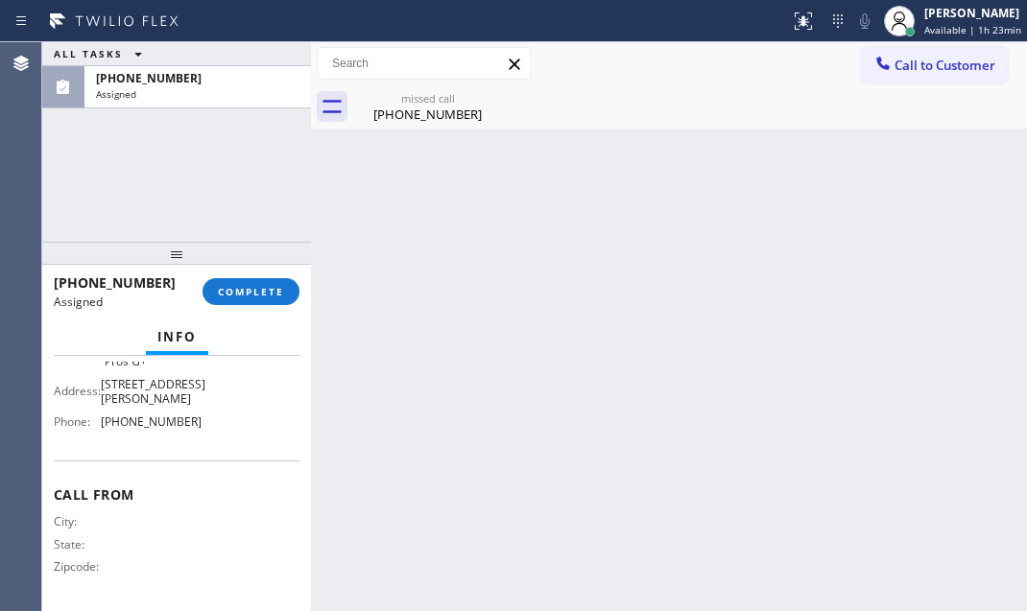
scroll to position [12, 0]
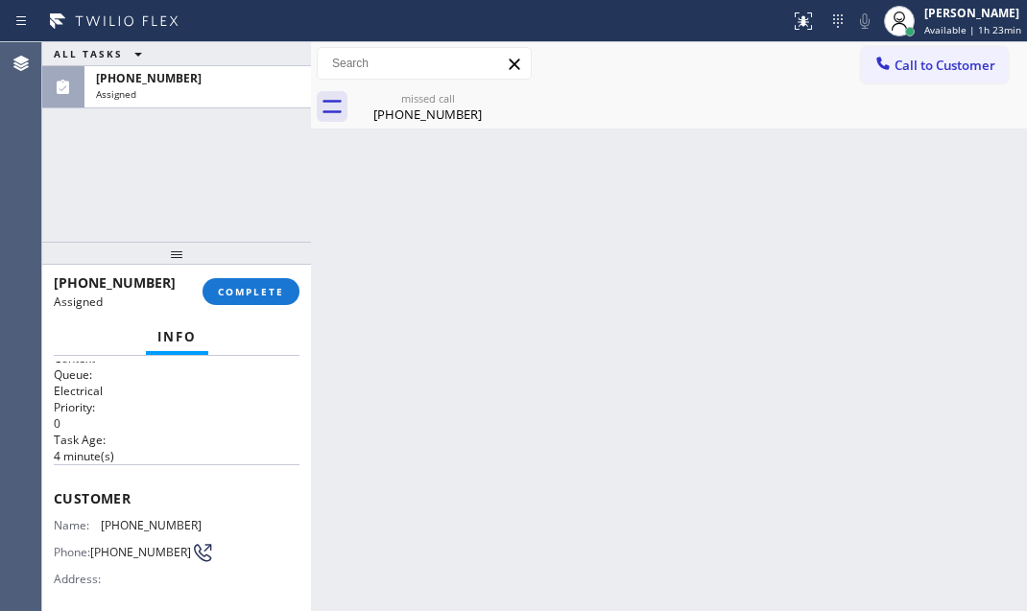
drag, startPoint x: 171, startPoint y: 457, endPoint x: 137, endPoint y: 477, distance: 39.2
click at [172, 457] on p "4 minute(s)" at bounding box center [177, 456] width 246 height 16
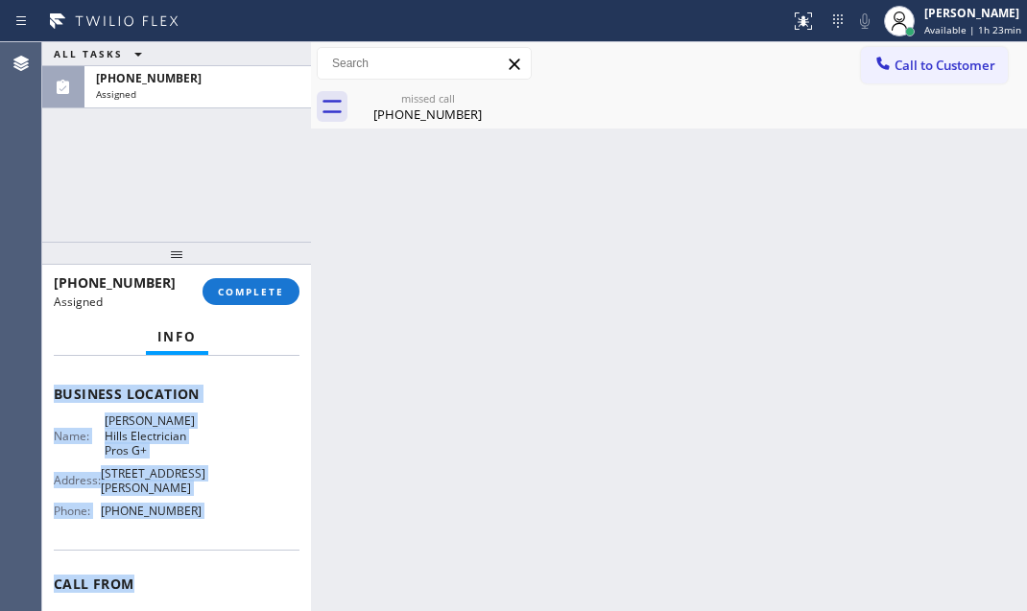
scroll to position [274, 0]
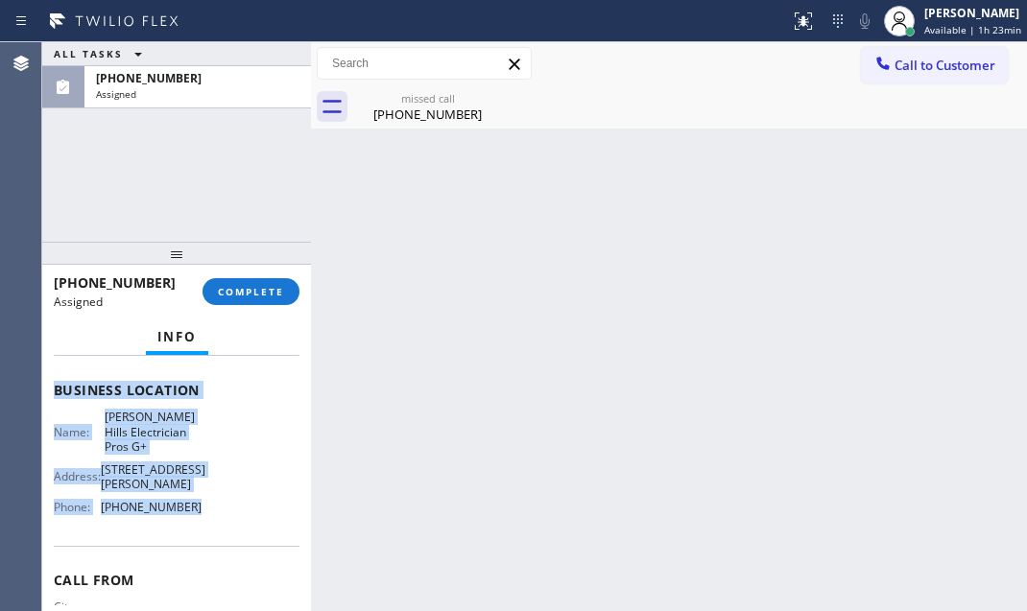
drag, startPoint x: 50, startPoint y: 488, endPoint x: 263, endPoint y: 495, distance: 213.2
click at [221, 535] on div "Context Queue: Electrical Priority: 0 Task Age: 4 minute(s) Customer Name: (321…" at bounding box center [176, 483] width 269 height 255
click at [260, 285] on span "COMPLETE" at bounding box center [251, 291] width 66 height 13
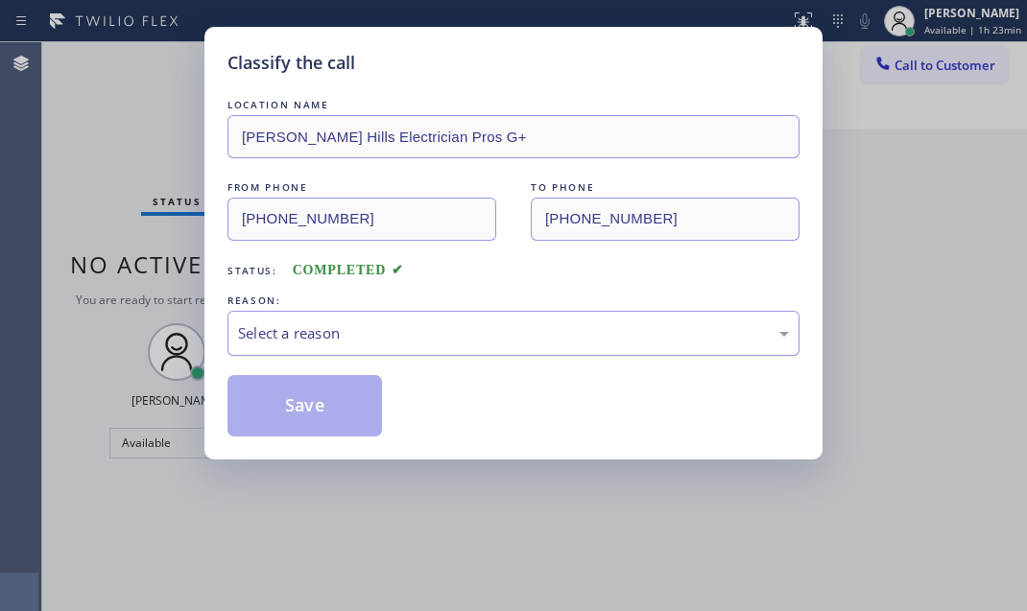
click at [450, 326] on div "Select a reason" at bounding box center [513, 333] width 551 height 22
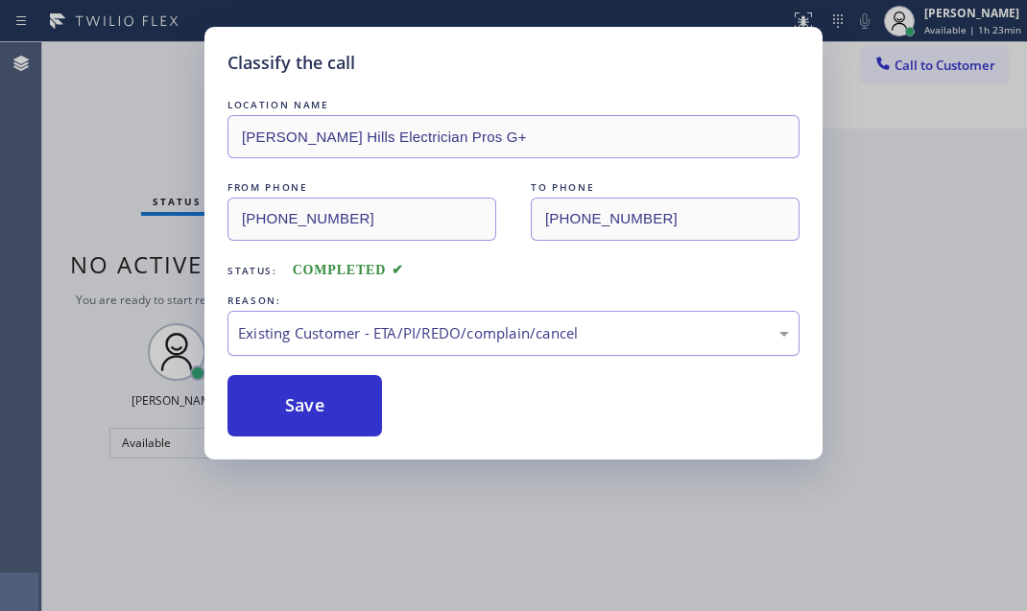
click at [345, 343] on div "Existing Customer - ETA/PI/REDO/complain/cancel" at bounding box center [513, 333] width 572 height 45
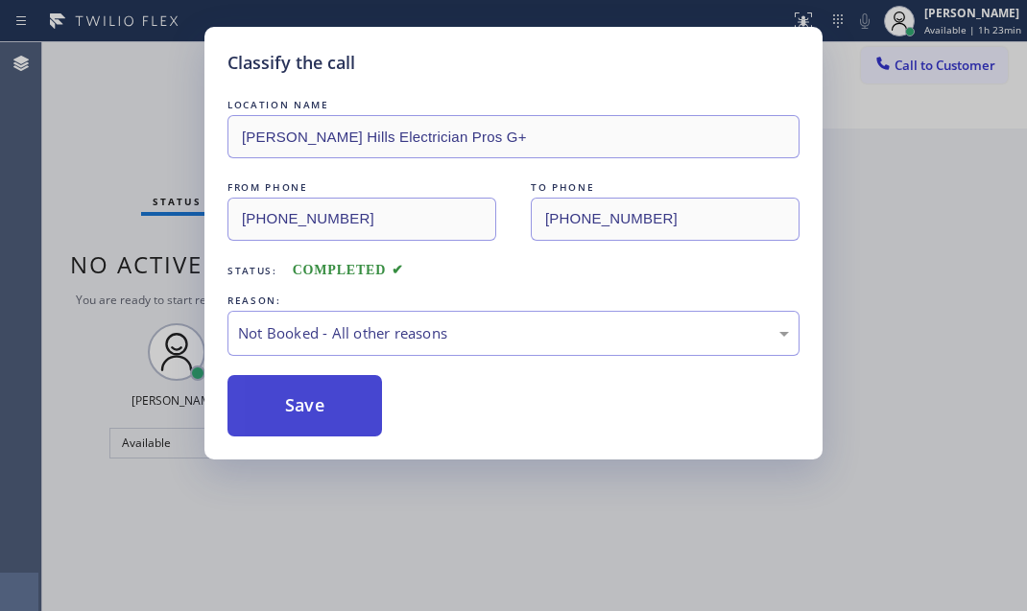
drag, startPoint x: 291, startPoint y: 408, endPoint x: 1004, endPoint y: 291, distance: 722.6
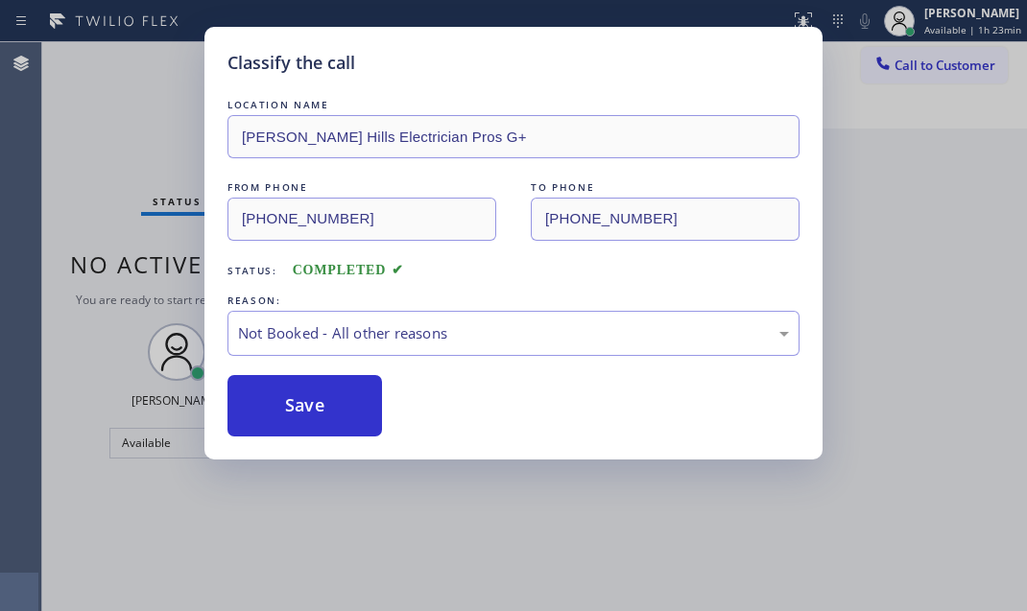
click at [298, 407] on button "Save" at bounding box center [304, 405] width 155 height 61
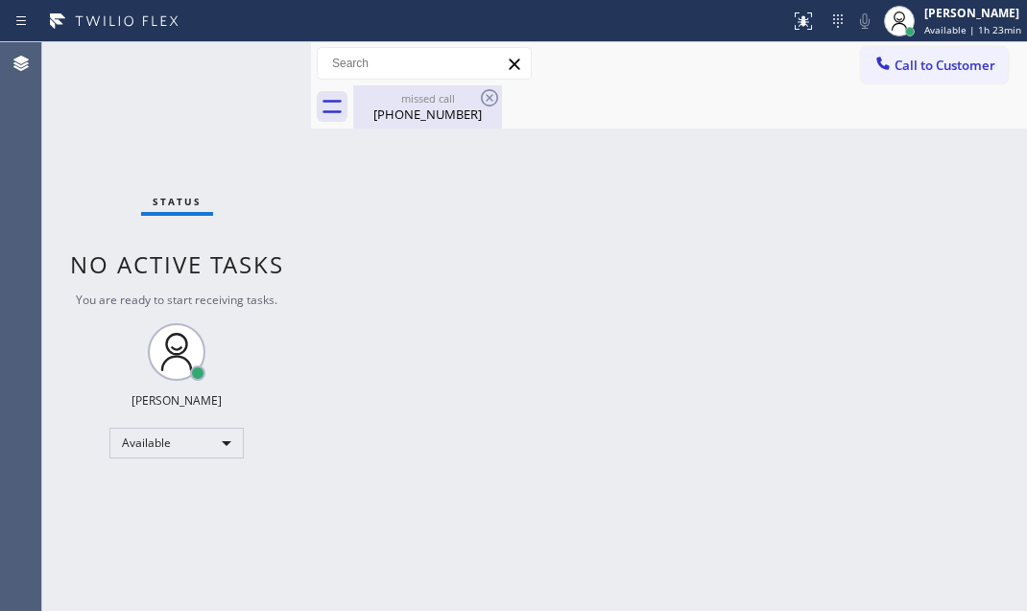
click at [383, 96] on div "missed call" at bounding box center [427, 98] width 145 height 14
click at [804, 161] on div "Back to Dashboard Change Sender ID Customers Technicians Select a contact Outbo…" at bounding box center [669, 326] width 716 height 569
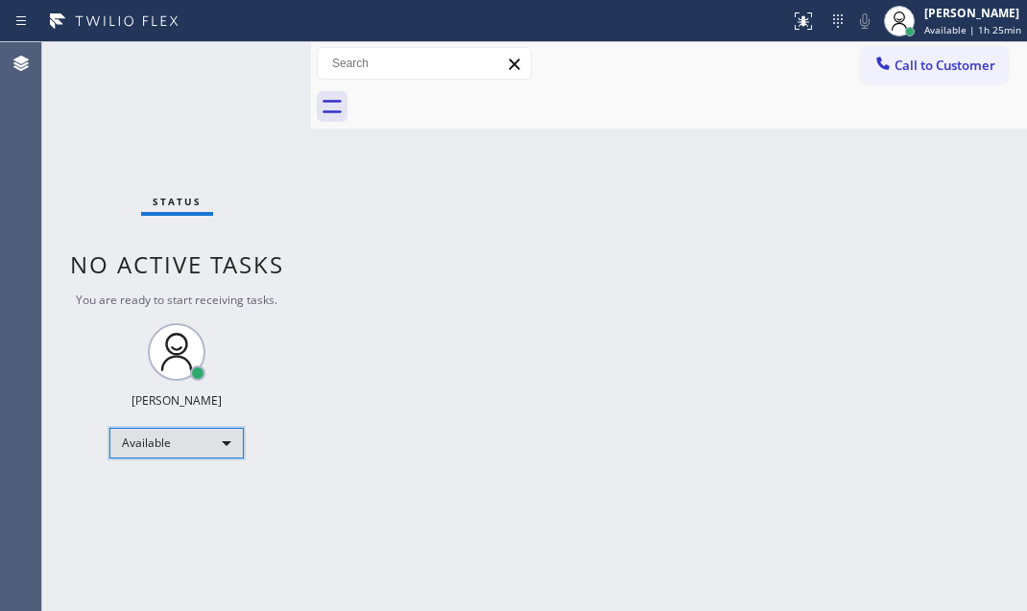
click at [197, 450] on div "Available" at bounding box center [176, 443] width 134 height 31
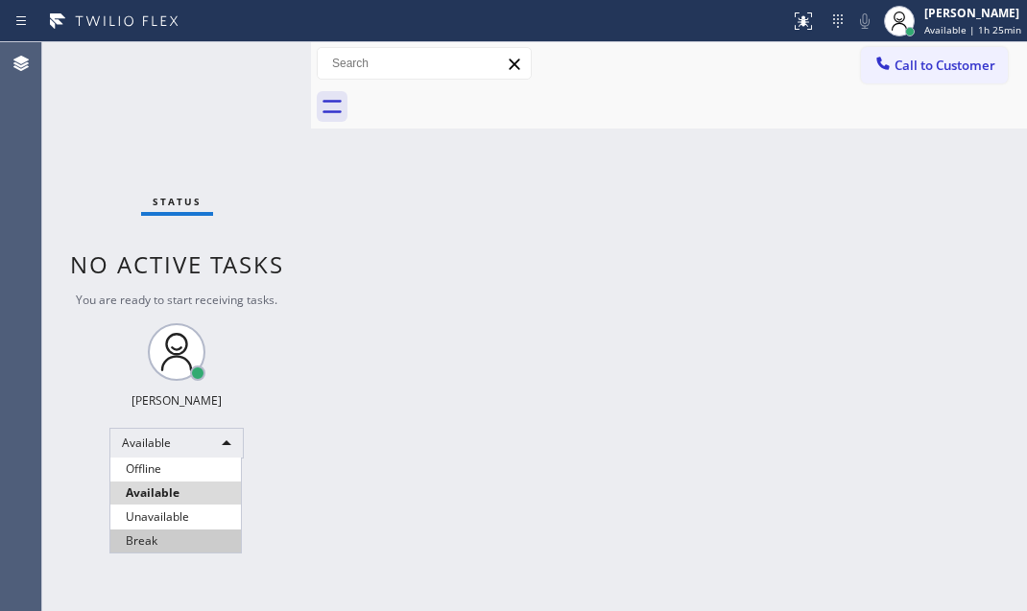
drag, startPoint x: 166, startPoint y: 537, endPoint x: 941, endPoint y: 528, distance: 774.6
click at [167, 537] on li "Break" at bounding box center [175, 541] width 131 height 23
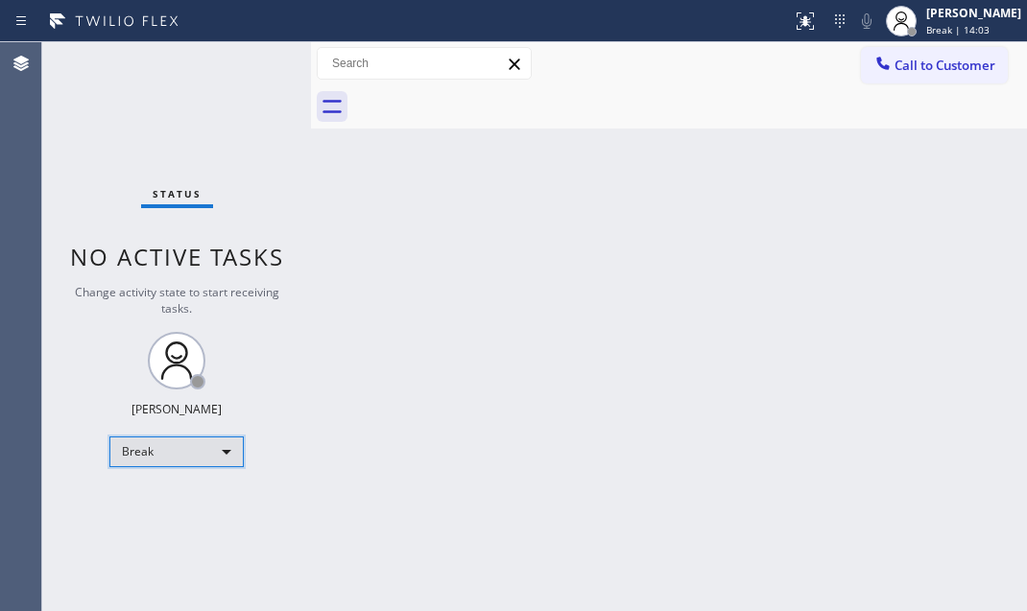
click at [184, 460] on div "Break" at bounding box center [176, 452] width 134 height 31
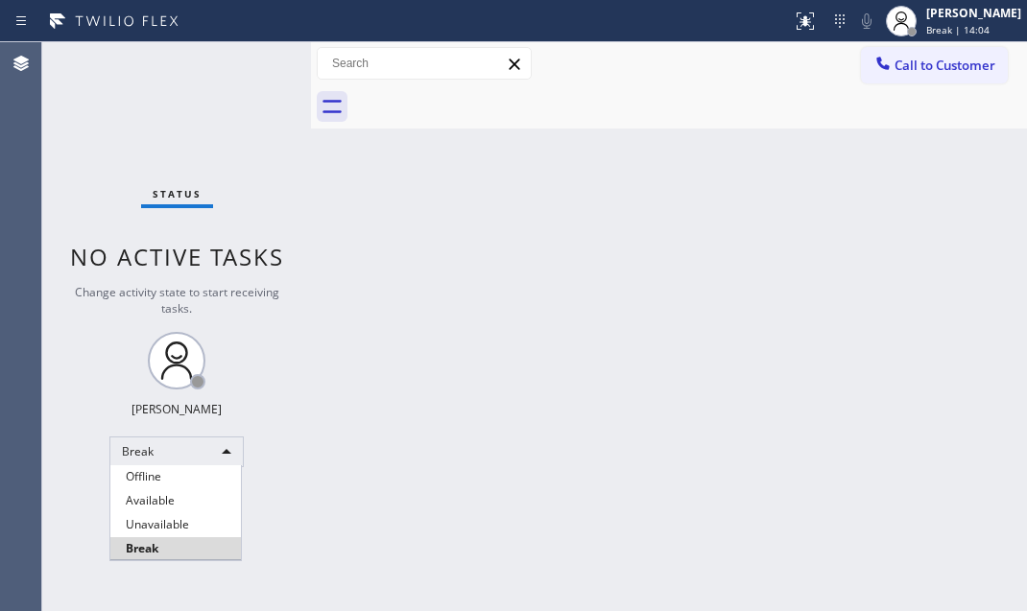
drag, startPoint x: 176, startPoint y: 494, endPoint x: 189, endPoint y: 489, distance: 14.3
click at [179, 494] on li "Available" at bounding box center [175, 500] width 131 height 23
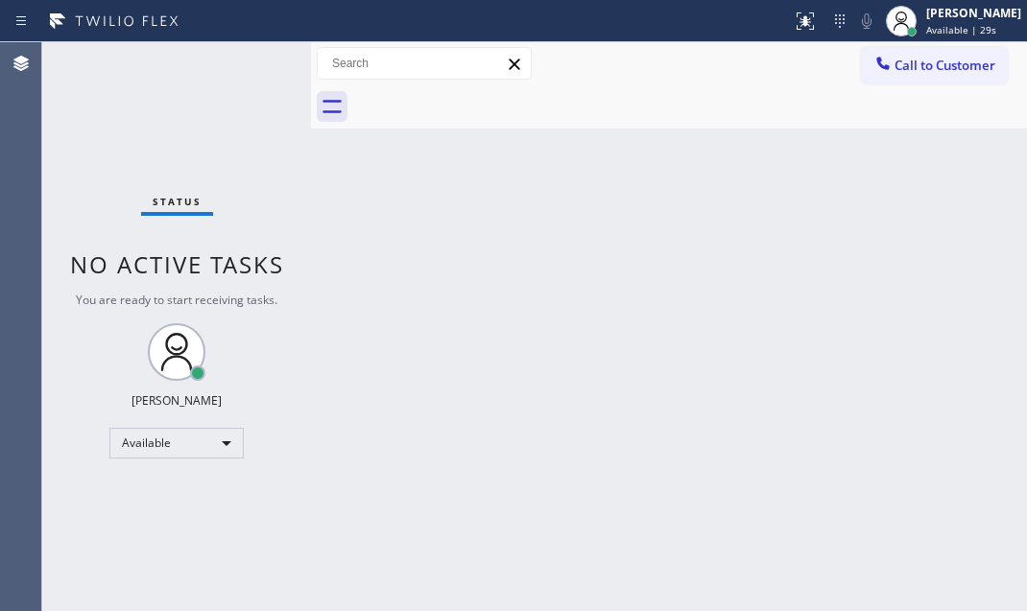
click at [682, 407] on div "Back to Dashboard Change Sender ID Customers Technicians Select a contact Outbo…" at bounding box center [669, 326] width 716 height 569
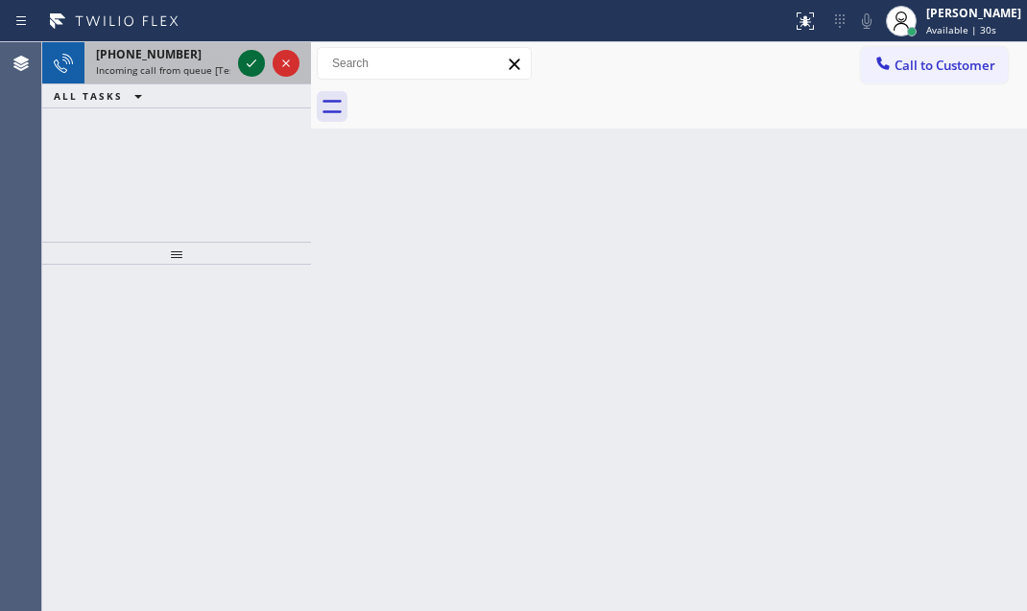
click at [241, 55] on icon at bounding box center [251, 63] width 23 height 23
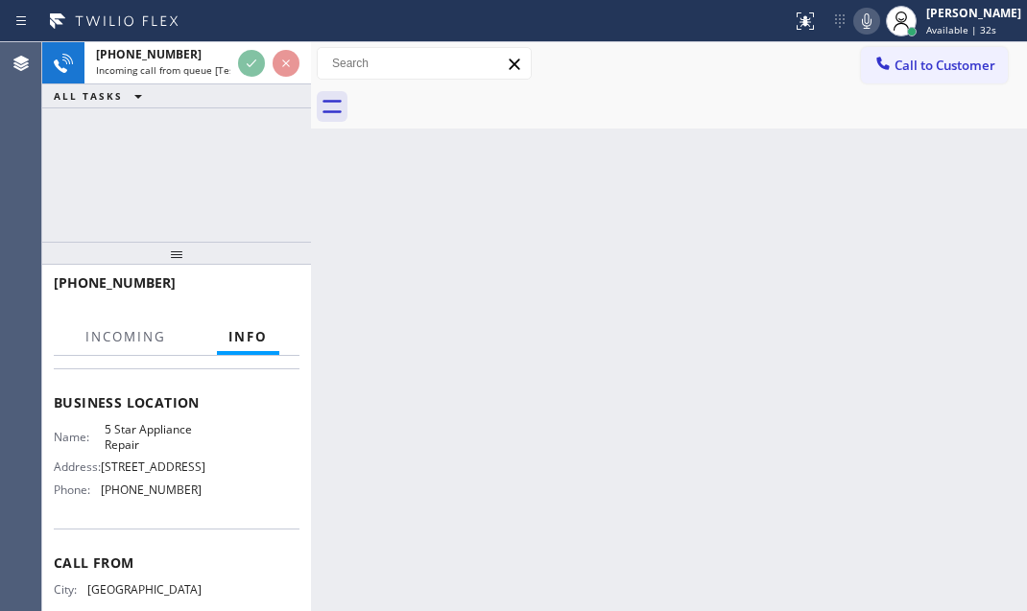
scroll to position [170, 0]
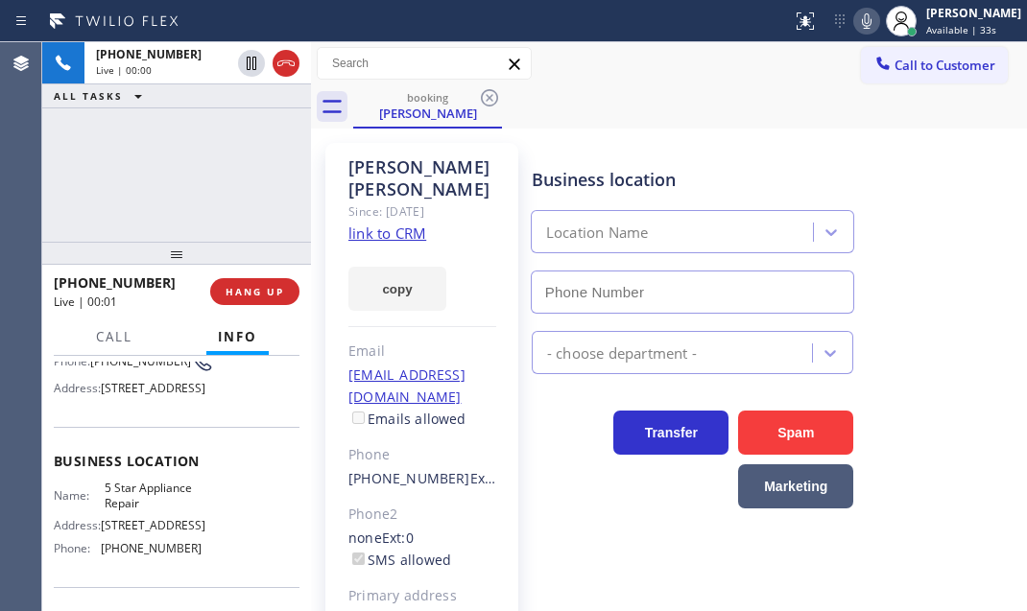
type input "(855) 731-4952"
drag, startPoint x: 412, startPoint y: 218, endPoint x: 408, endPoint y: 205, distance: 13.1
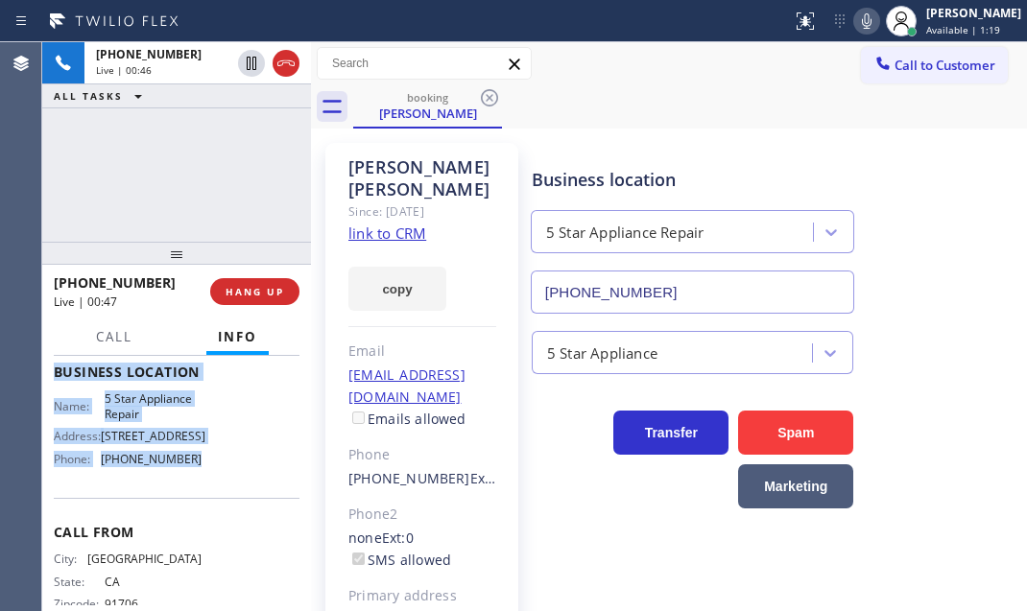
scroll to position [261, 0]
drag, startPoint x: 50, startPoint y: 471, endPoint x: 221, endPoint y: 512, distance: 175.5
click at [221, 512] on div "Context Queue: [Test] All Priority: 1 Customer Name: Jenny Chen Phone: (626) 92…" at bounding box center [176, 483] width 269 height 255
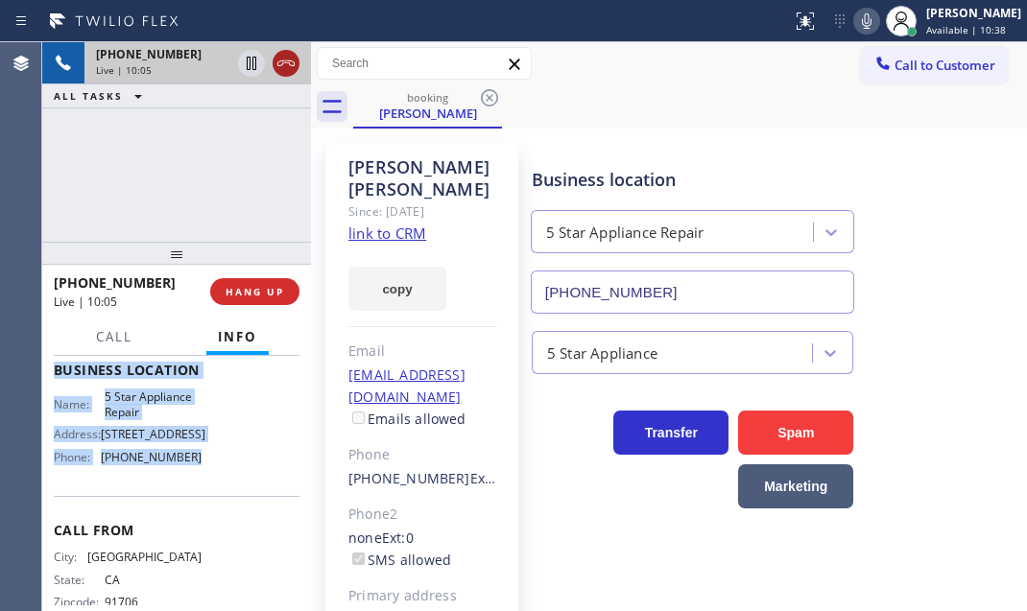
click at [288, 66] on icon at bounding box center [285, 63] width 23 height 23
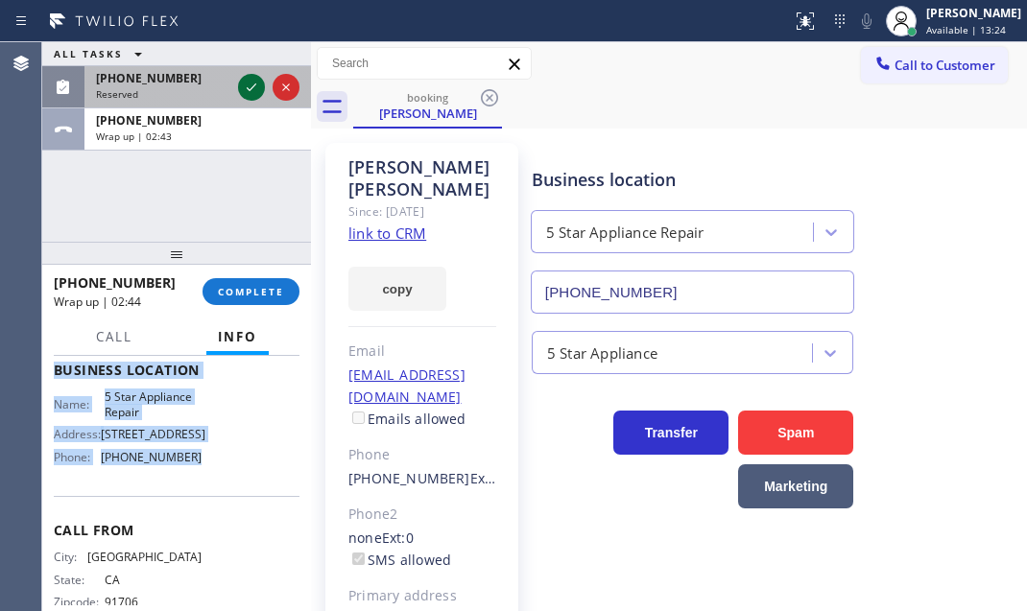
click at [260, 89] on icon at bounding box center [251, 87] width 23 height 23
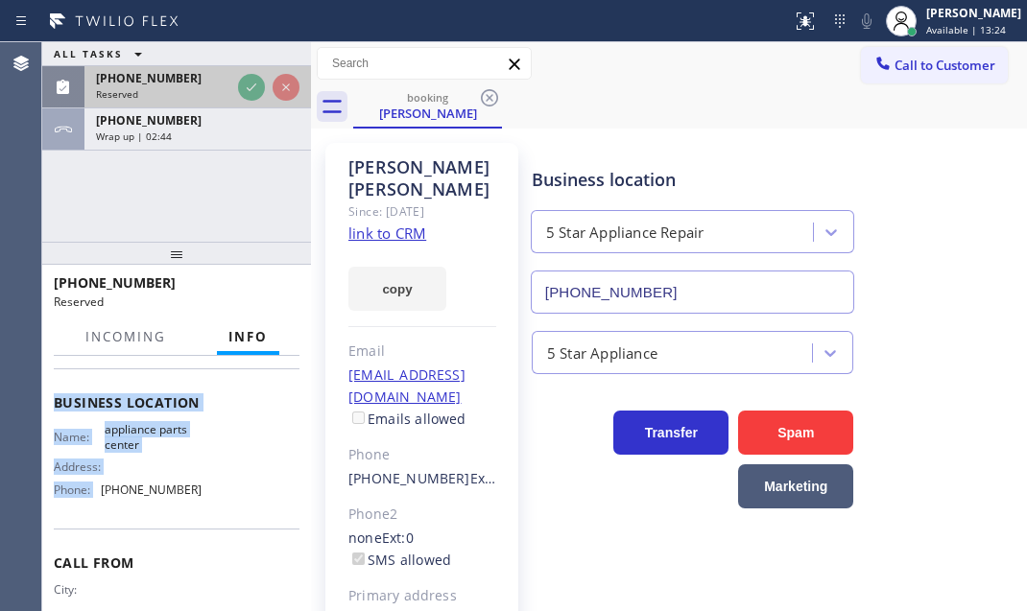
scroll to position [293, 0]
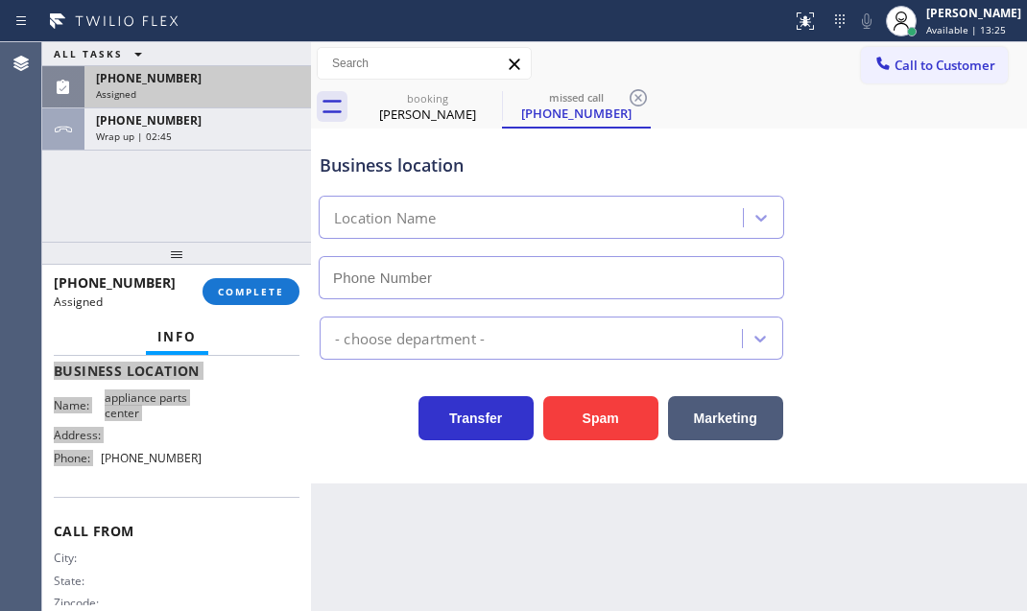
type input "(817) 482-5346"
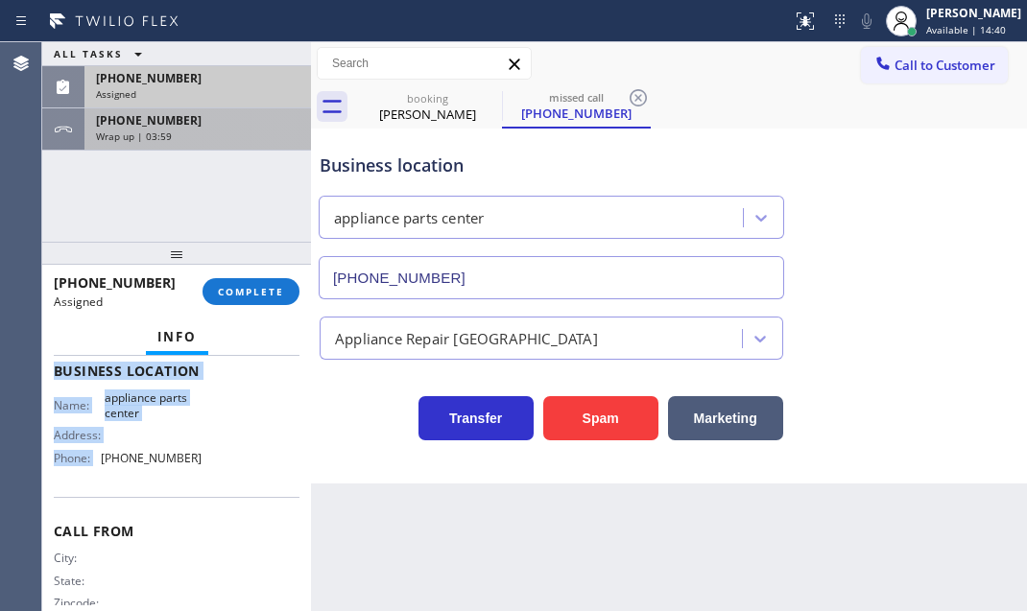
click at [252, 138] on div "Wrap up | 03:59" at bounding box center [197, 136] width 203 height 13
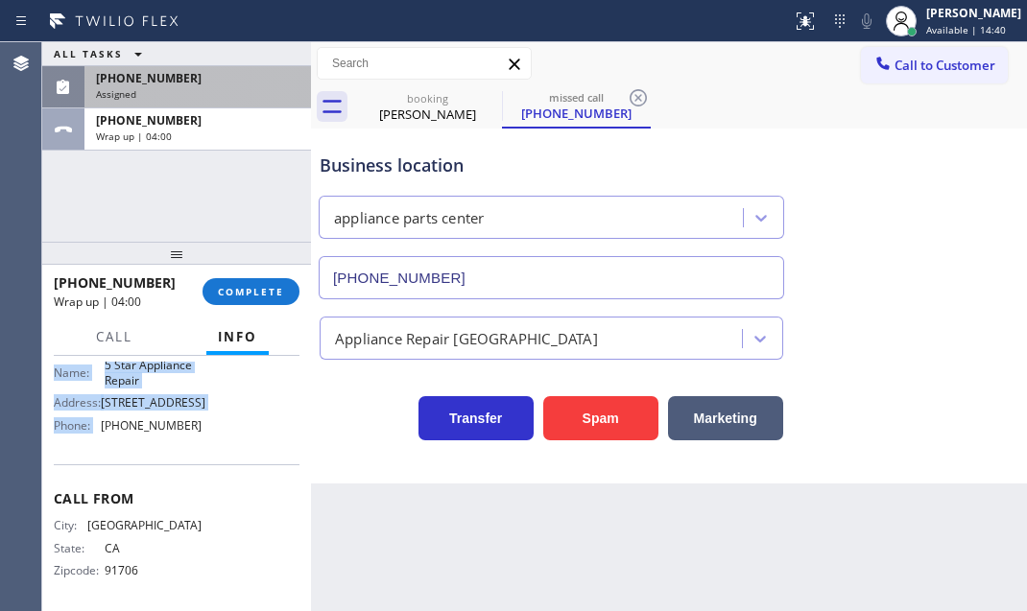
scroll to position [261, 0]
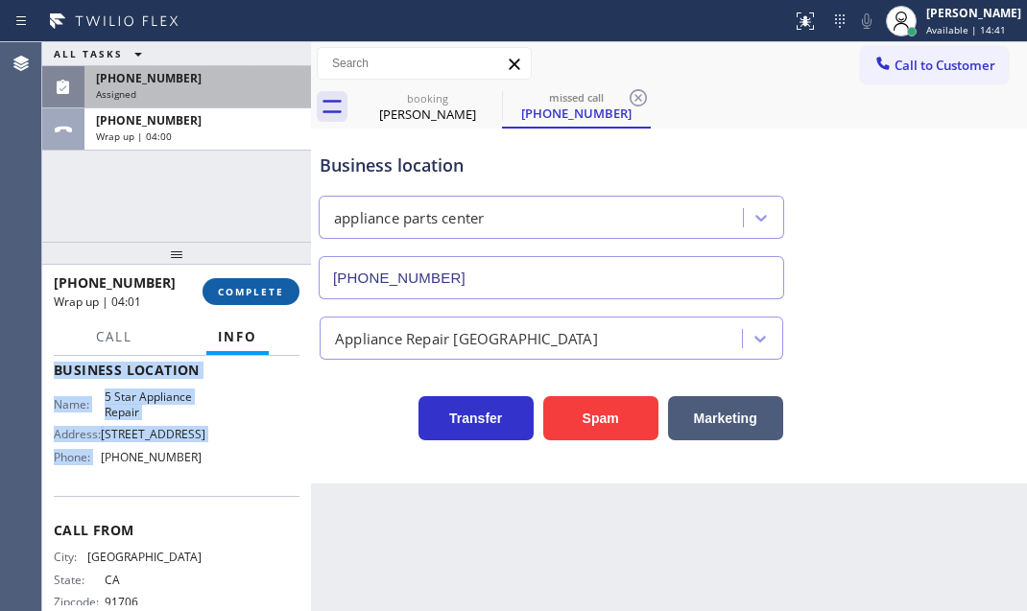
click at [262, 295] on span "COMPLETE" at bounding box center [251, 291] width 66 height 13
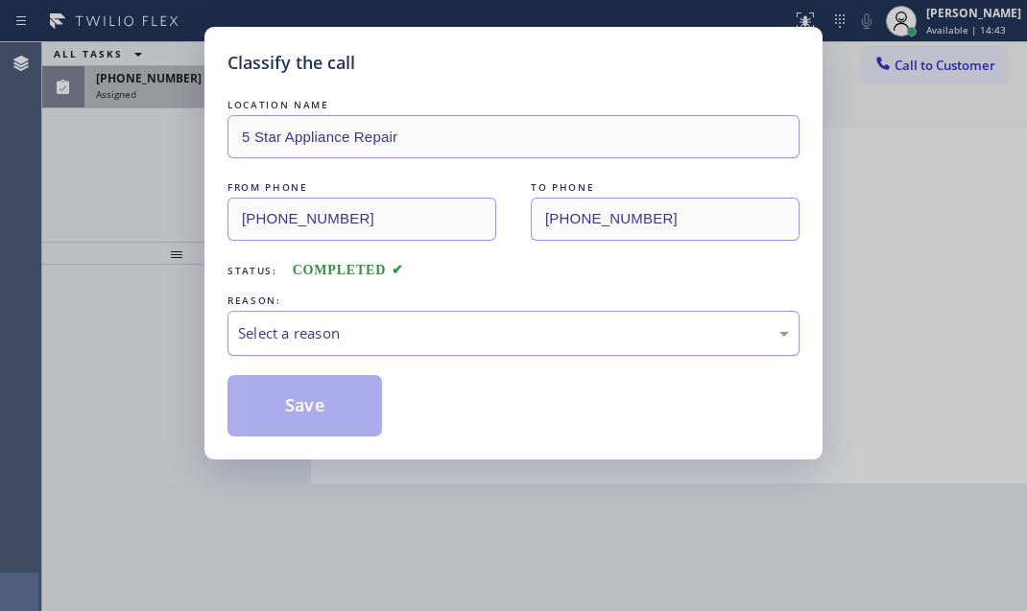
drag, startPoint x: 430, startPoint y: 339, endPoint x: 410, endPoint y: 352, distance: 24.2
click at [428, 339] on div "Select a reason" at bounding box center [513, 333] width 551 height 22
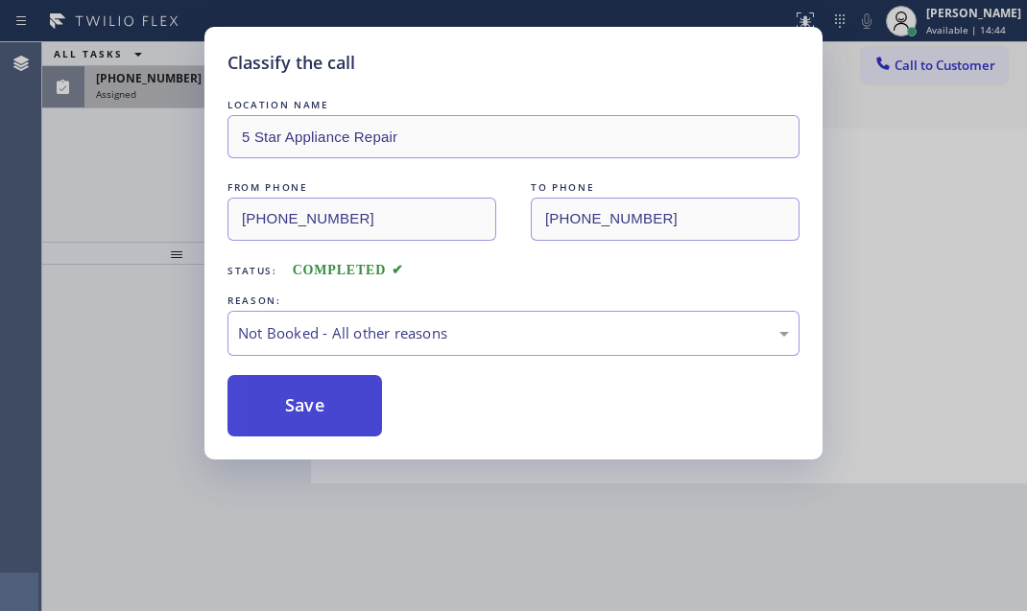
click at [276, 408] on button "Save" at bounding box center [304, 405] width 155 height 61
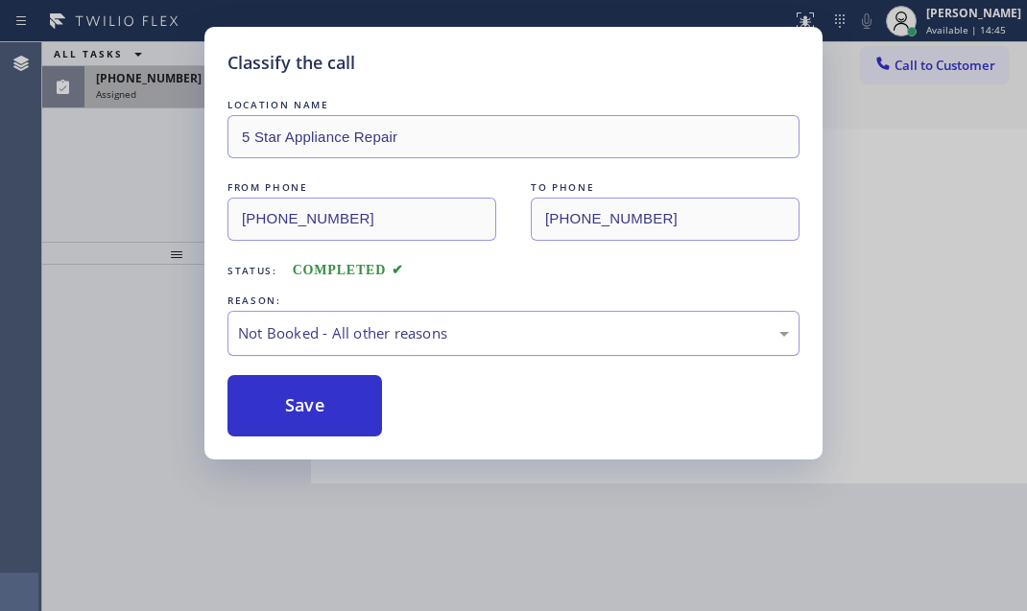
click at [450, 327] on div "Not Booked - All other reasons" at bounding box center [513, 333] width 551 height 22
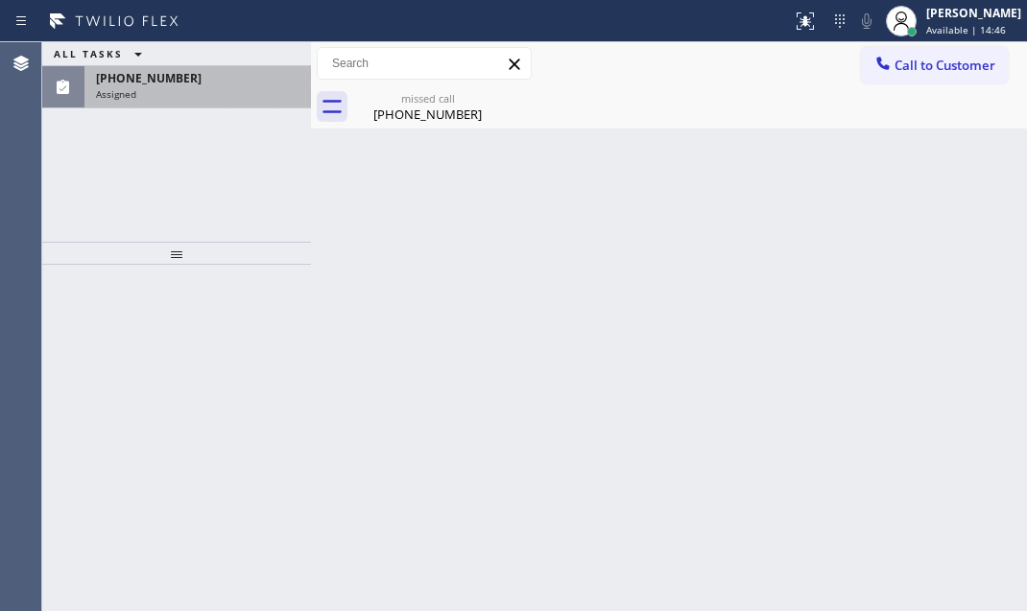
click at [226, 76] on div "(915) 346-8377" at bounding box center [197, 78] width 203 height 16
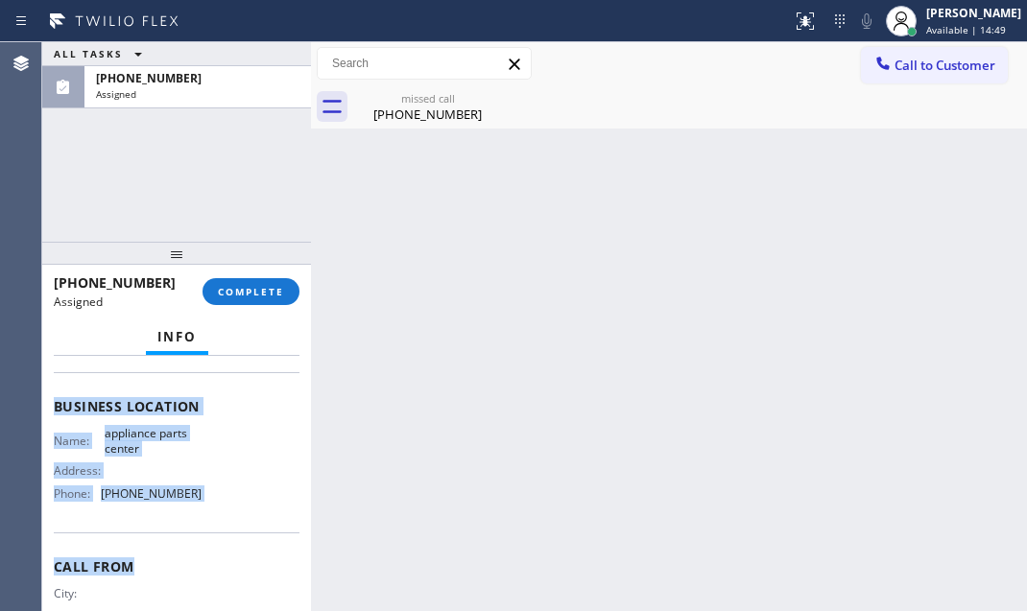
scroll to position [261, 0]
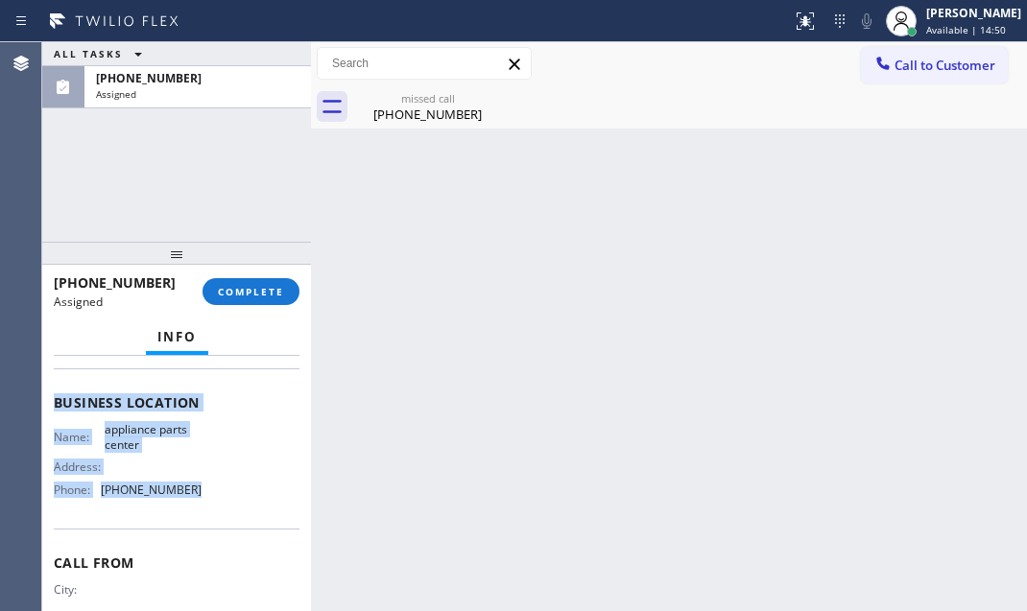
drag, startPoint x: 57, startPoint y: 497, endPoint x: 202, endPoint y: 525, distance: 147.6
click at [201, 525] on div "Context Queue: Appliance Repair High End Priority: 0 Task Age: 2 minute(s) Cust…" at bounding box center [177, 387] width 246 height 573
click at [267, 287] on span "COMPLETE" at bounding box center [251, 291] width 66 height 13
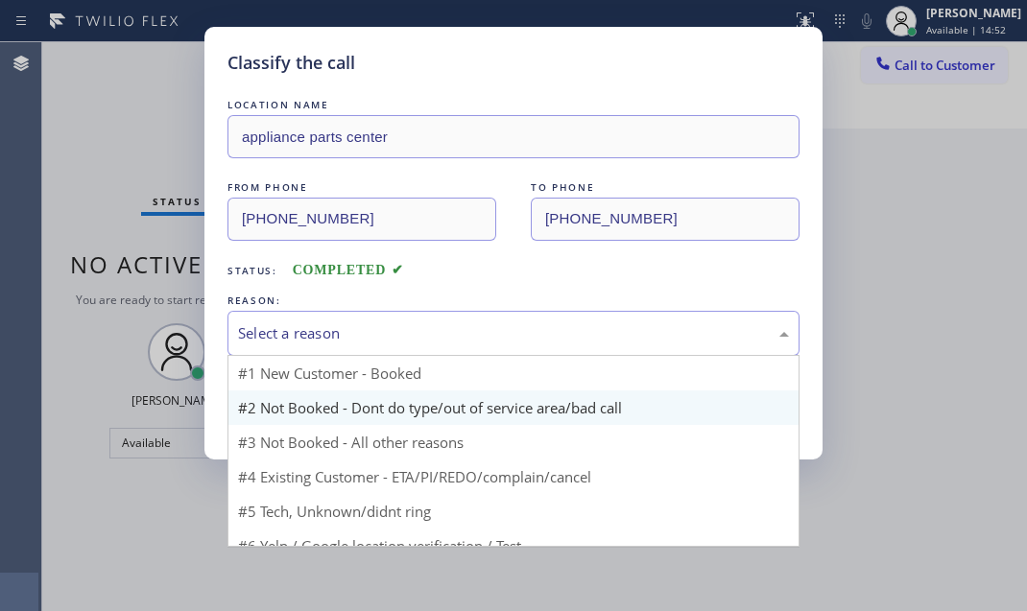
drag, startPoint x: 418, startPoint y: 331, endPoint x: 347, endPoint y: 403, distance: 101.1
click at [417, 331] on div "Select a reason" at bounding box center [513, 333] width 551 height 22
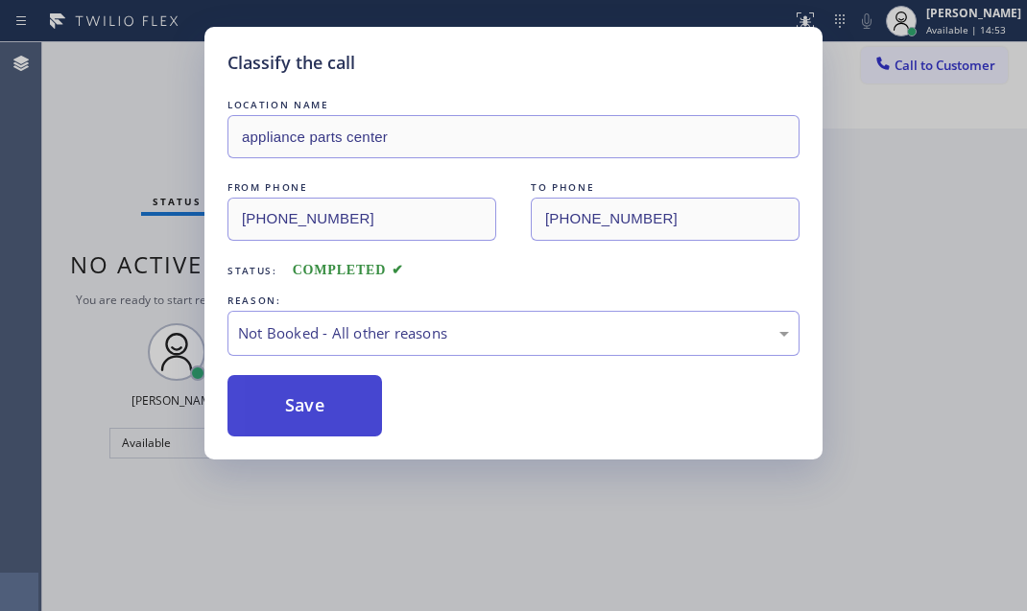
click at [285, 409] on button "Save" at bounding box center [304, 405] width 155 height 61
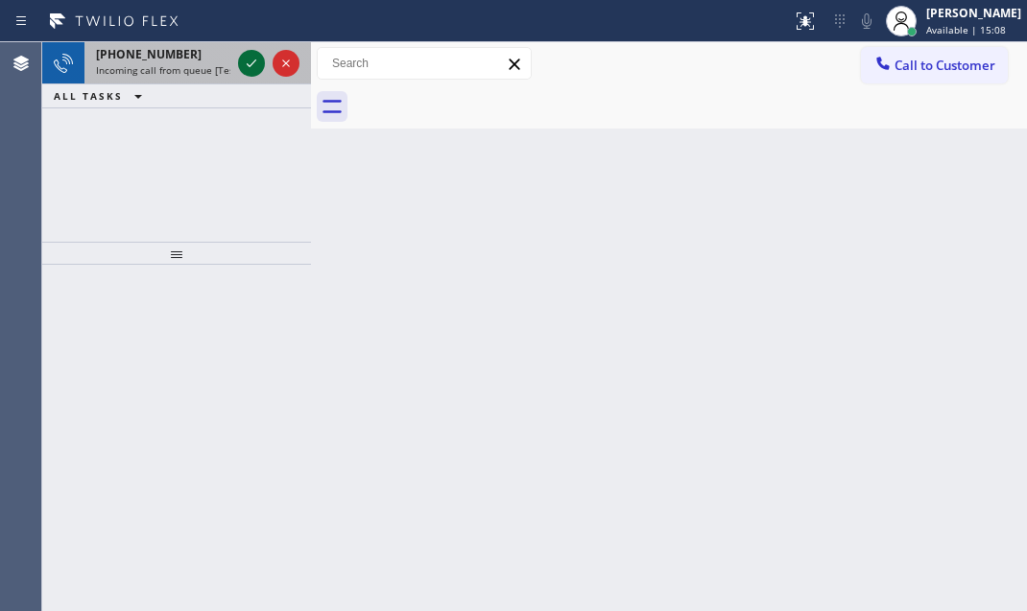
click at [253, 68] on icon at bounding box center [251, 63] width 23 height 23
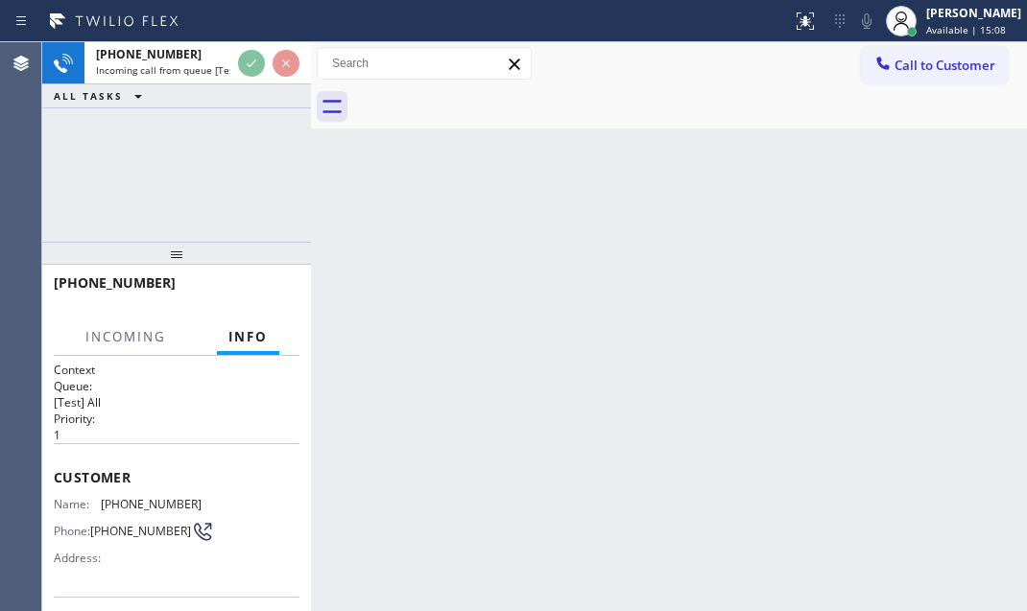
scroll to position [67, 0]
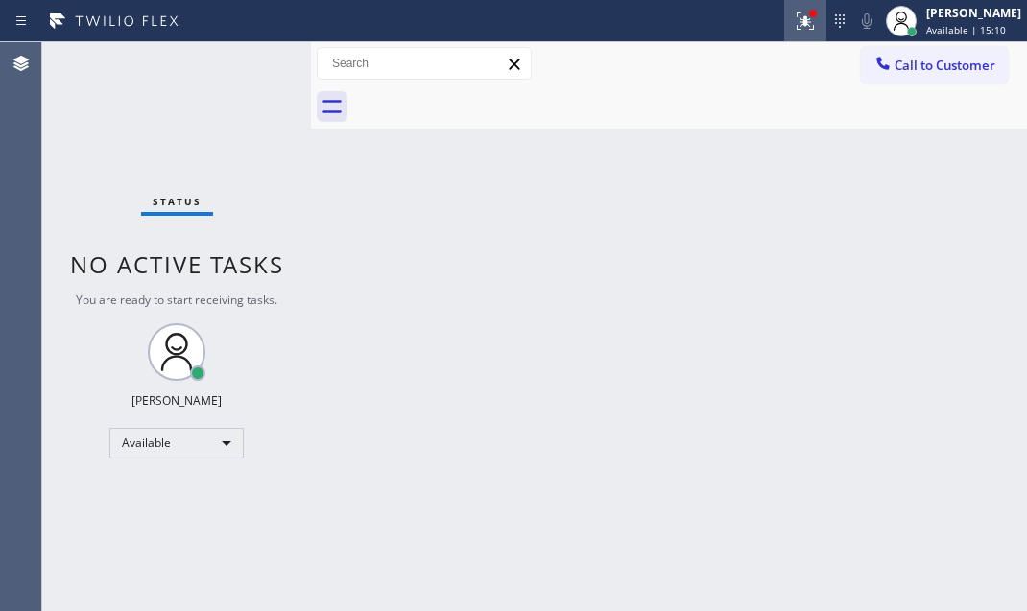
drag, startPoint x: 787, startPoint y: 26, endPoint x: 797, endPoint y: 71, distance: 46.1
click at [794, 26] on icon at bounding box center [805, 21] width 23 height 23
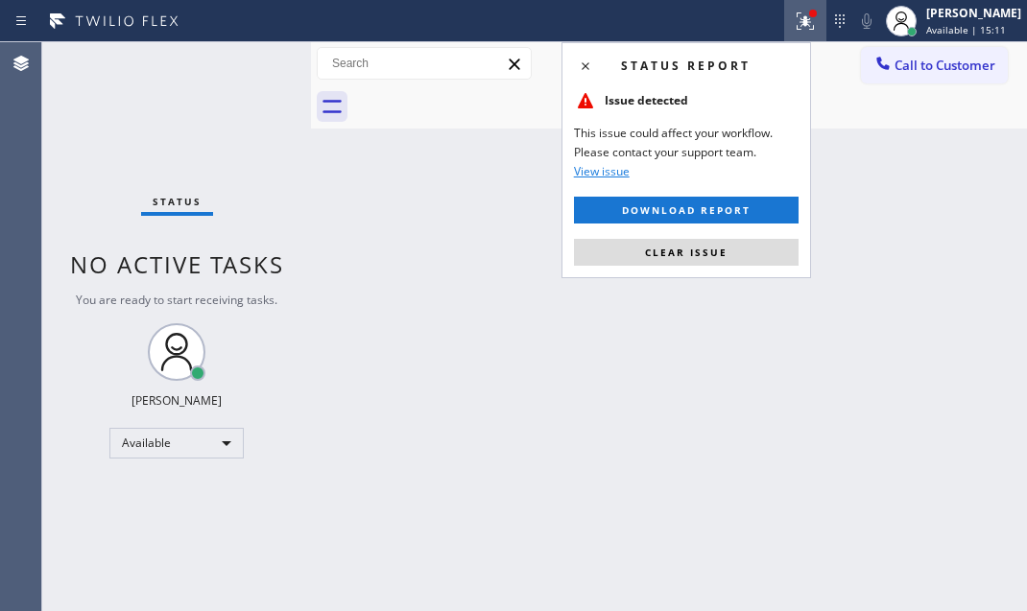
click at [744, 256] on button "Clear issue" at bounding box center [686, 252] width 225 height 27
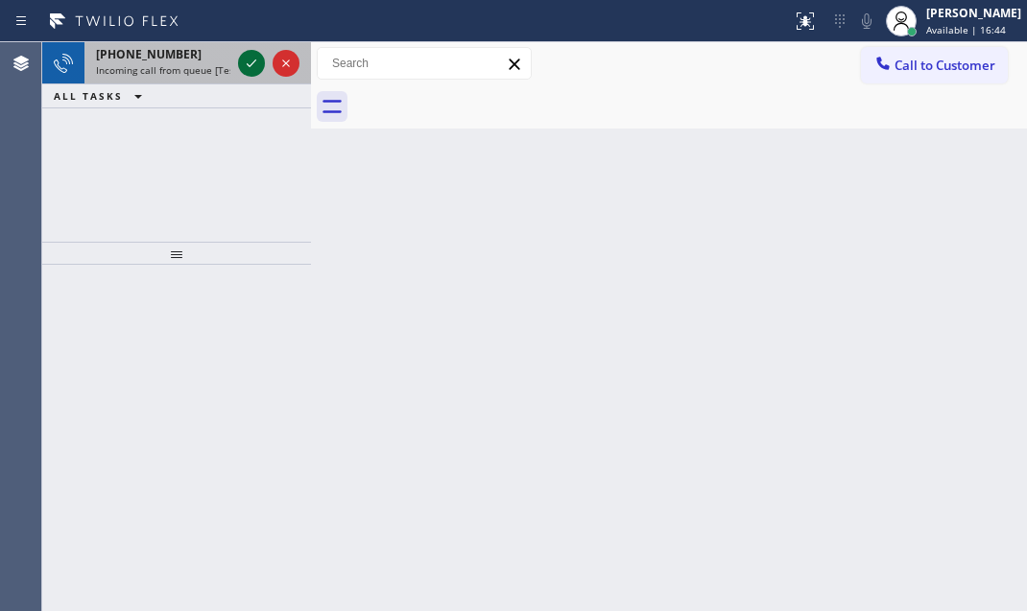
click at [238, 64] on div at bounding box center [251, 63] width 27 height 23
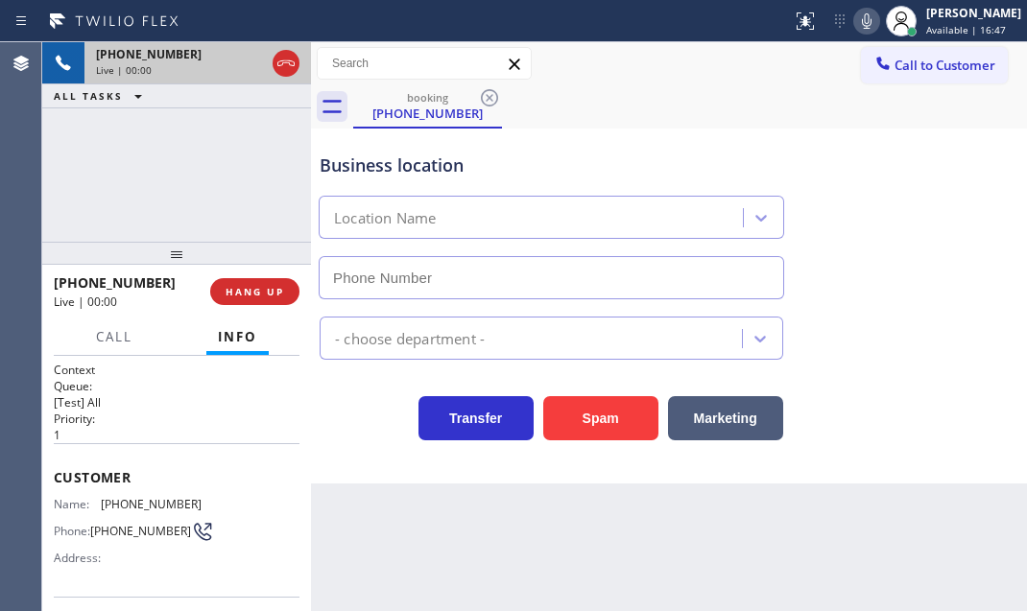
type input "(424) 322-4218"
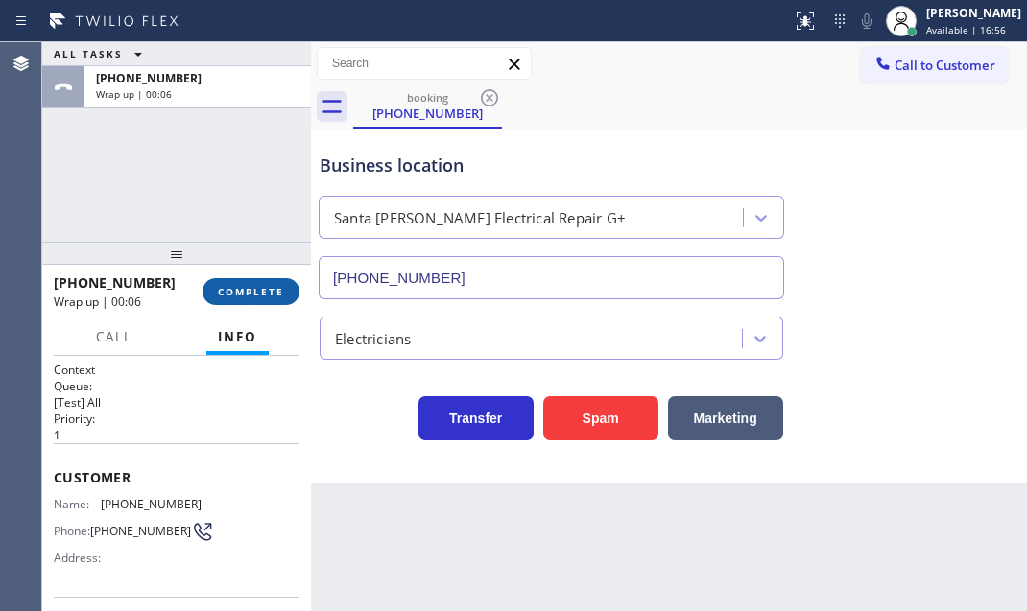
click at [245, 288] on span "COMPLETE" at bounding box center [251, 291] width 66 height 13
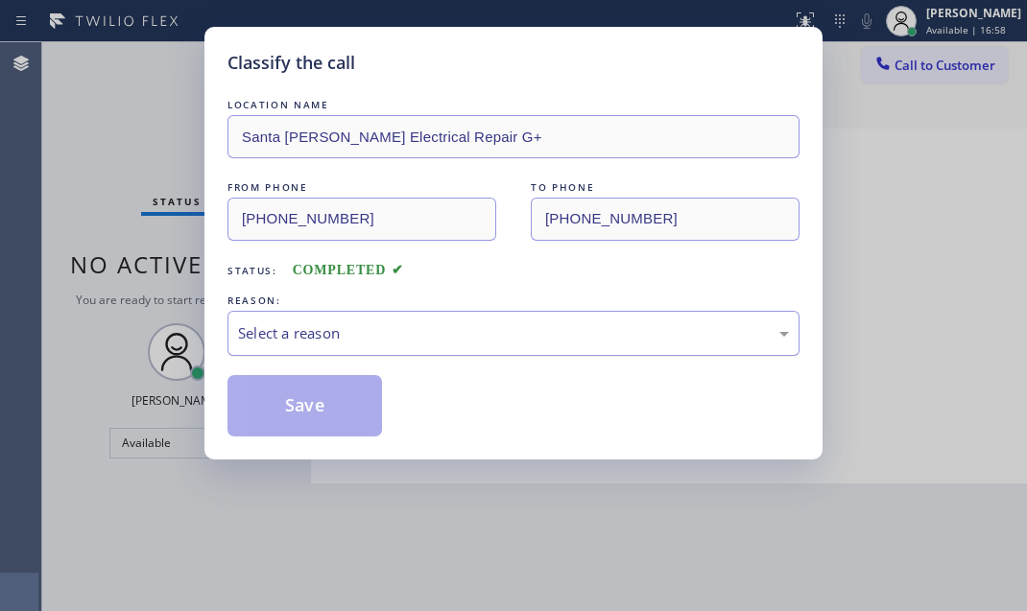
click at [422, 322] on div "Select a reason" at bounding box center [513, 333] width 551 height 22
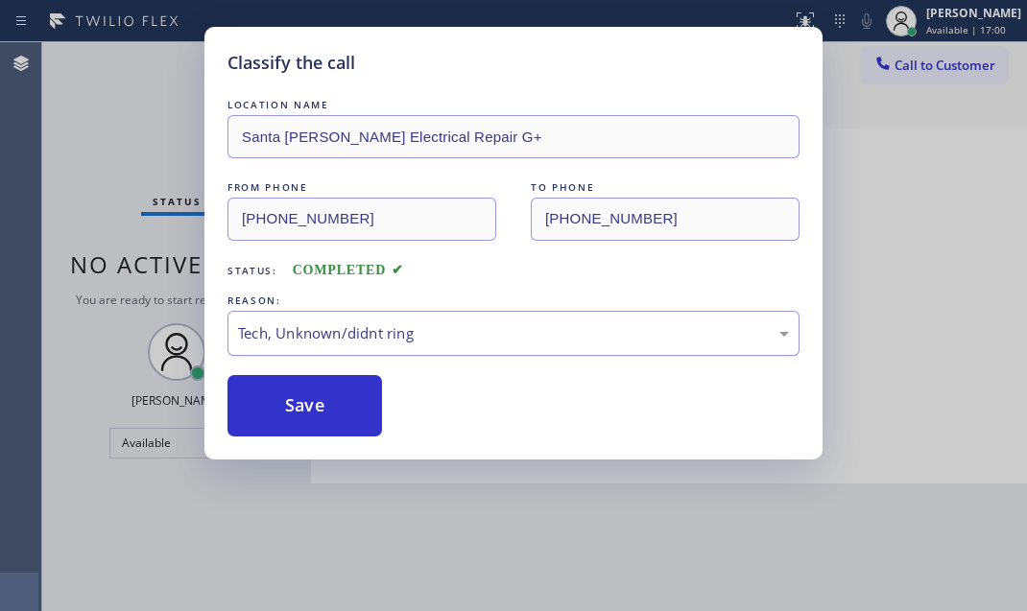
drag, startPoint x: 284, startPoint y: 406, endPoint x: 499, endPoint y: 319, distance: 232.0
click at [292, 403] on button "Save" at bounding box center [304, 405] width 155 height 61
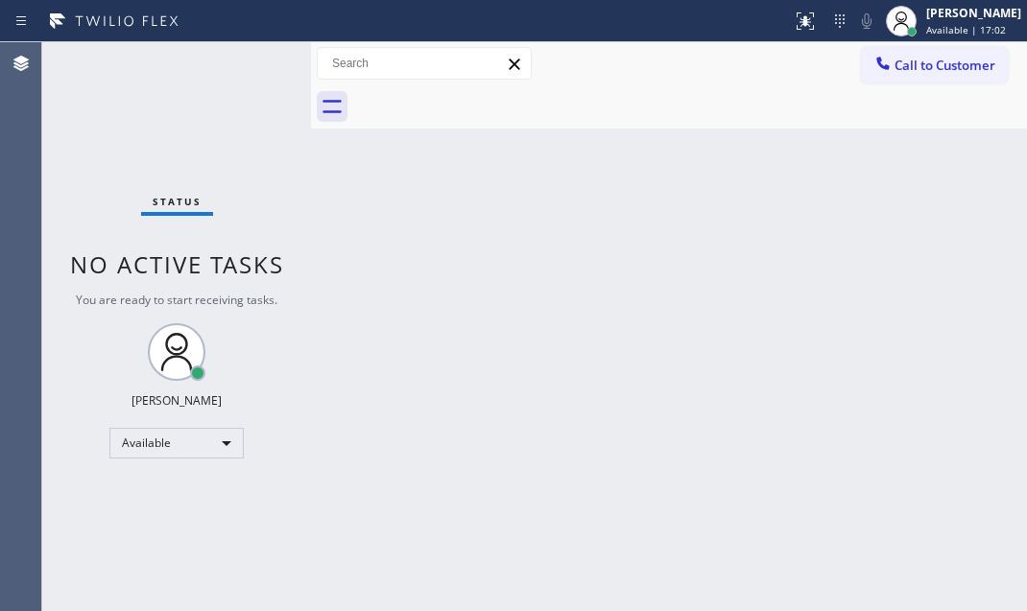
click at [944, 21] on div "Judy Mae Saturinas Available | 17:02" at bounding box center [974, 21] width 105 height 34
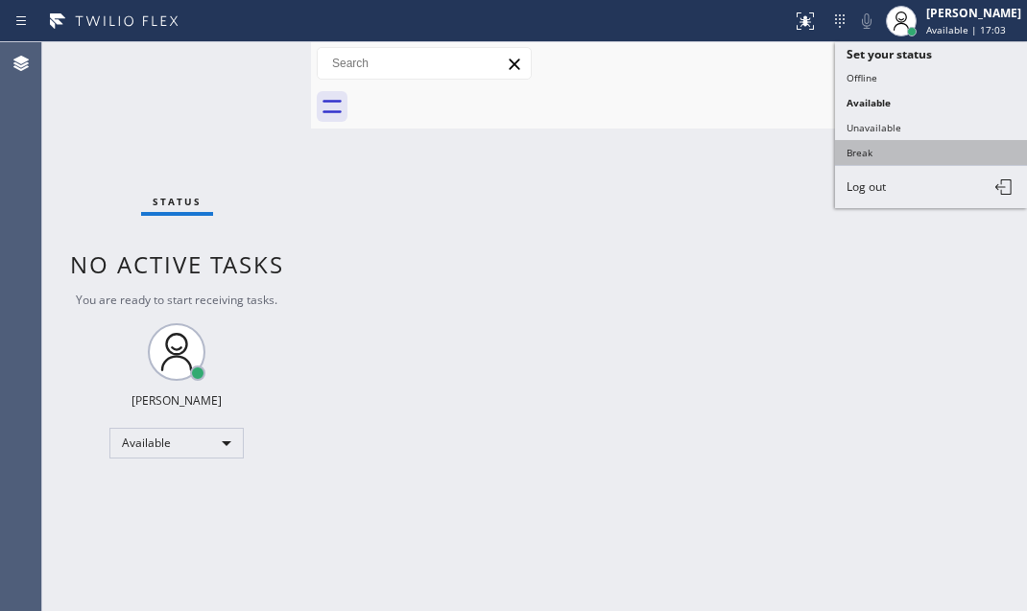
drag, startPoint x: 871, startPoint y: 145, endPoint x: 955, endPoint y: 154, distance: 83.9
click at [872, 145] on button "Break" at bounding box center [931, 152] width 192 height 25
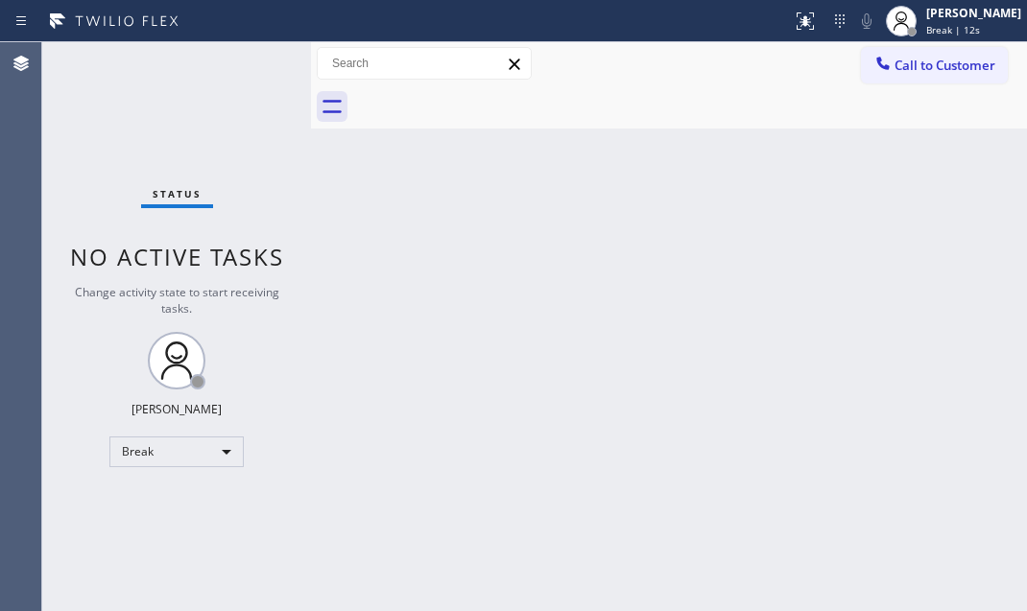
drag, startPoint x: 822, startPoint y: 336, endPoint x: 807, endPoint y: 344, distance: 17.2
click at [813, 341] on div "Back to Dashboard Change Sender ID Customers Technicians Select a contact Outbo…" at bounding box center [669, 326] width 716 height 569
